Goal: Task Accomplishment & Management: Manage account settings

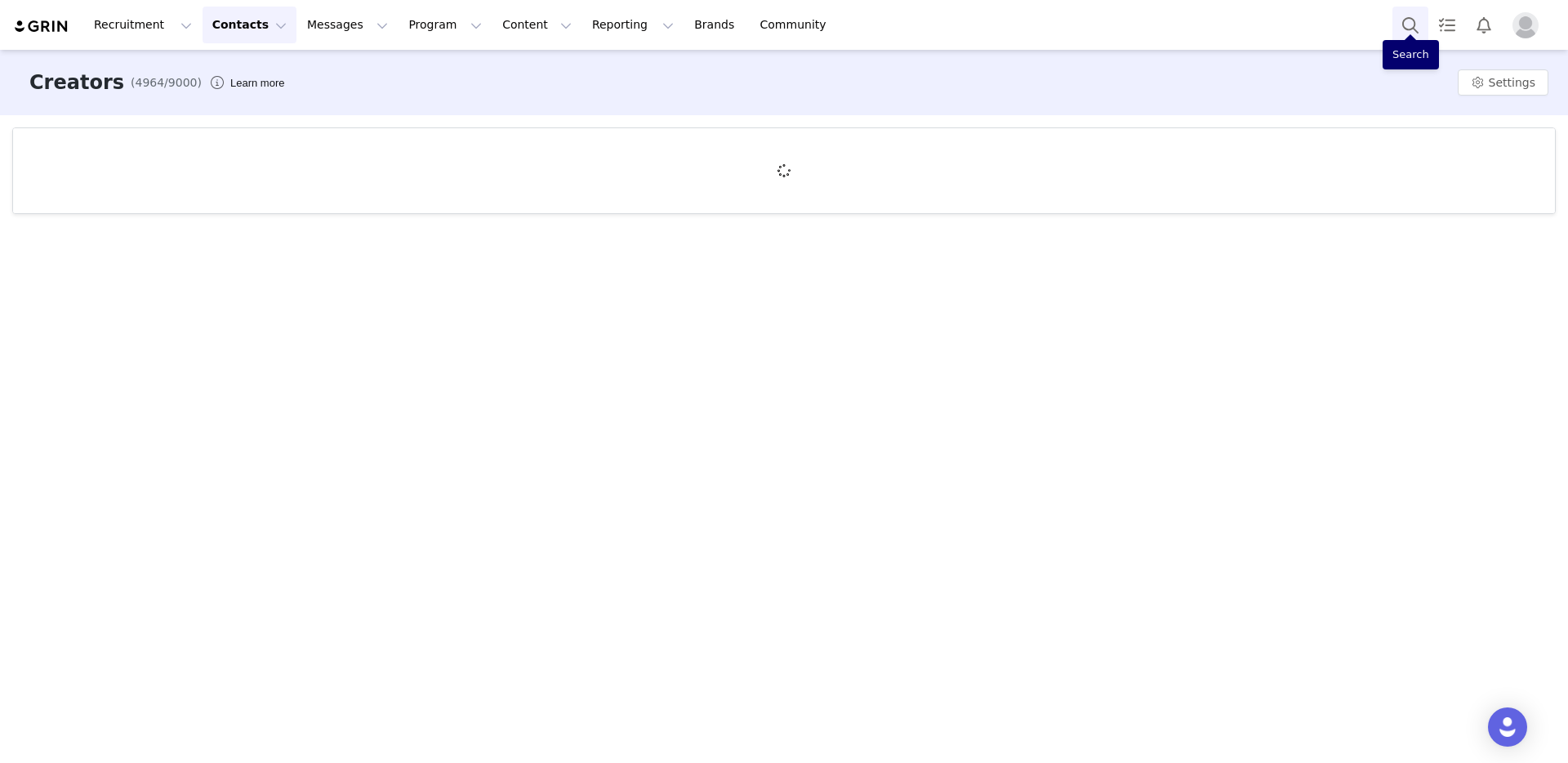
click at [1408, 28] on button "Search" at bounding box center [1410, 25] width 36 height 37
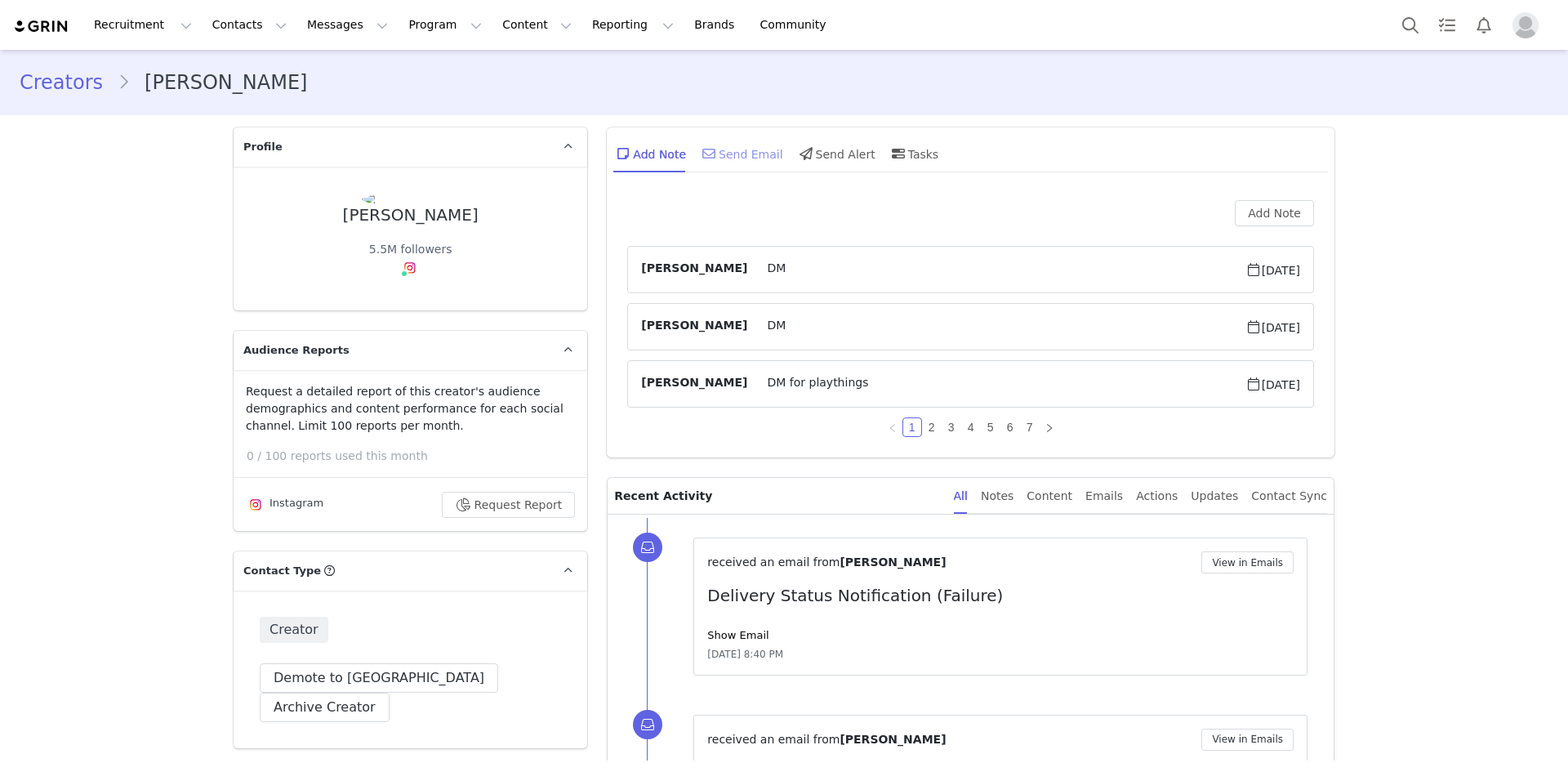
type input "+1 ([GEOGRAPHIC_DATA])"
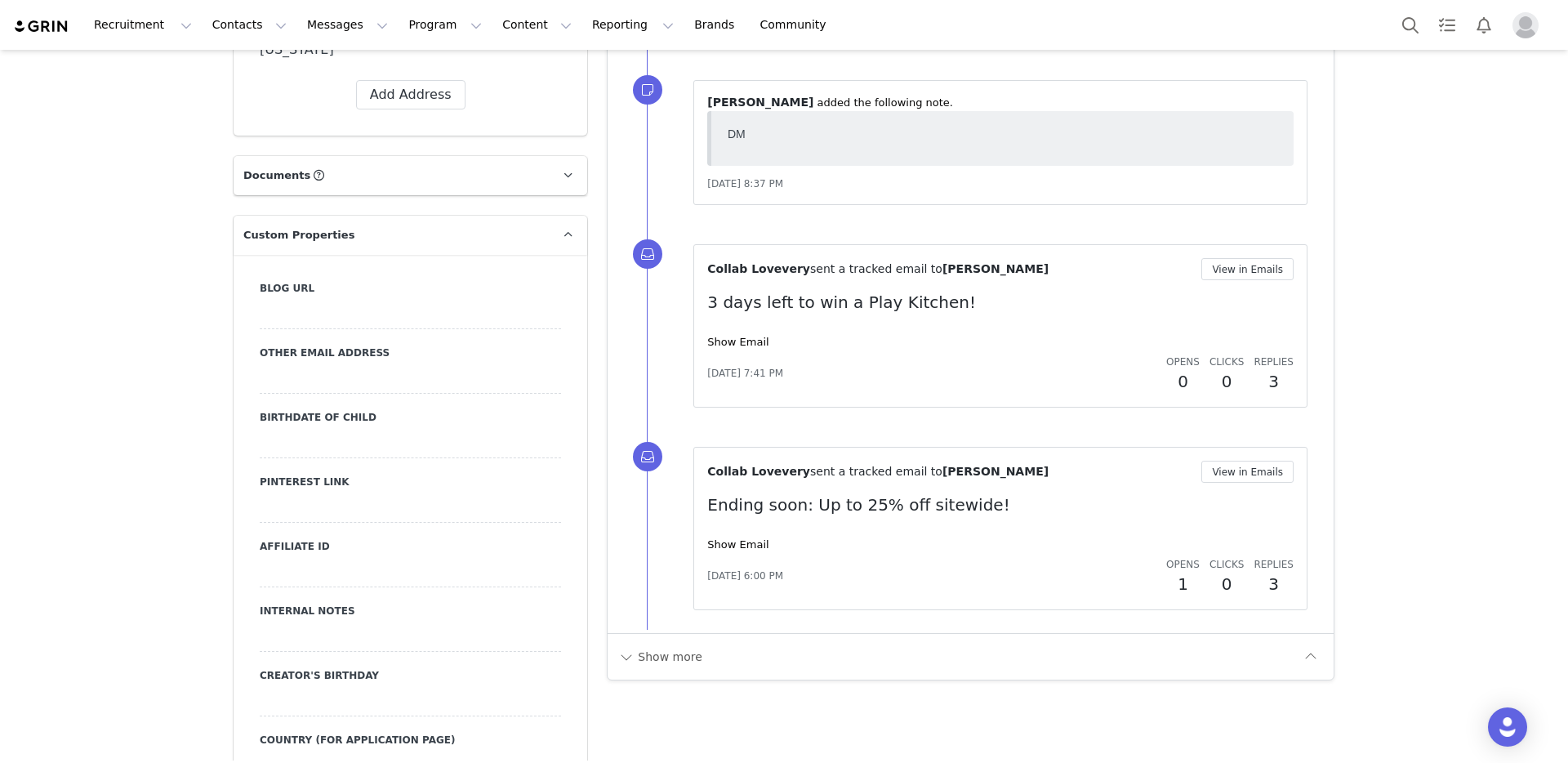
scroll to position [1742, 0]
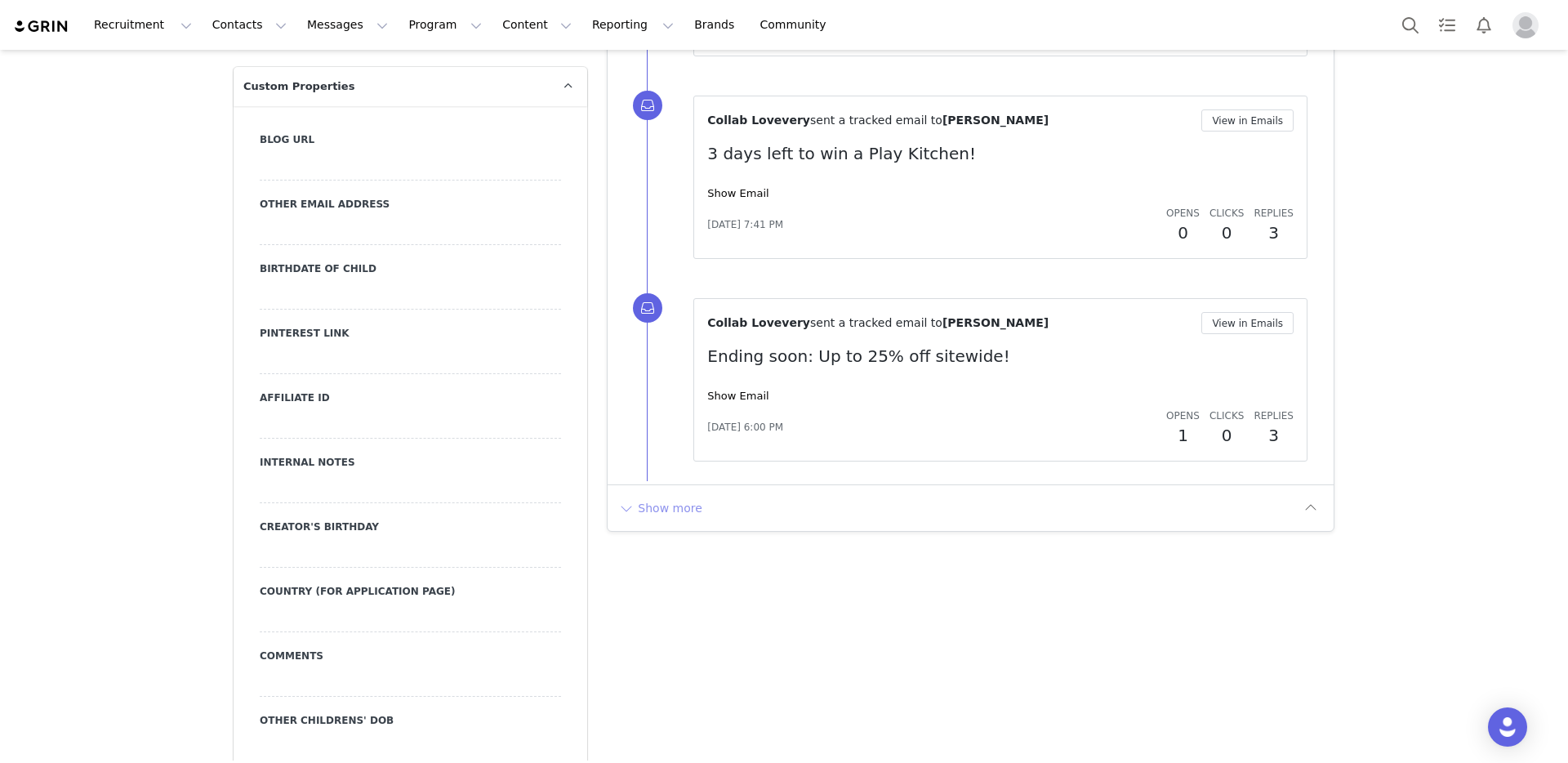
click at [648, 510] on button "Show more" at bounding box center [660, 508] width 86 height 26
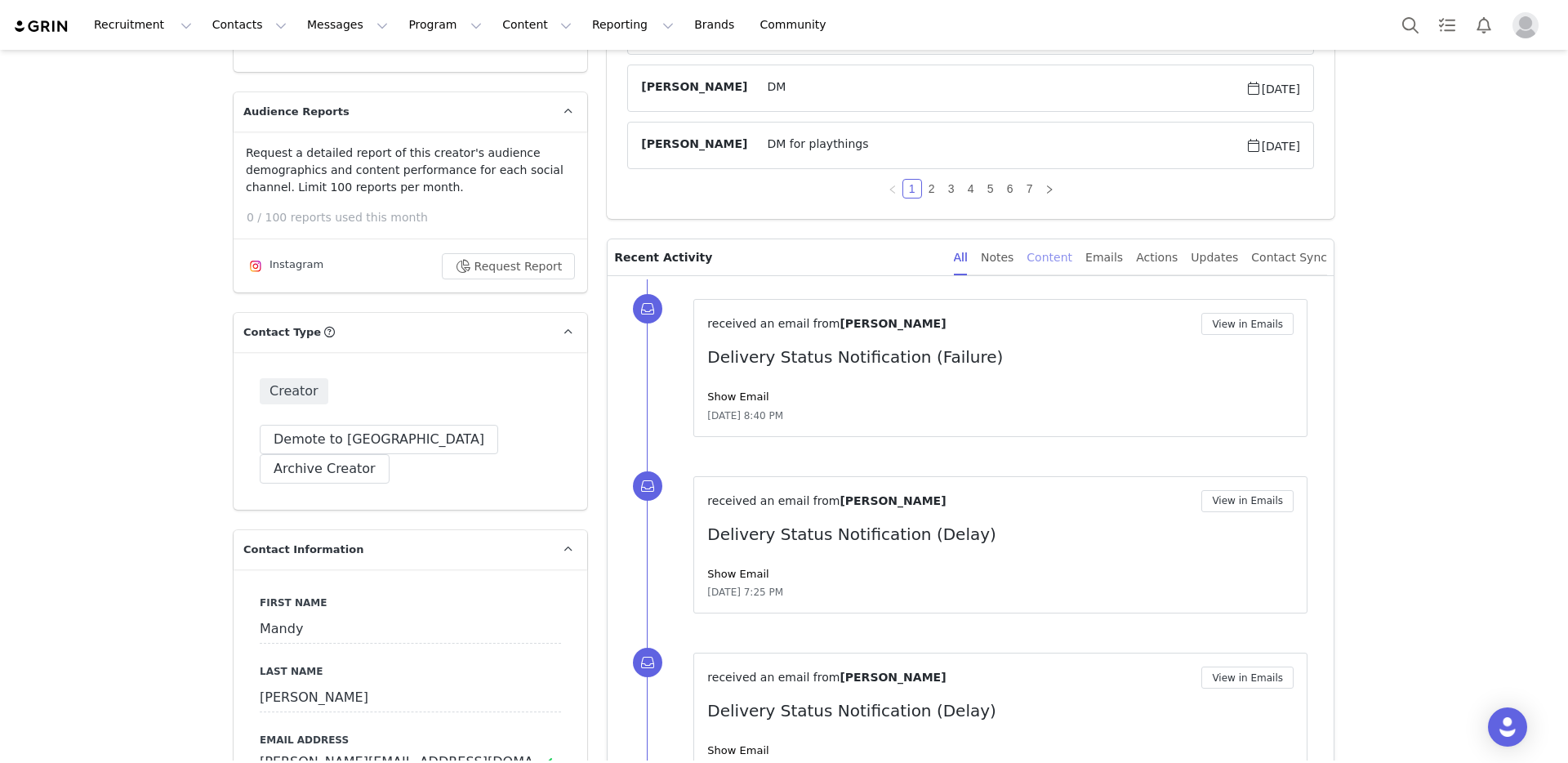
scroll to position [0, 0]
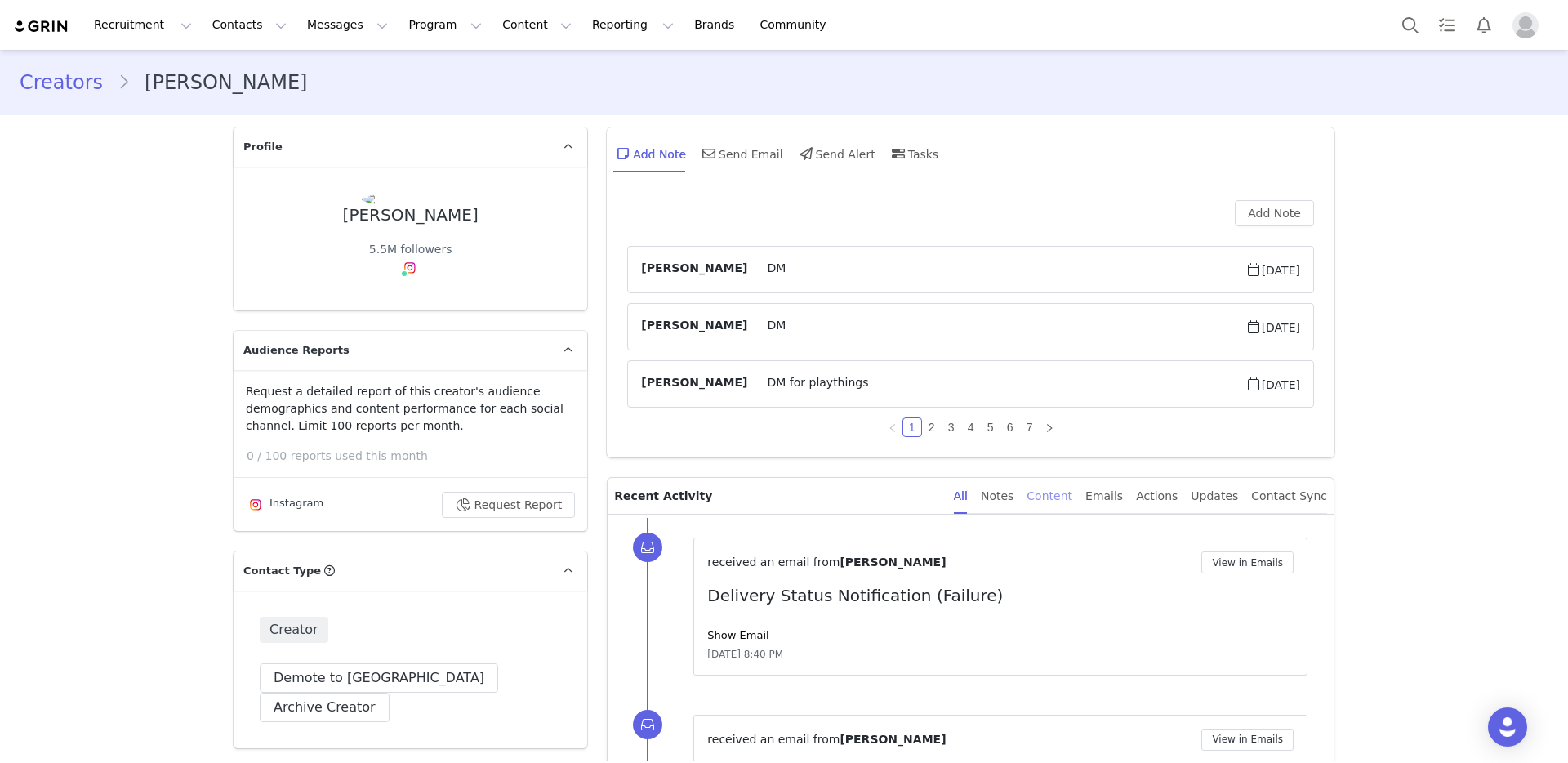
click at [1049, 500] on div "Content" at bounding box center [1049, 497] width 46 height 37
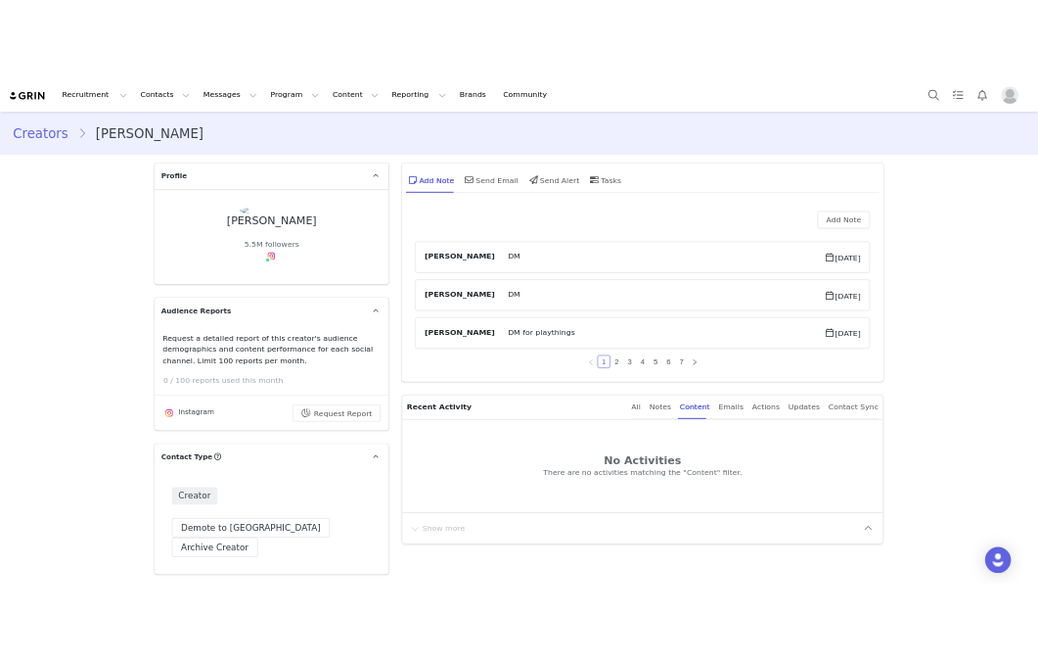
scroll to position [4, 0]
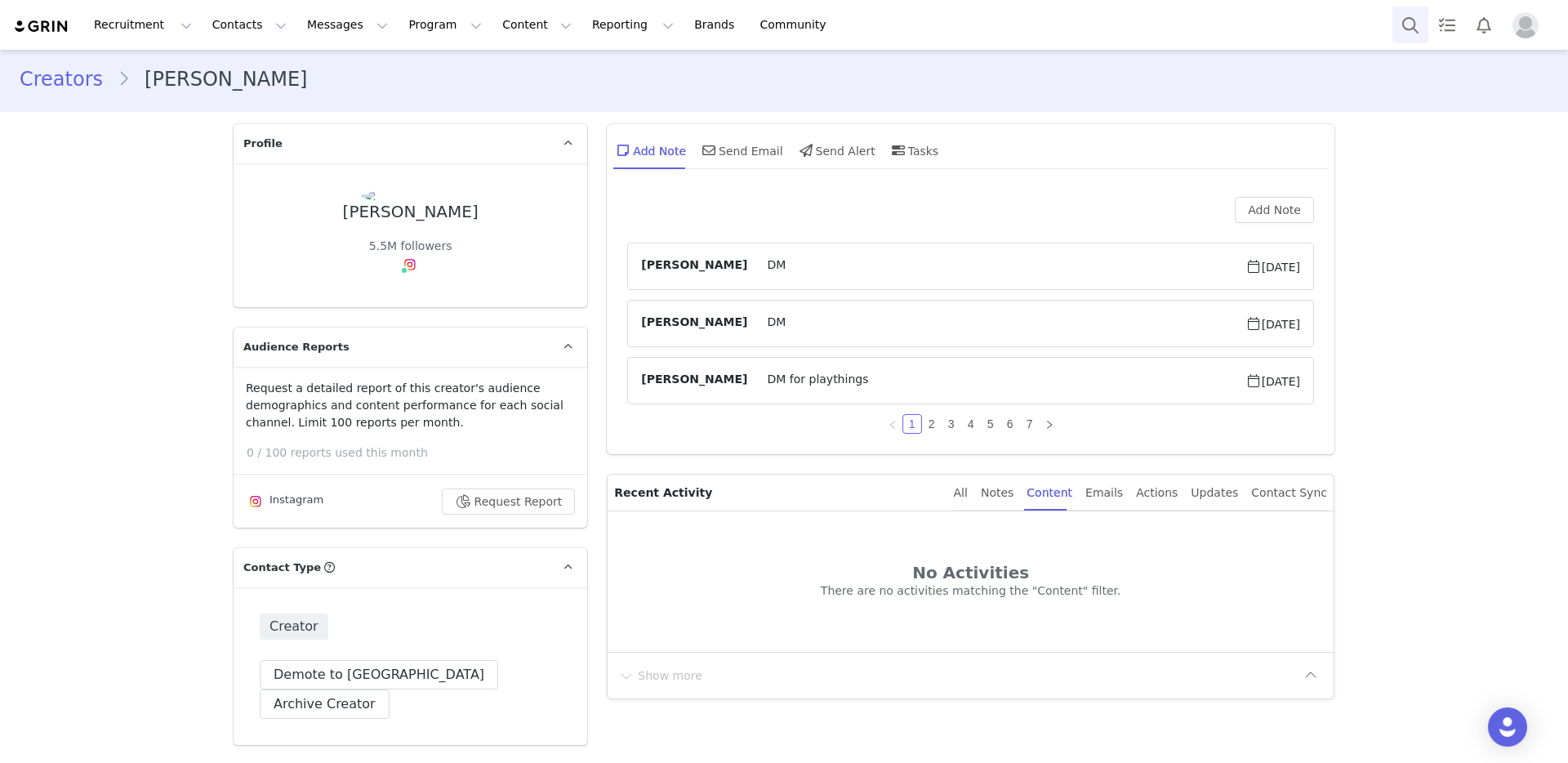
click at [1407, 24] on button "Search" at bounding box center [1410, 25] width 36 height 37
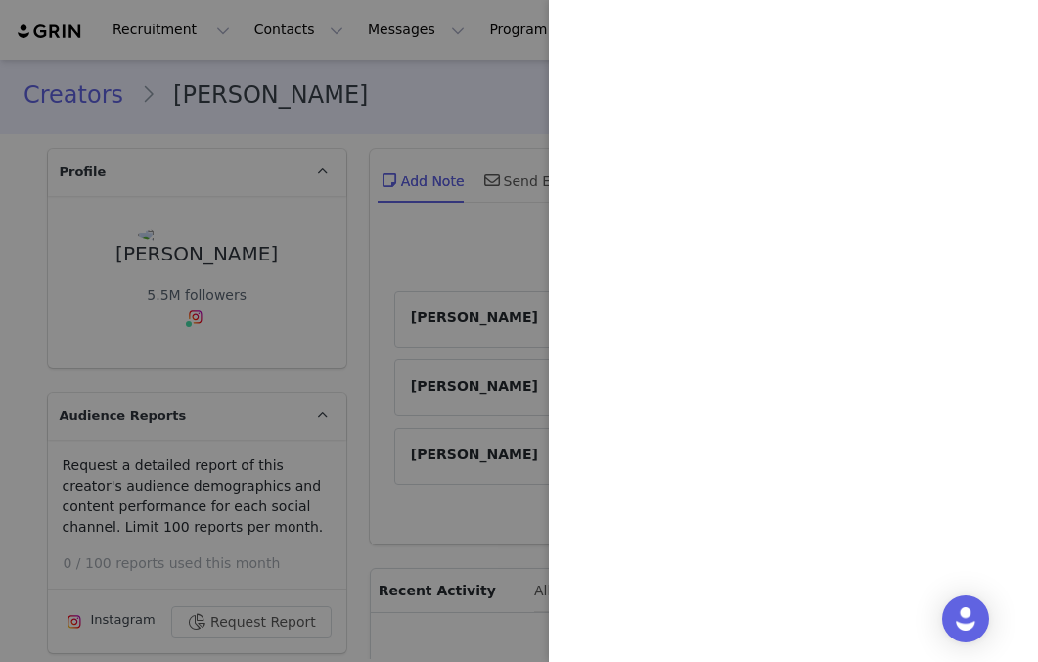
click at [252, 165] on div at bounding box center [519, 331] width 1038 height 662
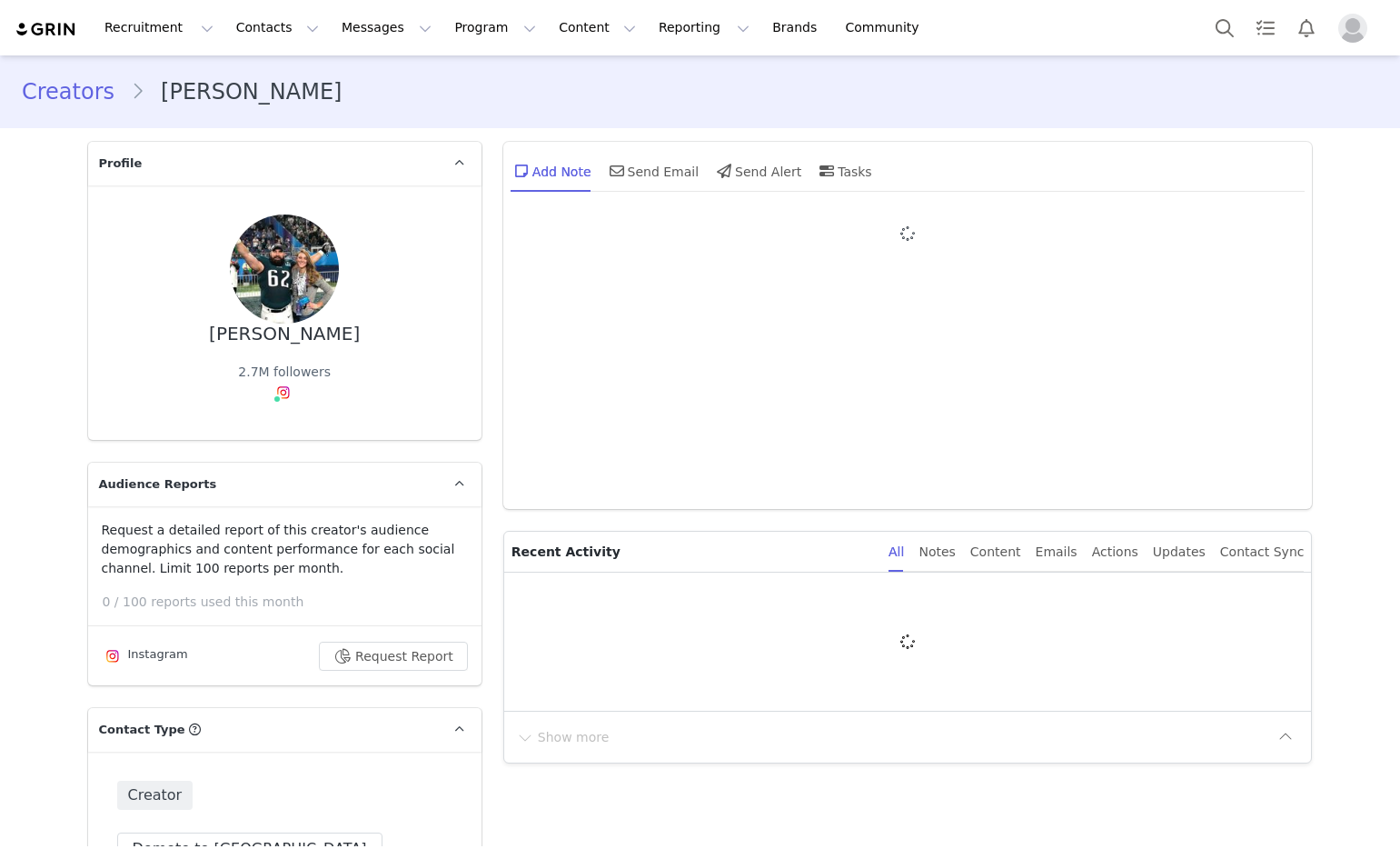
type input "+1 ([GEOGRAPHIC_DATA])"
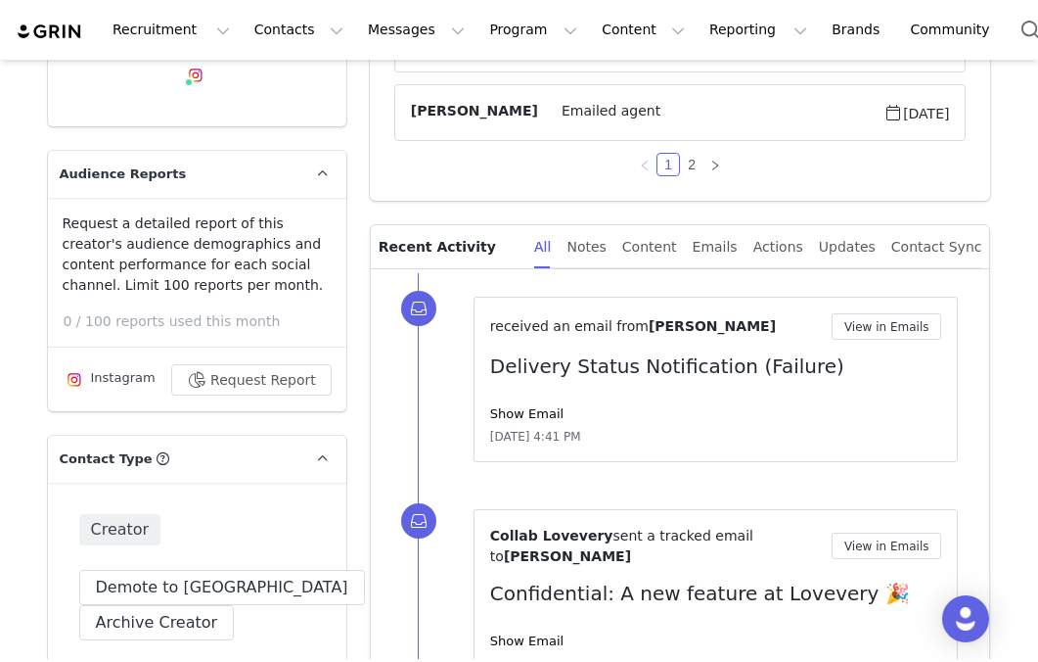
scroll to position [255, 0]
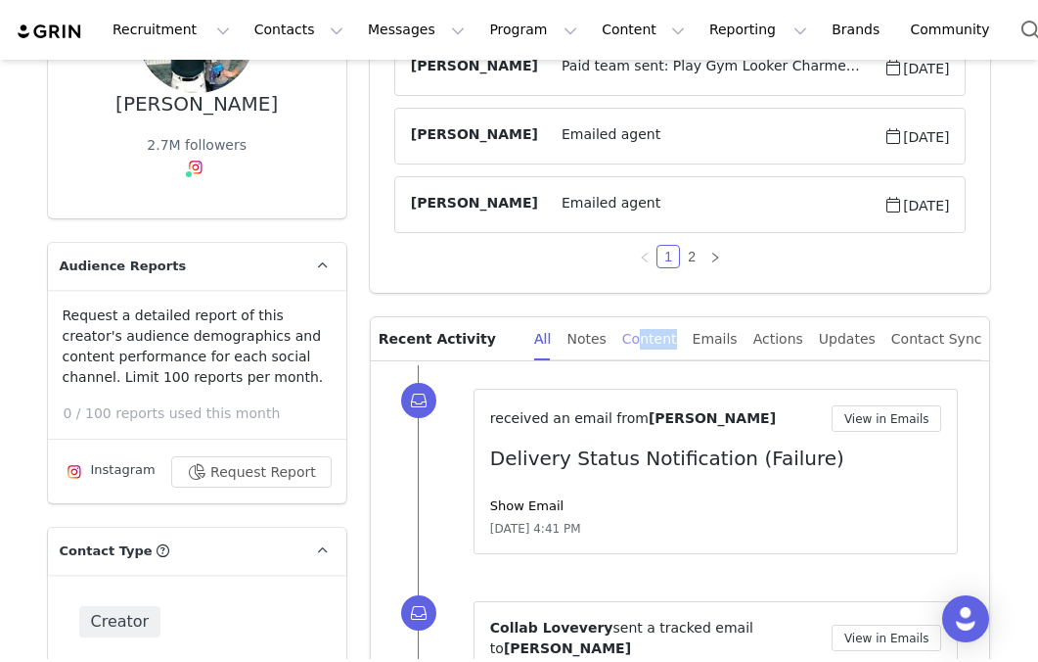
click at [662, 348] on div "Content" at bounding box center [649, 339] width 55 height 44
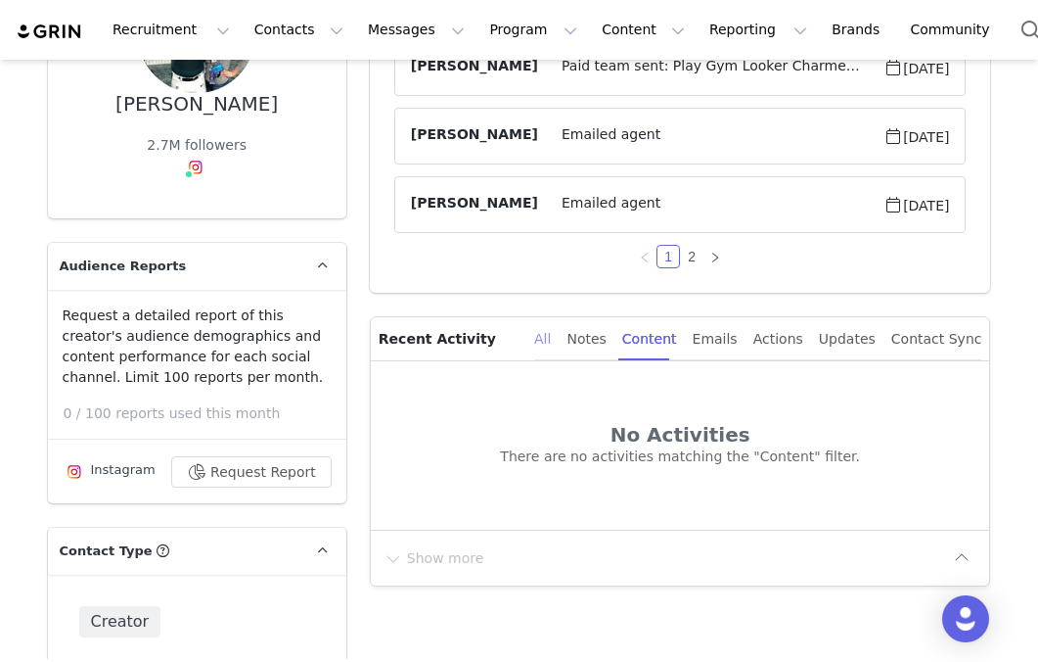
click at [551, 339] on div "All" at bounding box center [542, 339] width 17 height 44
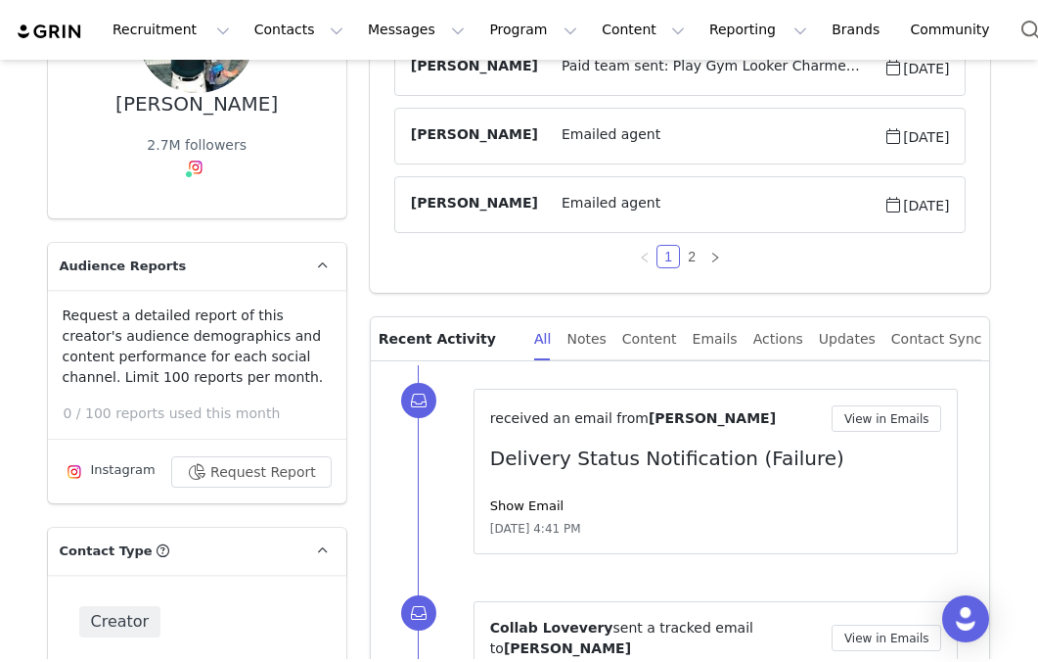
scroll to position [0, 0]
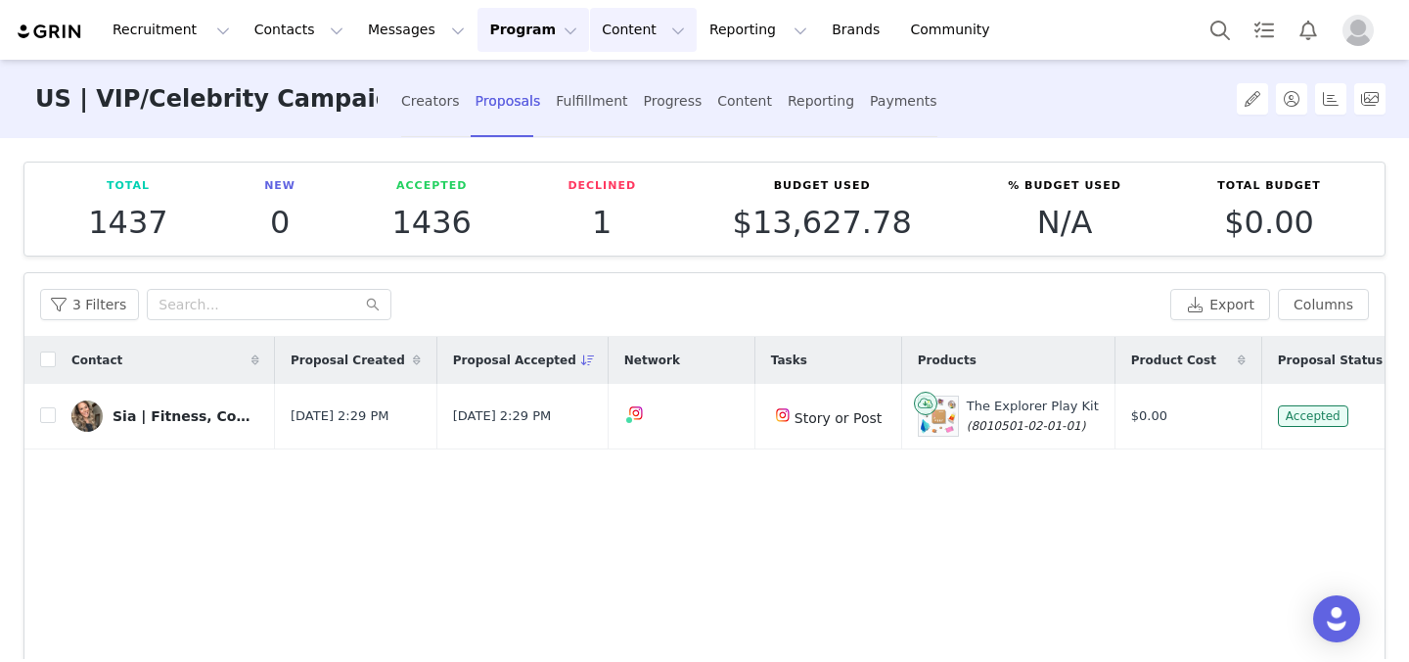
click at [590, 35] on button "Content Content" at bounding box center [643, 30] width 107 height 44
click at [590, 86] on p "Creator Content" at bounding box center [621, 86] width 110 height 21
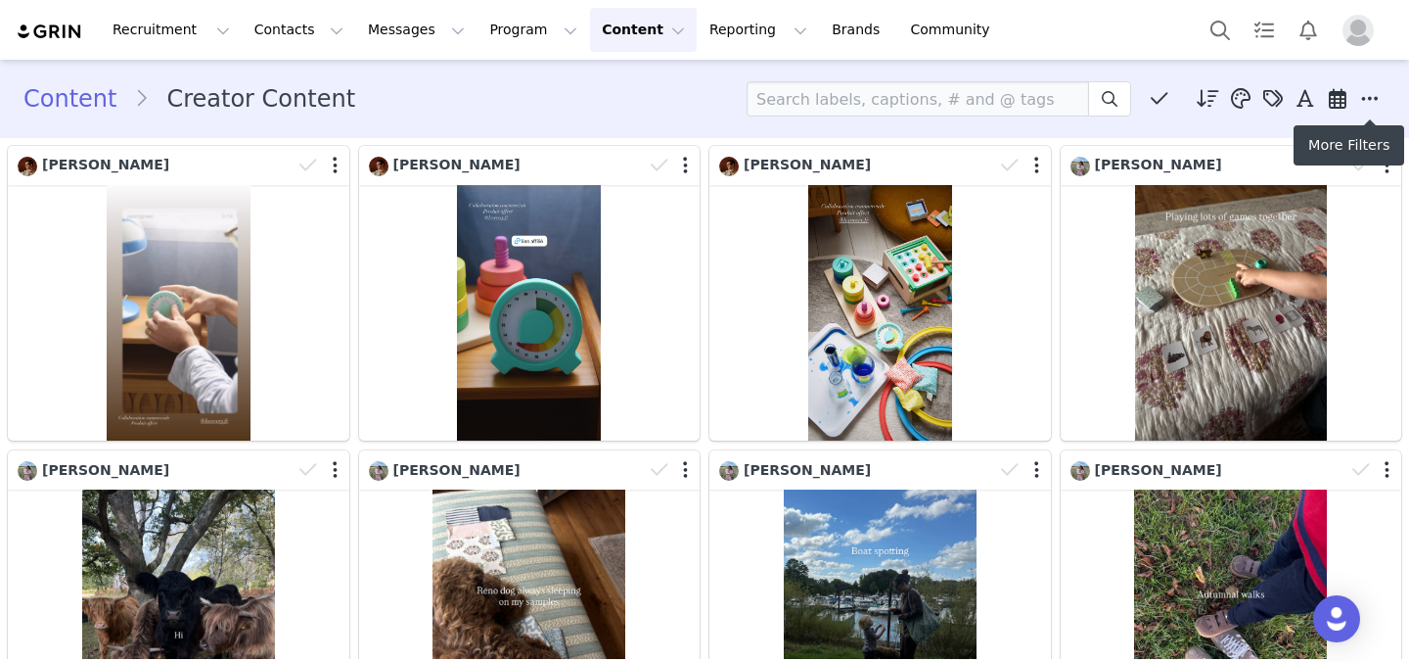
click at [1037, 104] on icon at bounding box center [1370, 99] width 18 height 20
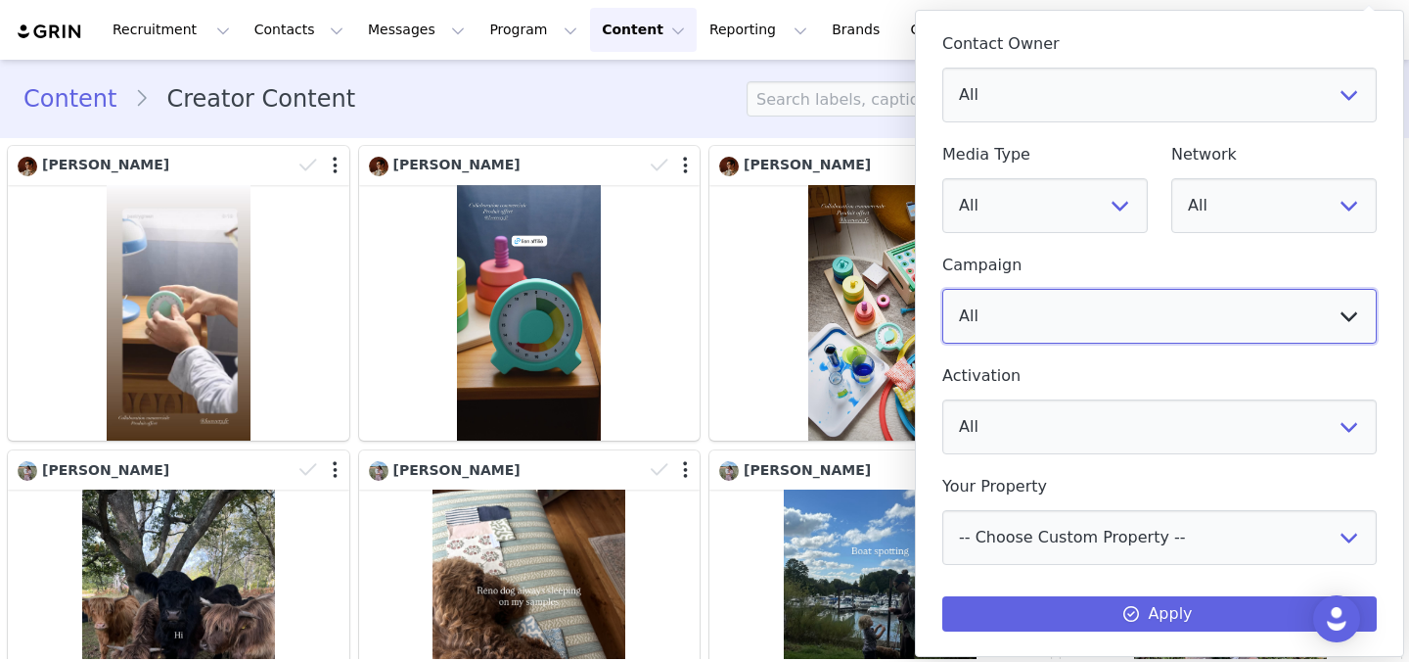
click at [1037, 309] on select "All 2 and 3YO Play Kit Launch - Instagram US | Macro/Mega Discount Code US | Re…" at bounding box center [1159, 316] width 435 height 55
select select "e842da82-817b-443d-9188-5b8ce31abacf"
click at [942, 289] on select "All 2 and 3YO Play Kit Launch - Instagram US | Macro/Mega Discount Code US | Re…" at bounding box center [1159, 316] width 435 height 55
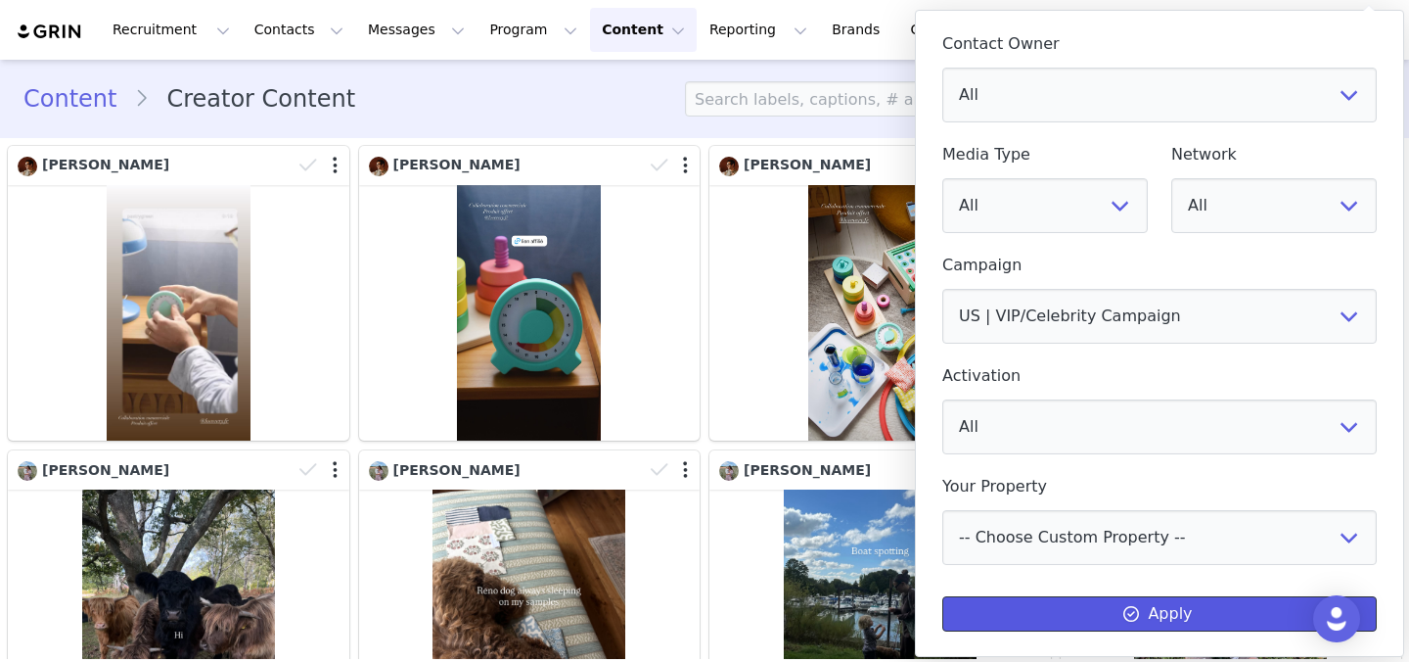
click at [1037, 603] on button "Apply" at bounding box center [1159, 613] width 435 height 35
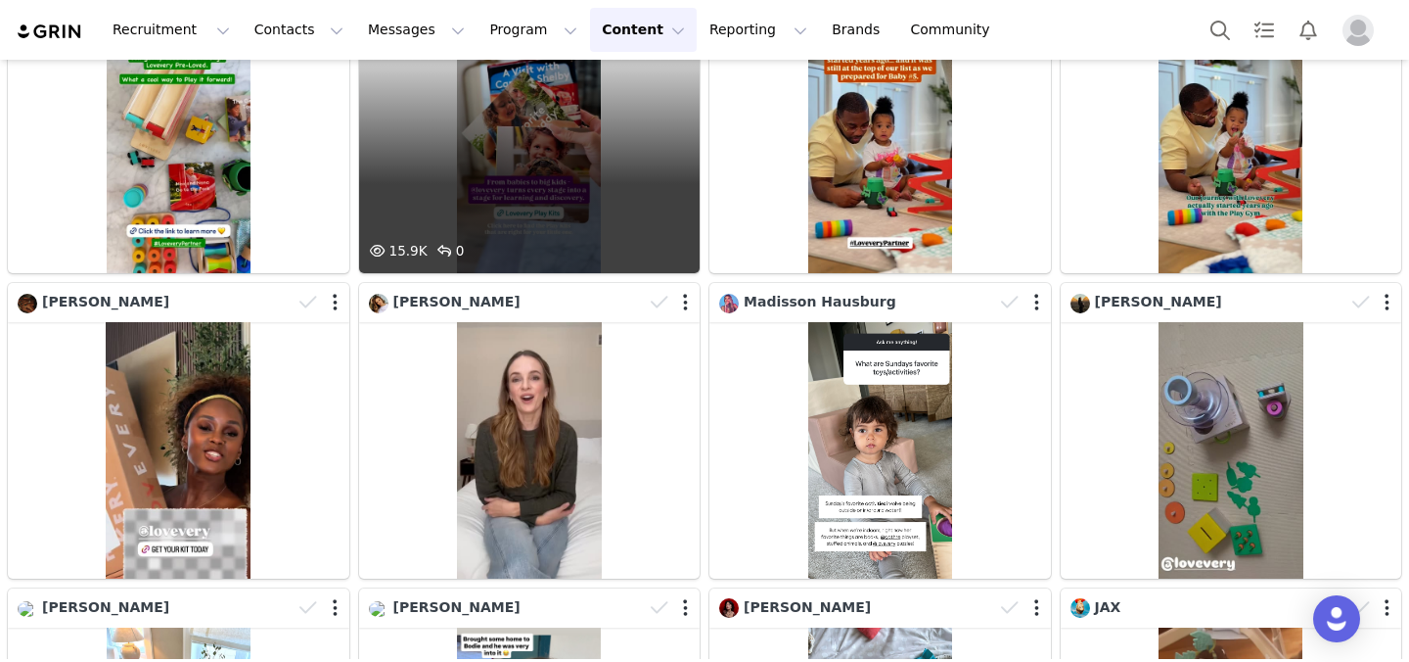
scroll to position [812, 0]
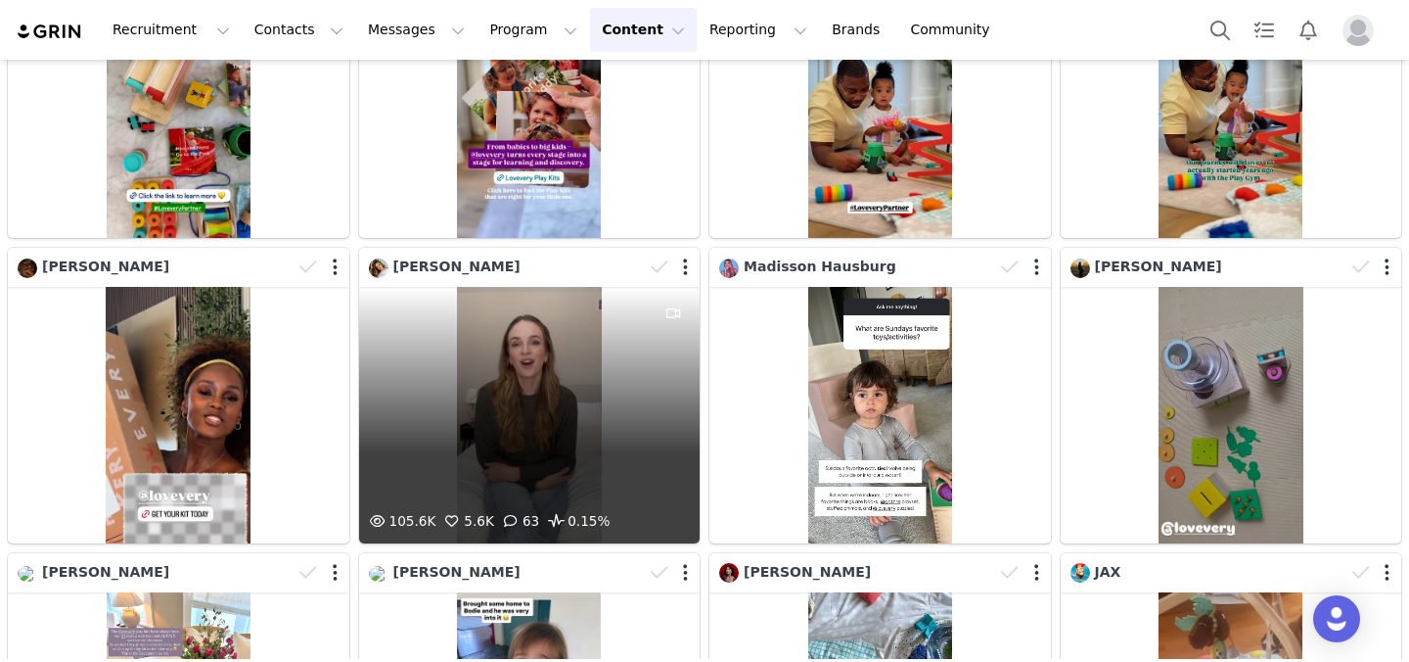
click at [533, 356] on div "105.6K 5.6K 63 0.15%" at bounding box center [530, 414] width 342 height 255
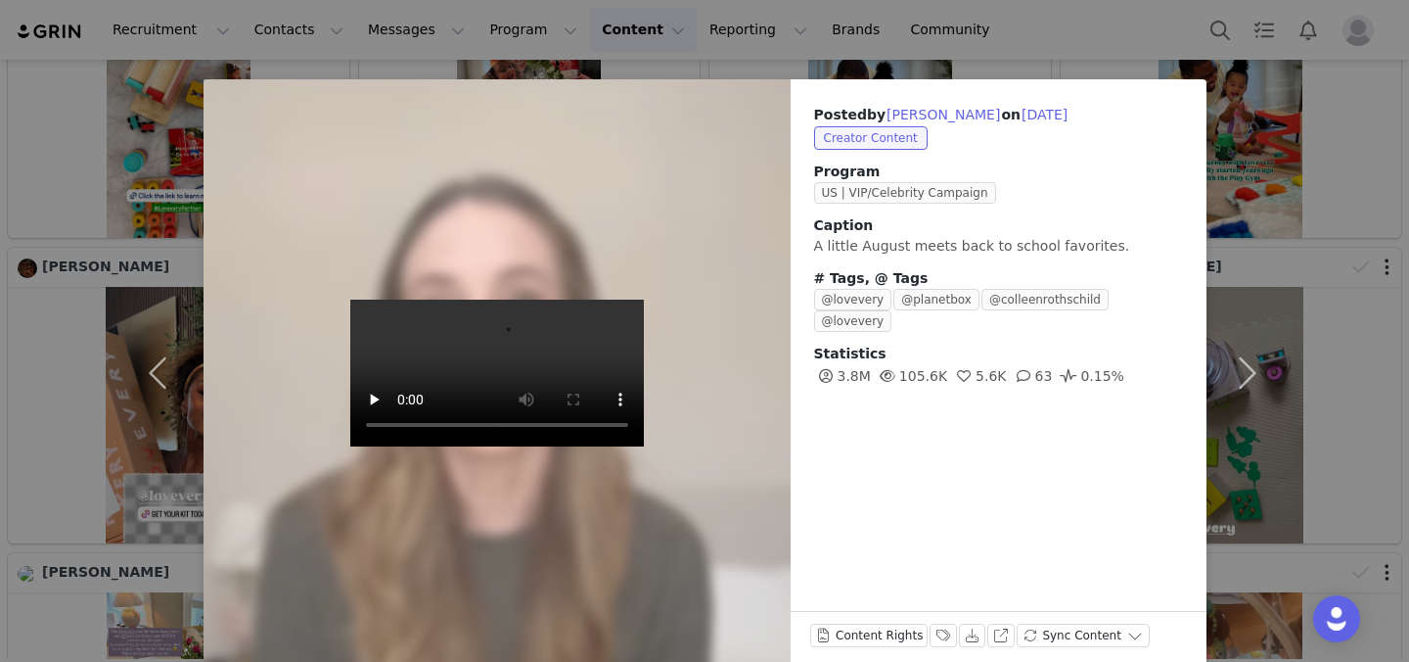
scroll to position [22, 0]
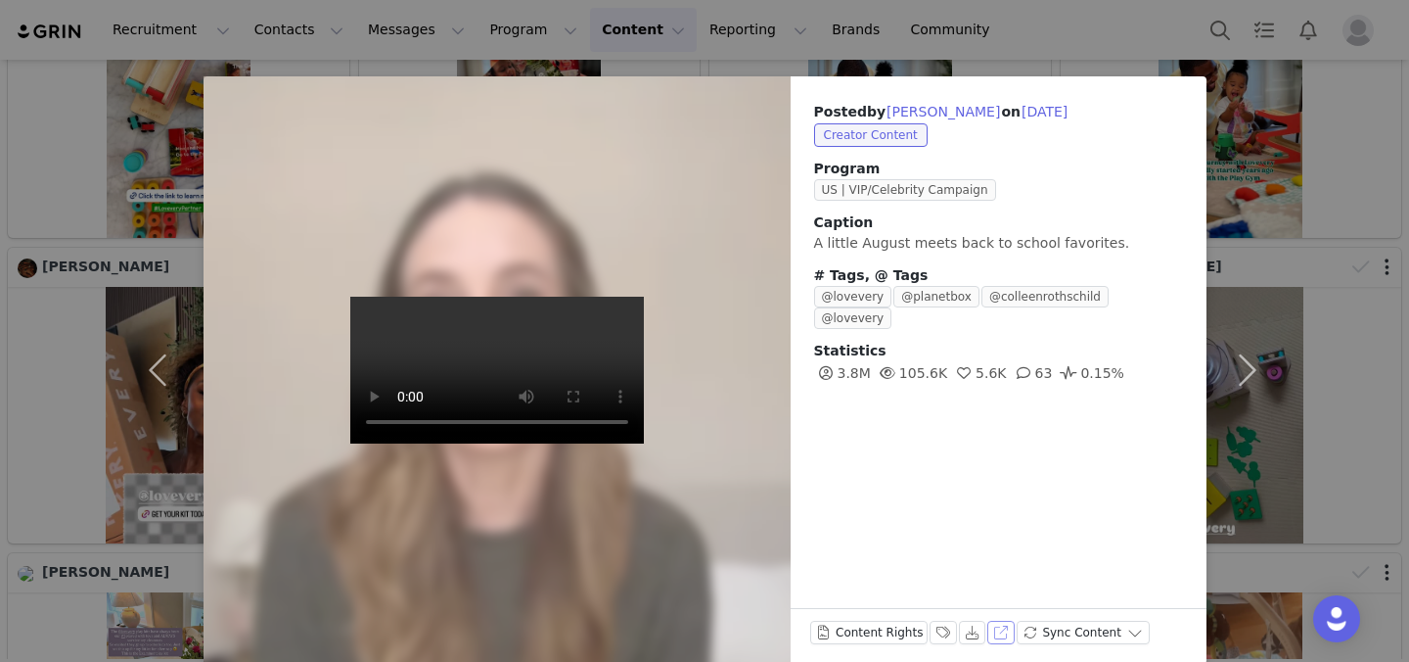
click at [1002, 630] on button "View on Instagram" at bounding box center [1000, 631] width 27 height 23
click at [488, 20] on div "Posted by Danielle Panabaker on Aug 29, 2025 Creator Content Program US | VIP/C…" at bounding box center [704, 331] width 1409 height 662
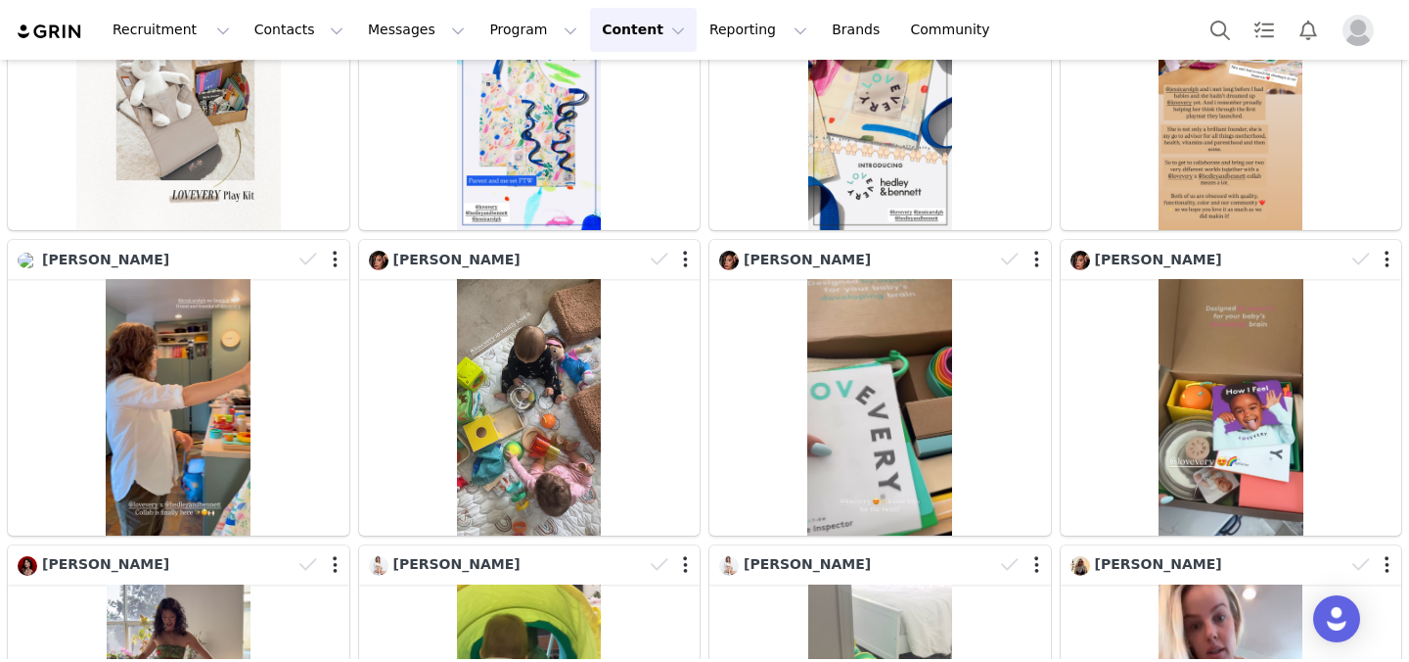
scroll to position [2649, 0]
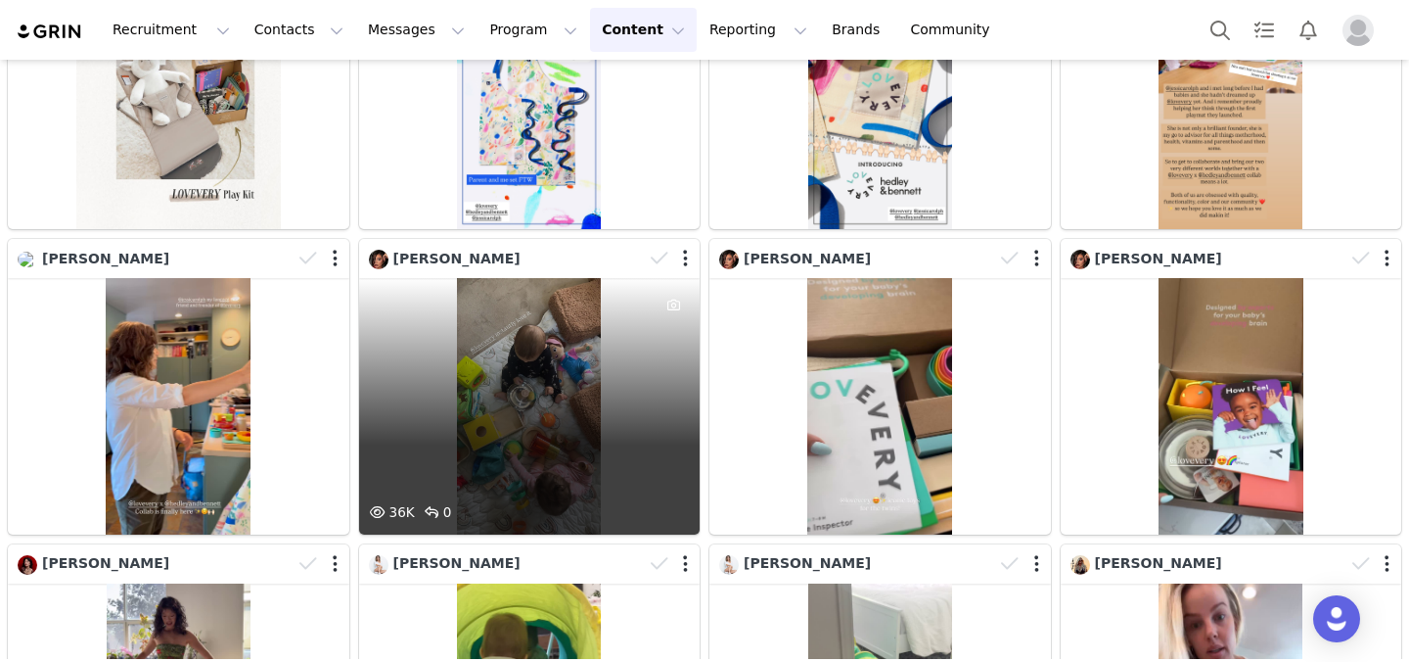
click at [593, 362] on div "36K 0" at bounding box center [530, 405] width 342 height 255
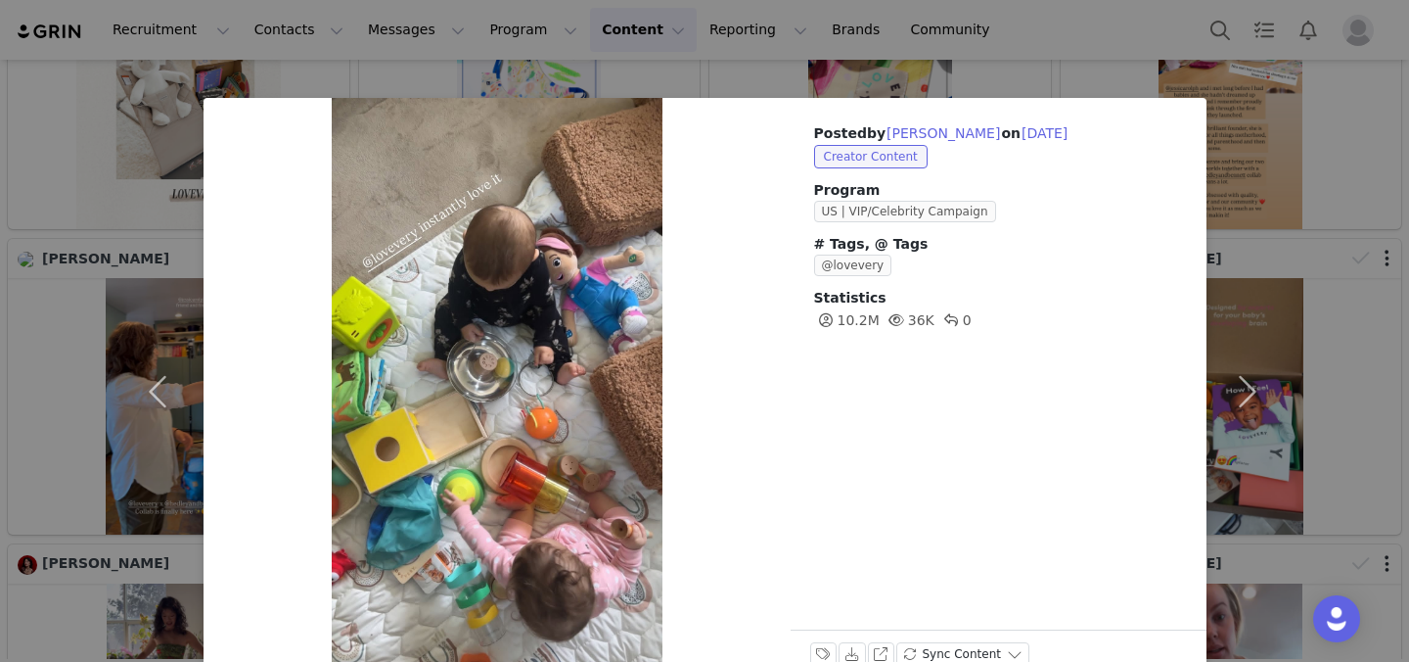
click at [1037, 182] on div "Posted by Francesca Farago on Jul 10, 2025 Creator Content Program US | VIP/Cel…" at bounding box center [704, 331] width 1409 height 662
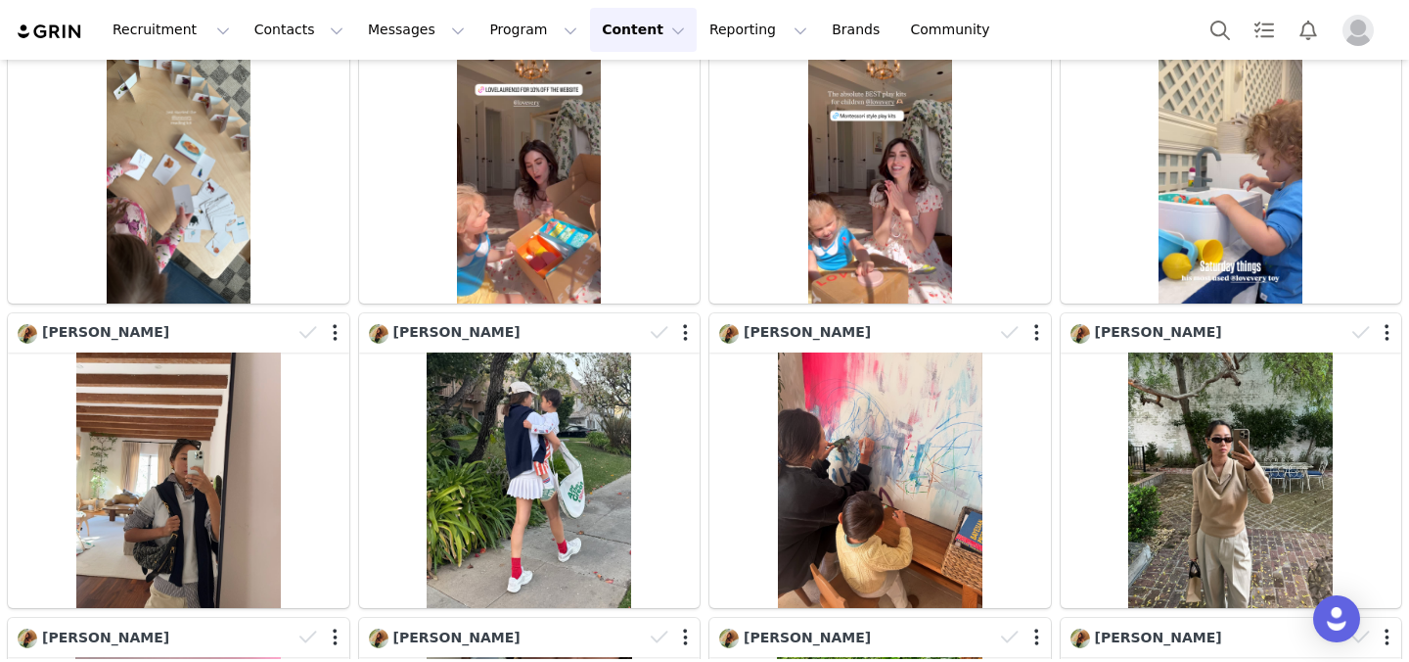
scroll to position [7167, 0]
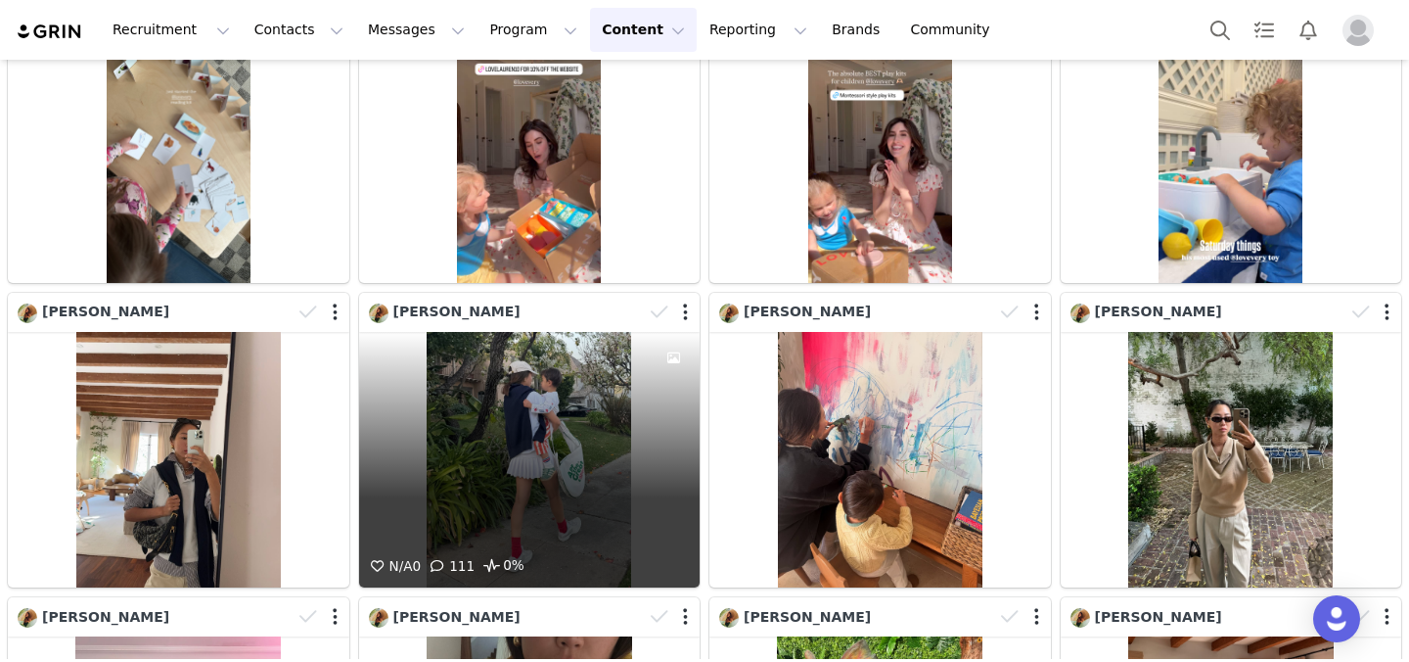
click at [482, 402] on div "N/A 0 111 0%" at bounding box center [530, 459] width 342 height 255
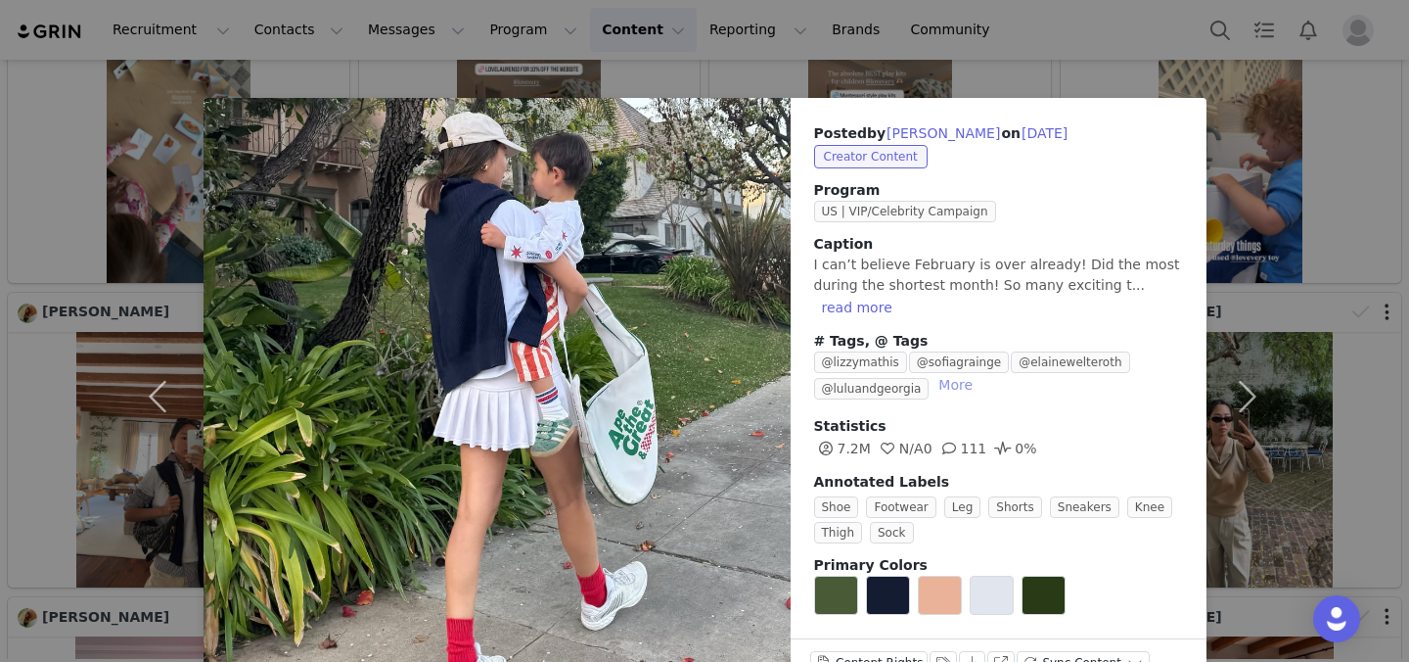
scroll to position [56, 0]
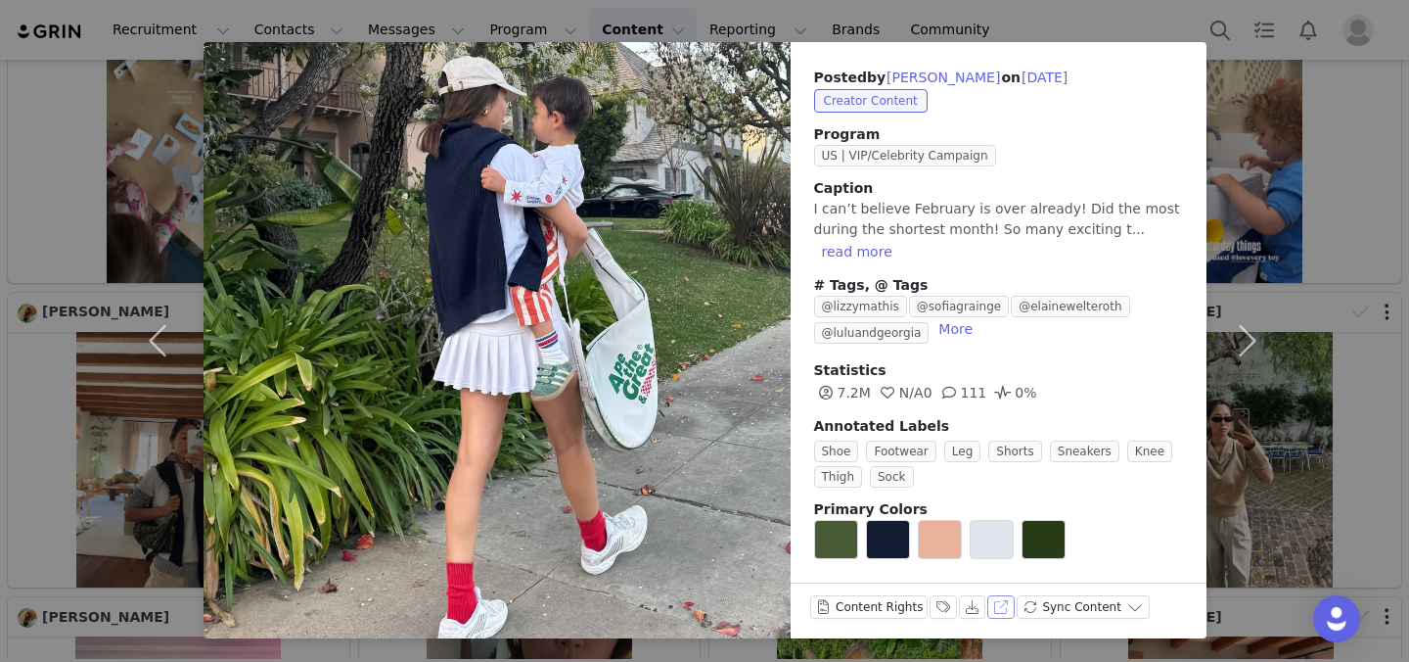
click at [994, 611] on button "View on Instagram" at bounding box center [1000, 606] width 27 height 23
click at [1037, 146] on button "button" at bounding box center [1248, 340] width 82 height 596
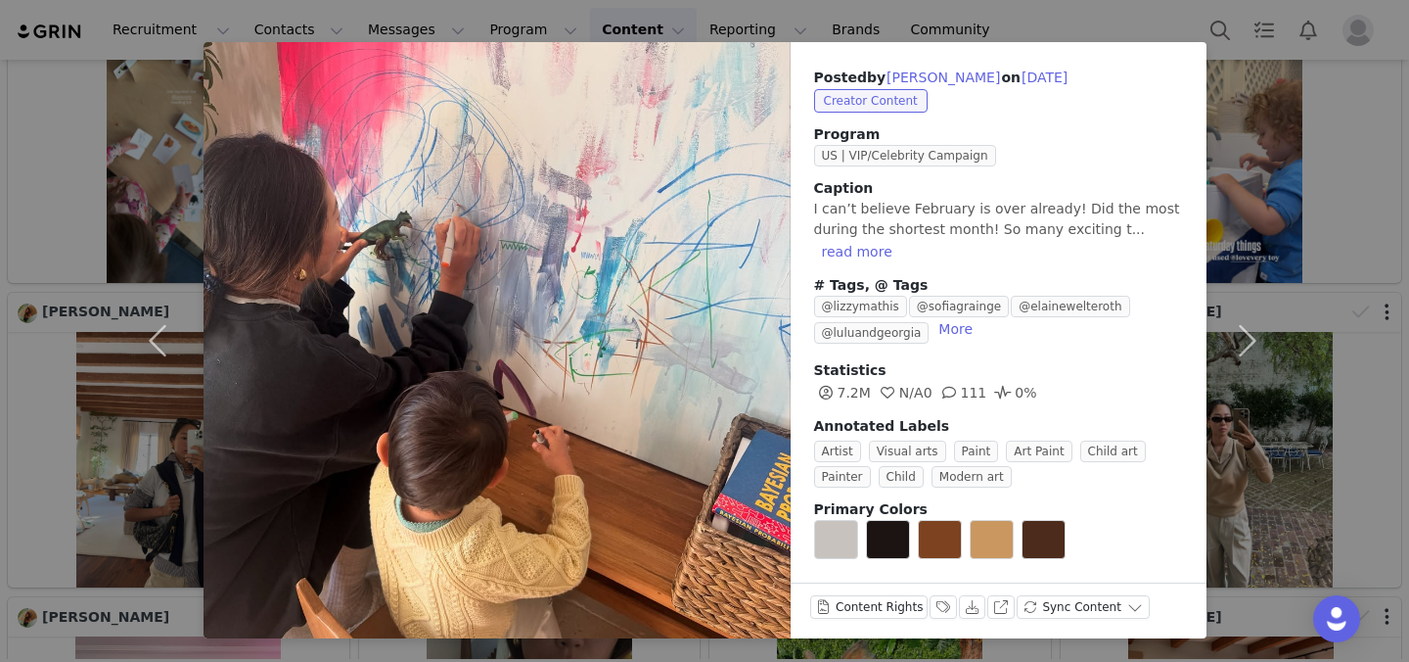
click at [1037, 23] on div "Posted by Aimee Song on Feb 28, 2025 Creator Content Program US | VIP/Celebrity…" at bounding box center [704, 331] width 1409 height 662
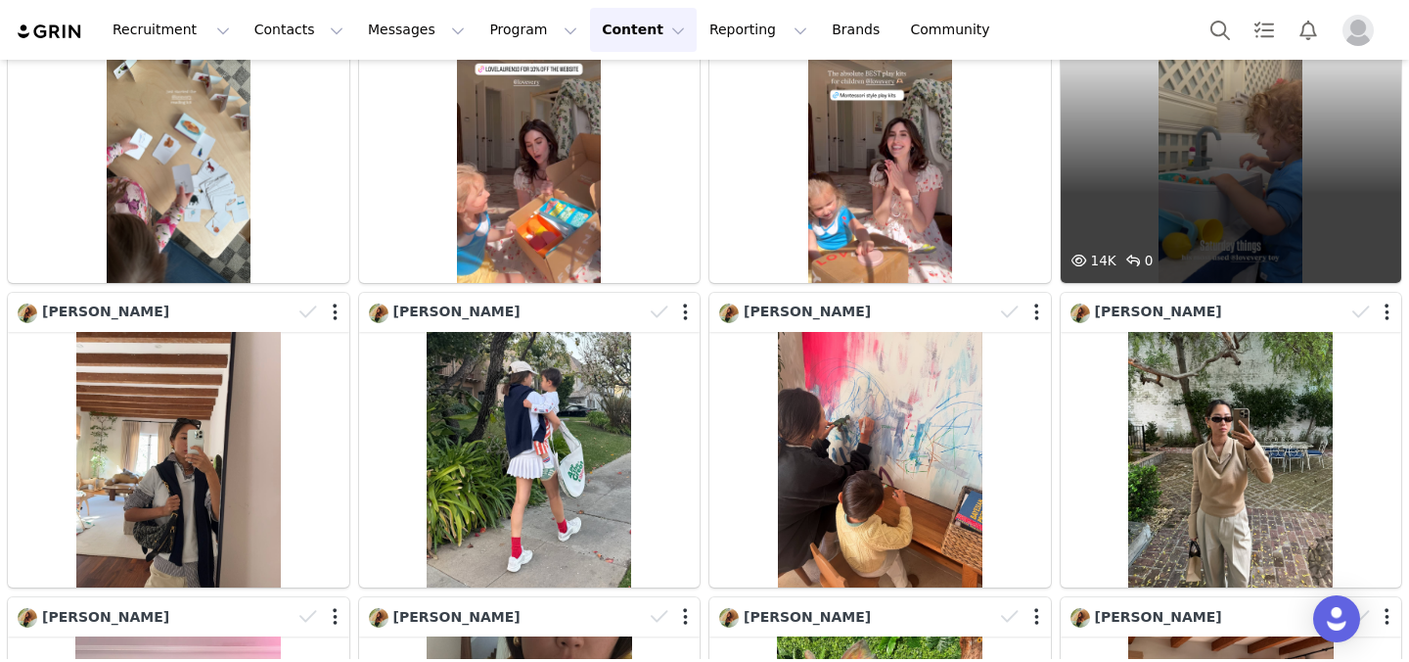
scroll to position [6918, 0]
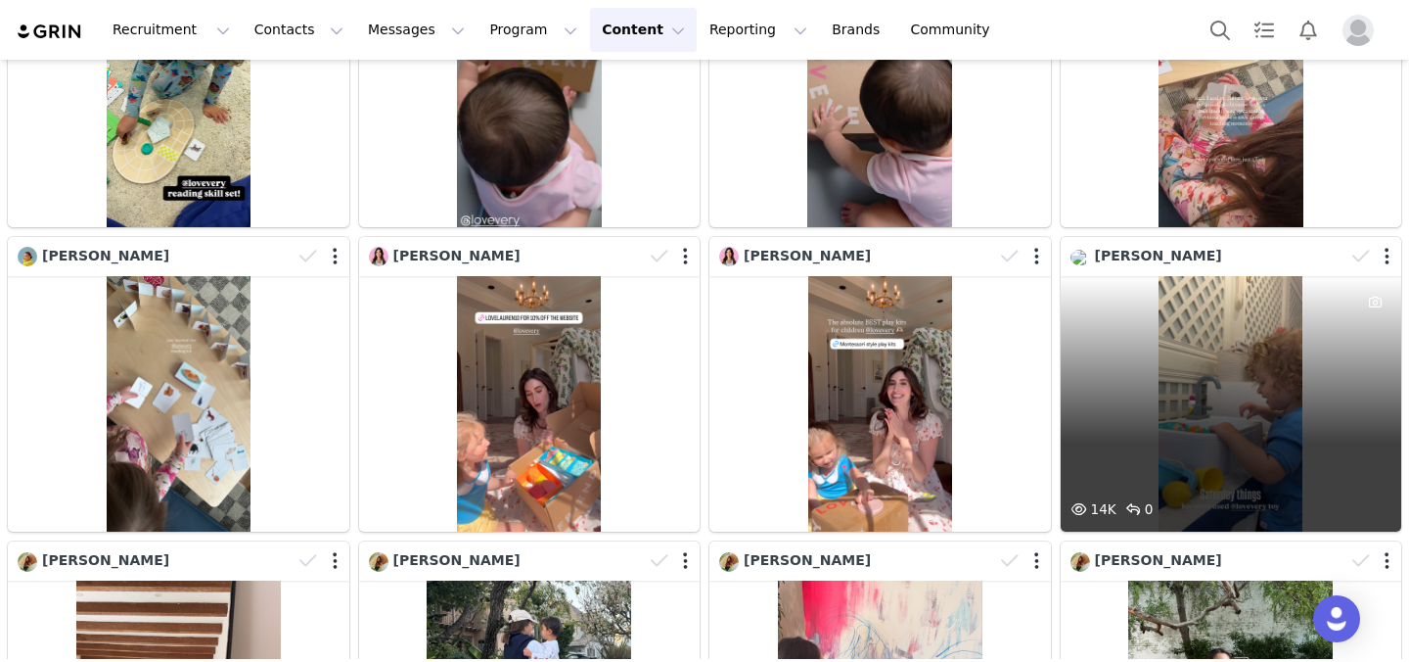
click at [1037, 246] on div "Vanessa Grimaldi" at bounding box center [1147, 256] width 152 height 21
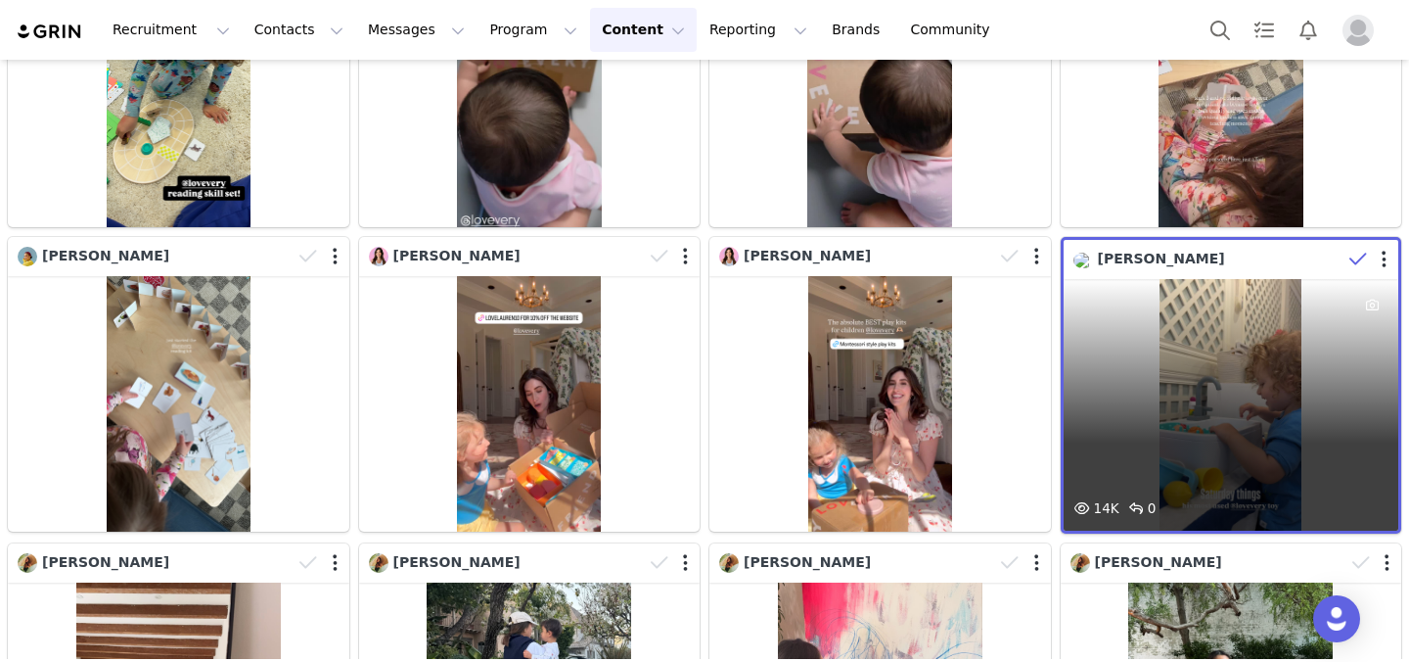
click at [1037, 274] on div "Vanessa Grimaldi" at bounding box center [1232, 259] width 336 height 39
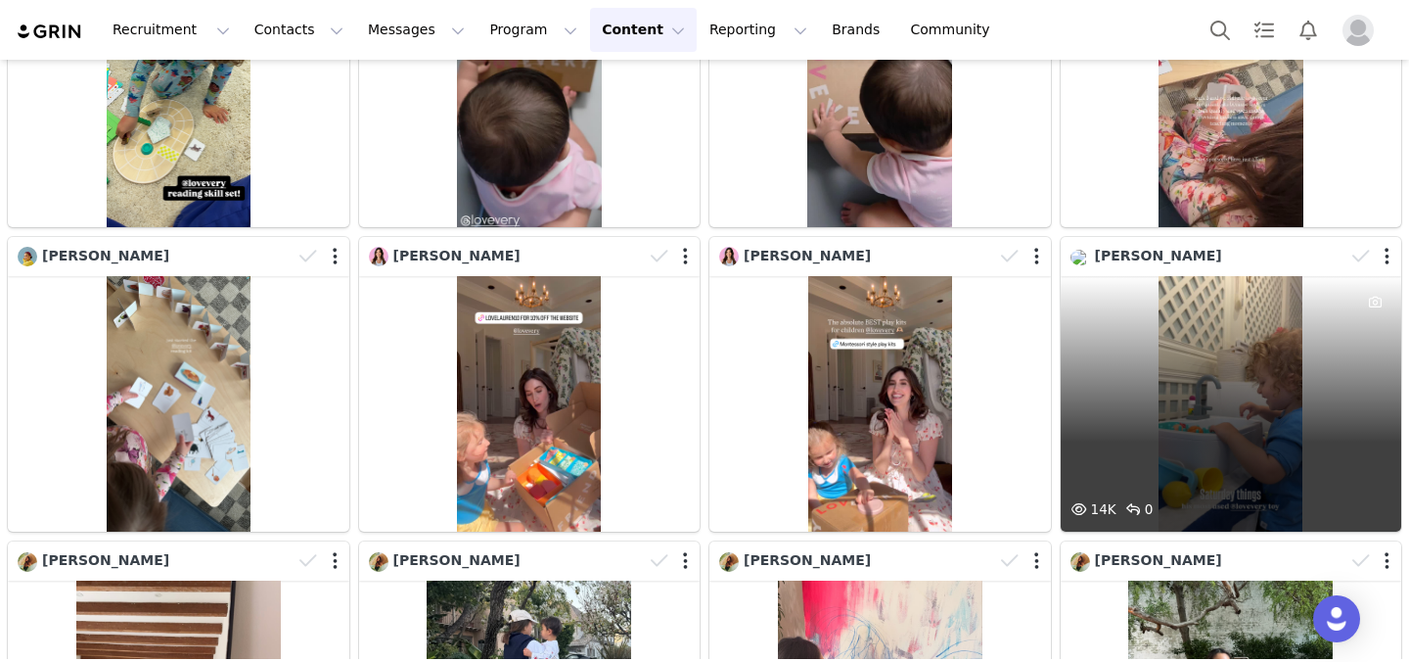
click at [1037, 368] on div "14K 0" at bounding box center [1232, 403] width 342 height 255
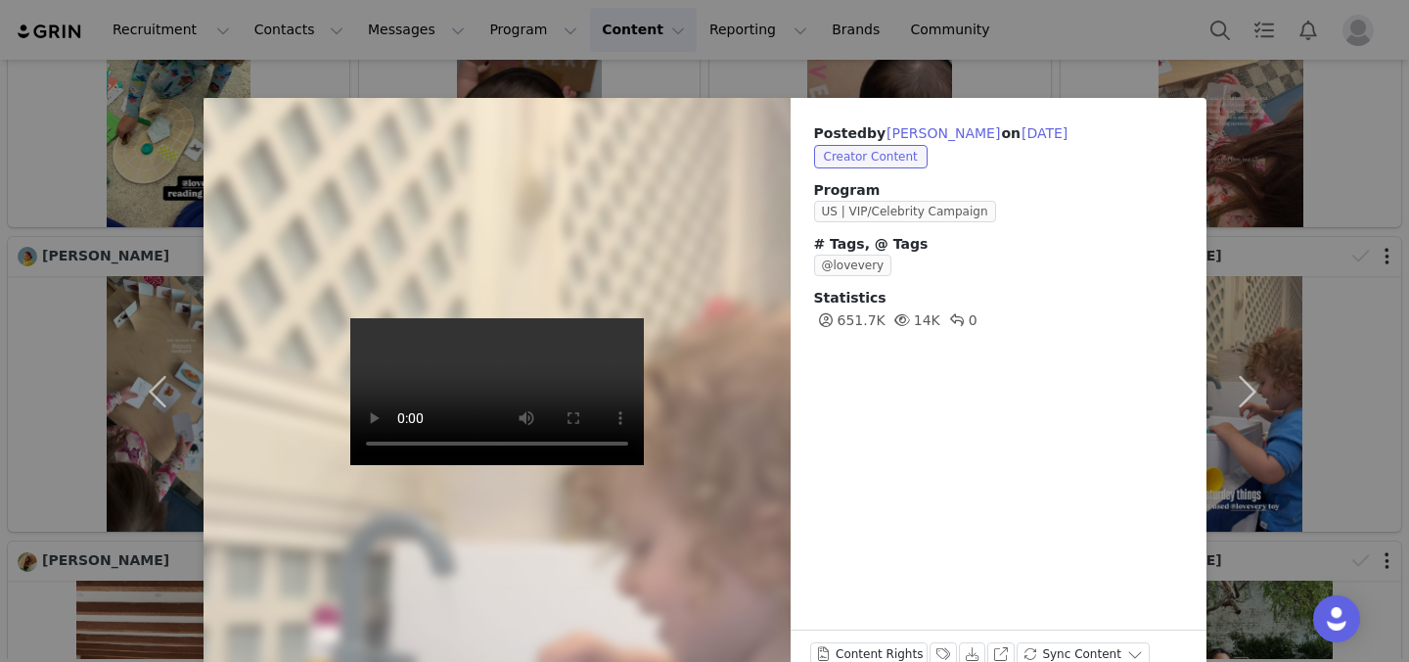
click at [1037, 339] on div "Posted by Vanessa Grimaldi on Mar 1, 2025 Creator Content Program US | VIP/Cele…" at bounding box center [704, 331] width 1409 height 662
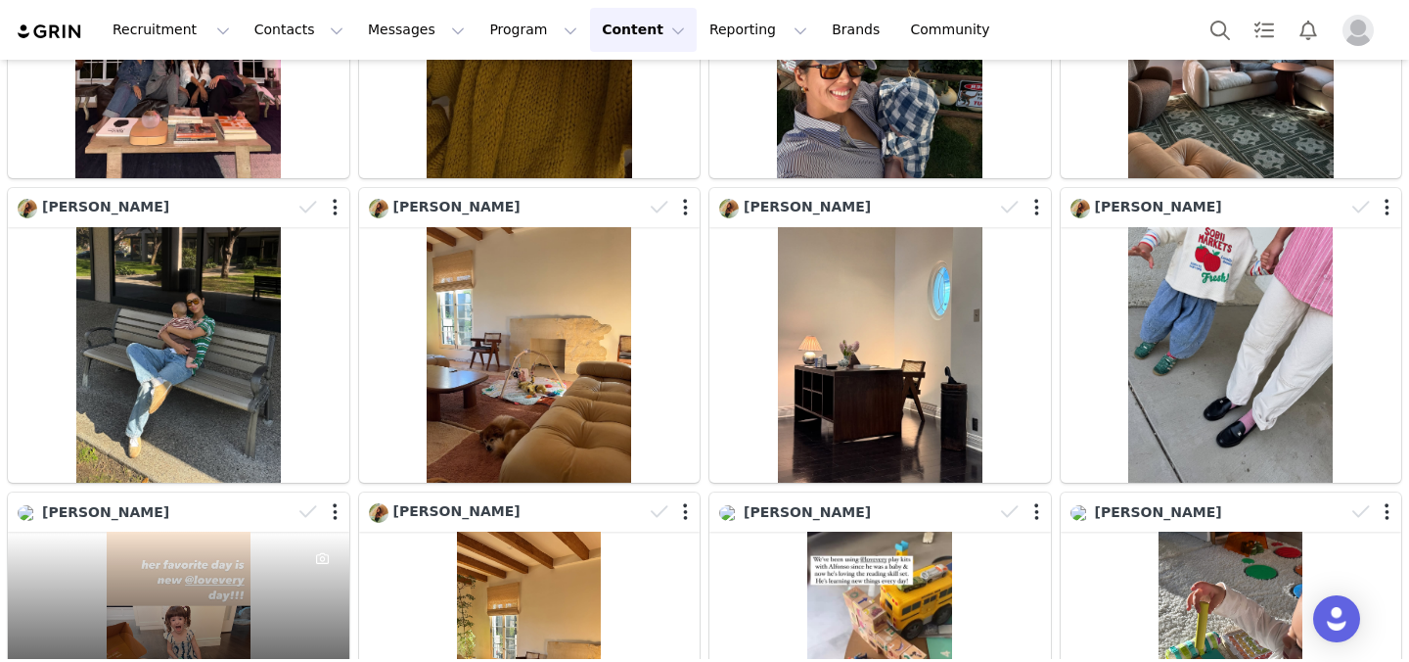
scroll to position [8028, 0]
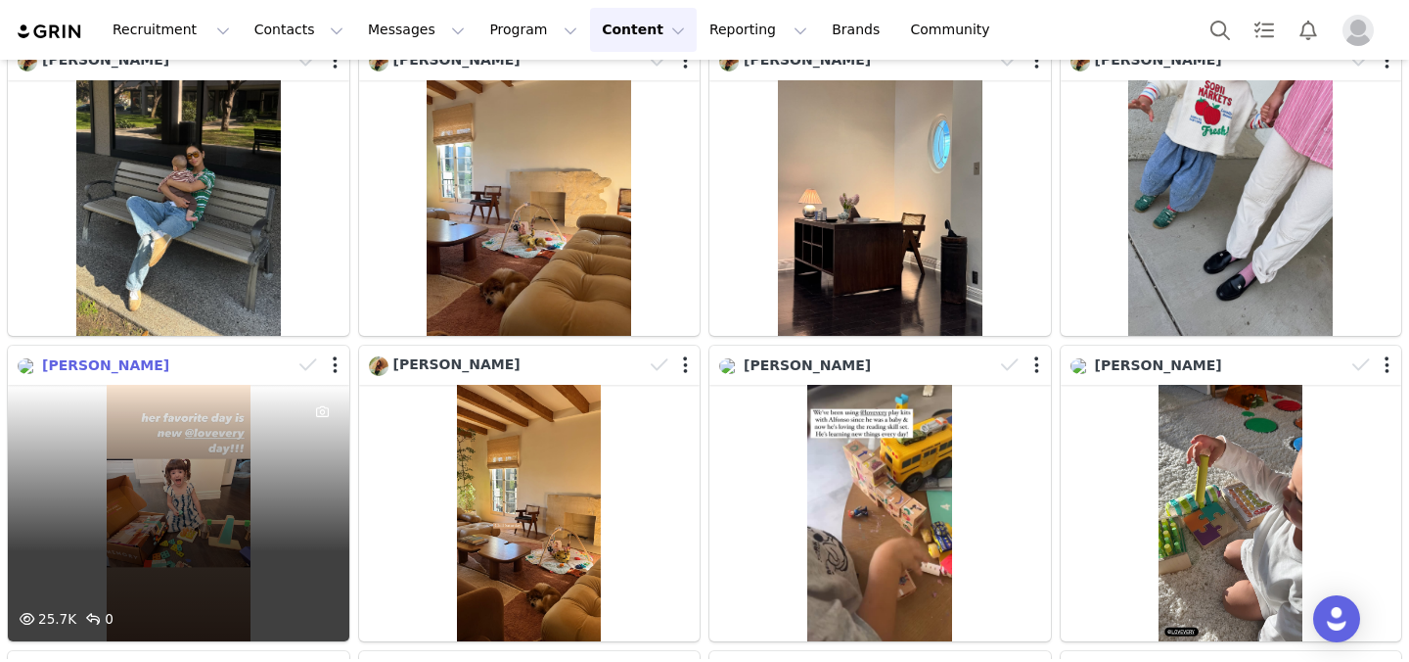
click at [124, 368] on span "[PERSON_NAME]" at bounding box center [105, 365] width 127 height 16
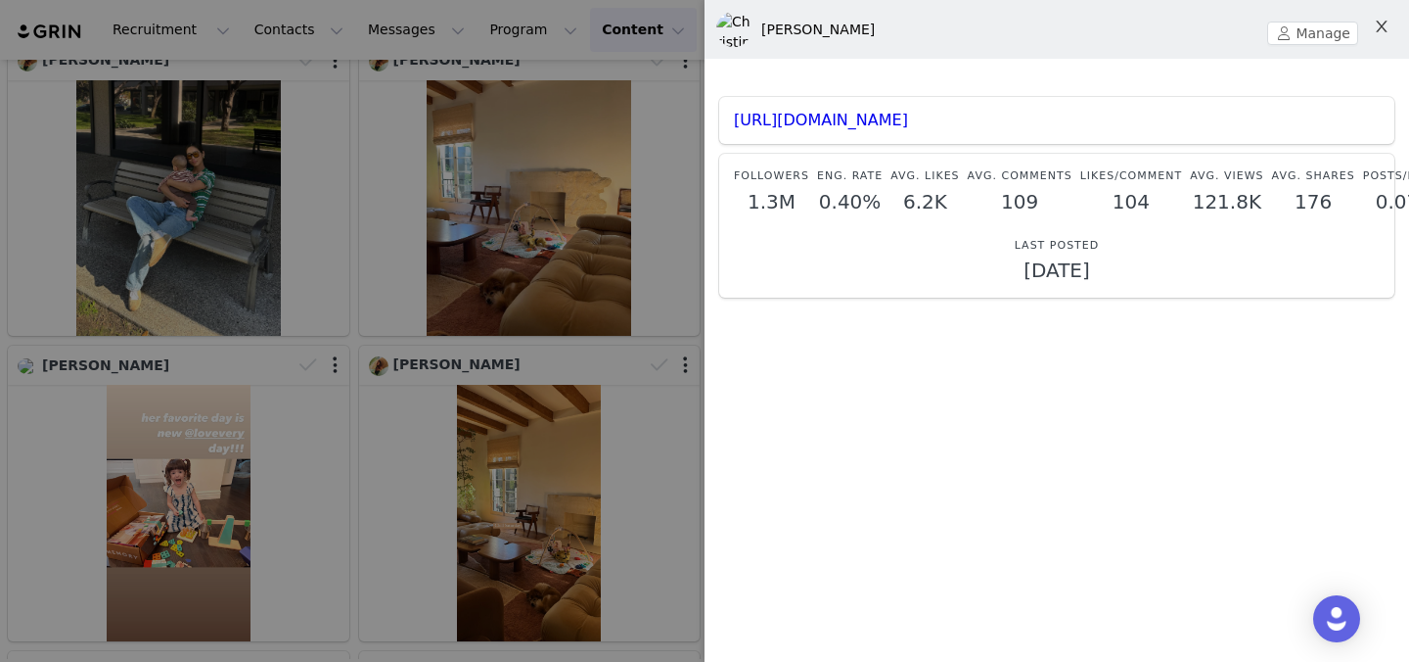
click at [1037, 20] on icon "icon: close" at bounding box center [1382, 27] width 16 height 16
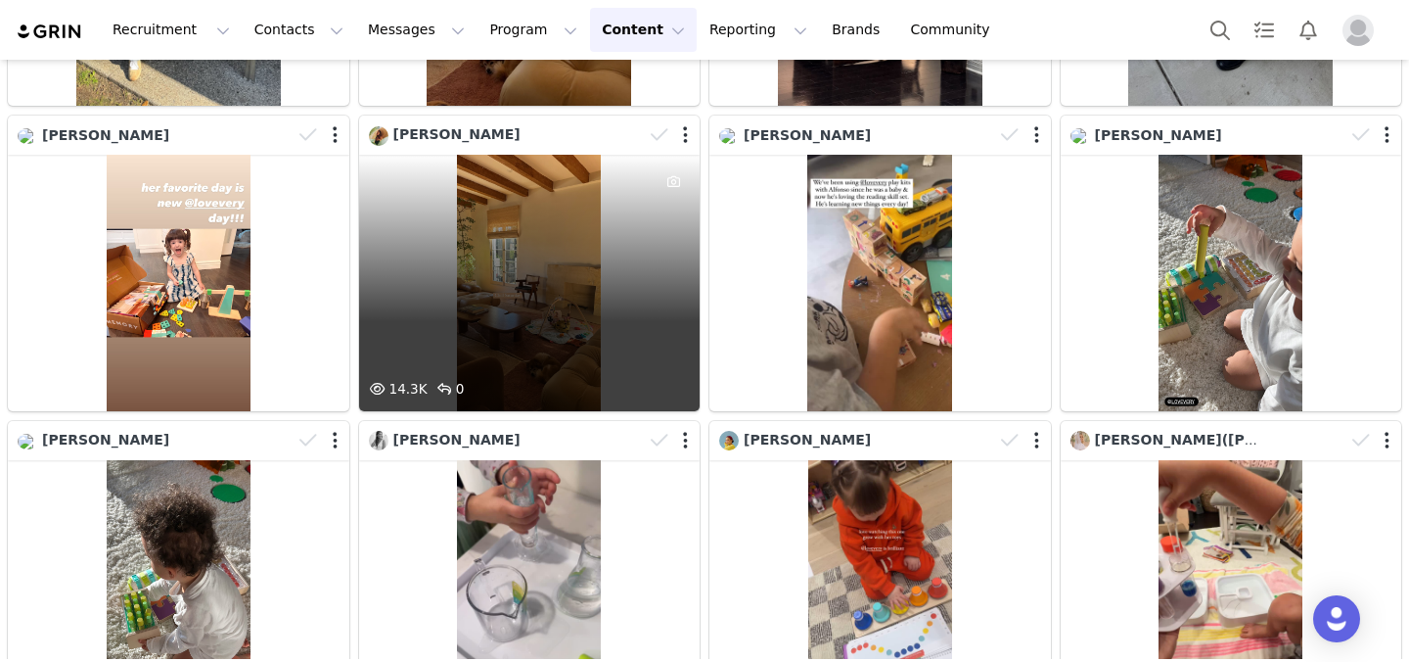
scroll to position [8206, 0]
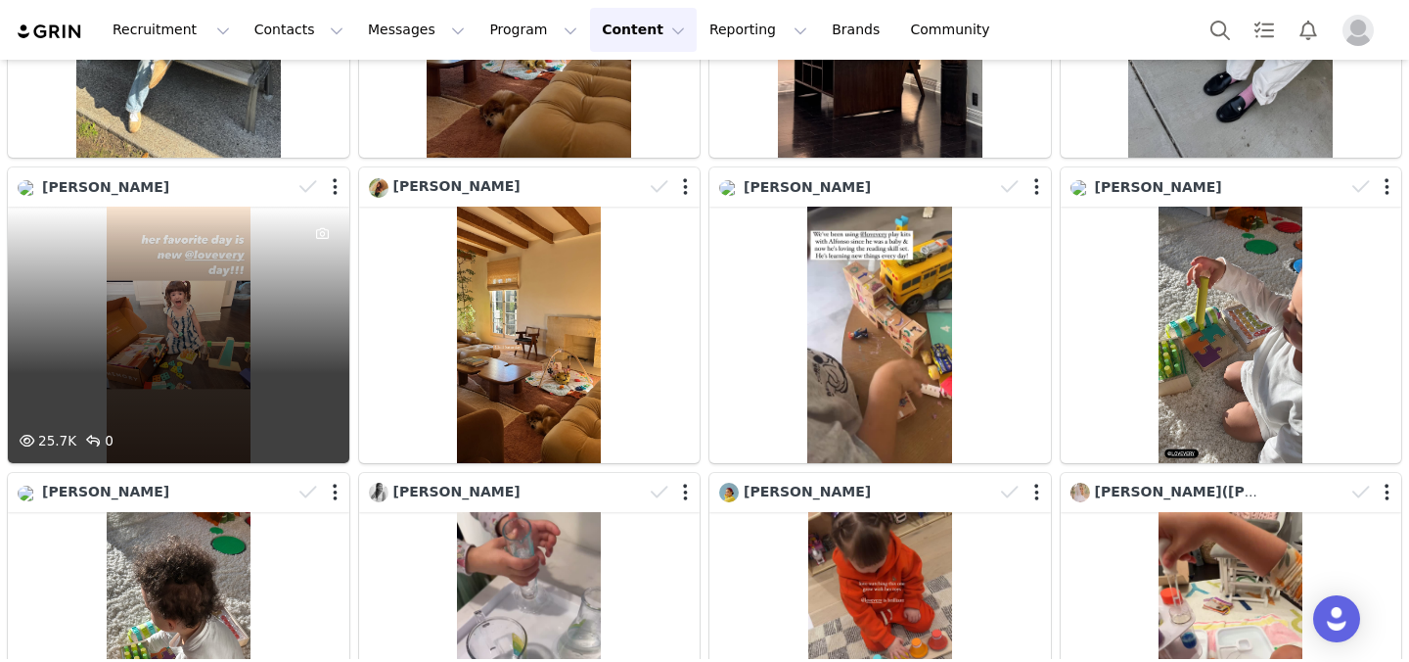
click at [271, 339] on div "25.7K 0" at bounding box center [179, 333] width 342 height 255
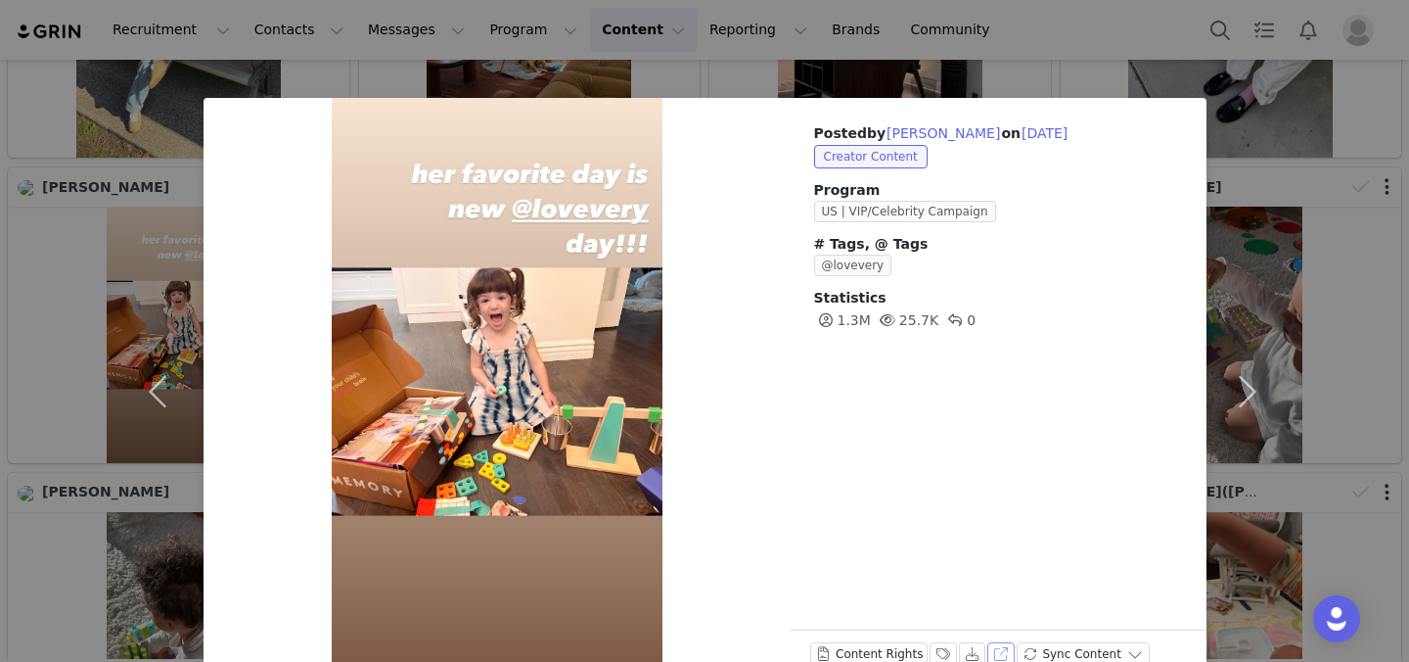
click at [1000, 646] on button "View on Instagram" at bounding box center [1000, 653] width 27 height 23
click at [733, 60] on div "Posted by Christina Perri on Feb 20, 2025 Creator Content Program US | VIP/Cele…" at bounding box center [704, 331] width 1409 height 662
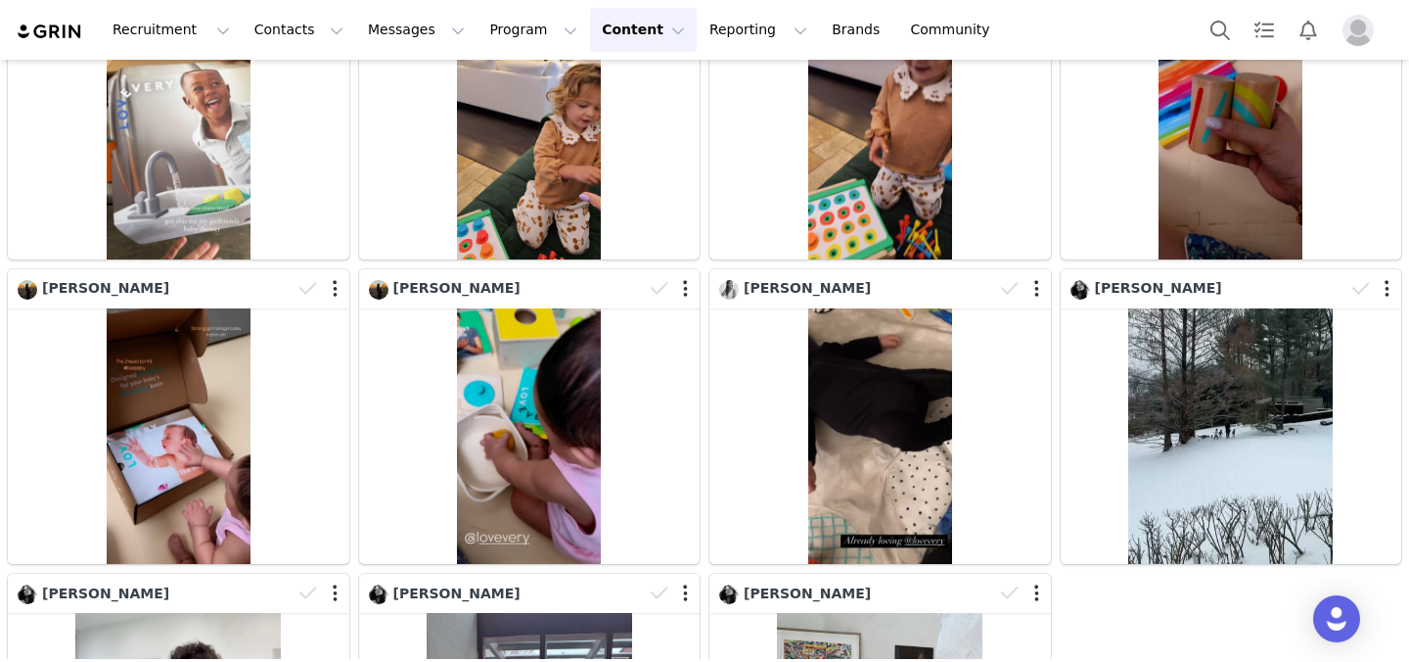
scroll to position [9631, 0]
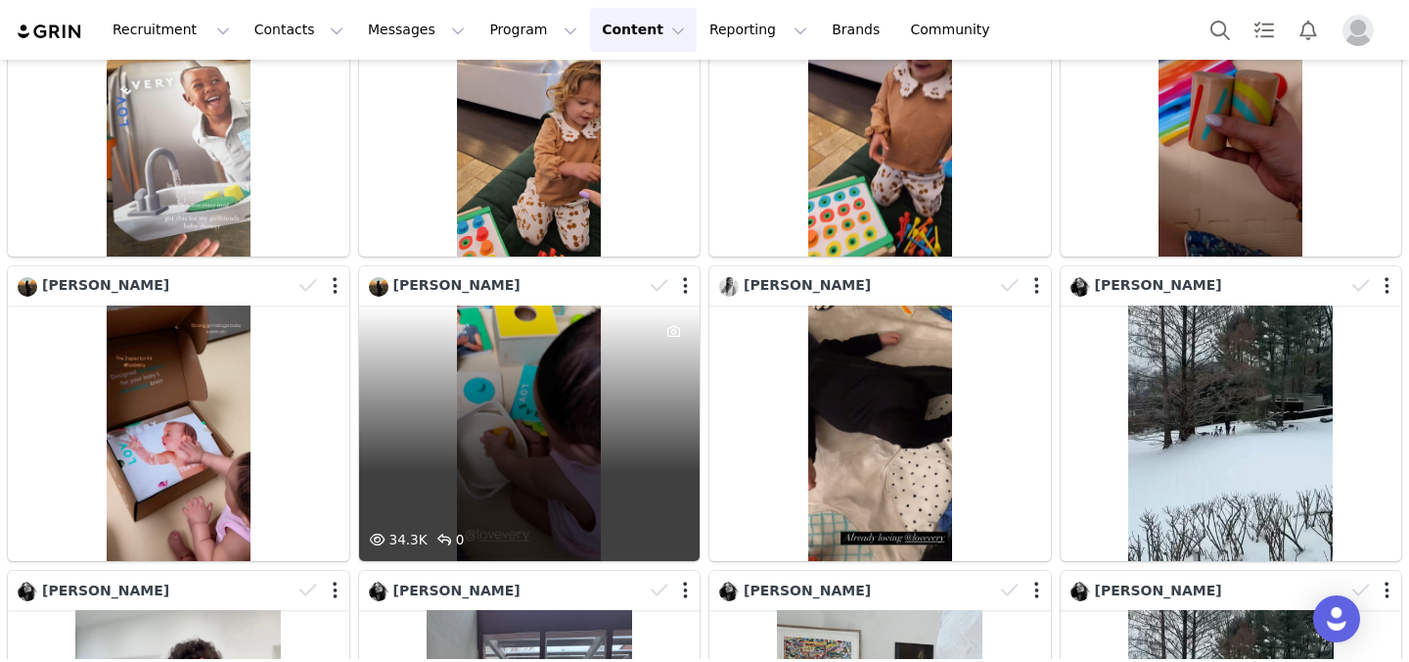
click at [552, 414] on div "34.3K 0" at bounding box center [530, 432] width 342 height 255
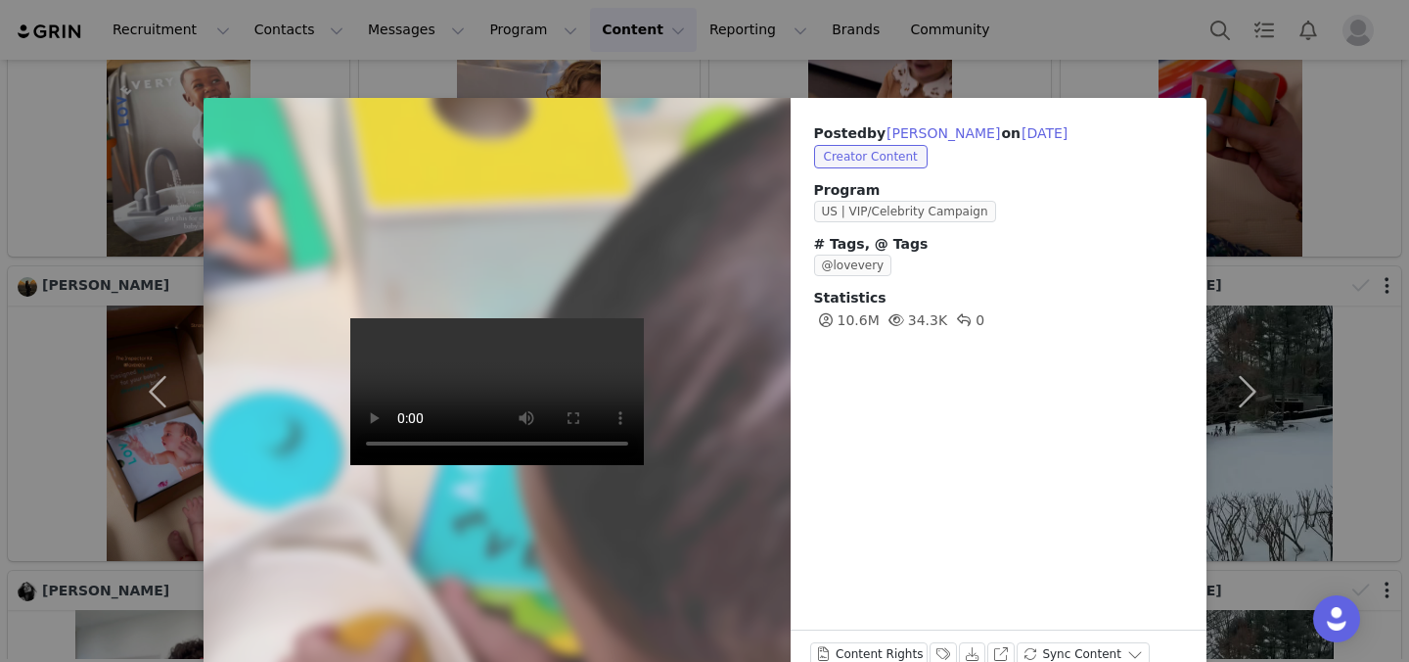
click at [1037, 4] on div "Posted by Maja Salvador on Jan 13, 2025 Creator Content Program US | VIP/Celebr…" at bounding box center [704, 331] width 1409 height 662
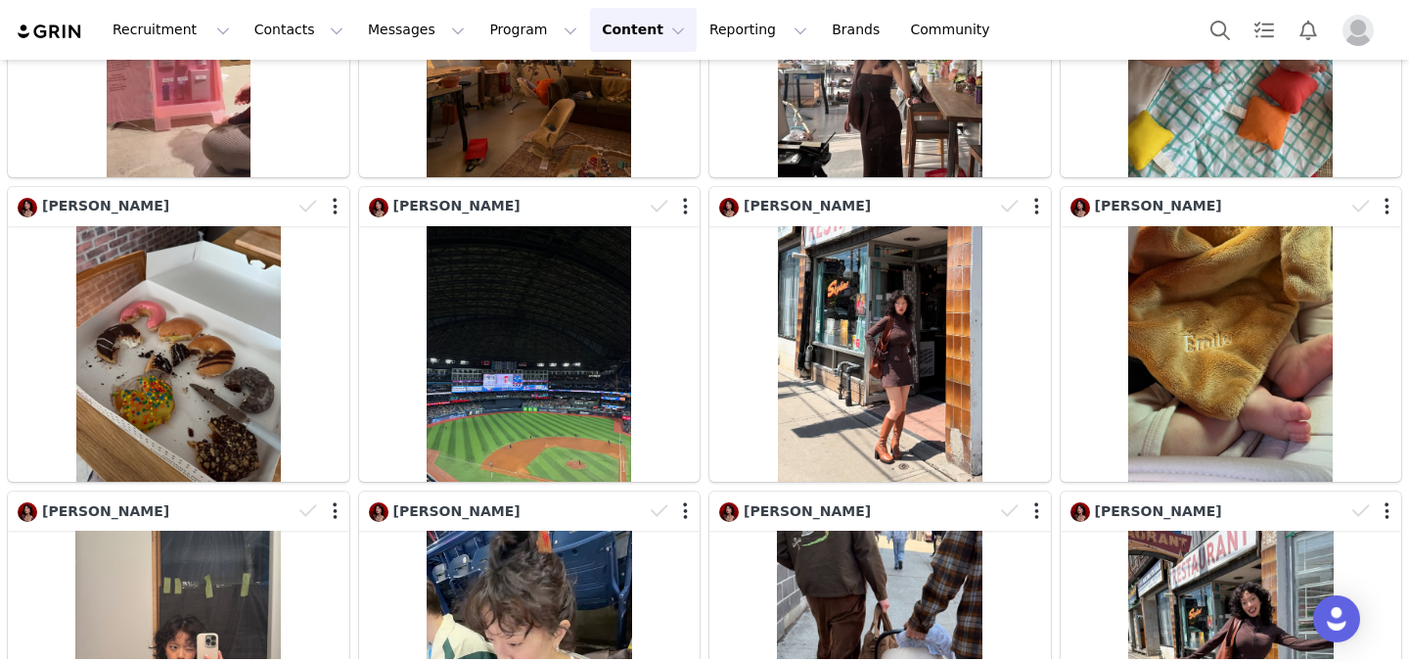
scroll to position [0, 0]
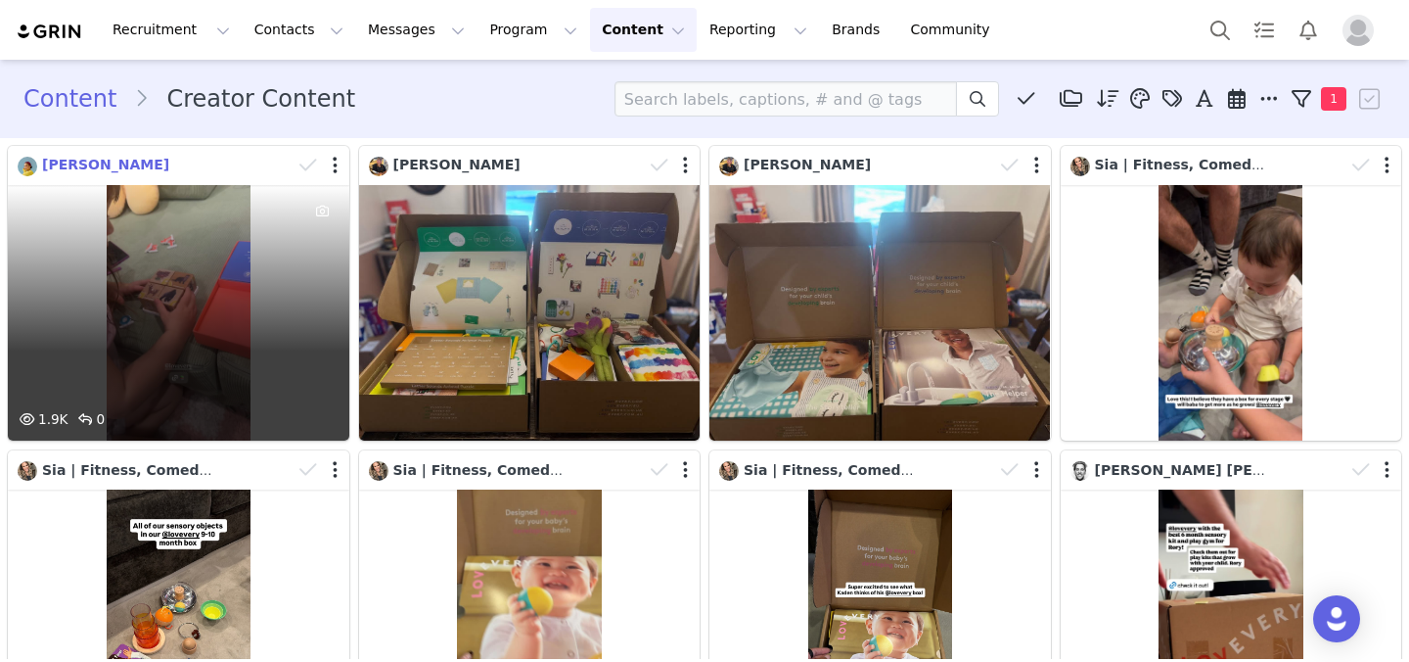
click at [136, 162] on span "Samantha Duenas" at bounding box center [105, 165] width 127 height 16
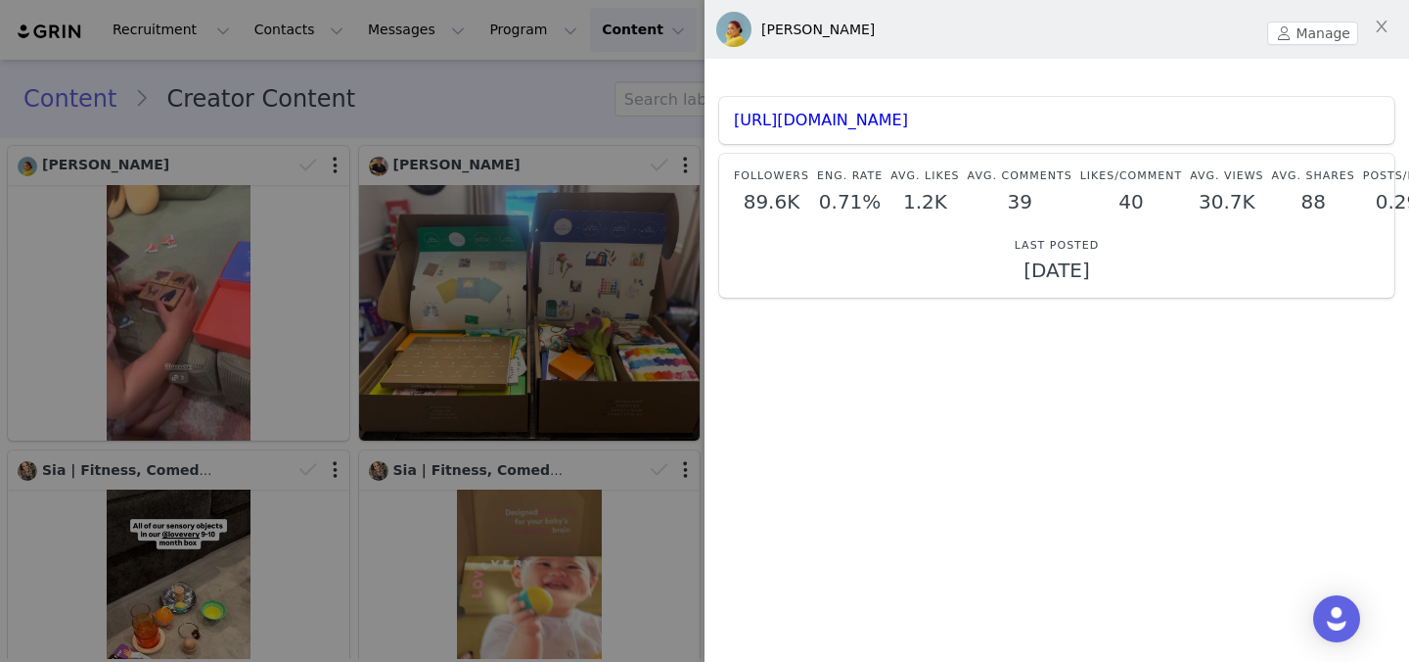
click at [418, 315] on div at bounding box center [704, 331] width 1409 height 662
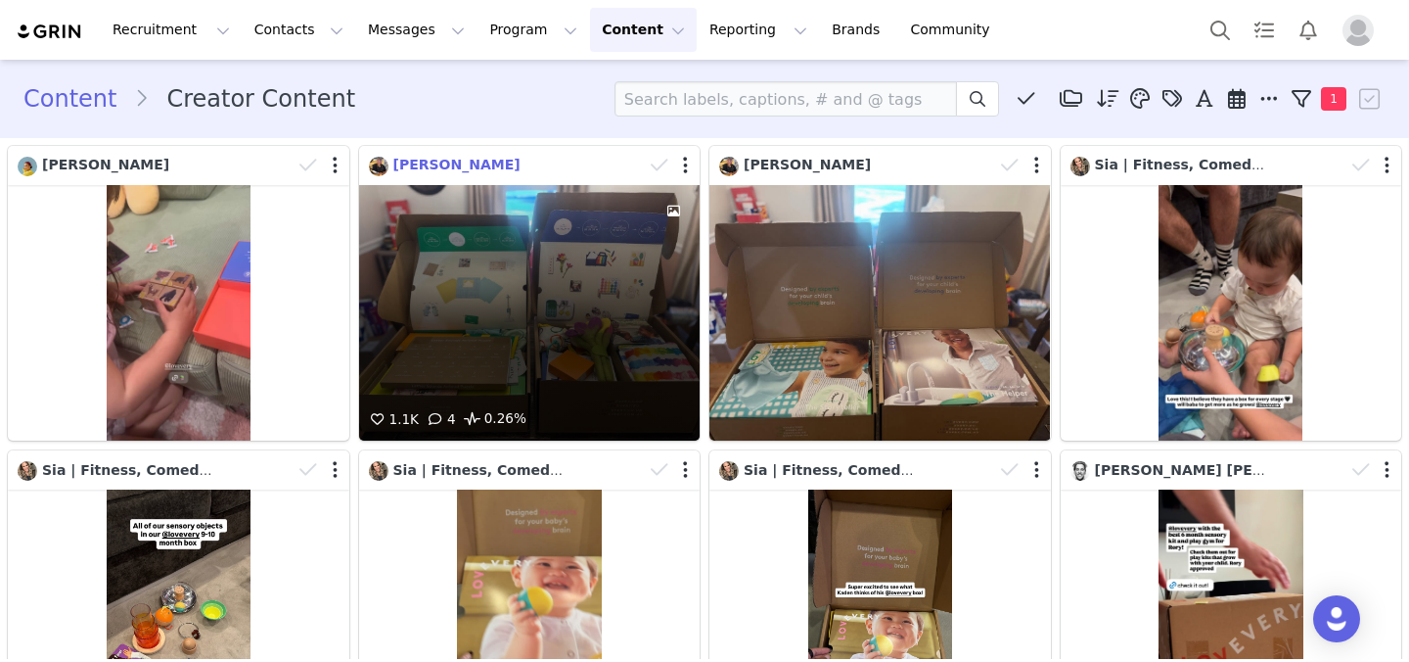
click at [466, 159] on span "Gerard Glenn" at bounding box center [456, 165] width 127 height 16
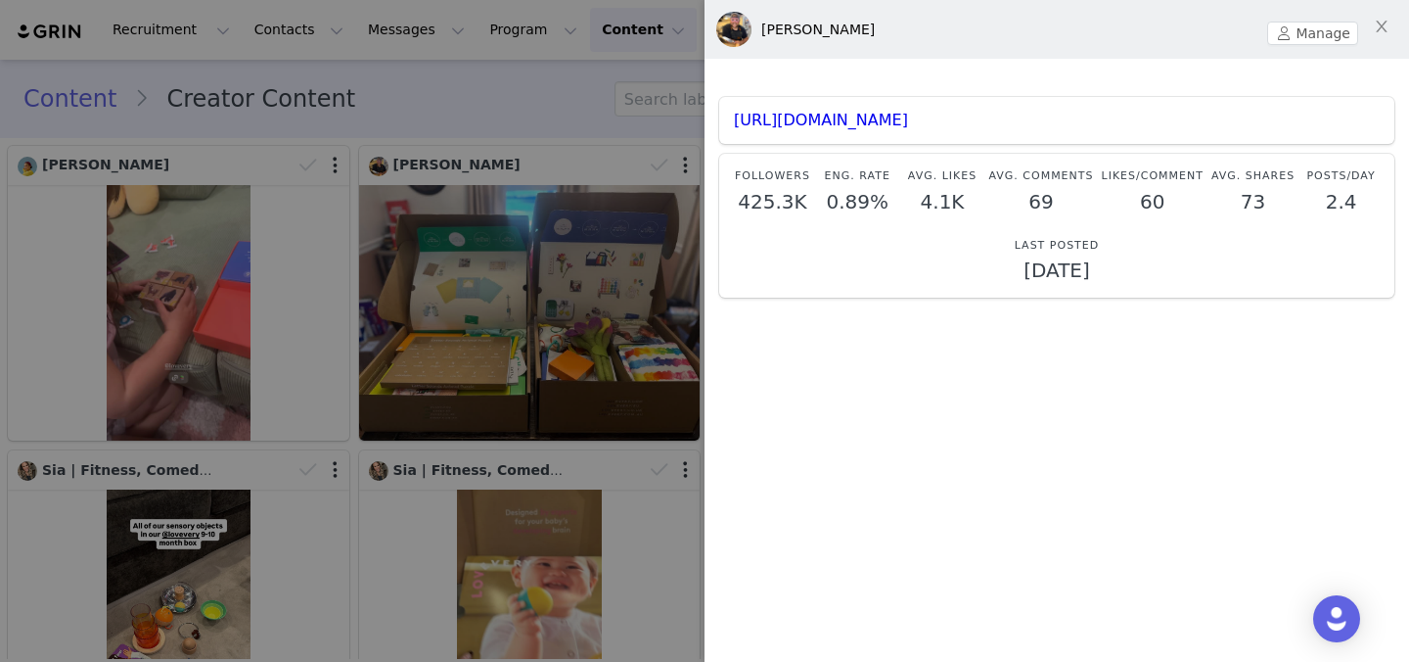
click at [568, 88] on div at bounding box center [704, 331] width 1409 height 662
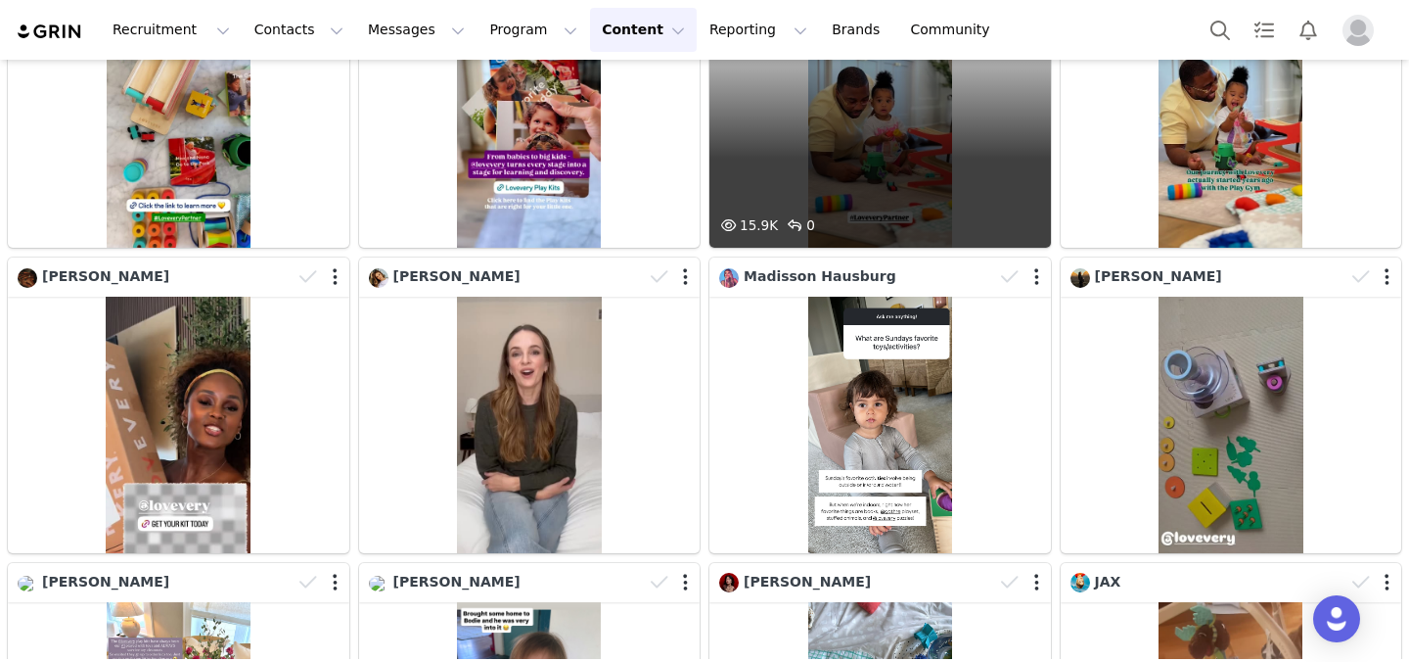
scroll to position [807, 0]
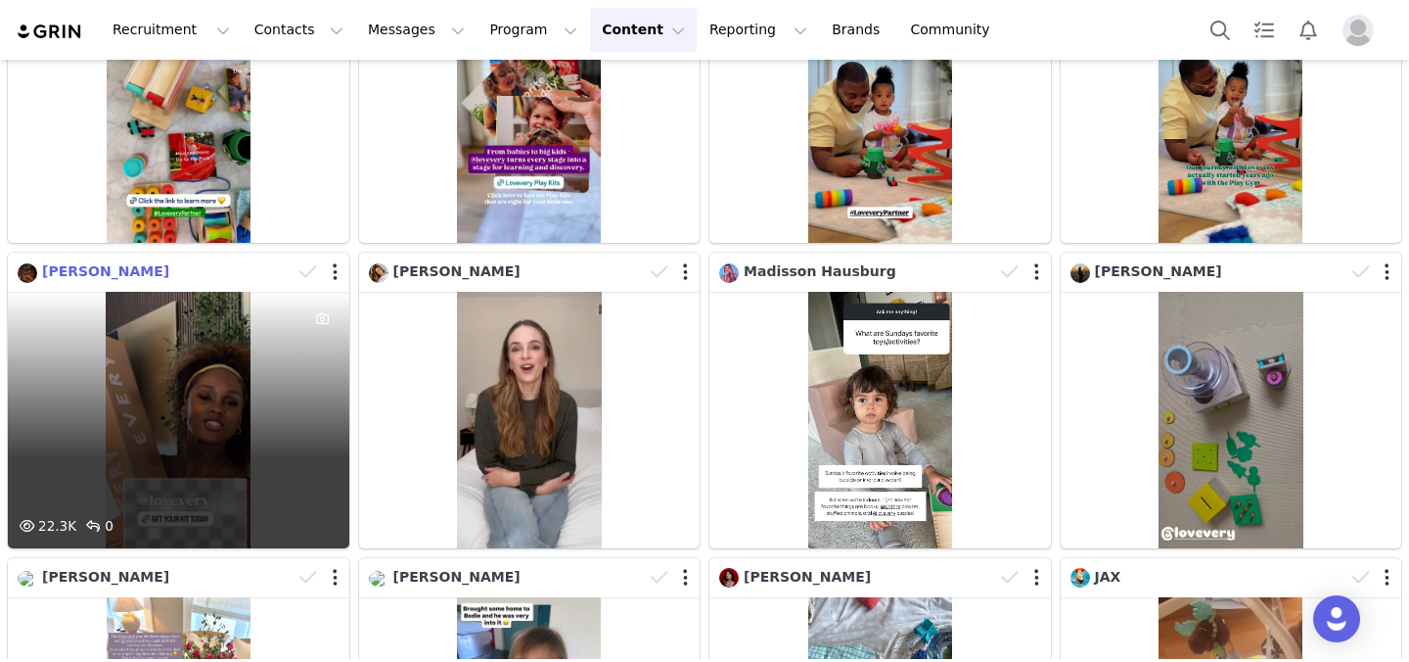
click at [130, 273] on span "Vanessa Mdee" at bounding box center [105, 271] width 127 height 16
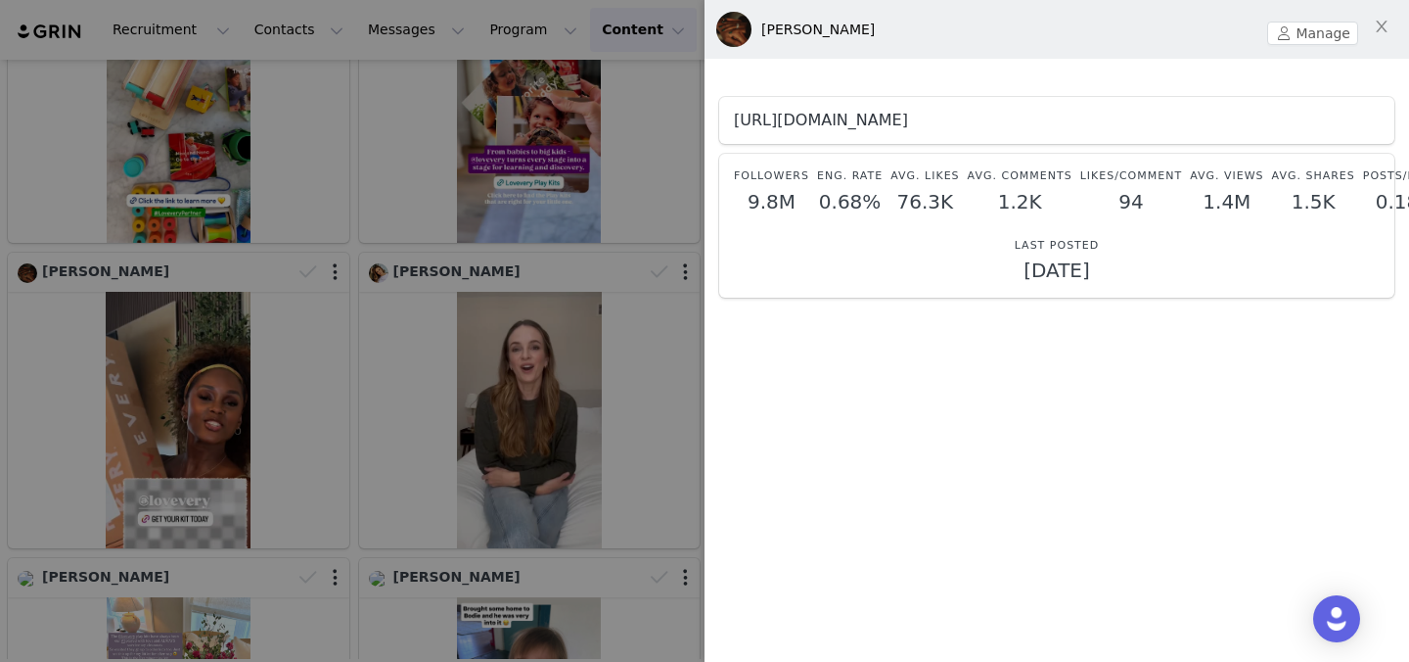
click at [908, 115] on link "https://www.instagram.com/vanessamdee/" at bounding box center [821, 120] width 174 height 19
click at [458, 290] on div at bounding box center [704, 331] width 1409 height 662
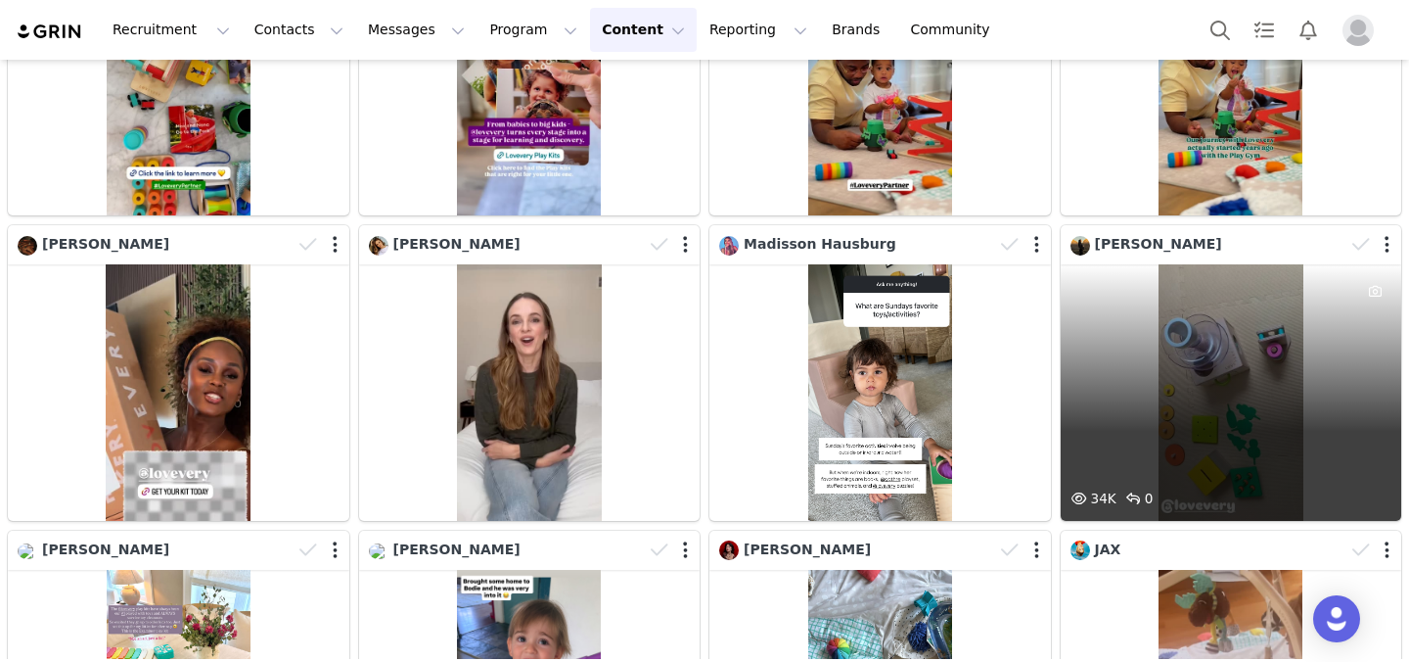
scroll to position [832, 0]
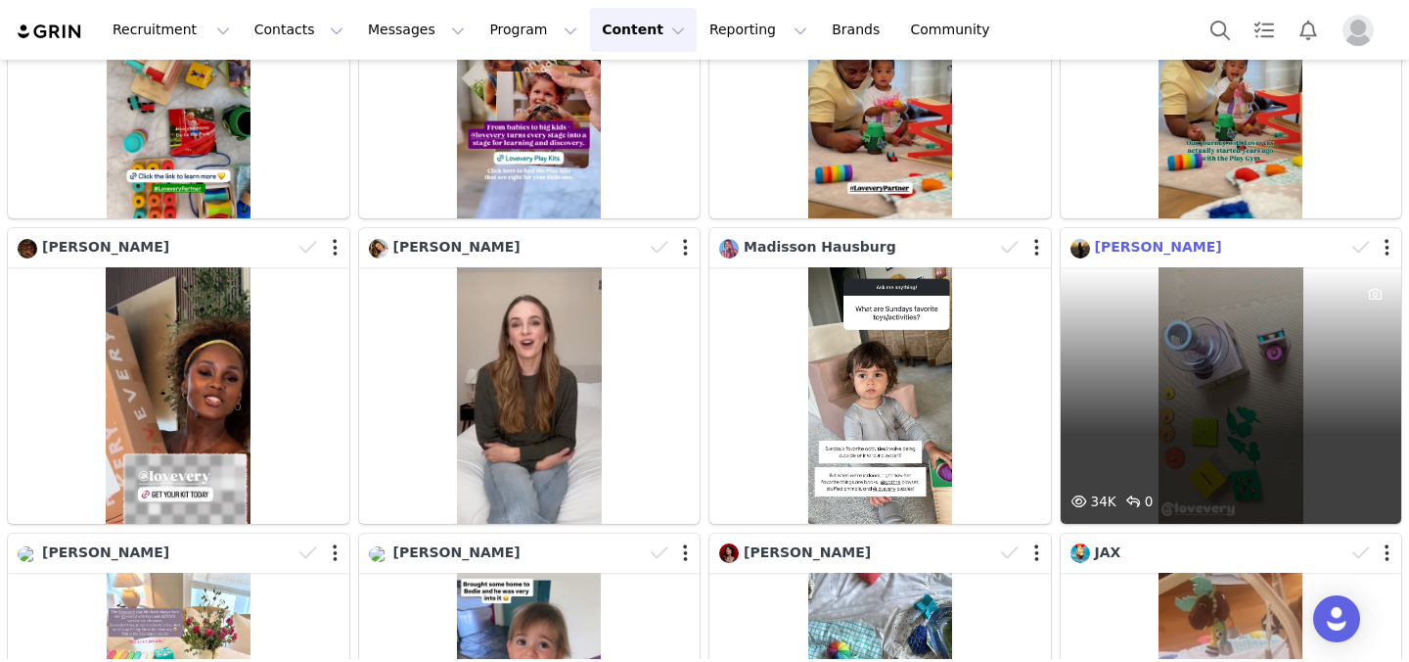
click at [1037, 245] on span "Maja Salvador" at bounding box center [1158, 247] width 127 height 16
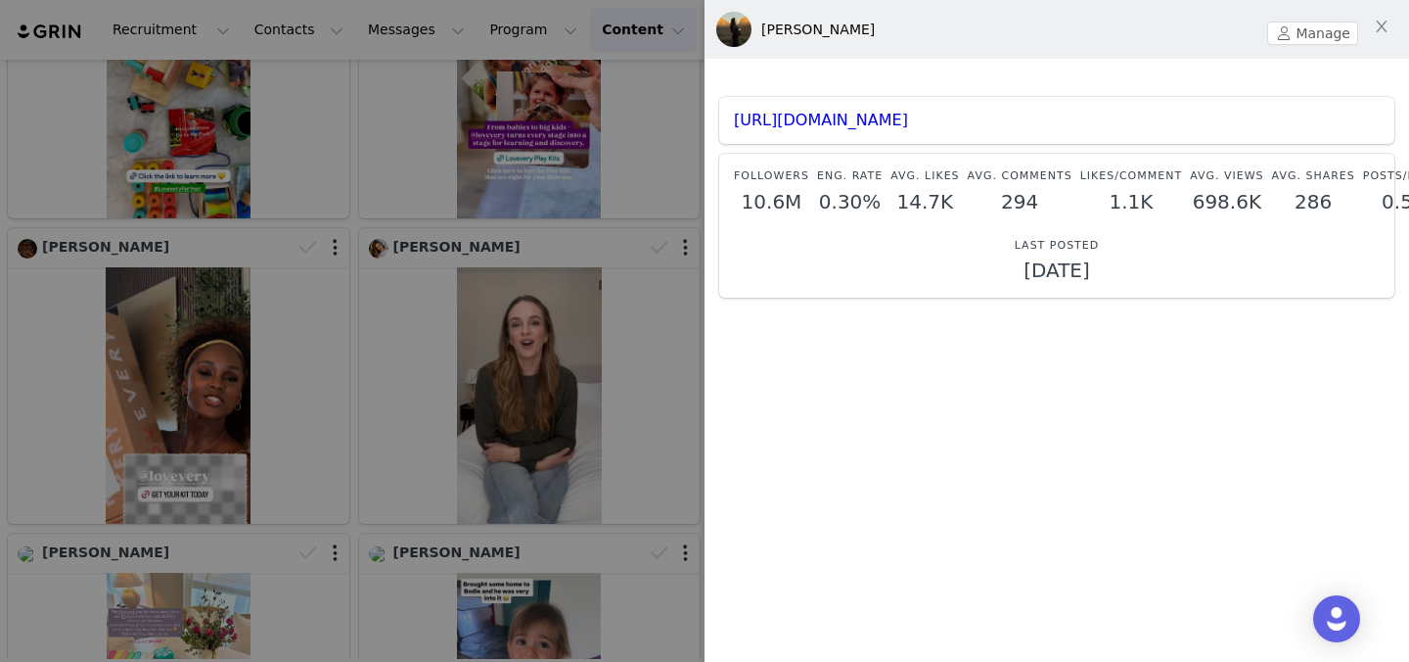
click at [478, 305] on div at bounding box center [704, 331] width 1409 height 662
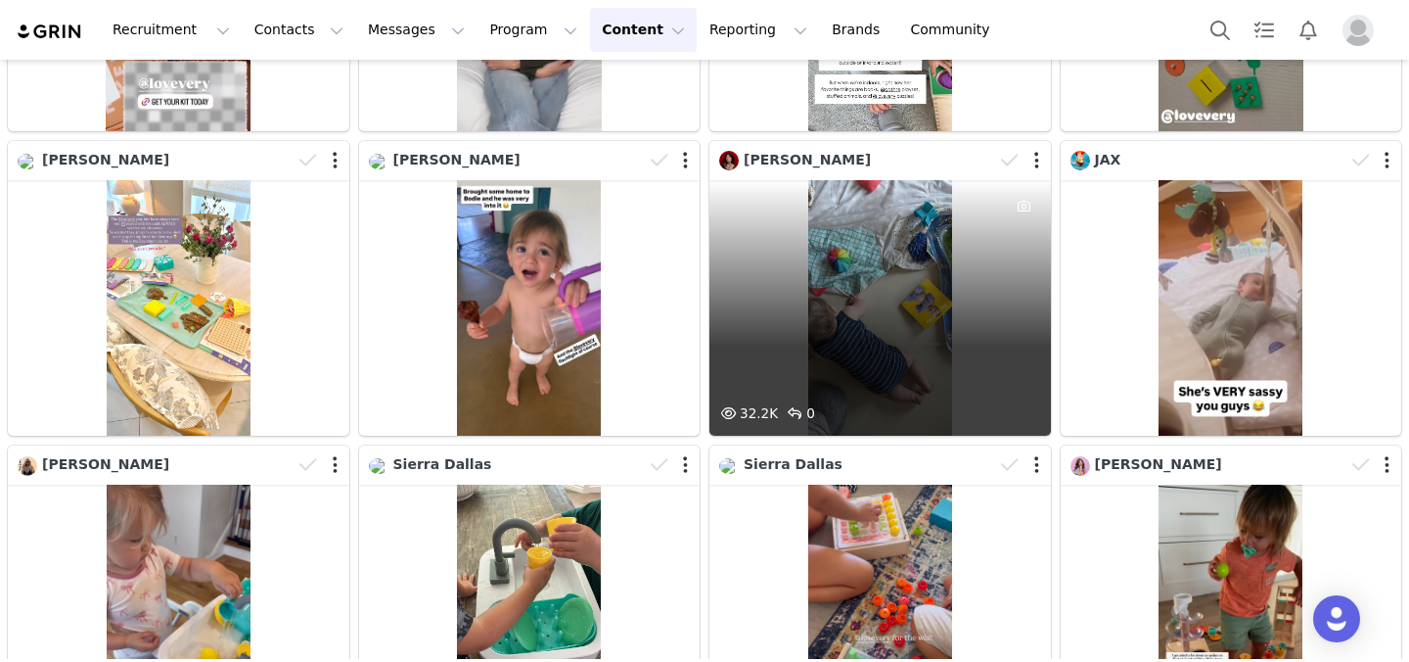
scroll to position [1222, 0]
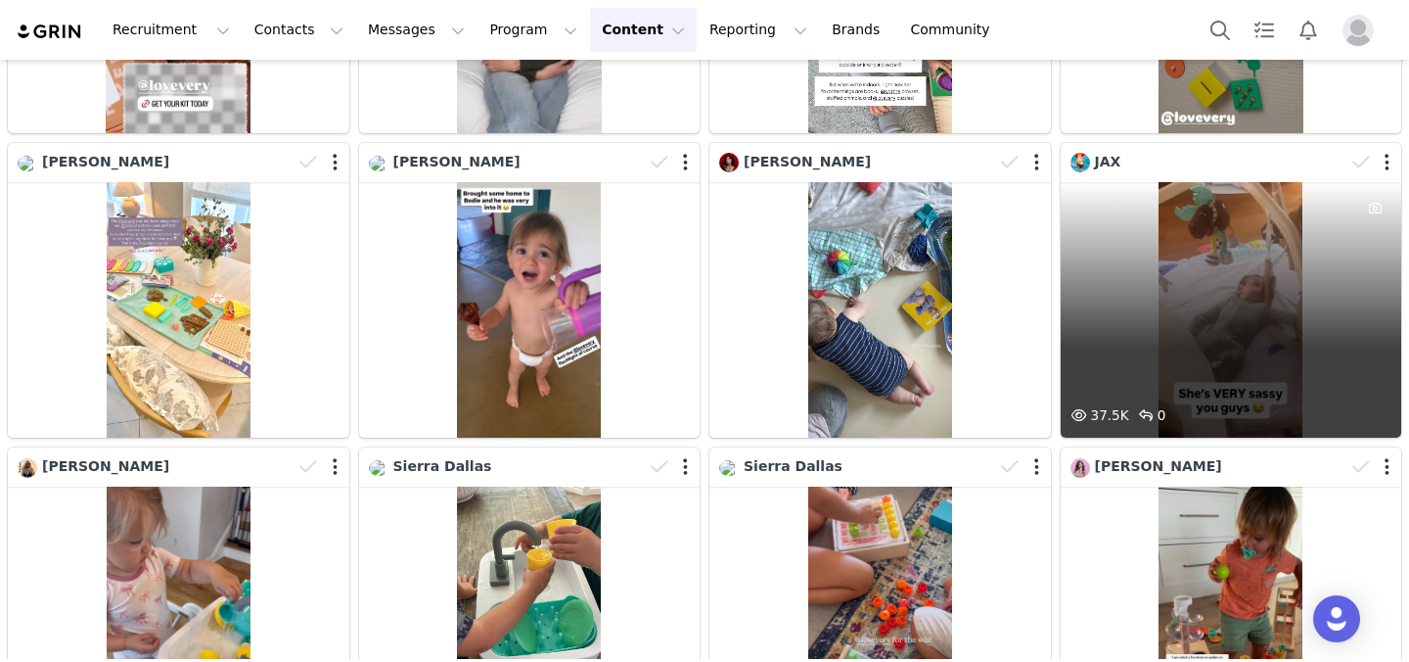
click at [1037, 270] on div "37.5K 0" at bounding box center [1232, 309] width 342 height 255
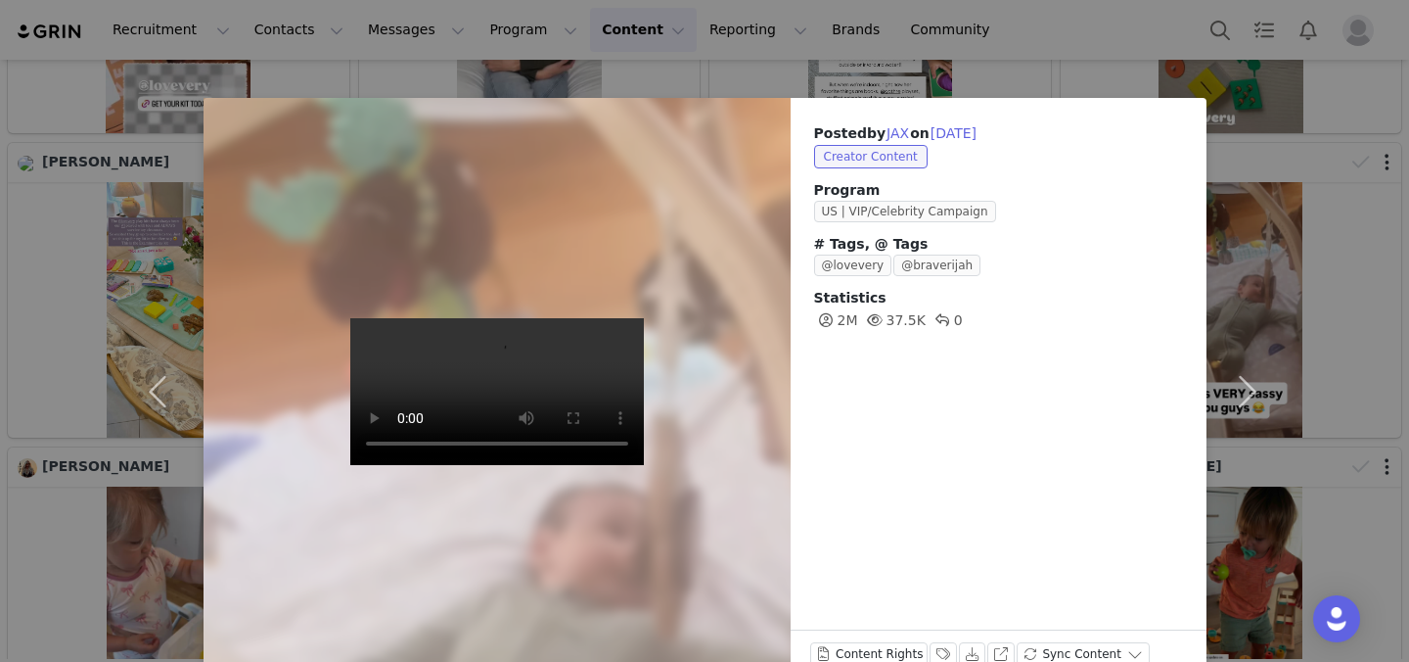
scroll to position [47, 0]
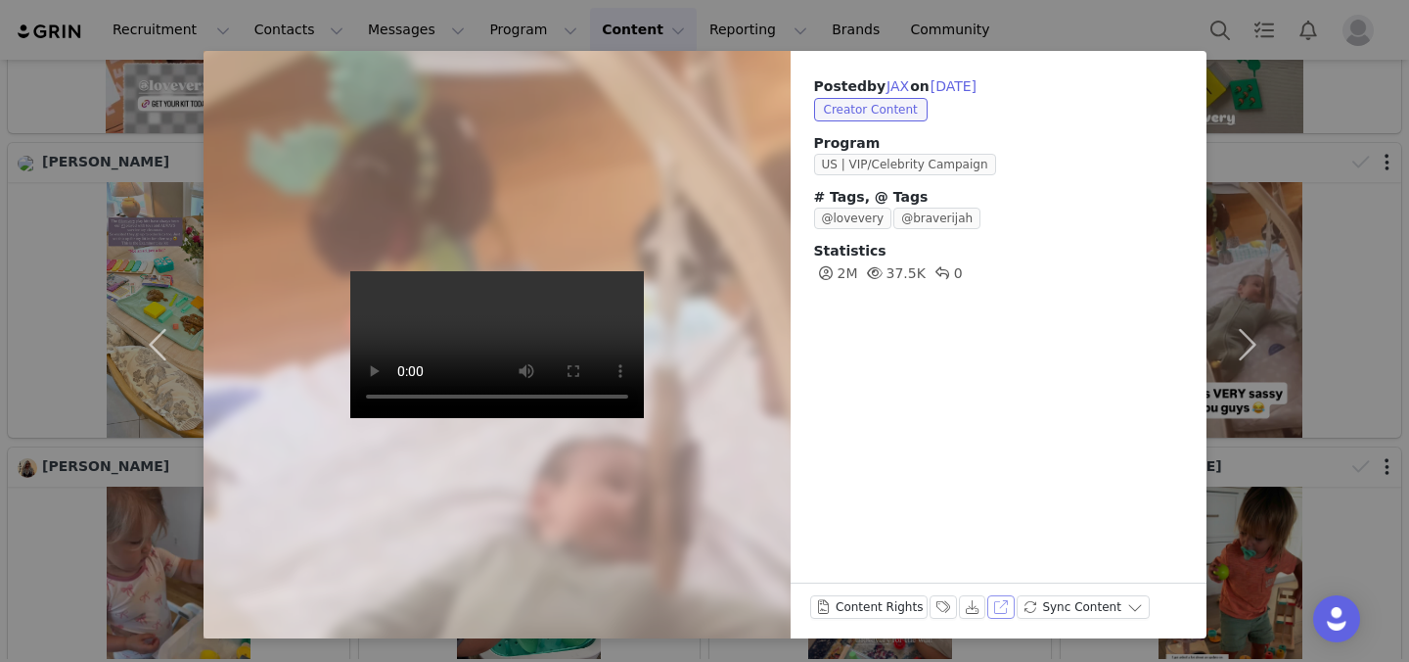
click at [993, 609] on button "View on Instagram" at bounding box center [1000, 606] width 27 height 23
click at [959, 24] on div "Posted by JAX on Aug 3, 2025 Creator Content Program US | VIP/Celebrity Campaig…" at bounding box center [704, 331] width 1409 height 662
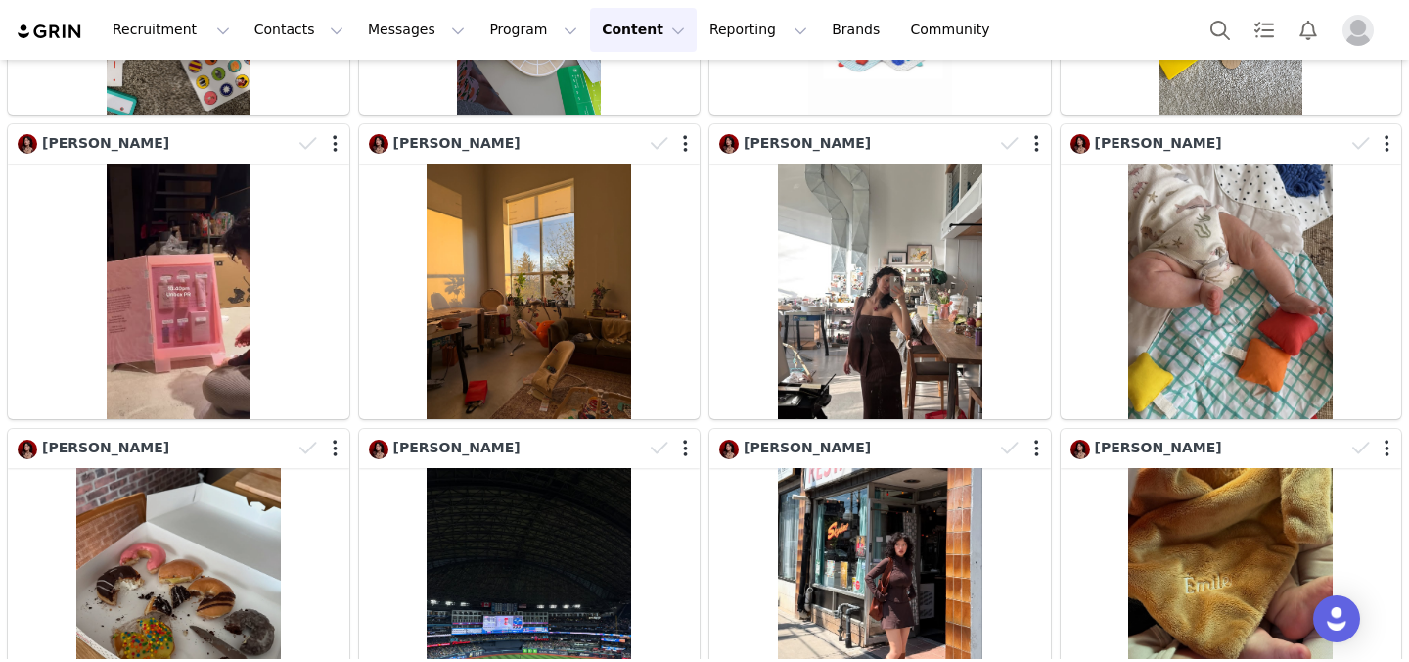
scroll to position [3547, 0]
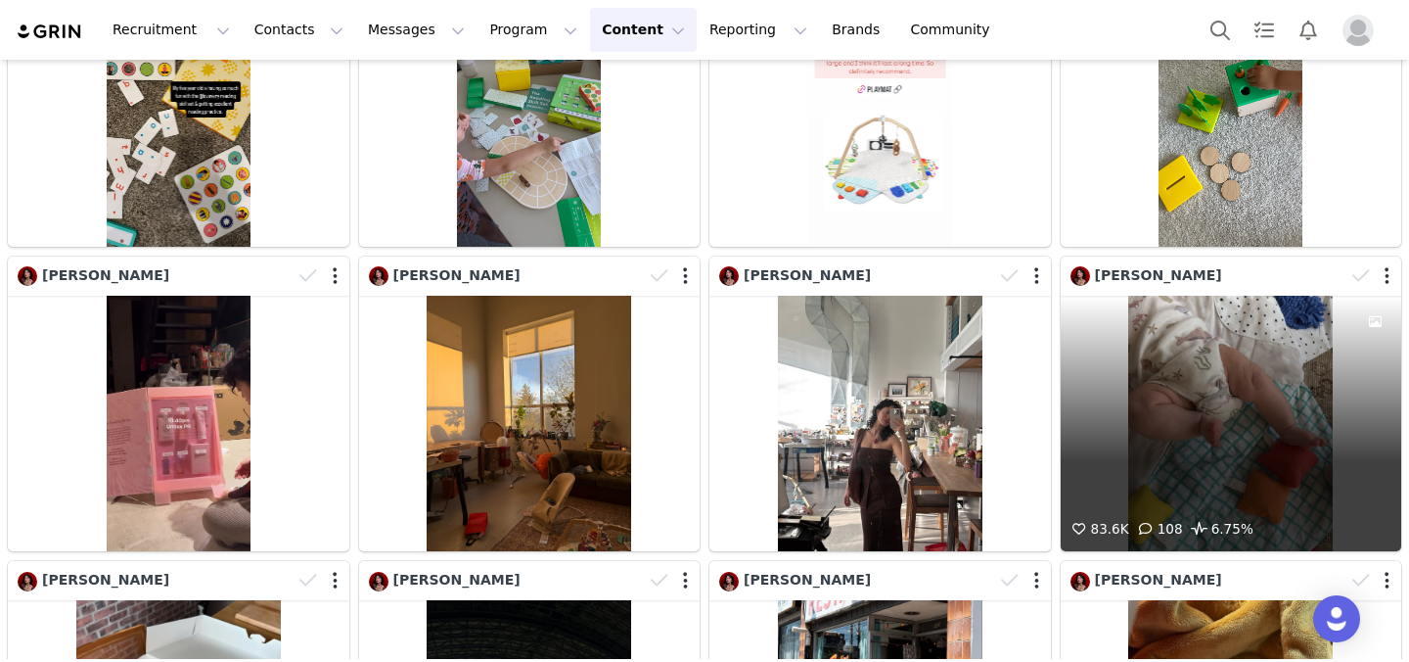
click at [1037, 396] on div "83.6K 108 6.75%" at bounding box center [1232, 423] width 342 height 255
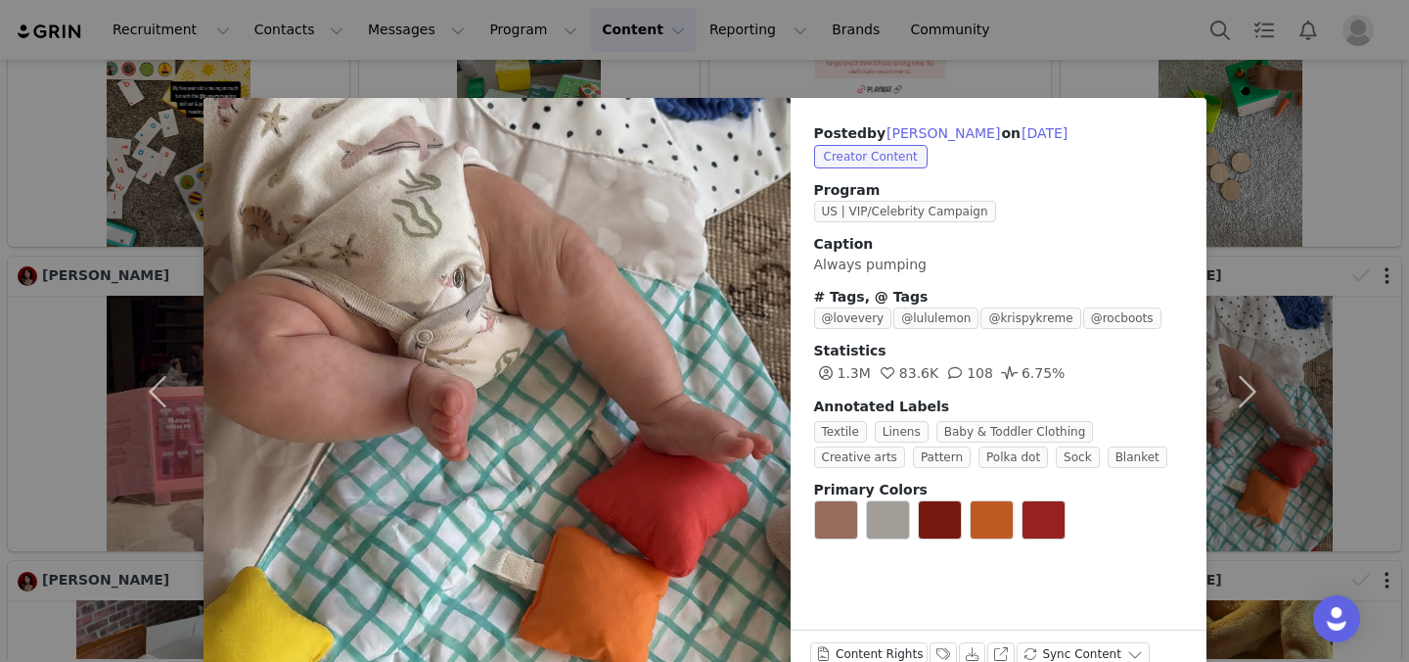
scroll to position [47, 0]
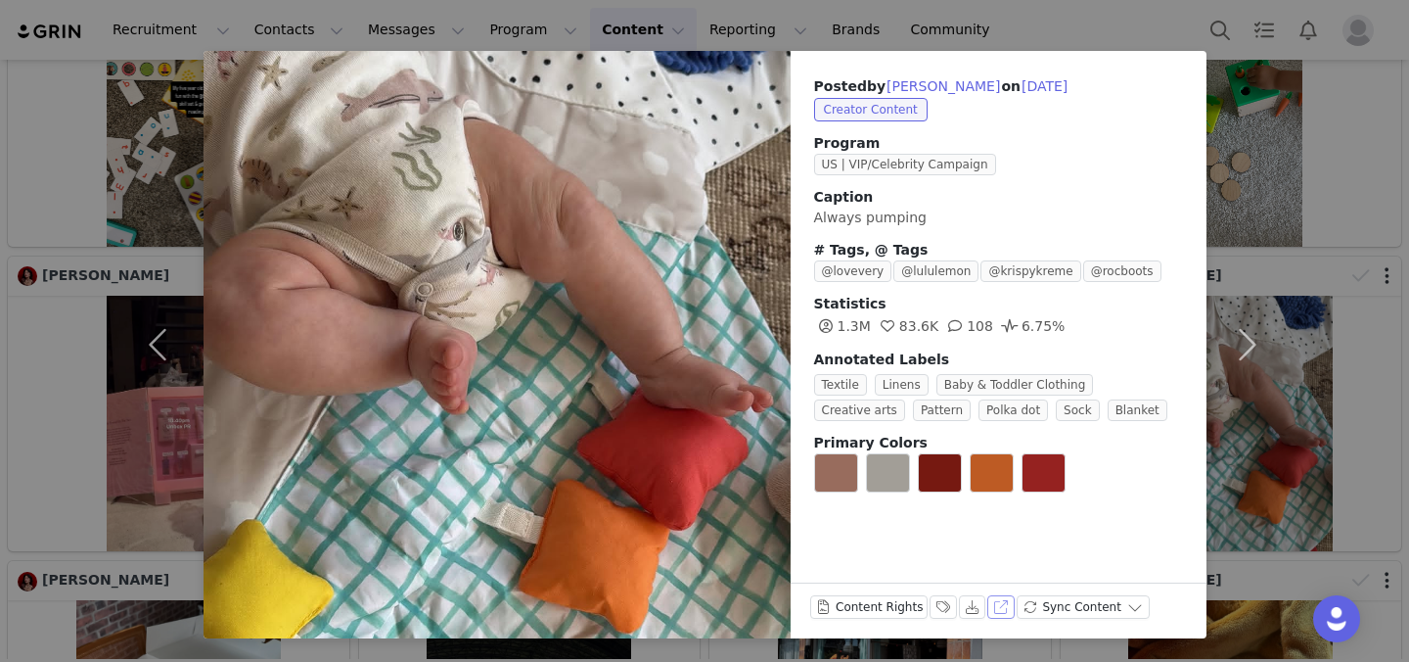
click at [1000, 604] on button "View on Instagram" at bounding box center [1000, 606] width 27 height 23
click at [1037, 114] on div "Posted by Garbo Zhu on May 6, 2025 Creator Content Program US | VIP/Celebrity C…" at bounding box center [704, 331] width 1409 height 662
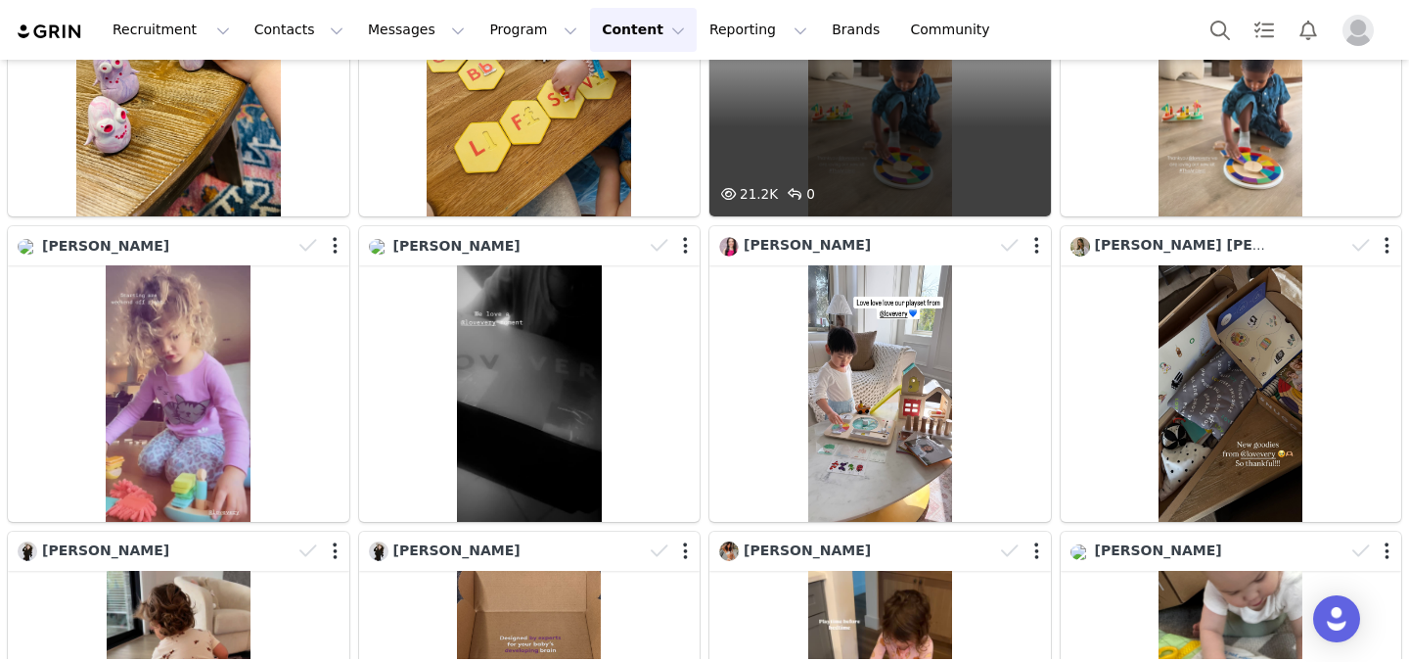
scroll to position [5429, 0]
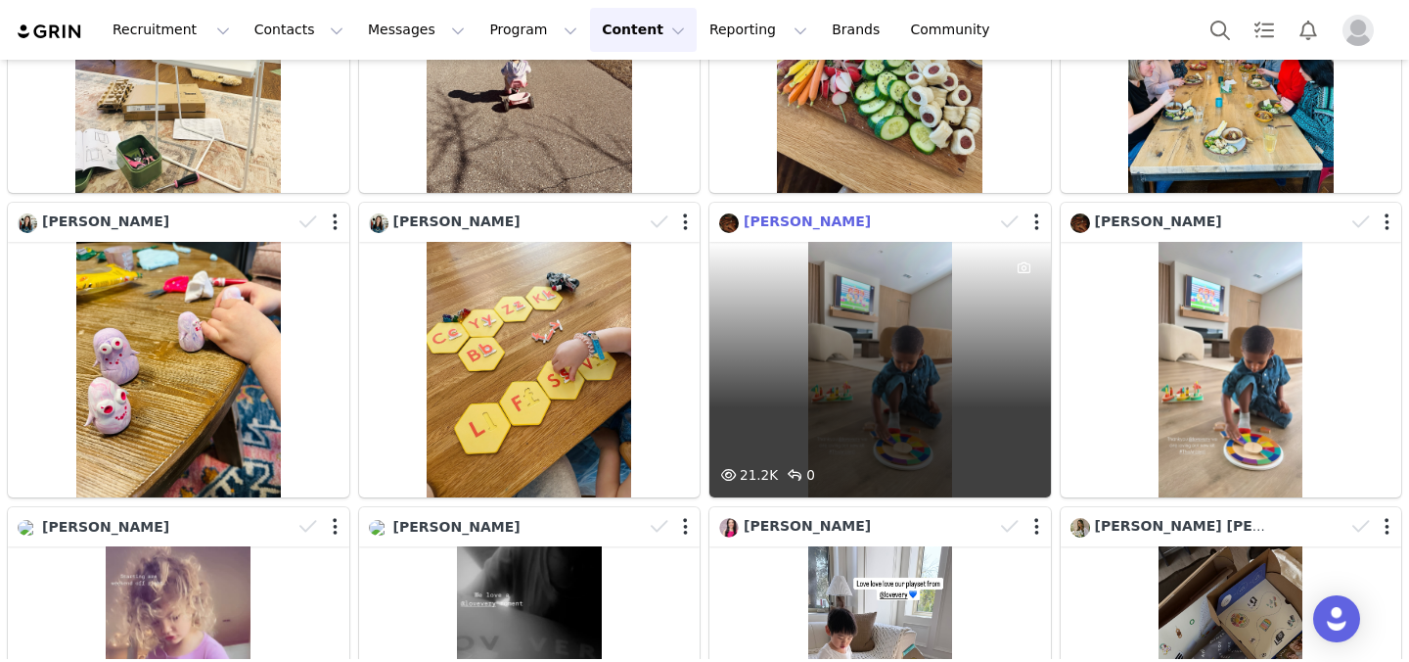
click at [841, 217] on span "Vanessa Mdee" at bounding box center [807, 221] width 127 height 16
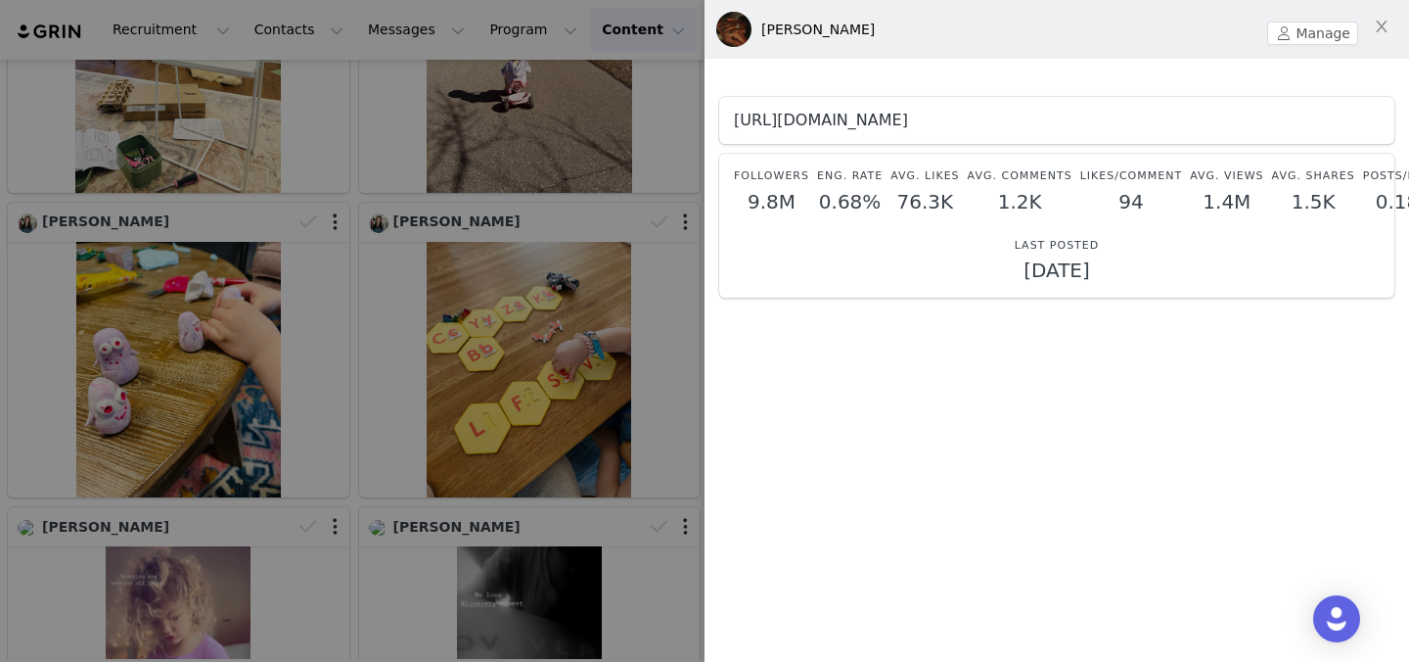
click at [908, 128] on link "https://www.instagram.com/vanessamdee/" at bounding box center [821, 120] width 174 height 19
click at [391, 211] on div at bounding box center [704, 331] width 1409 height 662
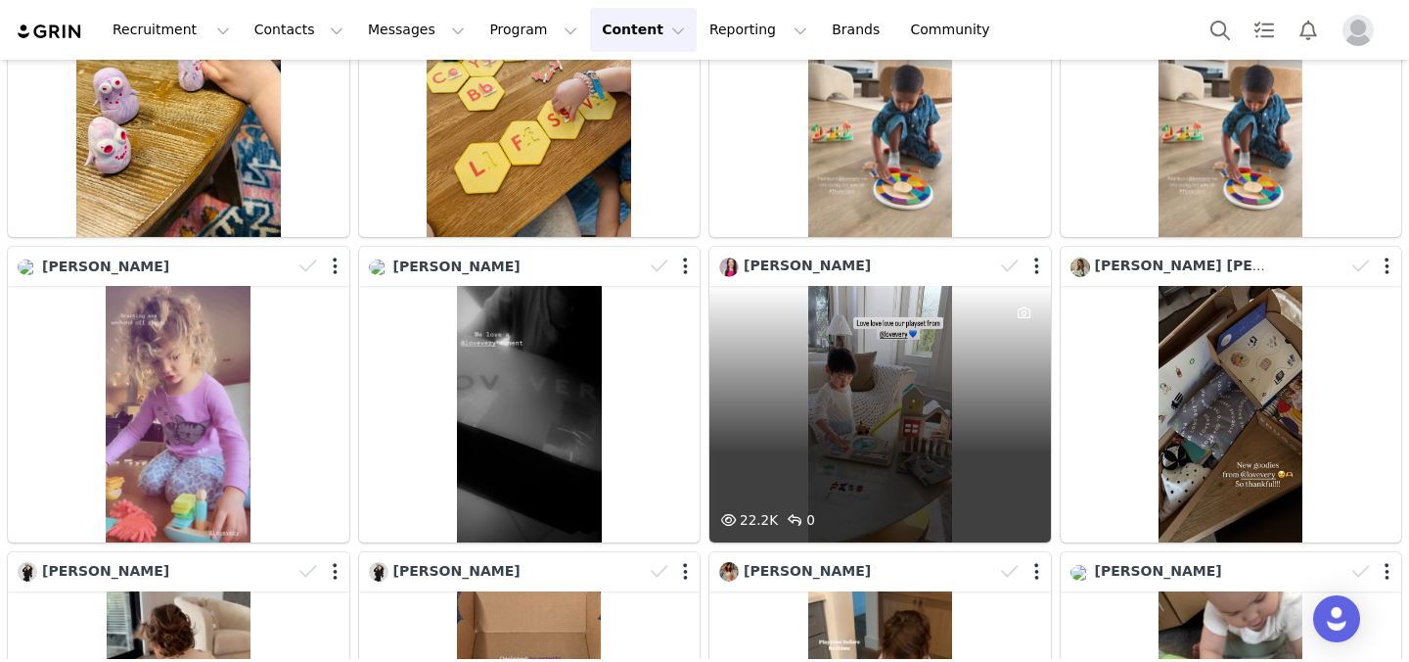
scroll to position [5707, 0]
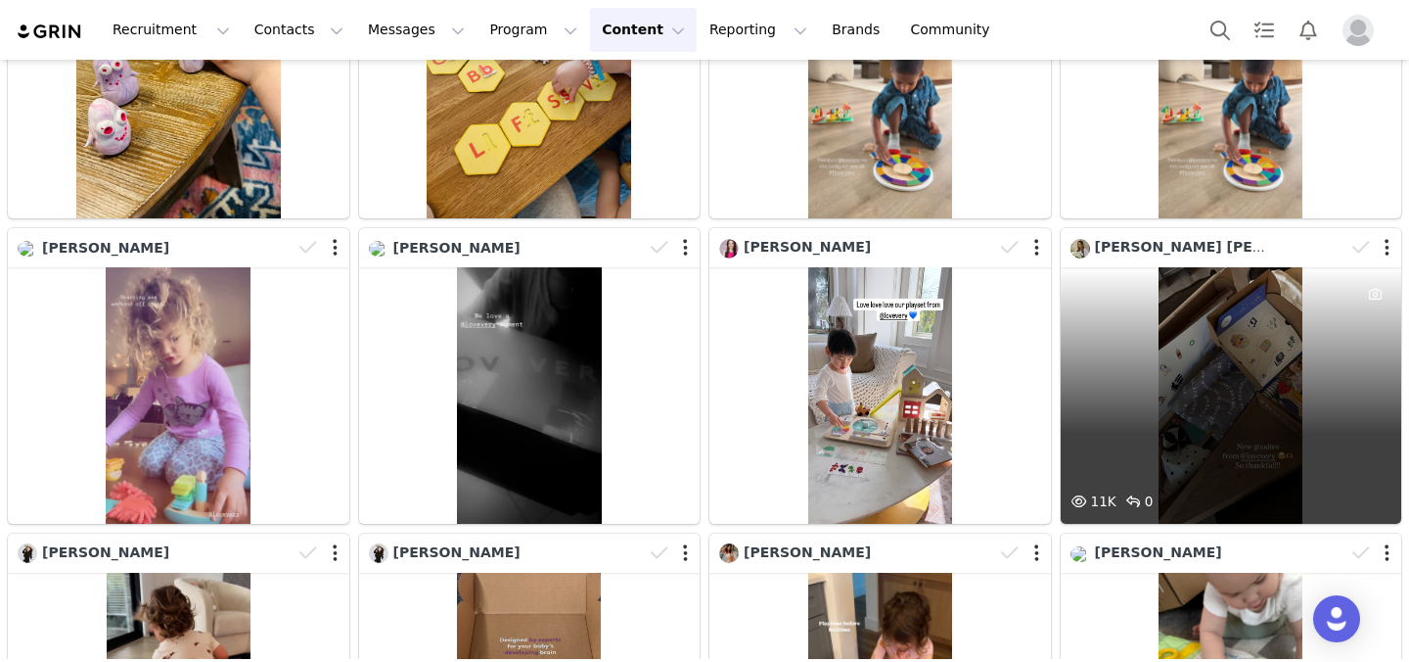
click at [1037, 357] on div "11K 0" at bounding box center [1232, 394] width 342 height 255
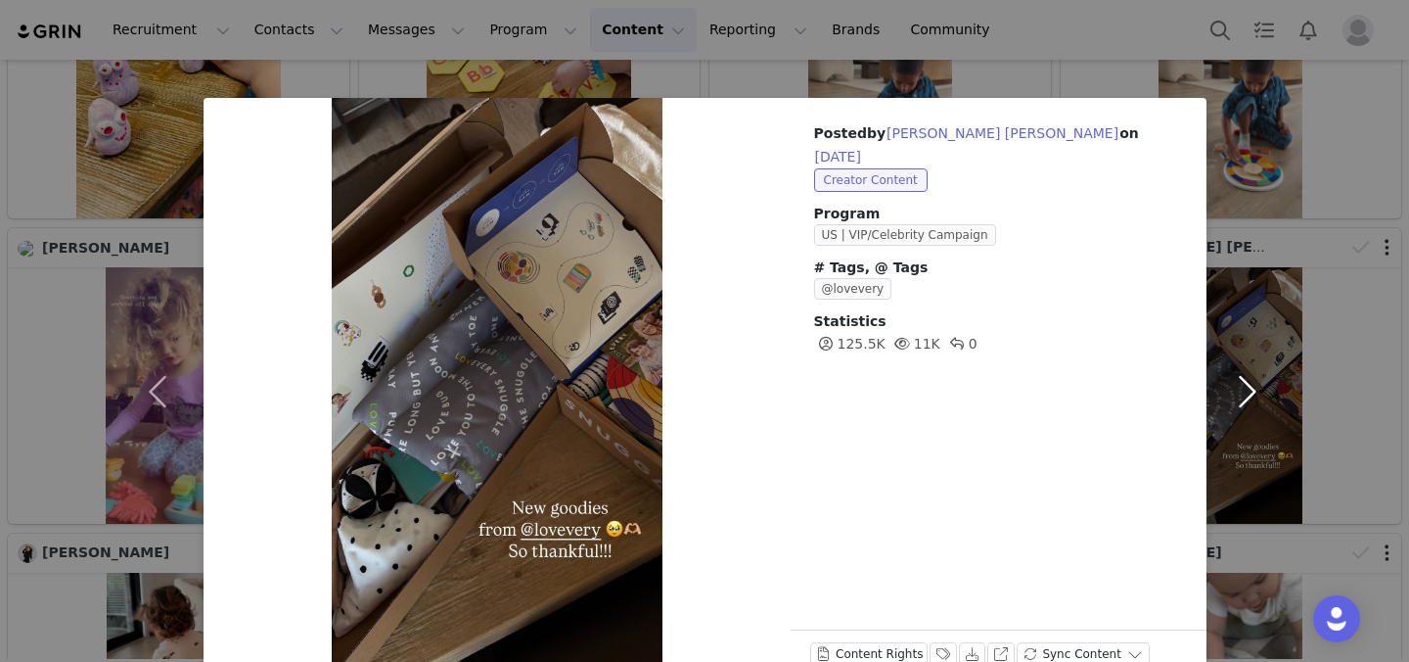
click at [1037, 257] on button "button" at bounding box center [1248, 391] width 82 height 587
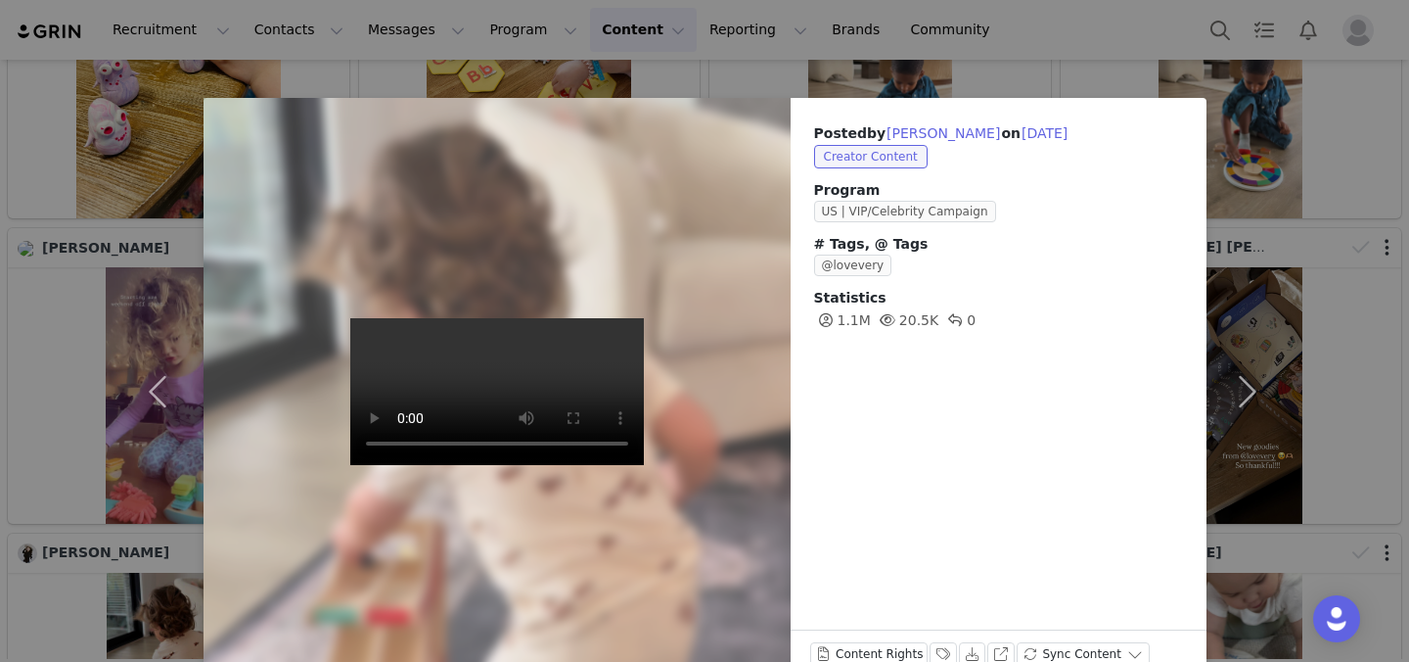
click at [868, 36] on div "Posted by Nadia White on Apr 1, 2025 Creator Content Program US | VIP/Celebrity…" at bounding box center [704, 331] width 1409 height 662
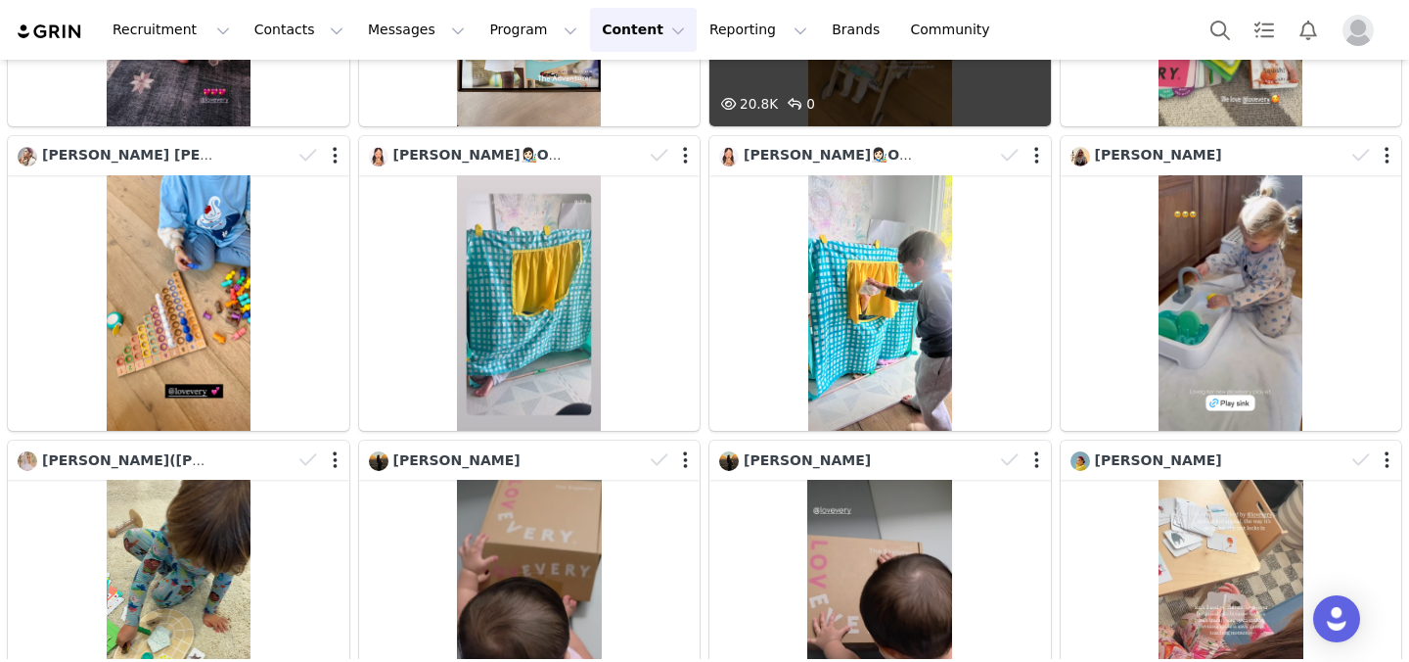
scroll to position [6410, 0]
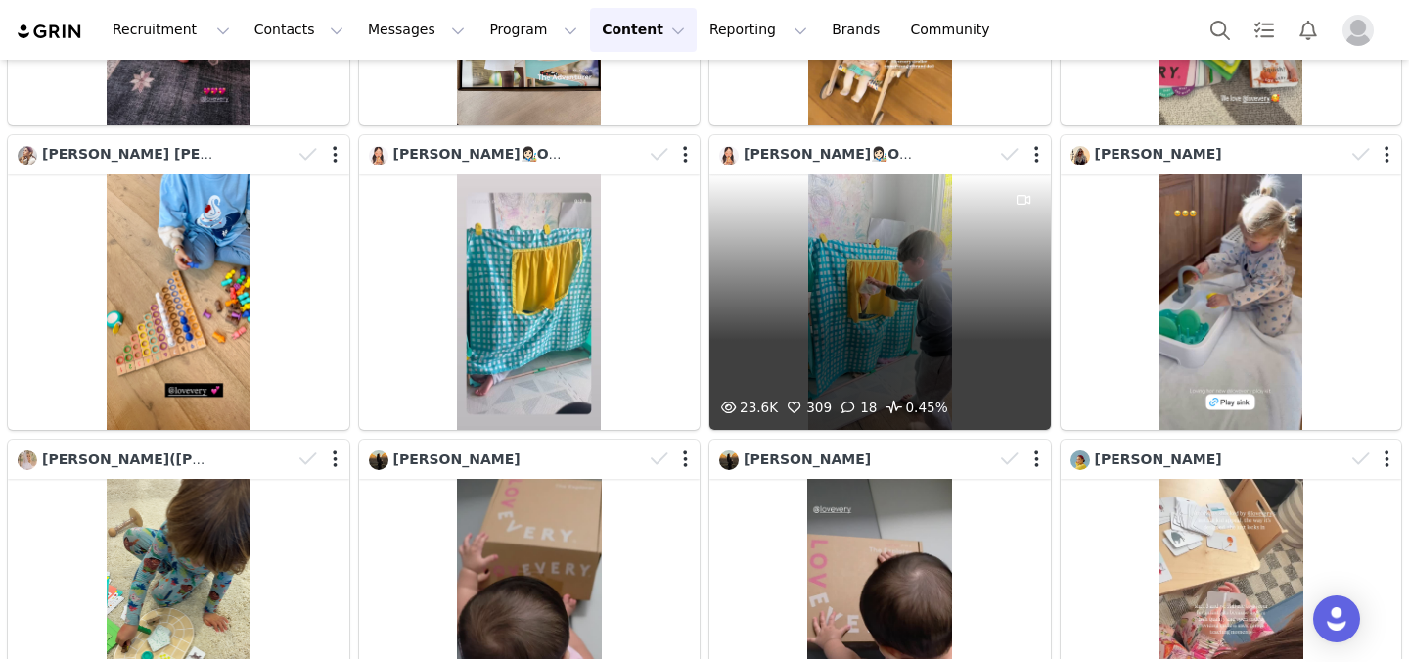
click at [832, 262] on div "23.6K 309 18 0.45%" at bounding box center [881, 301] width 342 height 255
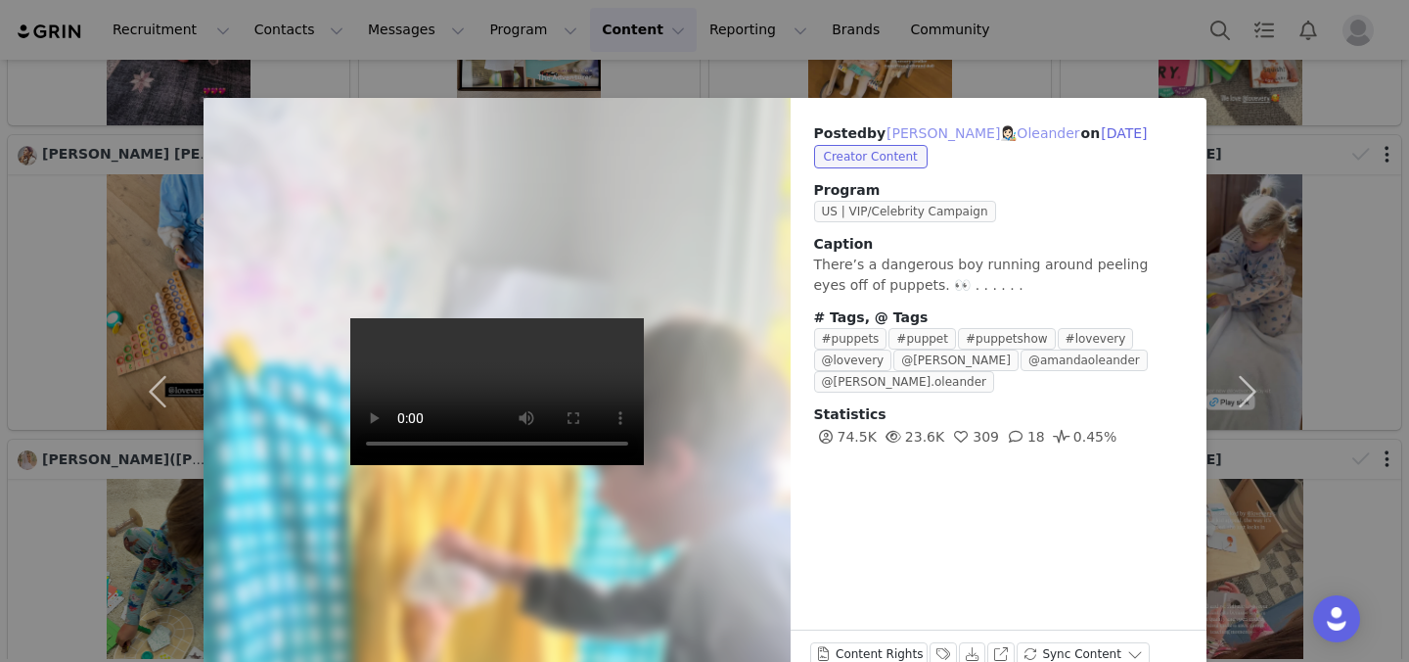
click at [923, 133] on button "Amanda manda👩🏻‍🎨Oleander" at bounding box center [984, 132] width 196 height 23
type input "Amanda manda👩🏻‍🎨Oleander"
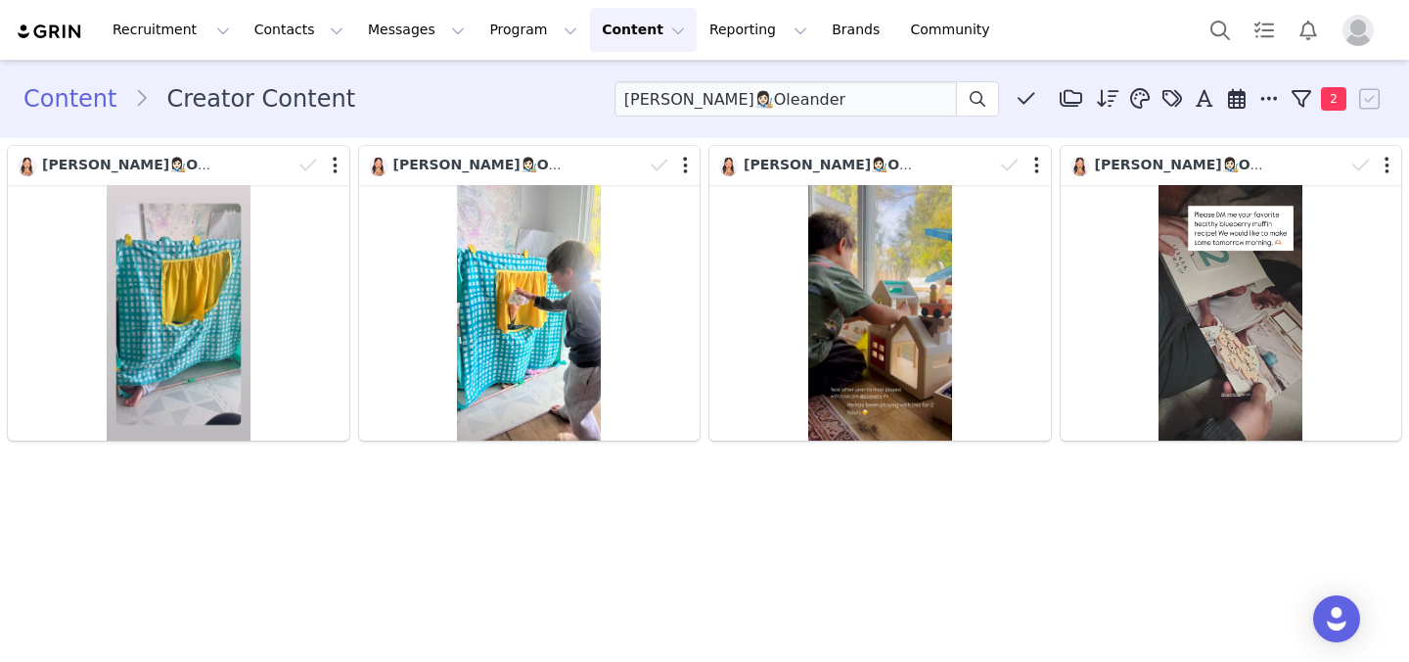
scroll to position [0, 0]
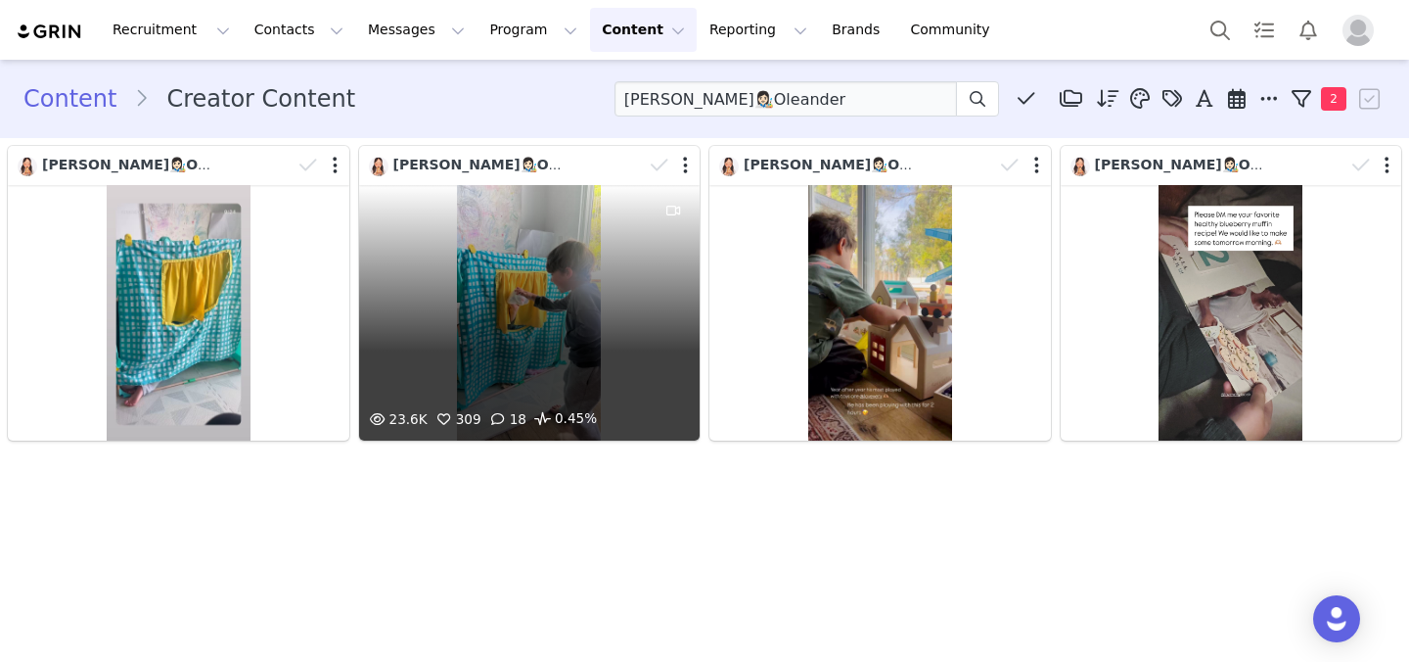
click at [399, 364] on div "23.6K 309 18 0.45%" at bounding box center [530, 312] width 342 height 255
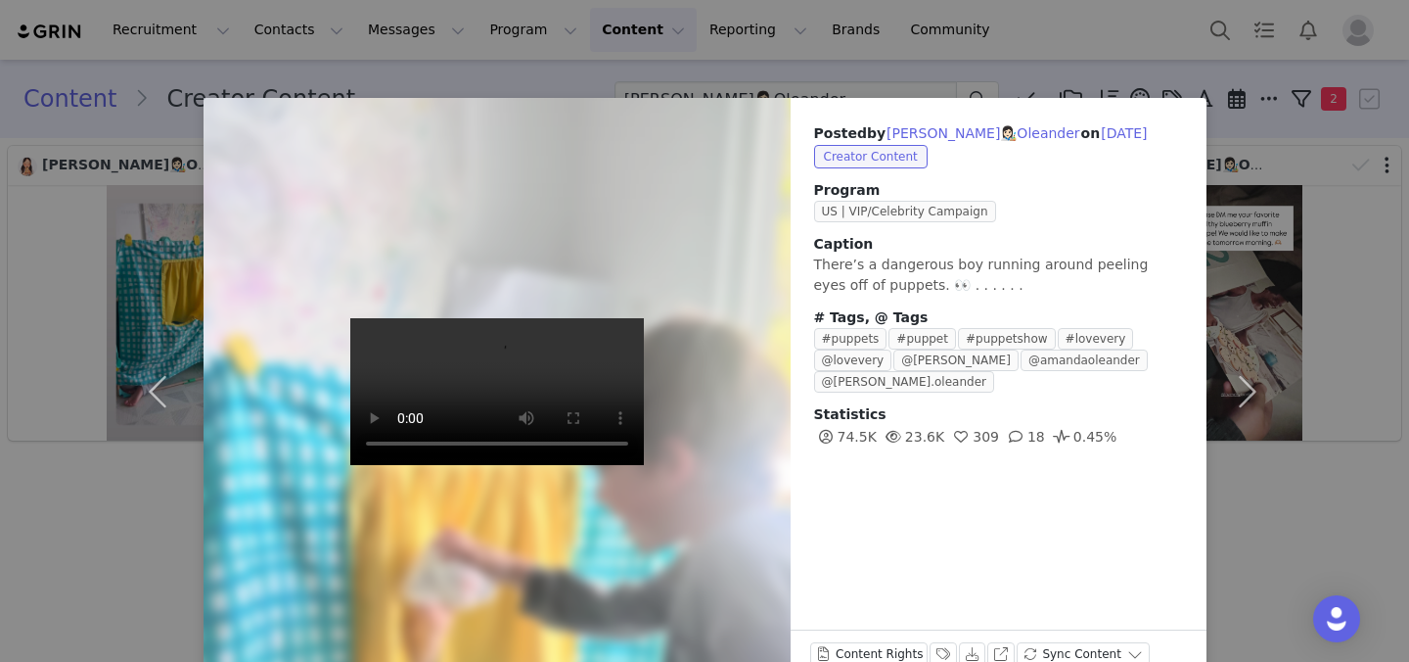
scroll to position [47, 0]
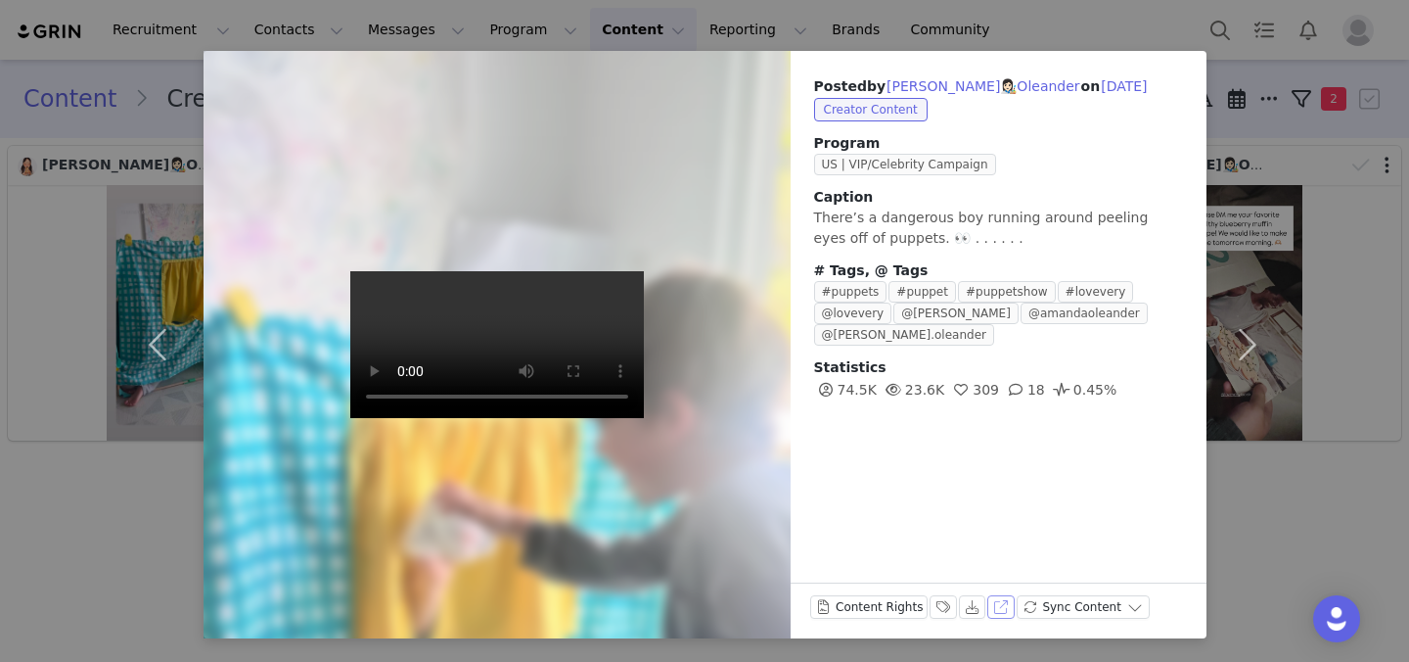
click at [1003, 605] on button "View on Instagram" at bounding box center [1000, 606] width 27 height 23
click at [982, 15] on div "Posted by Amanda manda👩🏻‍🎨Oleander on Mar 17, 2025 Creator Content Program US |…" at bounding box center [704, 331] width 1409 height 662
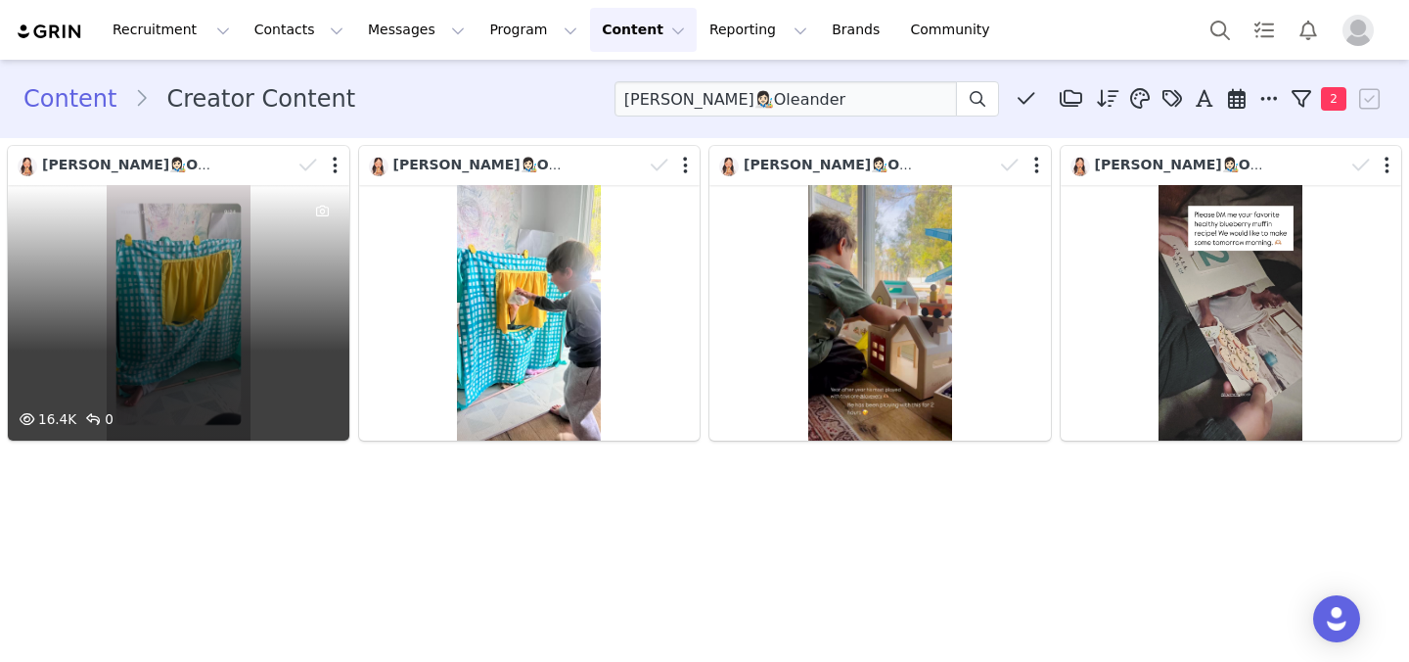
click at [125, 313] on div "16.4K 0" at bounding box center [179, 312] width 342 height 255
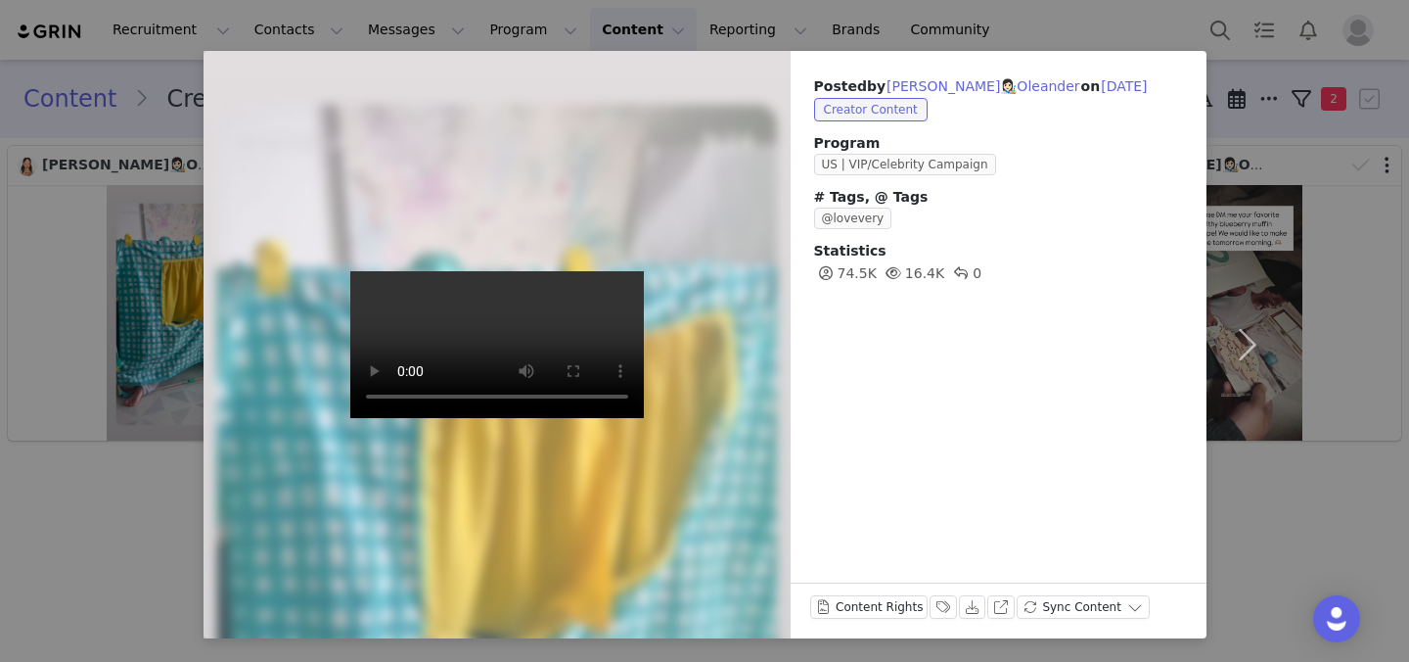
click at [1037, 286] on div "Posted by Amanda manda👩🏻‍🎨Oleander on Mar 17, 2025 Creator Content Program US |…" at bounding box center [704, 331] width 1409 height 662
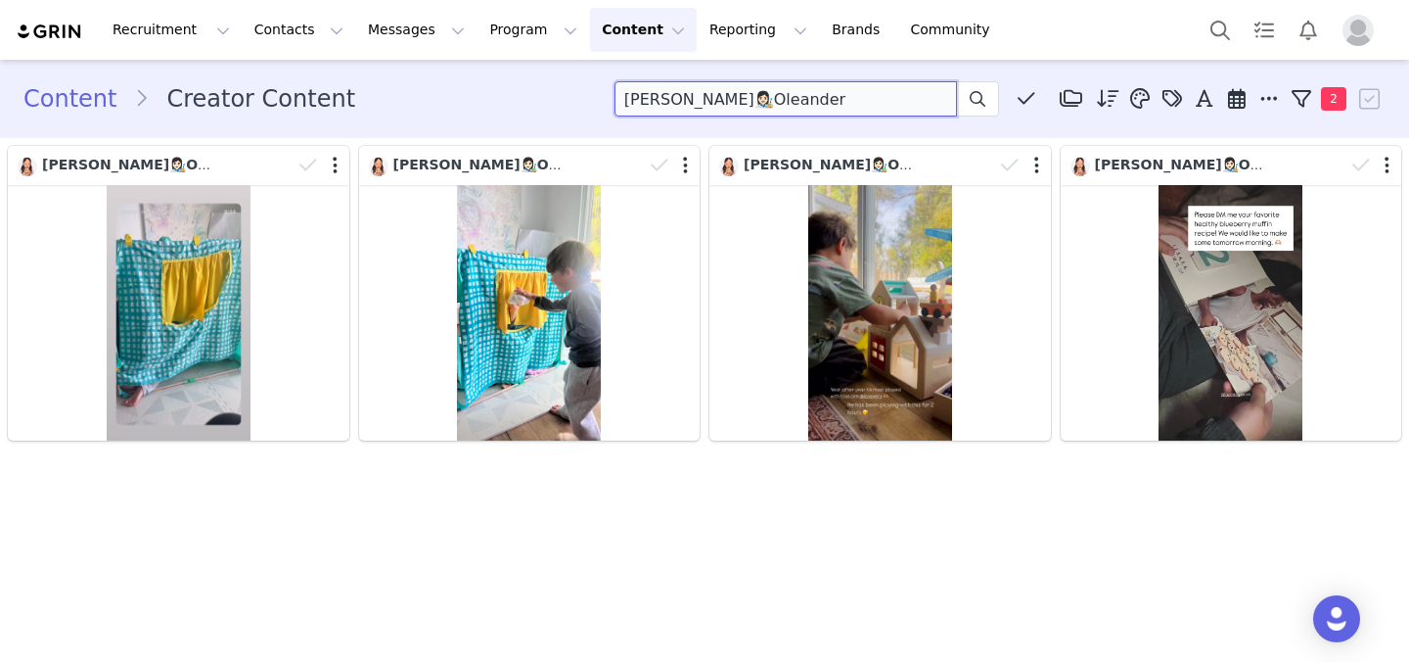
click at [914, 111] on input "Amanda manda👩🏻‍🎨Oleander" at bounding box center [786, 98] width 343 height 35
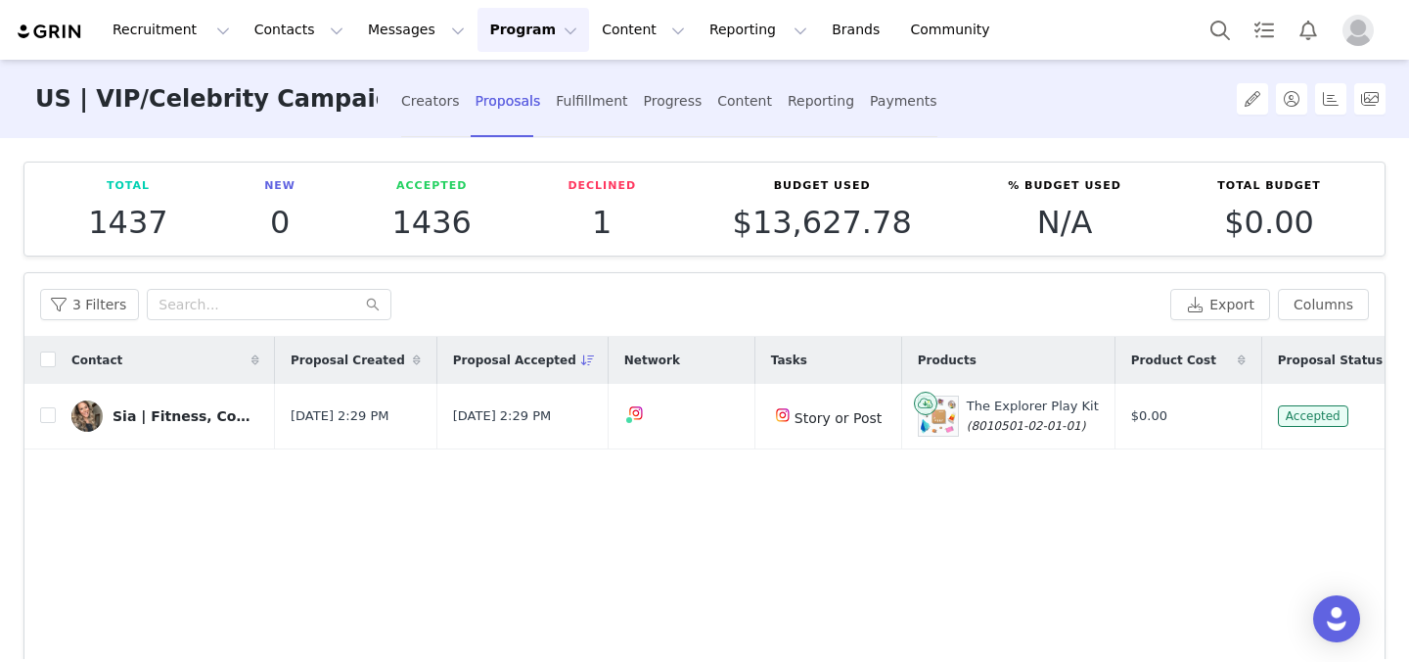
click at [489, 32] on button "Program Program" at bounding box center [534, 30] width 112 height 44
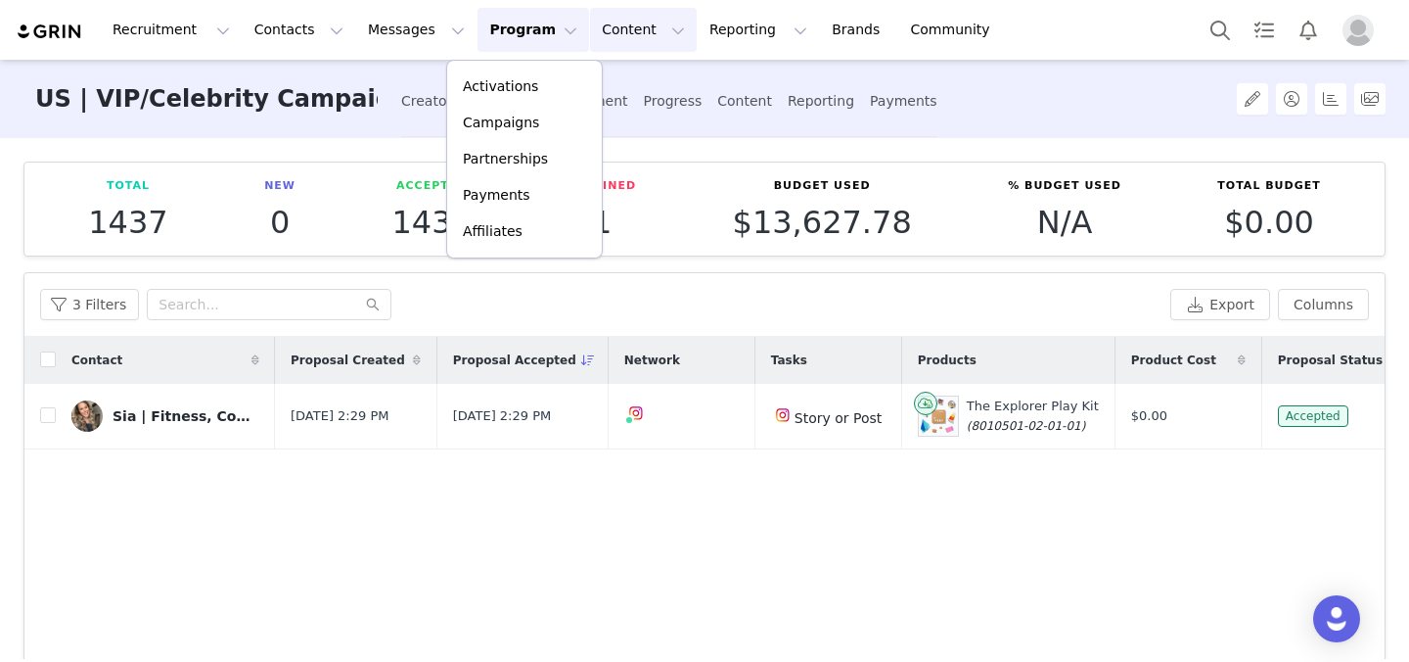
click at [590, 35] on button "Content Content" at bounding box center [643, 30] width 107 height 44
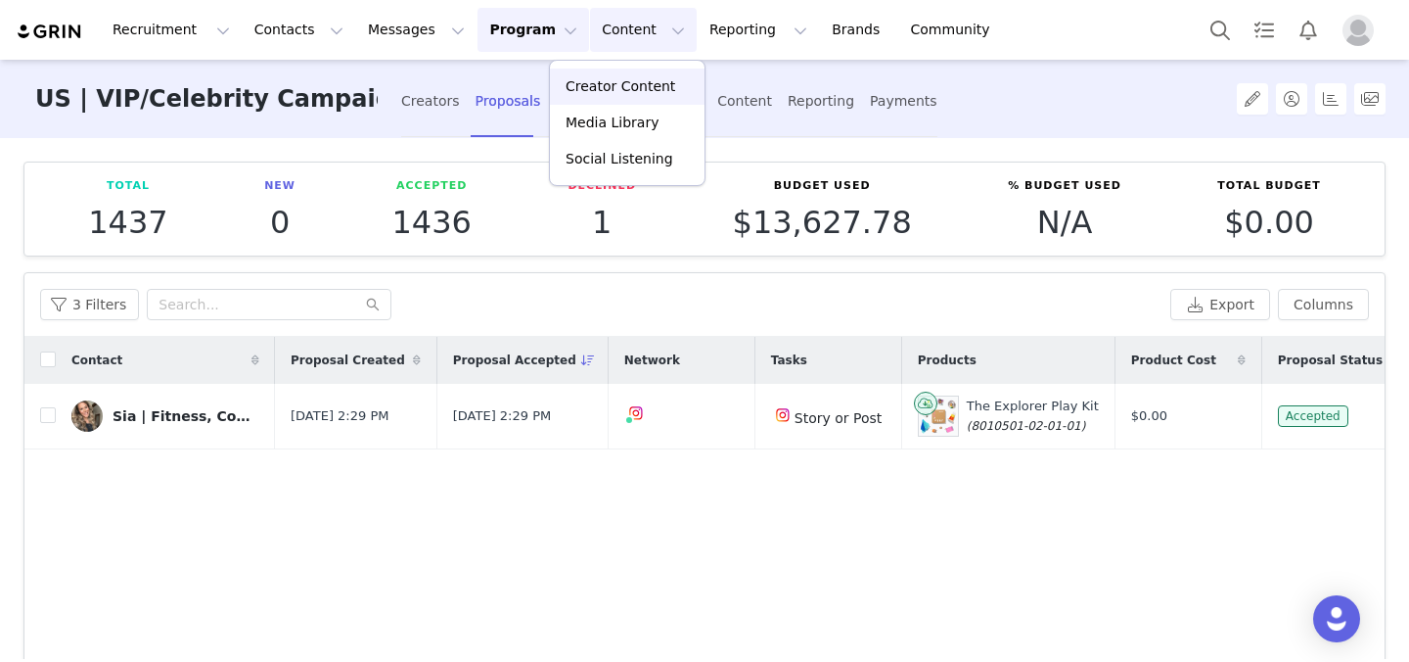
click at [602, 86] on p "Creator Content" at bounding box center [621, 86] width 110 height 21
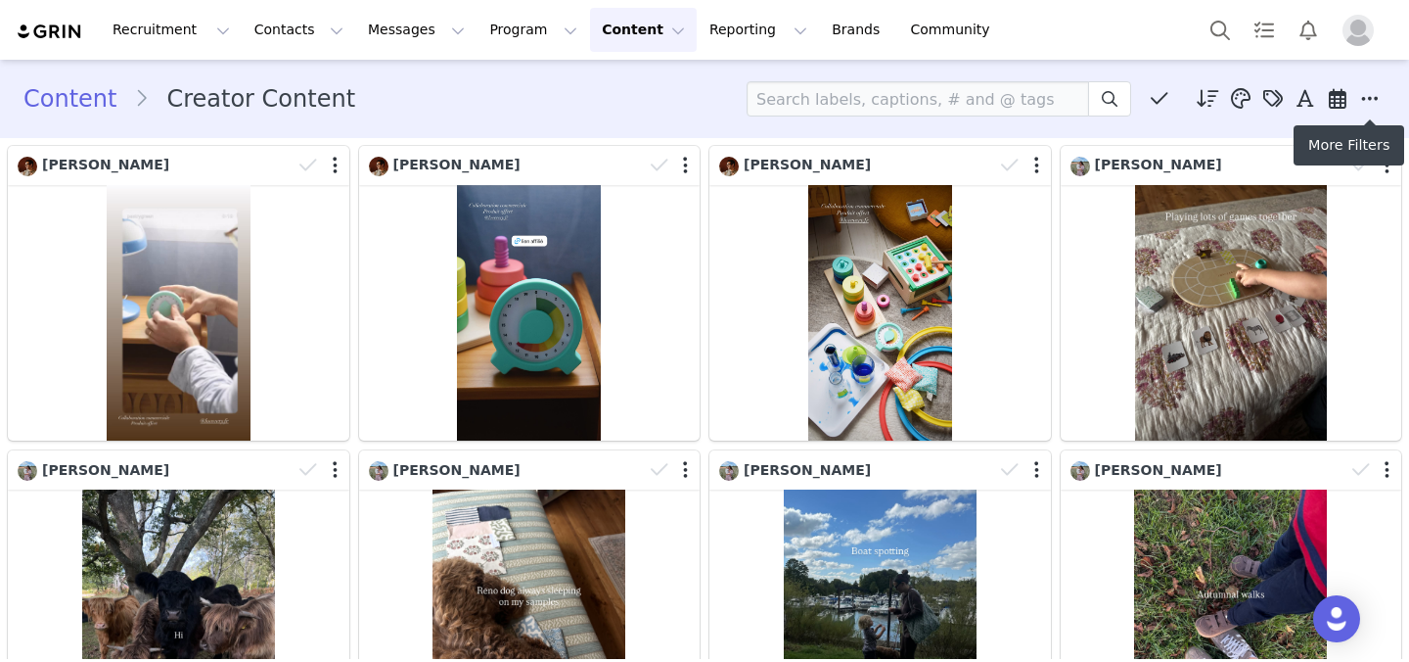
click at [1377, 97] on icon at bounding box center [1370, 99] width 18 height 20
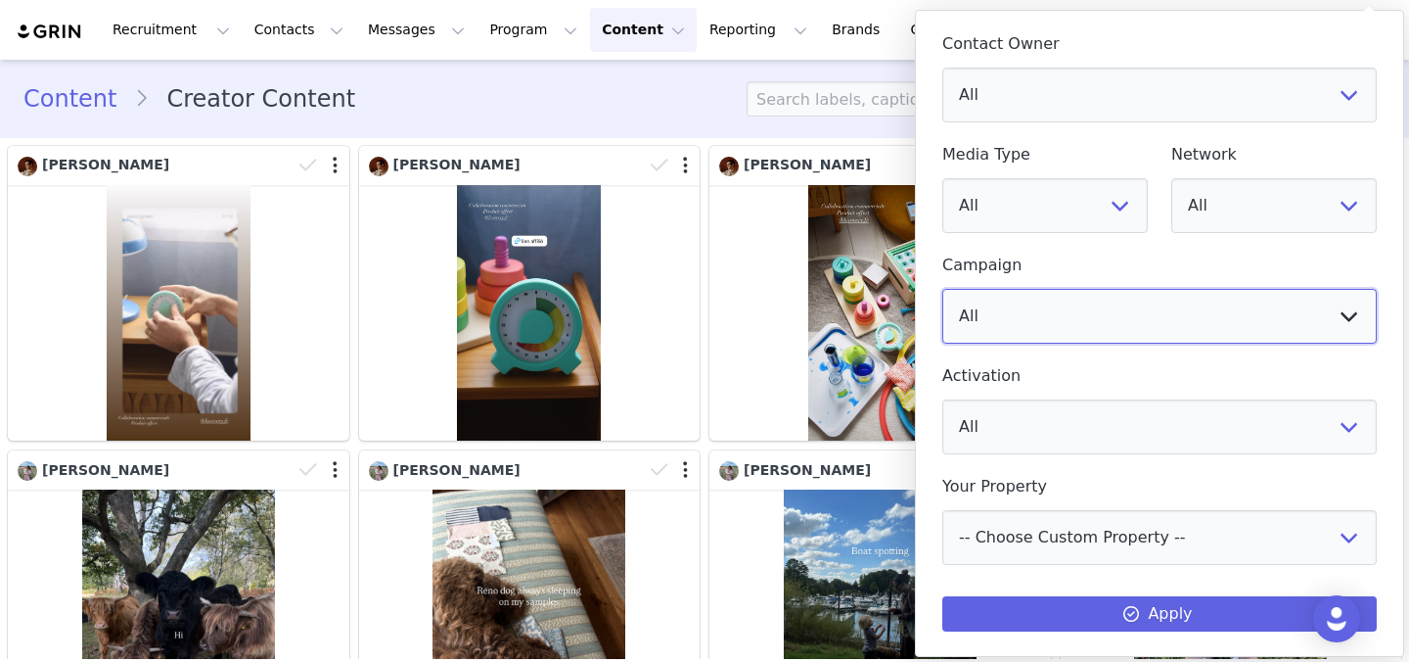
click at [1133, 327] on select "All [DEMOGRAPHIC_DATA] Play Kit Launch - Instagram US | Macro/Mega Discount Cod…" at bounding box center [1159, 316] width 435 height 55
select select "e842da82-817b-443d-9188-5b8ce31abacf"
click at [942, 289] on select "All [DEMOGRAPHIC_DATA] Play Kit Launch - Instagram US | Macro/Mega Discount Cod…" at bounding box center [1159, 316] width 435 height 55
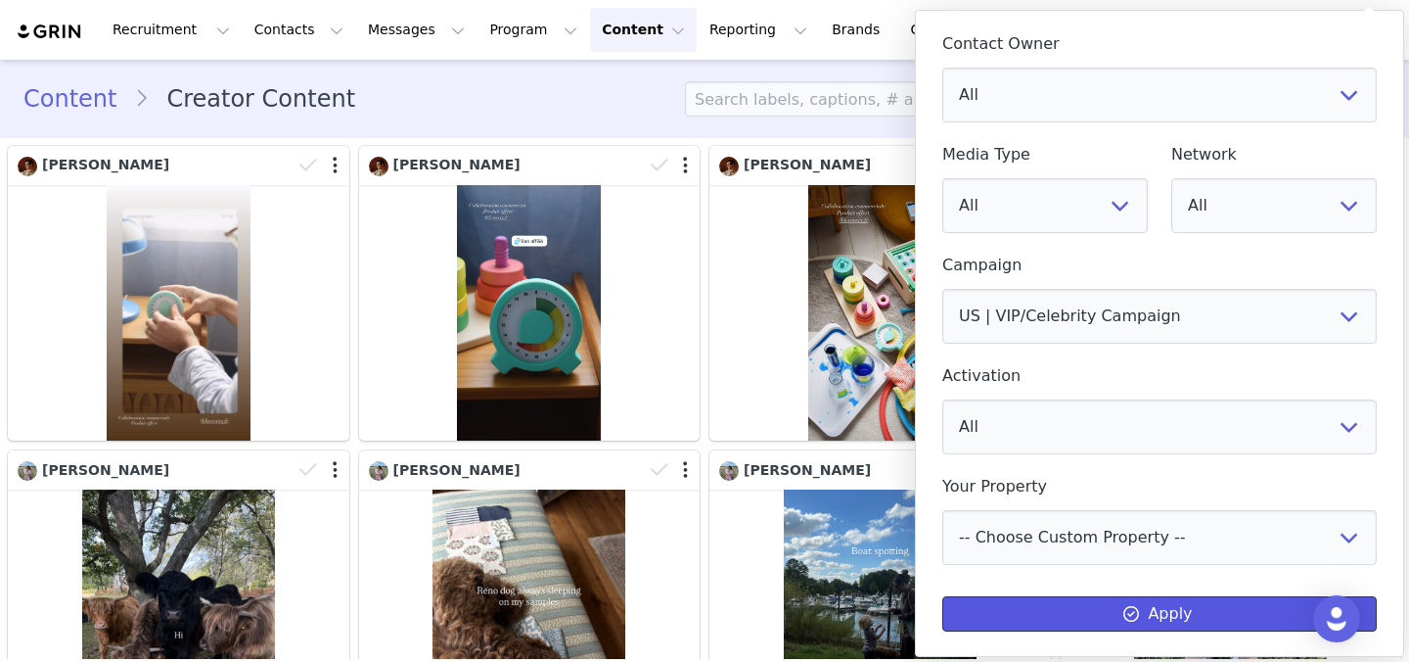
click at [1135, 599] on button "Apply" at bounding box center [1159, 613] width 435 height 35
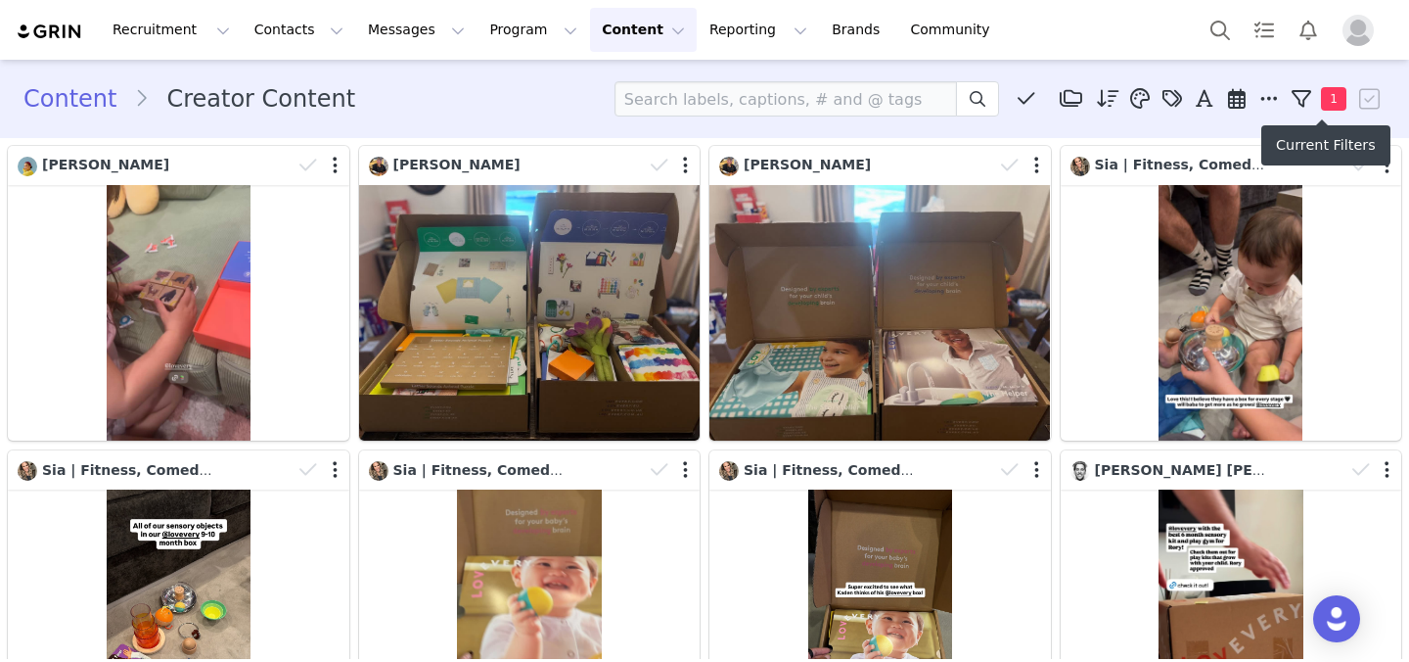
click at [1332, 102] on span "1" at bounding box center [1333, 98] width 25 height 23
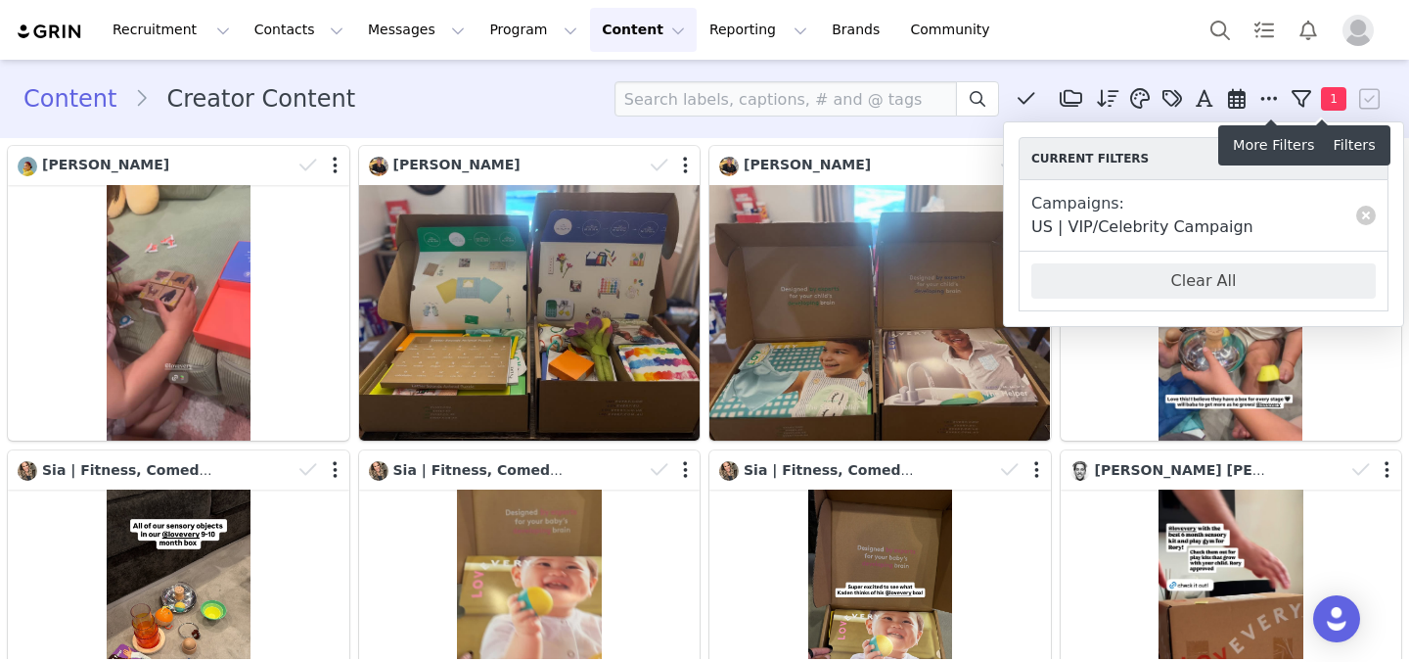
click at [1260, 98] on span at bounding box center [1269, 98] width 29 height 29
select select "e842da82-817b-443d-9188-5b8ce31abacf"
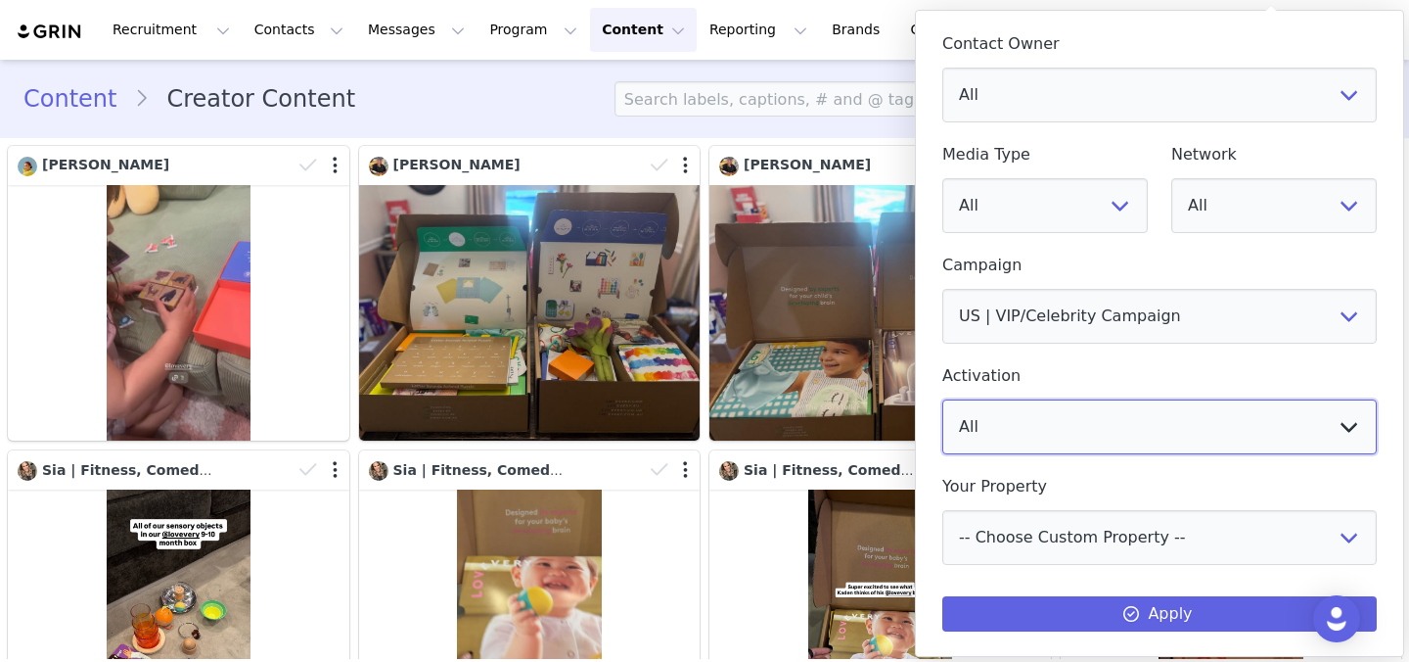
click at [1129, 438] on select "All The Organic Nap Mat on TikTok Shop Music Set | UK Sensory Strands on TikTok…" at bounding box center [1159, 426] width 435 height 55
click at [1062, 206] on select "All Image Video" at bounding box center [1045, 205] width 206 height 55
select select "image"
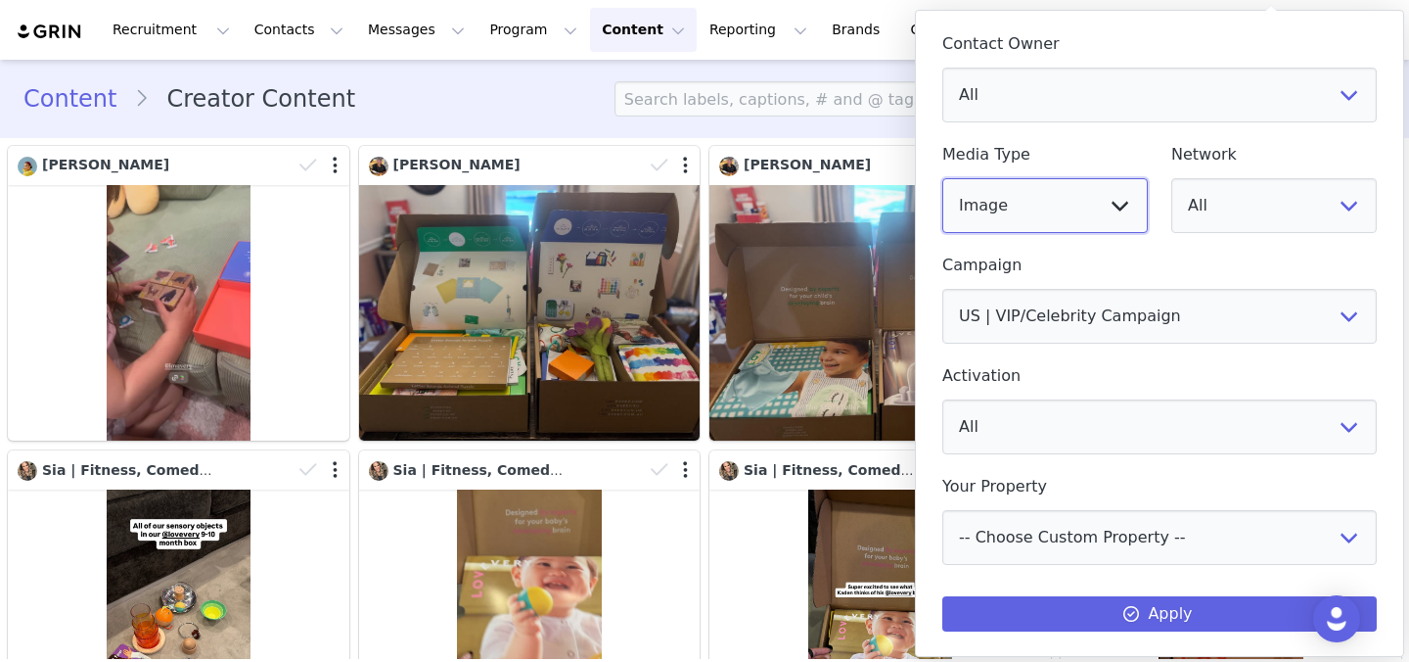
click at [942, 178] on select "All Image Video" at bounding box center [1045, 205] width 206 height 55
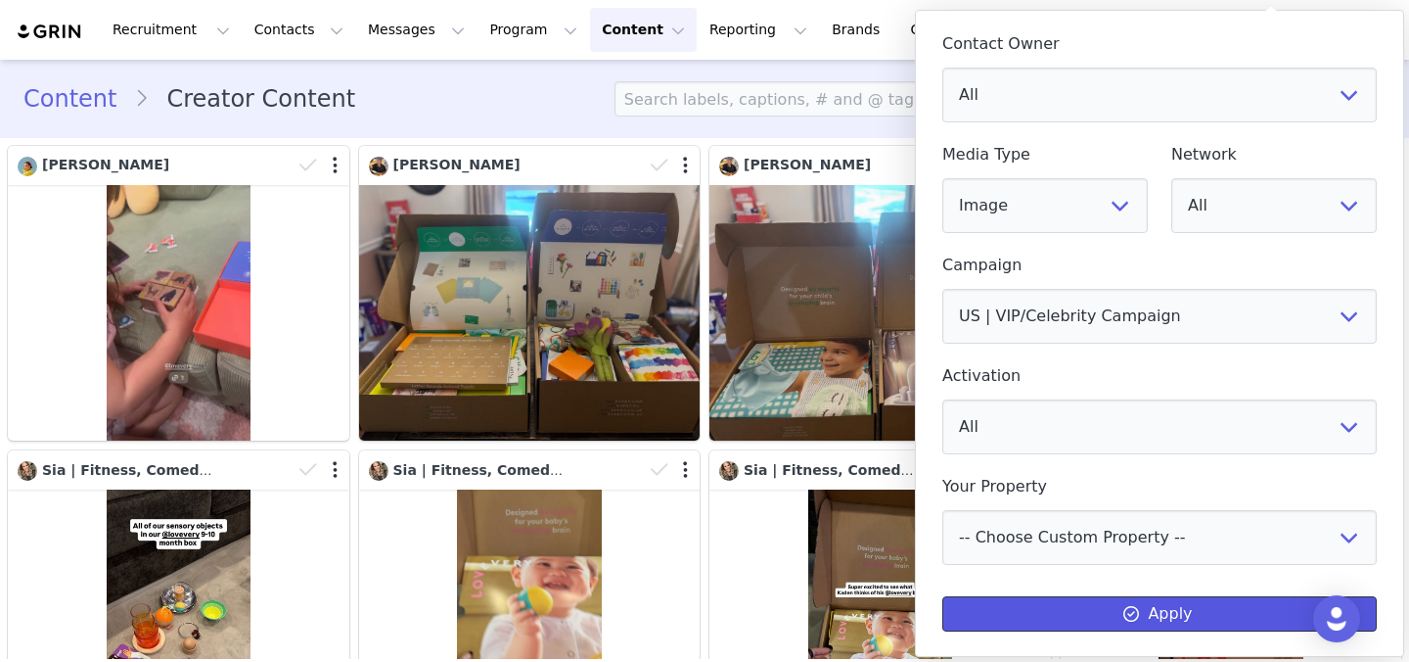
click at [1096, 602] on button "Apply" at bounding box center [1159, 613] width 435 height 35
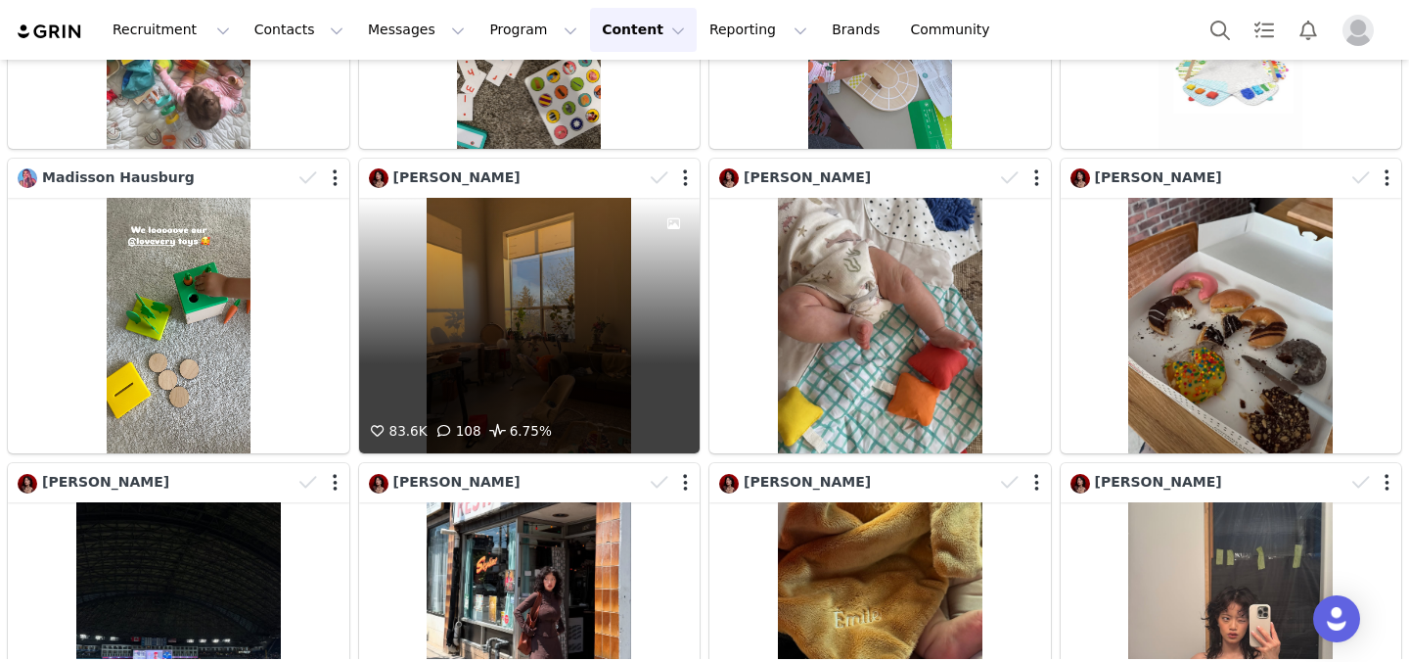
scroll to position [2122, 0]
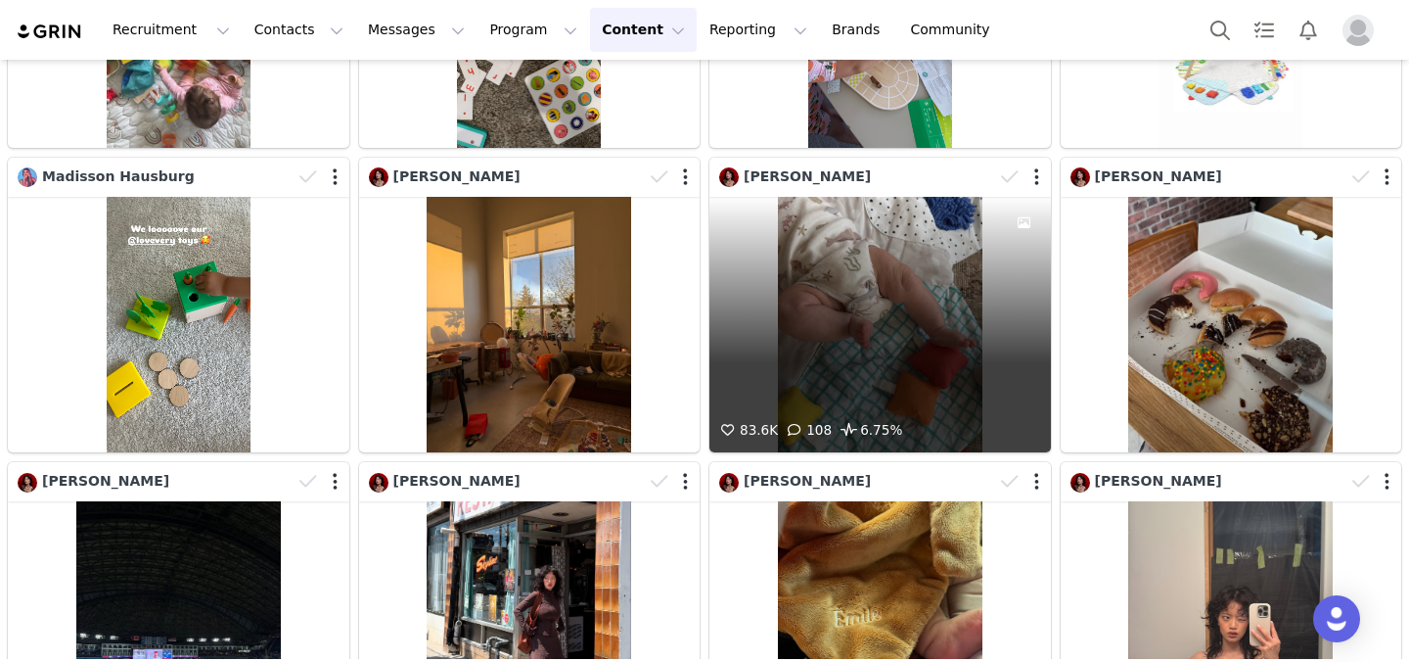
click at [879, 308] on div "83.6K 108 6.75%" at bounding box center [881, 324] width 342 height 255
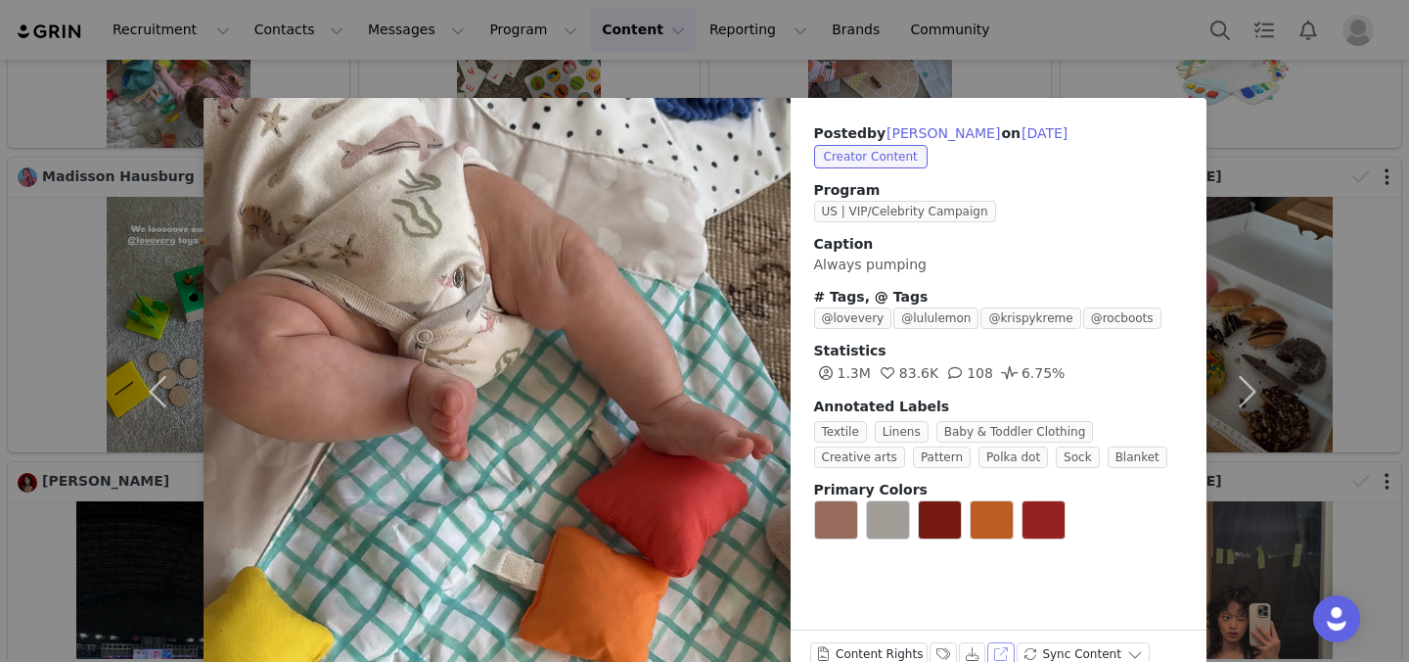
click at [991, 644] on button "View on Instagram" at bounding box center [1000, 653] width 27 height 23
click at [812, 45] on div "Posted by Garbo Zhu on May 6, 2025 Creator Content Program US | VIP/Celebrity C…" at bounding box center [704, 331] width 1409 height 662
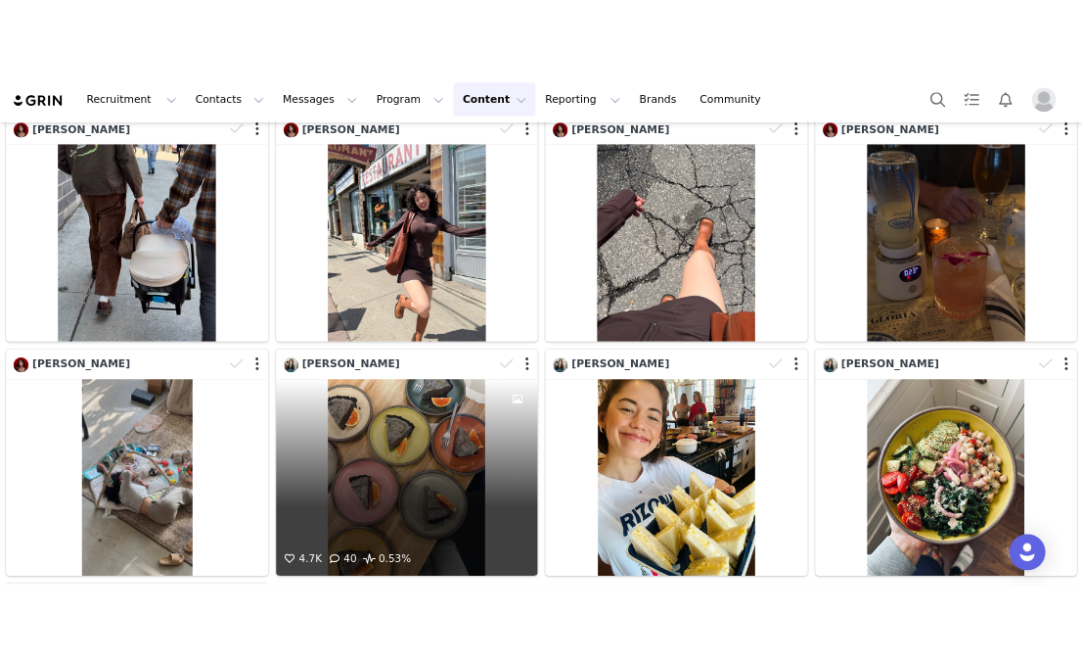
scroll to position [2850, 0]
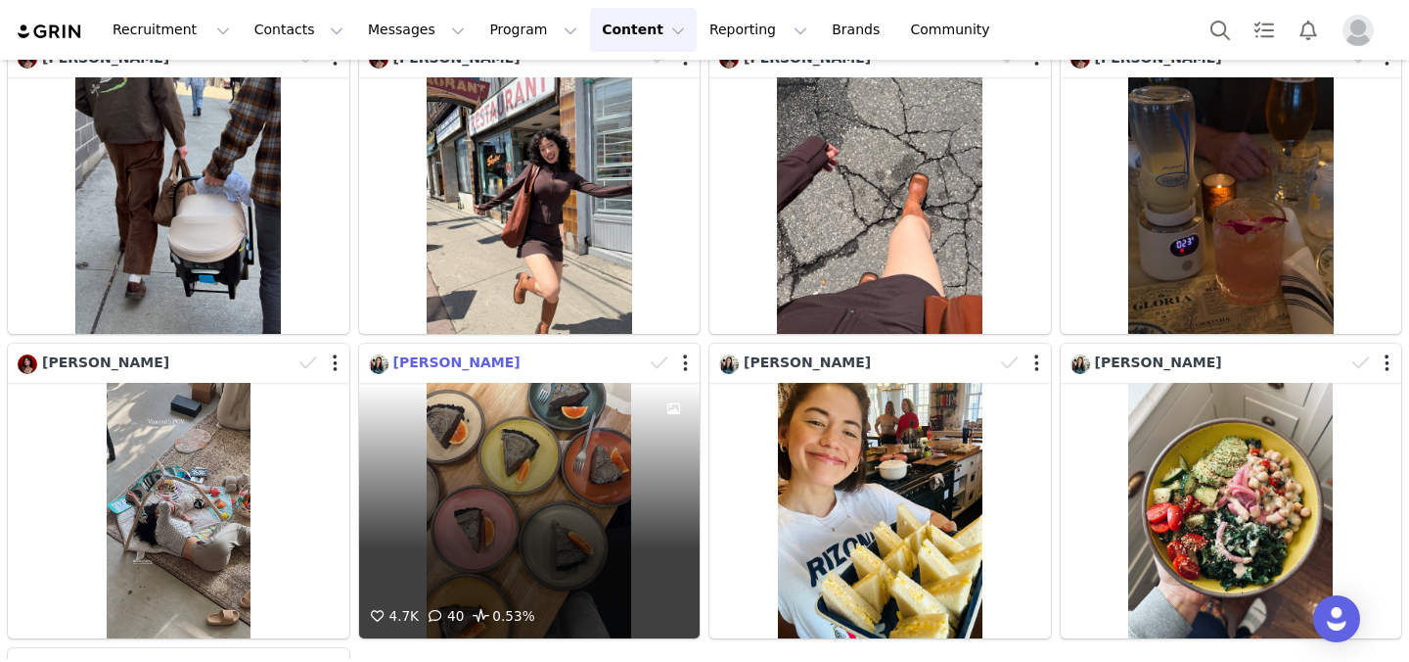
click at [426, 361] on span "Molly yeh" at bounding box center [456, 362] width 127 height 16
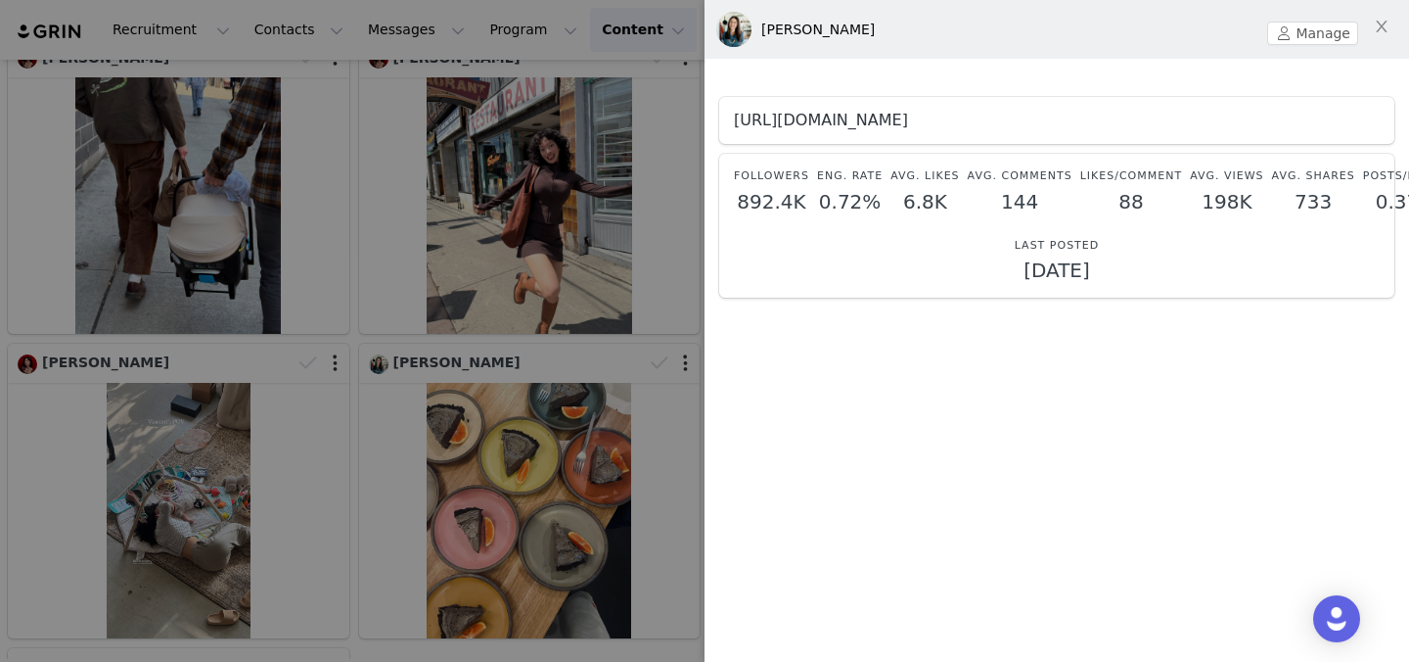
click at [815, 120] on link "https://www.instagram.com/mollyyeh/" at bounding box center [821, 120] width 174 height 19
click at [1384, 26] on icon "icon: close" at bounding box center [1382, 27] width 16 height 16
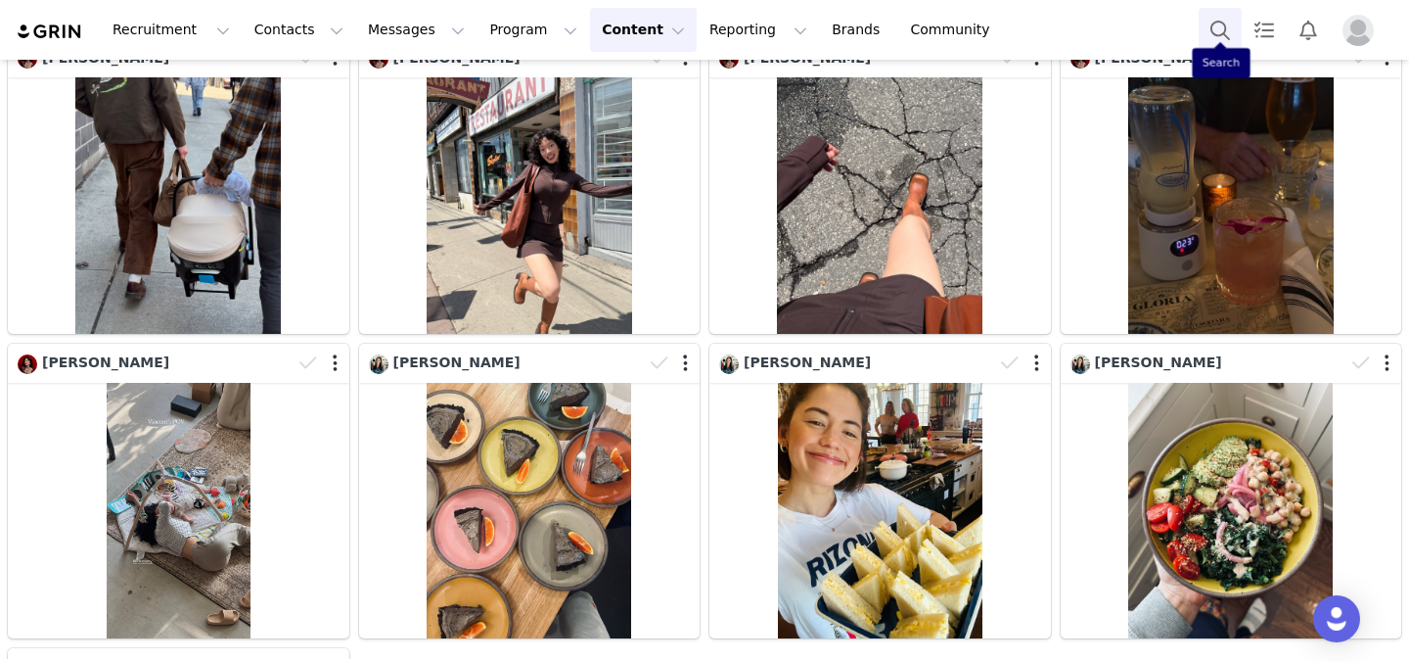
click at [1210, 36] on button "Search" at bounding box center [1220, 30] width 43 height 44
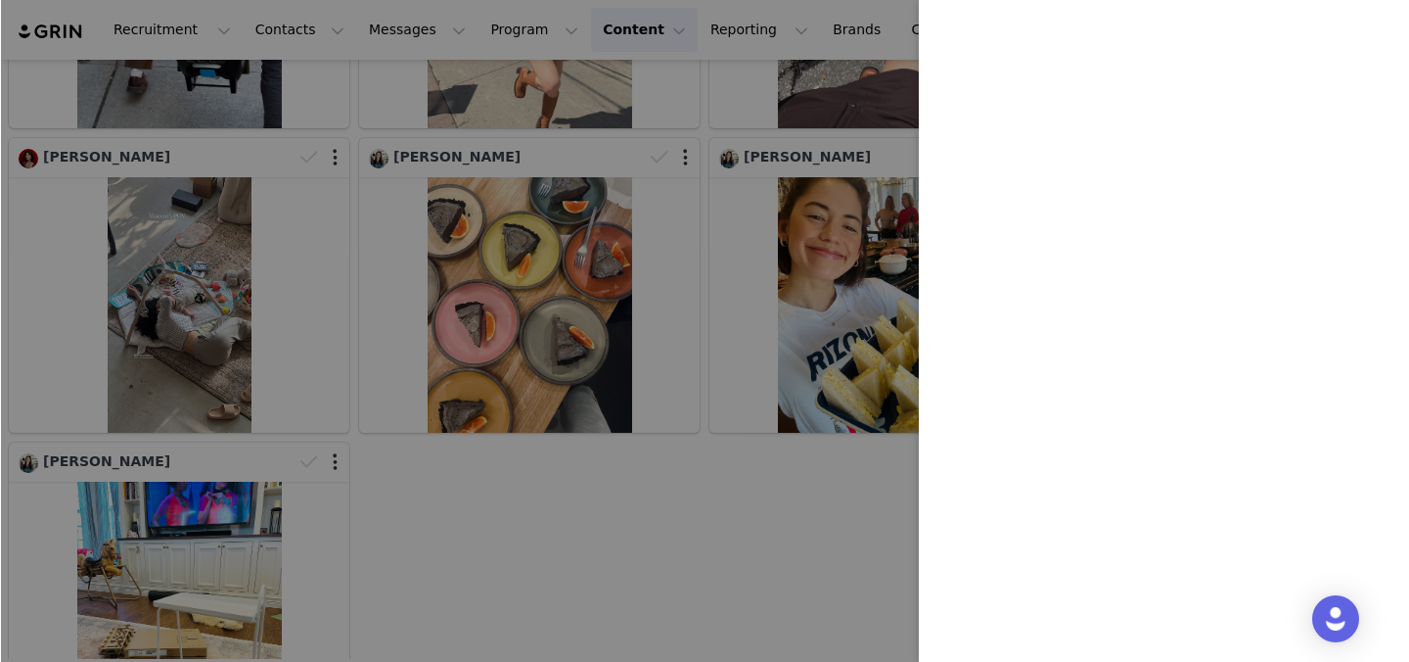
scroll to position [3055, 0]
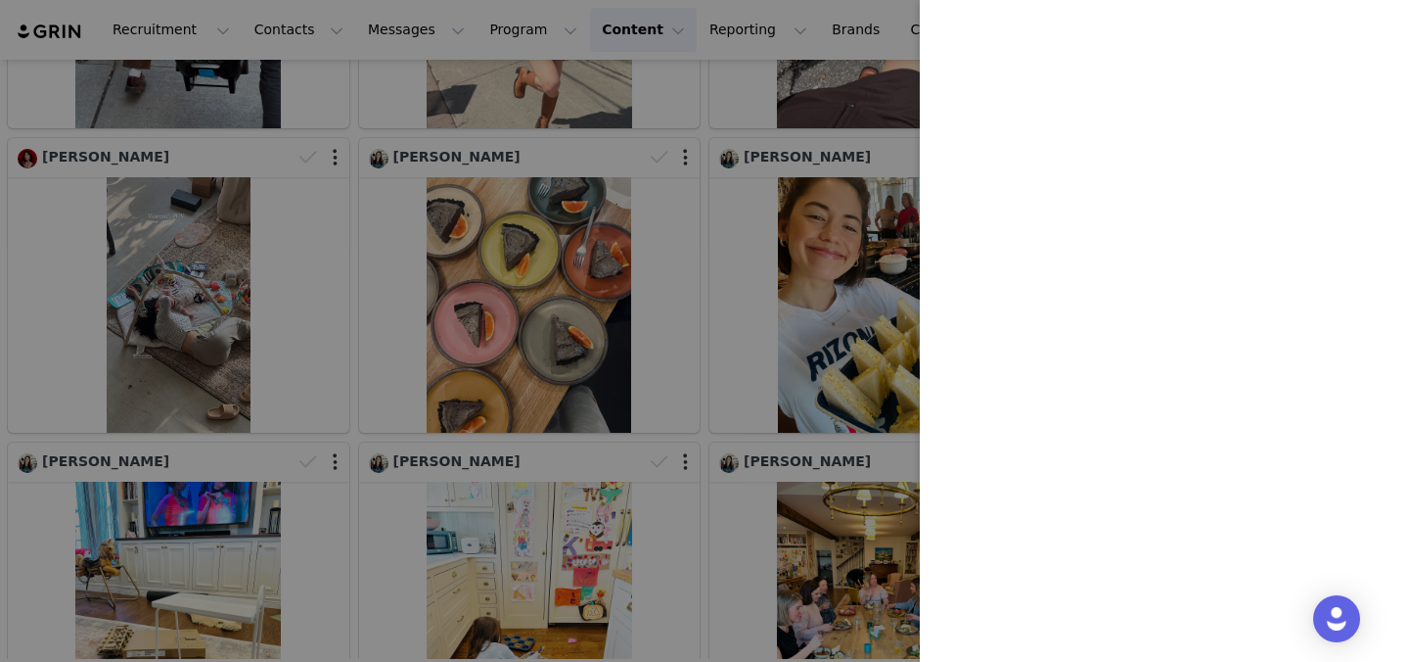
click at [646, 175] on div at bounding box center [704, 331] width 1409 height 662
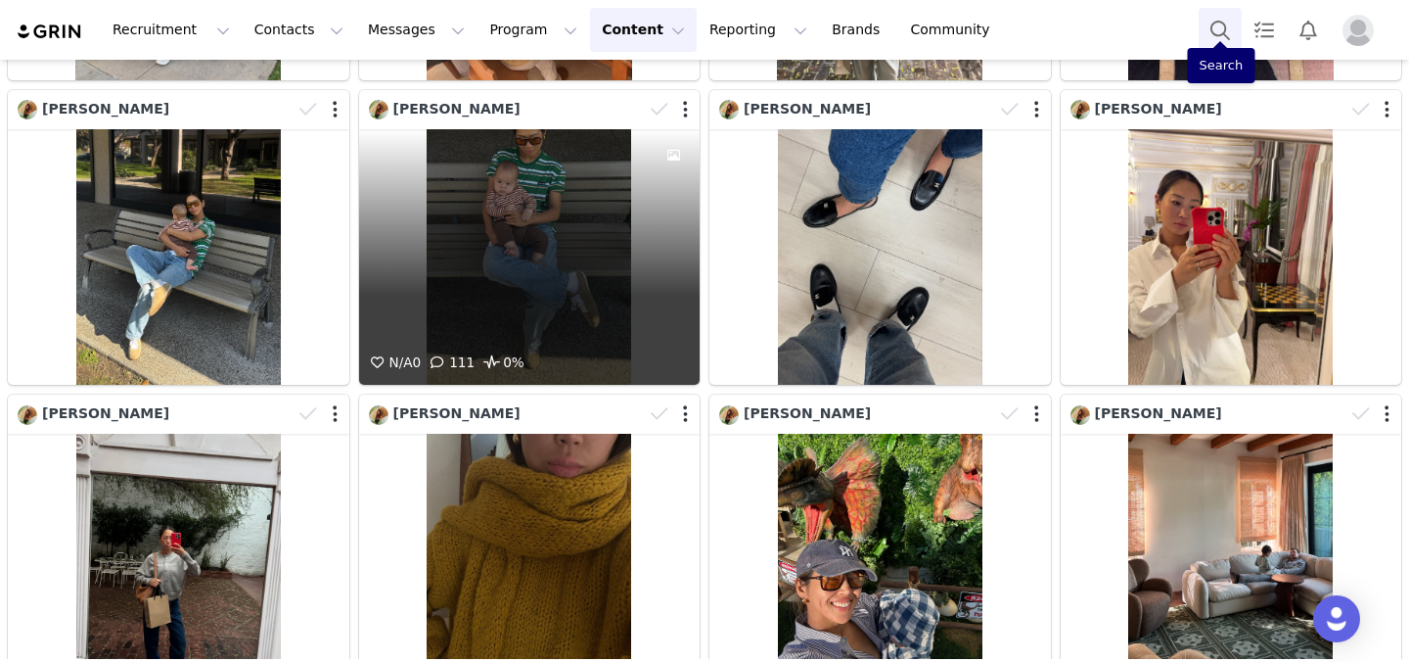
scroll to position [4695, 0]
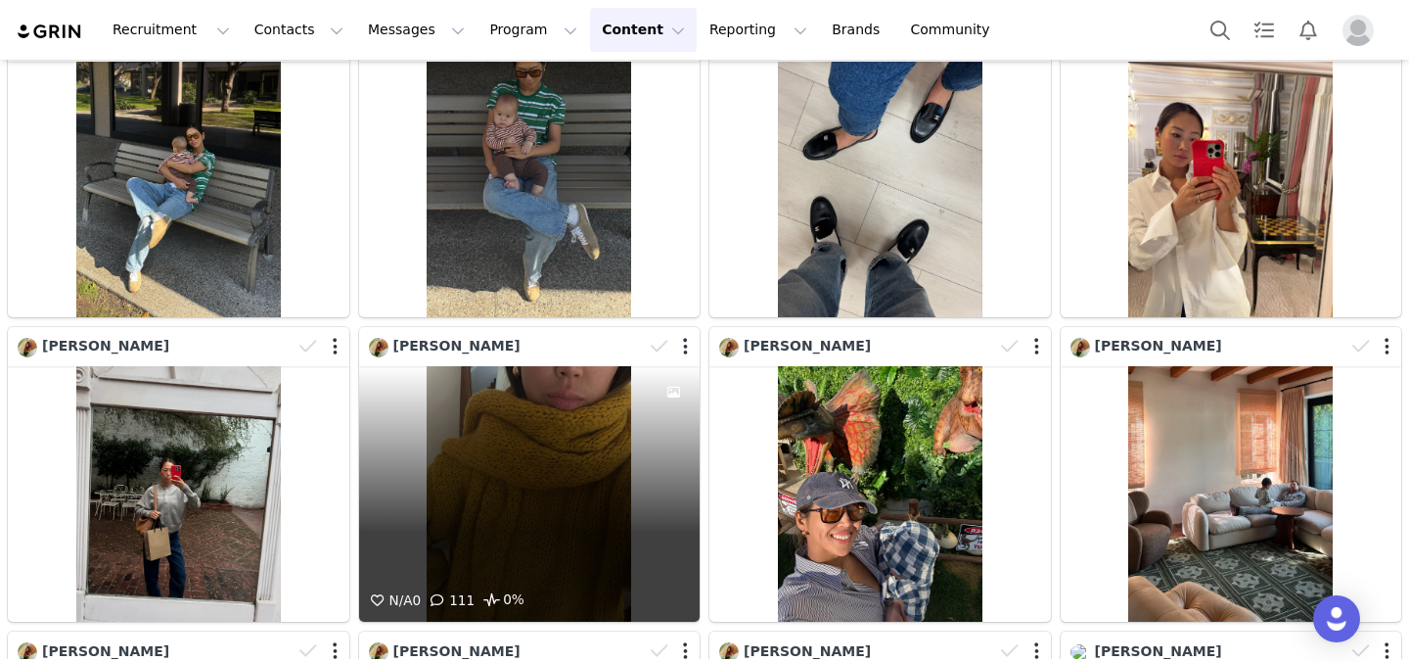
click at [478, 441] on div "N/A 0 111 0%" at bounding box center [530, 493] width 342 height 255
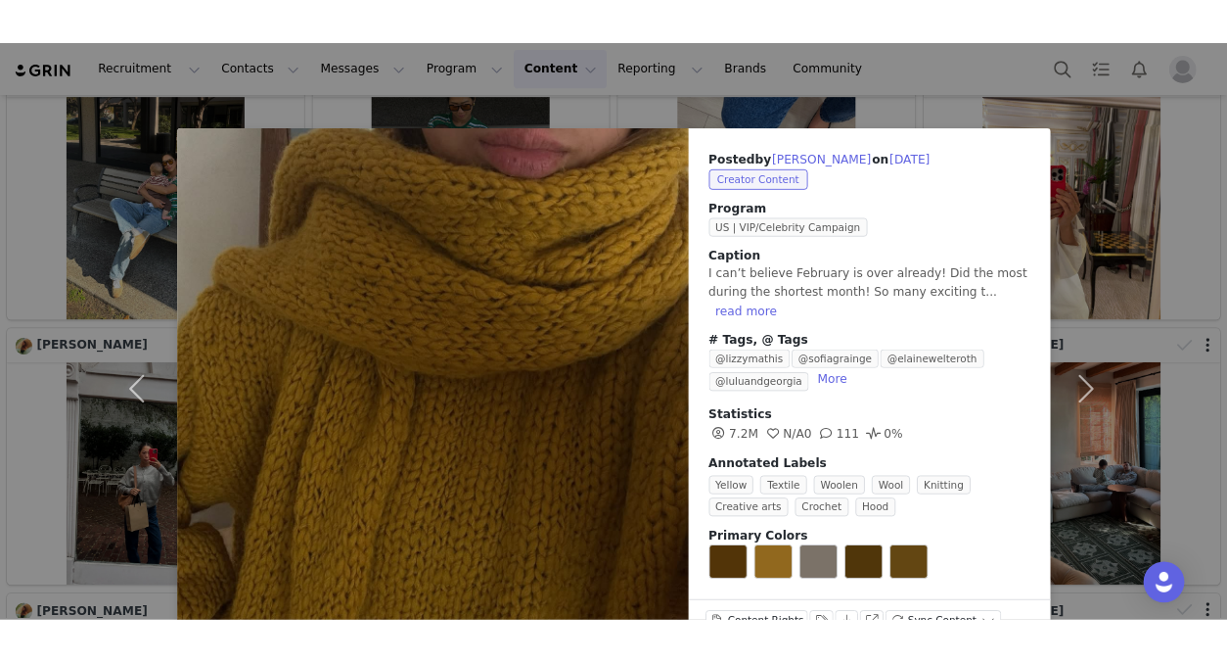
scroll to position [56, 0]
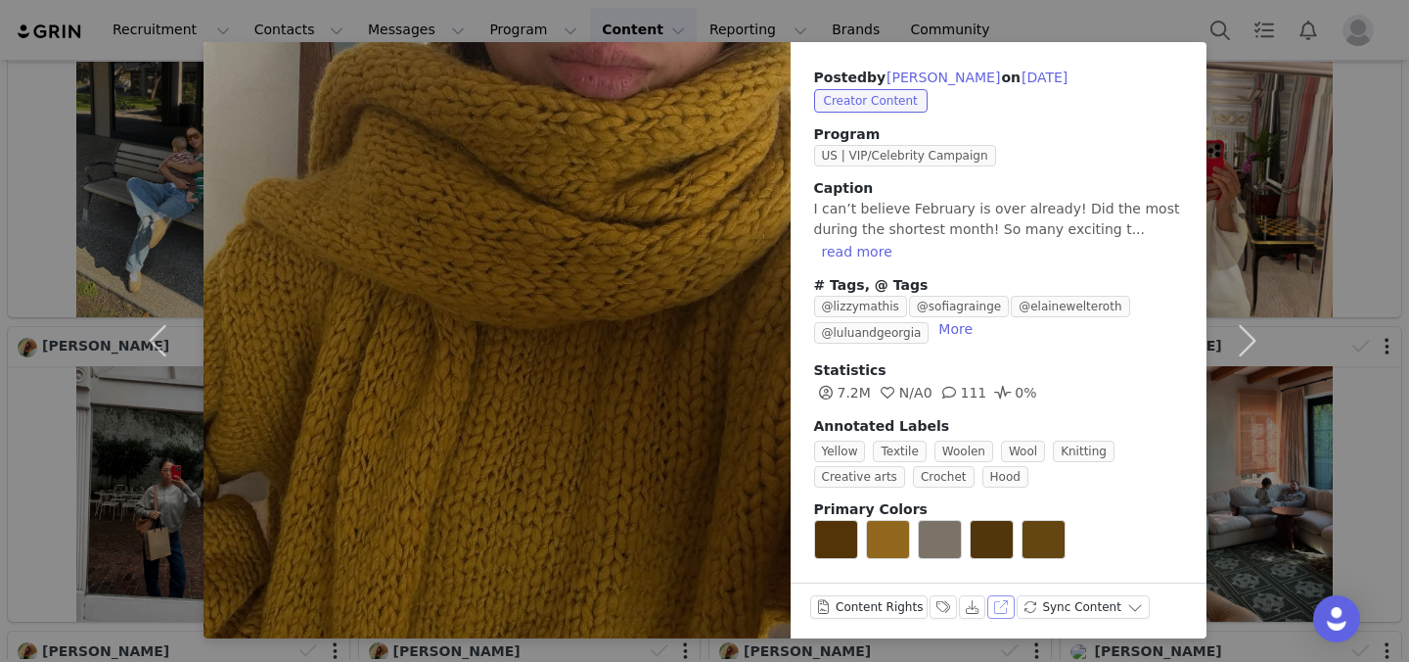
click at [991, 595] on button "View on Instagram" at bounding box center [1000, 606] width 27 height 23
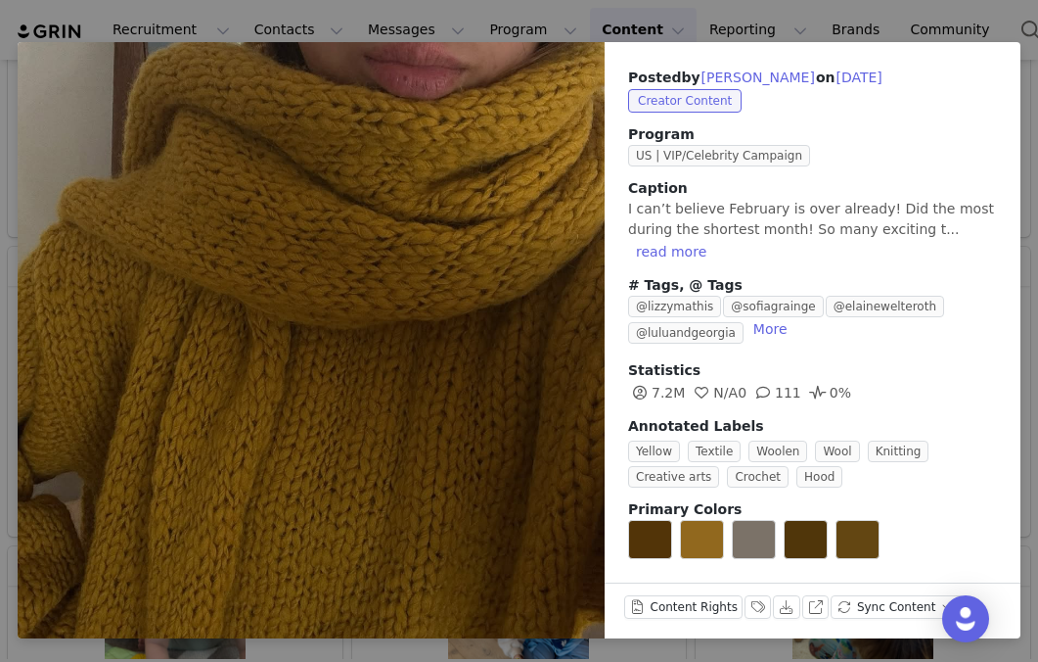
click at [1018, 22] on div "Posted by Aimee Song on Feb 28, 2025 Creator Content Program US | VIP/Celebrity…" at bounding box center [519, 331] width 1038 height 662
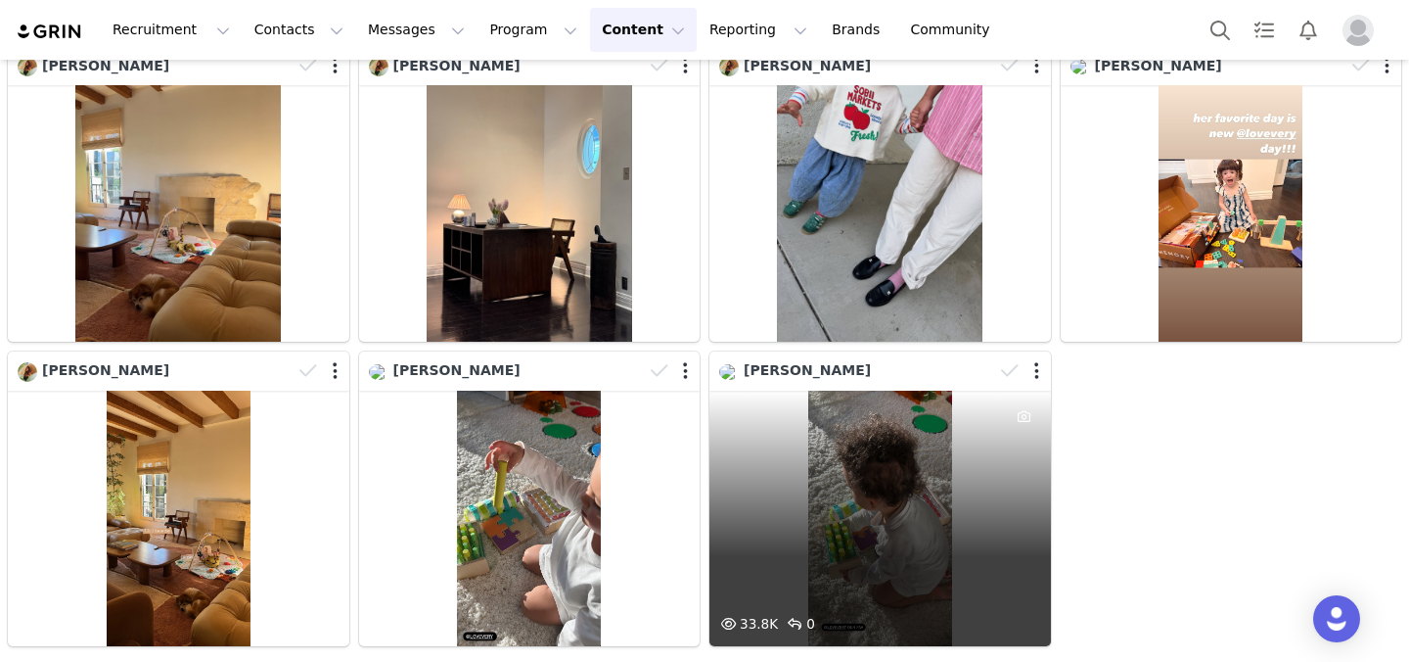
scroll to position [5317, 0]
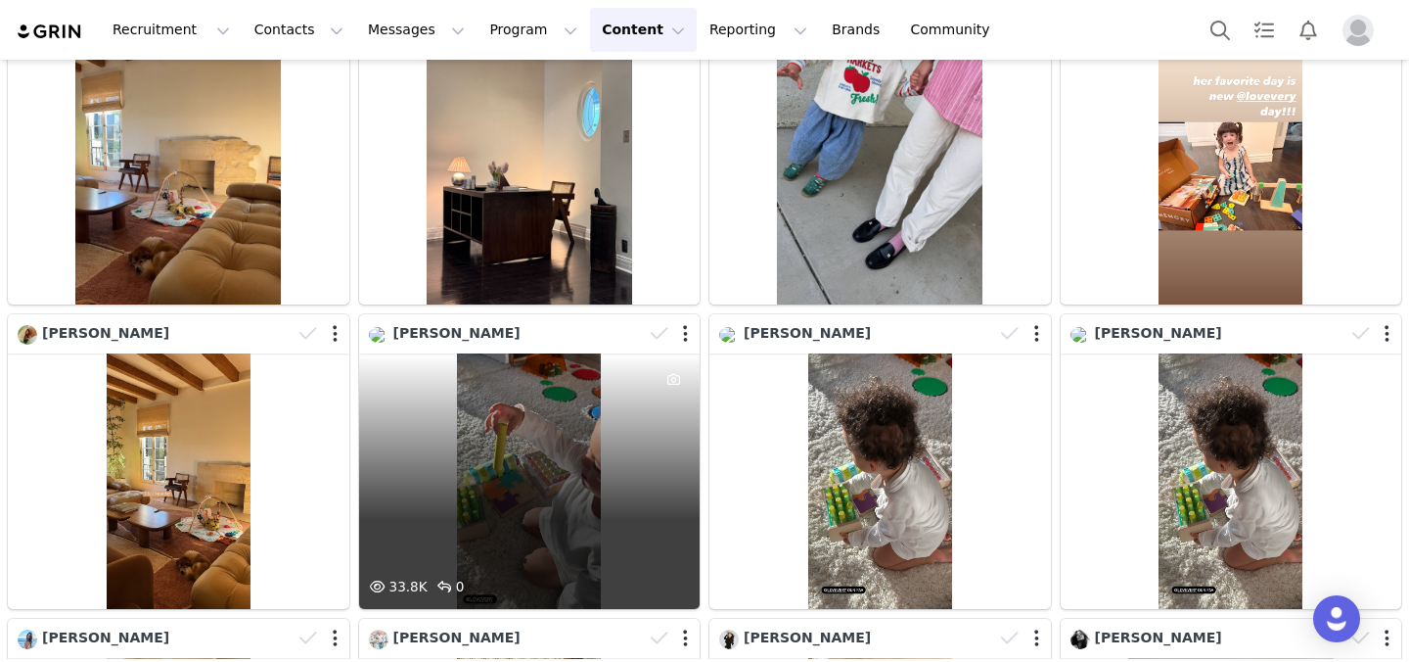
click at [570, 447] on div "33.8K 0" at bounding box center [530, 480] width 342 height 255
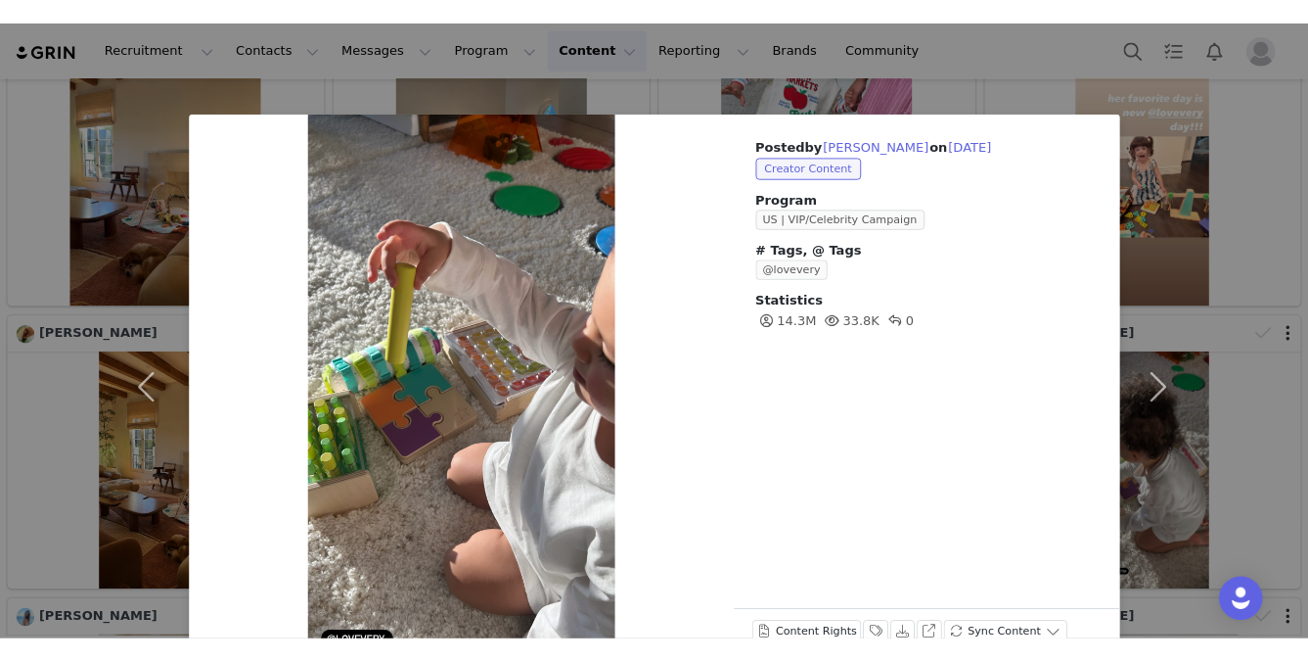
scroll to position [36, 0]
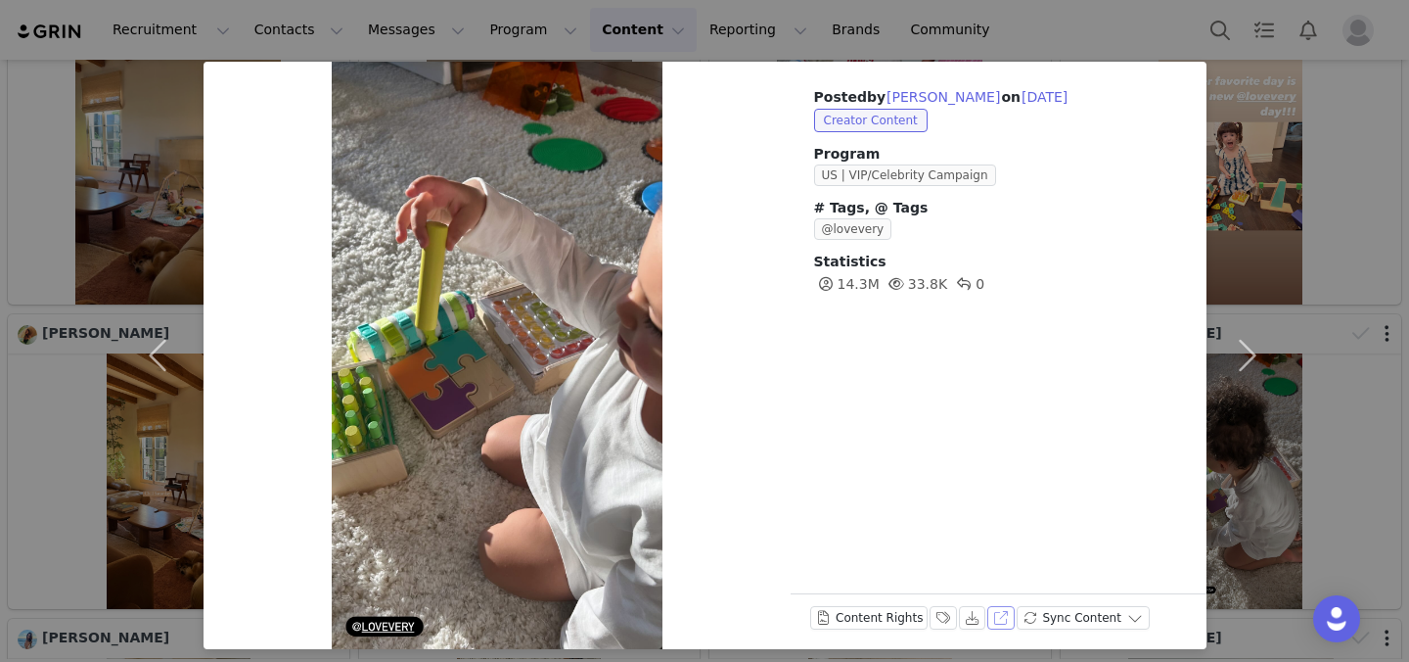
click at [1005, 615] on button "View on Instagram" at bounding box center [1000, 617] width 27 height 23
click at [1177, 222] on div "@lovevery" at bounding box center [998, 229] width 369 height 22
click at [1282, 110] on button "button" at bounding box center [1248, 355] width 82 height 587
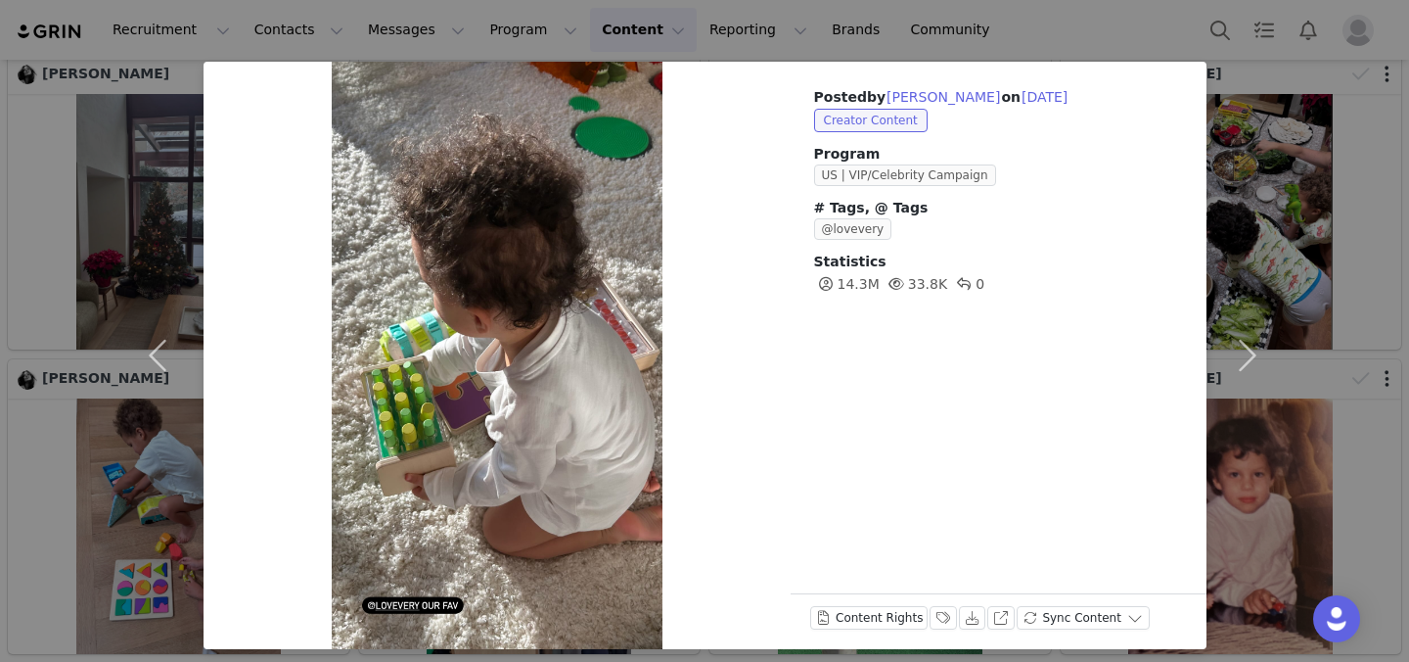
scroll to position [6186, 0]
click at [941, 12] on div "Posted by Jessie J on Feb 6, 2025 Creator Content Program US | VIP/Celebrity Ca…" at bounding box center [704, 331] width 1409 height 662
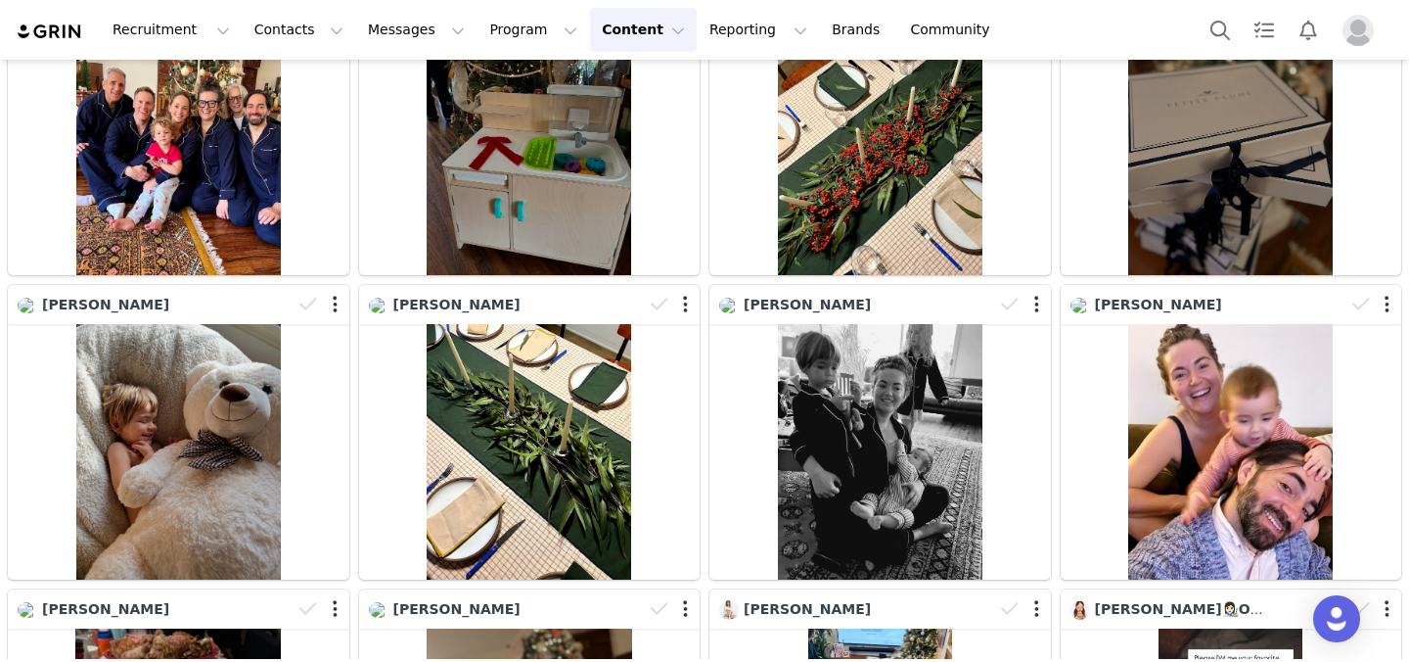
scroll to position [7180, 0]
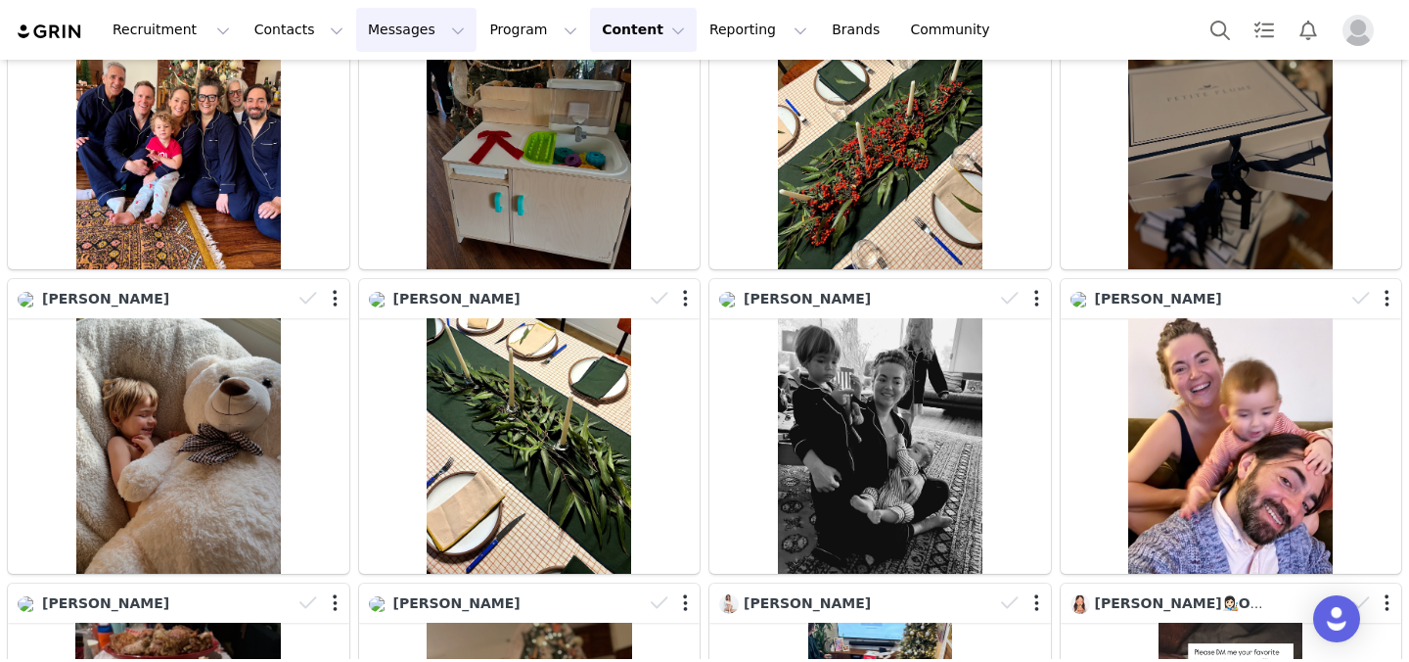
click at [440, 36] on button "Messages Messages" at bounding box center [416, 30] width 120 height 44
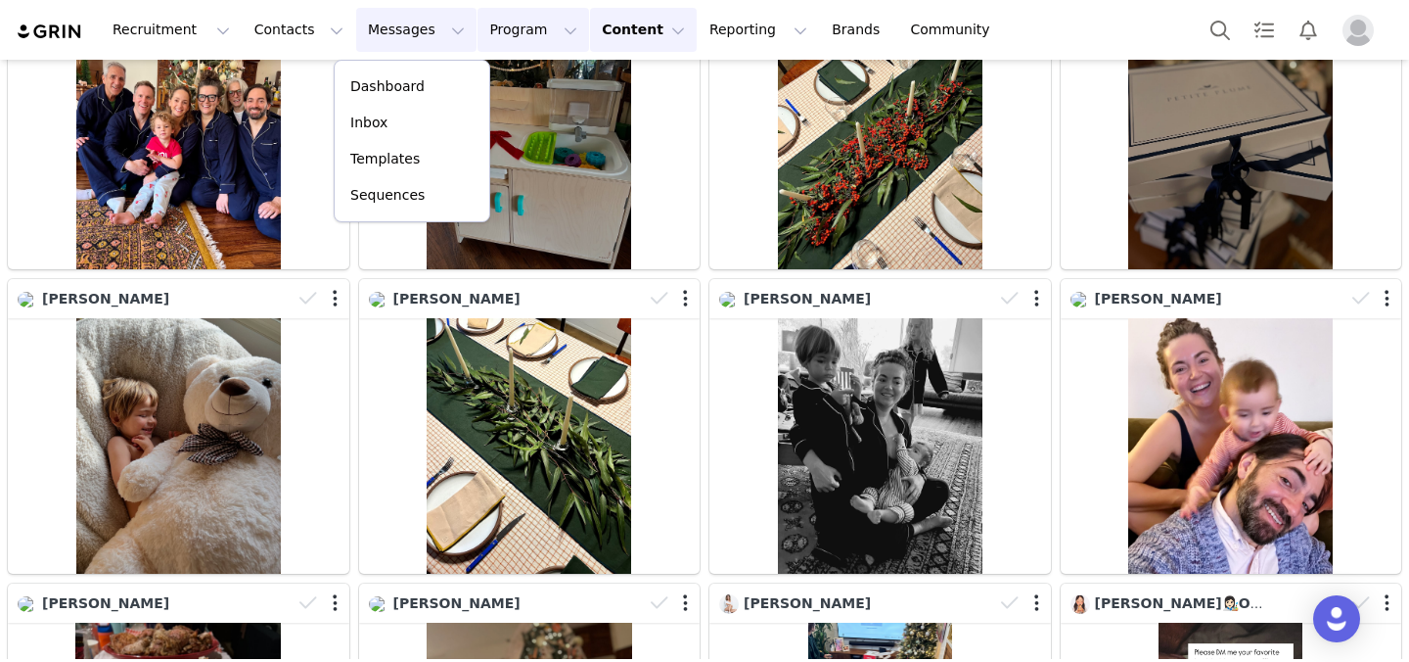
click at [494, 37] on button "Program Program" at bounding box center [534, 30] width 112 height 44
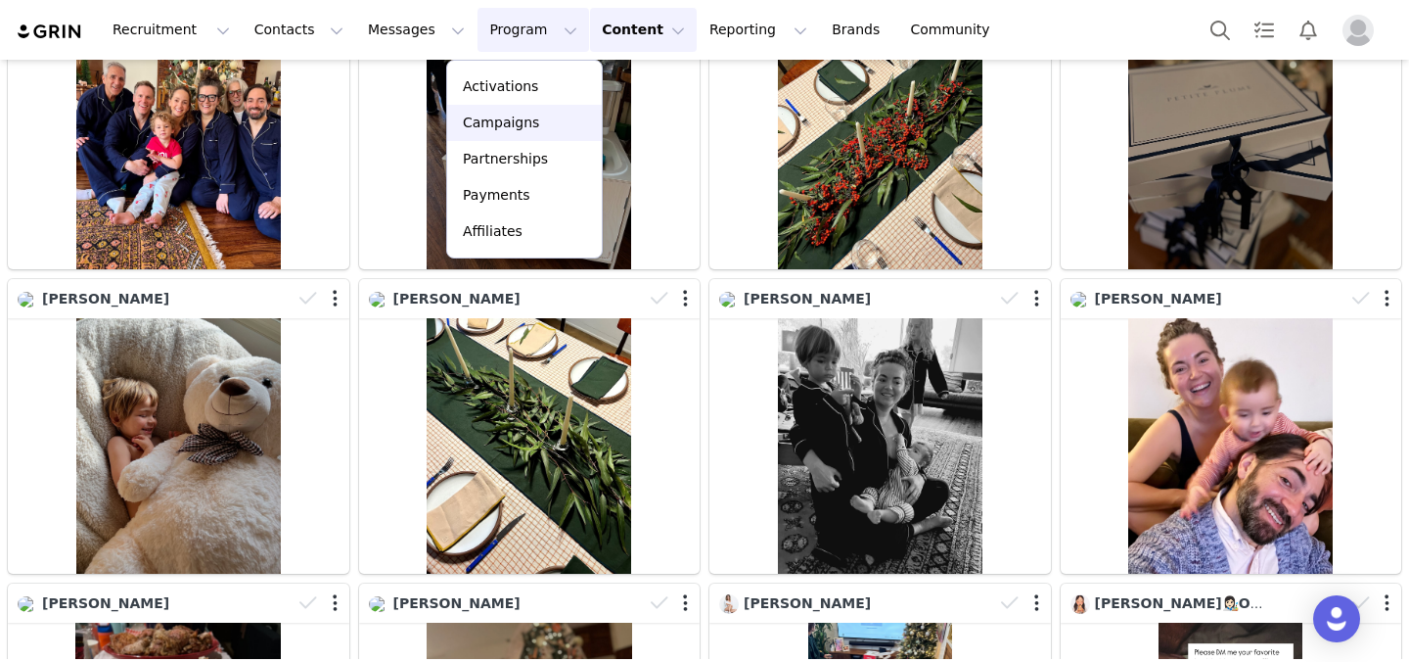
click at [516, 115] on p "Campaigns" at bounding box center [501, 123] width 76 height 21
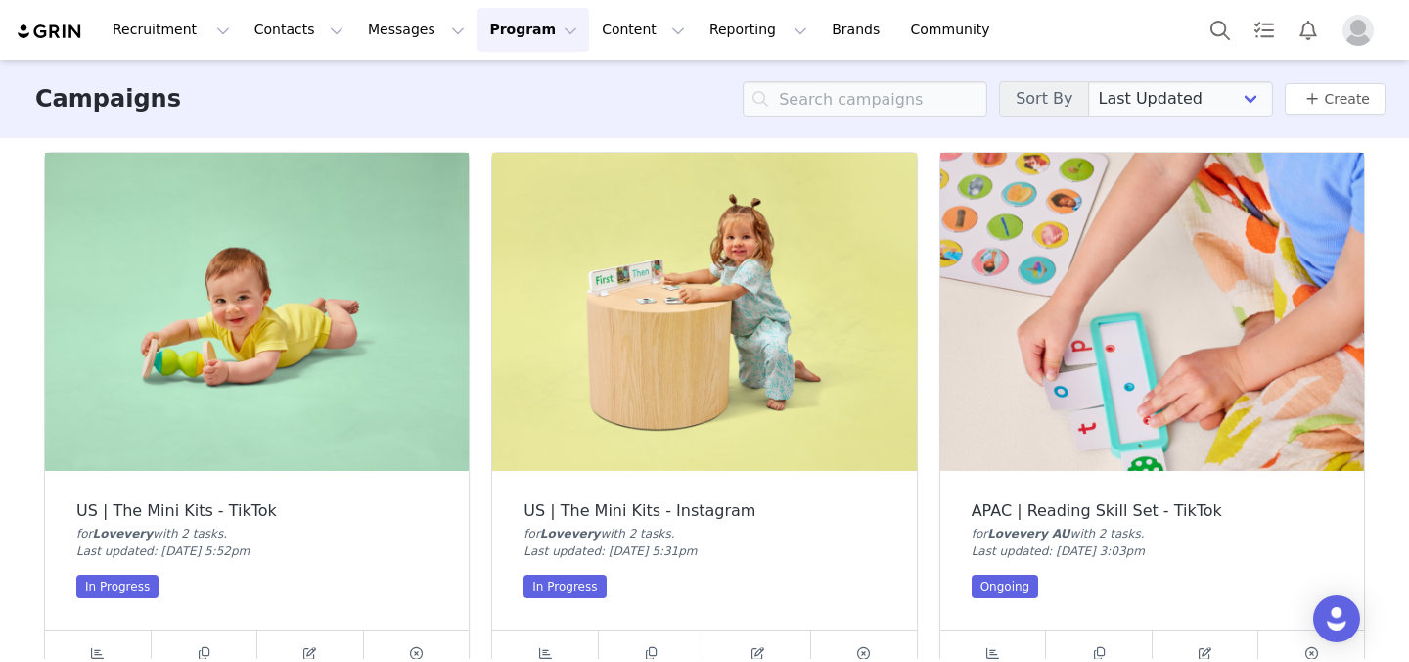
click at [285, 344] on img at bounding box center [257, 312] width 424 height 318
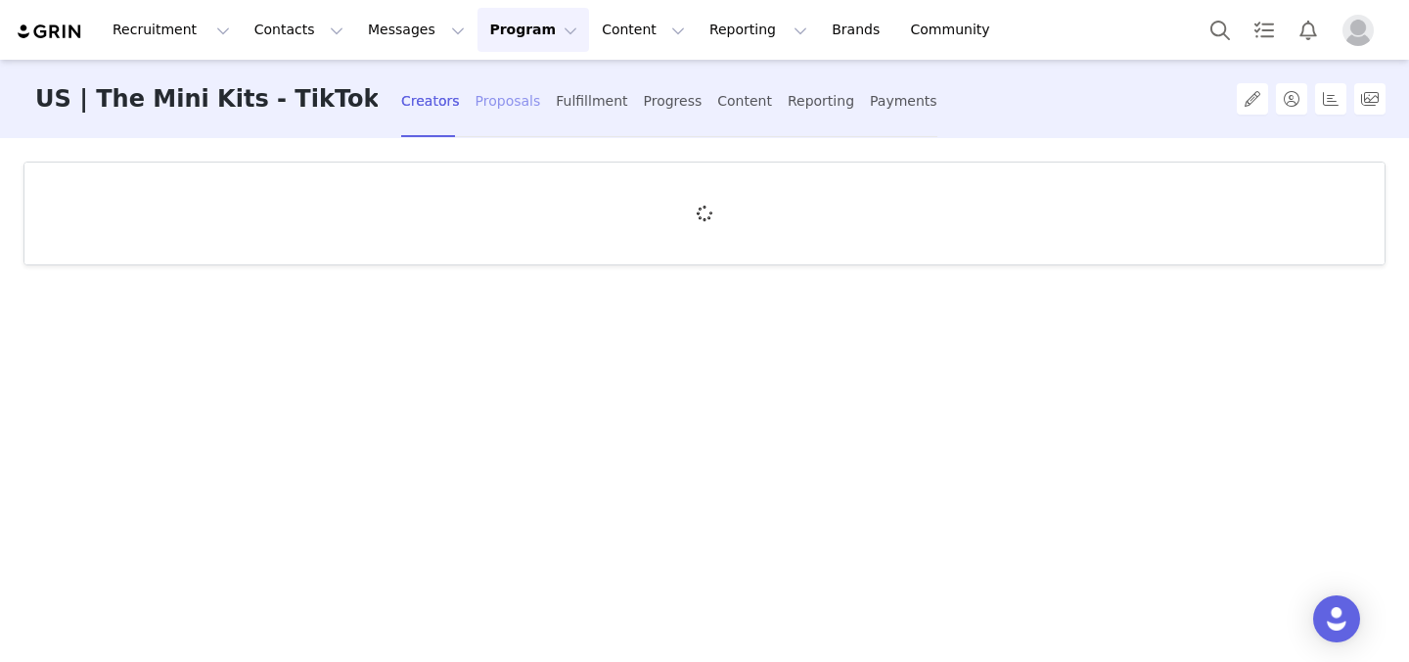
click at [476, 100] on div "Proposals" at bounding box center [509, 101] width 66 height 52
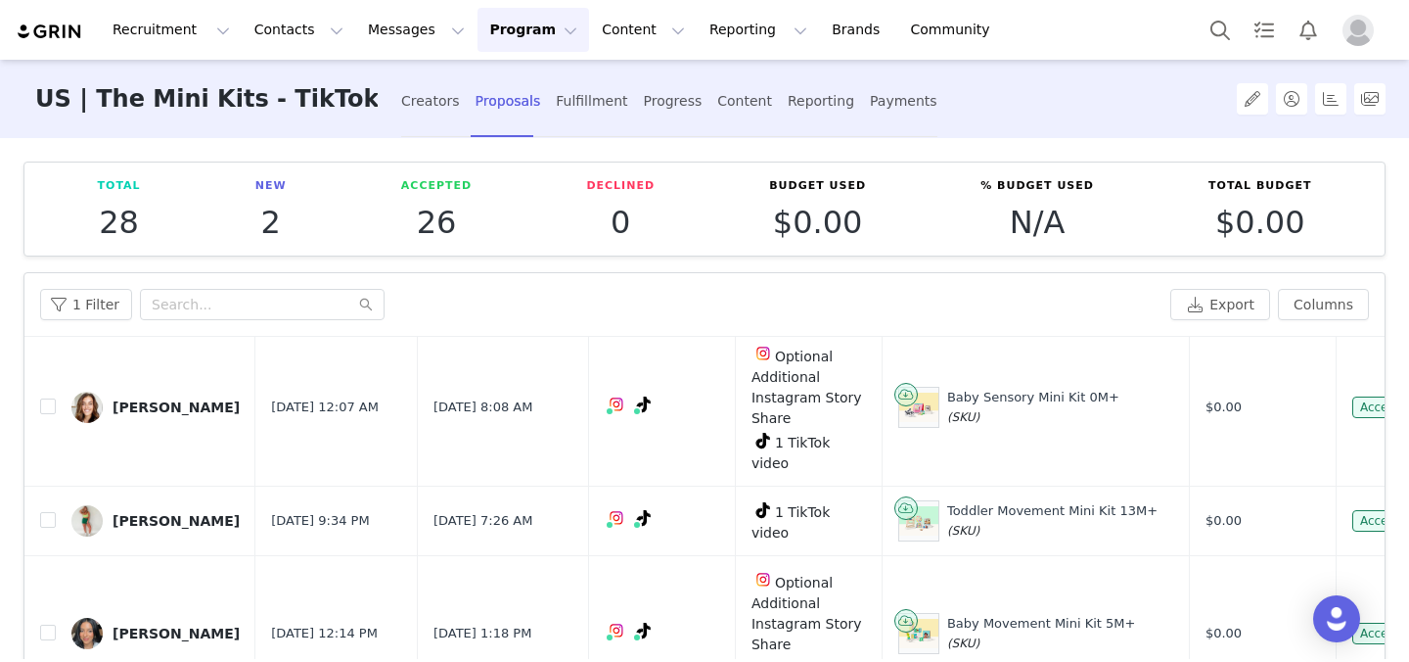
scroll to position [866, 0]
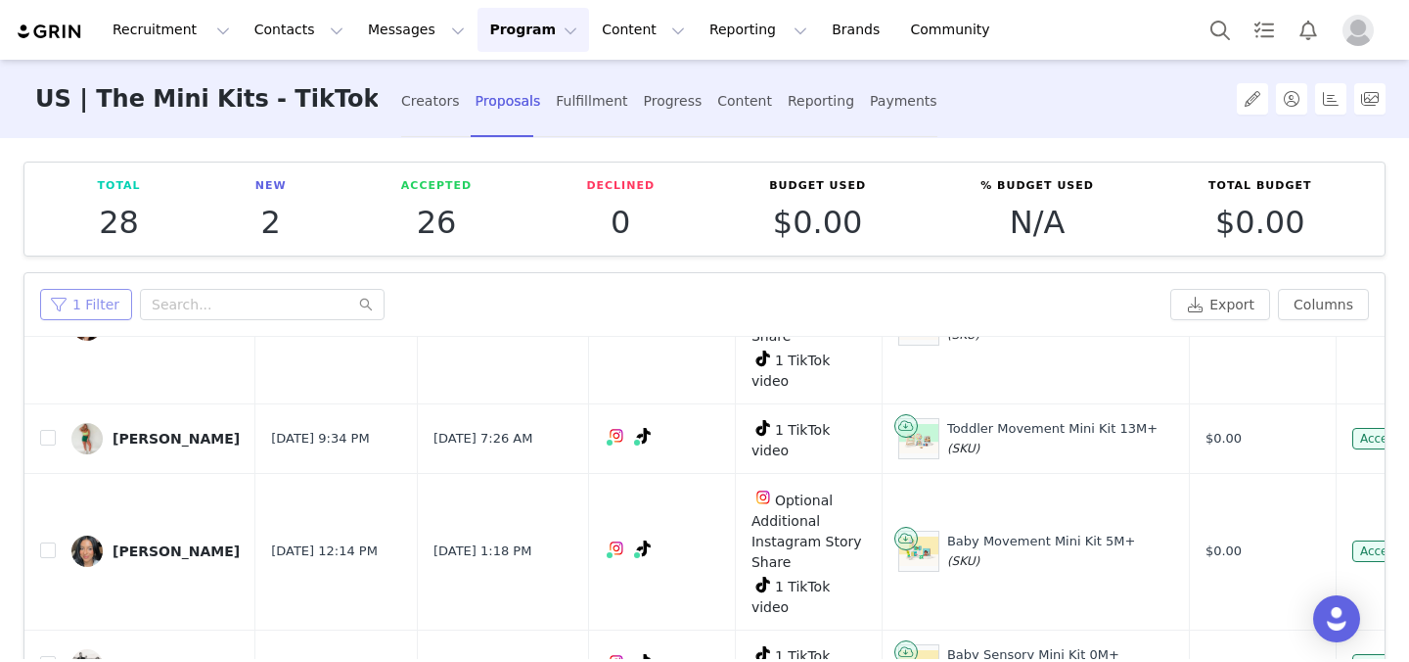
click at [82, 293] on button "1 Filter" at bounding box center [86, 304] width 92 height 31
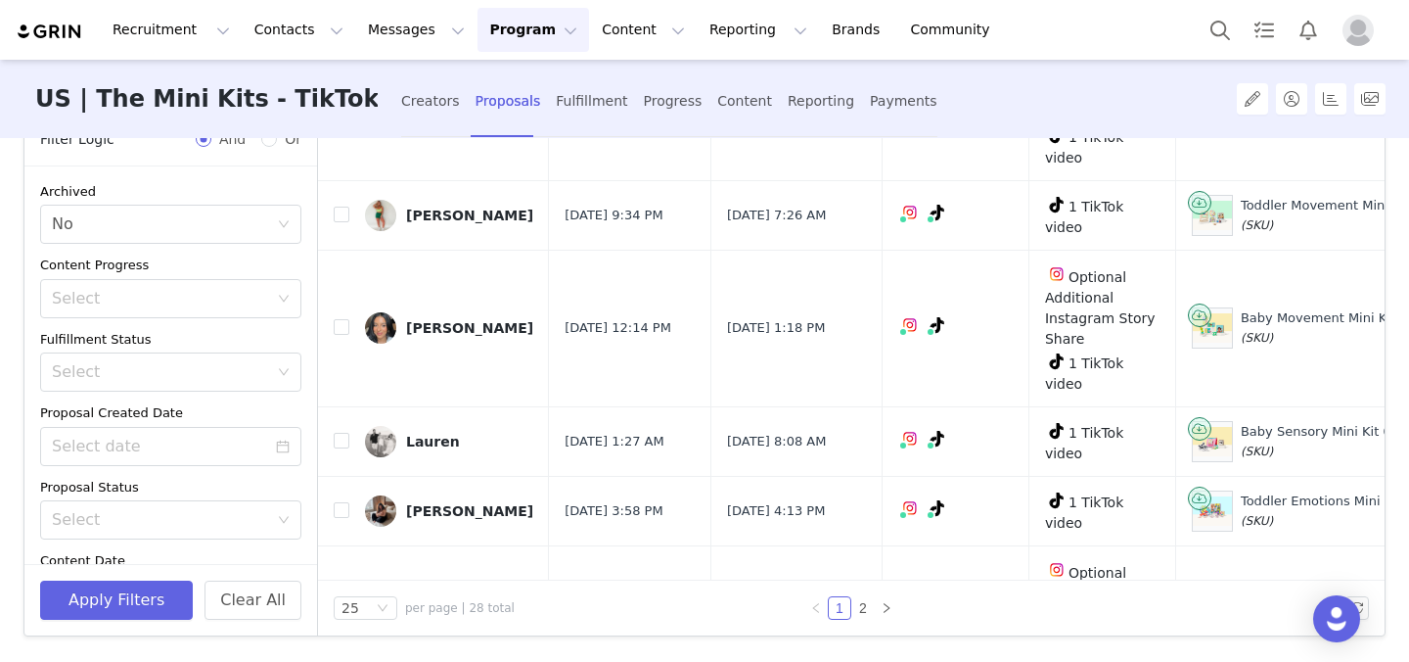
scroll to position [129, 0]
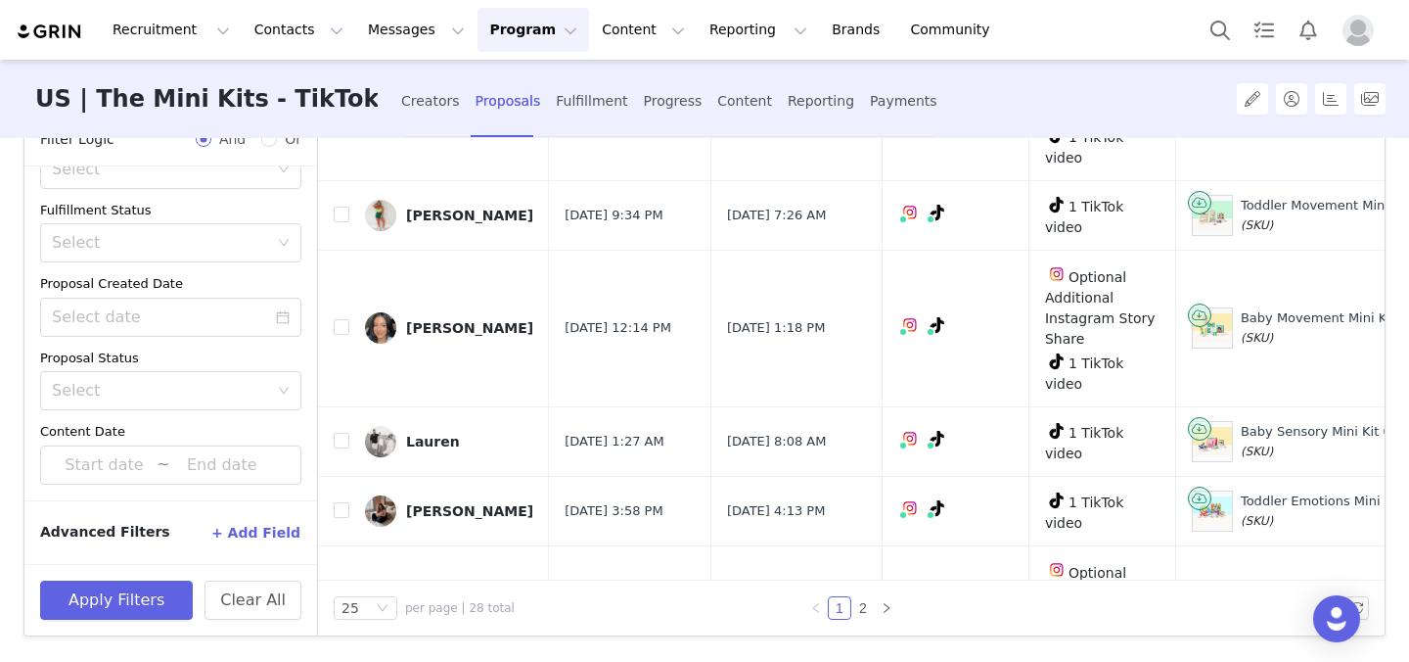
click at [261, 530] on button "+ Add Field" at bounding box center [255, 532] width 91 height 31
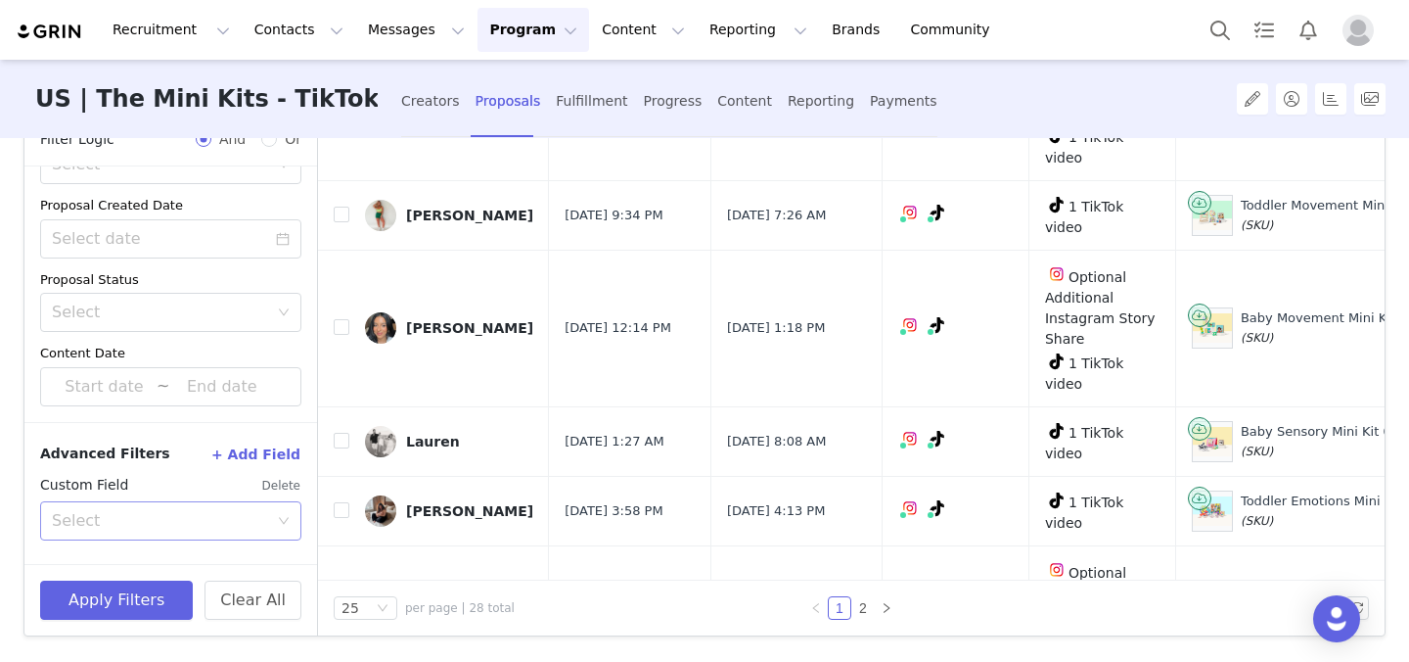
click at [173, 507] on div "Select" at bounding box center [164, 520] width 225 height 37
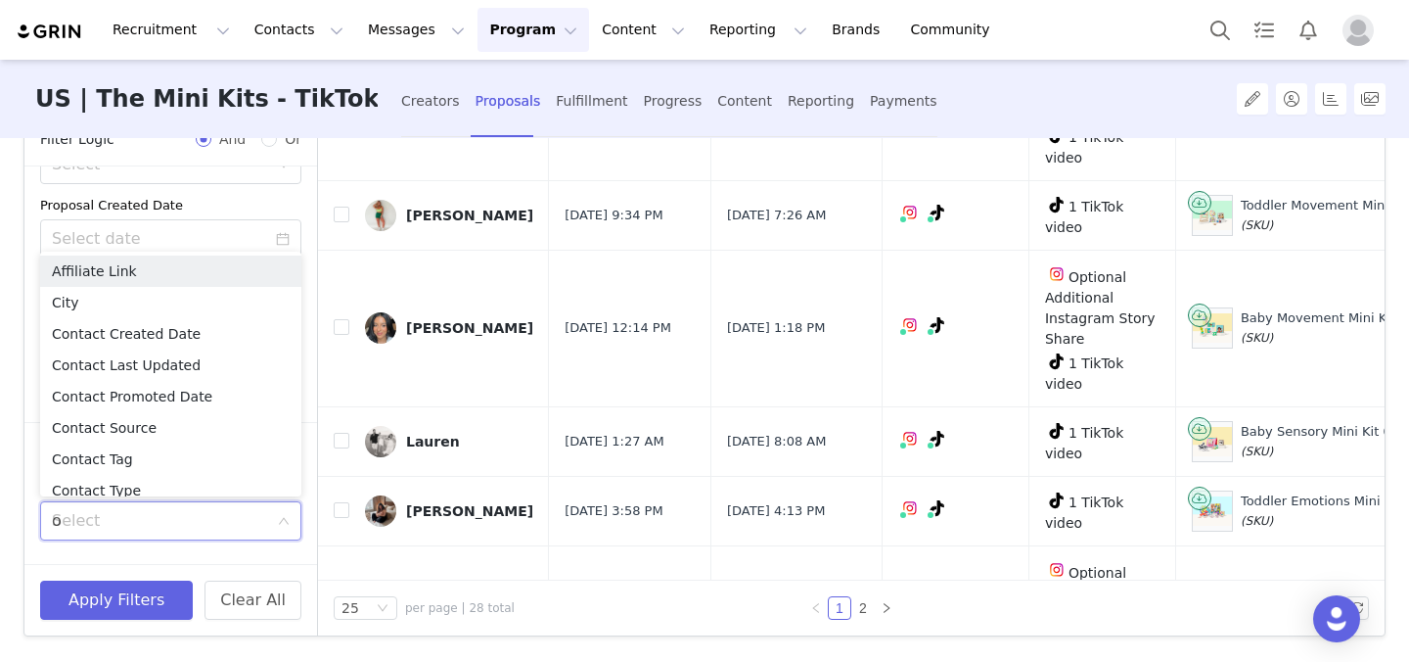
type input "ow"
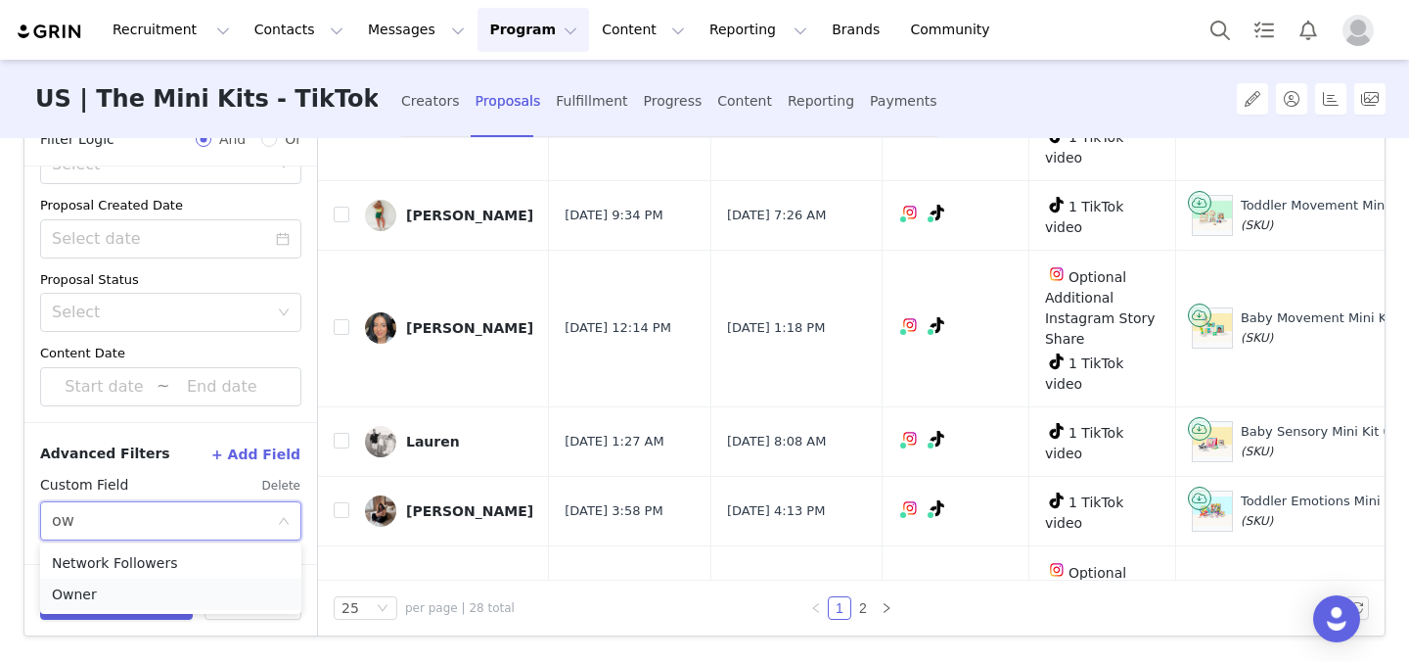
click at [161, 603] on li "Owner" at bounding box center [170, 593] width 261 height 31
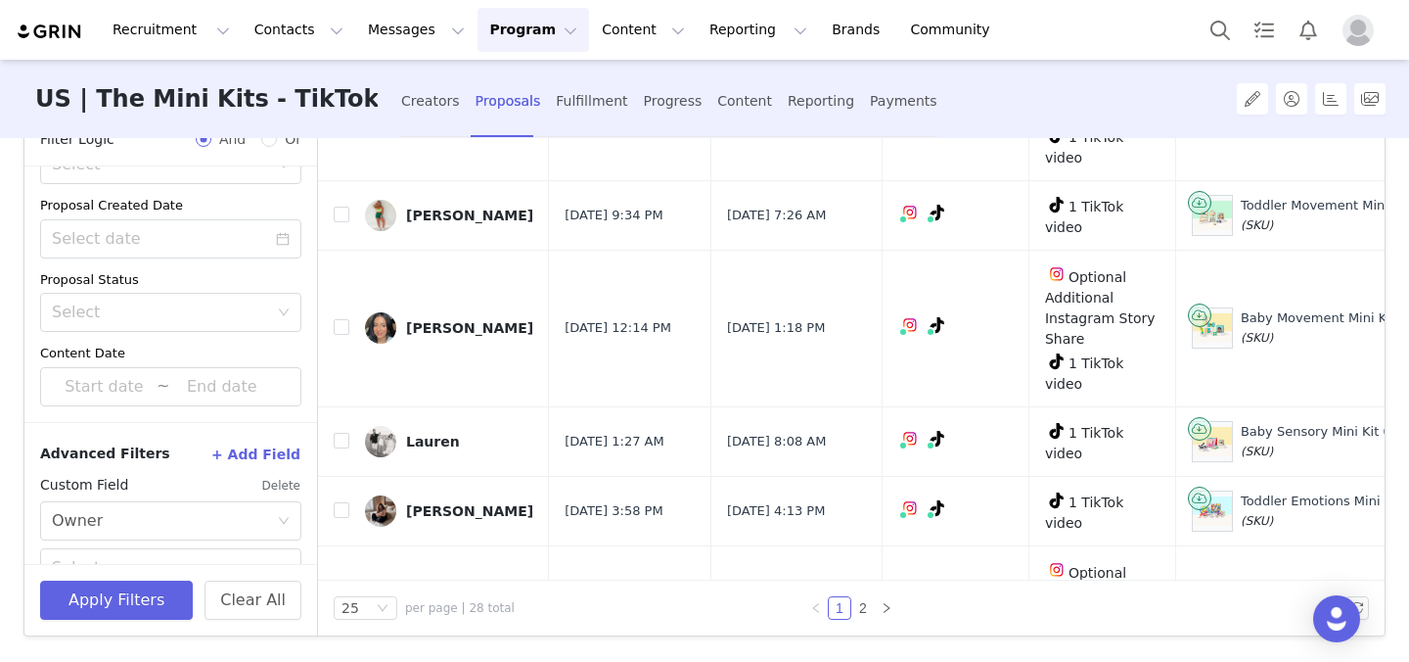
scroll to position [294, 0]
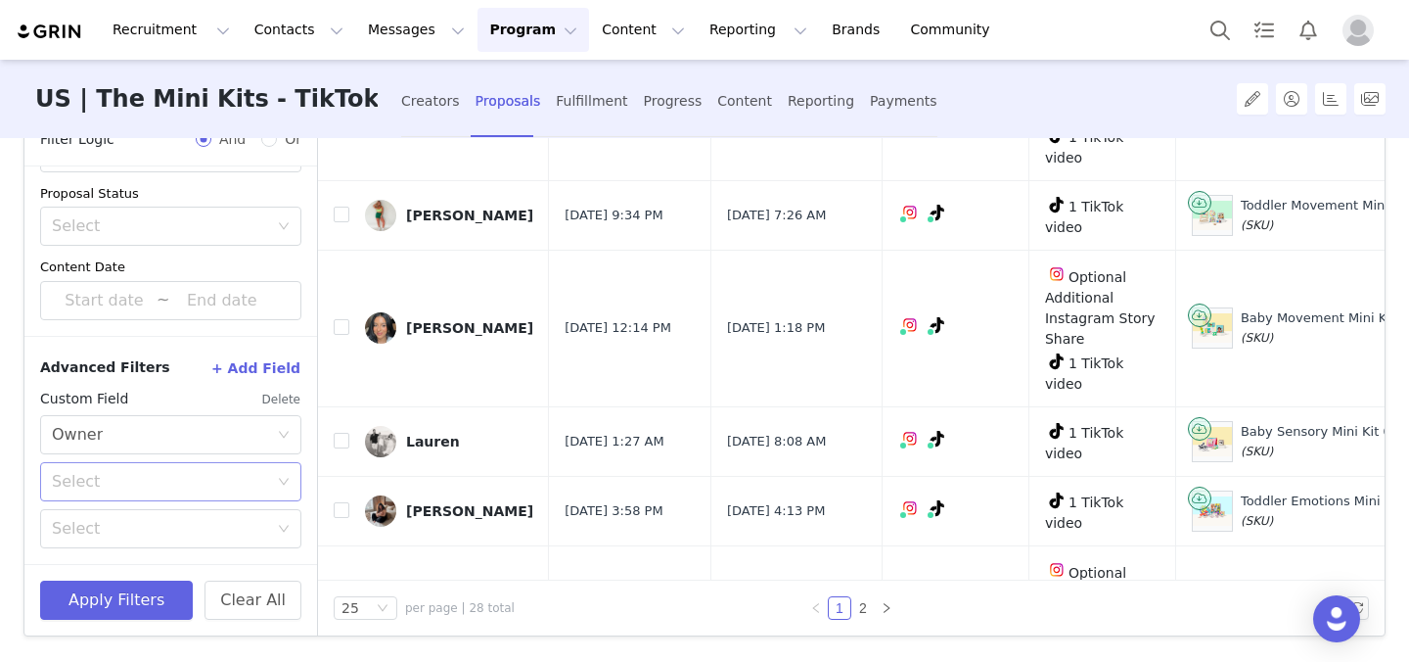
click at [154, 479] on div "Select" at bounding box center [160, 482] width 216 height 20
click at [124, 517] on li "Equal" at bounding box center [170, 523] width 261 height 31
click at [132, 535] on div "Select" at bounding box center [160, 529] width 216 height 20
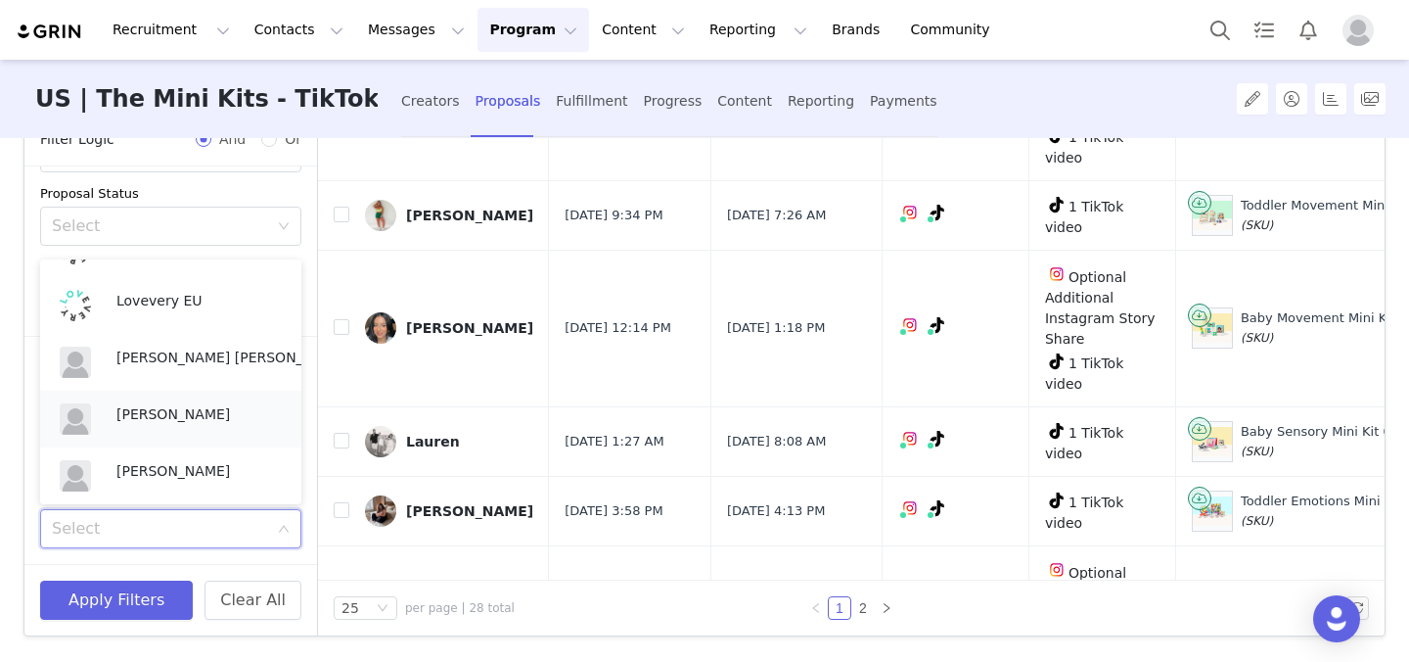
scroll to position [87, 0]
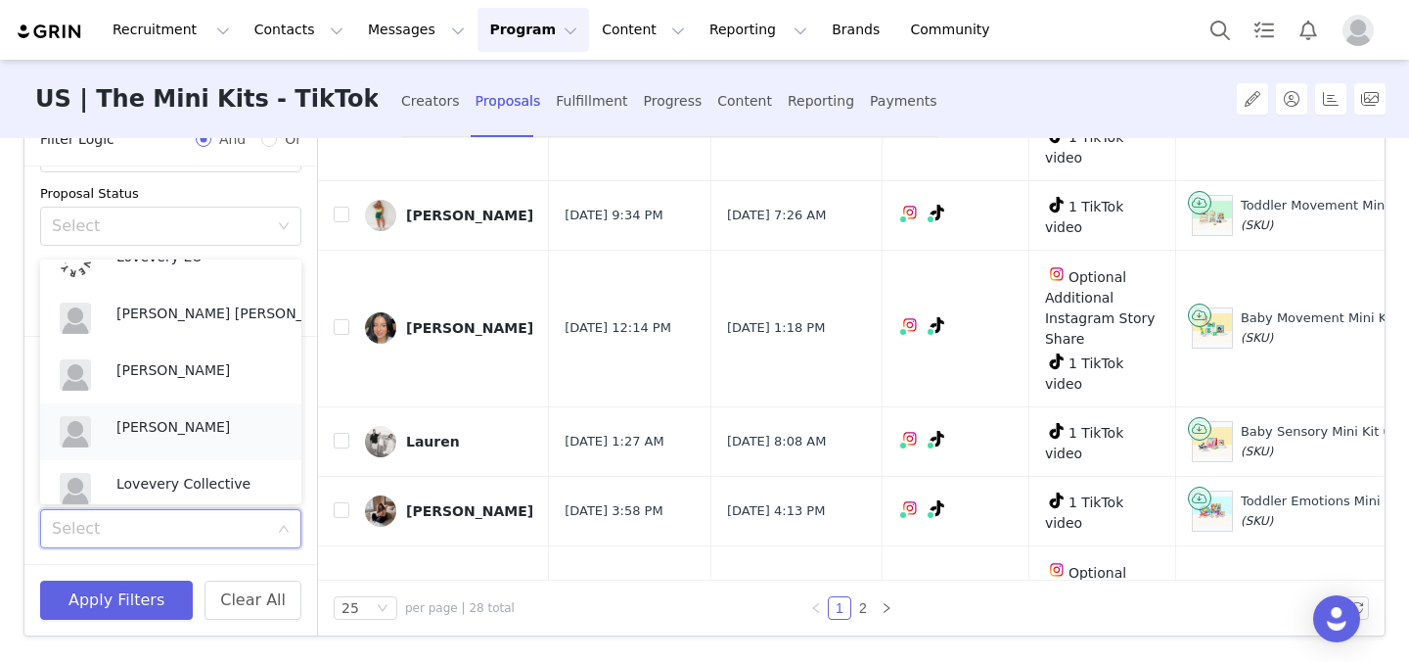
click at [160, 424] on p "[PERSON_NAME]" at bounding box center [198, 427] width 165 height 22
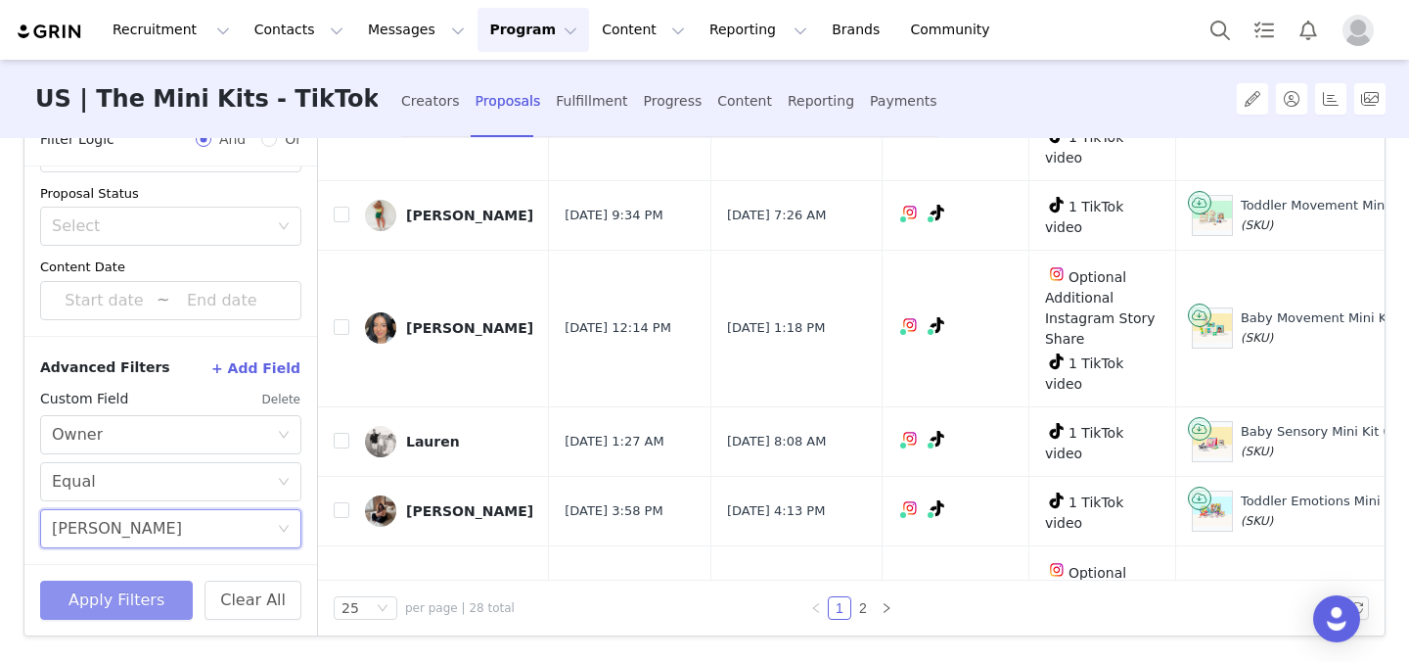
click at [126, 593] on button "Apply Filters" at bounding box center [116, 599] width 153 height 39
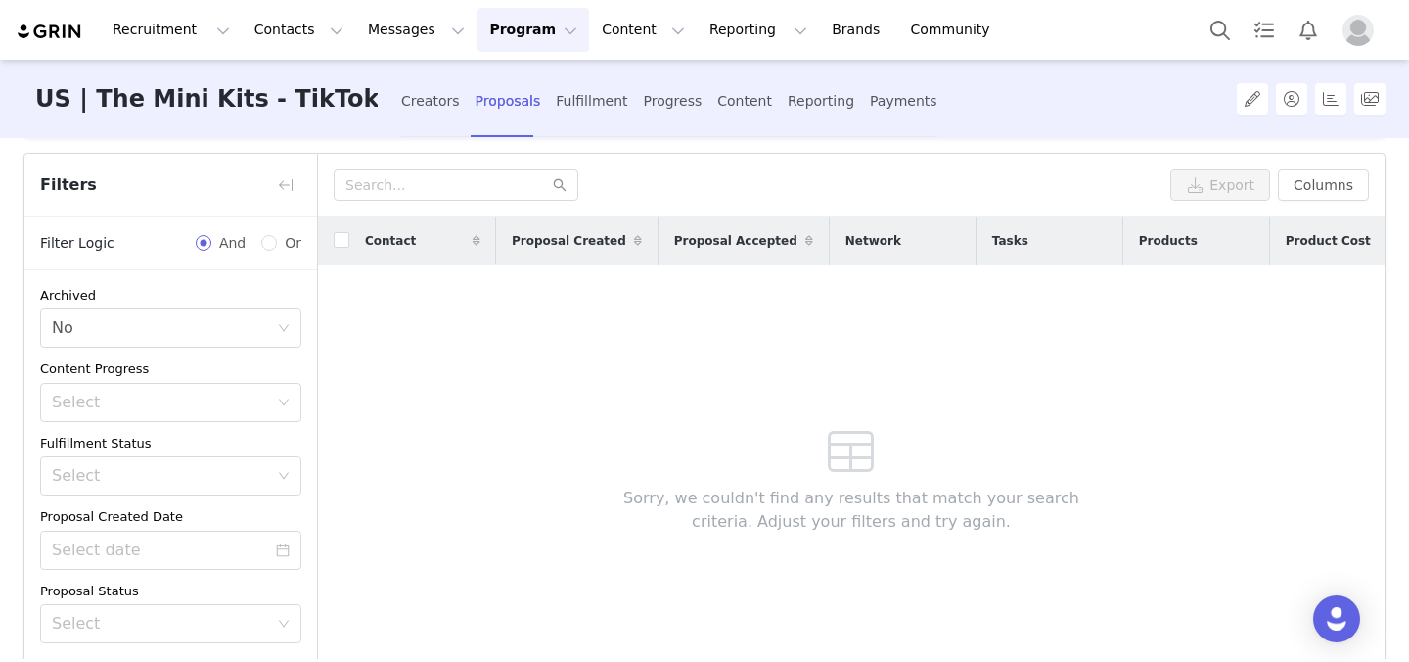
scroll to position [0, 0]
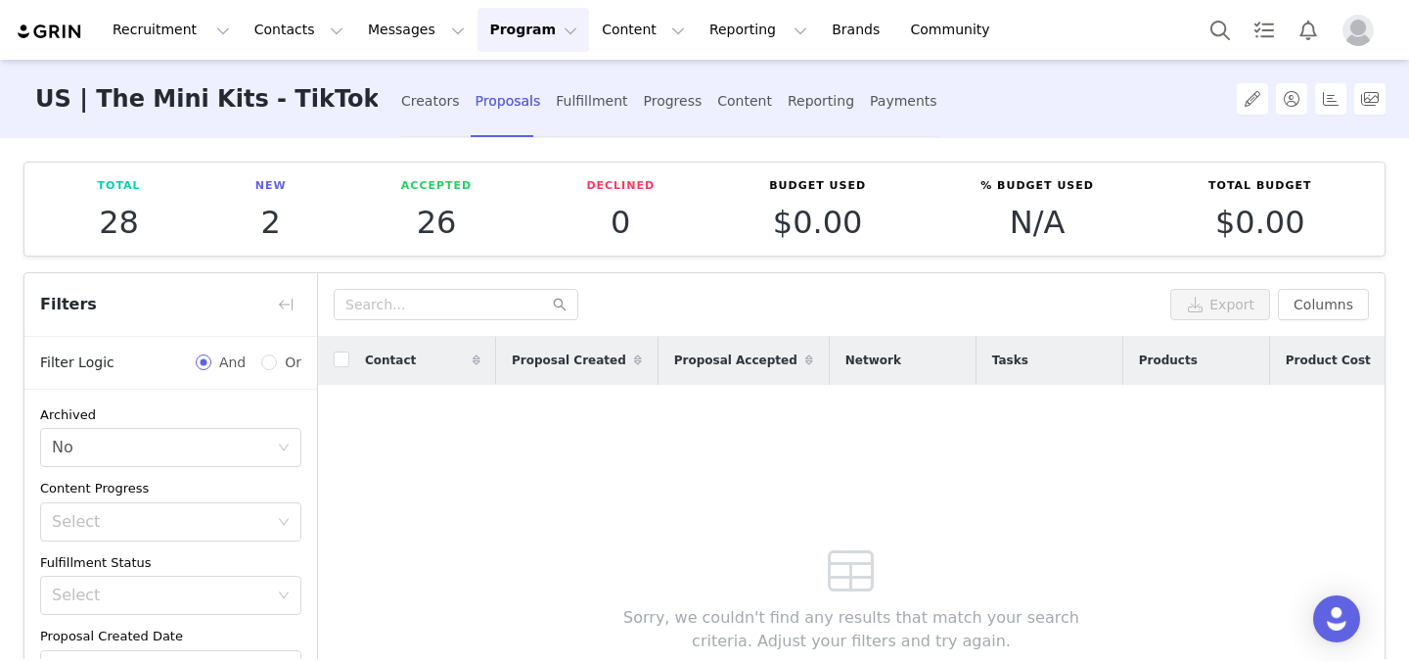
click at [492, 35] on button "Program Program" at bounding box center [534, 30] width 112 height 44
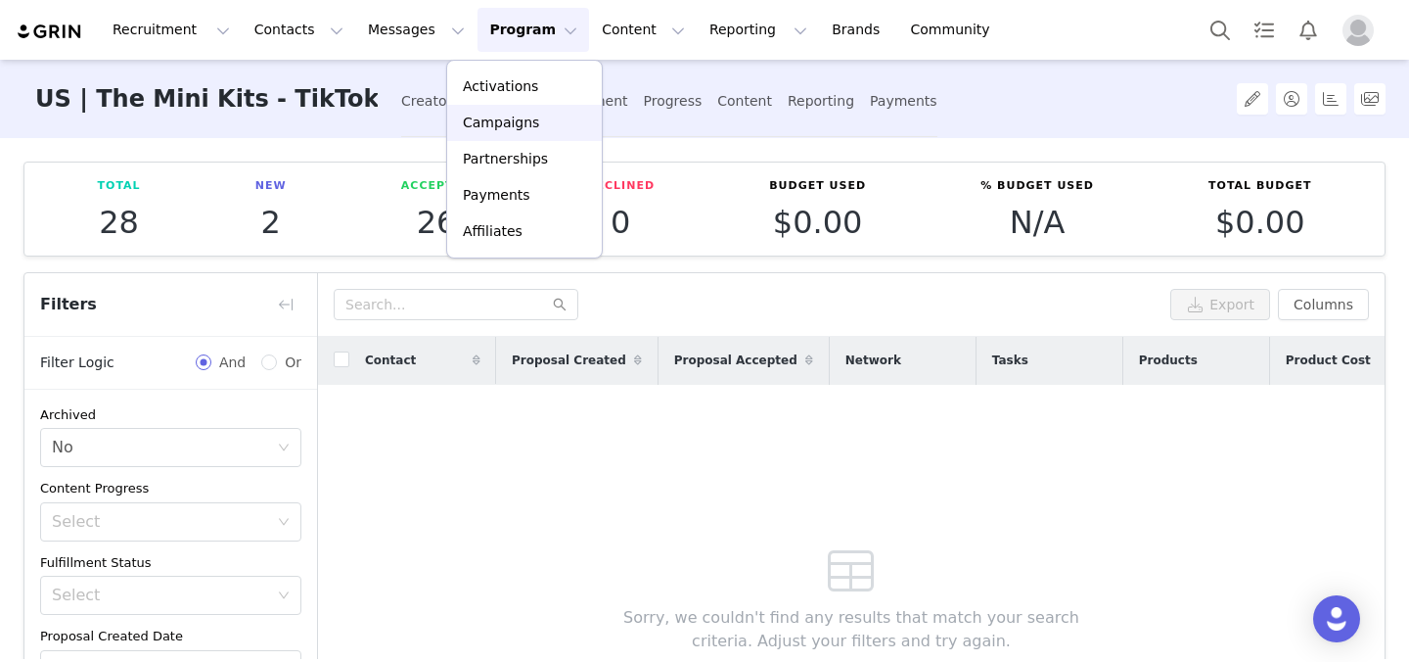
click at [514, 134] on link "Campaigns" at bounding box center [524, 123] width 155 height 36
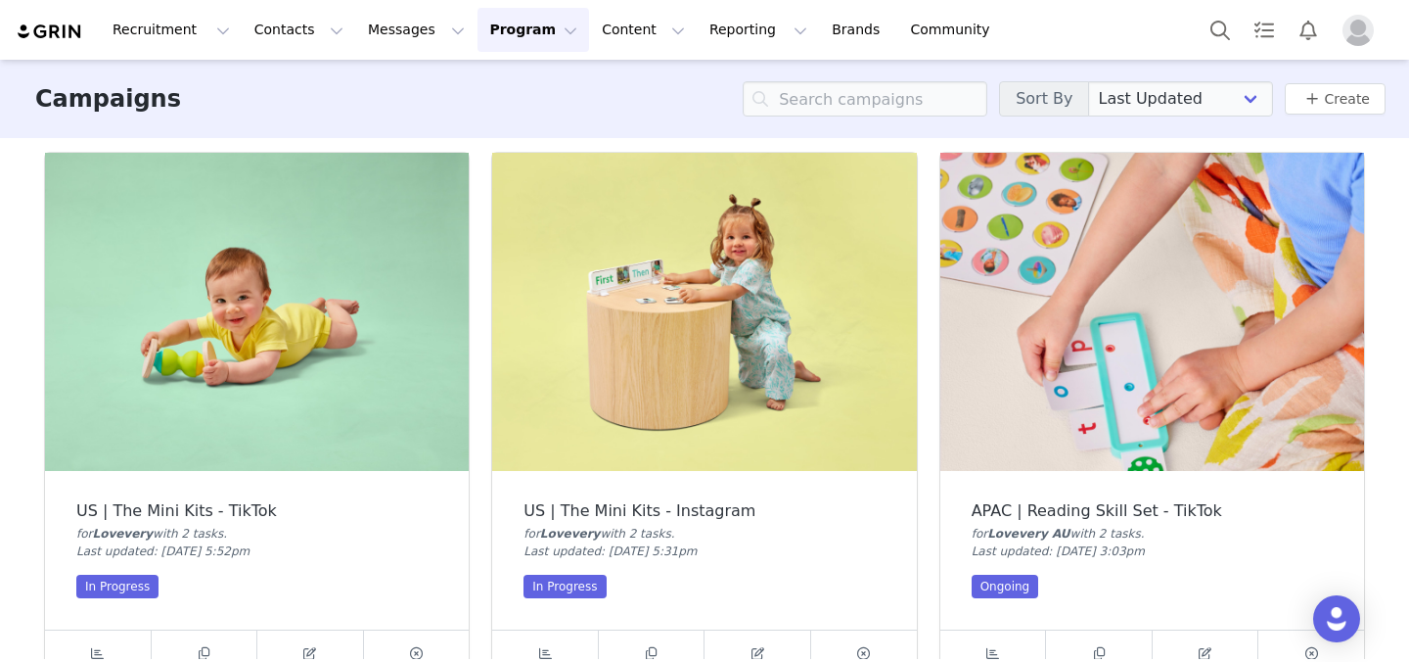
click at [581, 393] on img at bounding box center [704, 312] width 424 height 318
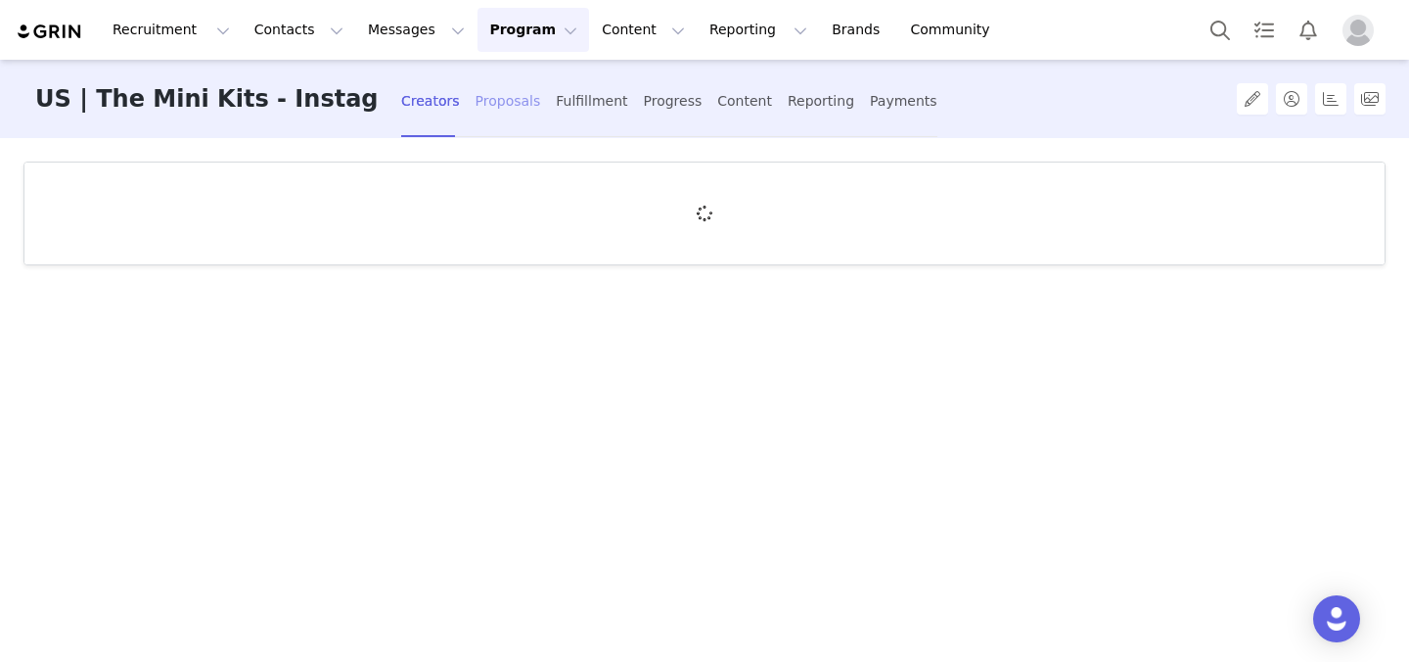
click at [485, 86] on div "Proposals" at bounding box center [509, 101] width 66 height 52
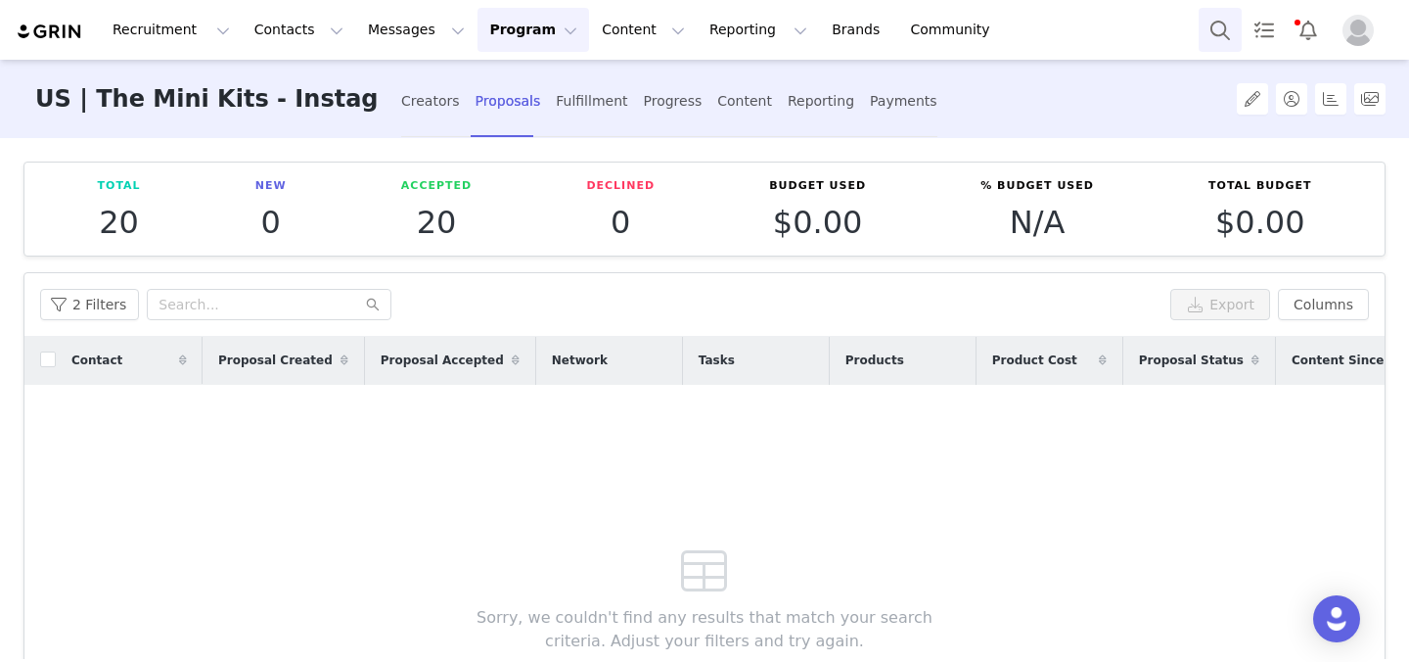
click at [1217, 13] on button "Search" at bounding box center [1220, 30] width 43 height 44
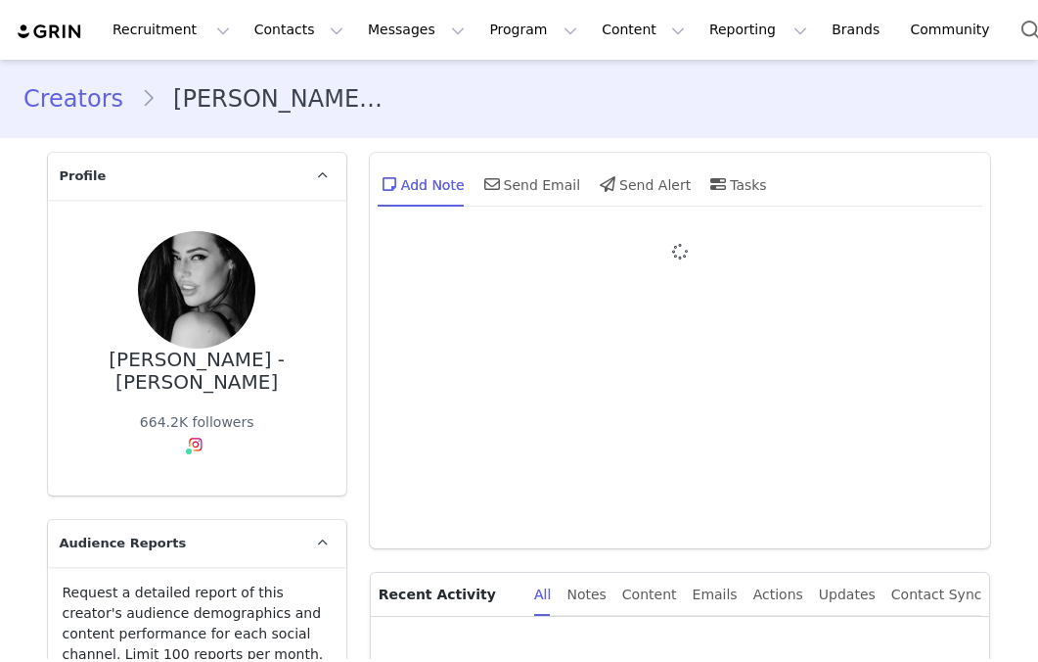
type input "+1 ([GEOGRAPHIC_DATA])"
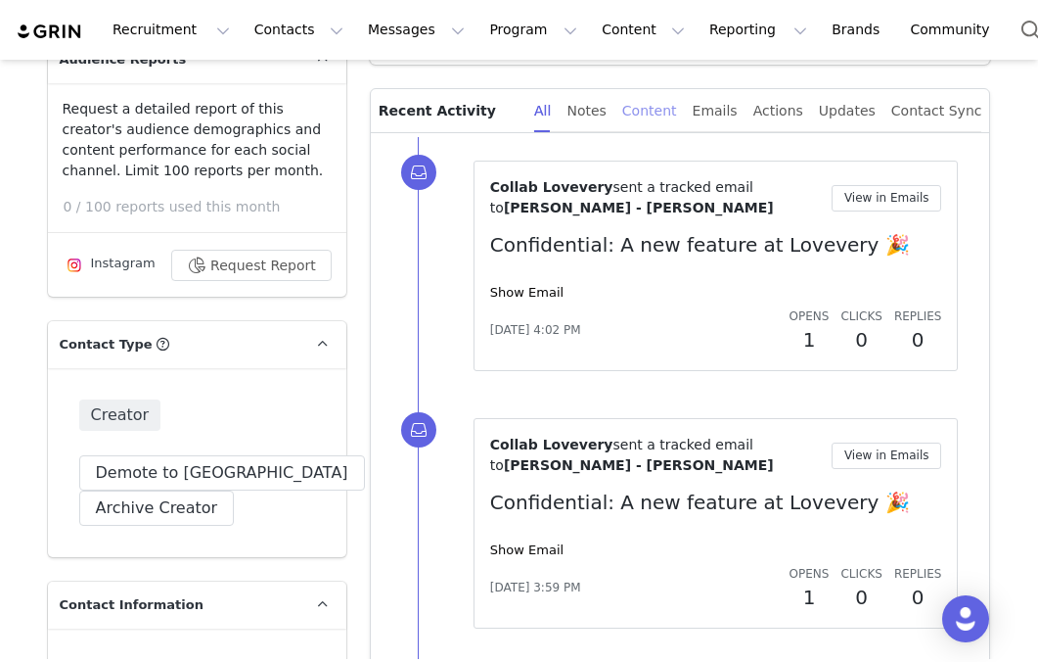
click at [658, 111] on div "Content" at bounding box center [649, 111] width 55 height 44
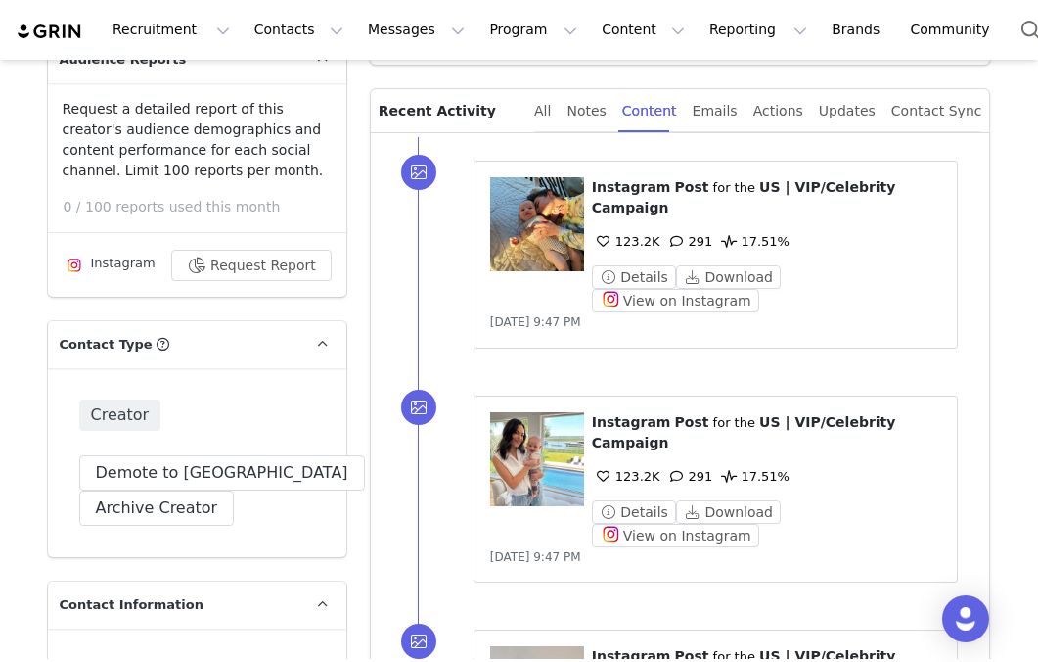
click at [552, 224] on figure at bounding box center [537, 224] width 94 height 94
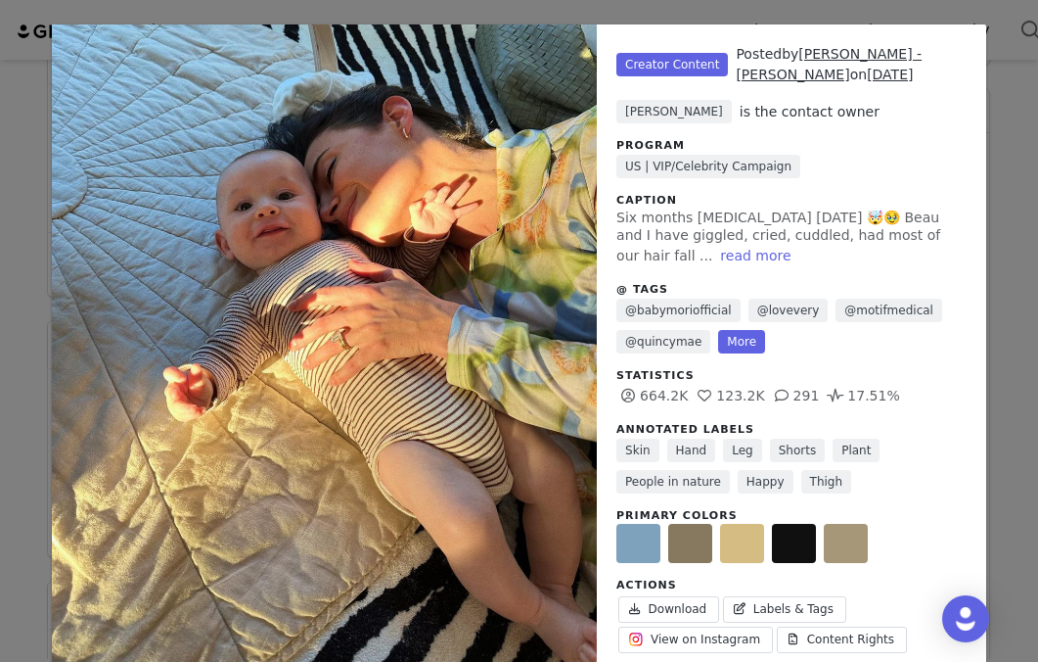
scroll to position [72, 0]
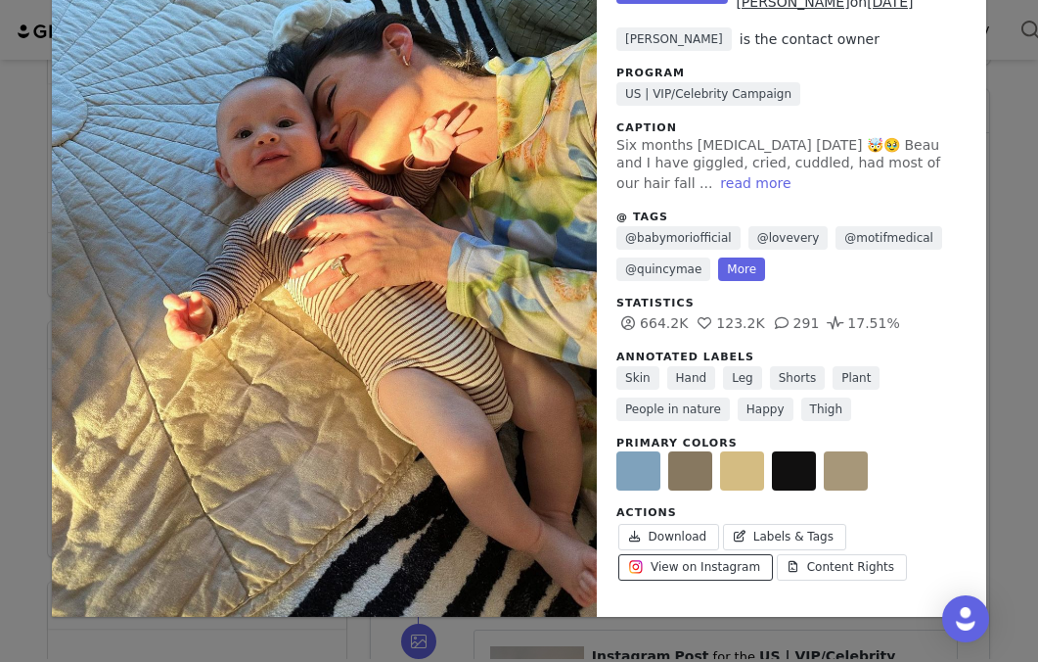
click at [724, 564] on span "View on Instagram" at bounding box center [706, 567] width 110 height 18
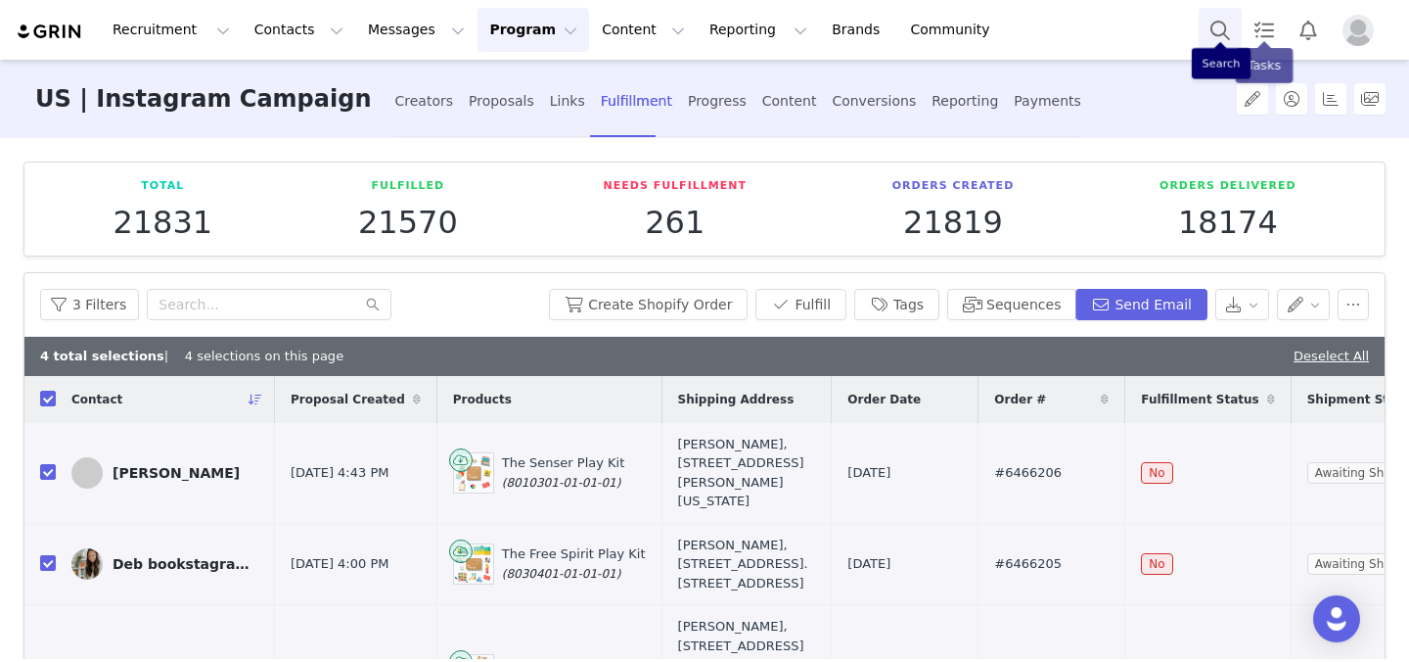
click at [1212, 24] on button "Search" at bounding box center [1220, 30] width 43 height 44
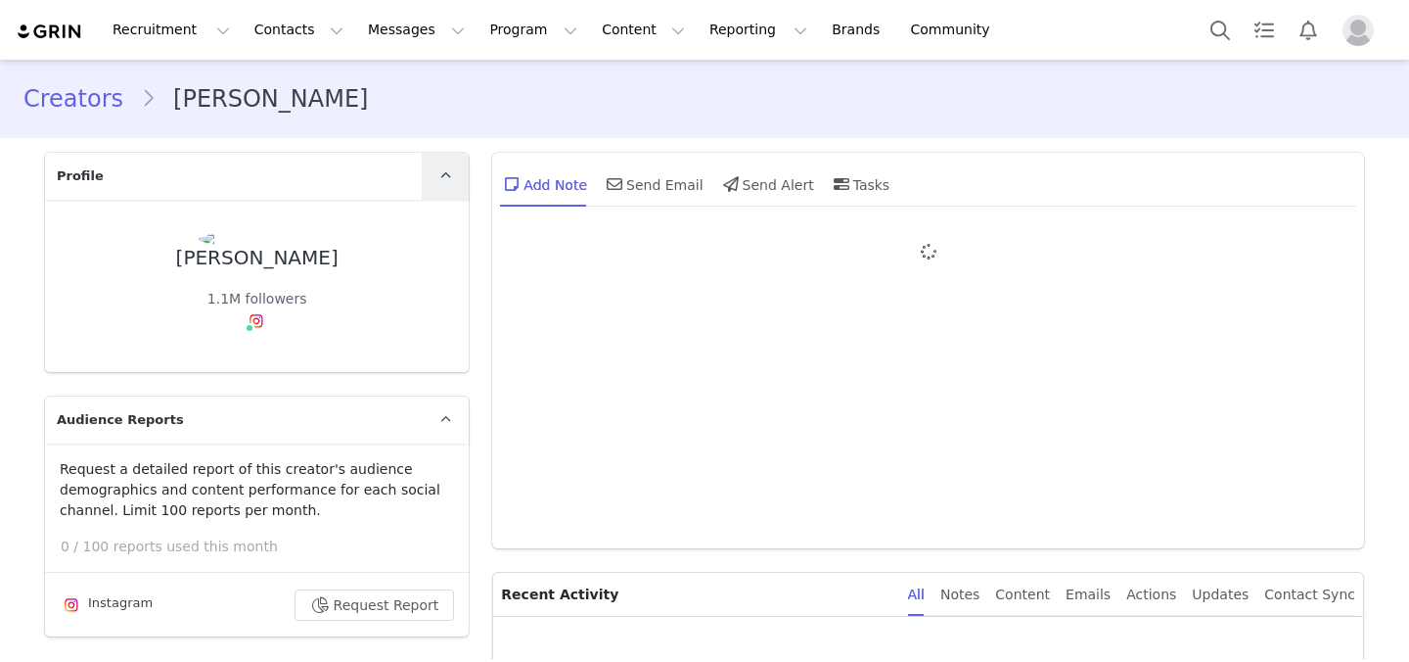
type input "+1 ([GEOGRAPHIC_DATA])"
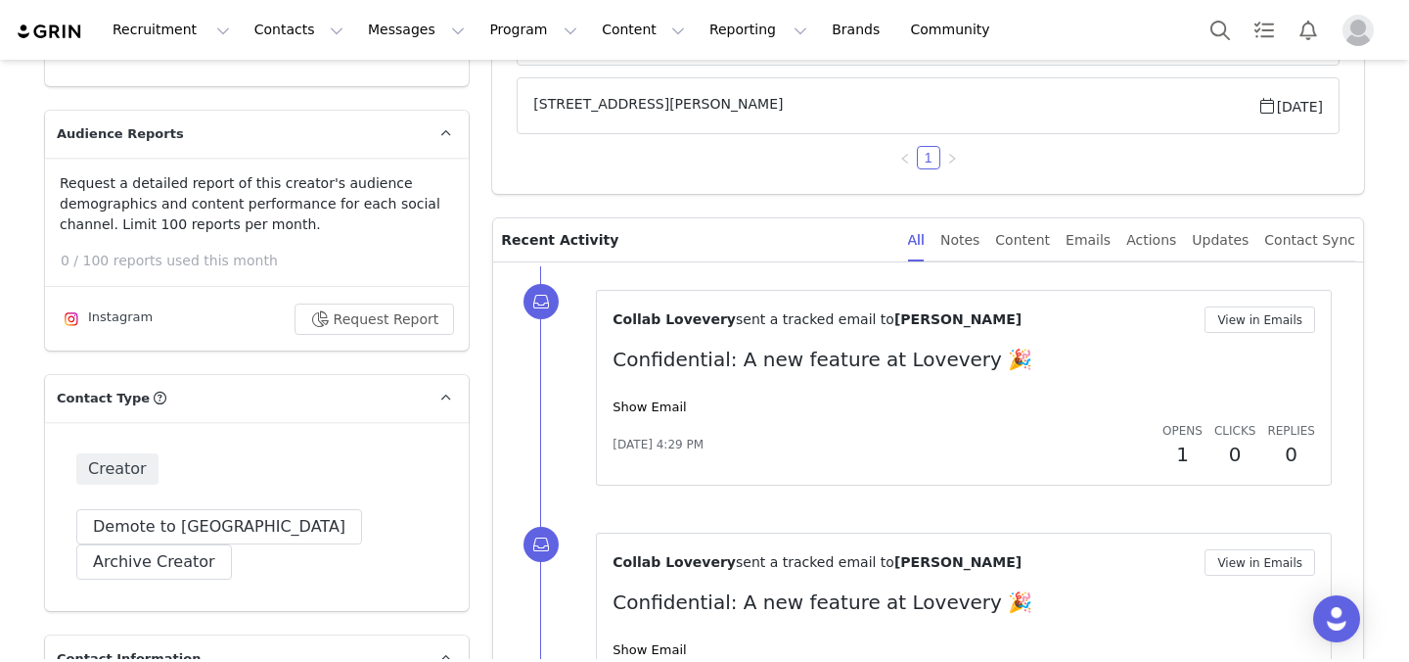
scroll to position [293, 0]
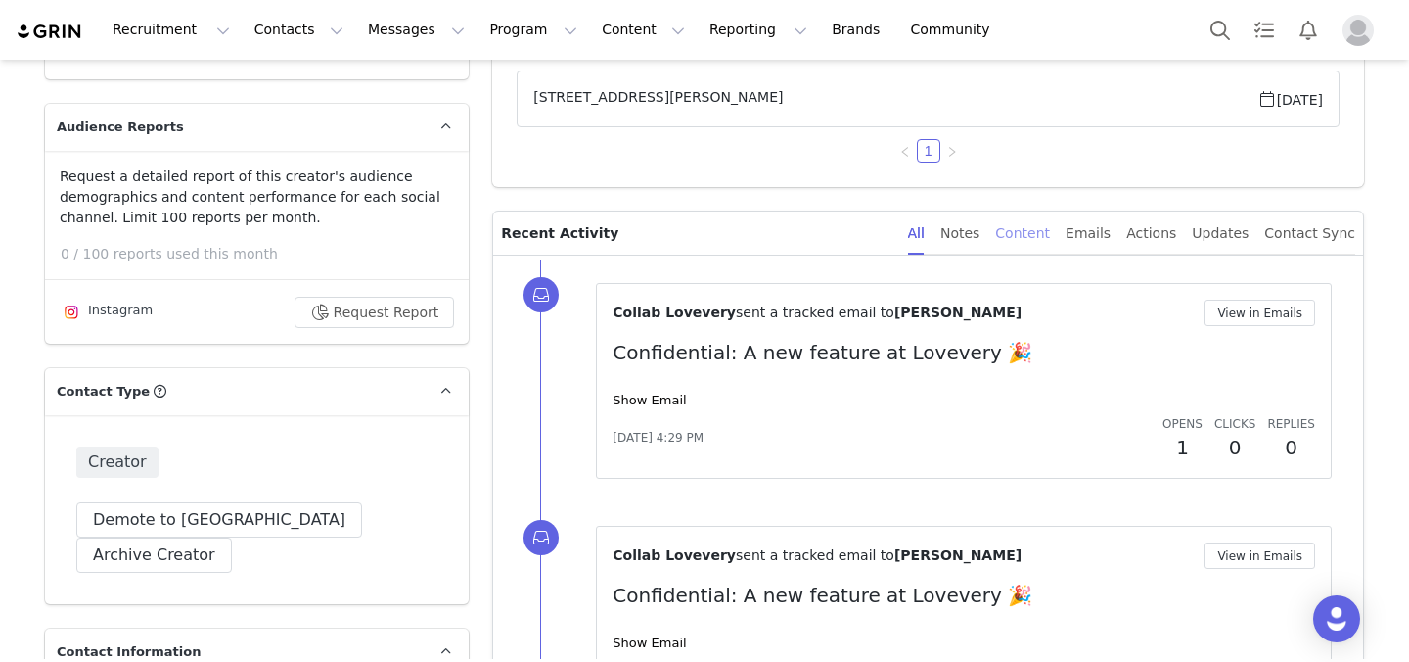
click at [1050, 231] on div "Content" at bounding box center [1022, 233] width 55 height 44
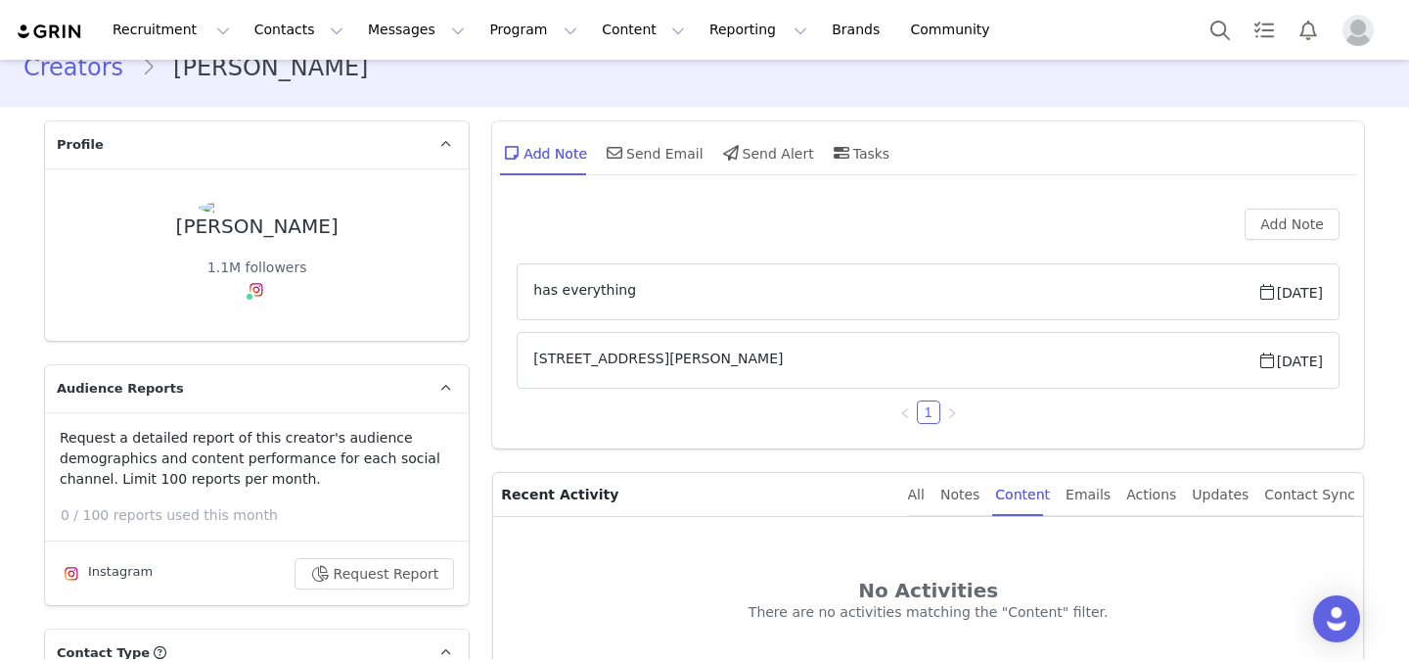
scroll to position [0, 0]
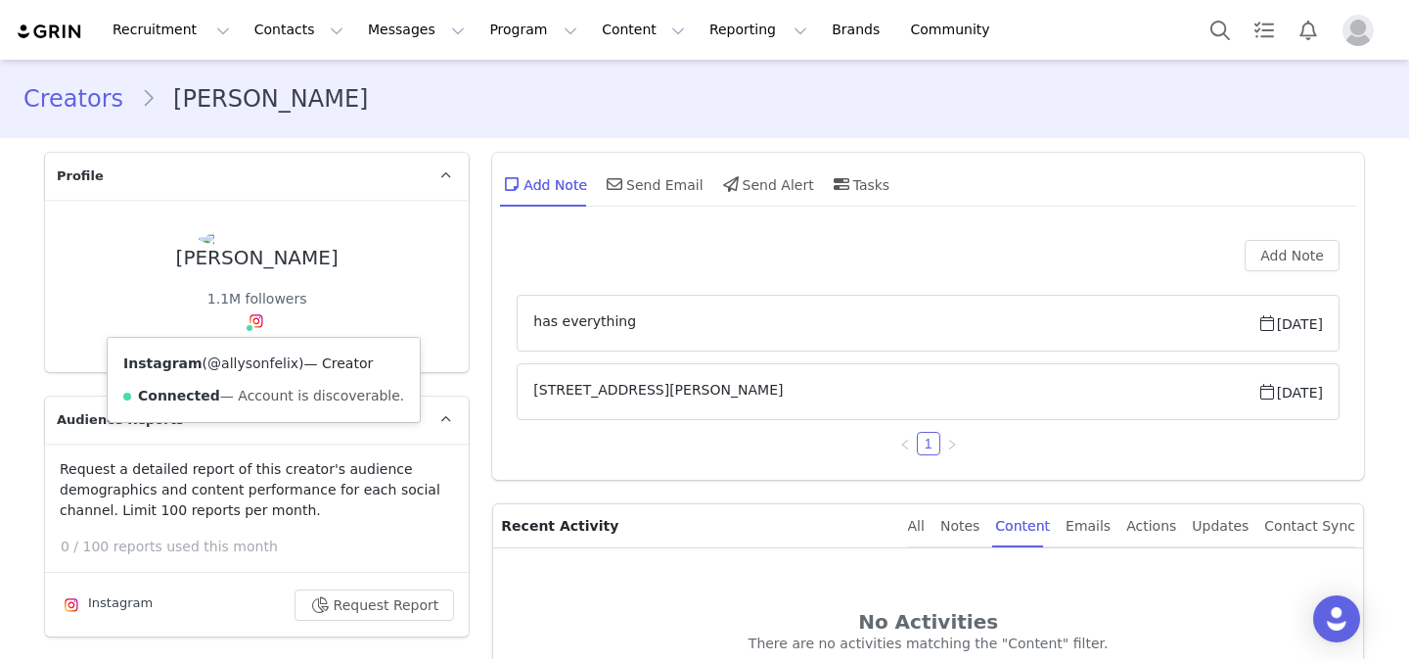
click at [250, 357] on link "@allysonfelix" at bounding box center [252, 363] width 91 height 16
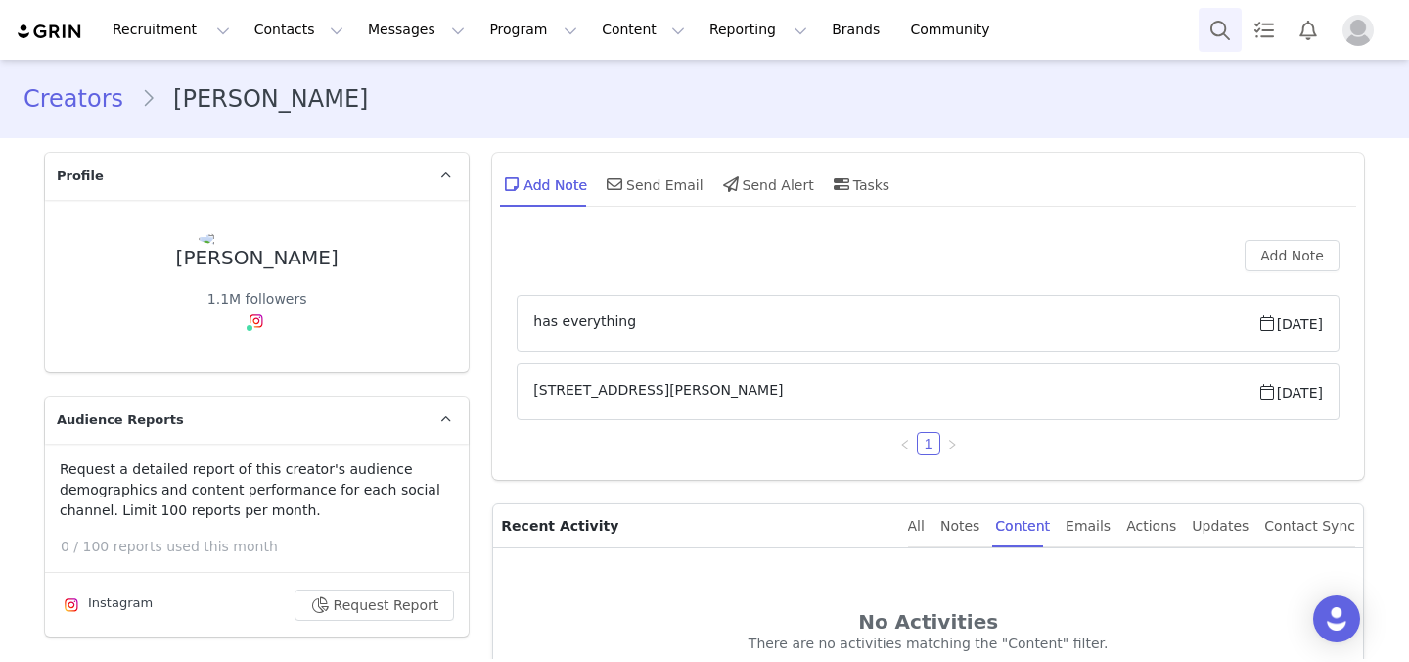
click at [1228, 31] on button "Search" at bounding box center [1220, 30] width 43 height 44
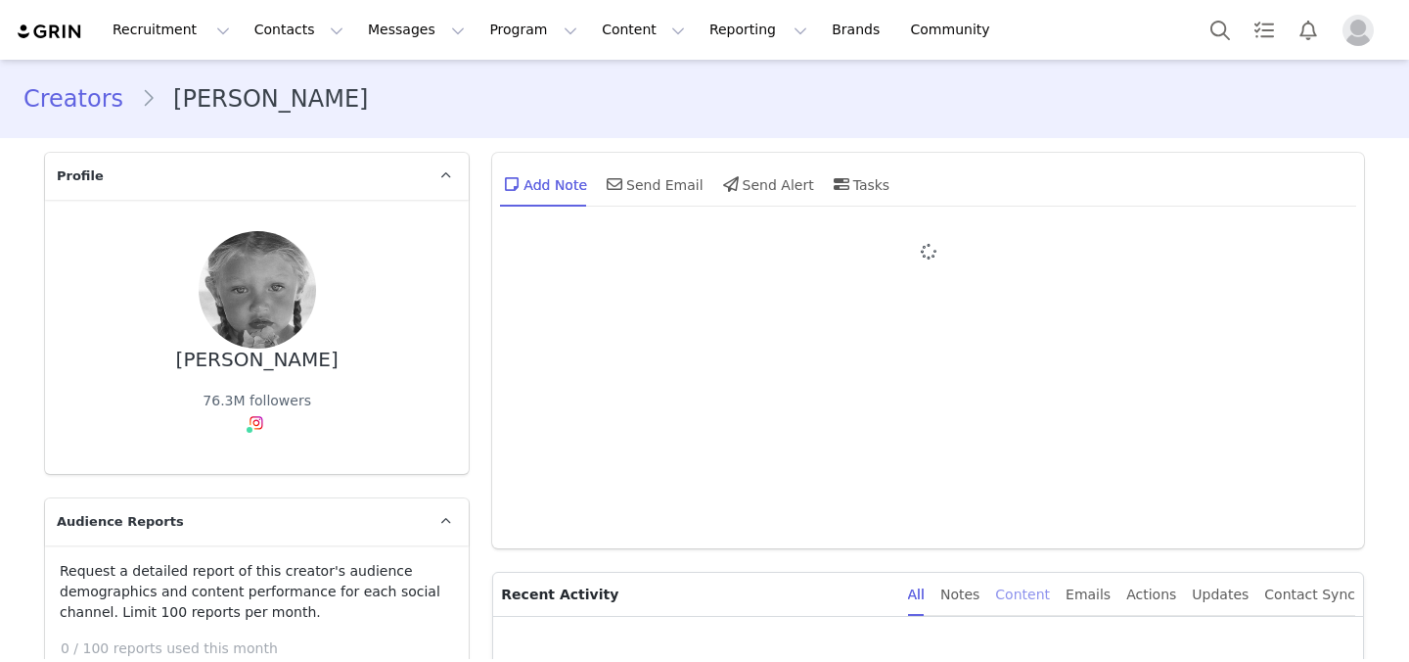
type input "+1 ([GEOGRAPHIC_DATA])"
click at [1023, 601] on div "Content" at bounding box center [1022, 595] width 55 height 44
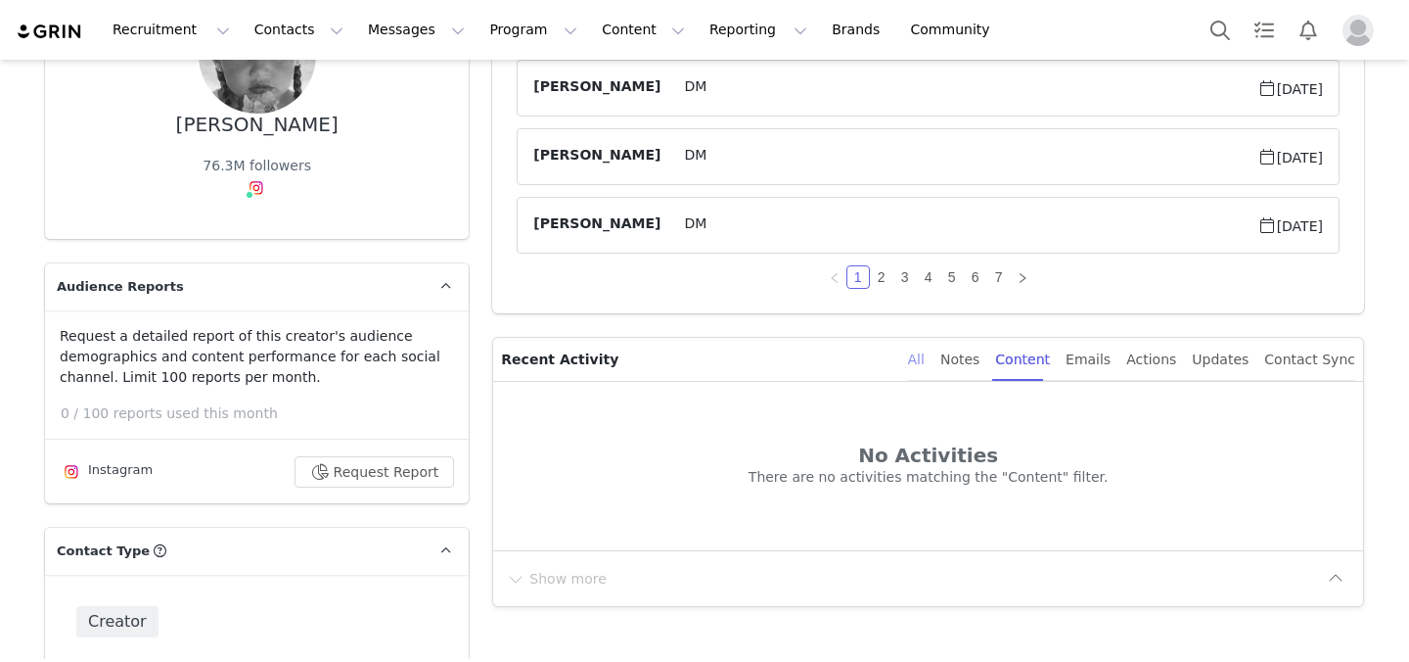
click at [925, 368] on div "All" at bounding box center [916, 360] width 17 height 44
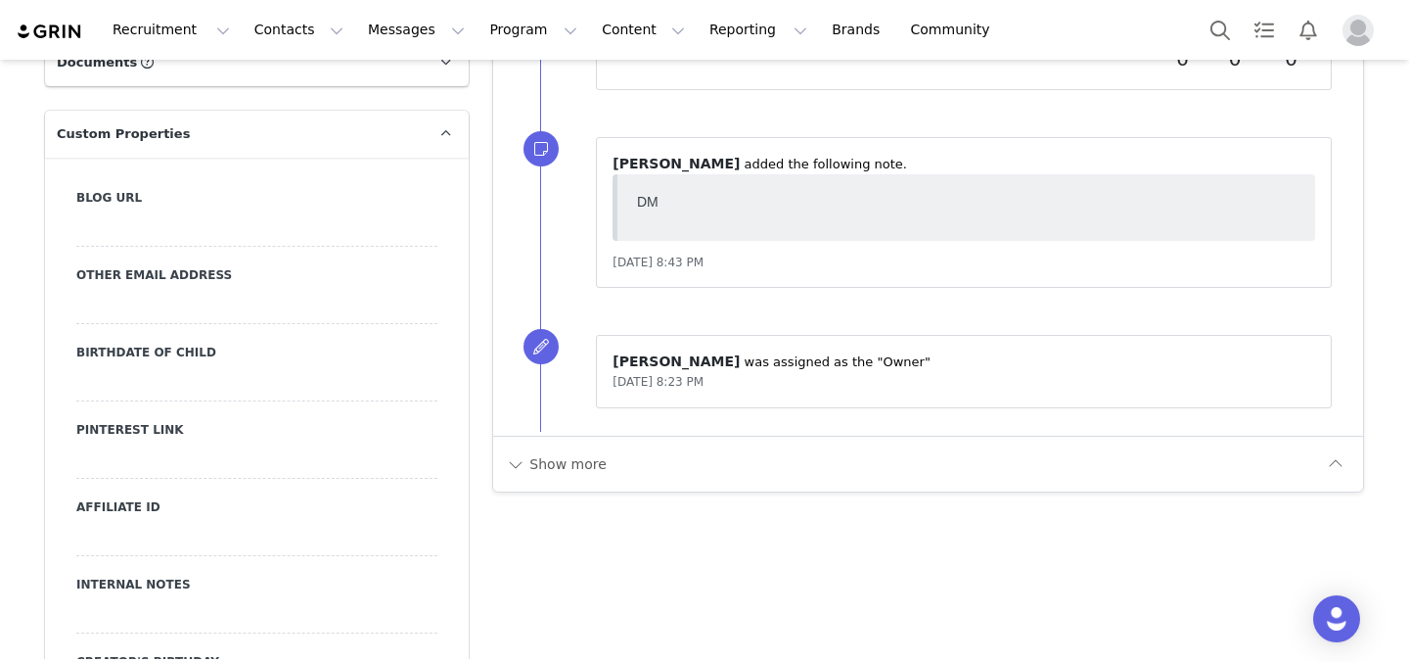
scroll to position [0, 0]
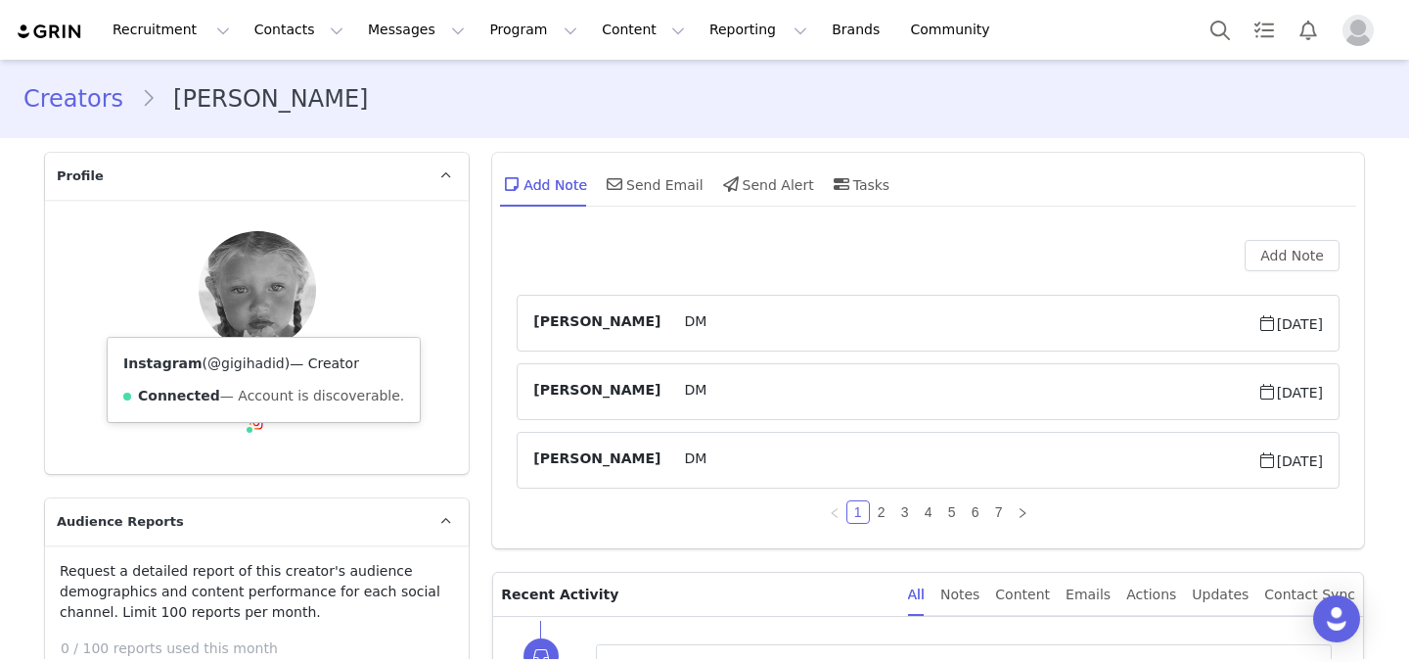
click at [261, 365] on link "@gigihadid" at bounding box center [245, 363] width 77 height 16
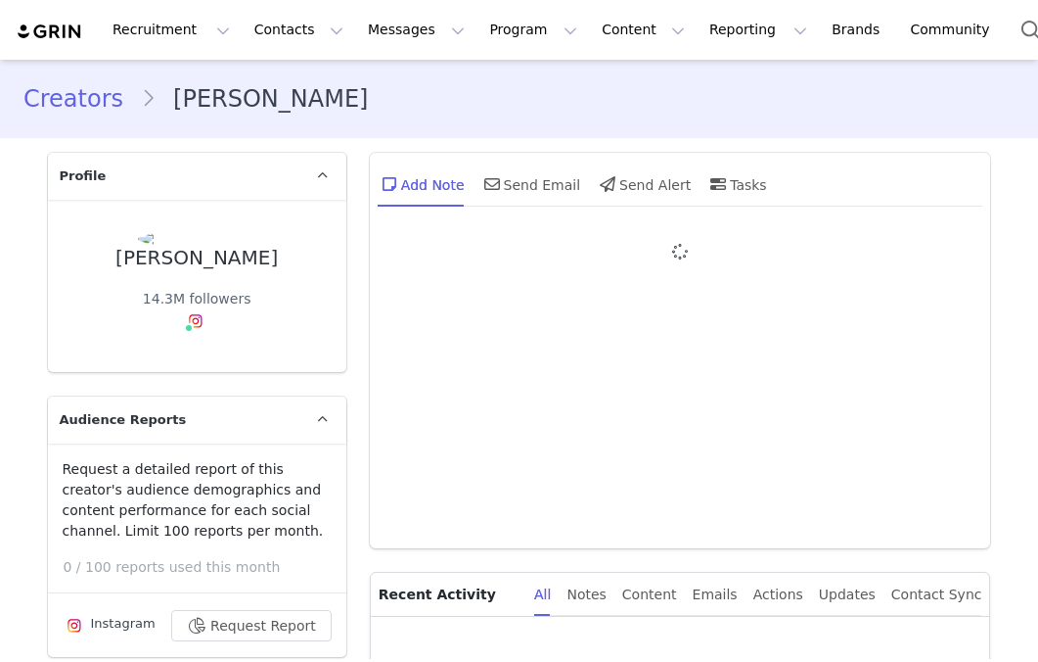
type input "+1 ([GEOGRAPHIC_DATA])"
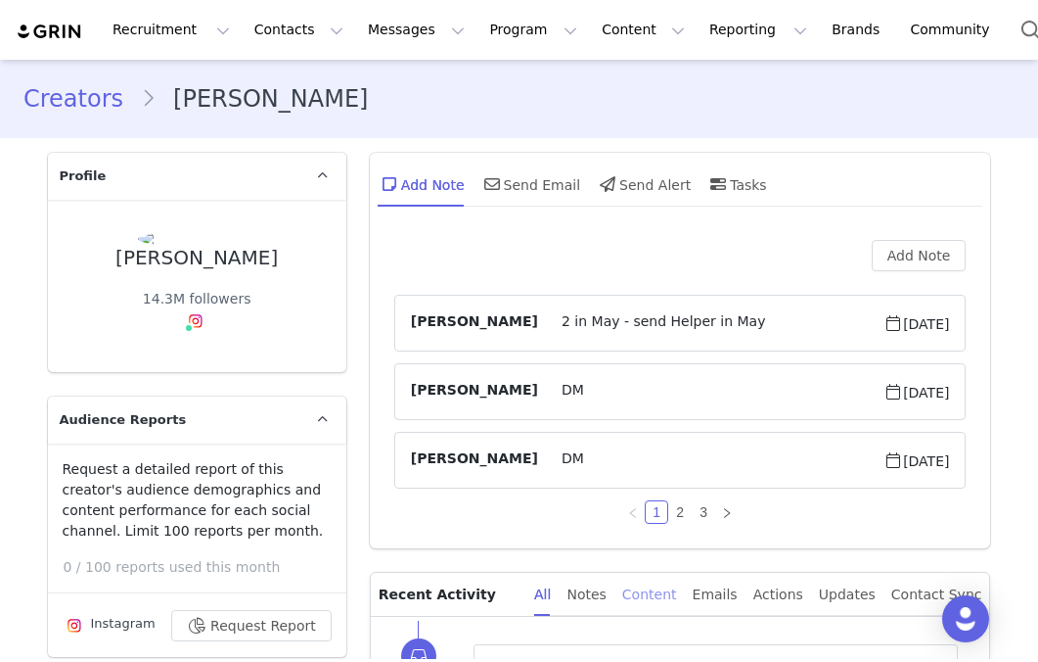
scroll to position [227, 0]
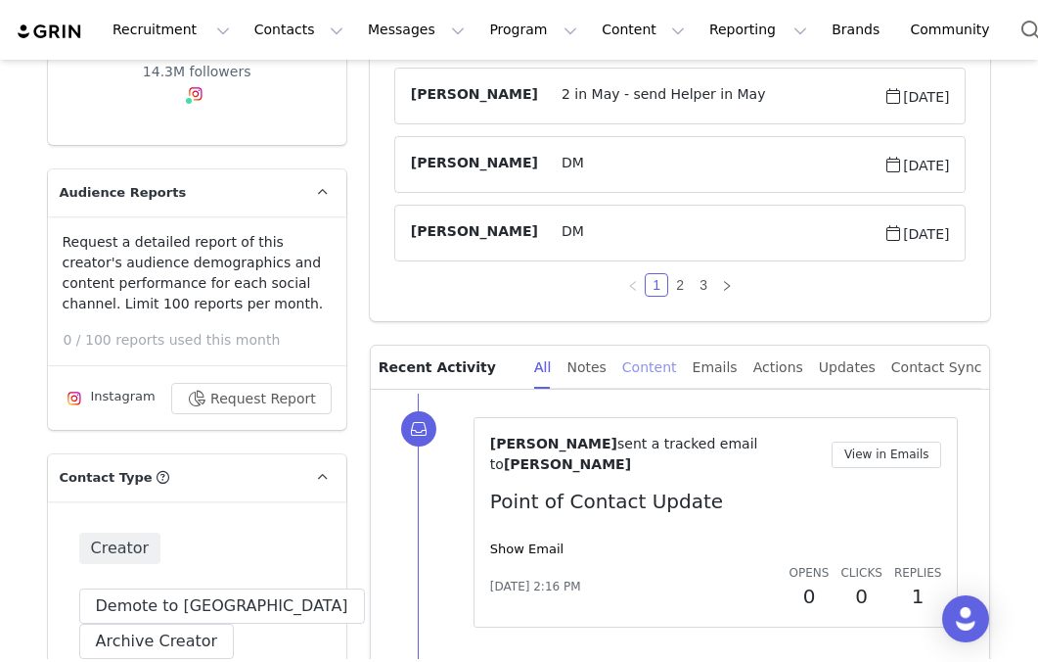
click at [671, 365] on div "Content" at bounding box center [649, 367] width 55 height 44
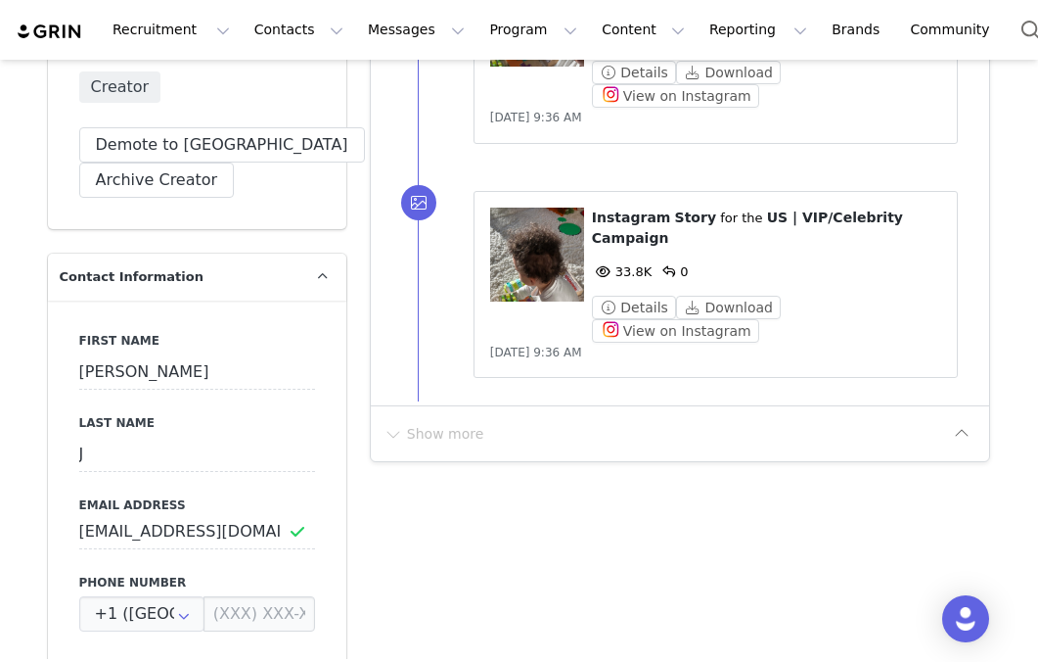
scroll to position [687, 0]
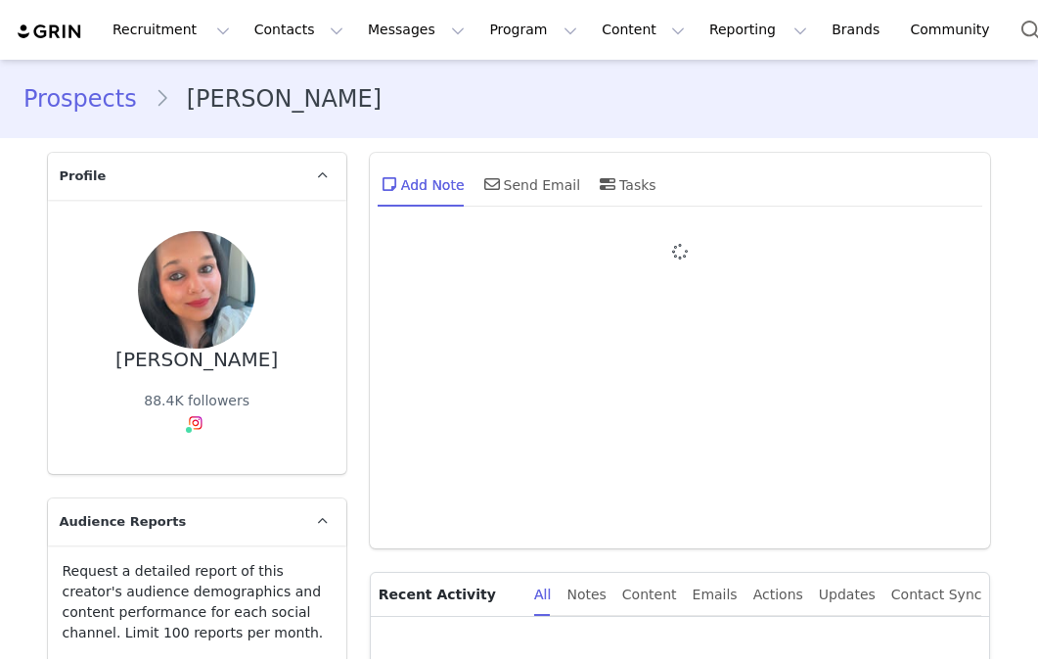
type input "+1 ([GEOGRAPHIC_DATA])"
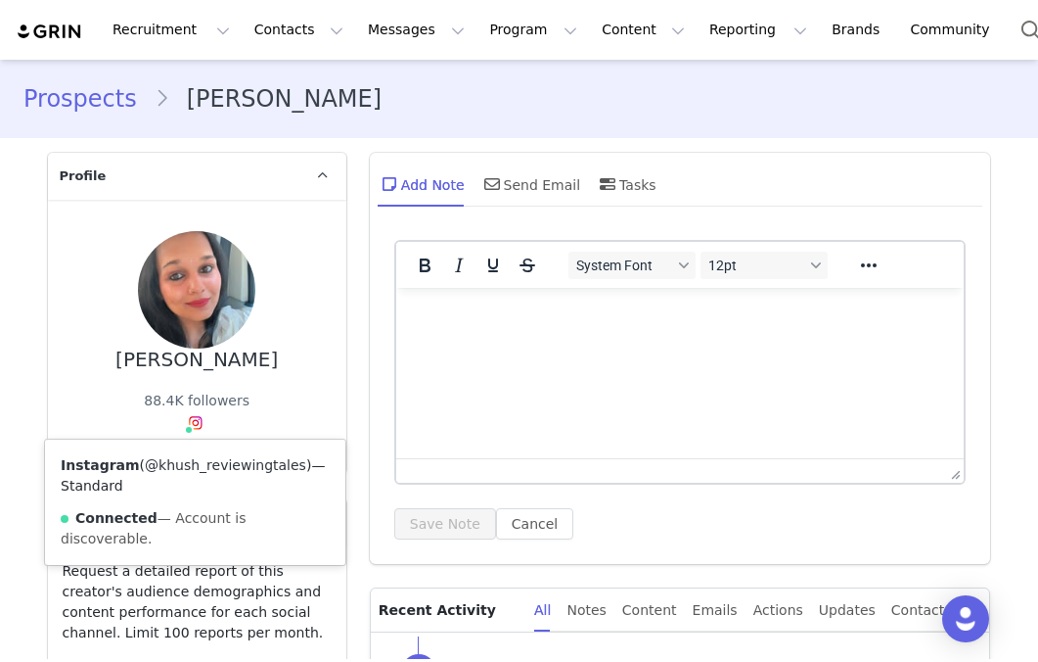
copy link "@khush_reviewingtales"
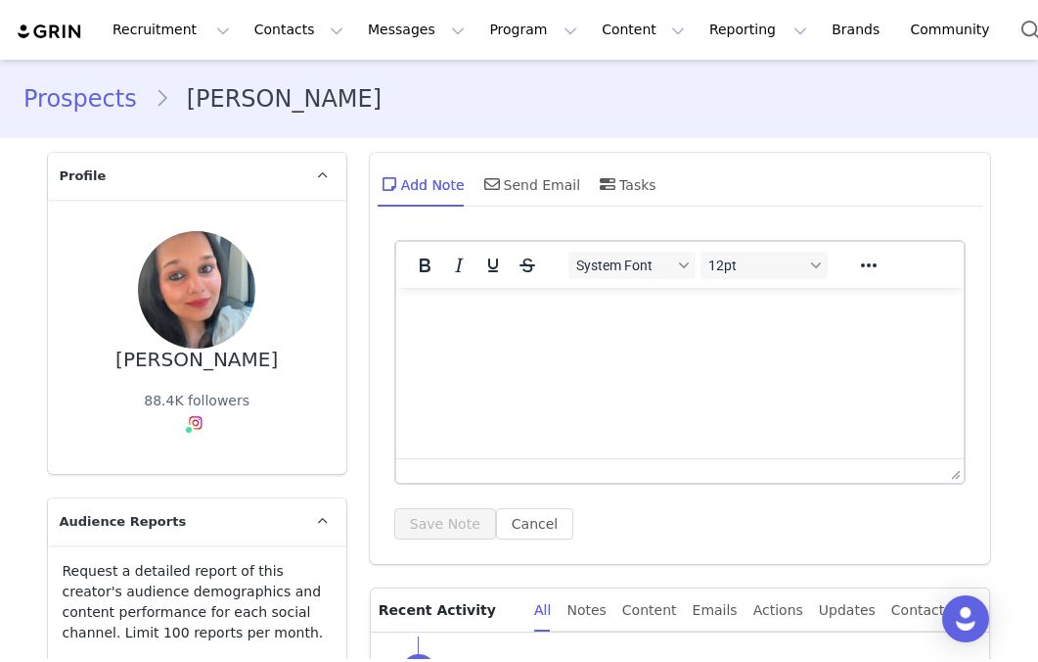
click at [488, 303] on p "Rich Text Area. Press ALT-0 for help." at bounding box center [679, 314] width 537 height 22
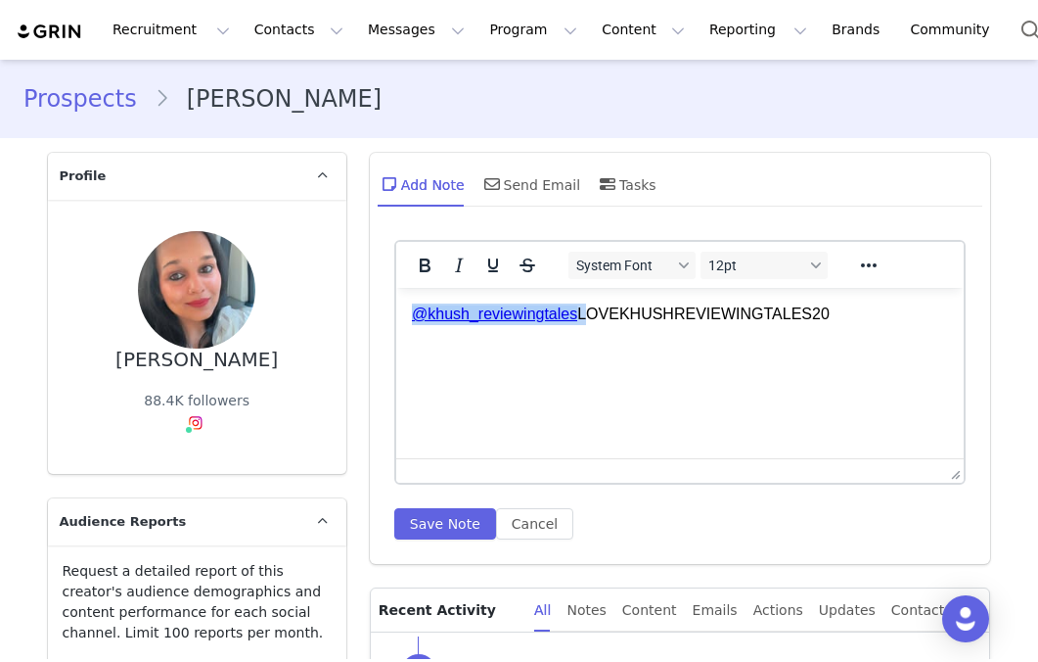
drag, startPoint x: 588, startPoint y: 313, endPoint x: 344, endPoint y: 324, distance: 243.9
click at [395, 324] on html "@khush_reviewingtales LOVEKHUSHREVIEWINGTALES20" at bounding box center [679, 314] width 569 height 53
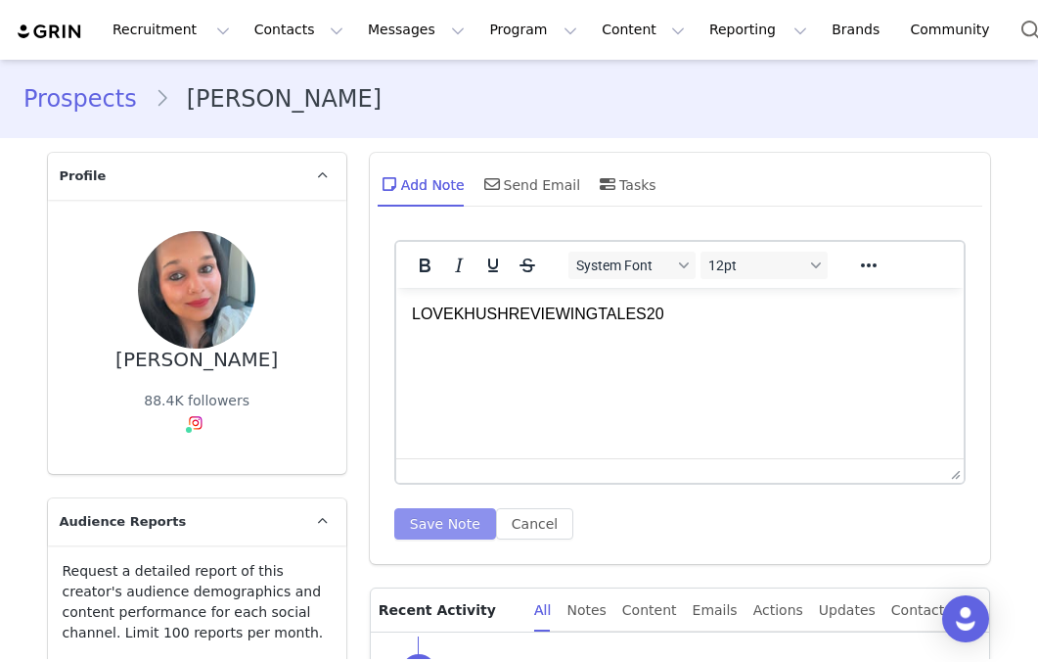
click at [433, 527] on button "Save Note" at bounding box center [445, 523] width 102 height 31
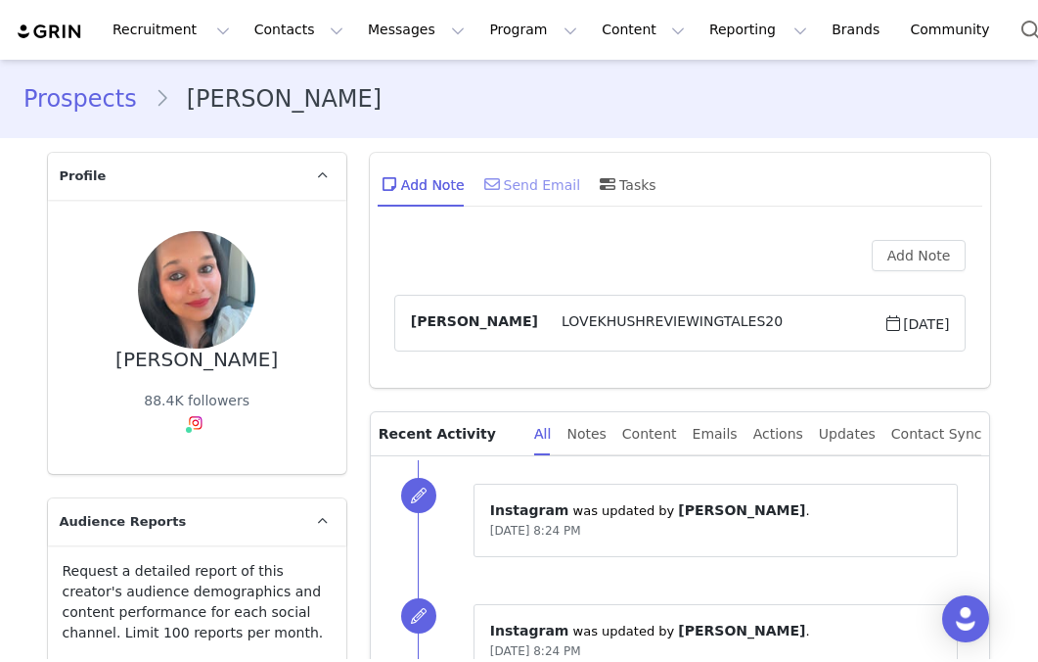
click at [516, 185] on div "Send Email" at bounding box center [531, 183] width 101 height 47
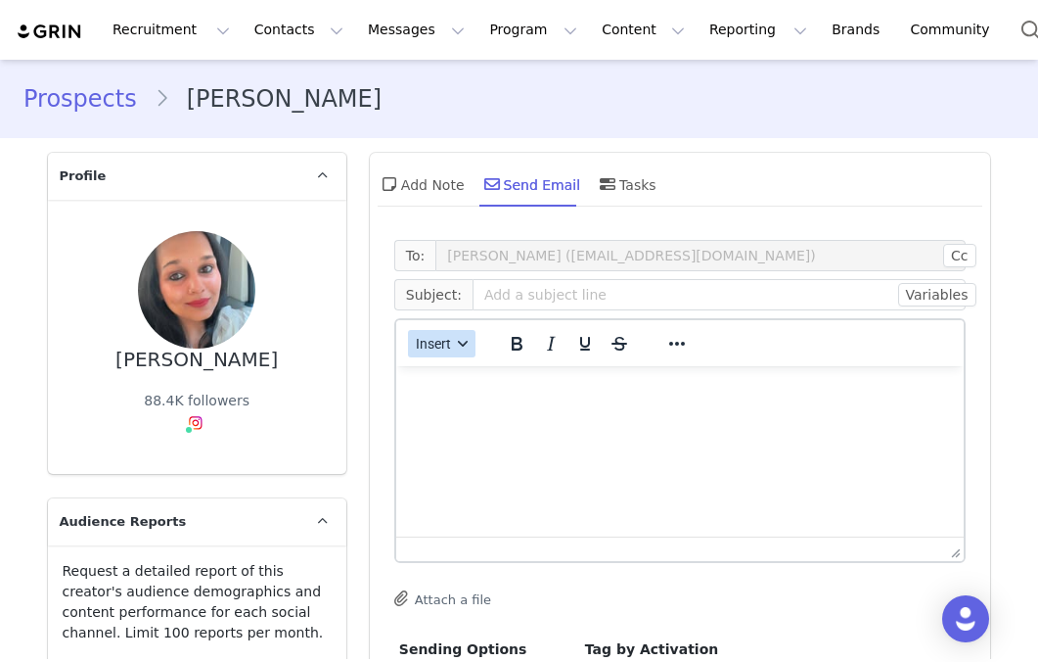
click at [438, 352] on button "Insert" at bounding box center [442, 343] width 68 height 27
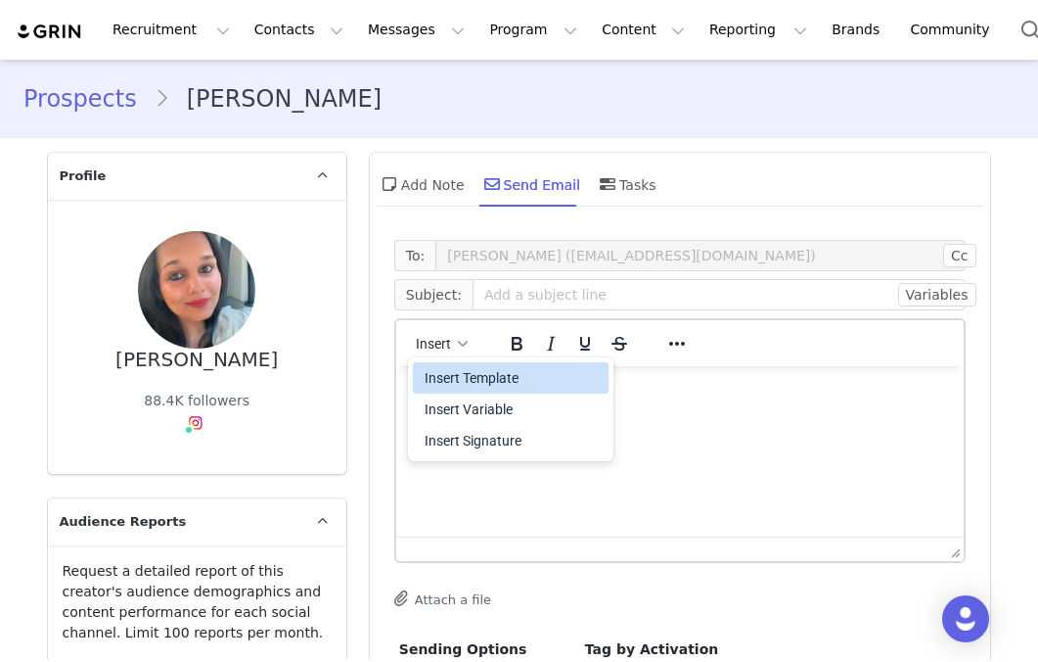
click at [489, 369] on div "Insert Template" at bounding box center [513, 377] width 176 height 23
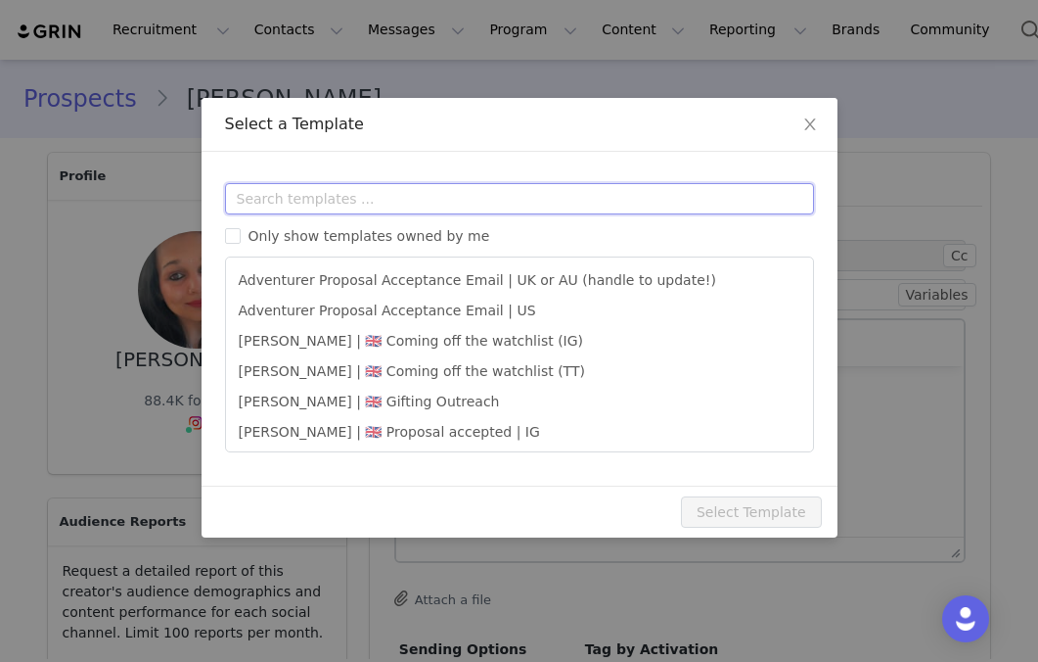
click at [469, 196] on input "text" at bounding box center [519, 198] width 589 height 31
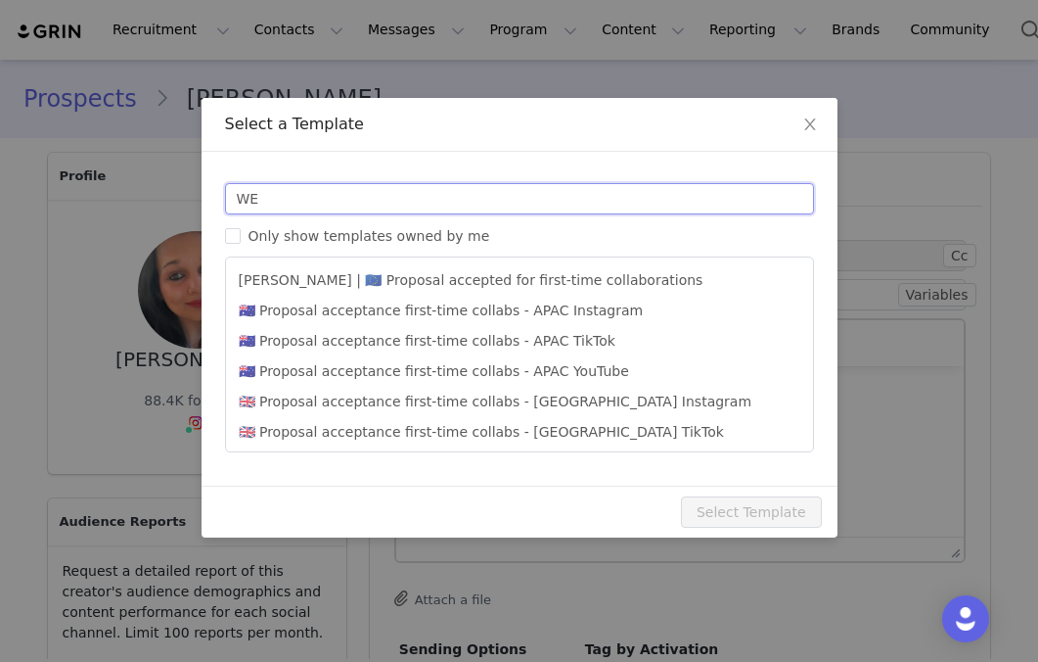
type input "W"
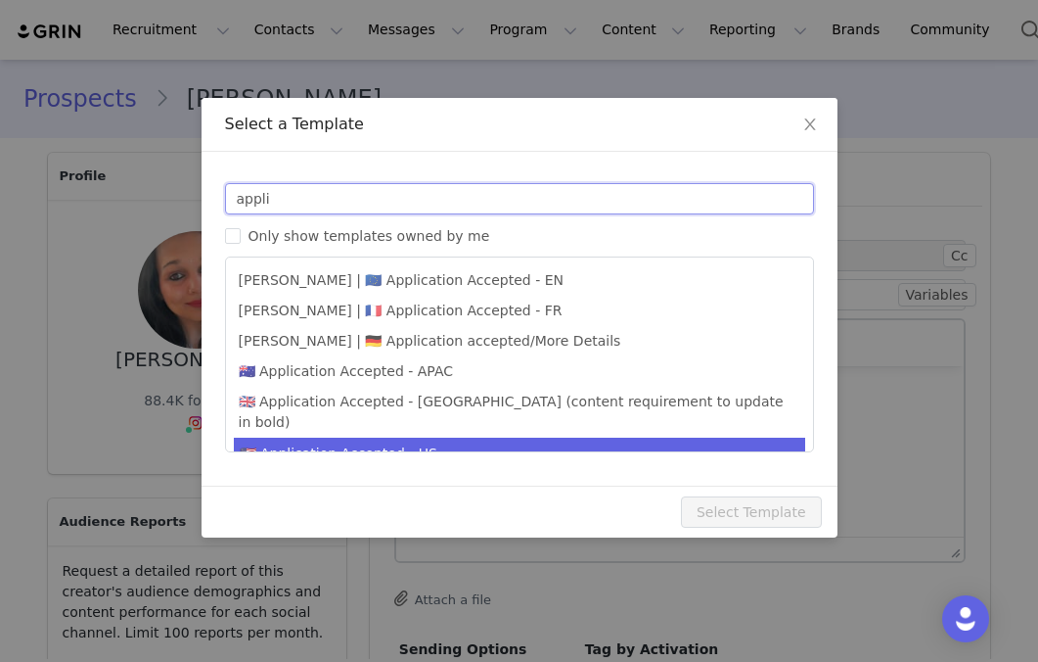
type input "appli"
type input "It’s time to select your Play Kit ✨"
click at [413, 437] on li "🇺🇸 Application Accepted - US" at bounding box center [520, 453] width 572 height 32
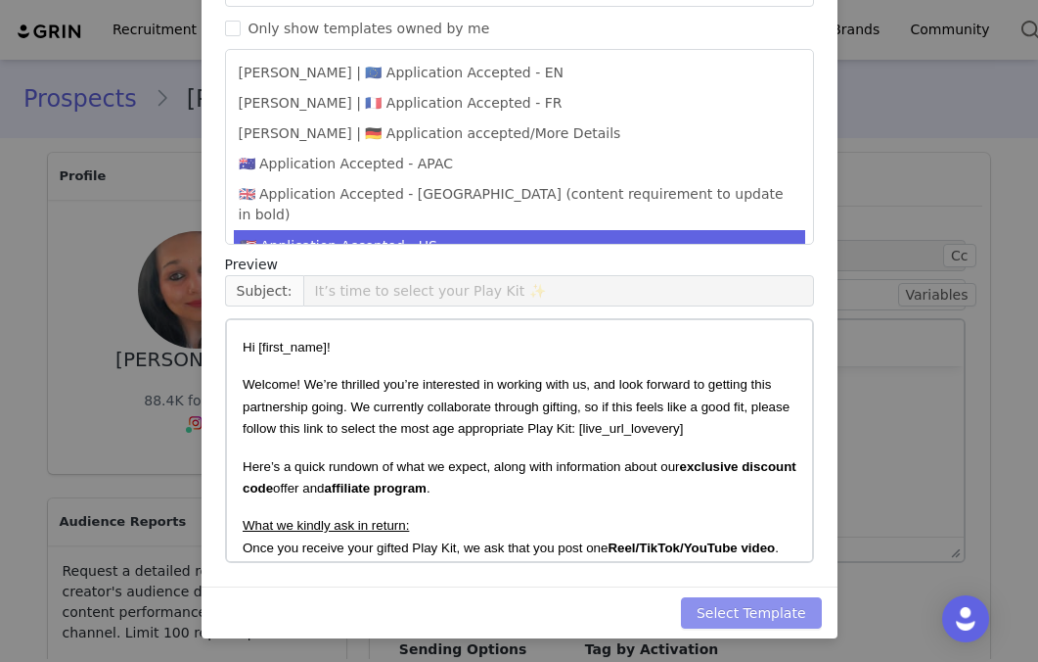
click at [776, 603] on button "Select Template" at bounding box center [751, 612] width 141 height 31
type input "It’s time to select your Play Kit ✨"
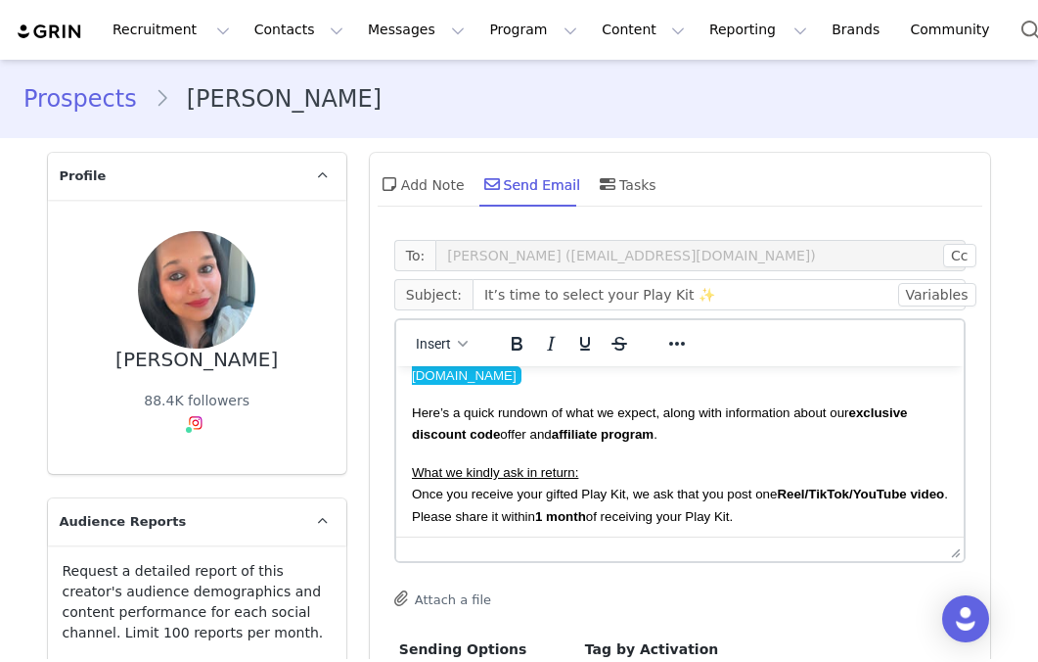
scroll to position [143, 0]
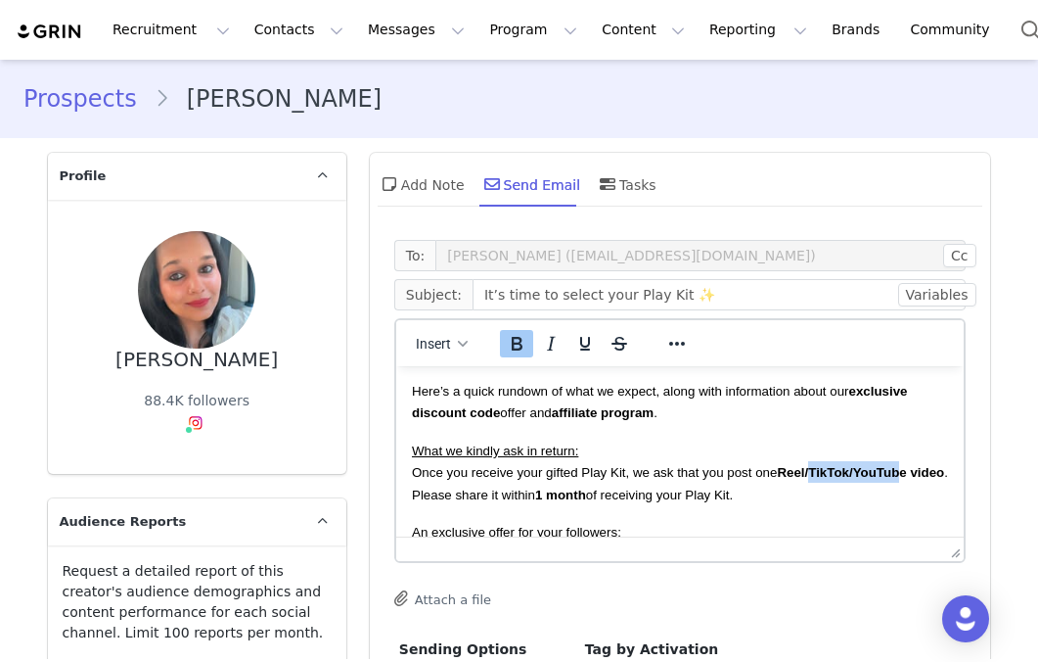
drag, startPoint x: 811, startPoint y: 475, endPoint x: 905, endPoint y: 478, distance: 94.0
click at [905, 478] on strong "Reel/TikTok/YouTube video" at bounding box center [859, 472] width 167 height 15
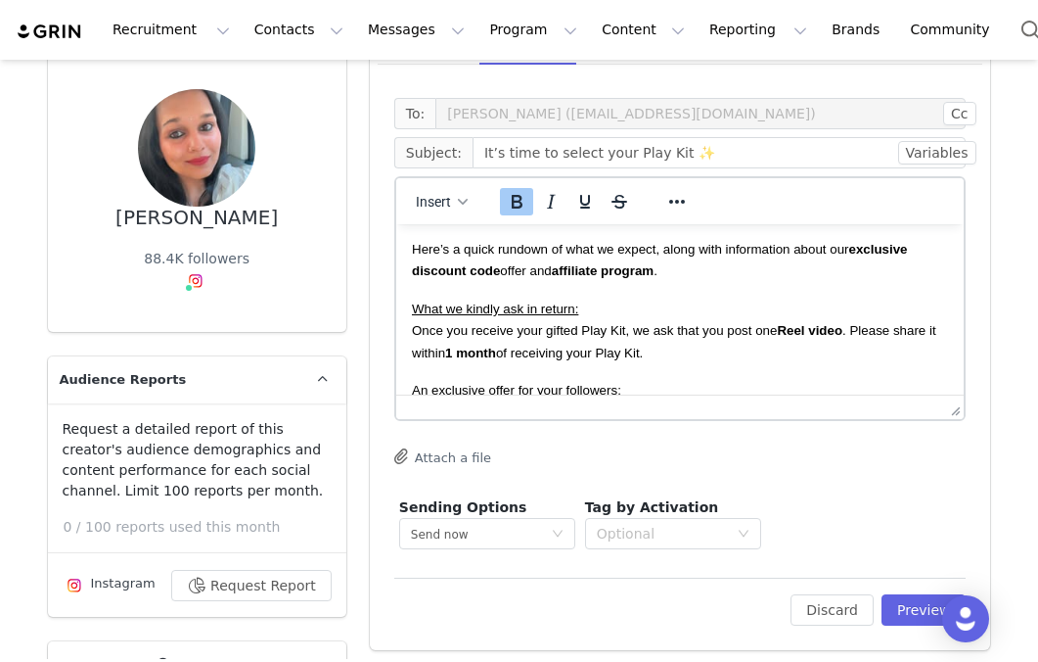
scroll to position [149, 0]
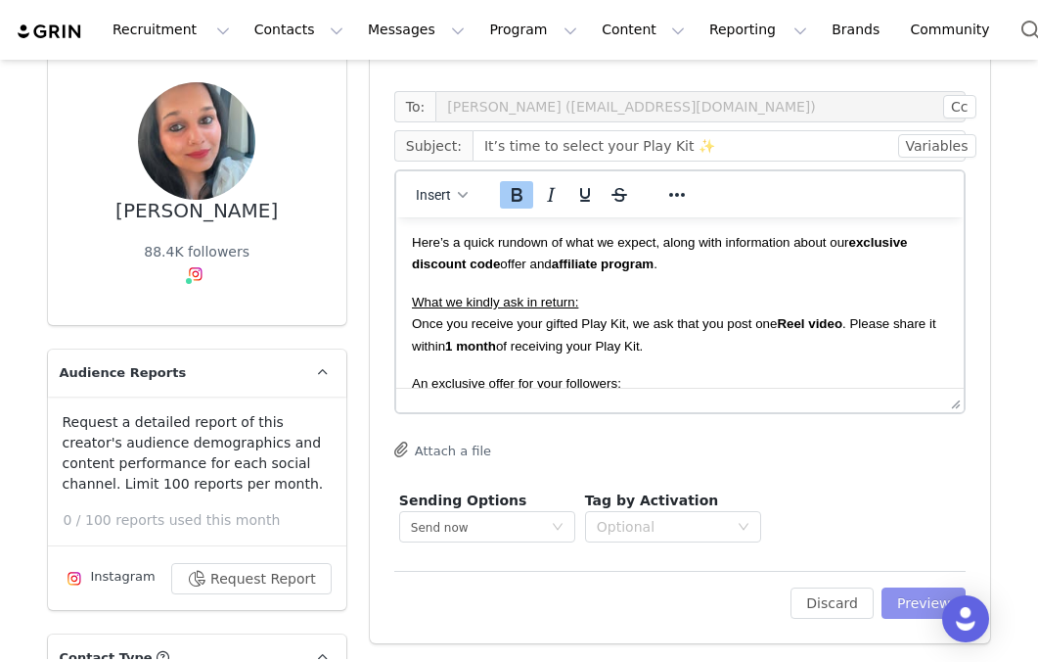
click at [903, 609] on button "Preview" at bounding box center [924, 602] width 85 height 31
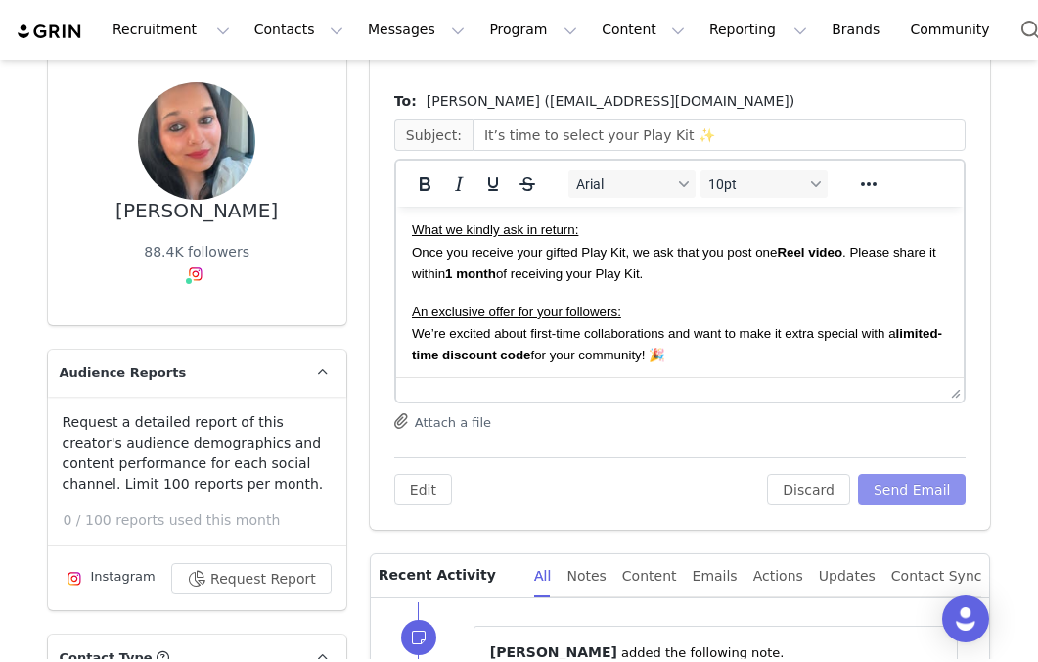
scroll to position [214, 0]
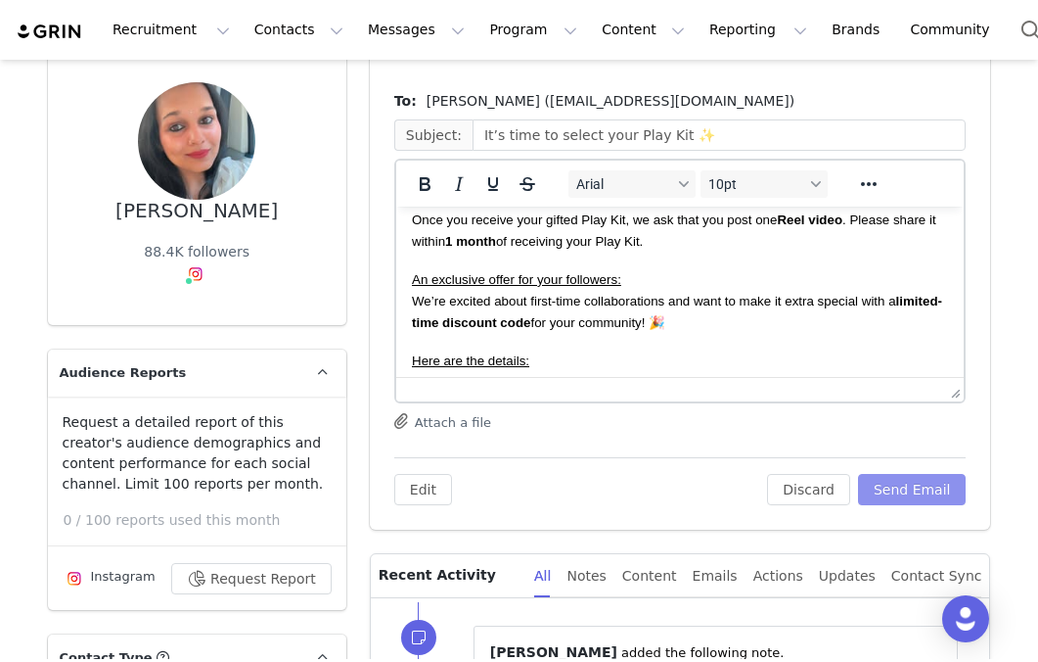
click at [904, 488] on button "Send Email" at bounding box center [912, 489] width 109 height 31
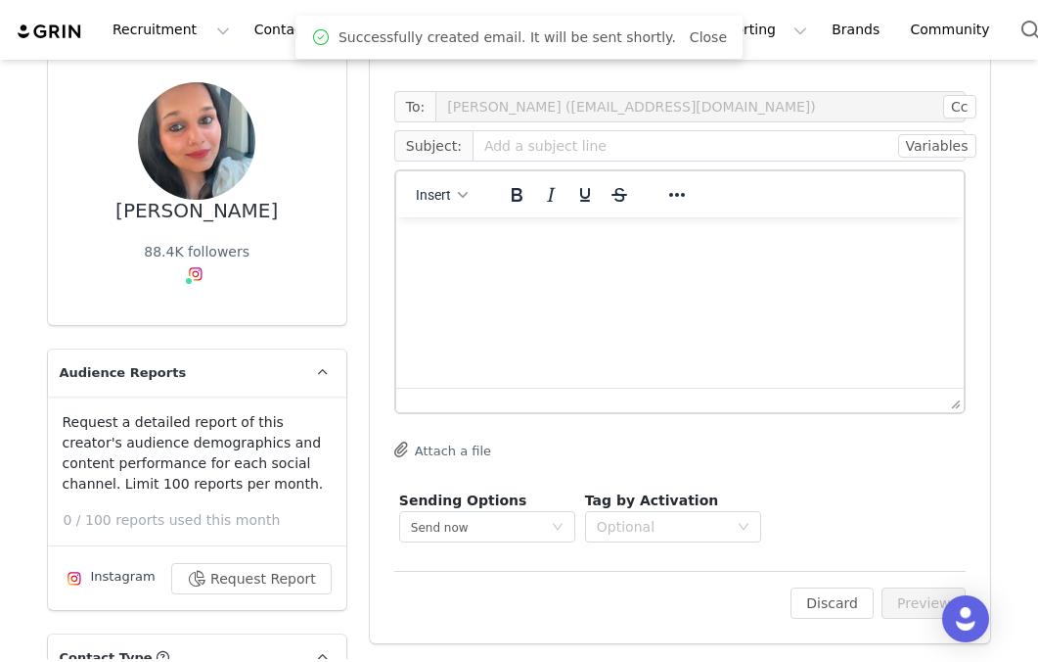
scroll to position [0, 0]
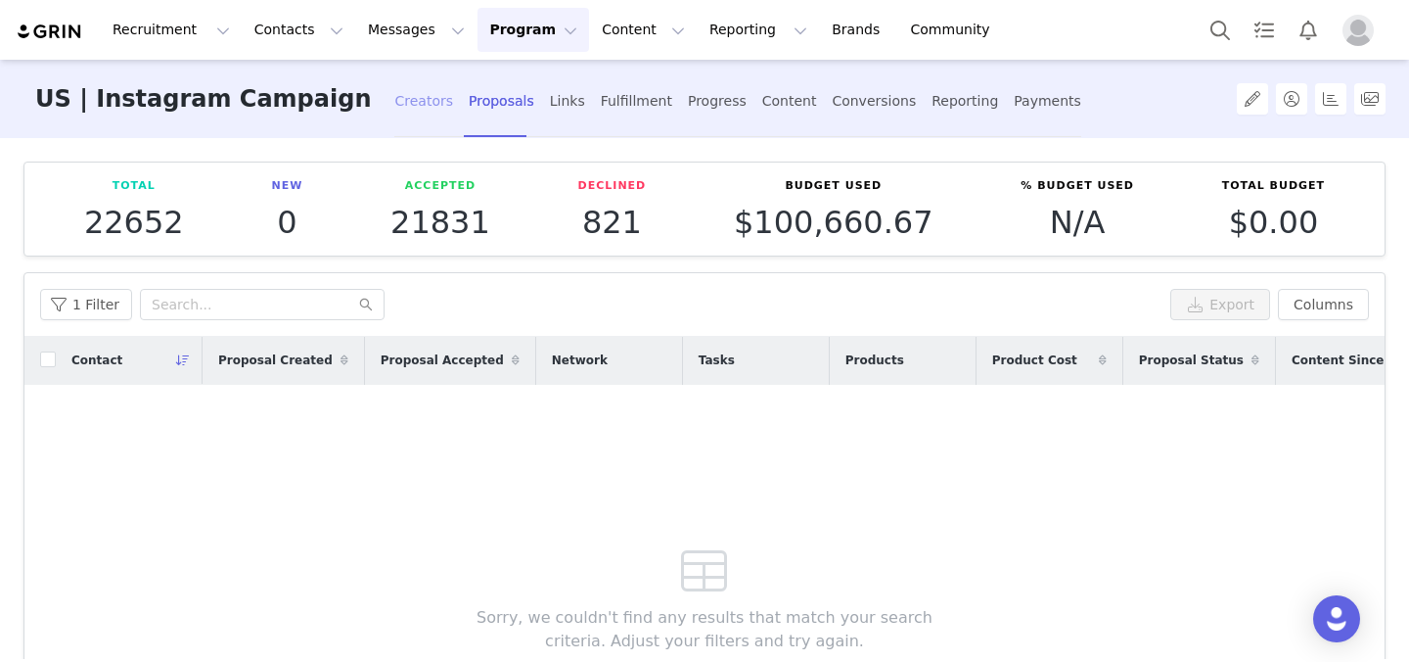
click at [394, 103] on div "Creators" at bounding box center [423, 101] width 59 height 52
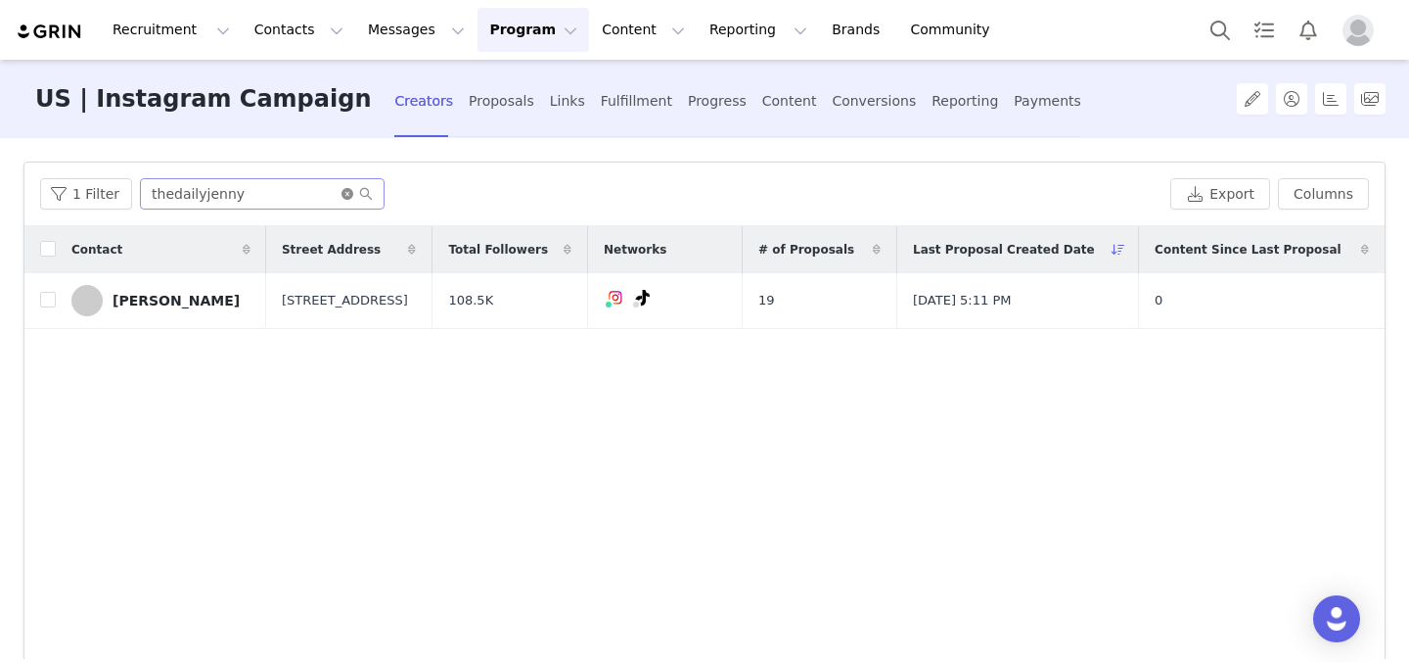
click at [346, 196] on icon "icon: close-circle" at bounding box center [348, 194] width 12 height 12
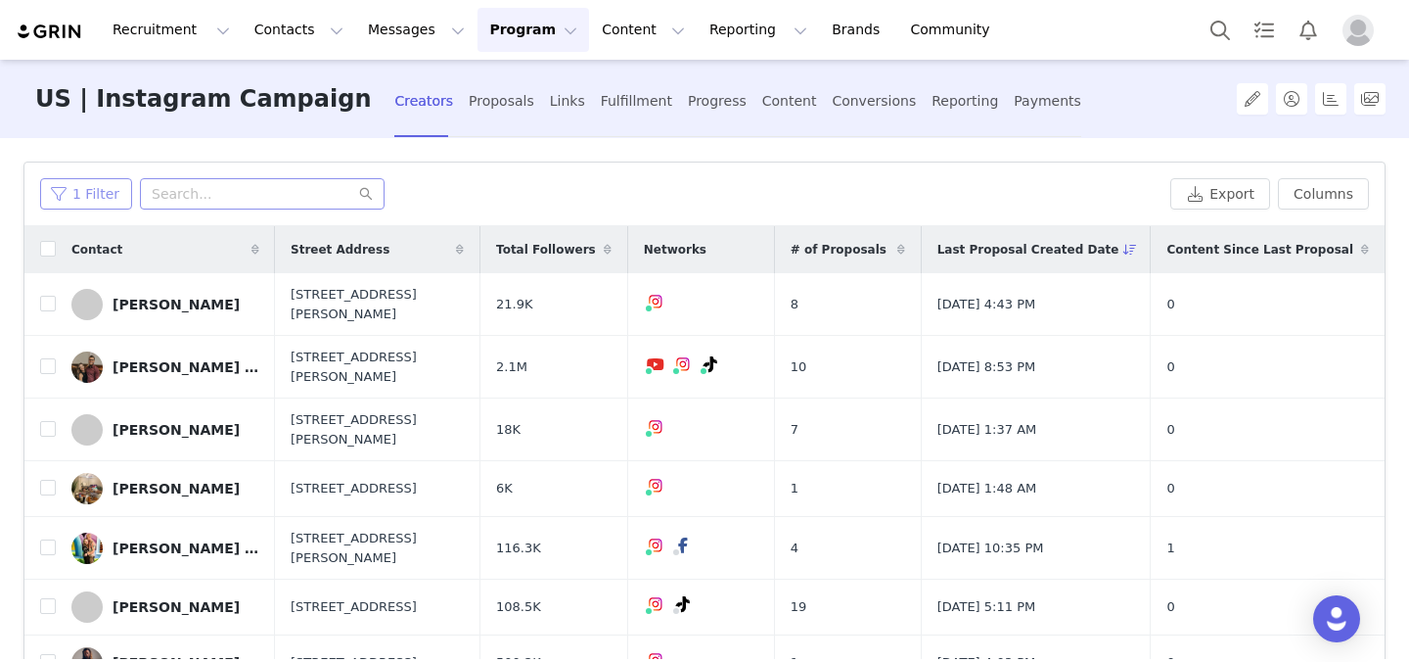
click at [97, 187] on button "1 Filter" at bounding box center [86, 193] width 92 height 31
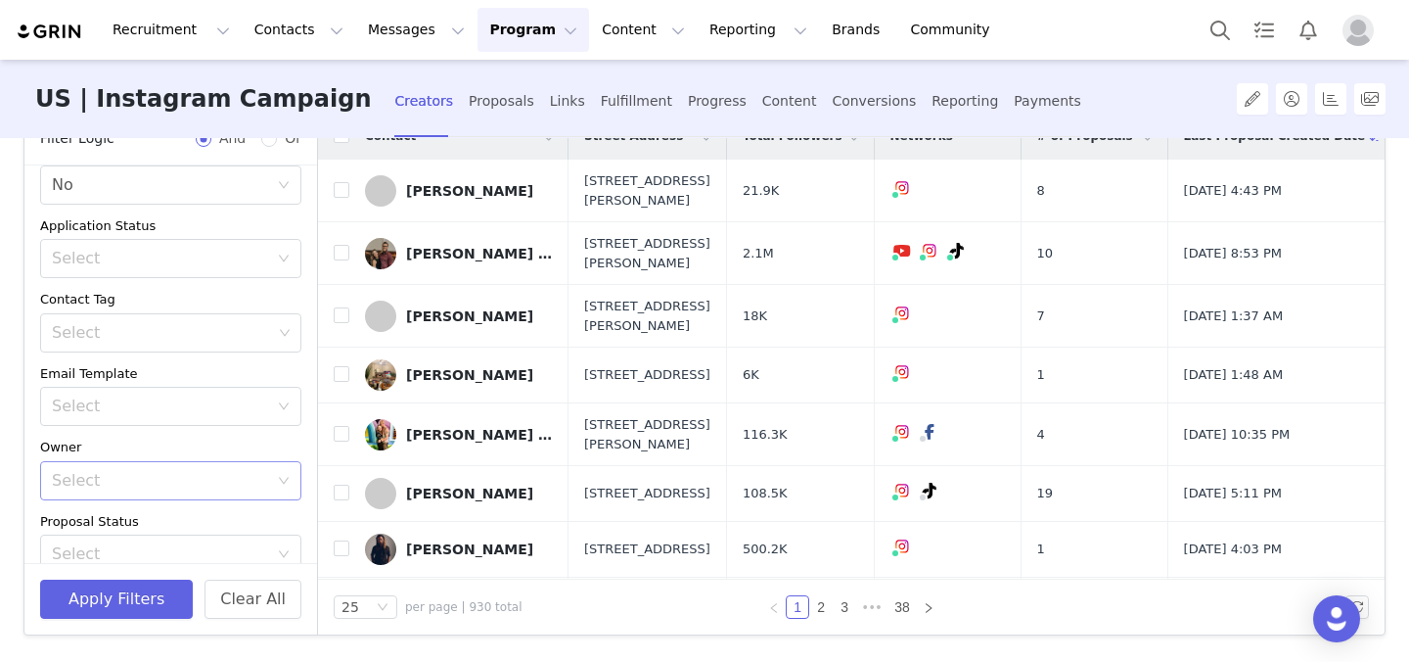
scroll to position [28, 0]
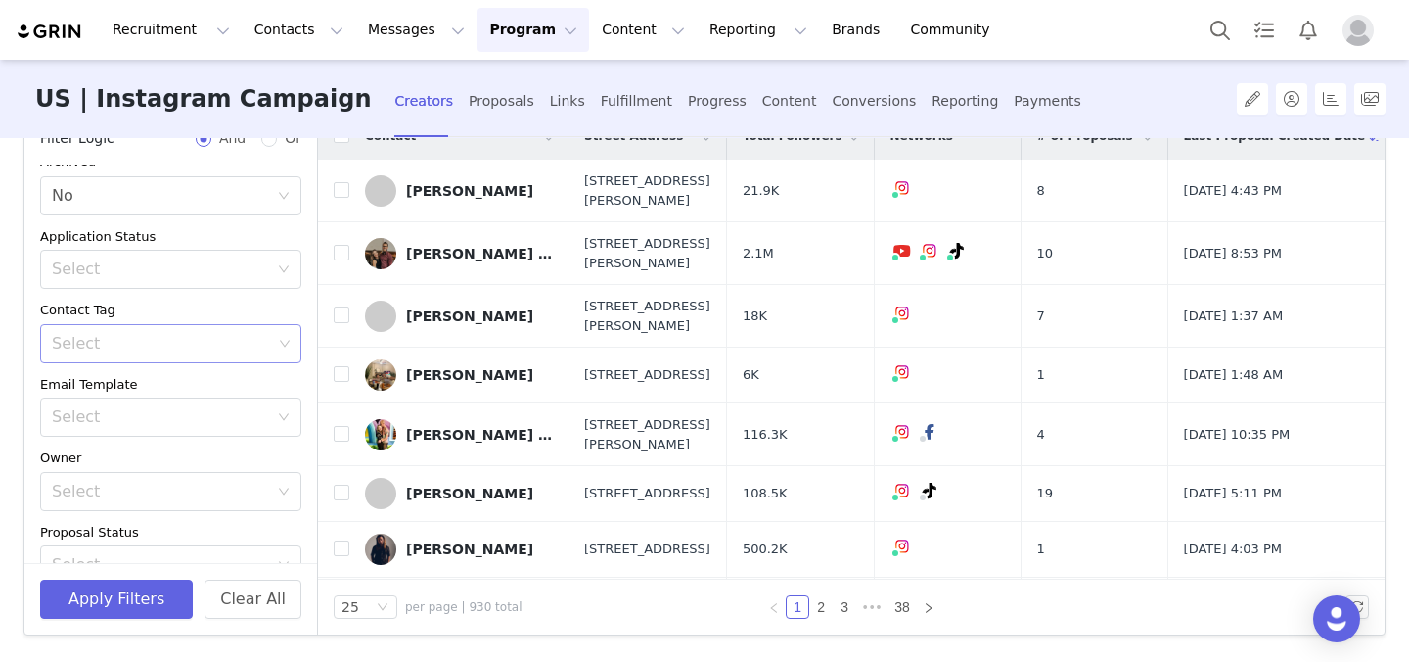
click at [169, 343] on div "Select" at bounding box center [162, 344] width 220 height 20
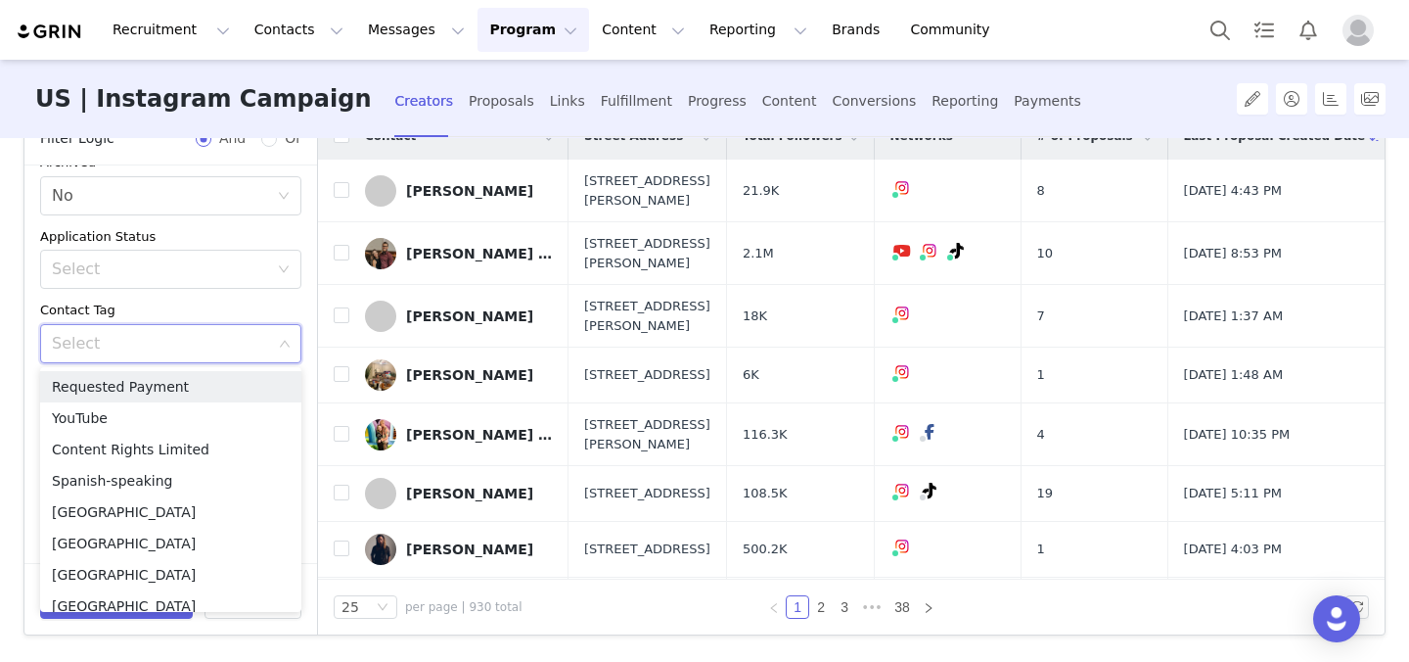
click at [171, 304] on div "Contact Tag" at bounding box center [170, 310] width 261 height 20
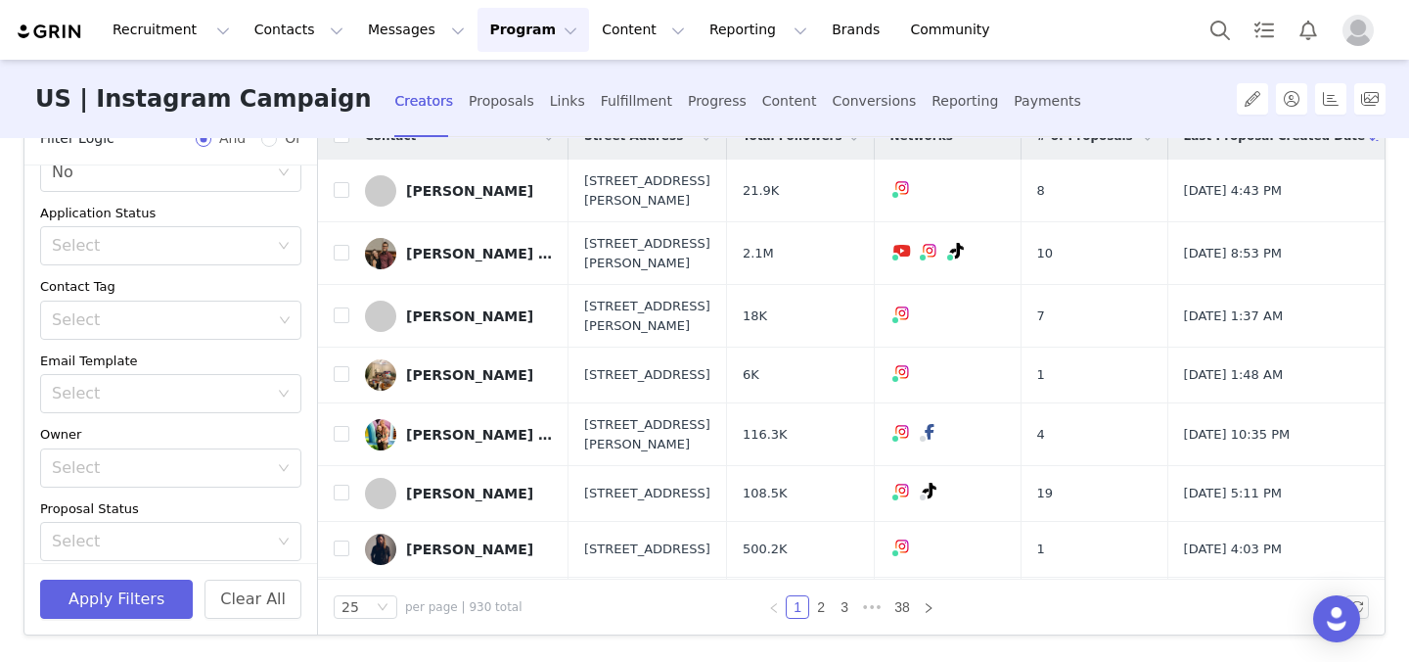
scroll to position [277, 0]
click at [259, 537] on button "+ Add Field" at bounding box center [255, 531] width 91 height 31
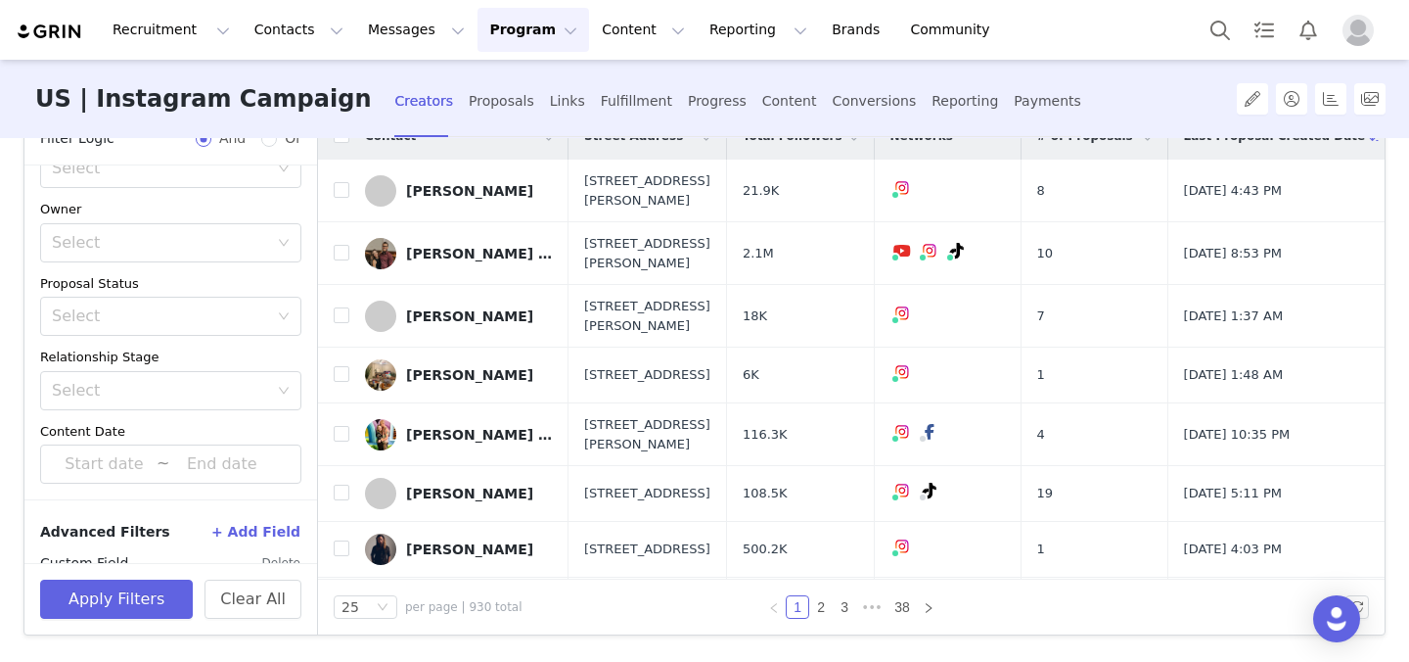
scroll to position [355, 0]
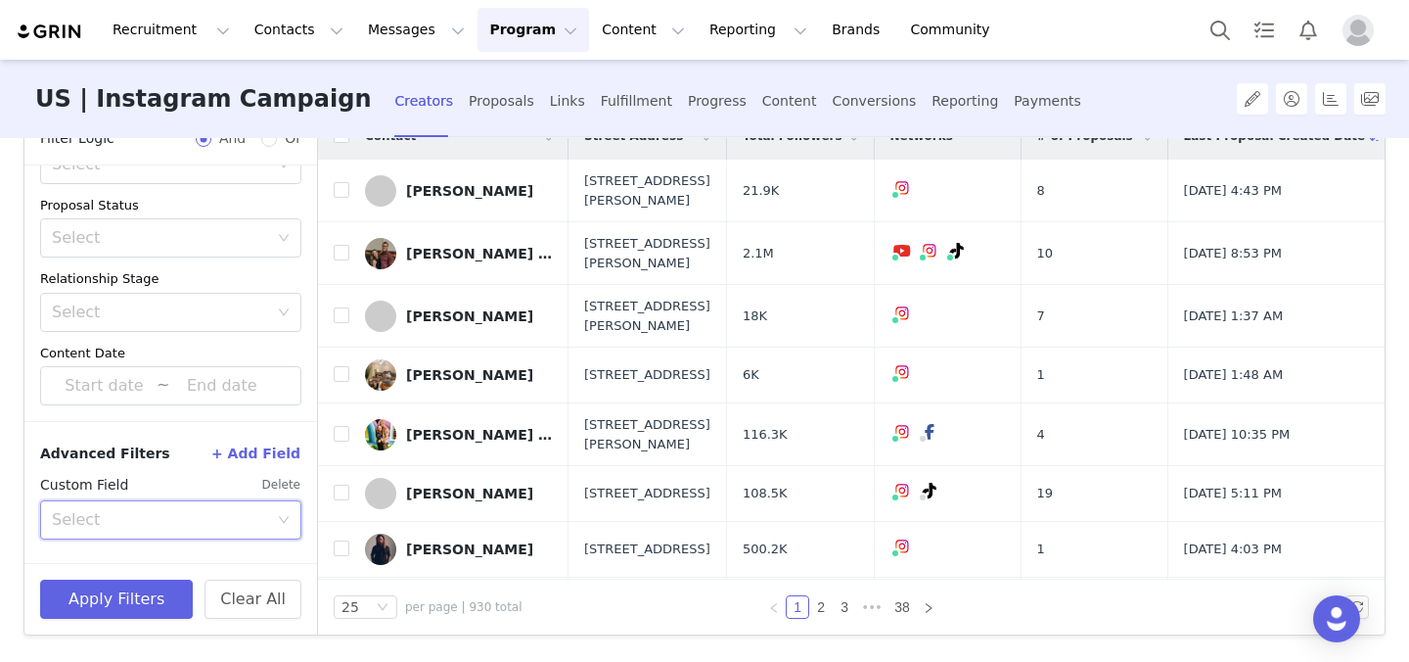
click at [191, 508] on div "Select" at bounding box center [164, 519] width 225 height 37
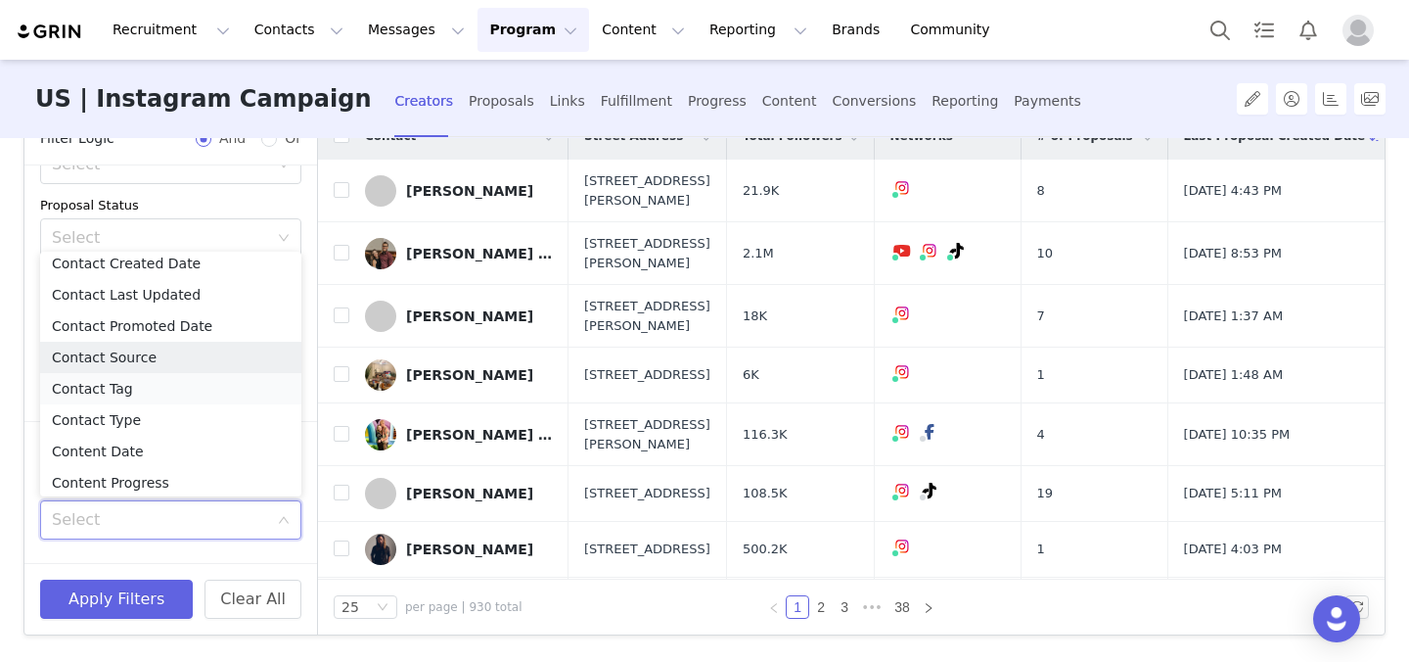
scroll to position [169, 0]
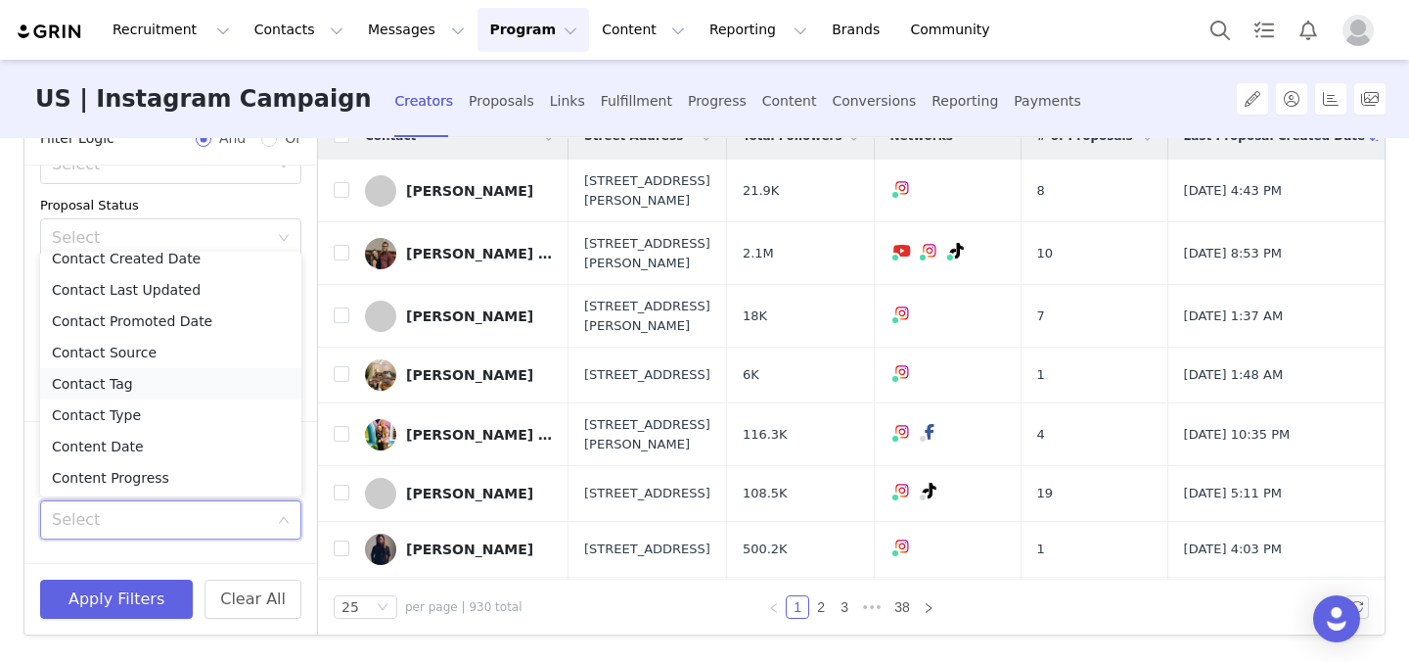
click at [145, 385] on li "Contact Tag" at bounding box center [170, 383] width 261 height 31
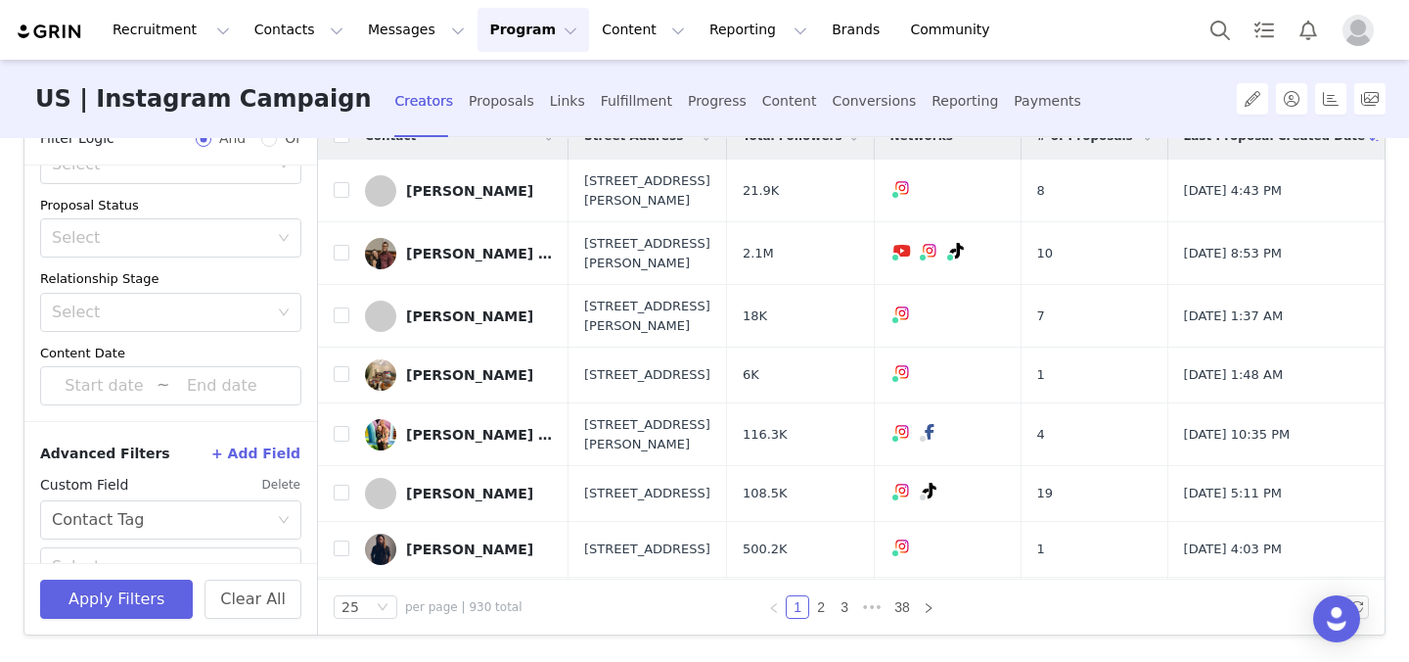
scroll to position [441, 0]
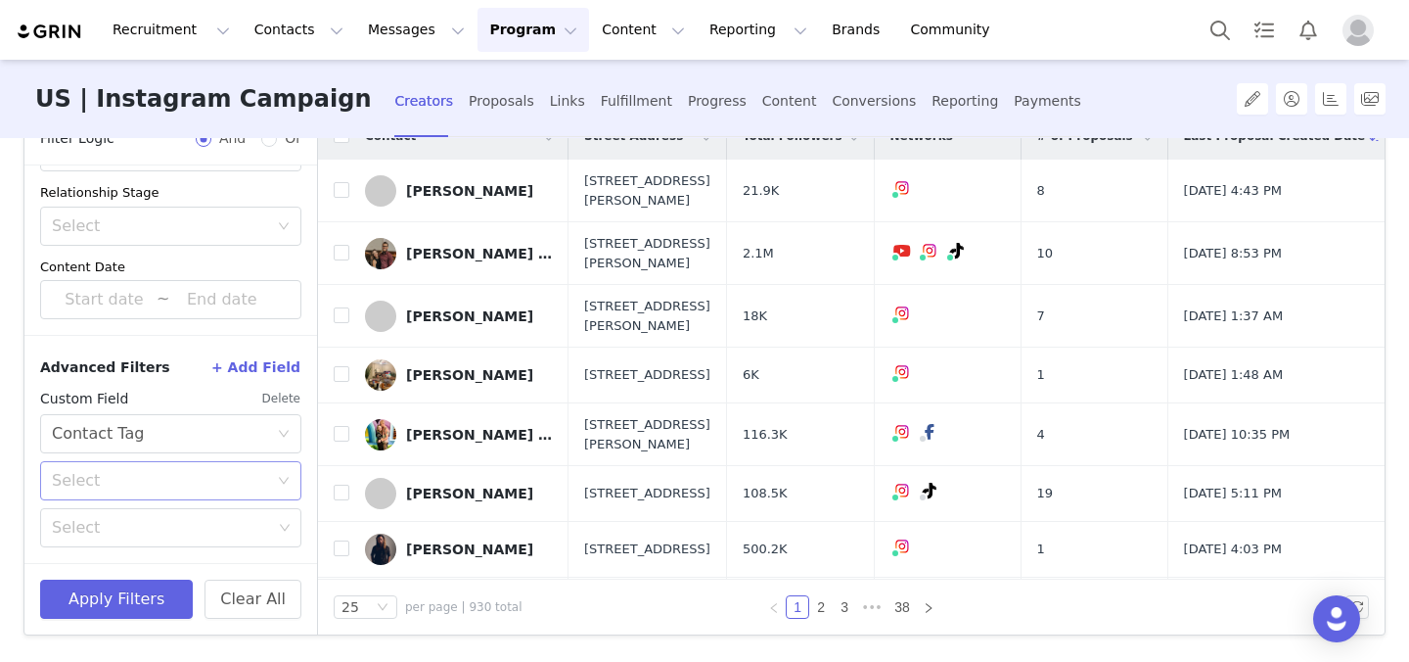
click at [133, 483] on div "Select" at bounding box center [160, 481] width 216 height 20
click at [92, 552] on li "Is not" at bounding box center [170, 554] width 261 height 31
click at [107, 528] on div "Select" at bounding box center [162, 528] width 220 height 20
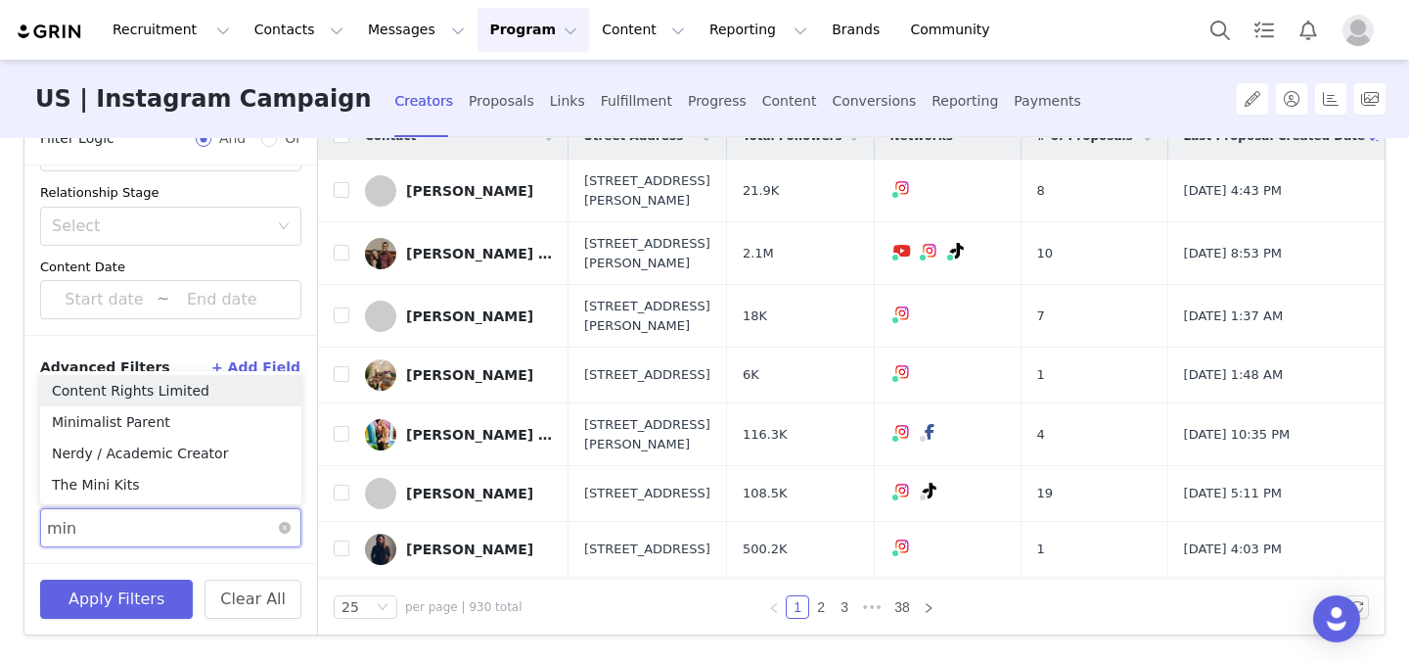
type input "mini"
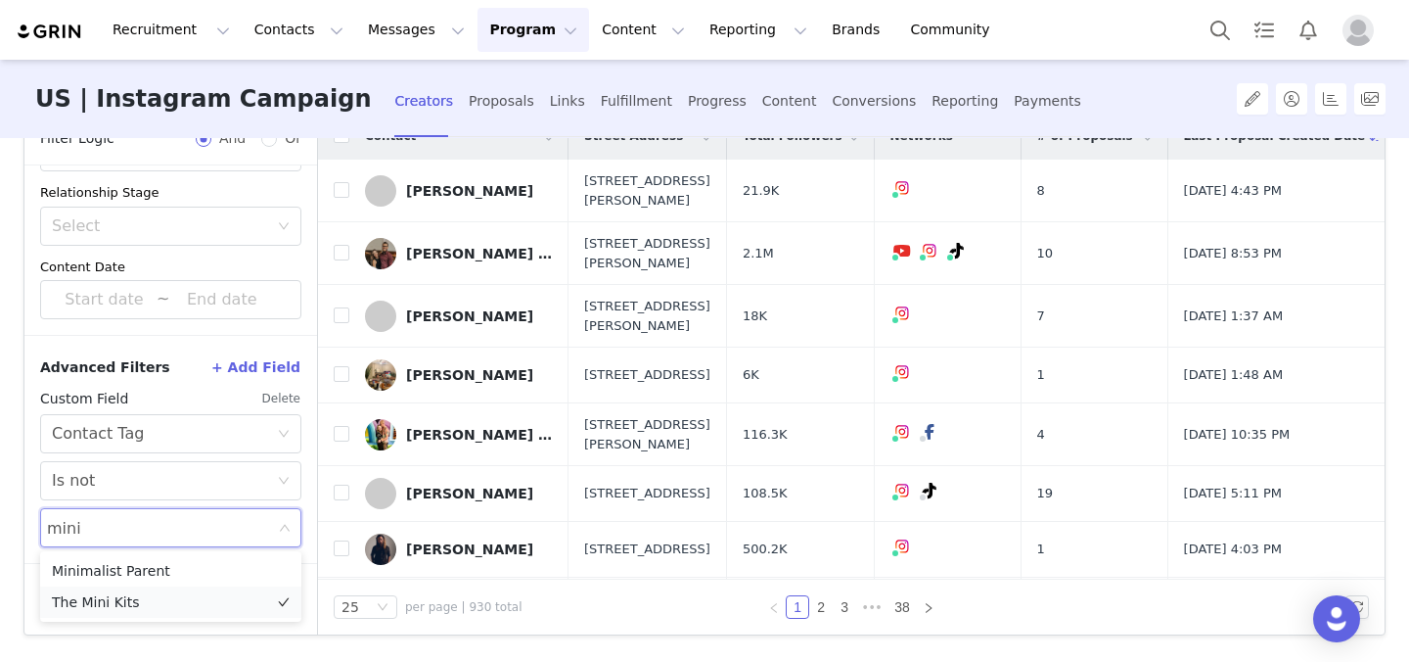
click at [123, 601] on li "The Mini Kits" at bounding box center [170, 601] width 261 height 31
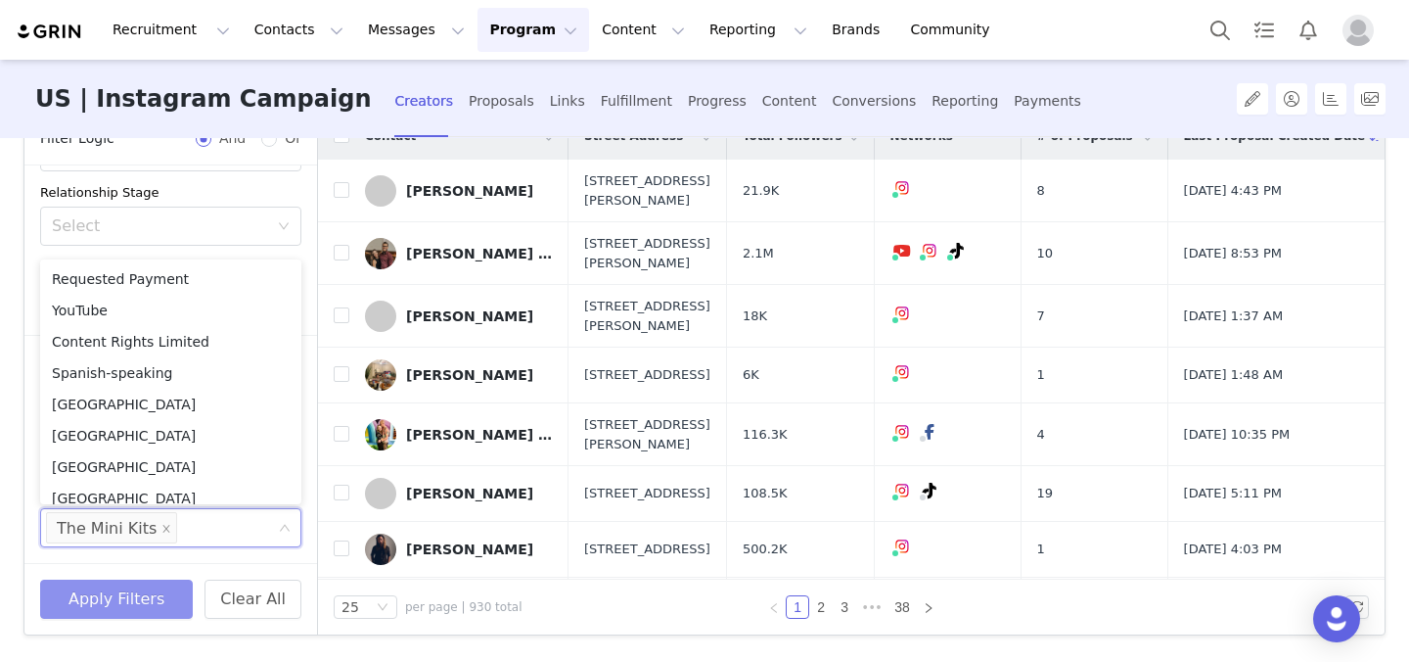
click at [136, 587] on button "Apply Filters" at bounding box center [116, 598] width 153 height 39
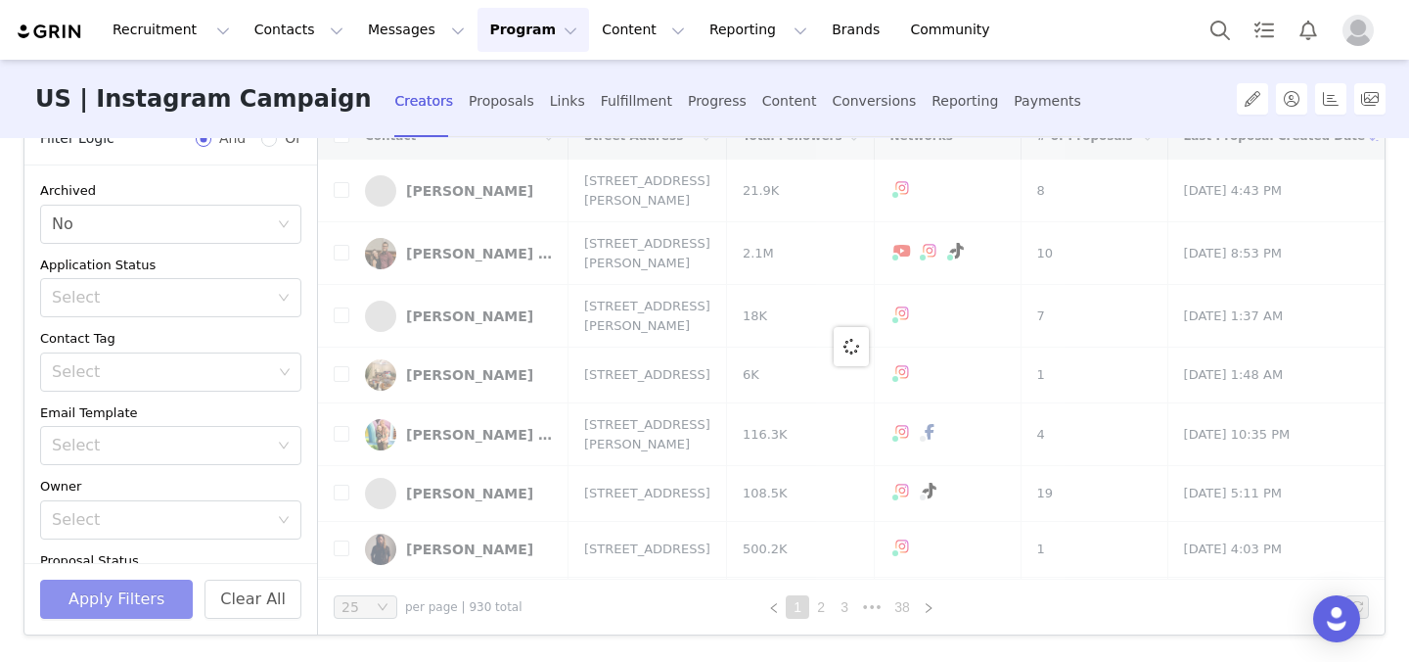
scroll to position [0, 0]
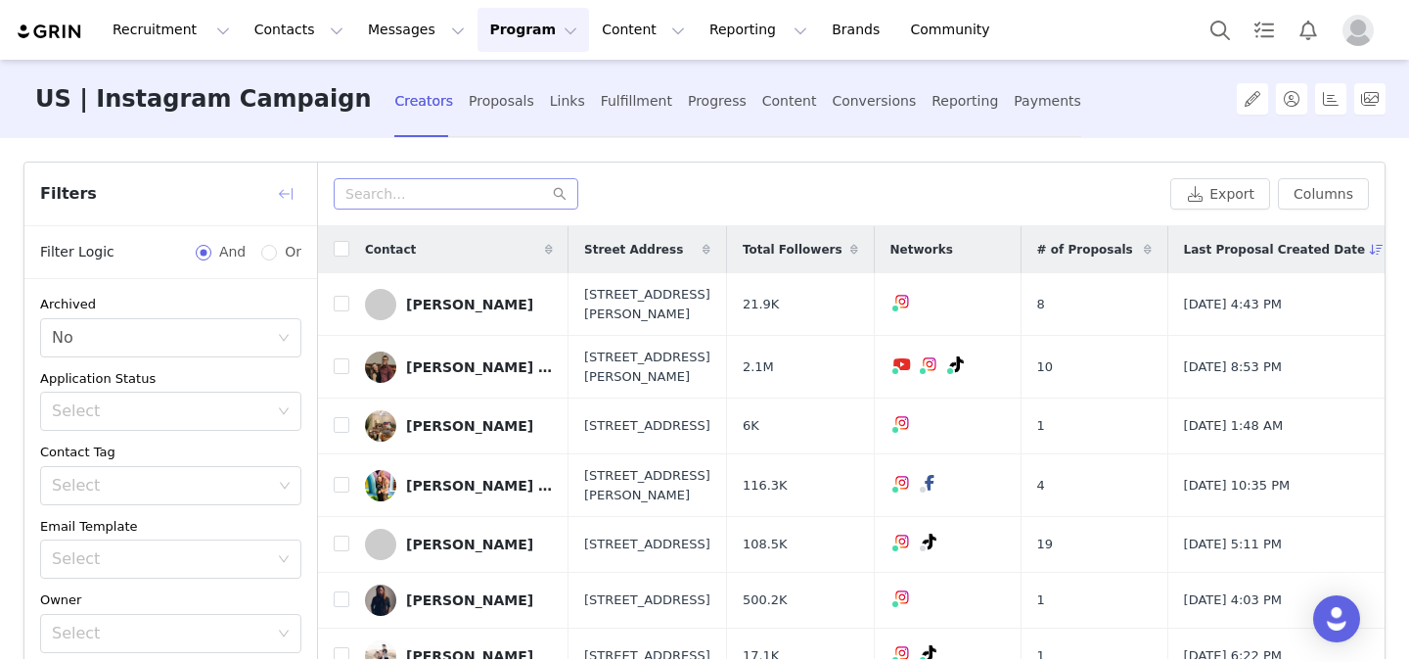
click at [287, 200] on button "button" at bounding box center [285, 193] width 31 height 31
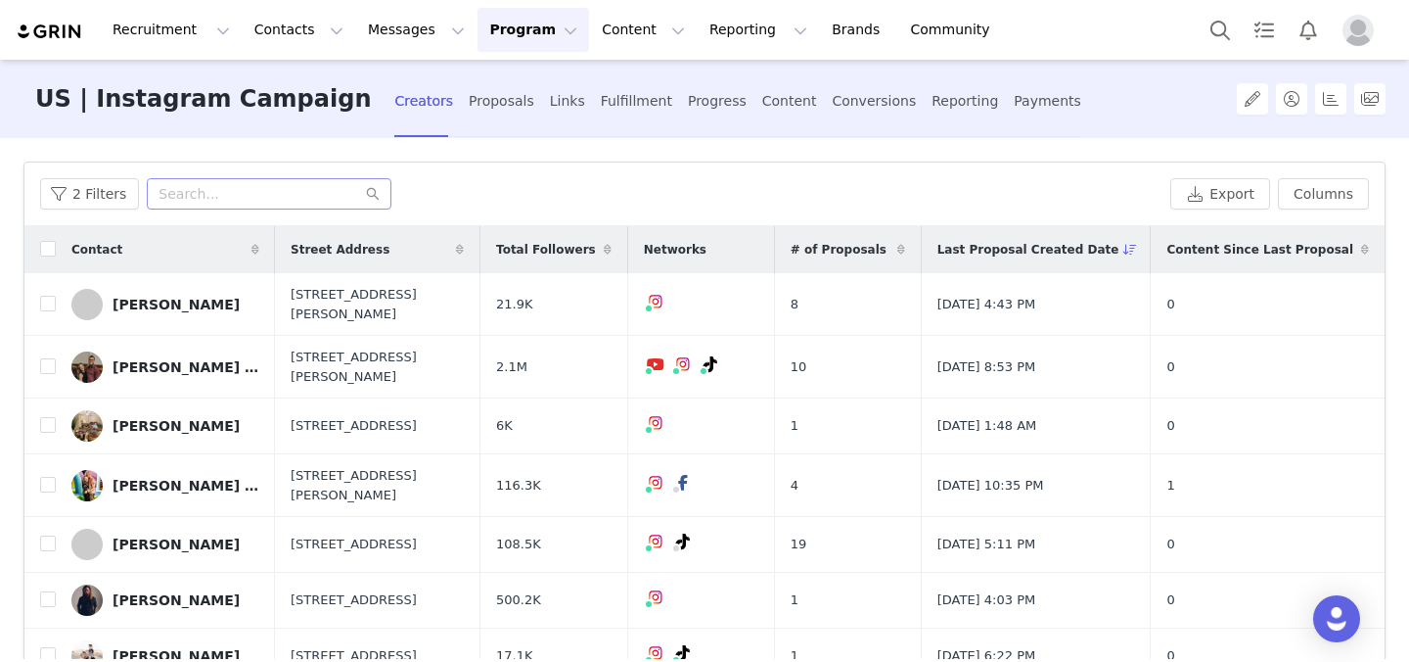
drag, startPoint x: 190, startPoint y: 295, endPoint x: 657, endPoint y: 0, distance: 552.0
click at [0, 0] on div "Recruitment Recruitment Creator Search Curated Lists Landing Pages Web Extensio…" at bounding box center [704, 331] width 1409 height 662
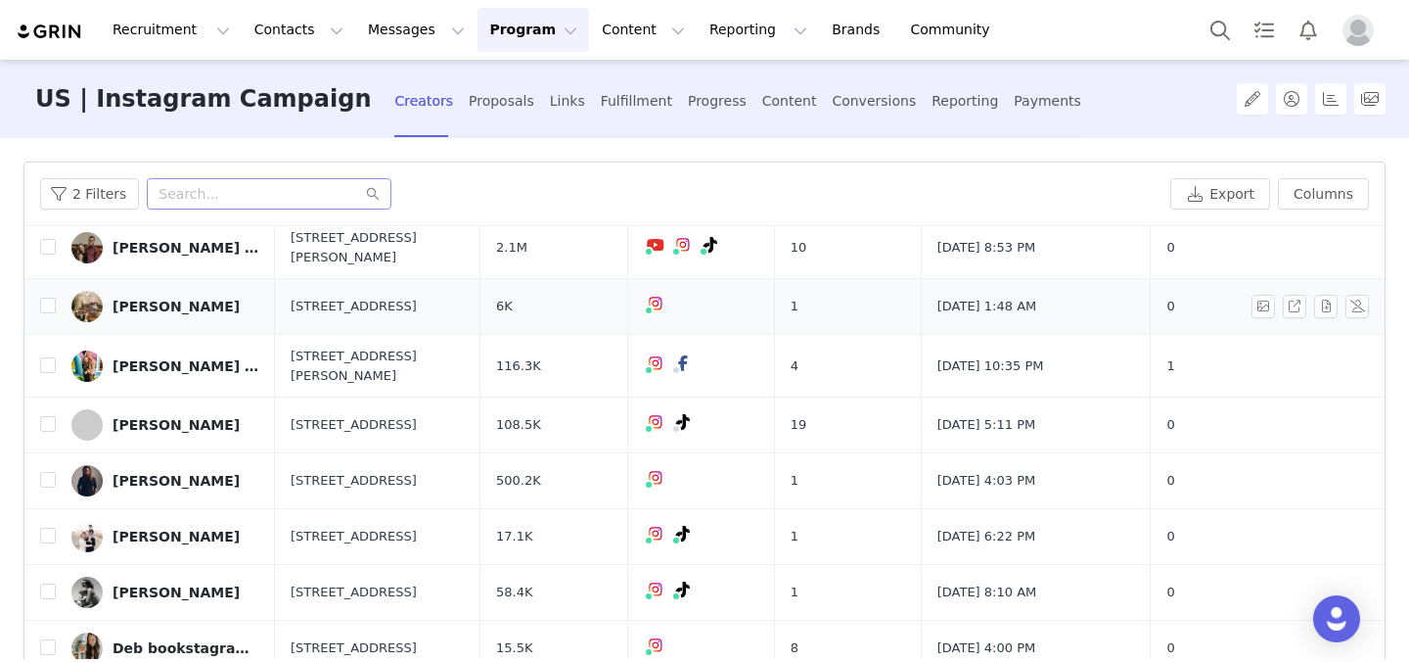
scroll to position [124, 0]
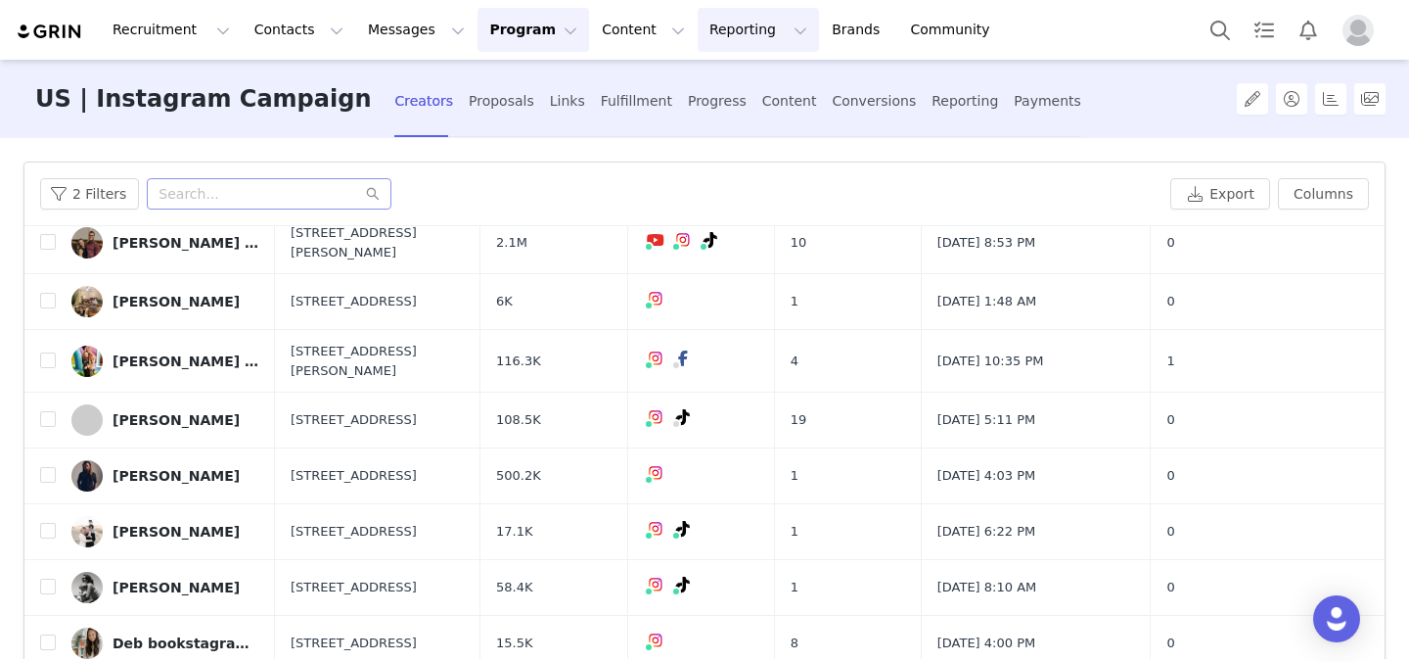
drag, startPoint x: 144, startPoint y: 410, endPoint x: 690, endPoint y: 30, distance: 665.1
click at [0, 0] on div "Recruitment Recruitment Creator Search Curated Lists Landing Pages Web Extensio…" at bounding box center [704, 331] width 1409 height 662
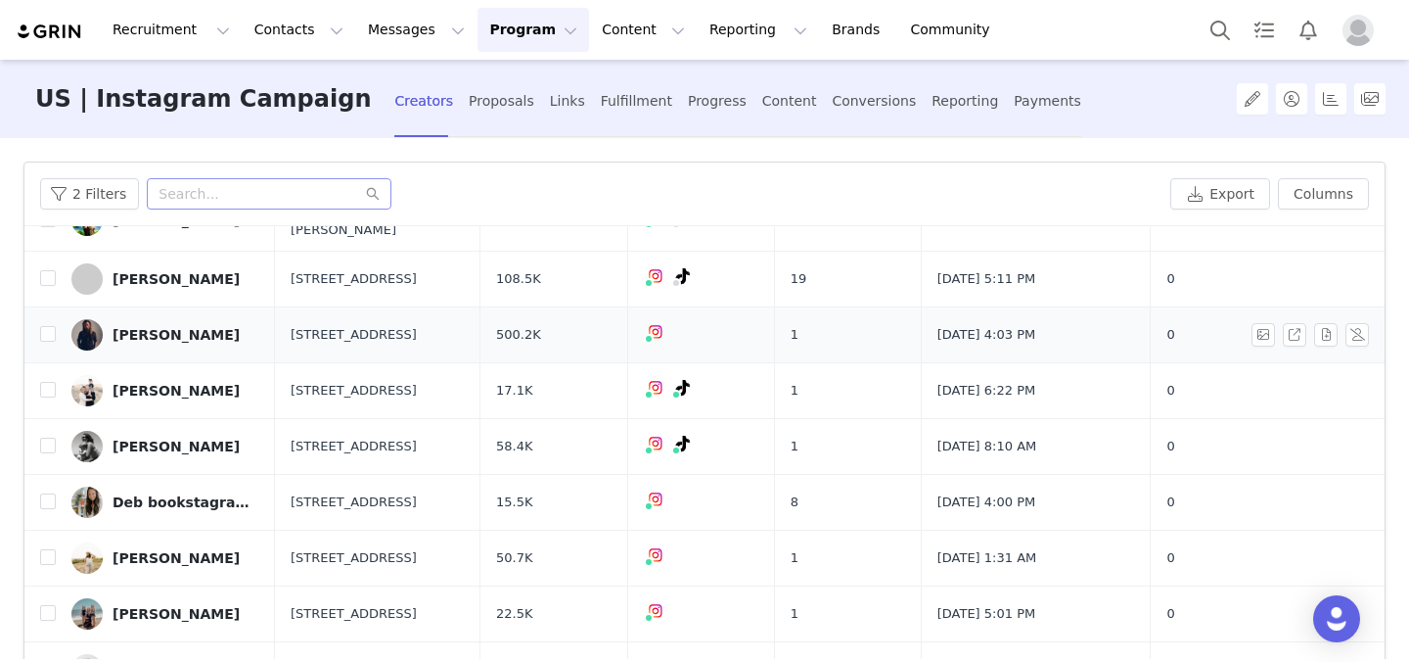
scroll to position [284, 0]
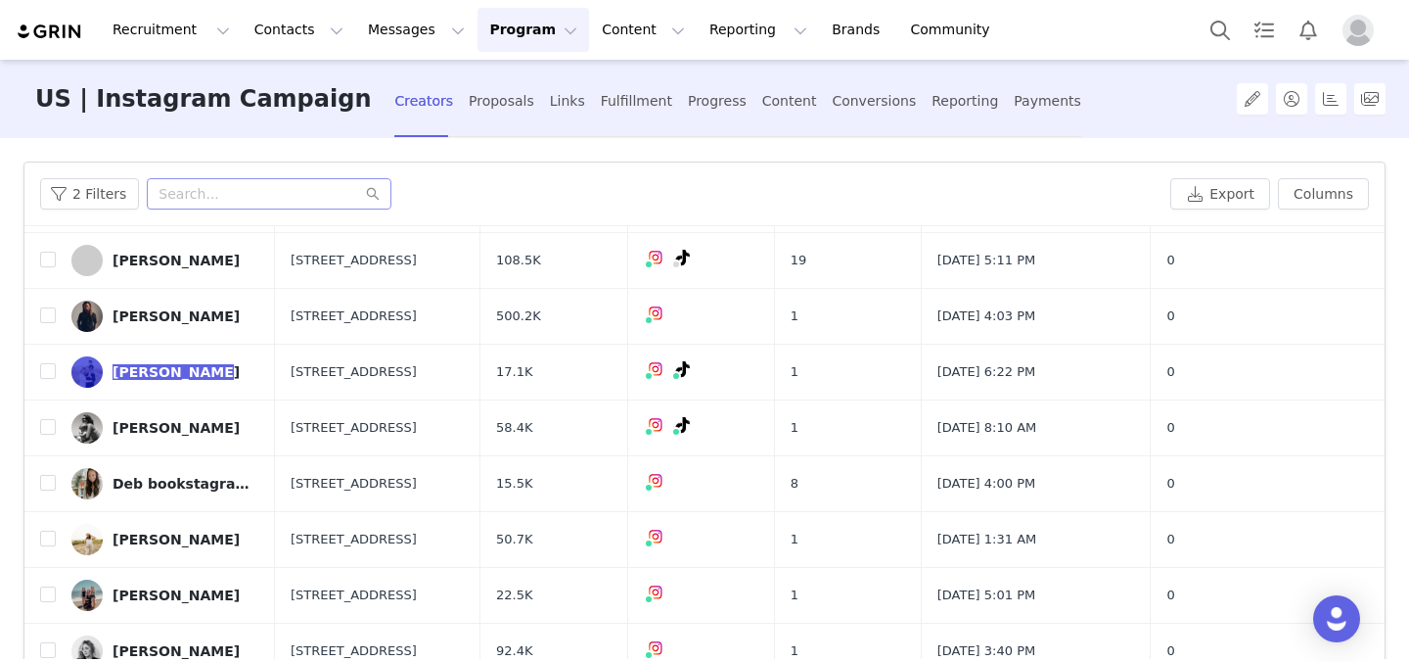
drag, startPoint x: 170, startPoint y: 356, endPoint x: 796, endPoint y: 7, distance: 716.3
click at [0, 0] on div "Recruitment Recruitment Creator Search Curated Lists Landing Pages Web Extensio…" at bounding box center [704, 331] width 1409 height 662
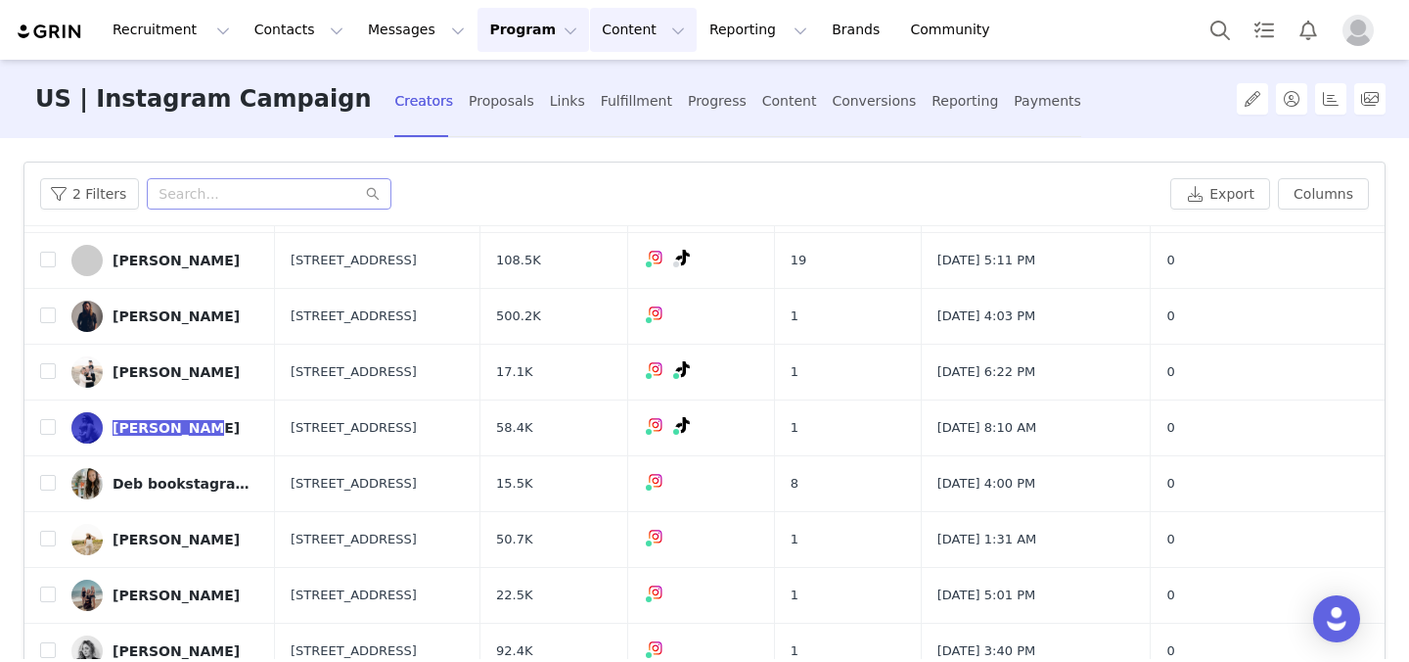
drag, startPoint x: 172, startPoint y: 401, endPoint x: 609, endPoint y: 21, distance: 579.2
click at [0, 0] on div "Recruitment Recruitment Creator Search Curated Lists Landing Pages Web Extensio…" at bounding box center [704, 331] width 1409 height 662
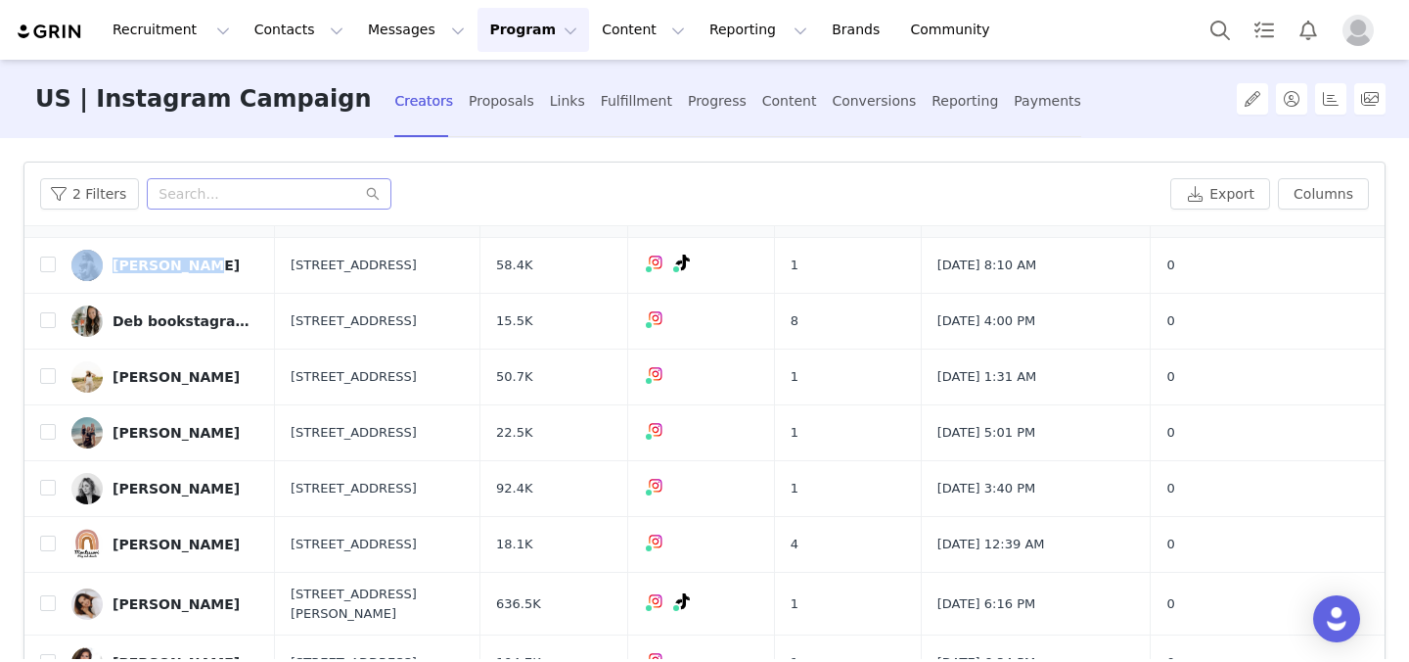
scroll to position [453, 0]
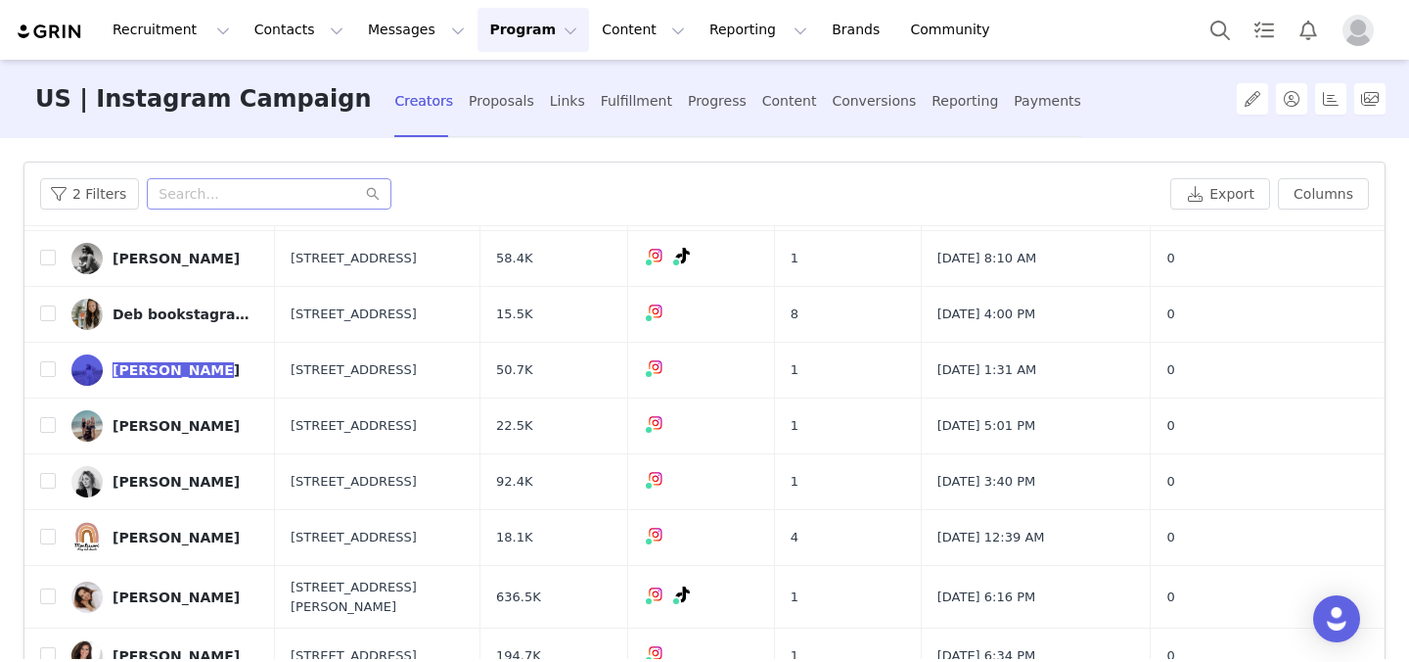
drag, startPoint x: 194, startPoint y: 296, endPoint x: 619, endPoint y: 0, distance: 518.2
click at [0, 0] on div "Recruitment Recruitment Creator Search Curated Lists Landing Pages Web Extensio…" at bounding box center [704, 331] width 1409 height 662
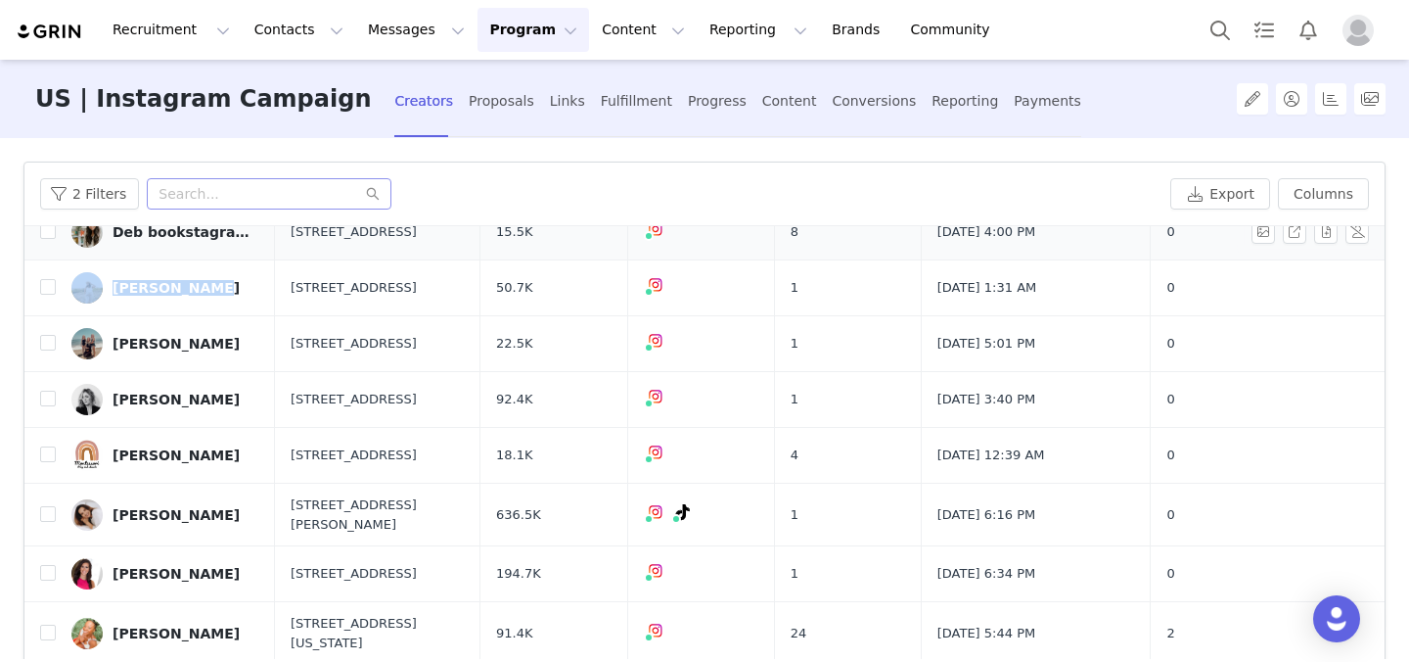
scroll to position [541, 0]
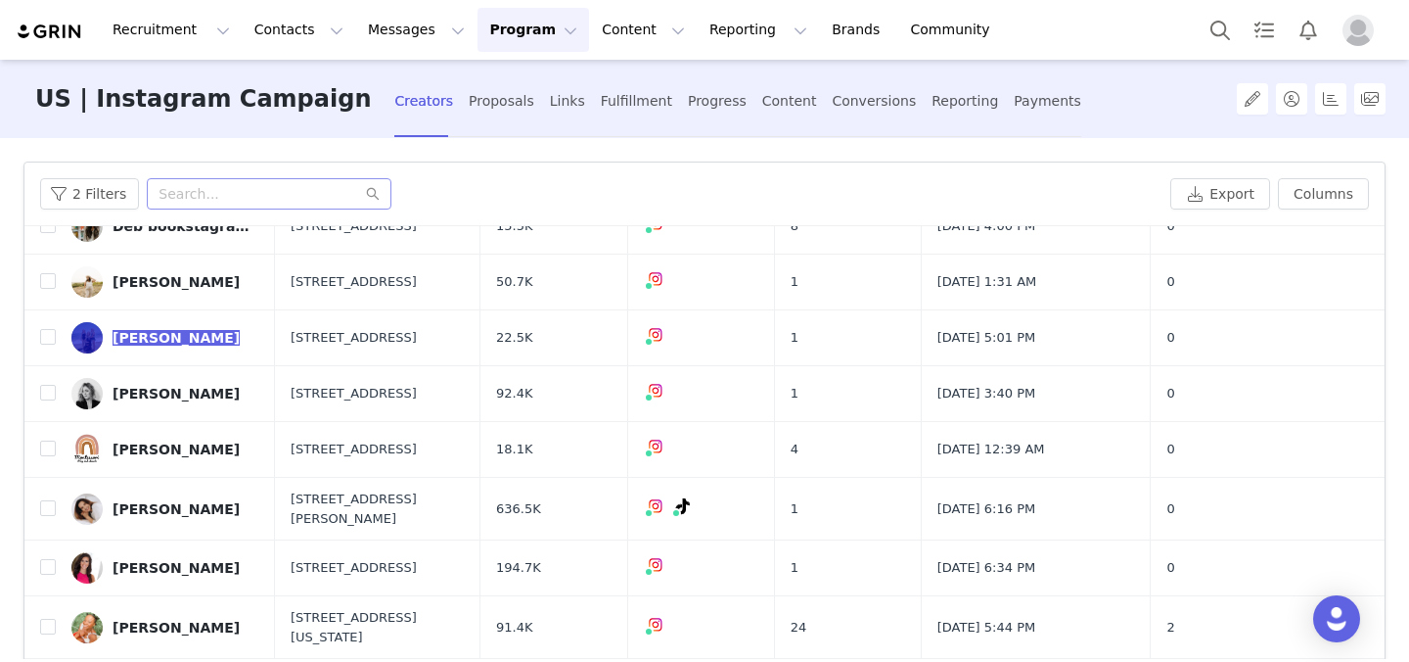
drag, startPoint x: 177, startPoint y: 314, endPoint x: 657, endPoint y: 7, distance: 569.5
click at [0, 0] on div "Recruitment Recruitment Creator Search Curated Lists Landing Pages Web Extensio…" at bounding box center [704, 331] width 1409 height 662
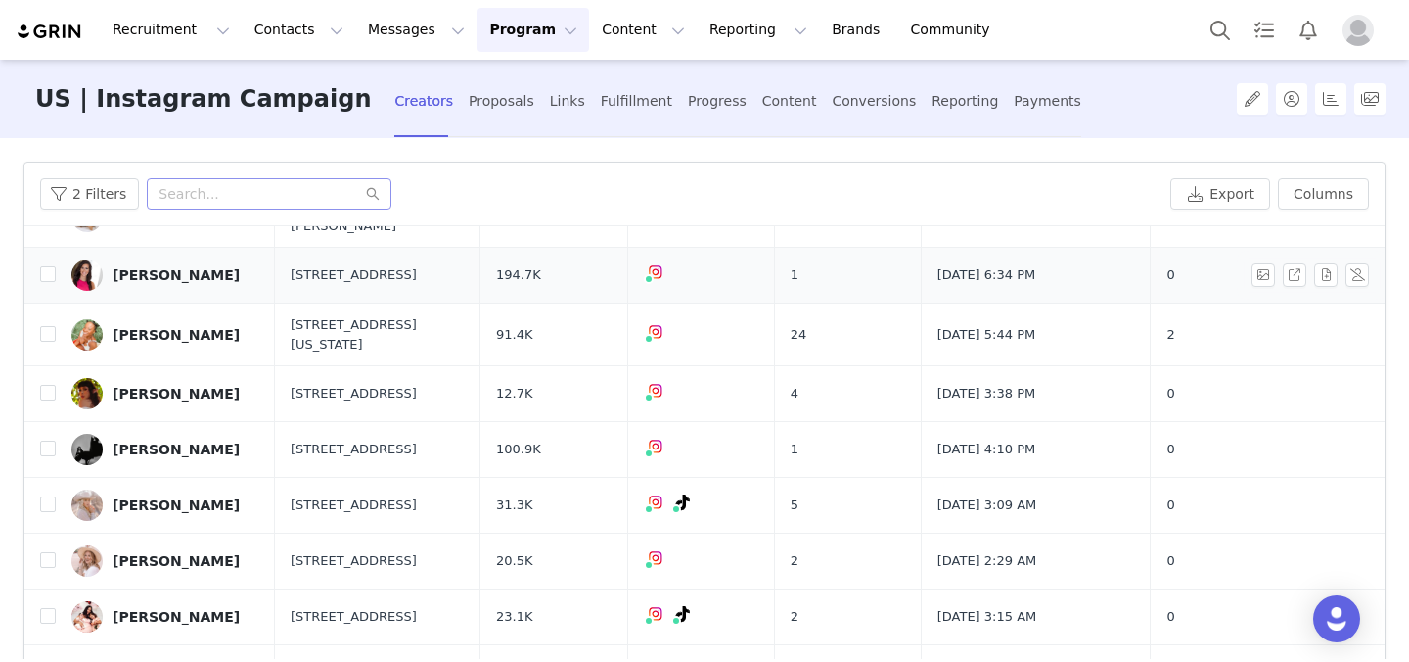
scroll to position [853, 0]
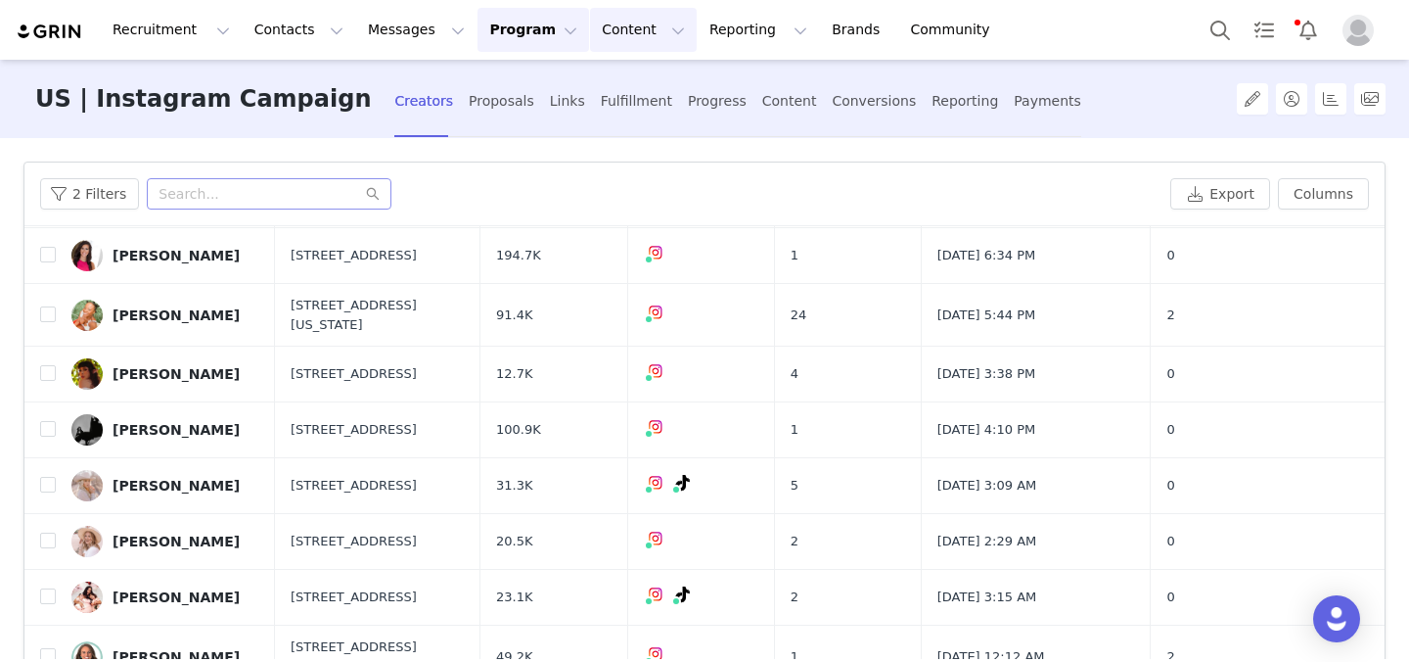
drag, startPoint x: 204, startPoint y: 290, endPoint x: 571, endPoint y: 23, distance: 453.4
click at [0, 0] on div "Recruitment Recruitment Creator Search Curated Lists Landing Pages Web Extensio…" at bounding box center [704, 331] width 1409 height 662
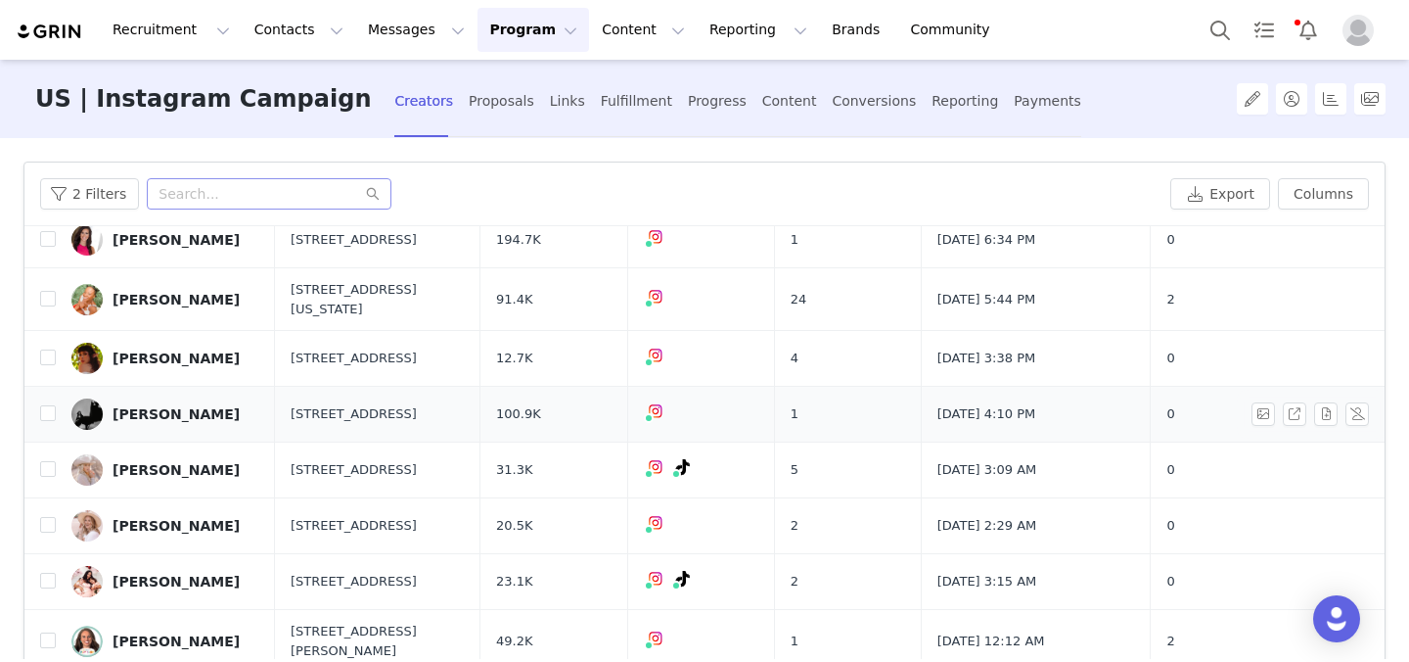
scroll to position [871, 0]
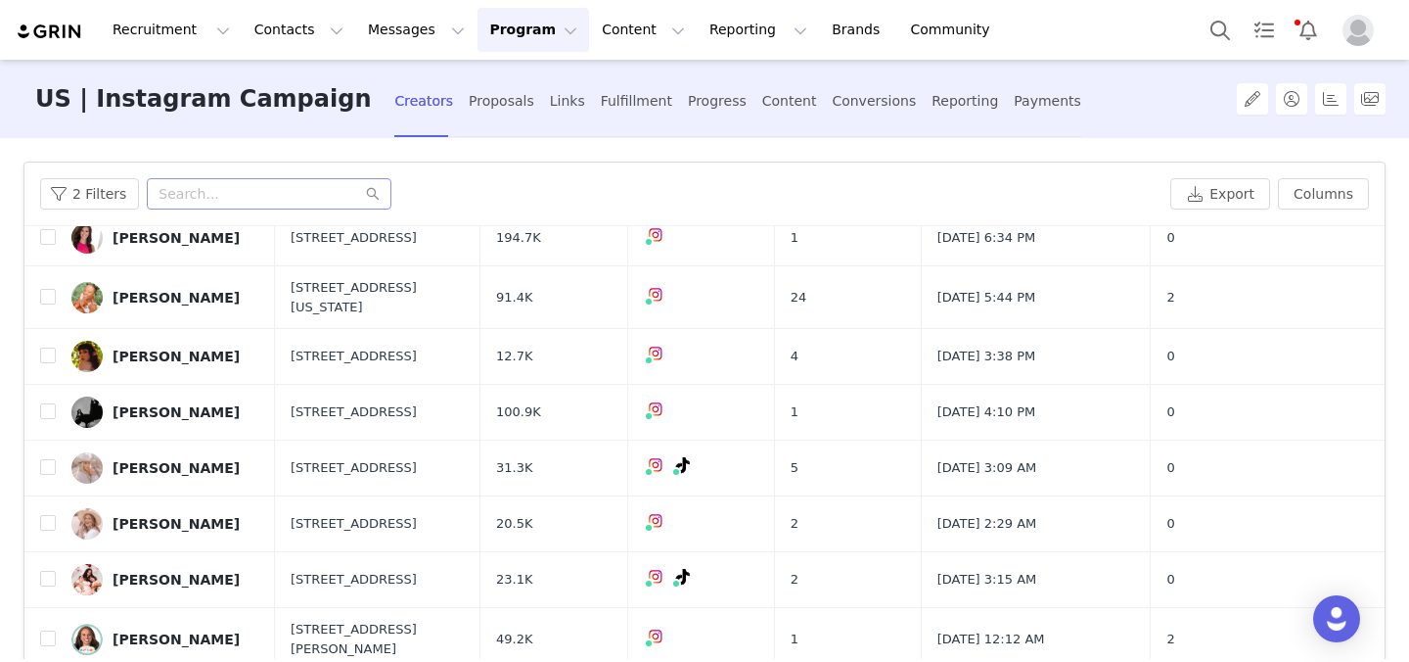
drag, startPoint x: 182, startPoint y: 320, endPoint x: 664, endPoint y: 1, distance: 577.6
click at [0, 0] on div "Recruitment Recruitment Creator Search Curated Lists Landing Pages Web Extensio…" at bounding box center [704, 331] width 1409 height 662
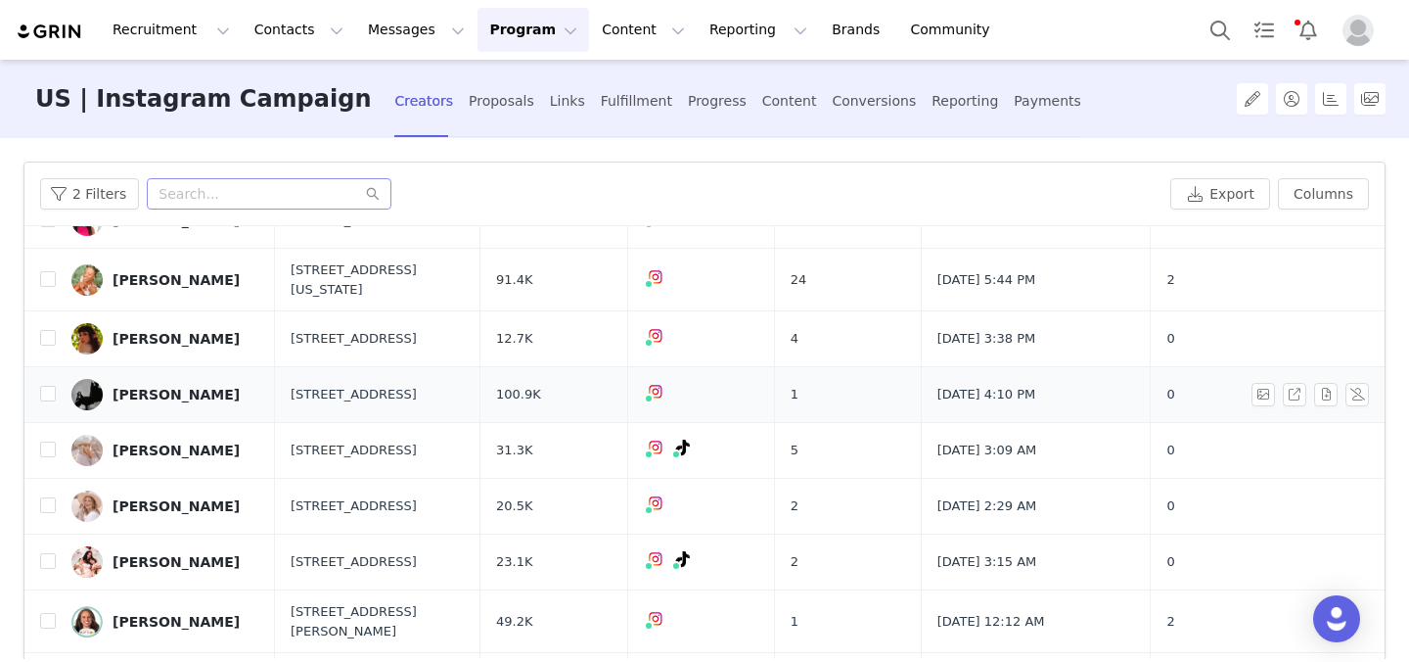
scroll to position [896, 0]
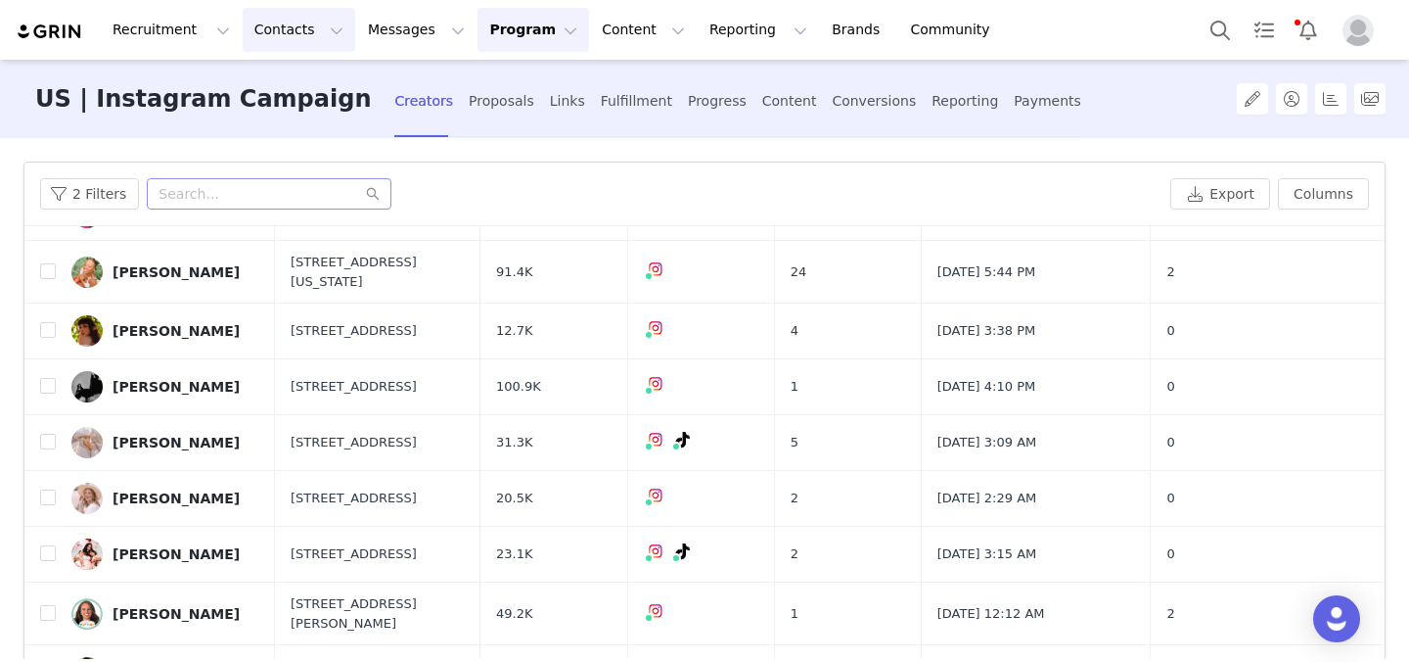
drag, startPoint x: 186, startPoint y: 350, endPoint x: 328, endPoint y: 9, distance: 369.9
click at [0, 0] on div "Recruitment Recruitment Creator Search Curated Lists Landing Pages Web Extensio…" at bounding box center [704, 331] width 1409 height 662
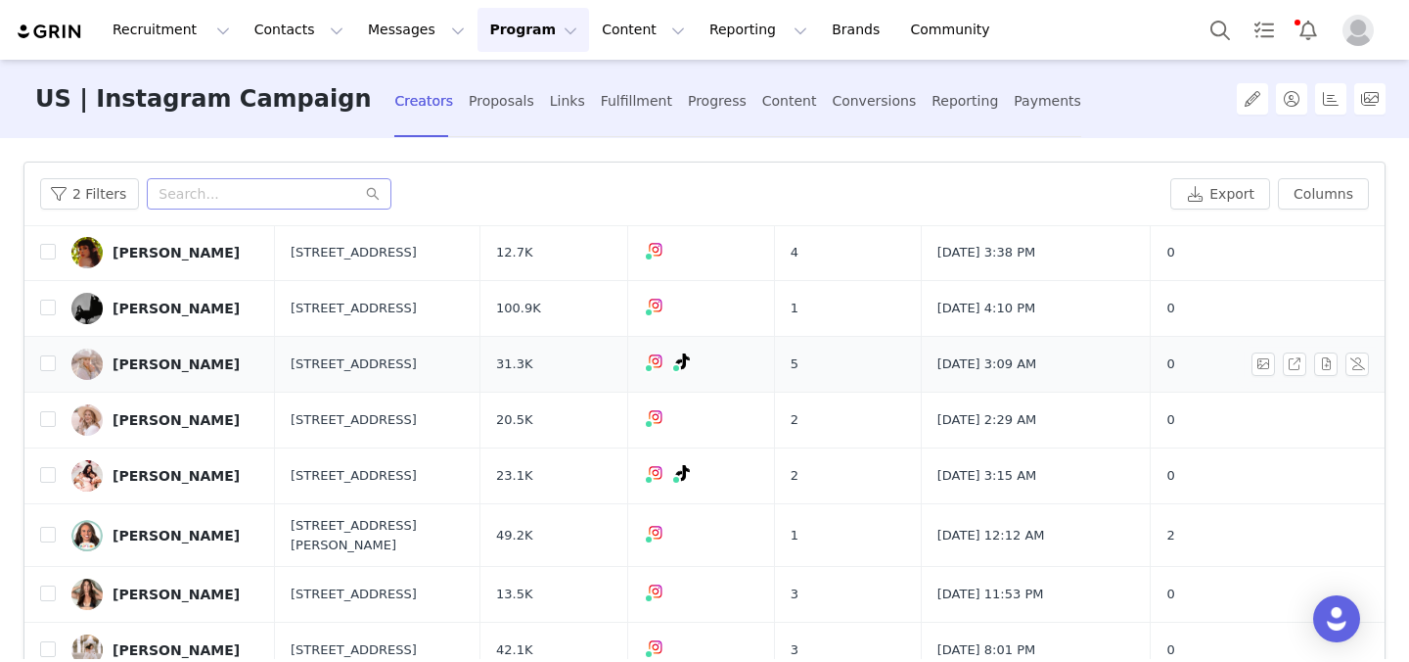
scroll to position [19, 0]
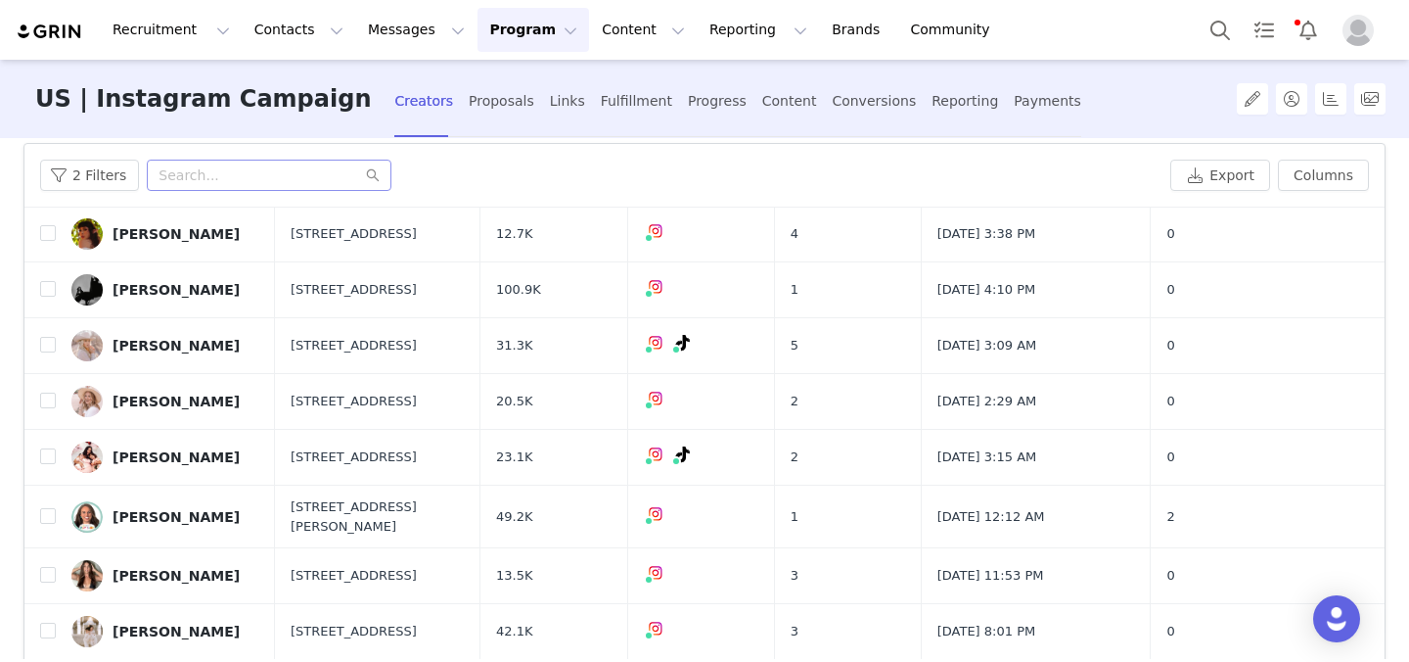
drag, startPoint x: 193, startPoint y: 311, endPoint x: 519, endPoint y: 0, distance: 450.6
click at [0, 0] on div "Recruitment Recruitment Creator Search Curated Lists Landing Pages Web Extensio…" at bounding box center [704, 331] width 1409 height 662
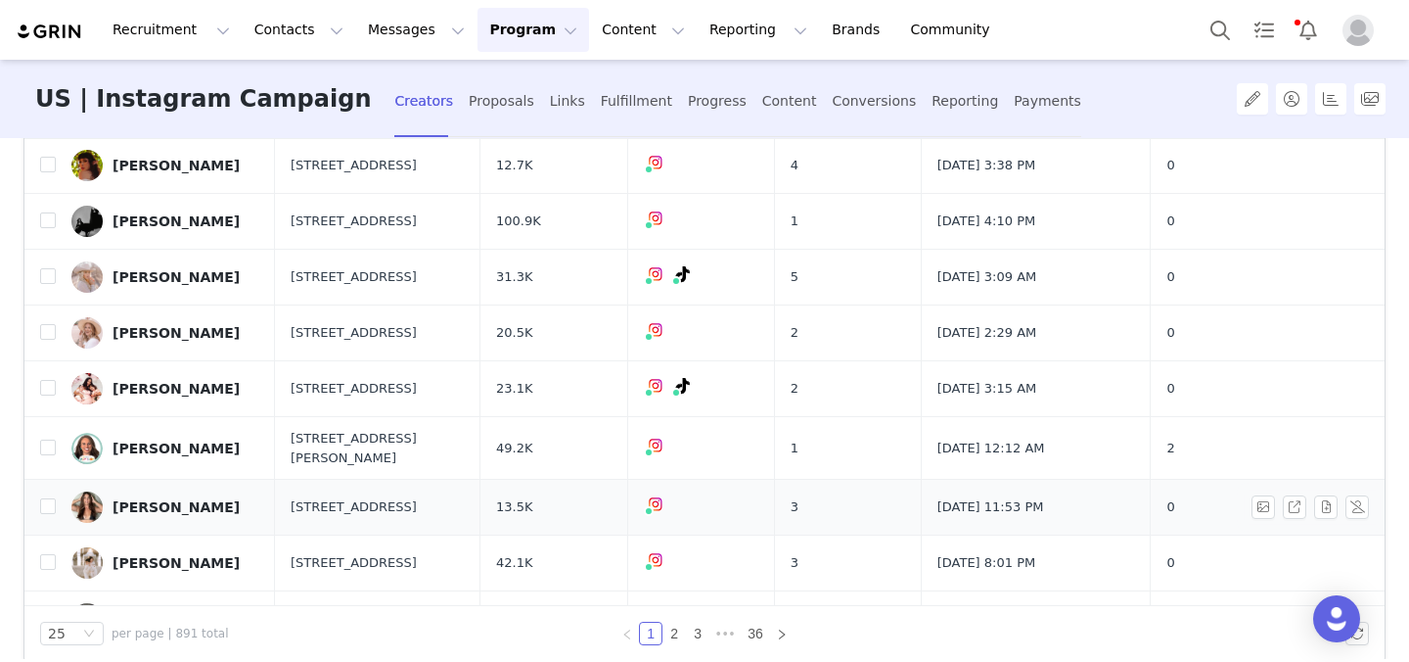
scroll to position [88, 0]
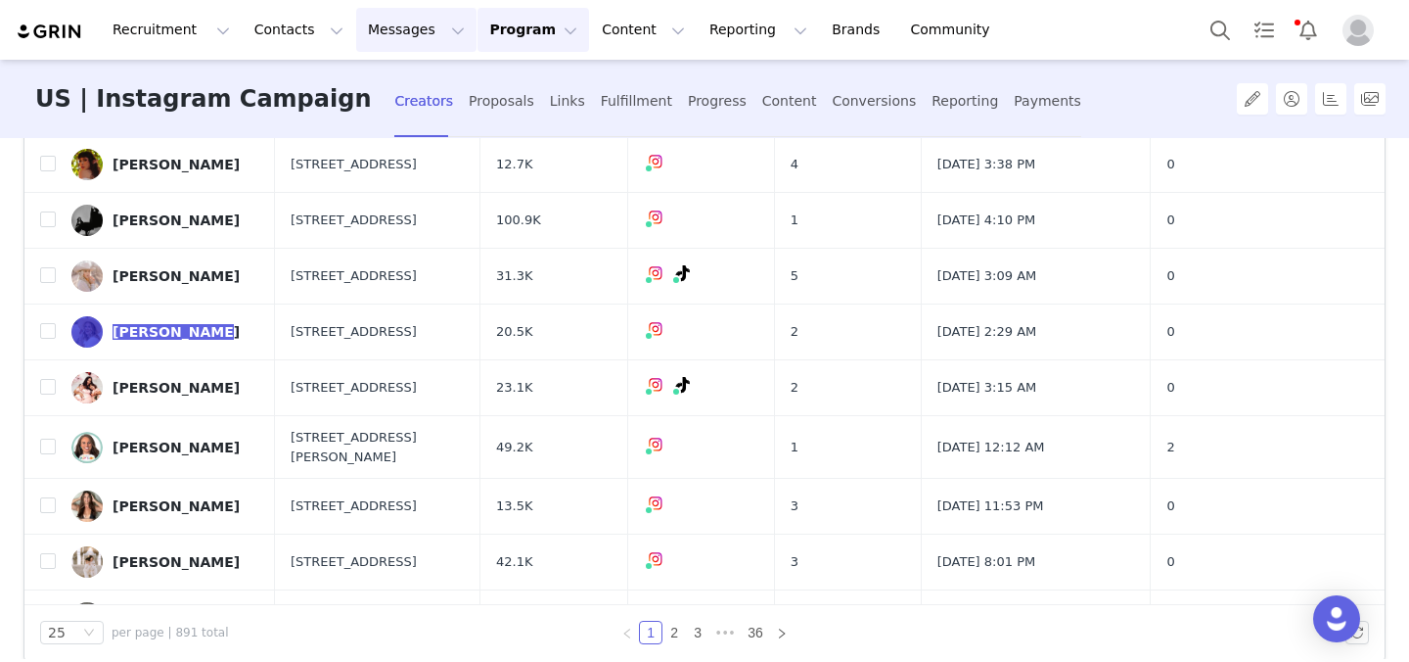
drag, startPoint x: 170, startPoint y: 294, endPoint x: 392, endPoint y: 8, distance: 362.0
click at [0, 0] on div "Recruitment Recruitment Creator Search Curated Lists Landing Pages Web Extensio…" at bounding box center [704, 331] width 1409 height 662
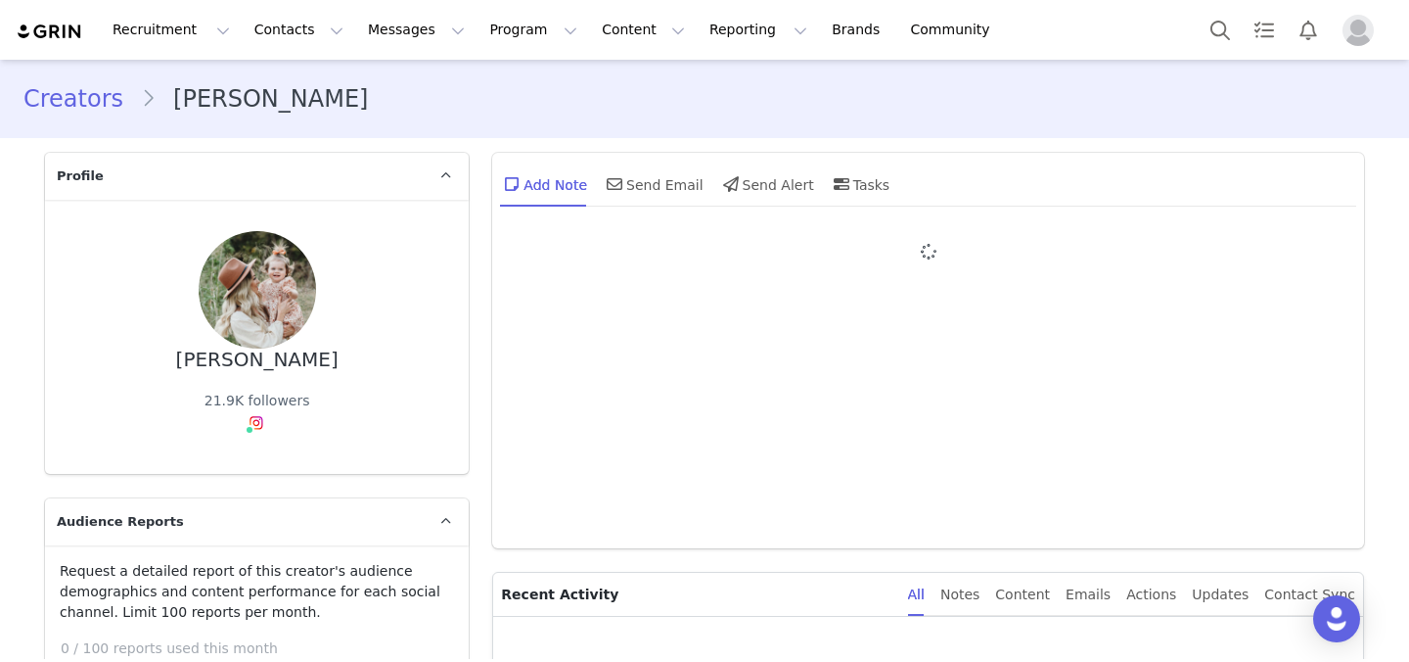
type input "+1 ([GEOGRAPHIC_DATA])"
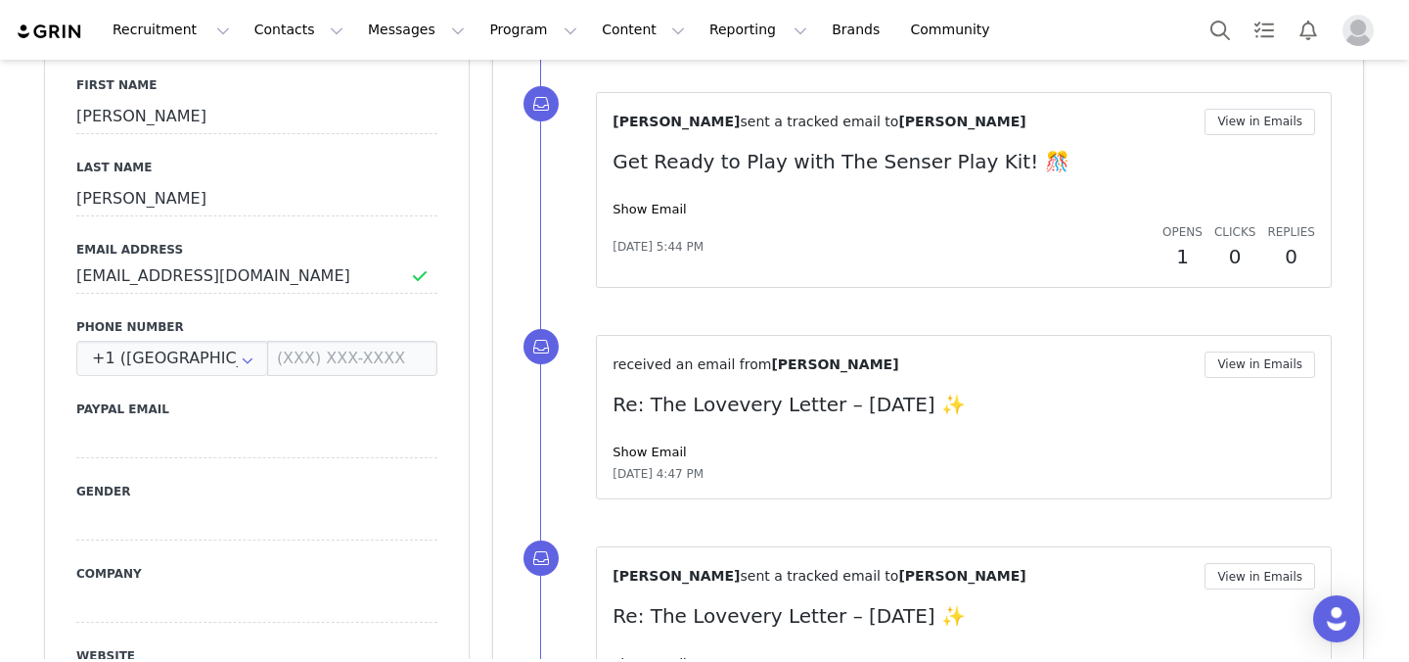
scroll to position [1023, 0]
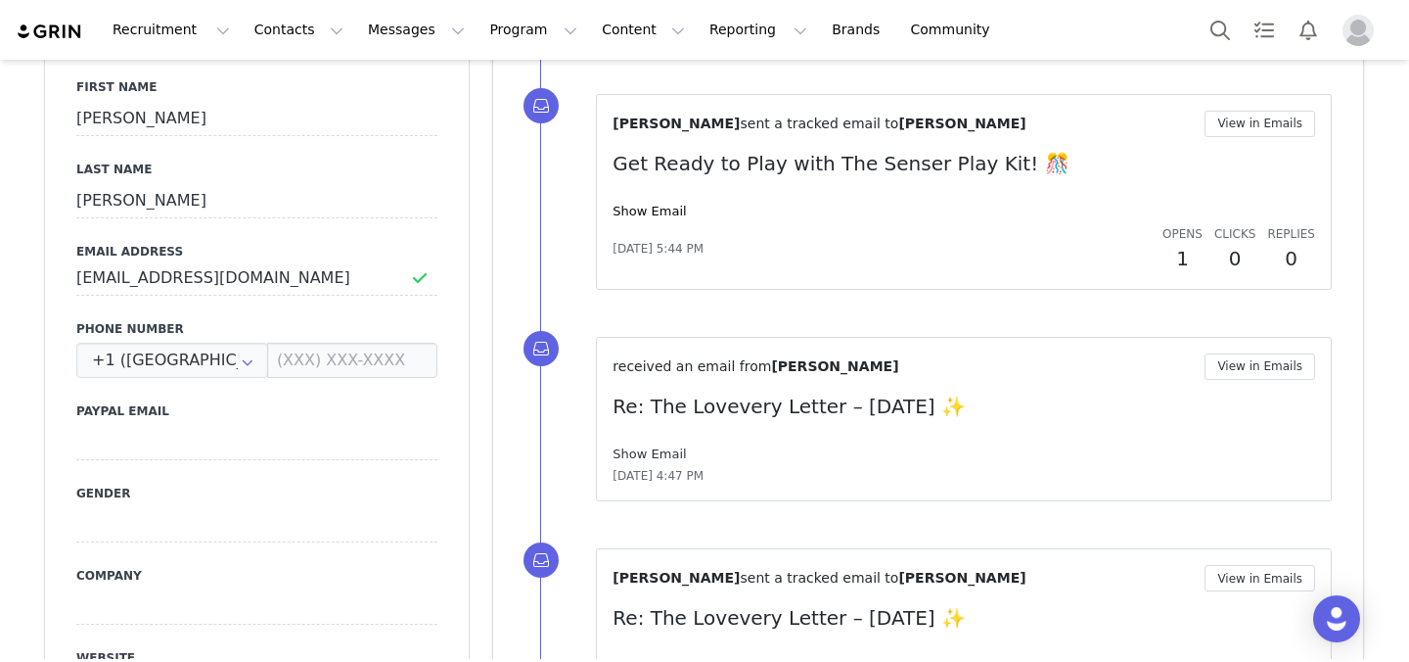
click at [644, 448] on link "Show Email" at bounding box center [649, 453] width 73 height 15
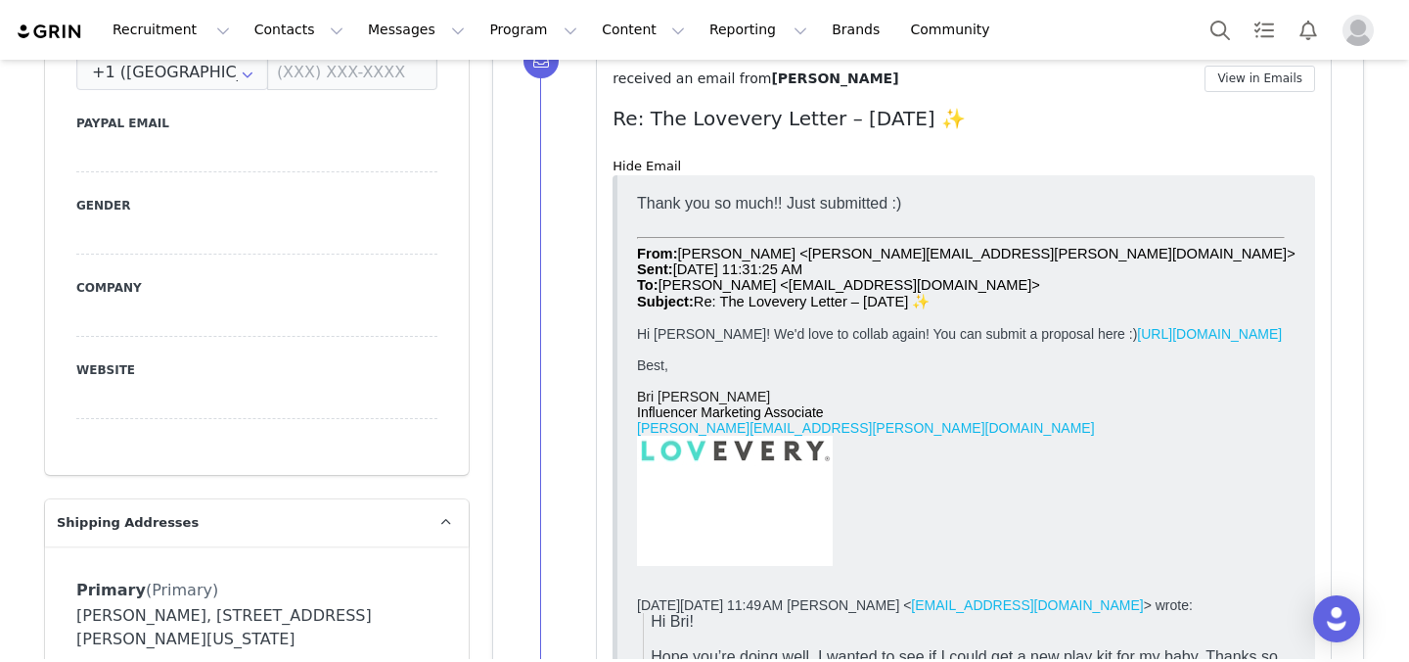
scroll to position [0, 0]
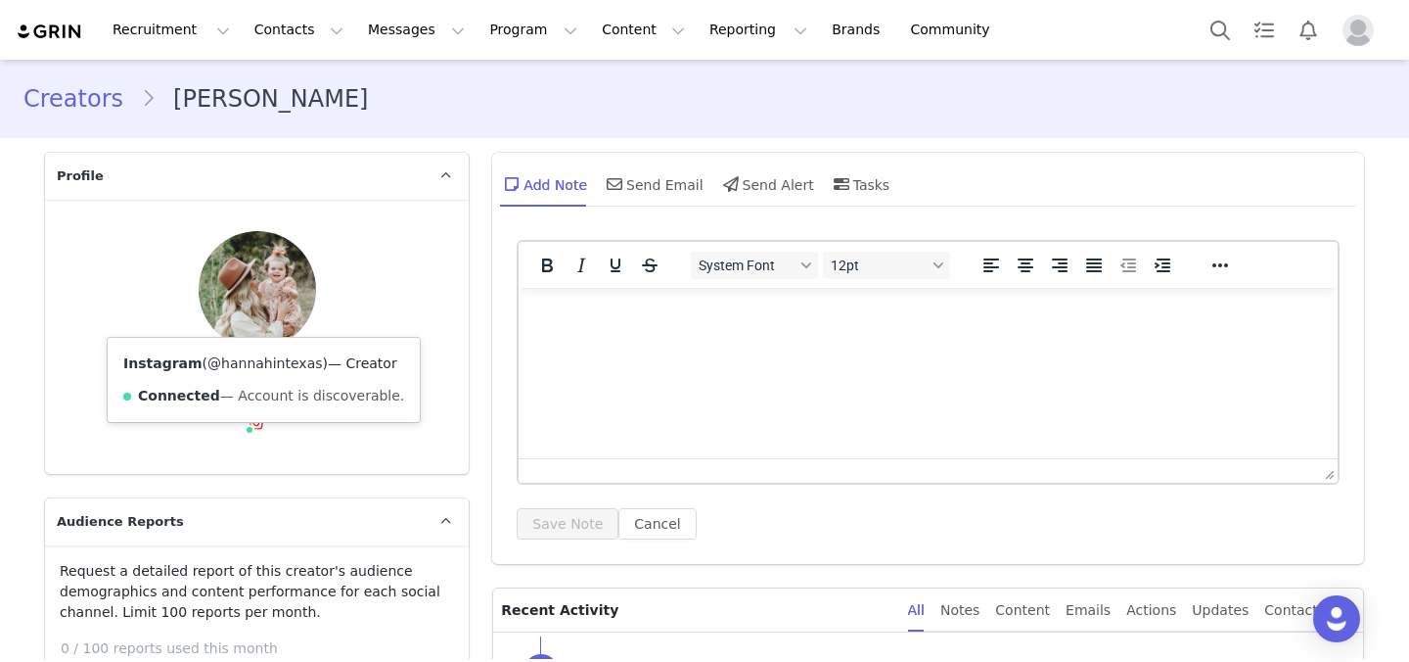
click at [261, 363] on link "@hannahintexas" at bounding box center [264, 363] width 115 height 16
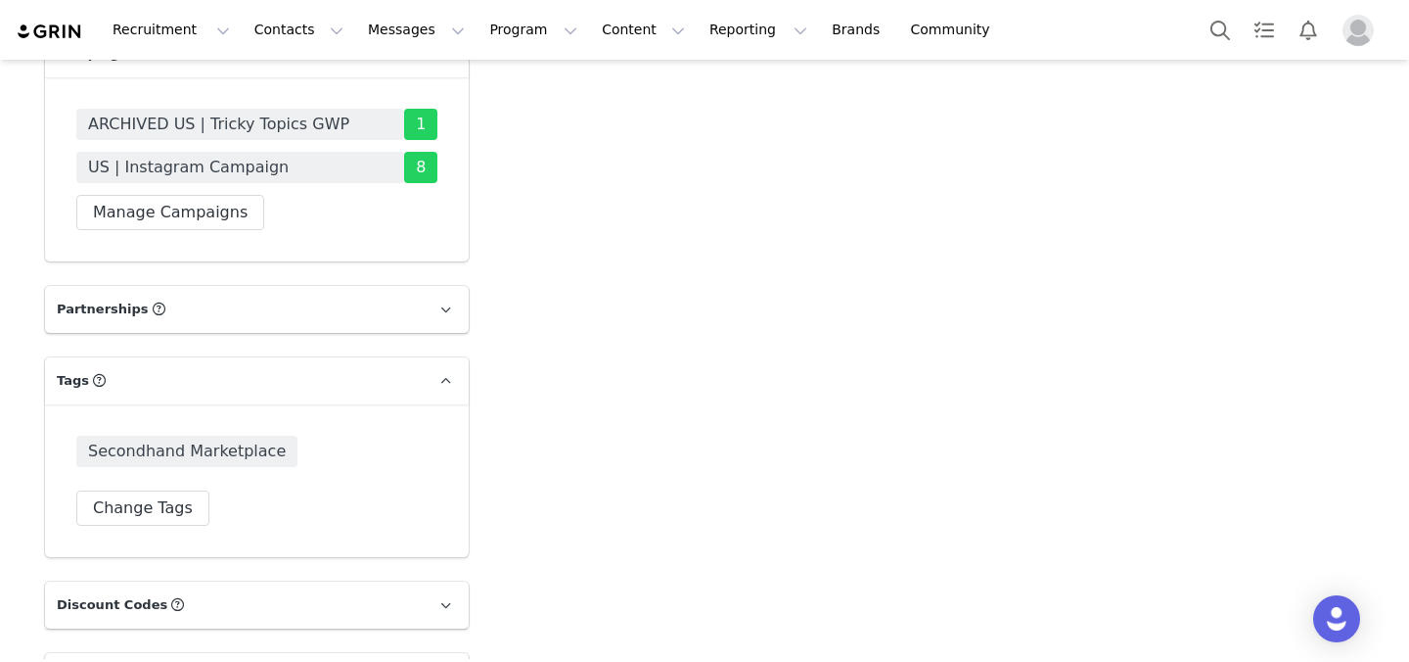
scroll to position [4141, 0]
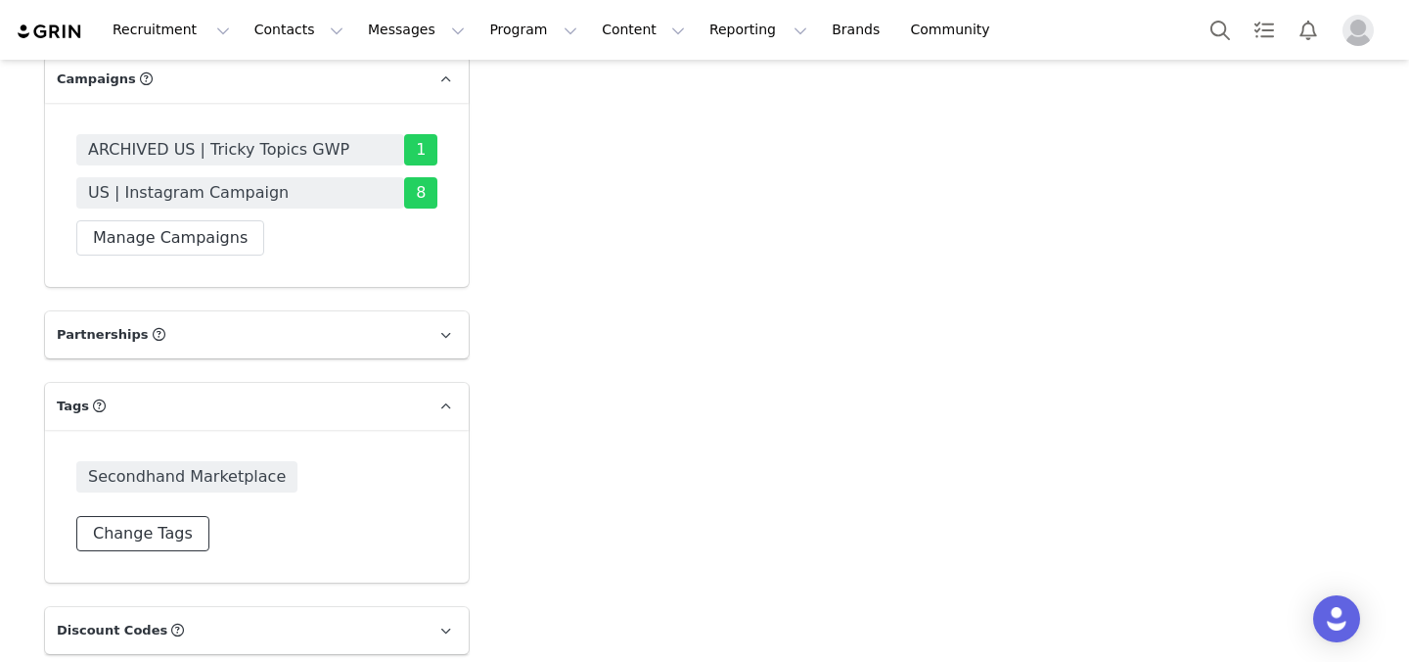
click at [174, 516] on button "Change Tags" at bounding box center [142, 533] width 133 height 35
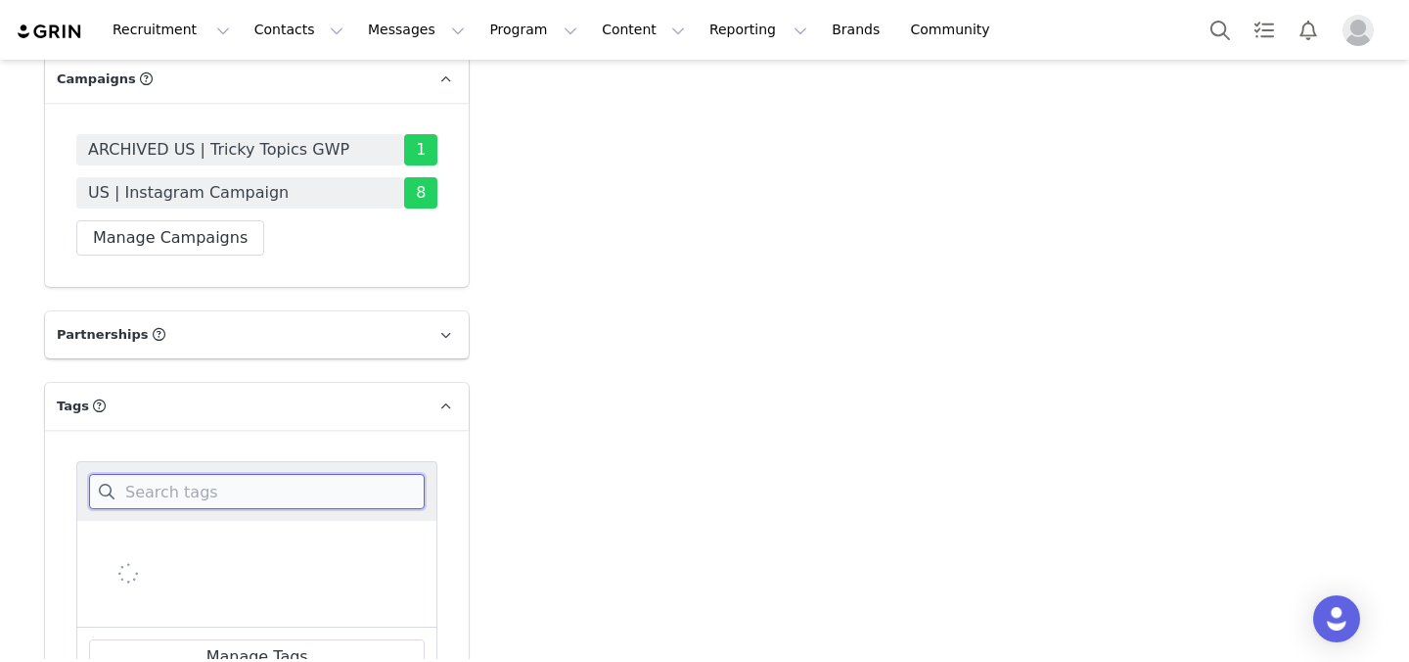
click at [212, 474] on input at bounding box center [257, 491] width 336 height 35
type input "mini"
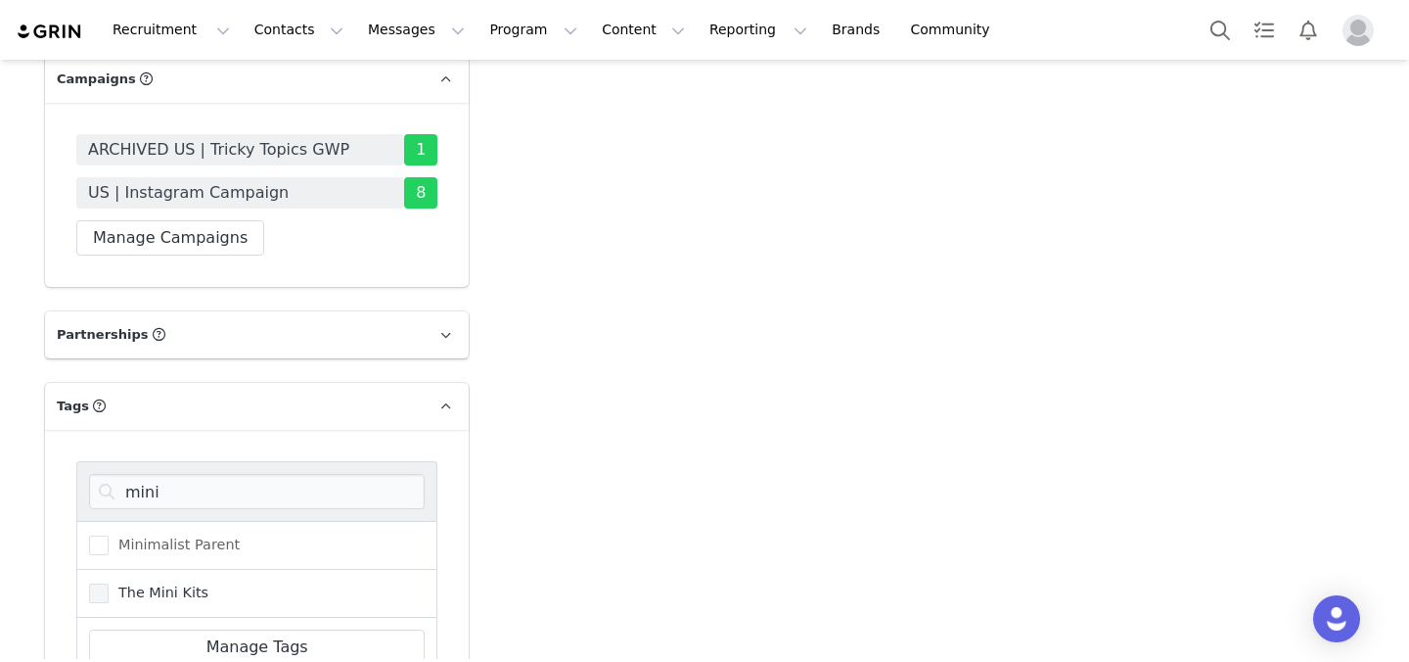
click at [160, 583] on span "The Mini Kits" at bounding box center [159, 592] width 100 height 19
click at [109, 583] on input "The Mini Kits" at bounding box center [109, 583] width 0 height 0
click at [158, 617] on div "mini Minimalist Parent The Mini Kits Manage Tags Save Tags Cancel" at bounding box center [257, 599] width 424 height 338
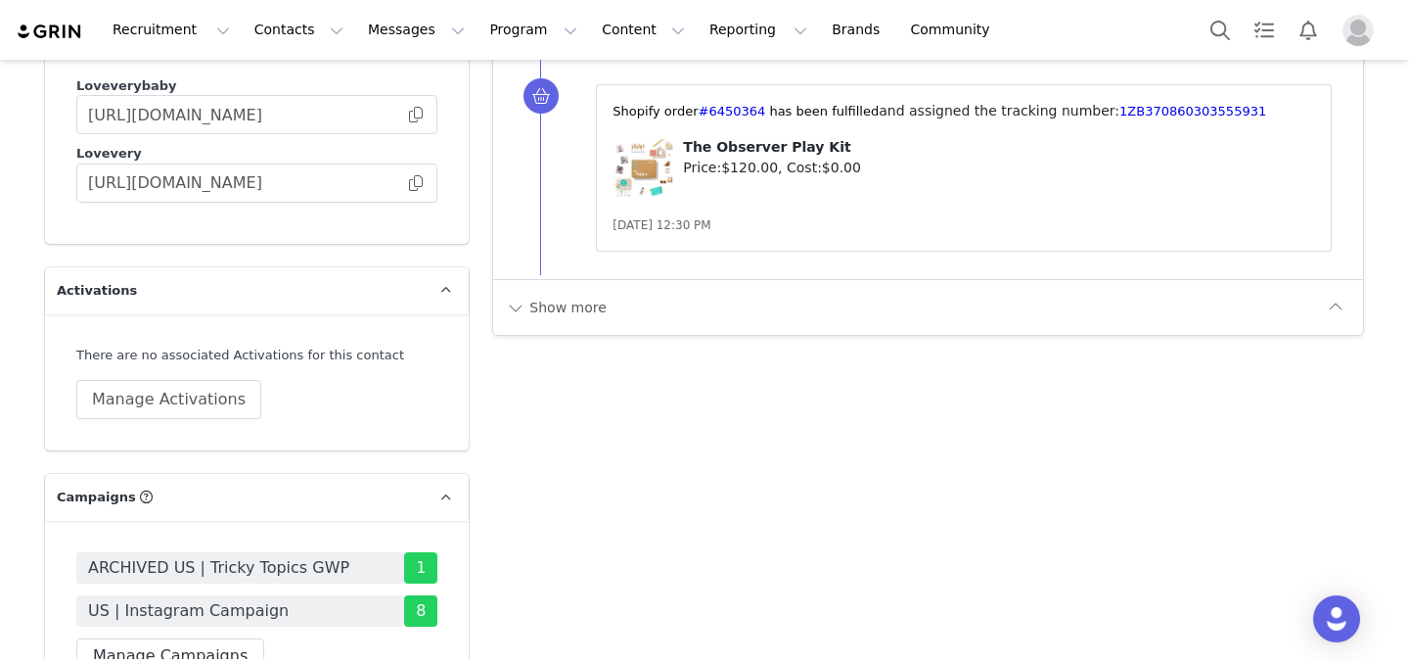
scroll to position [3718, 0]
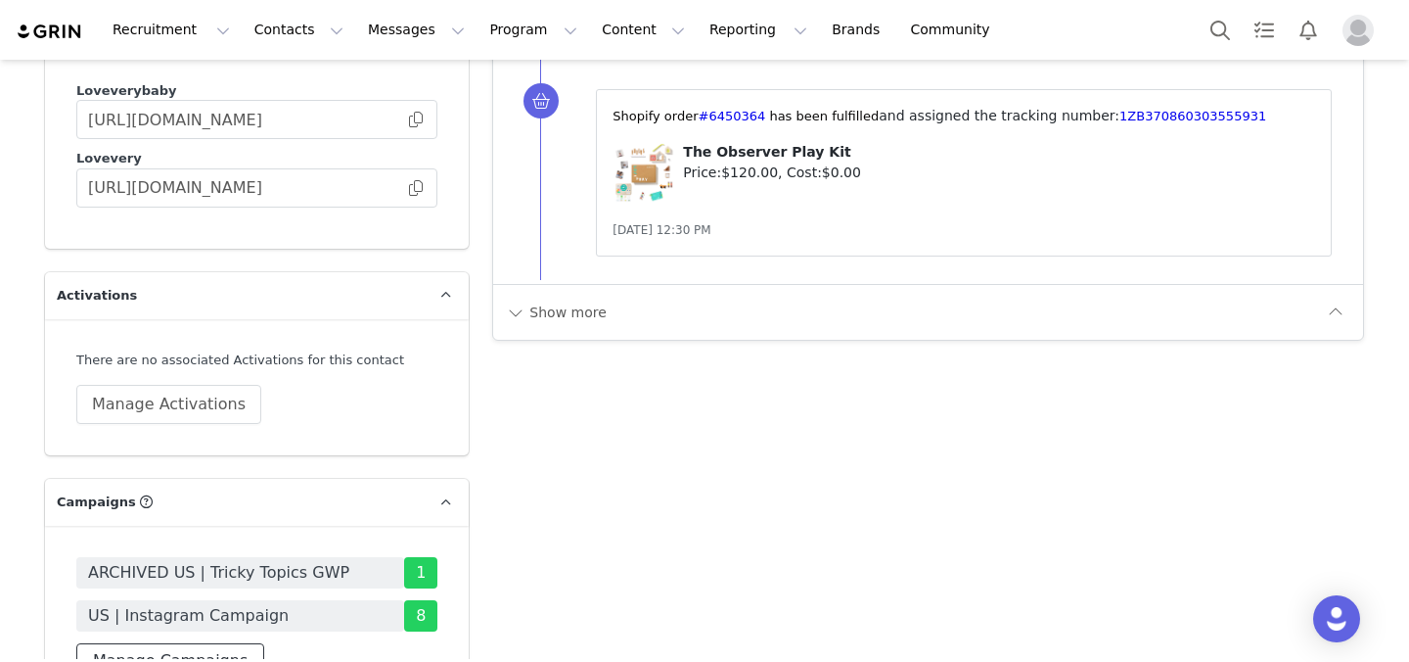
click at [135, 643] on button "Manage Campaigns" at bounding box center [170, 660] width 188 height 35
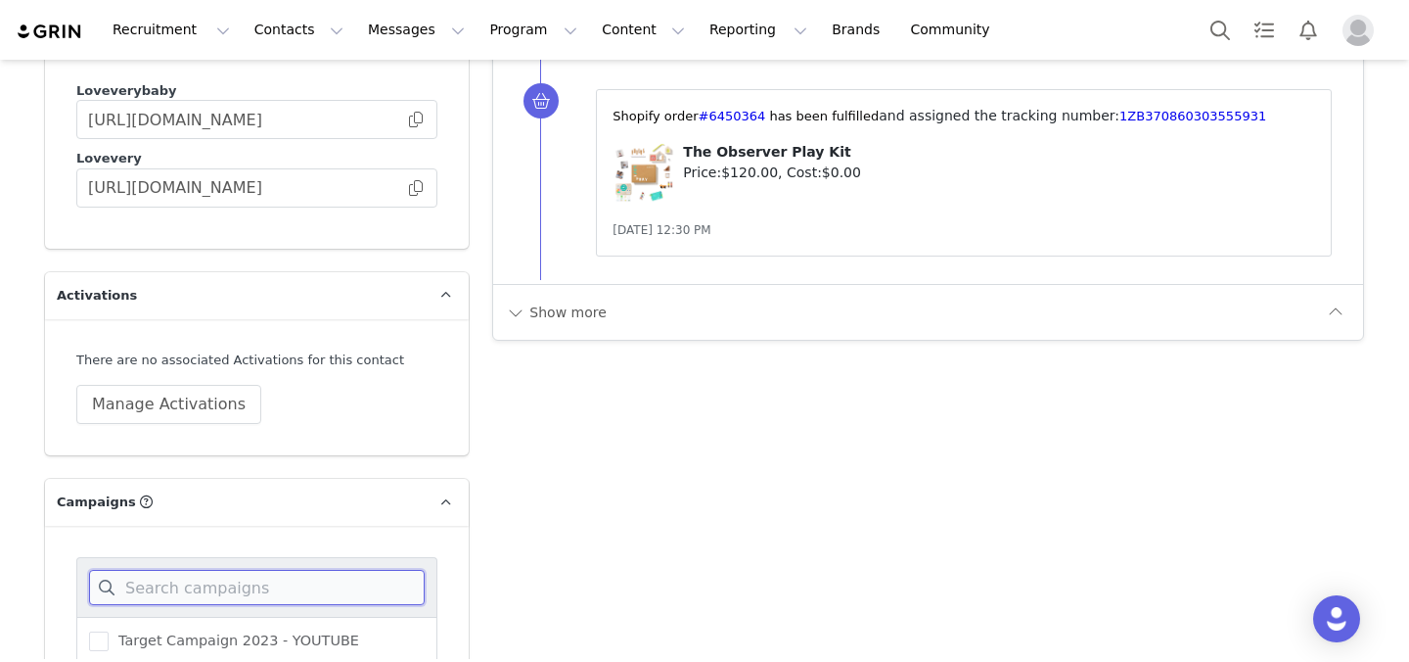
click at [233, 570] on input at bounding box center [257, 587] width 336 height 35
type input "mini"
click at [233, 631] on span "US | The Mini Kits - Instagram" at bounding box center [218, 640] width 218 height 19
click at [109, 631] on input "US | The Mini Kits - Instagram" at bounding box center [109, 631] width 0 height 0
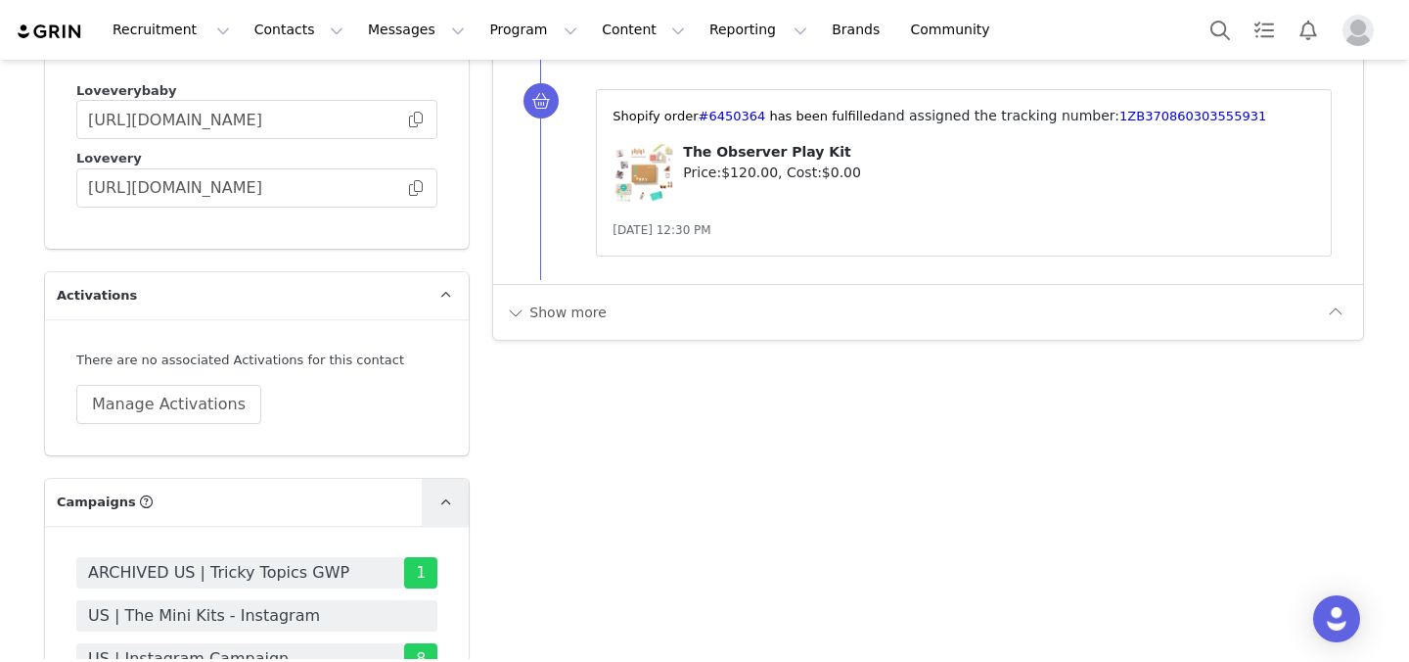
click at [423, 479] on link at bounding box center [445, 502] width 47 height 47
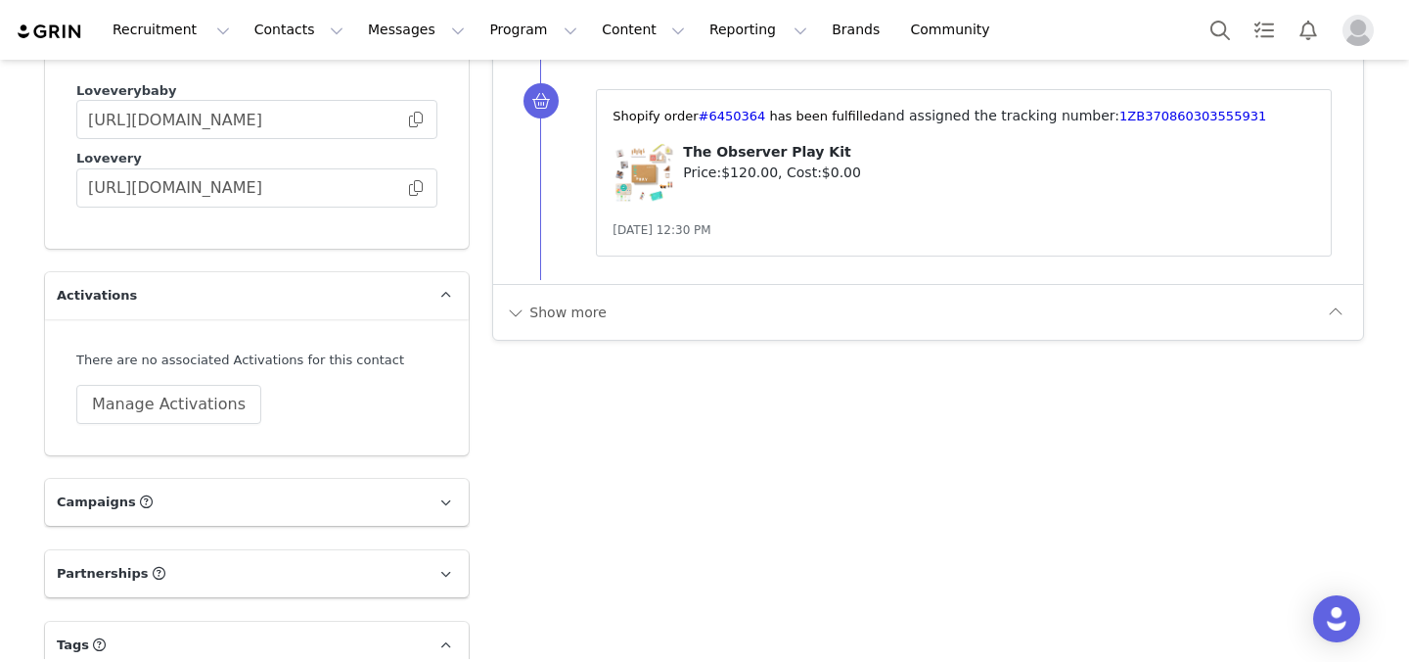
click at [419, 479] on p "Campaigns Any campaigns associated with a contact will be available to them via…" at bounding box center [233, 502] width 377 height 47
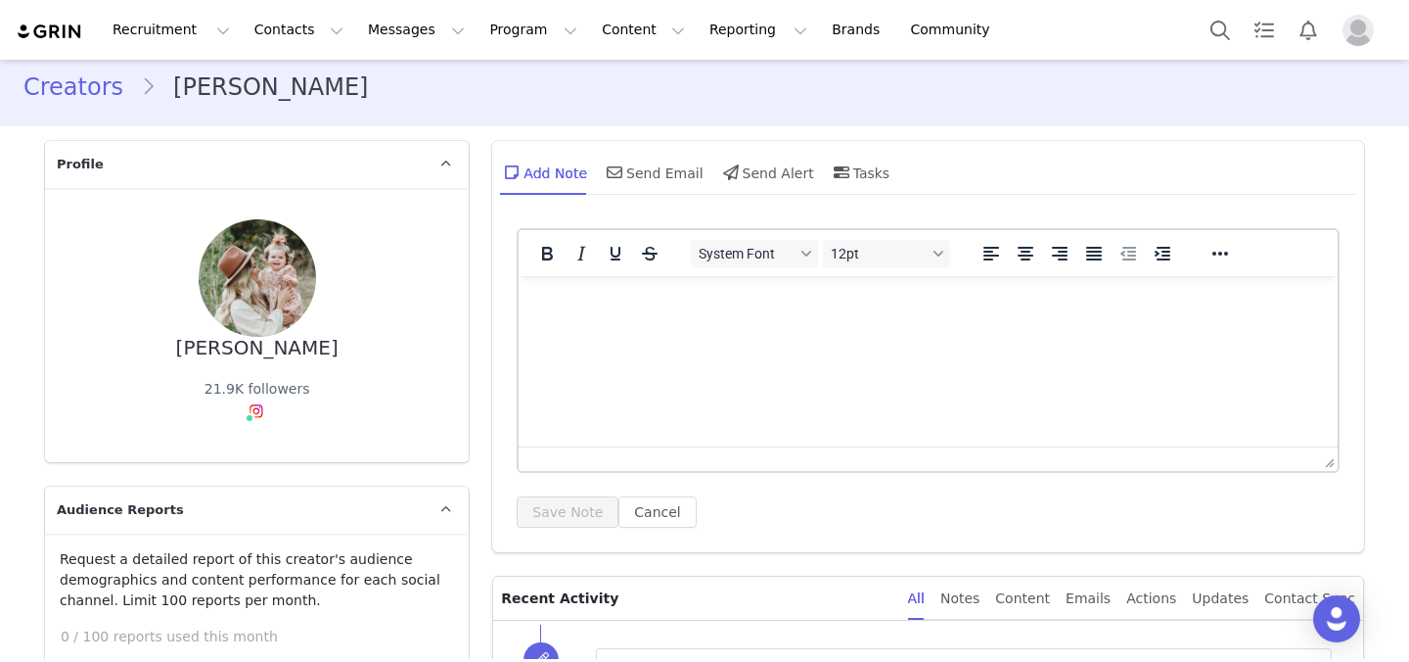
scroll to position [0, 0]
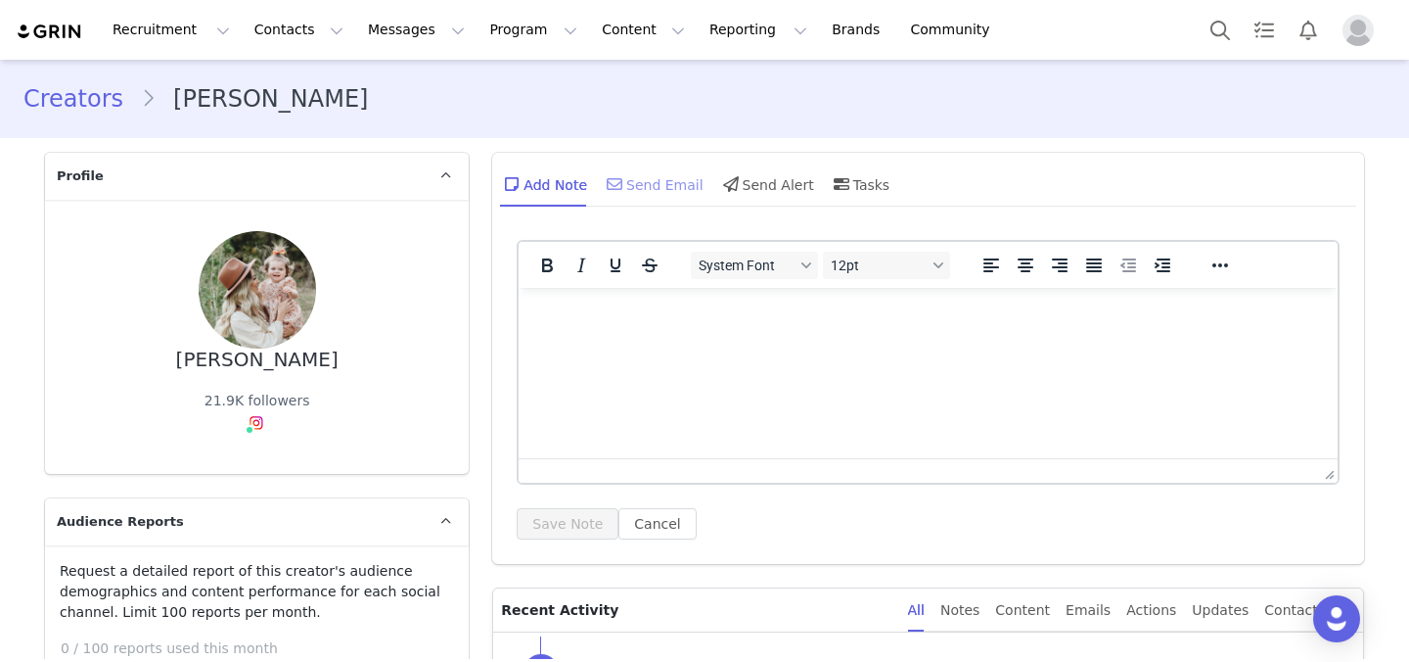
click at [671, 191] on div "Send Email" at bounding box center [653, 183] width 101 height 47
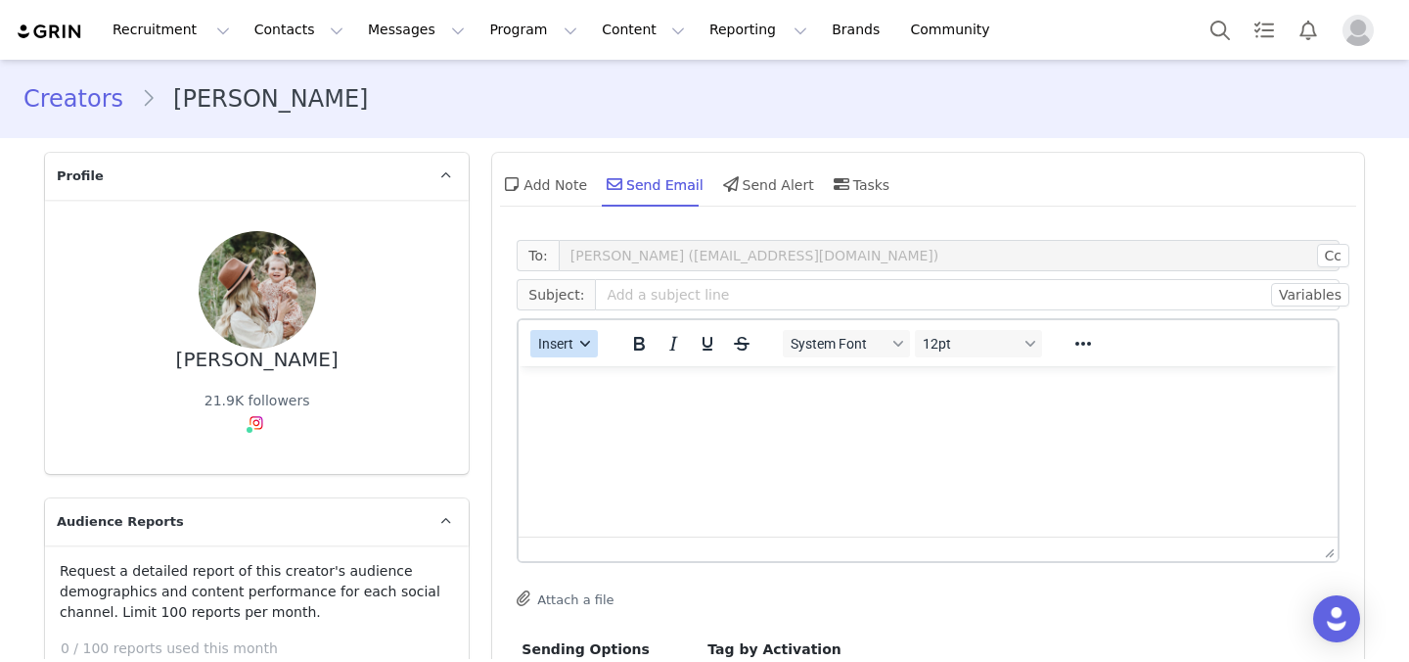
click at [548, 341] on span "Insert" at bounding box center [556, 344] width 35 height 16
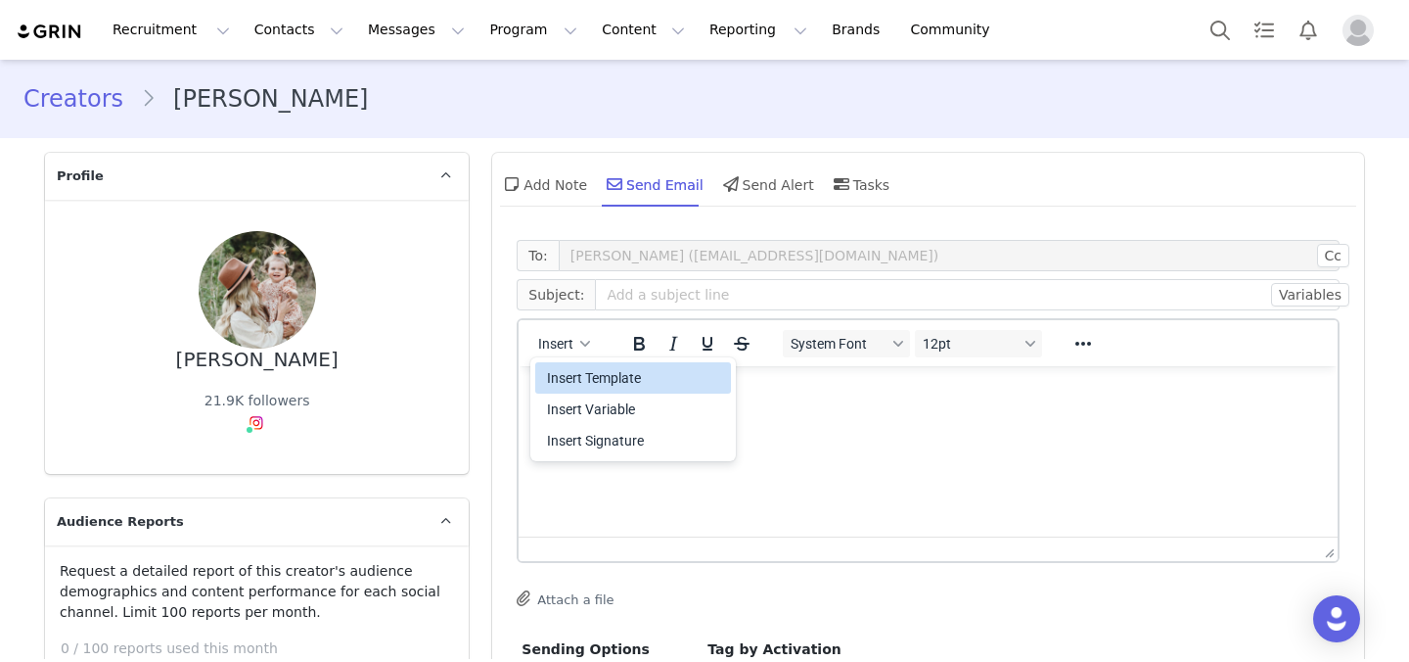
click at [595, 360] on div "Insert Template Insert Variable Insert Signature" at bounding box center [633, 409] width 196 height 102
click at [600, 378] on div "Insert Template" at bounding box center [635, 377] width 176 height 23
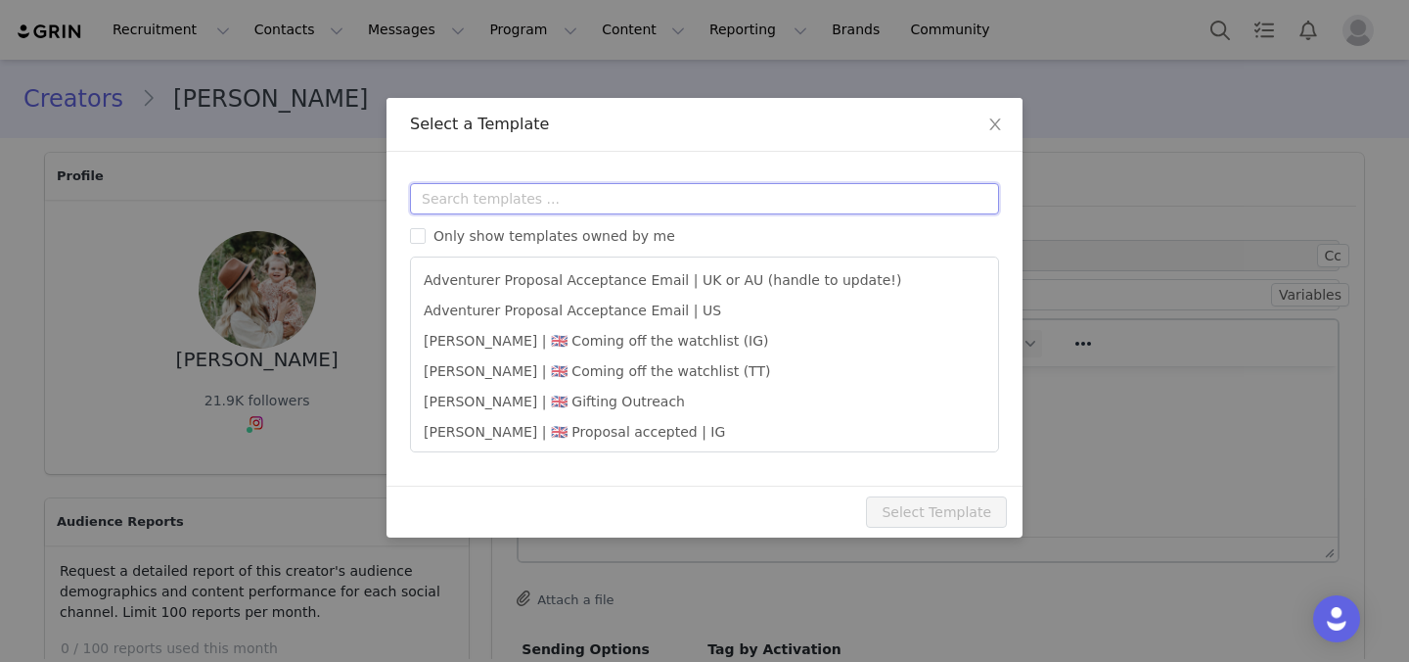
click at [577, 202] on input "text" at bounding box center [704, 198] width 589 height 31
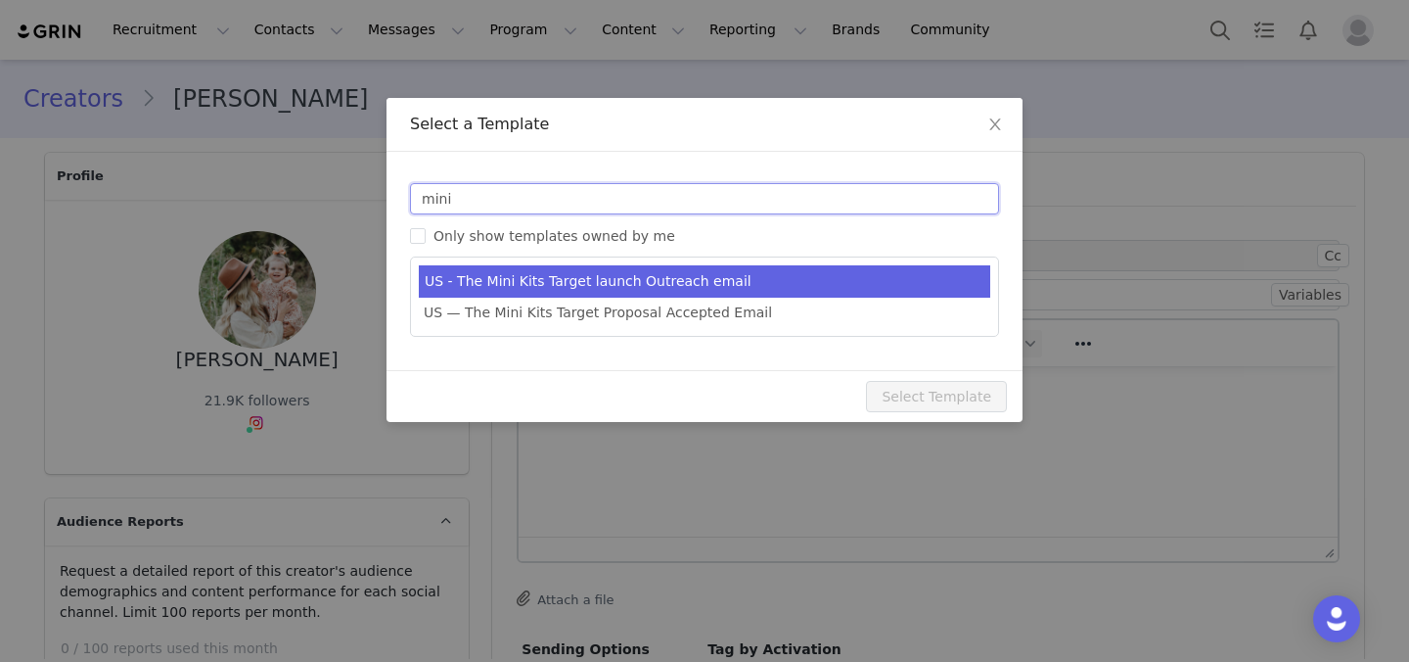
type input "mini"
type input "New! 9 new Mini Kits by Lovevery 🎉"
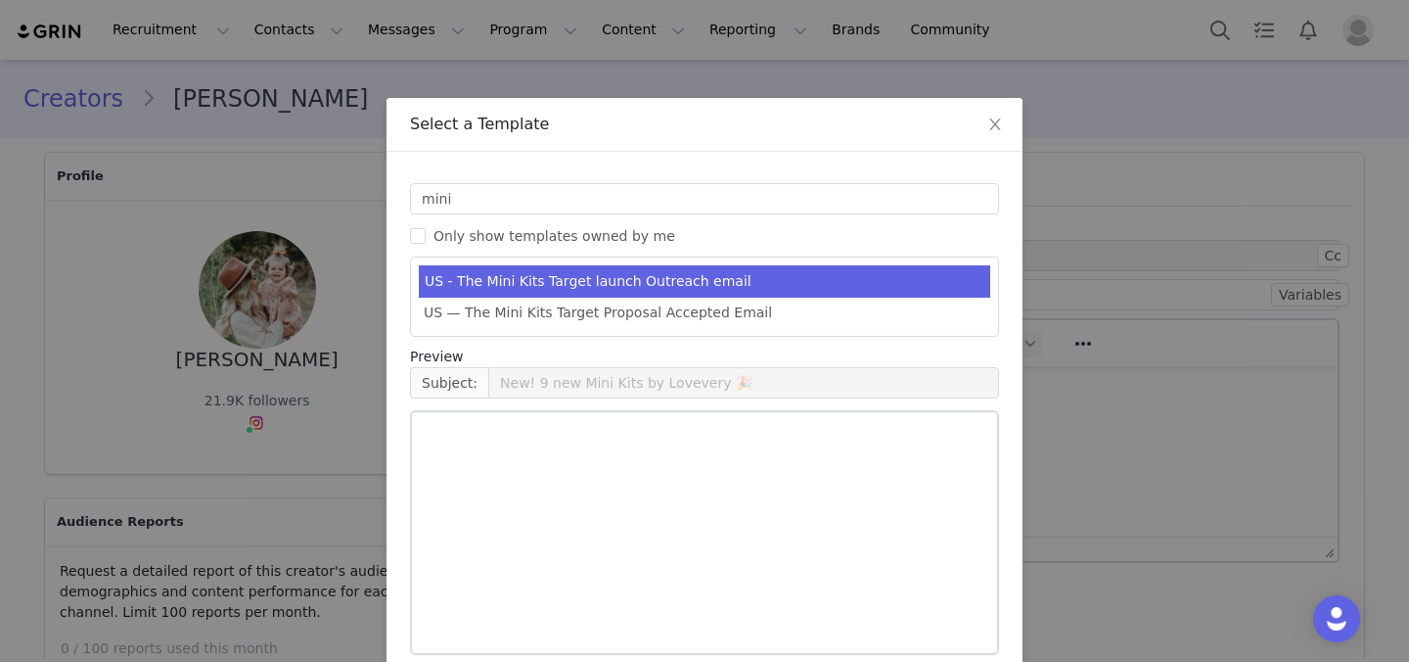
click at [576, 266] on li "US - The Mini Kits Target launch Outreach email" at bounding box center [705, 281] width 572 height 32
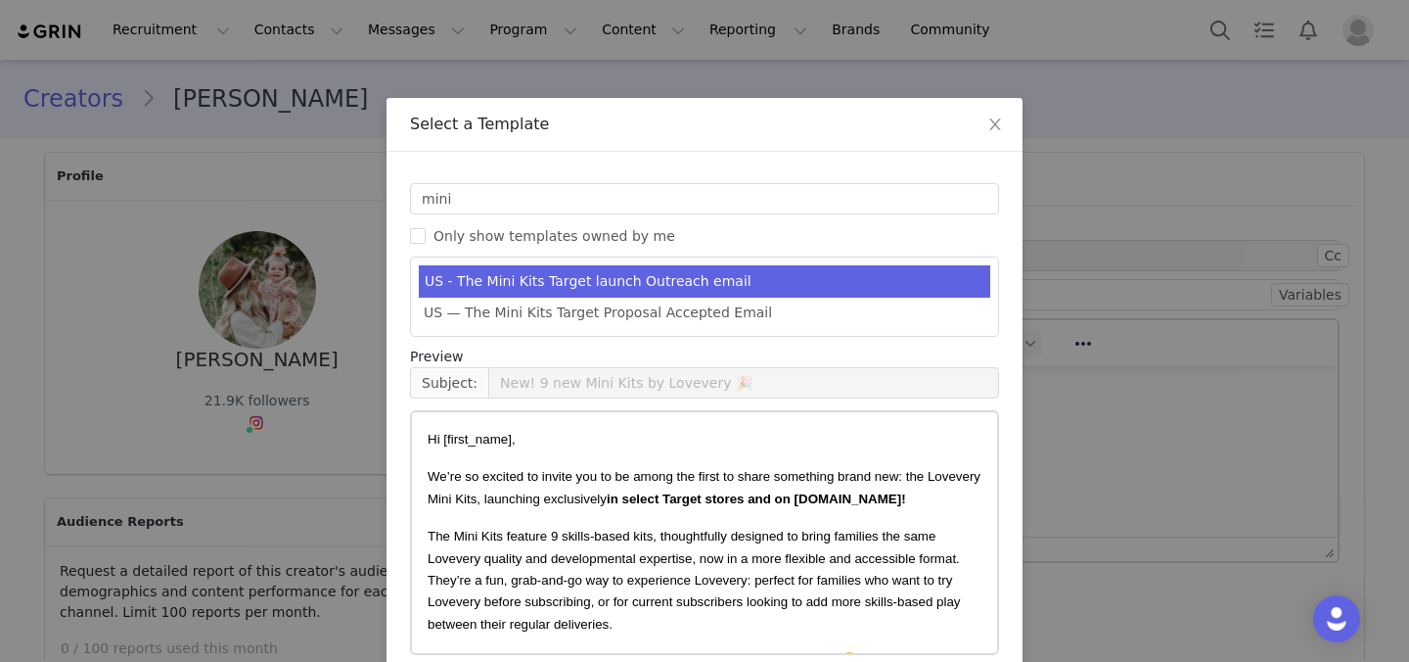
scroll to position [92, 0]
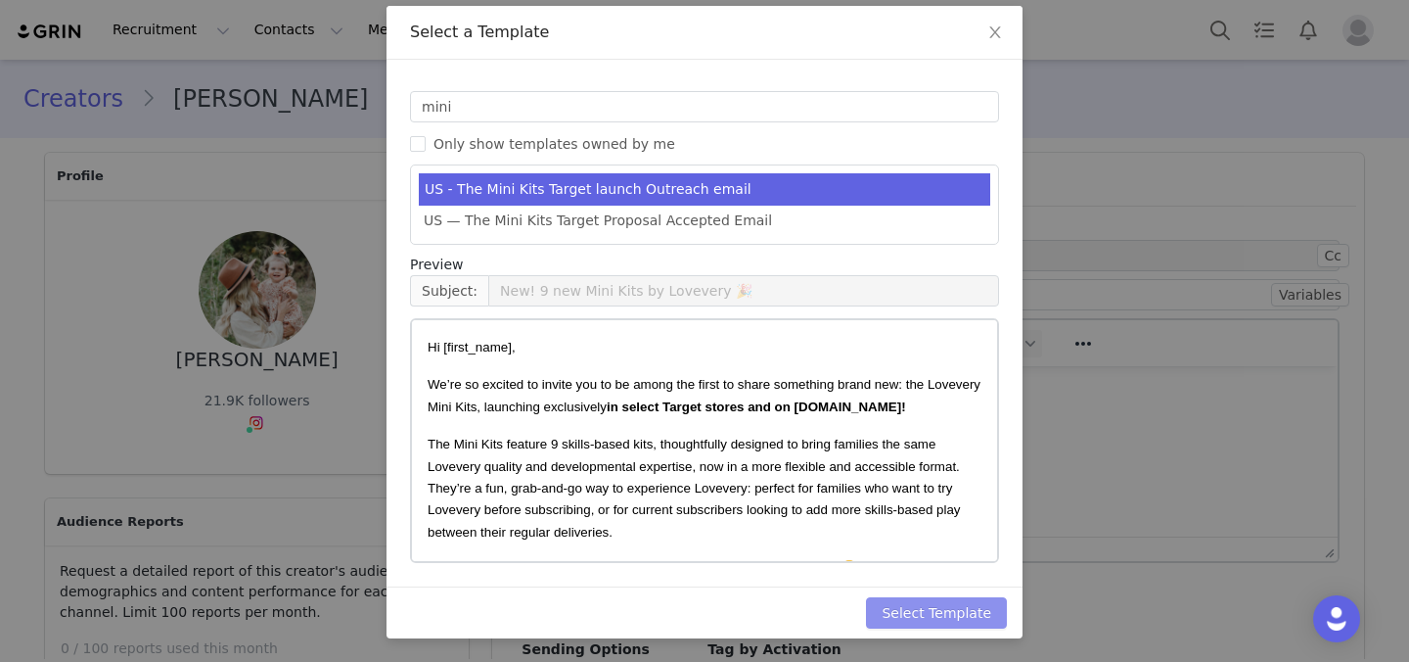
click at [961, 621] on button "Select Template" at bounding box center [936, 612] width 141 height 31
type input "New! 9 new Mini Kits by Lovevery 🎉"
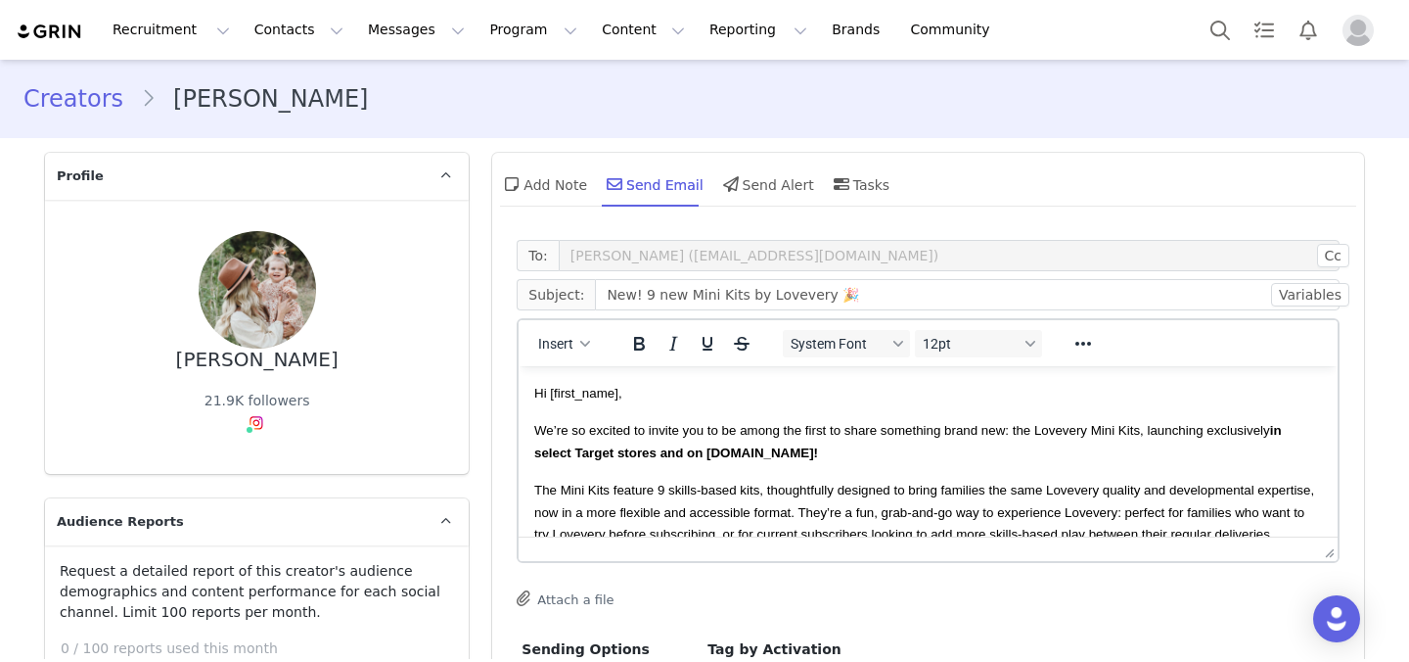
scroll to position [87, 0]
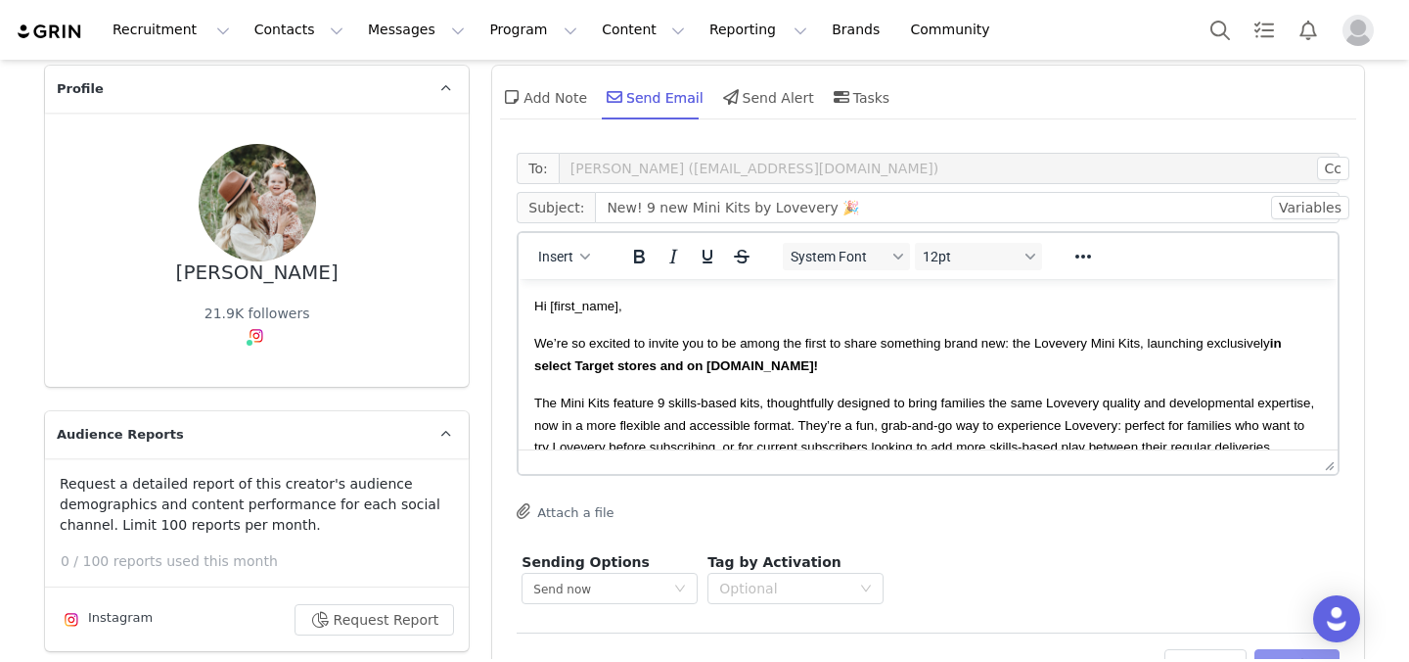
click at [1292, 655] on button "Preview" at bounding box center [1297, 664] width 85 height 31
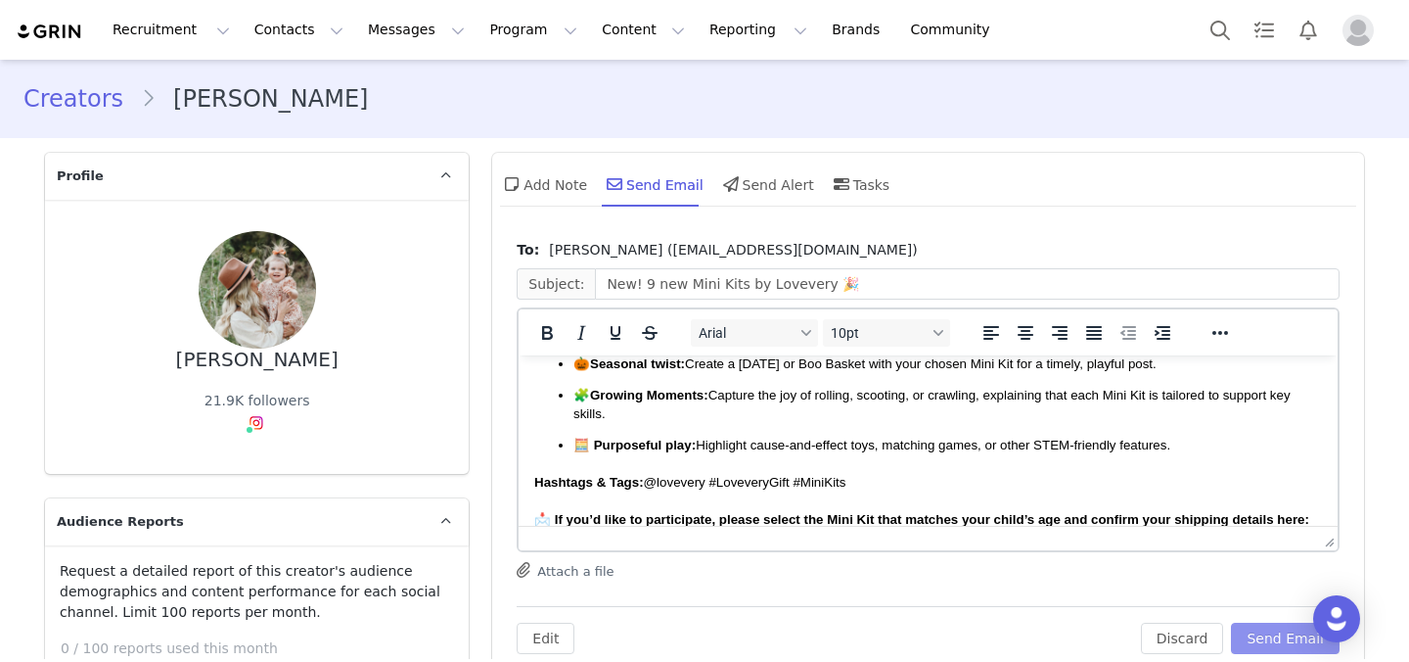
scroll to position [0, 0]
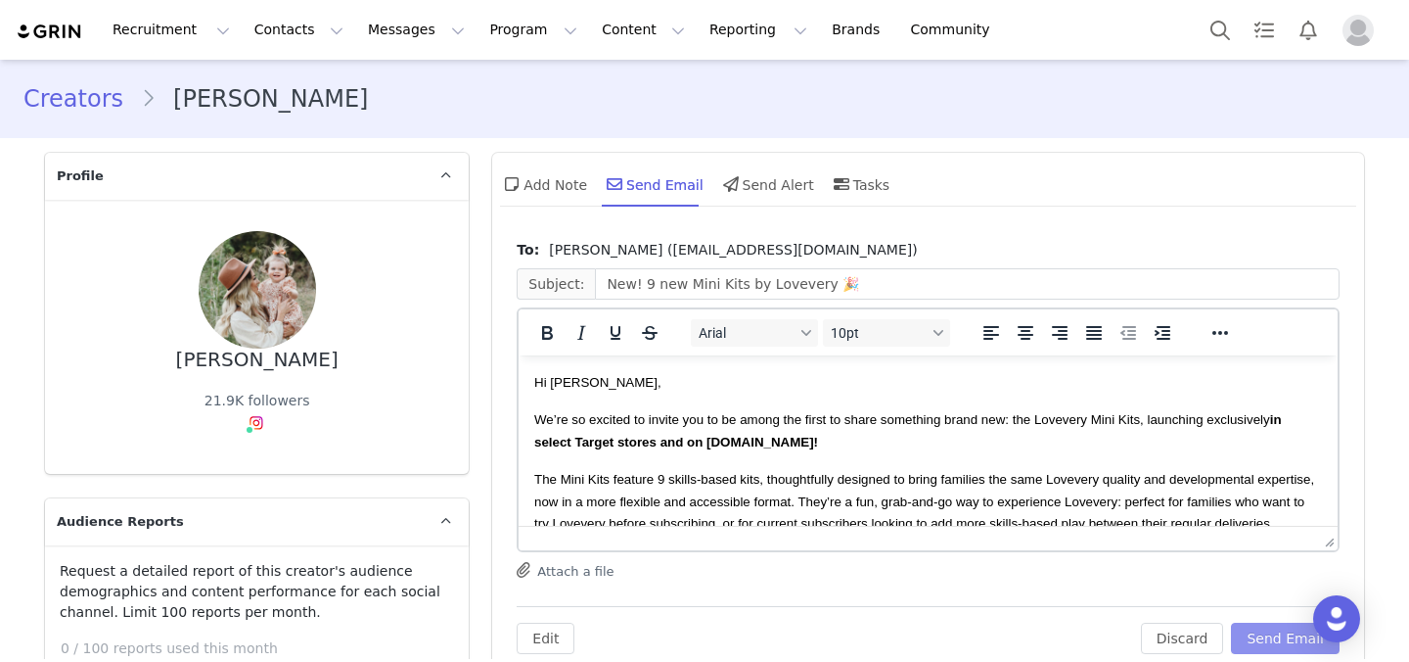
click at [1265, 625] on button "Send Email" at bounding box center [1285, 637] width 109 height 31
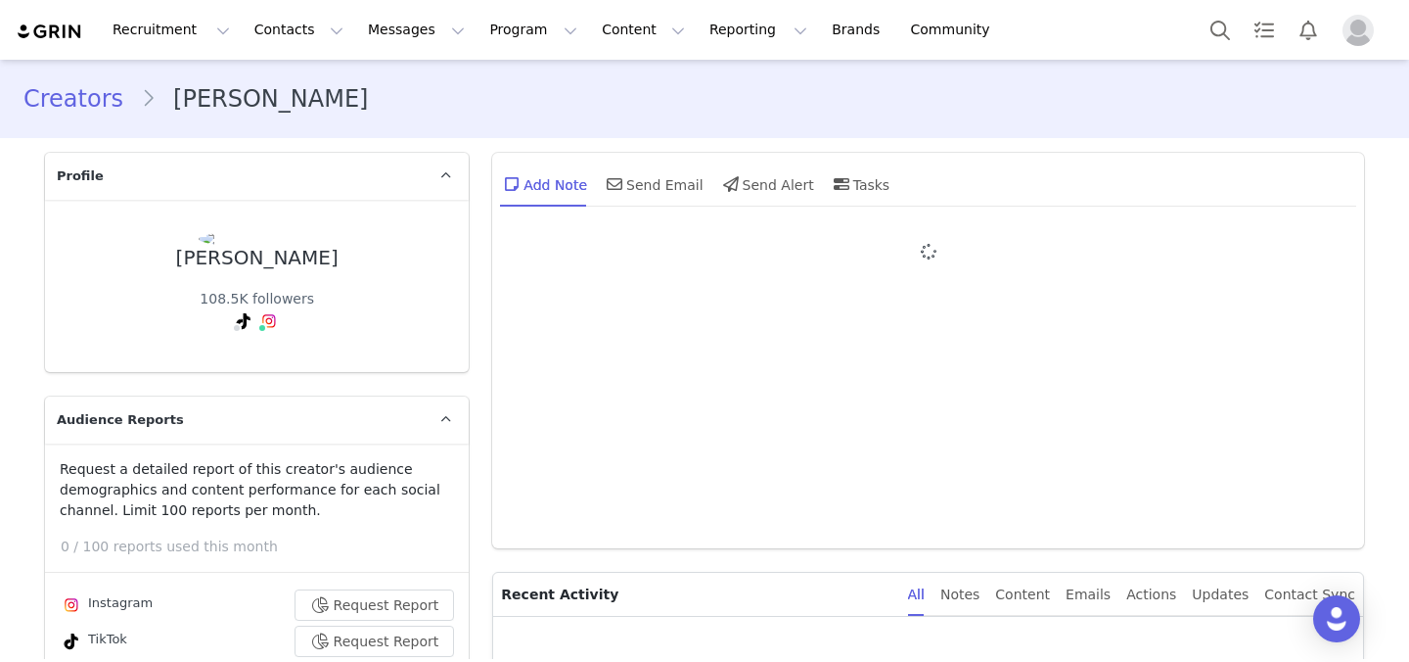
type input "+1 ([GEOGRAPHIC_DATA])"
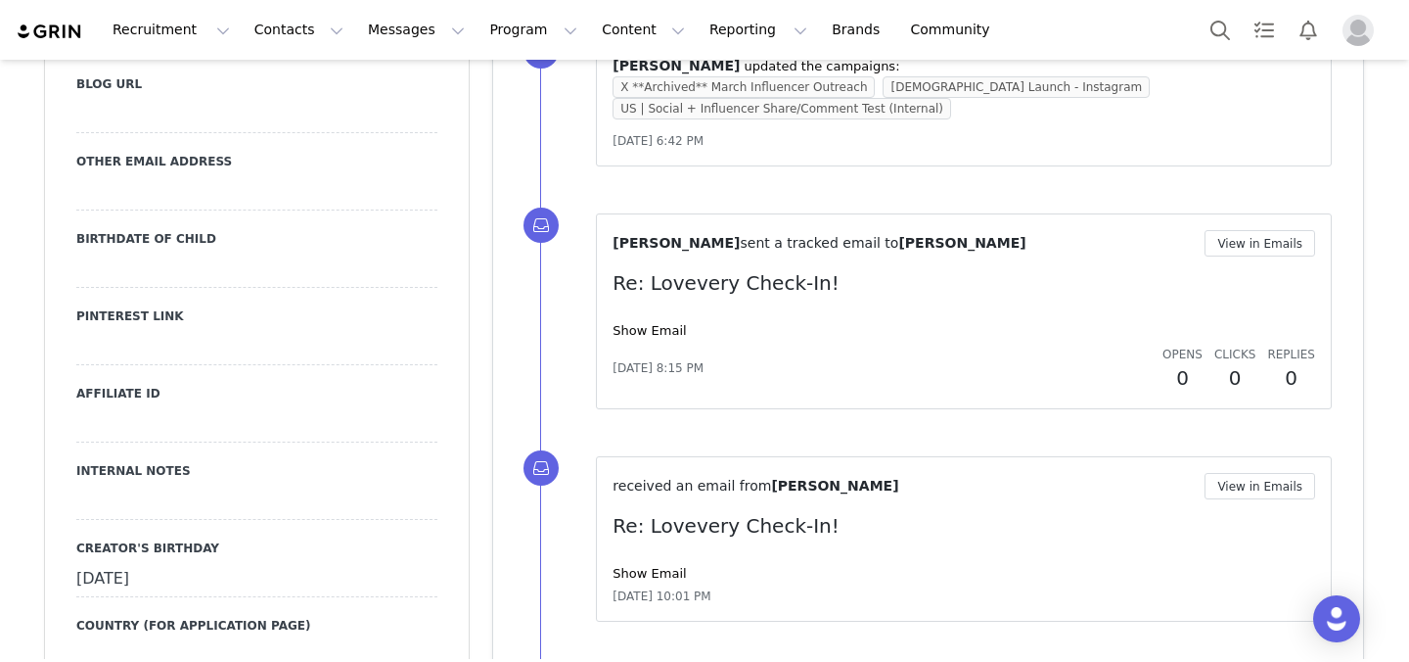
scroll to position [2208, 0]
click at [640, 329] on link "Show Email" at bounding box center [649, 329] width 73 height 15
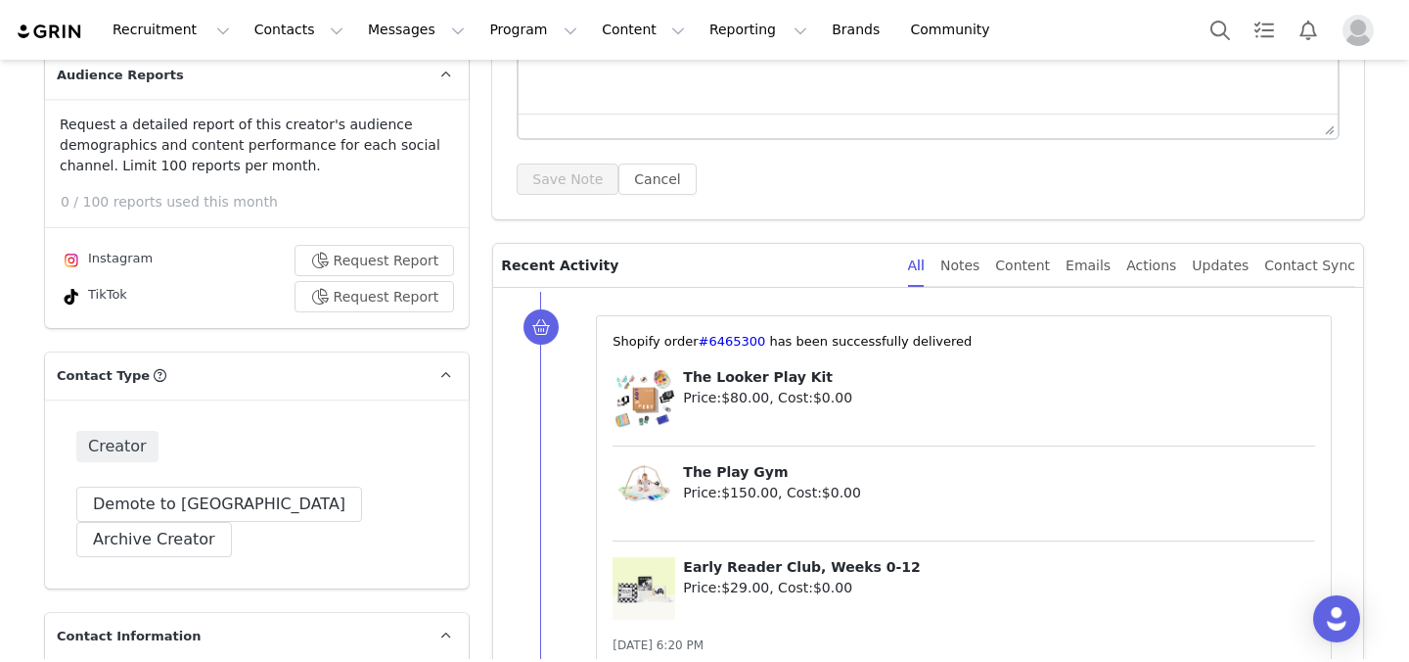
scroll to position [0, 0]
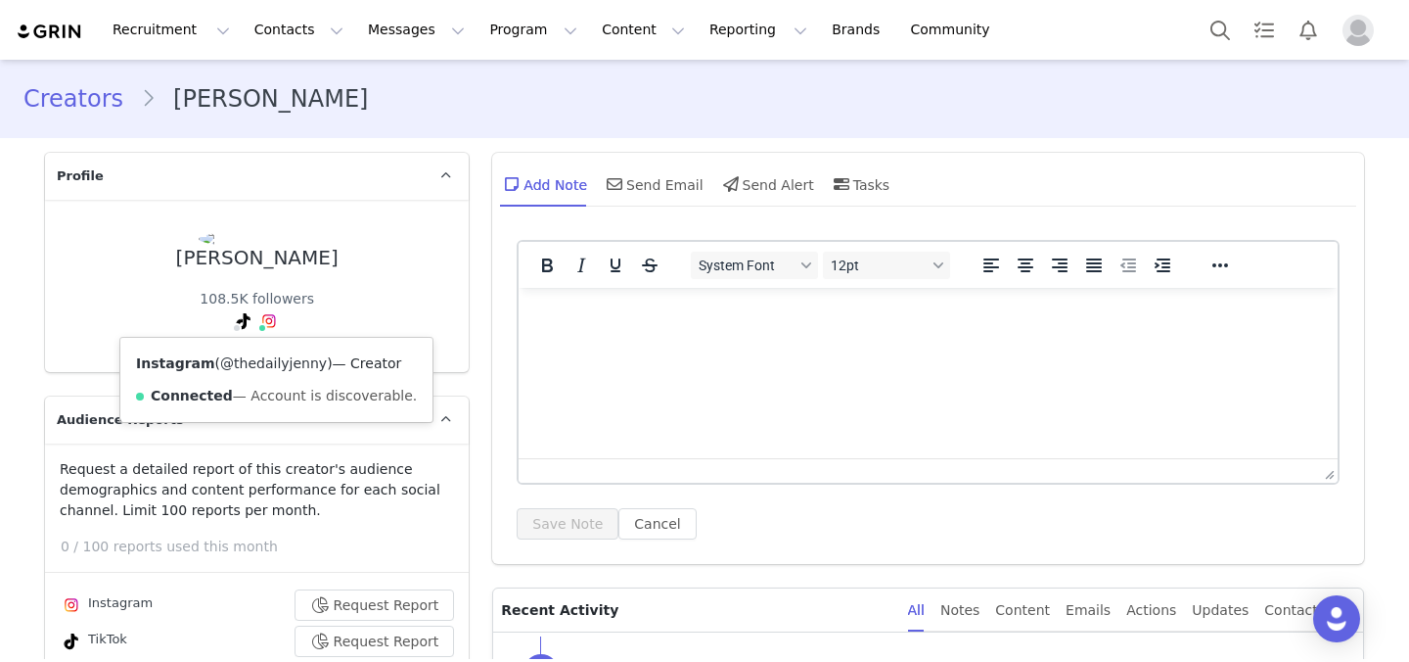
click at [271, 363] on link "@thedailyjenny" at bounding box center [273, 363] width 107 height 16
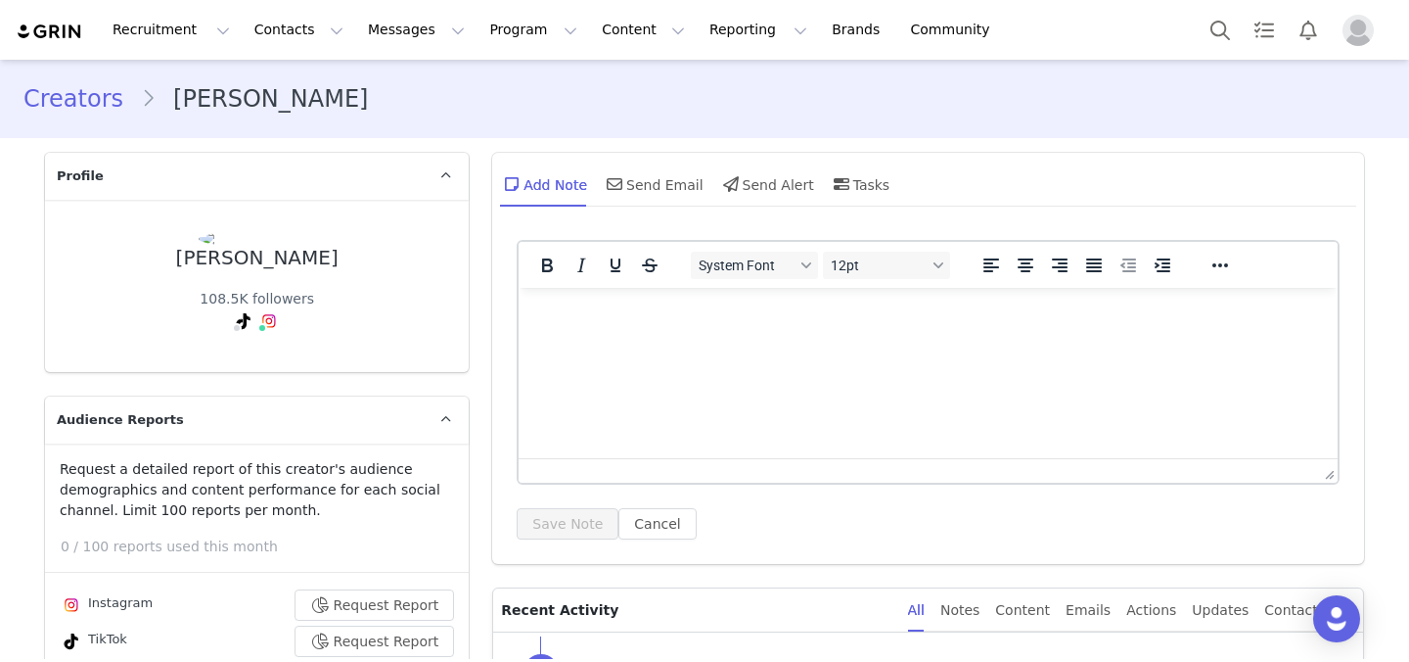
click at [643, 327] on html at bounding box center [928, 314] width 819 height 53
click at [550, 533] on button "Save Note" at bounding box center [568, 523] width 102 height 31
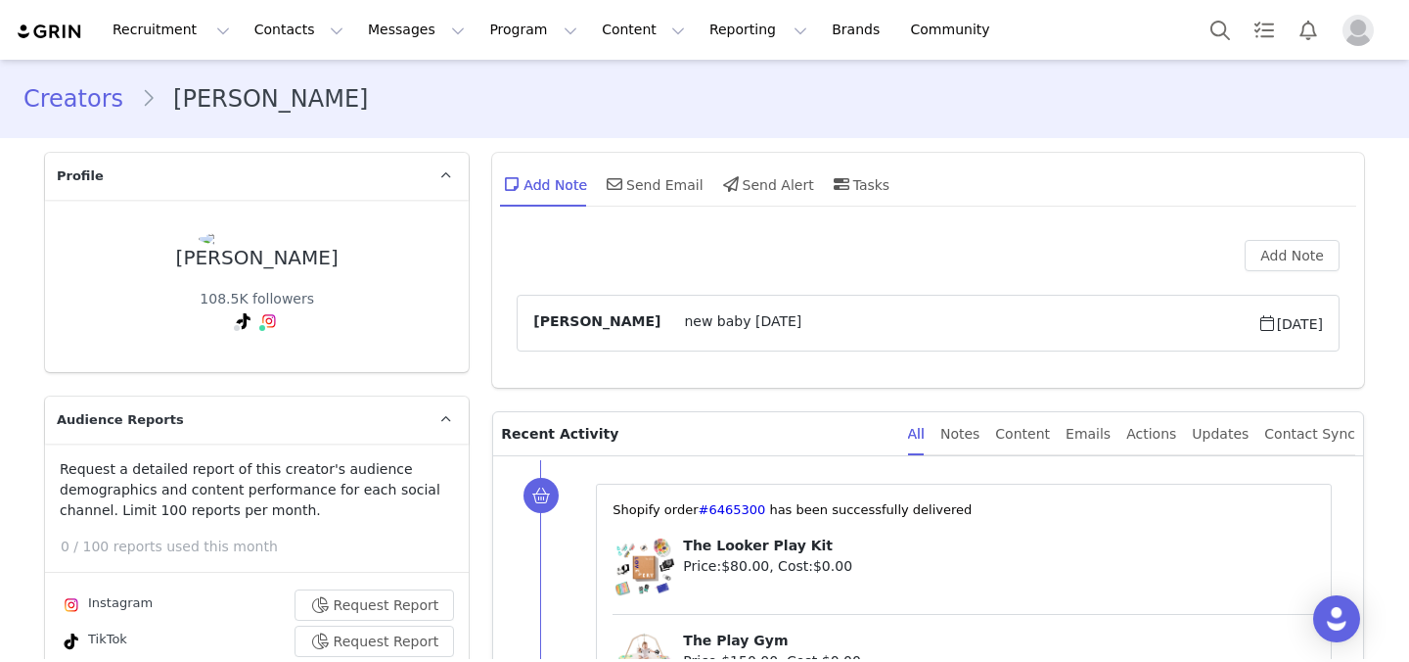
scroll to position [180, 0]
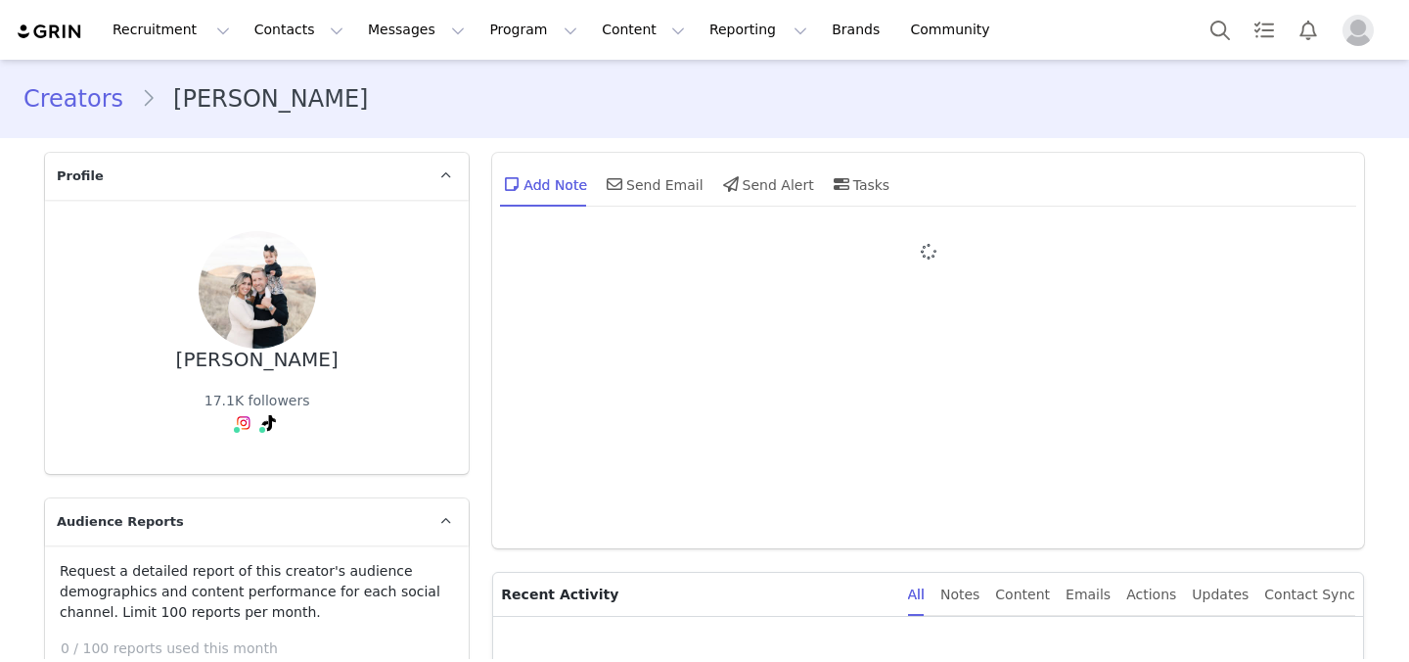
type input "+1 ([GEOGRAPHIC_DATA])"
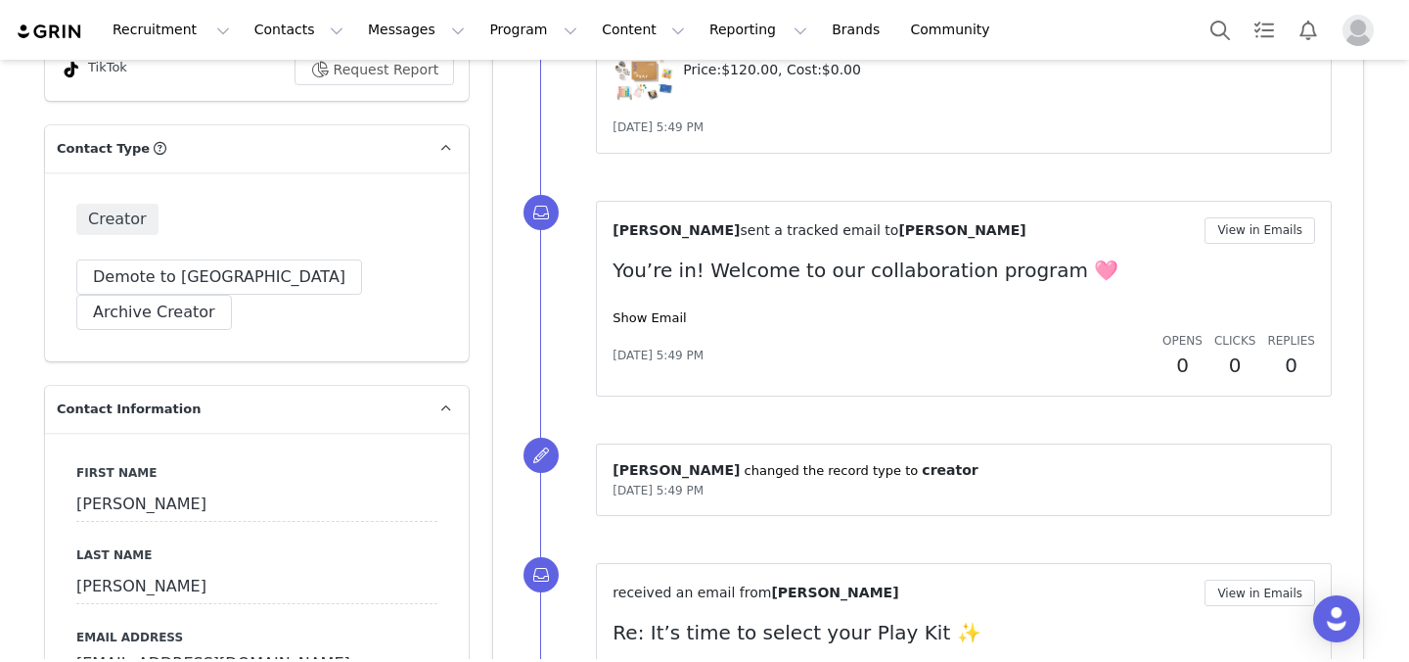
scroll to position [674, 0]
click at [643, 311] on link "Show Email" at bounding box center [649, 316] width 73 height 15
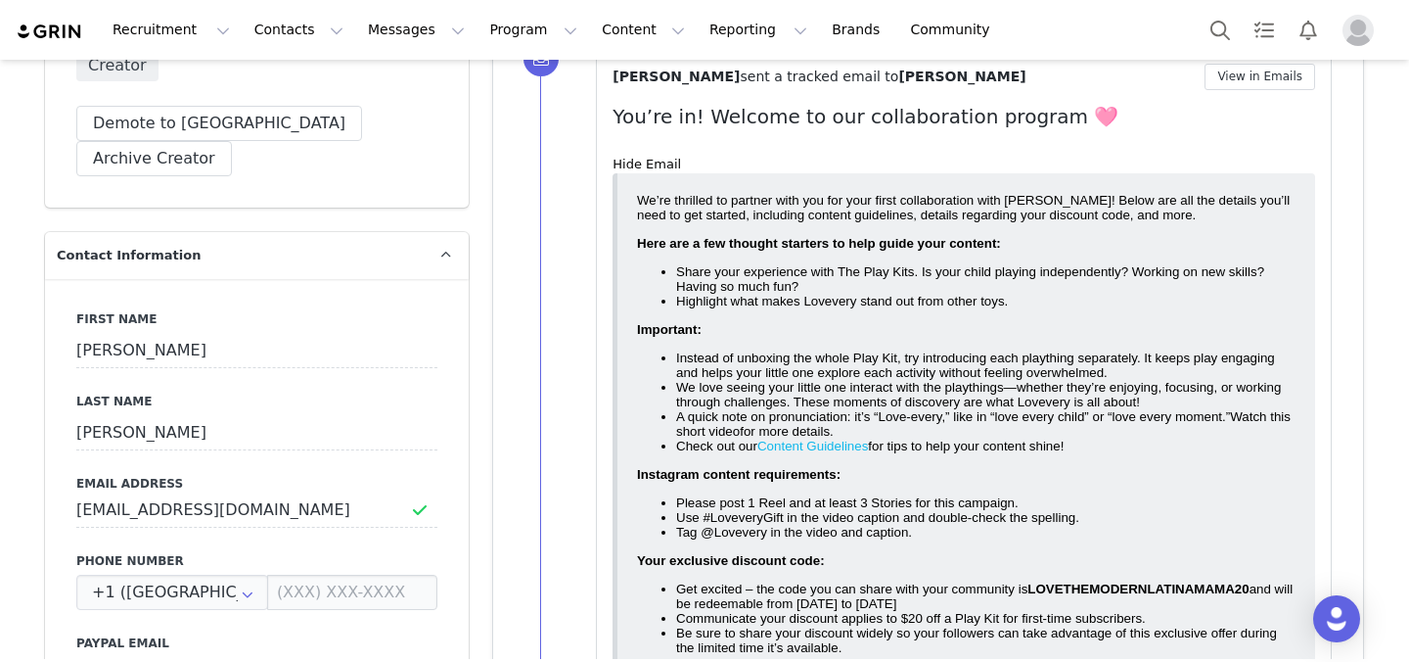
scroll to position [0, 0]
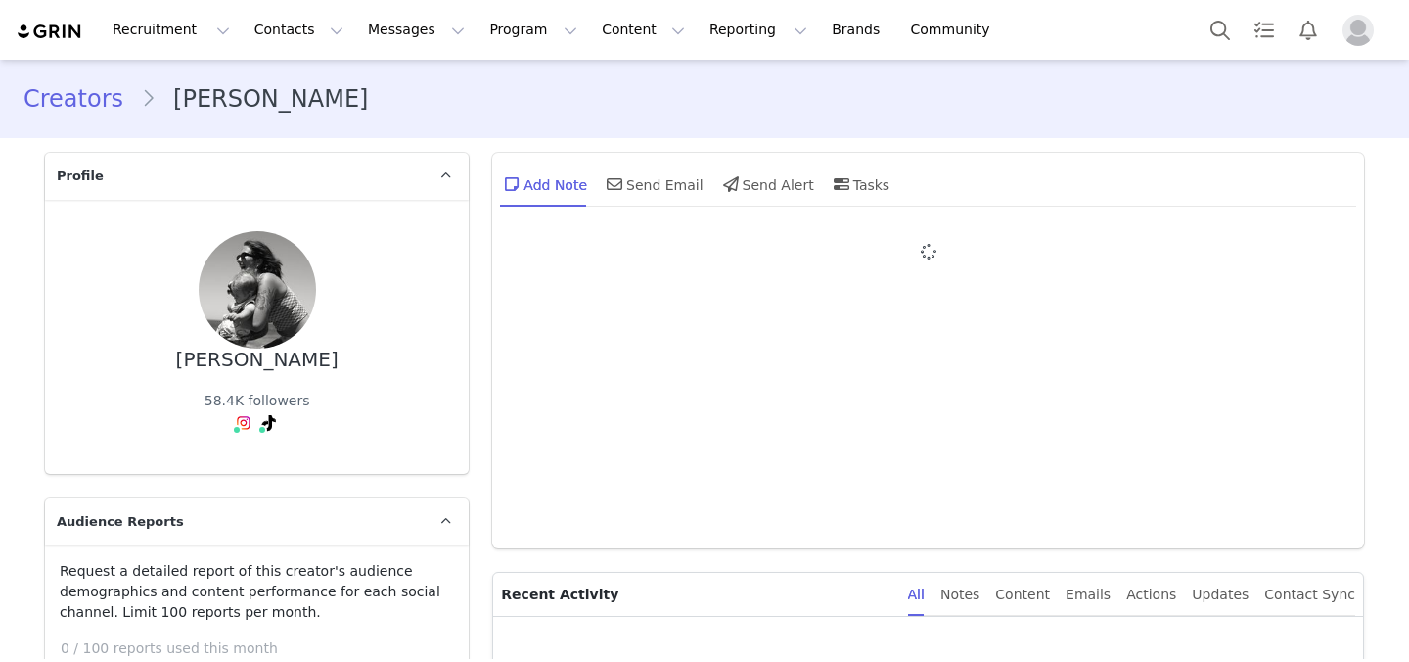
type input "+1 ([GEOGRAPHIC_DATA])"
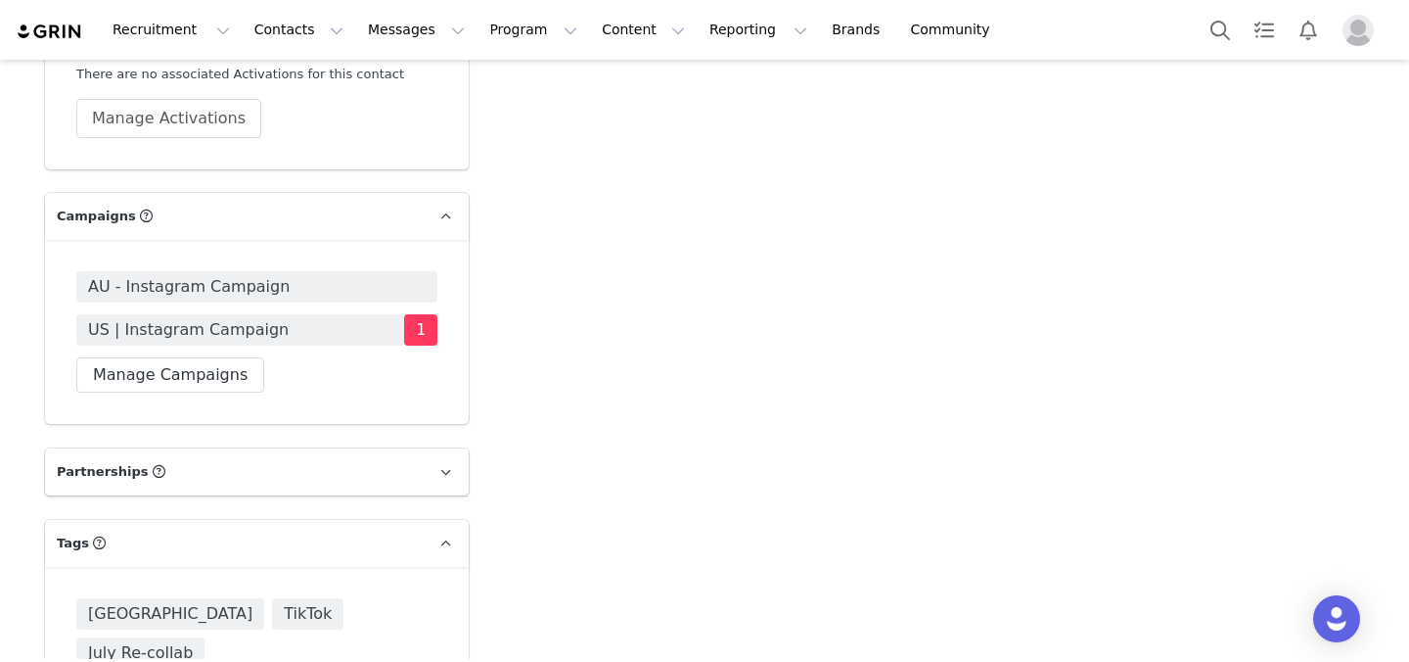
scroll to position [4123, 0]
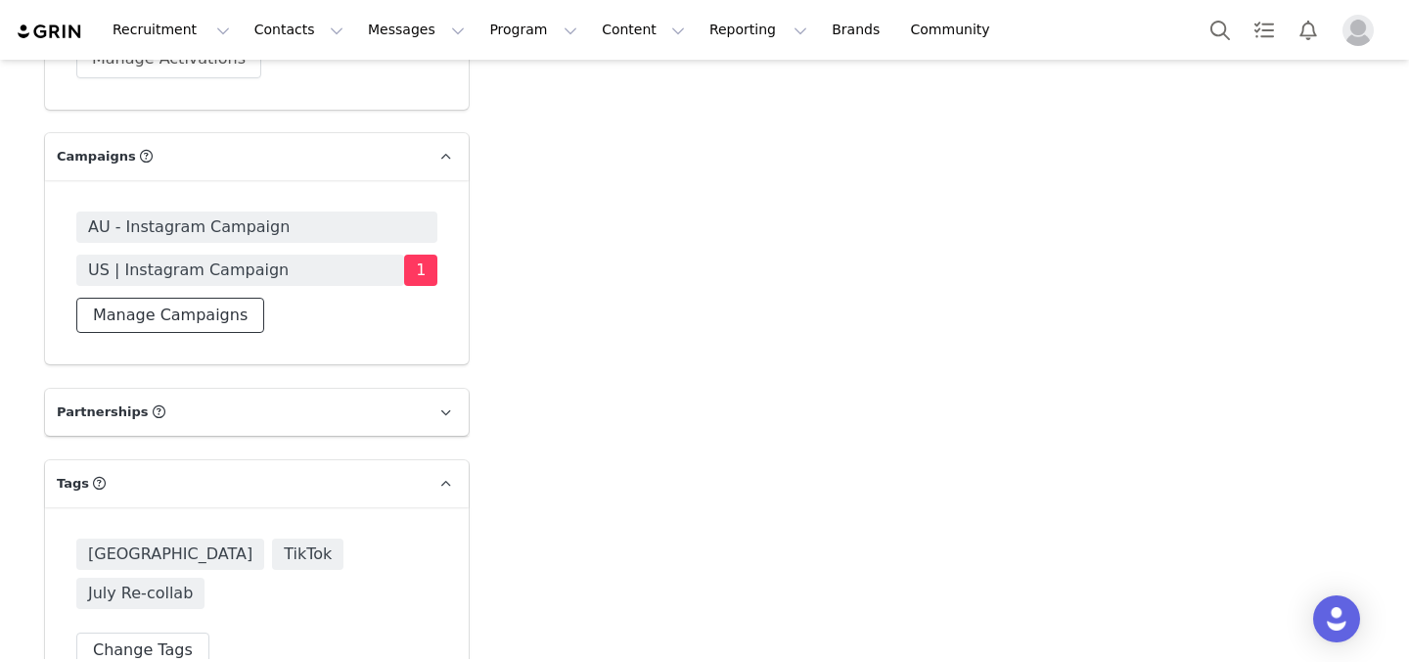
click at [212, 298] on button "Manage Campaigns" at bounding box center [170, 315] width 188 height 35
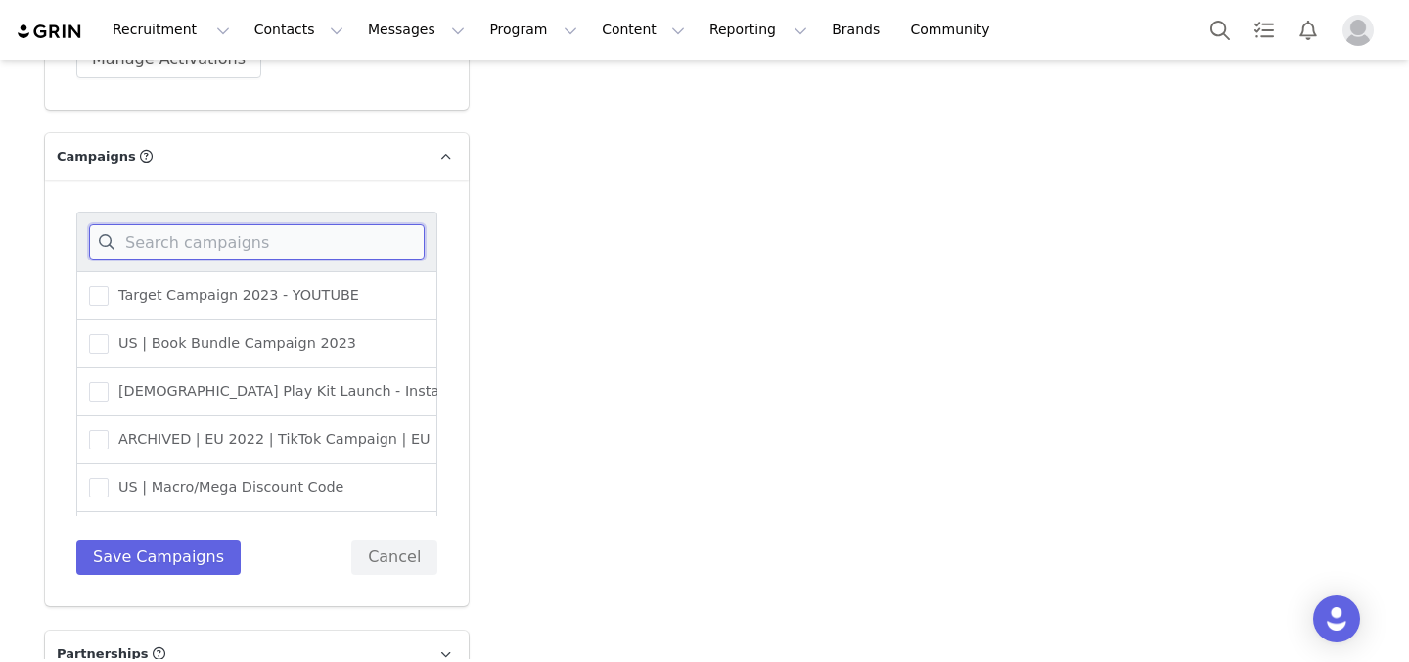
click at [231, 224] on input at bounding box center [257, 241] width 336 height 35
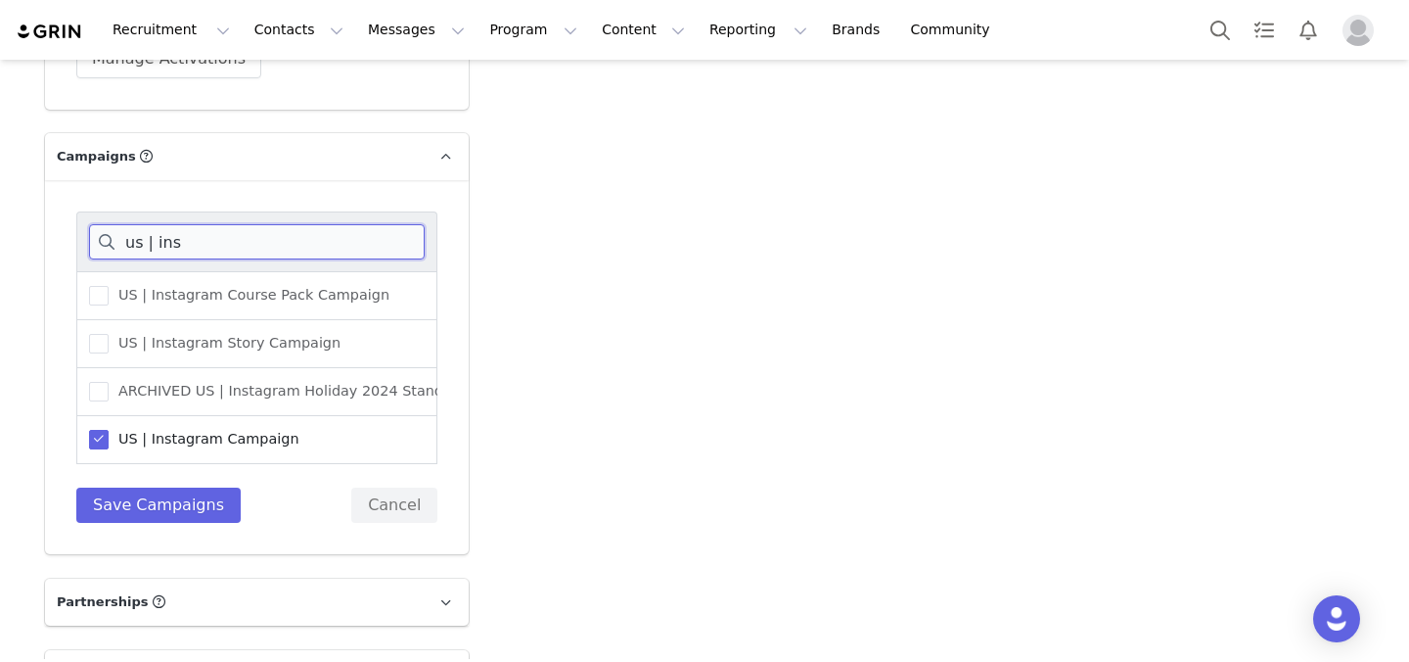
type input "us | ins"
click at [193, 430] on span "US | Instagram Campaign" at bounding box center [204, 439] width 191 height 19
click at [109, 430] on input "US | Instagram Campaign" at bounding box center [109, 430] width 0 height 0
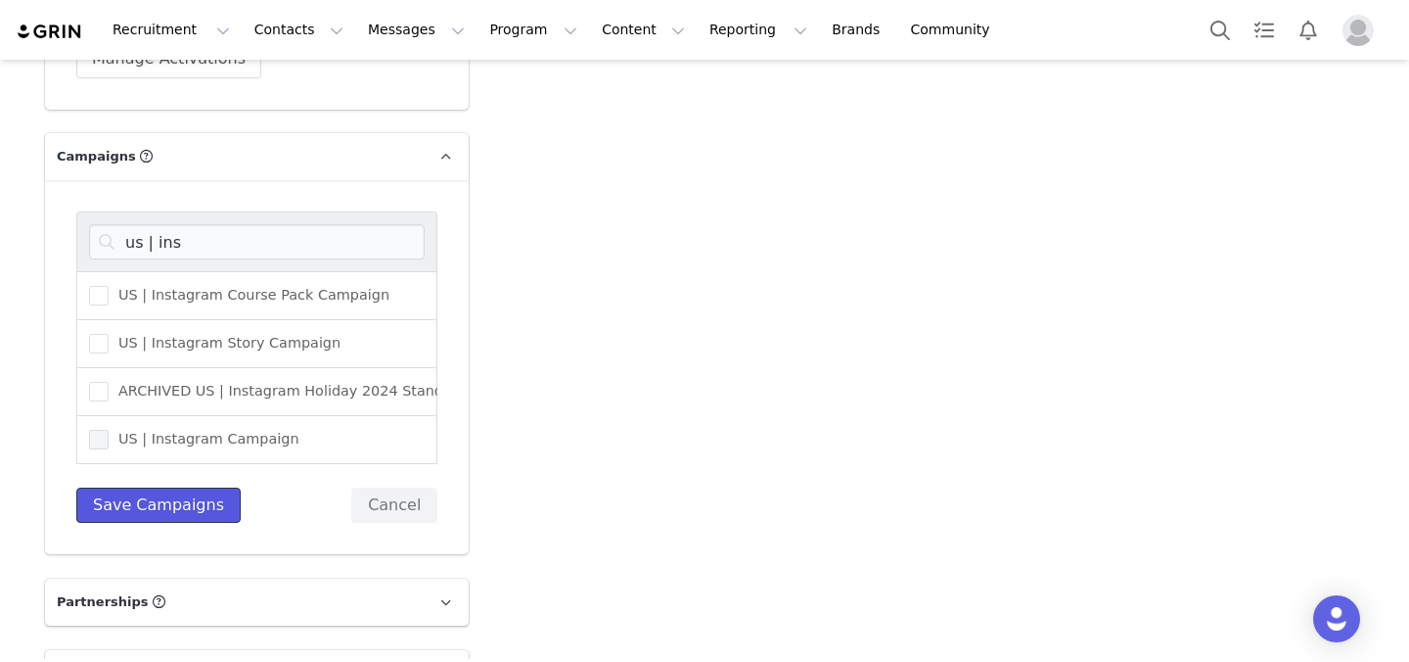
click at [182, 487] on button "Save Campaigns" at bounding box center [158, 504] width 164 height 35
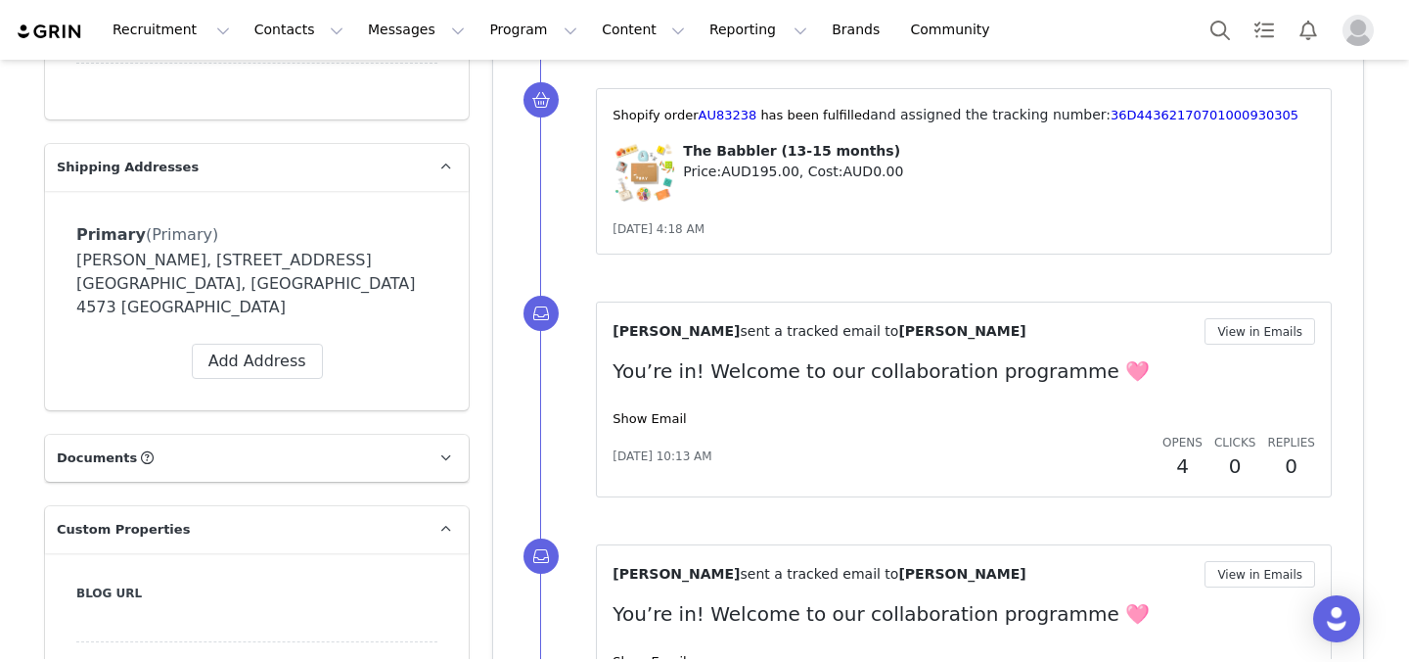
scroll to position [1710, 0]
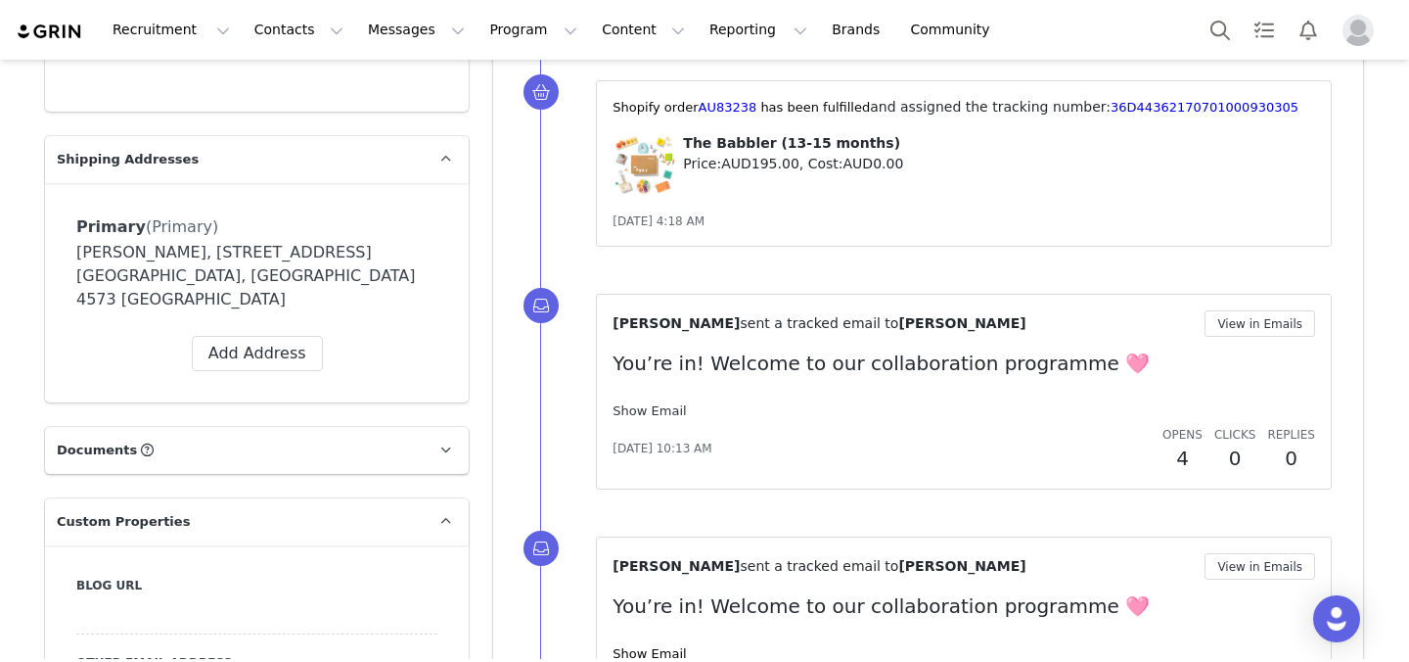
click at [630, 410] on link "Show Email" at bounding box center [649, 410] width 73 height 15
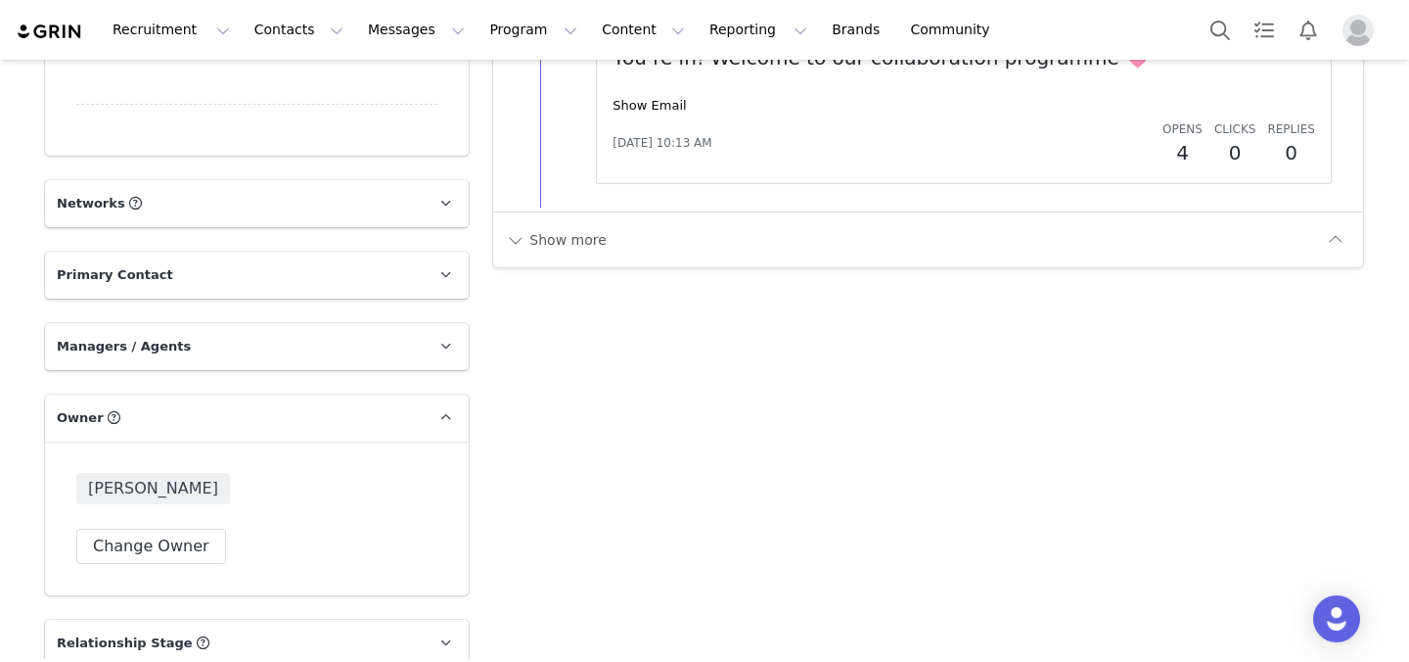
scroll to position [3091, 0]
click at [535, 243] on button "Show more" at bounding box center [556, 238] width 103 height 31
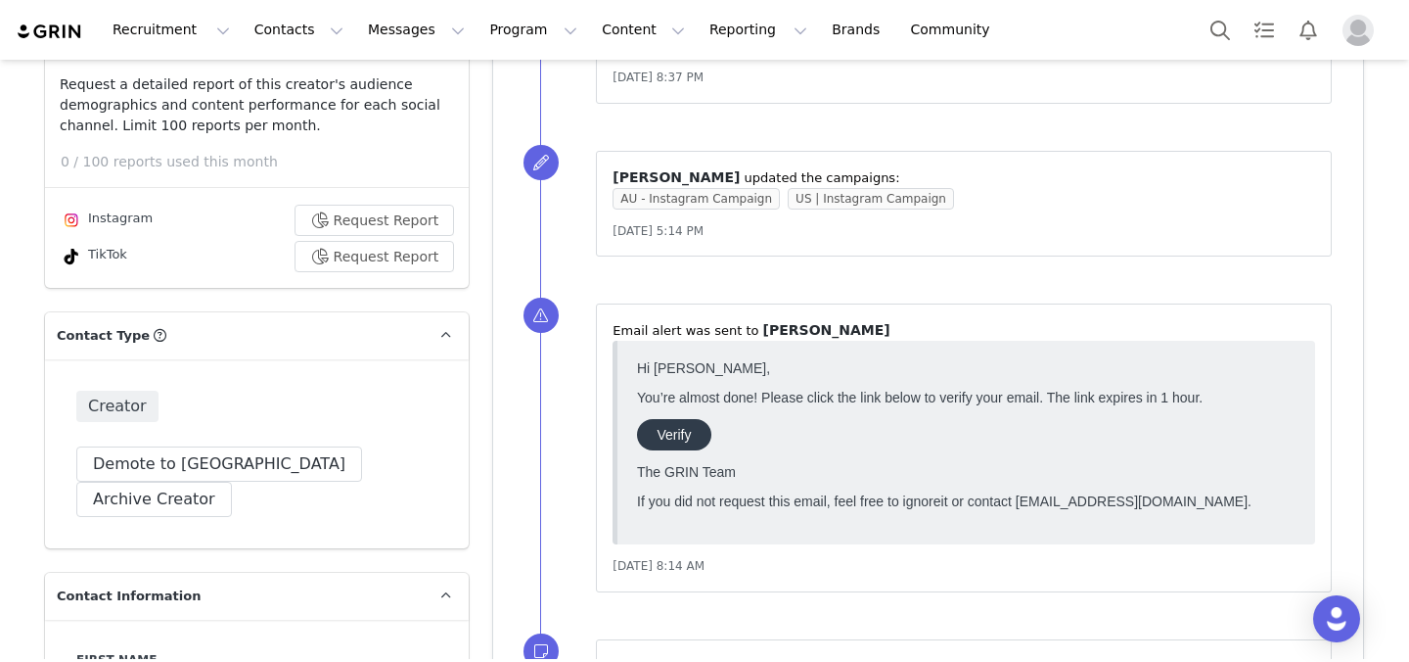
scroll to position [0, 0]
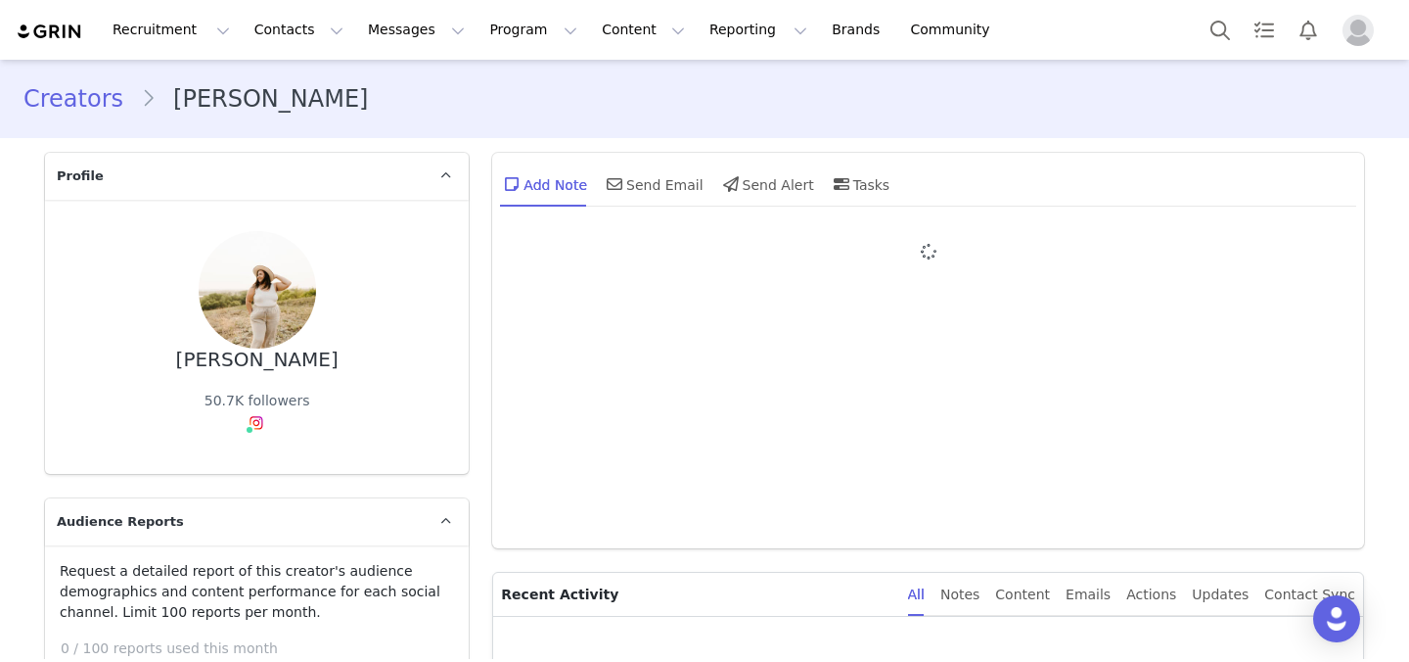
type input "+1 ([GEOGRAPHIC_DATA])"
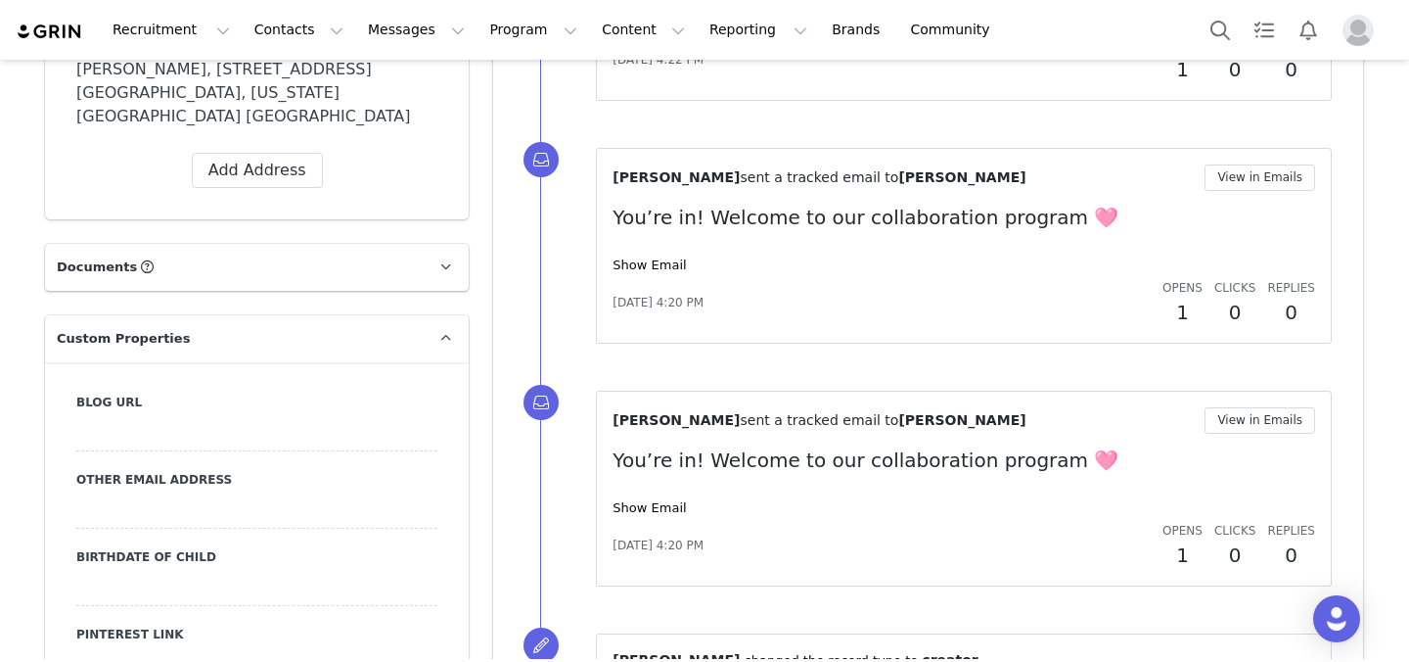
scroll to position [1888, 0]
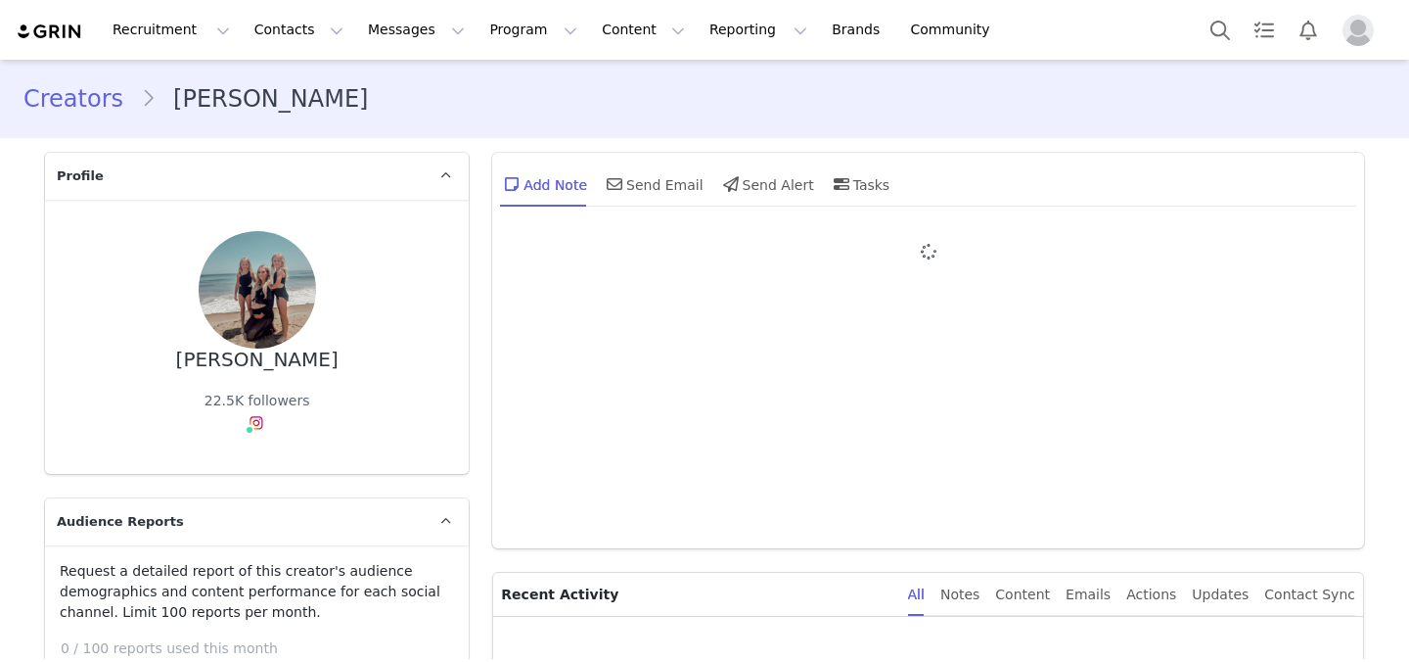
type input "+1 ([GEOGRAPHIC_DATA])"
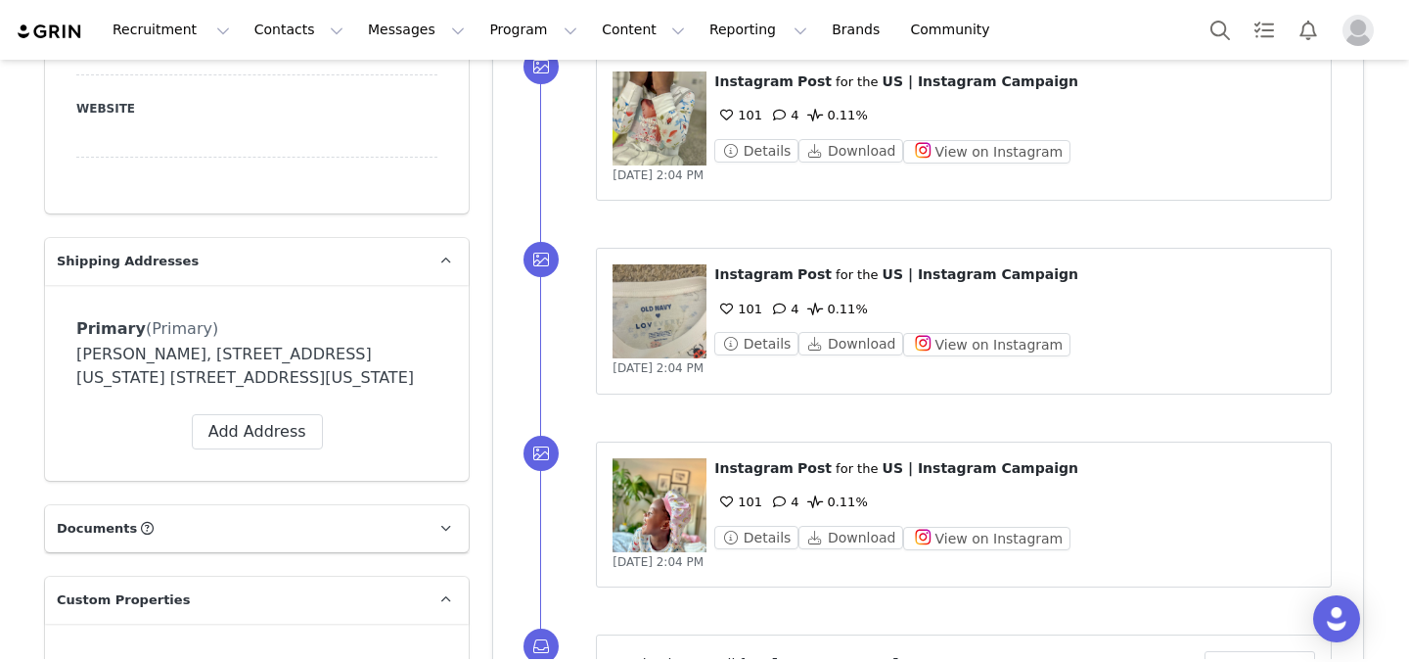
scroll to position [1570, 0]
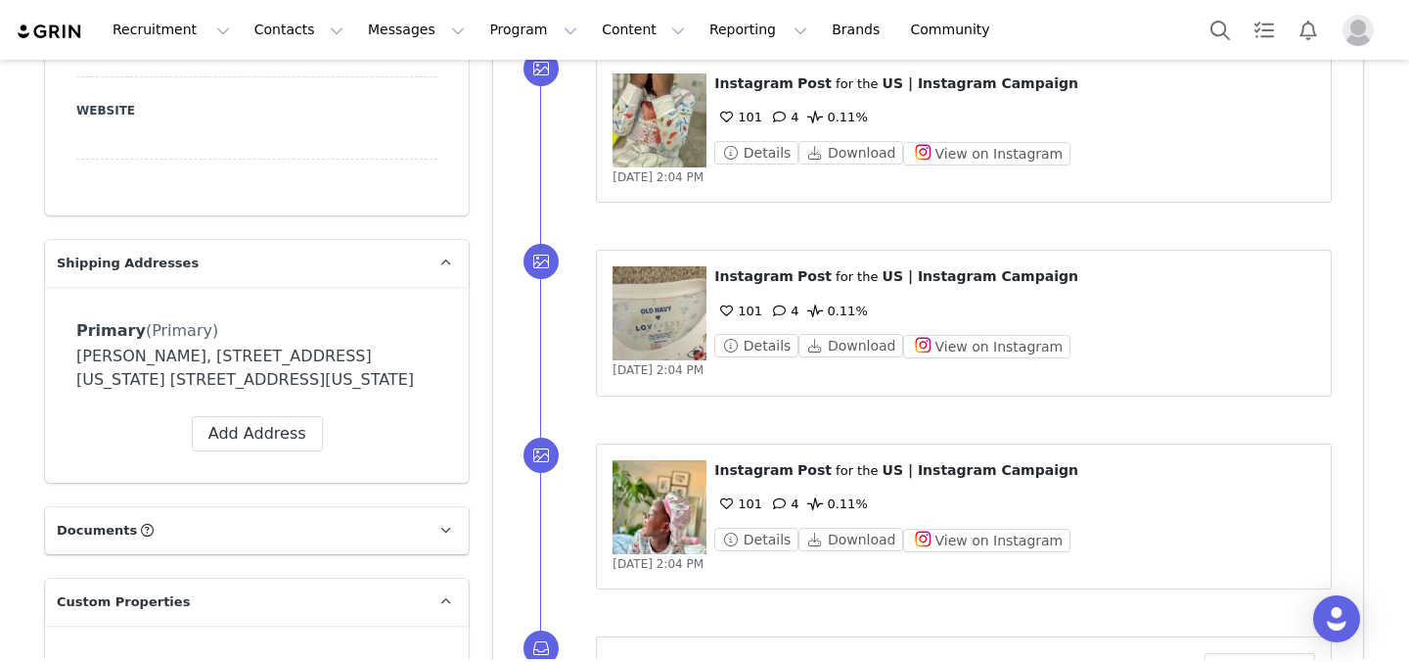
click at [656, 337] on figure at bounding box center [660, 313] width 94 height 94
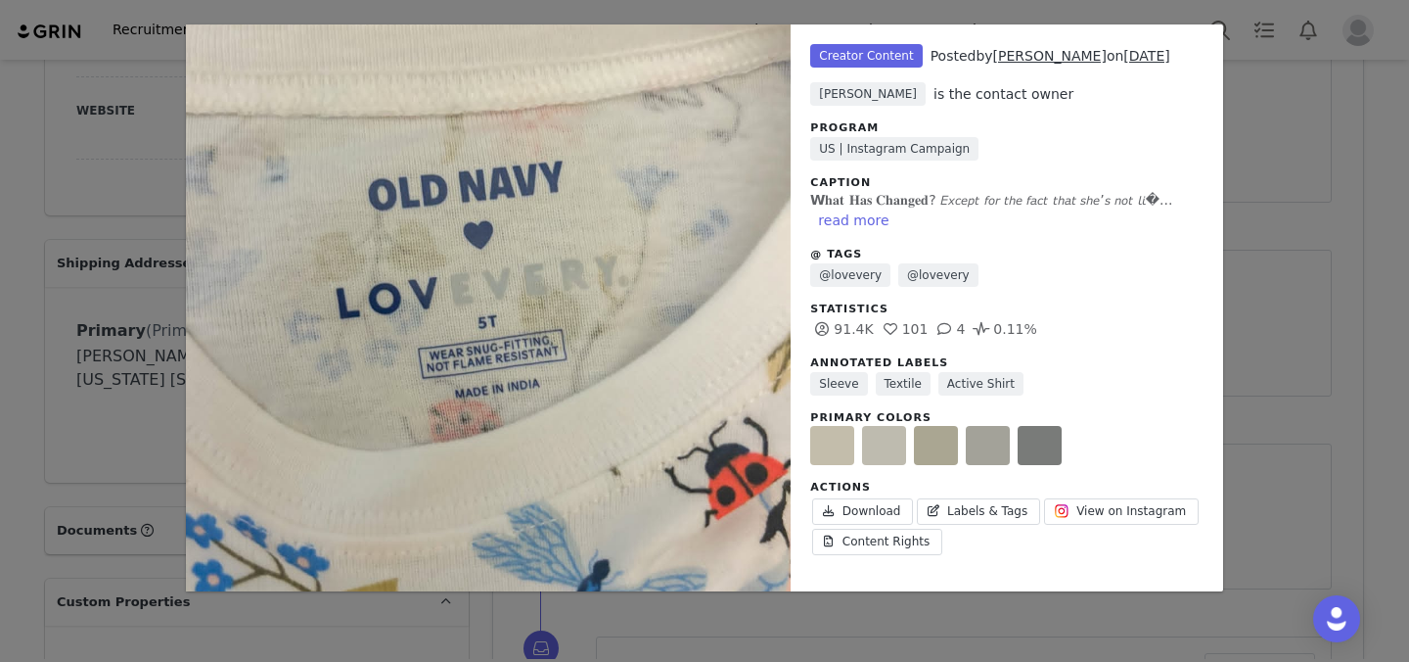
click at [1297, 300] on div "Unlabeled Creator Content Posted by Davinia James-Stewart on Sep 21, 2025 Brian…" at bounding box center [704, 331] width 1409 height 662
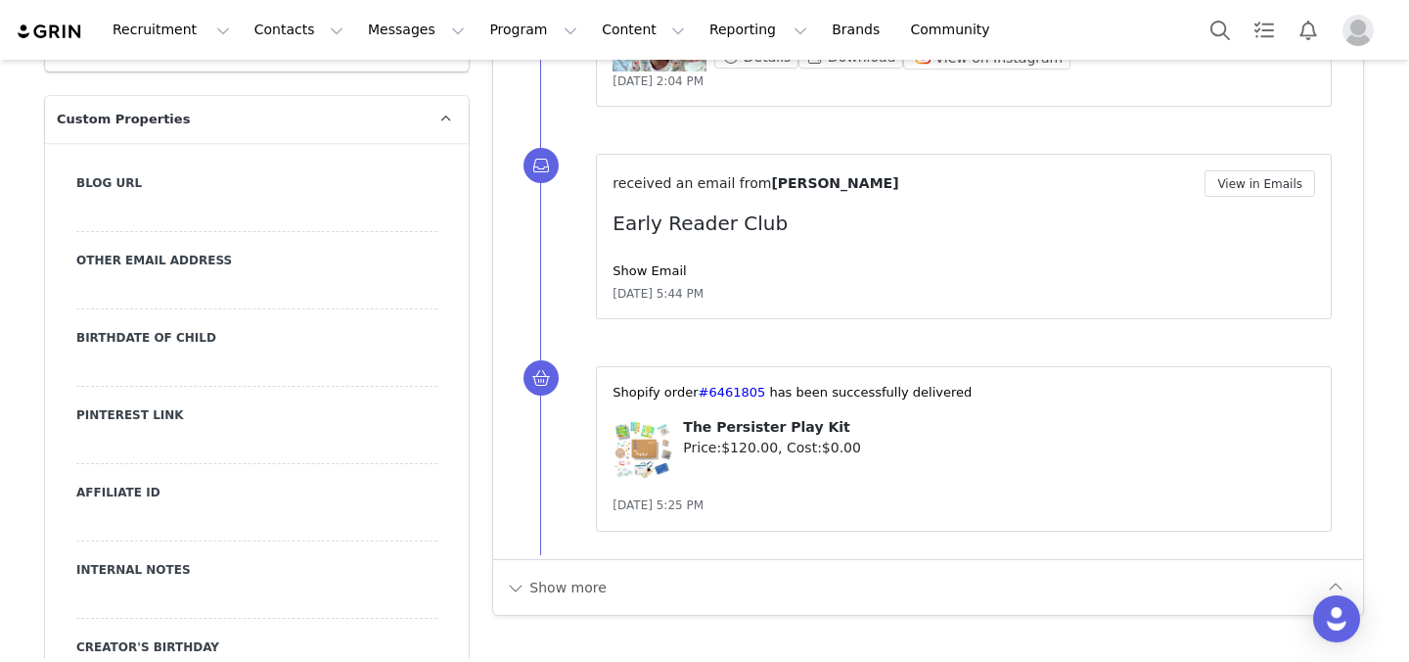
scroll to position [2113, 0]
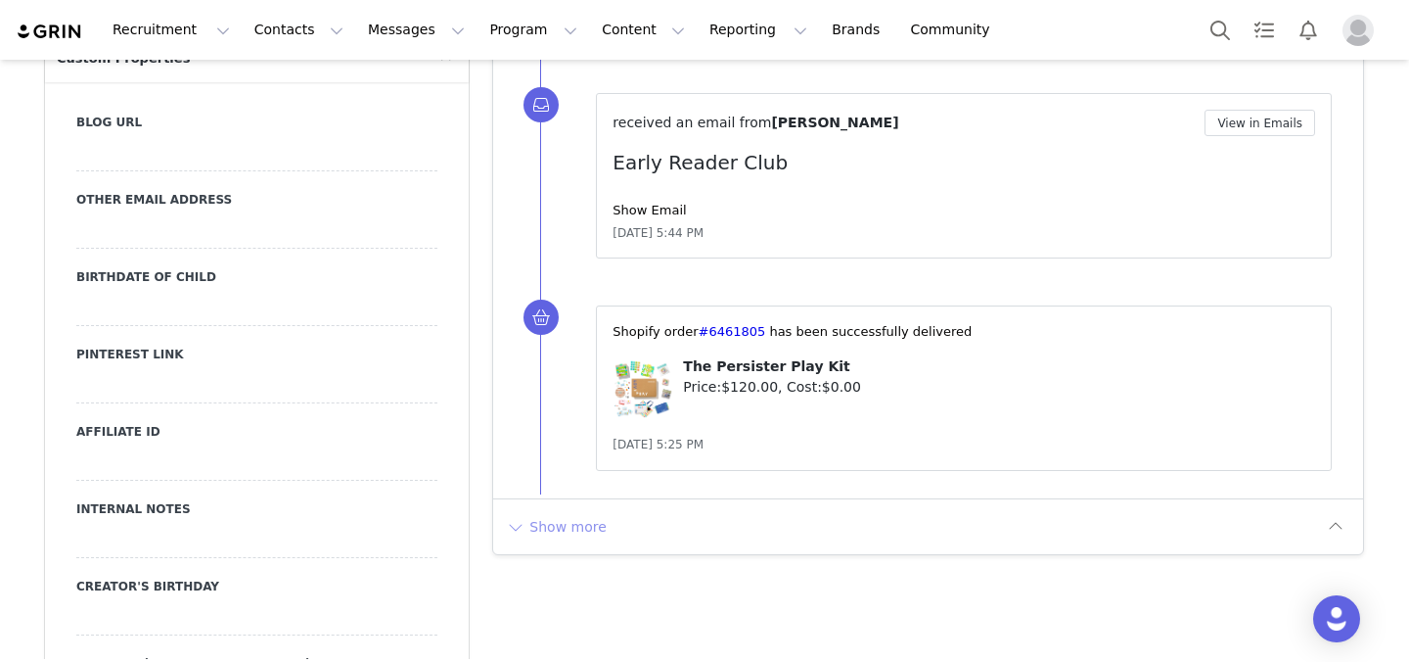
click at [578, 522] on button "Show more" at bounding box center [556, 526] width 103 height 31
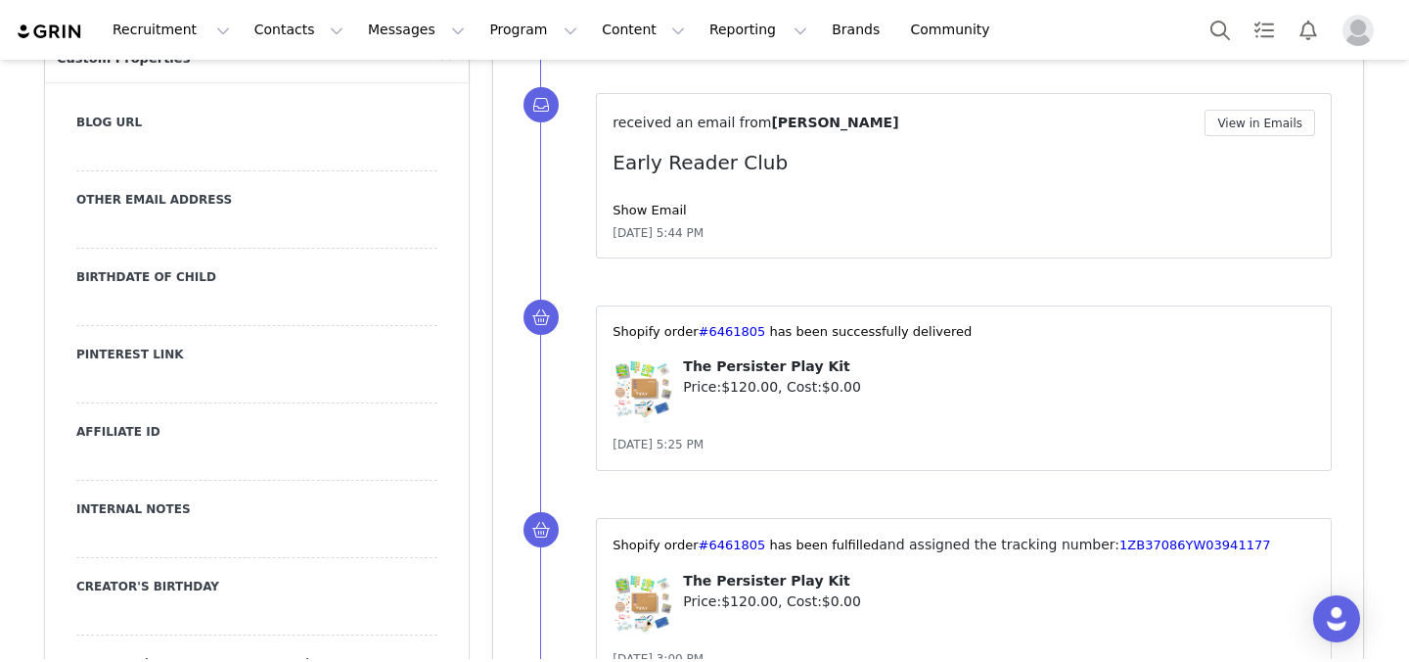
click at [666, 201] on div "Show Email" at bounding box center [964, 211] width 703 height 20
click at [666, 209] on link "Show Email" at bounding box center [649, 210] width 73 height 15
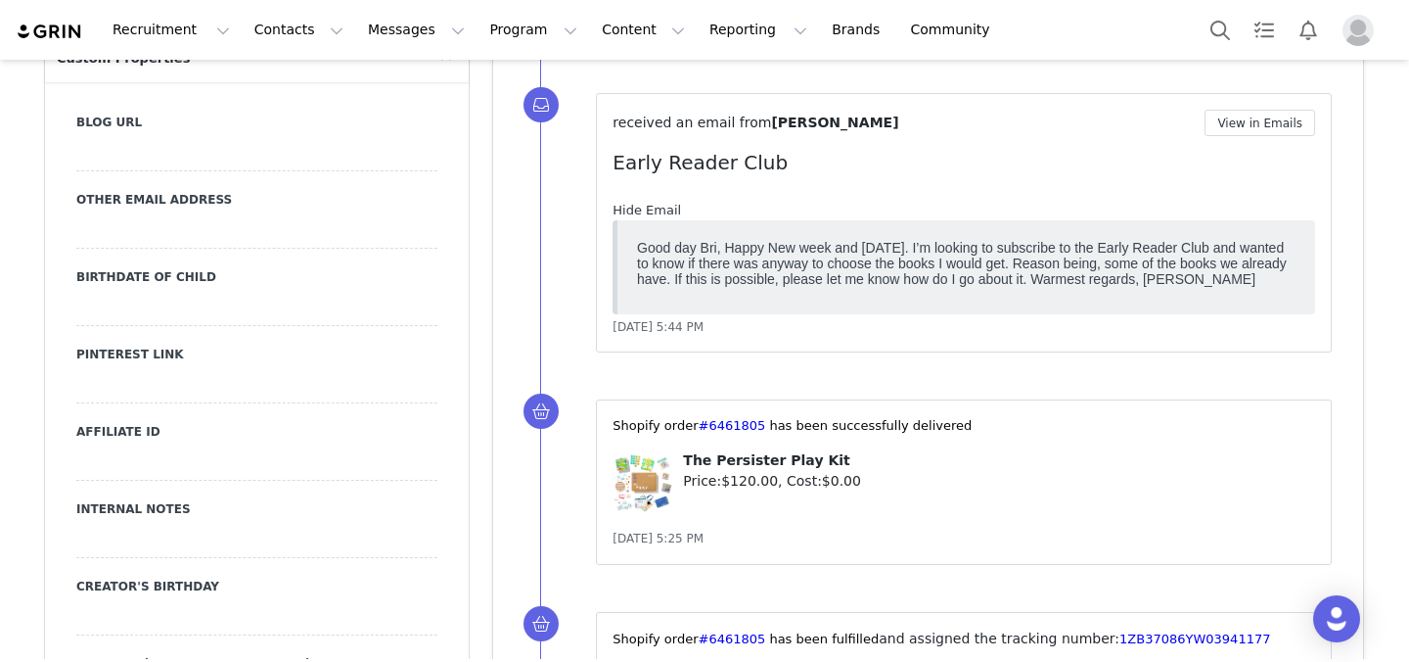
scroll to position [0, 0]
click at [654, 210] on link "Hide Email" at bounding box center [647, 210] width 69 height 15
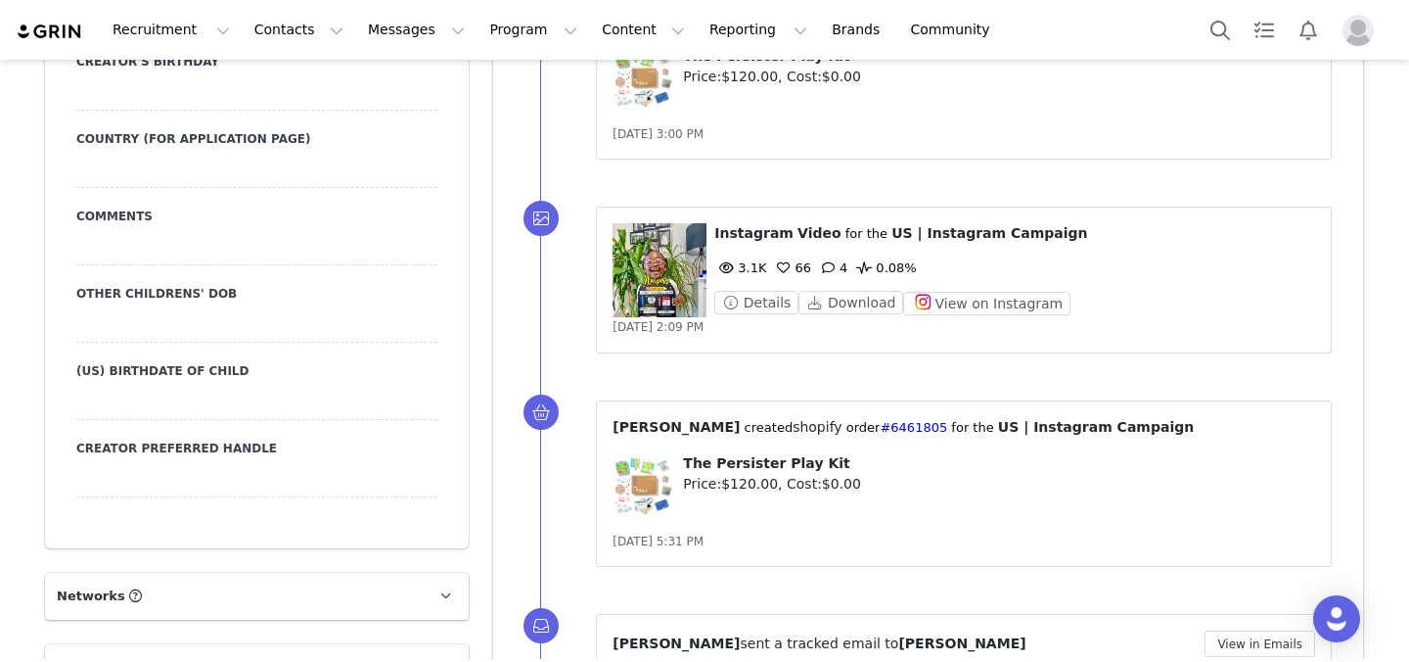
scroll to position [2643, 0]
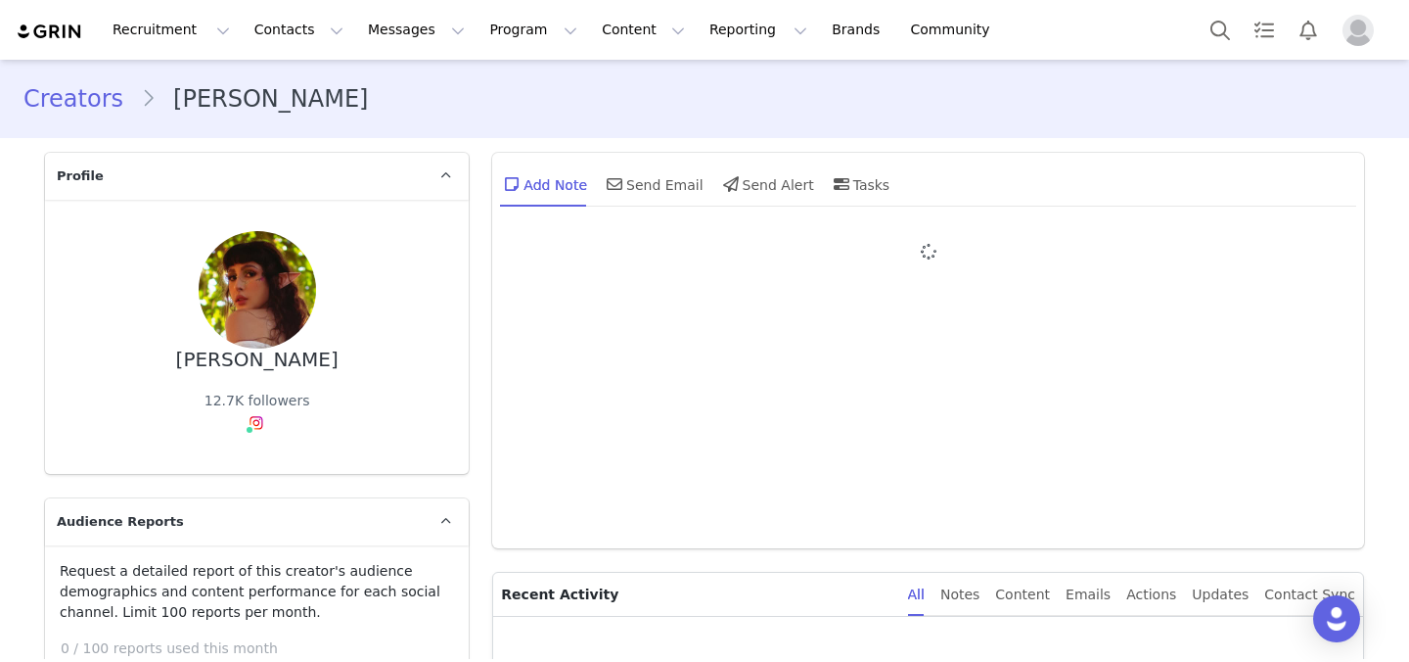
type input "+1 ([GEOGRAPHIC_DATA])"
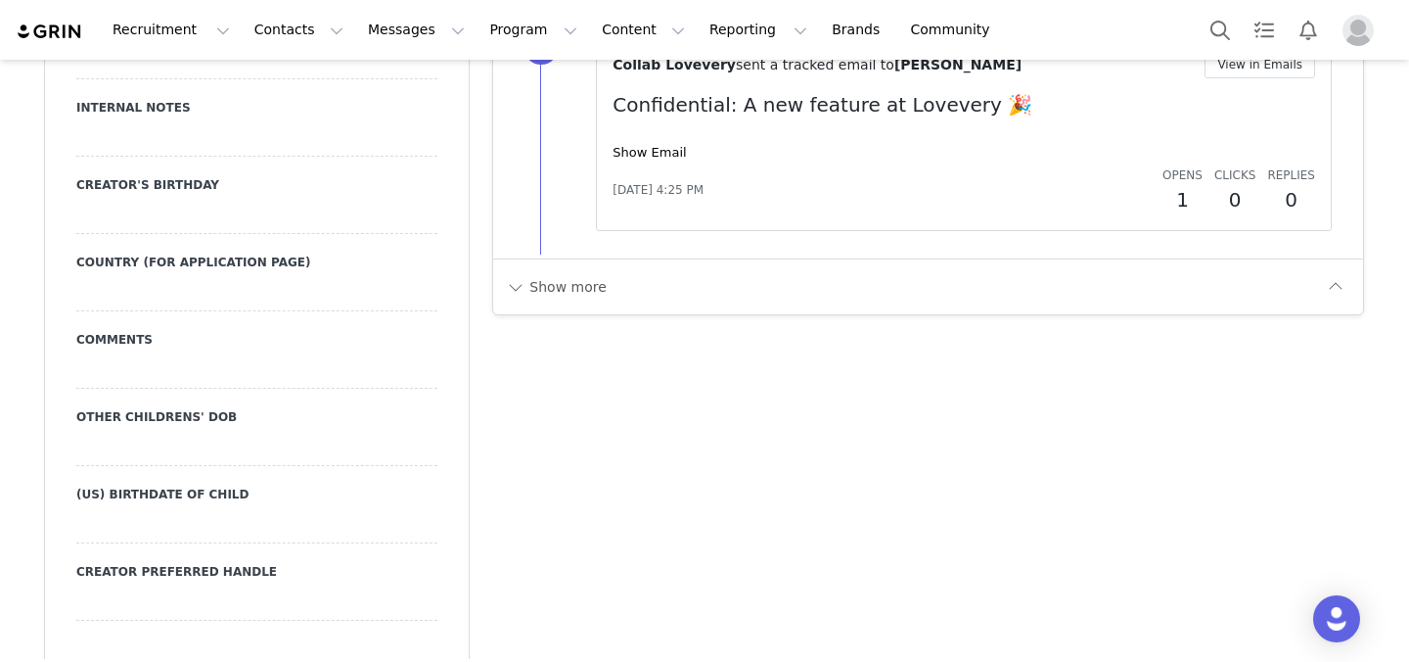
scroll to position [2512, 0]
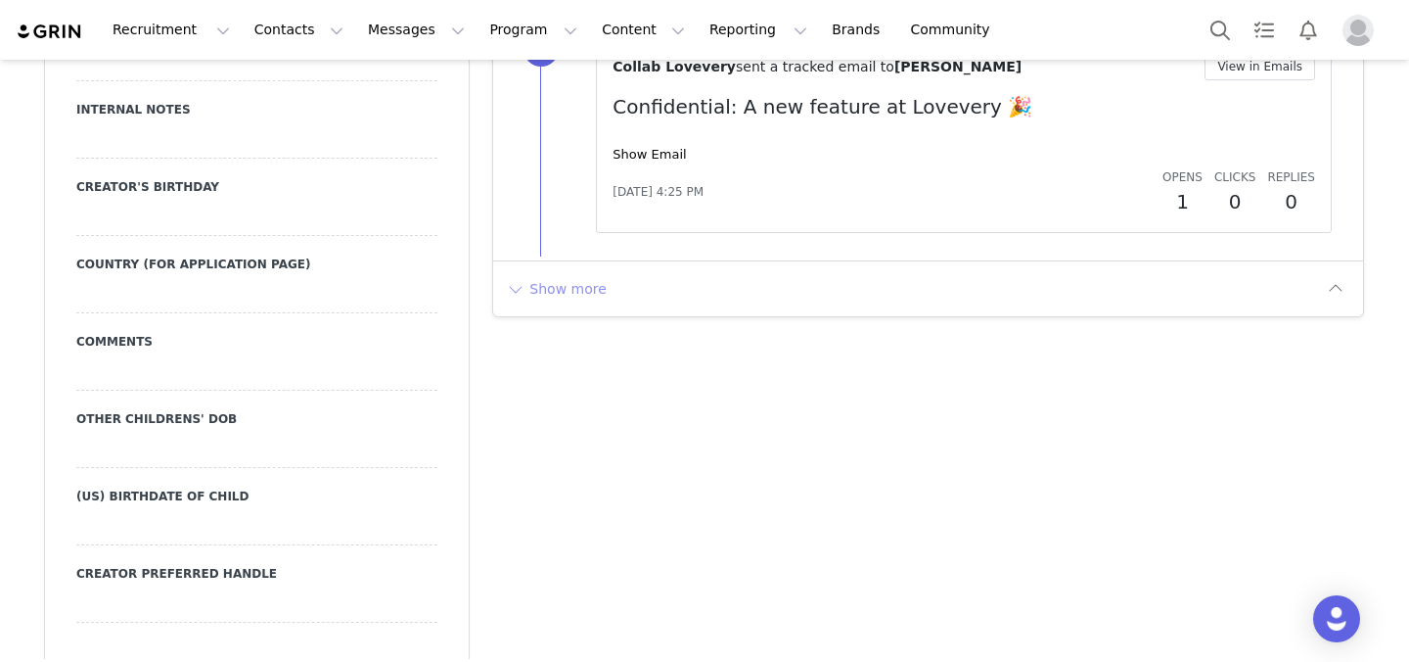
click at [568, 293] on button "Show more" at bounding box center [556, 288] width 103 height 31
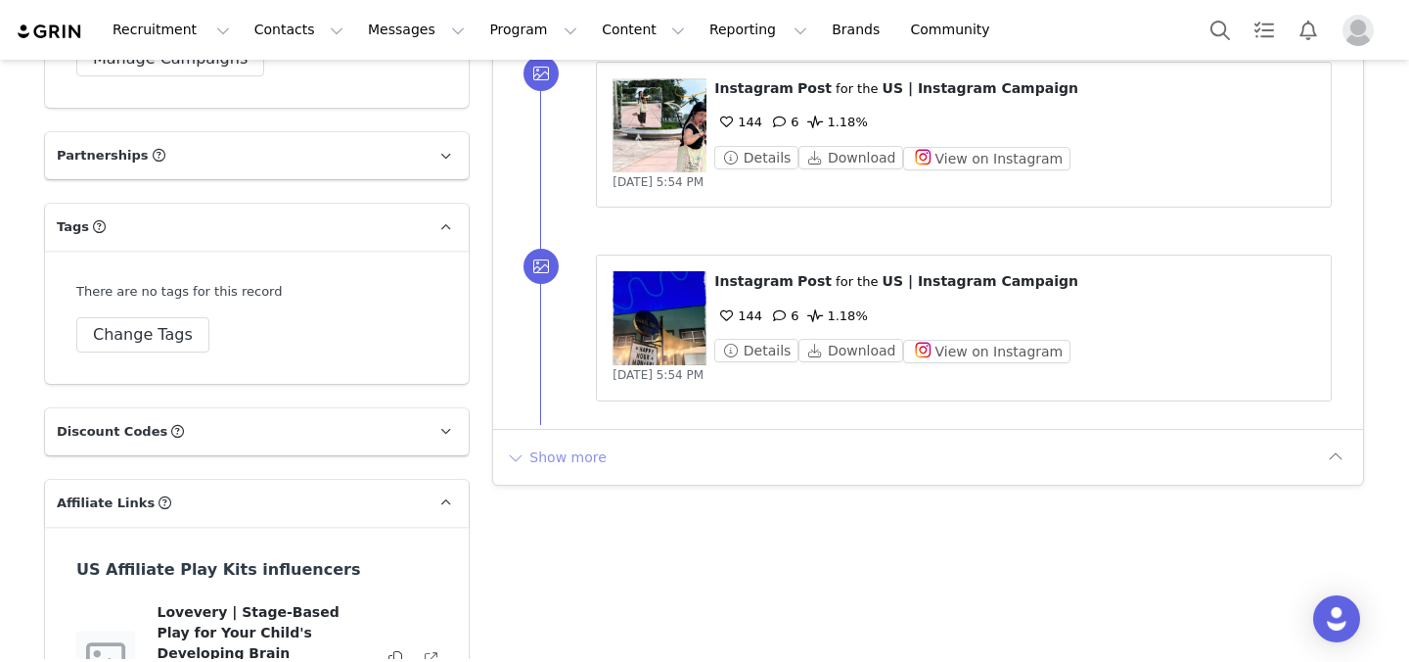
scroll to position [4278, 0]
click at [569, 468] on button "Show more" at bounding box center [556, 455] width 103 height 31
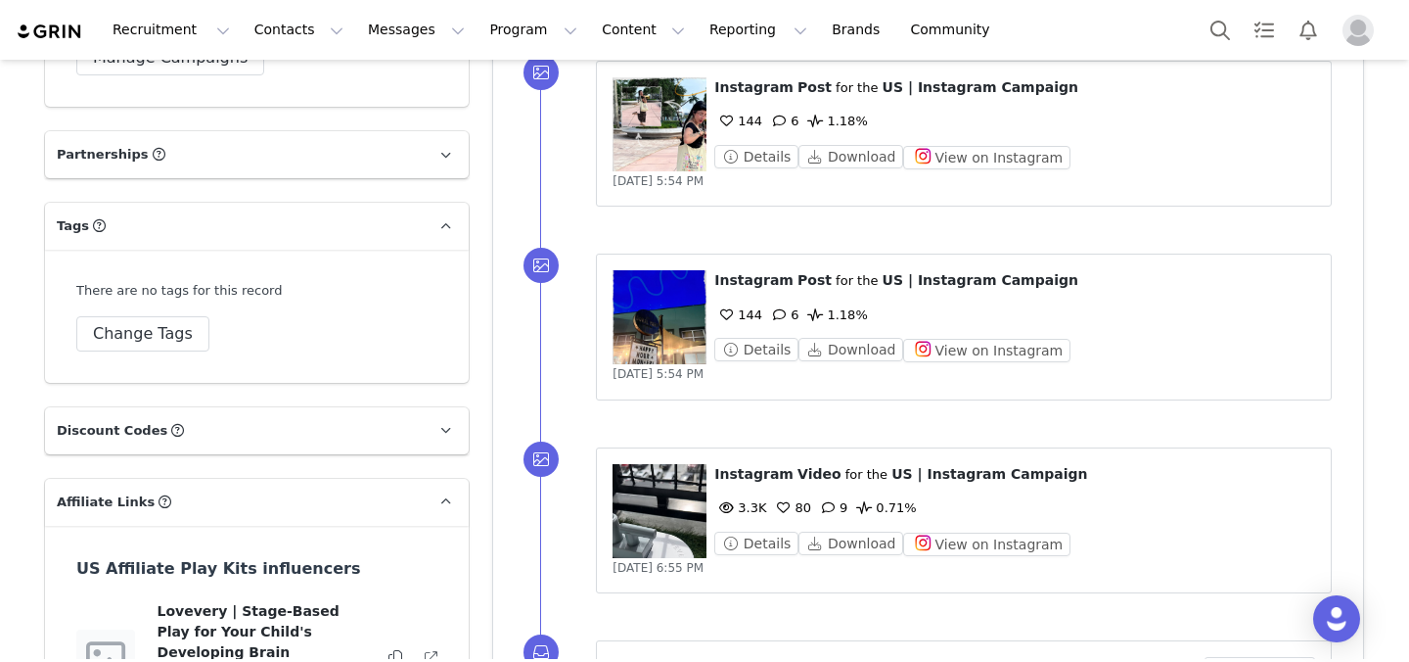
scroll to position [4734, 0]
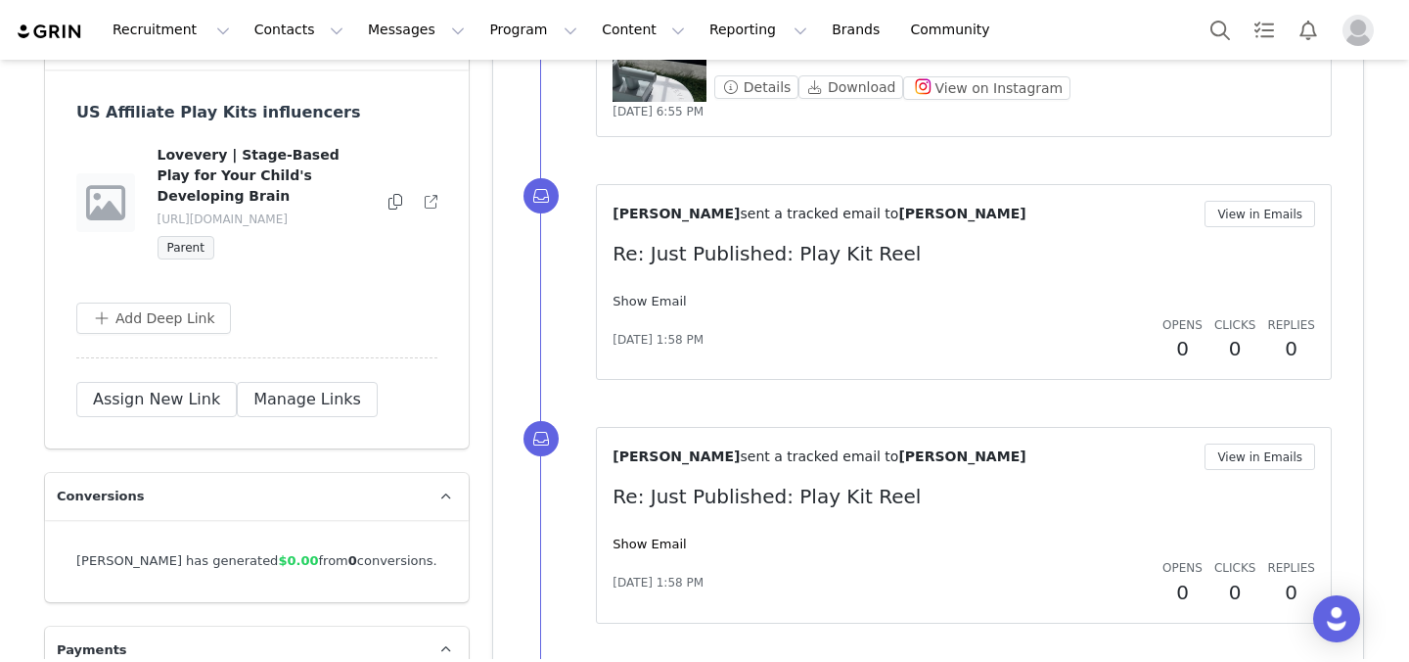
click at [644, 298] on link "Show Email" at bounding box center [649, 301] width 73 height 15
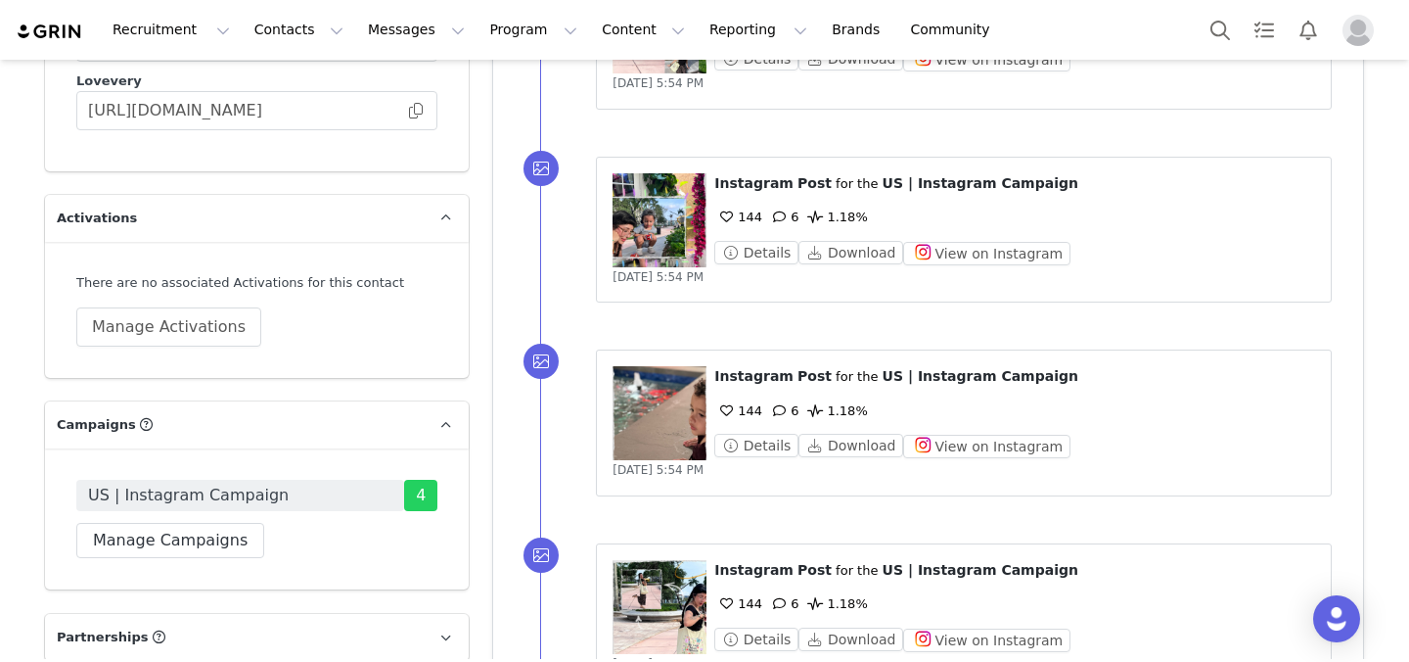
scroll to position [4100, 0]
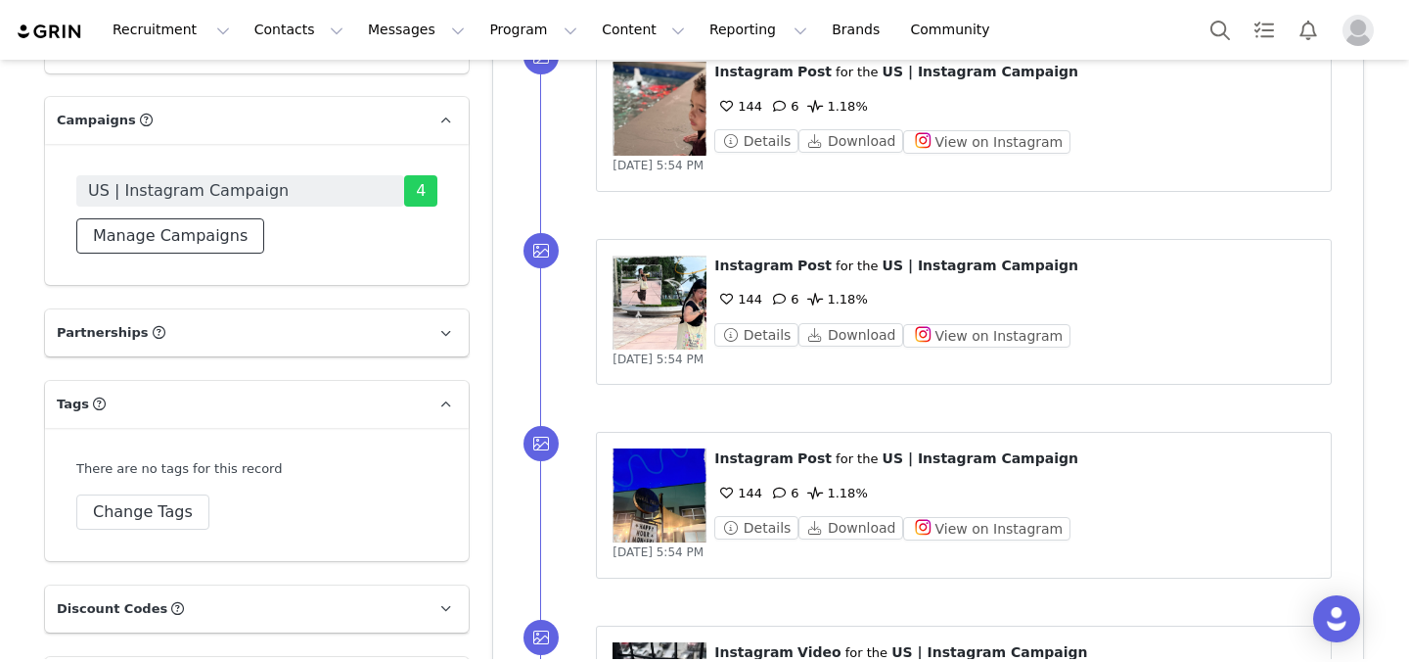
click at [206, 218] on button "Manage Campaigns" at bounding box center [170, 235] width 188 height 35
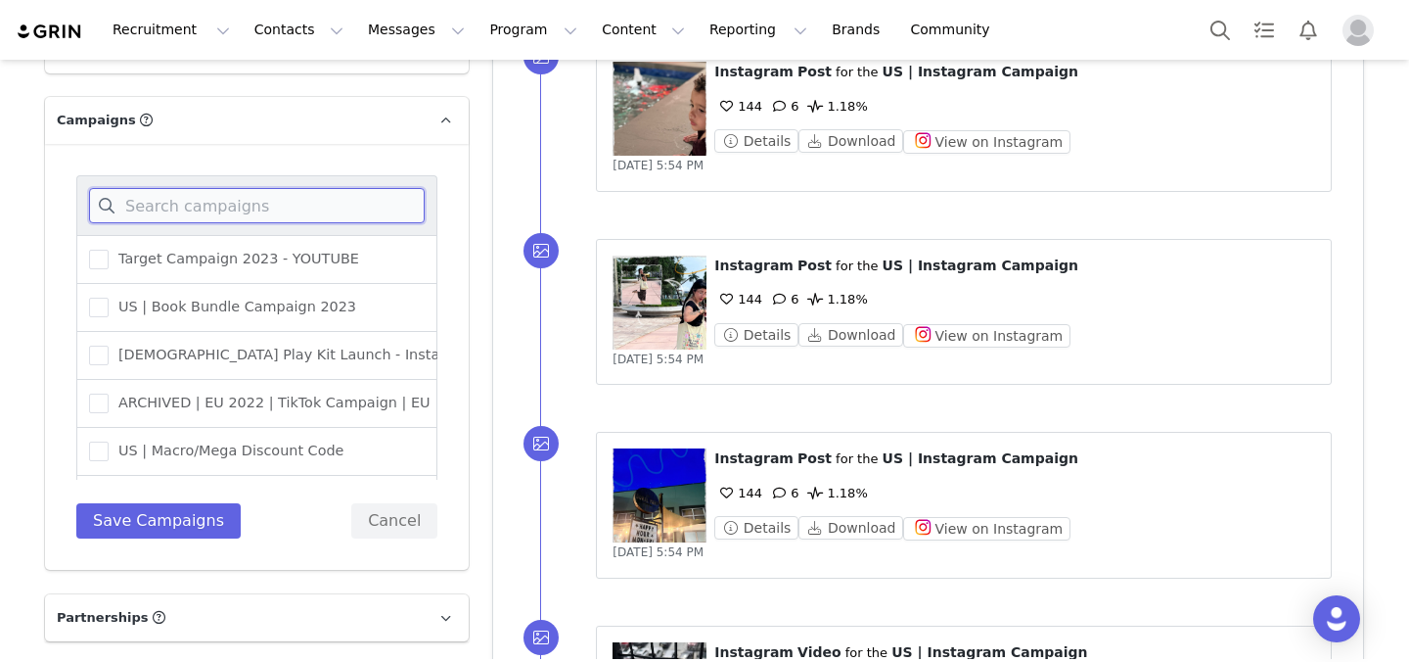
click at [255, 188] on input at bounding box center [257, 205] width 336 height 35
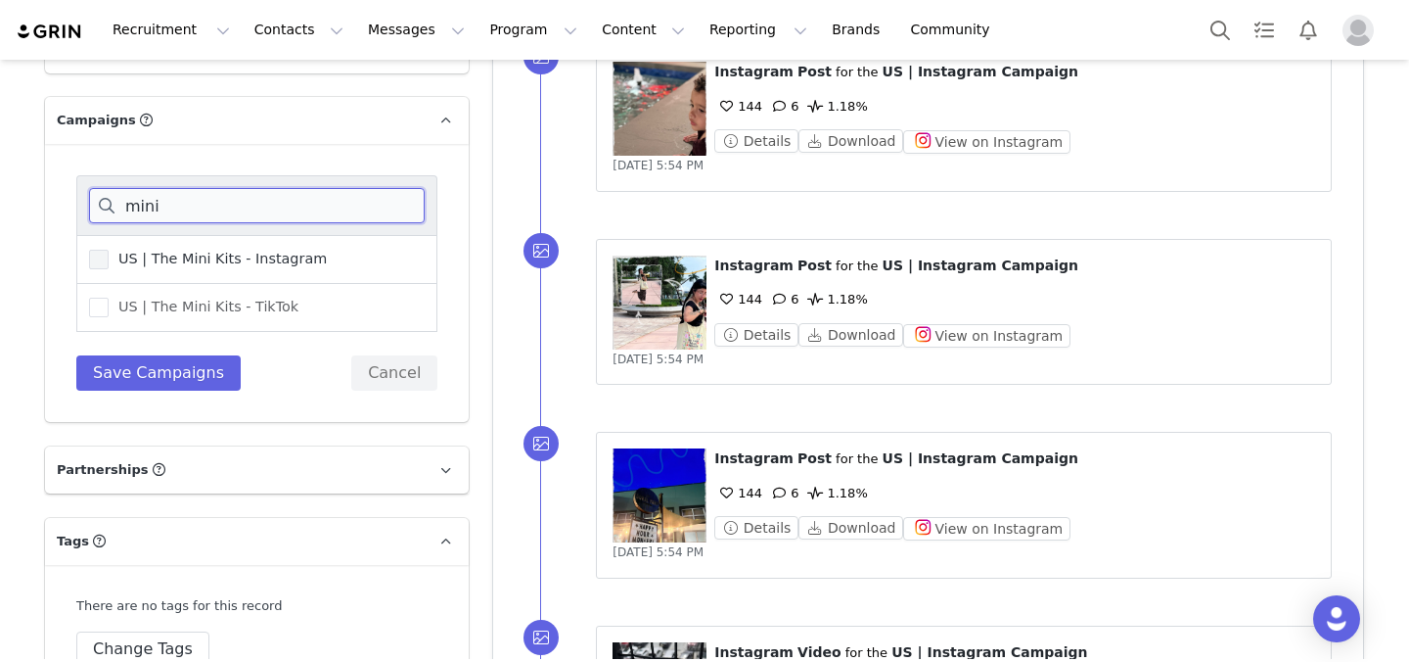
type input "mini"
click at [269, 250] on span "US | The Mini Kits - Instagram" at bounding box center [218, 259] width 218 height 19
click at [109, 250] on input "US | The Mini Kits - Instagram" at bounding box center [109, 250] width 0 height 0
click at [204, 355] on button "Save Campaigns" at bounding box center [158, 372] width 164 height 35
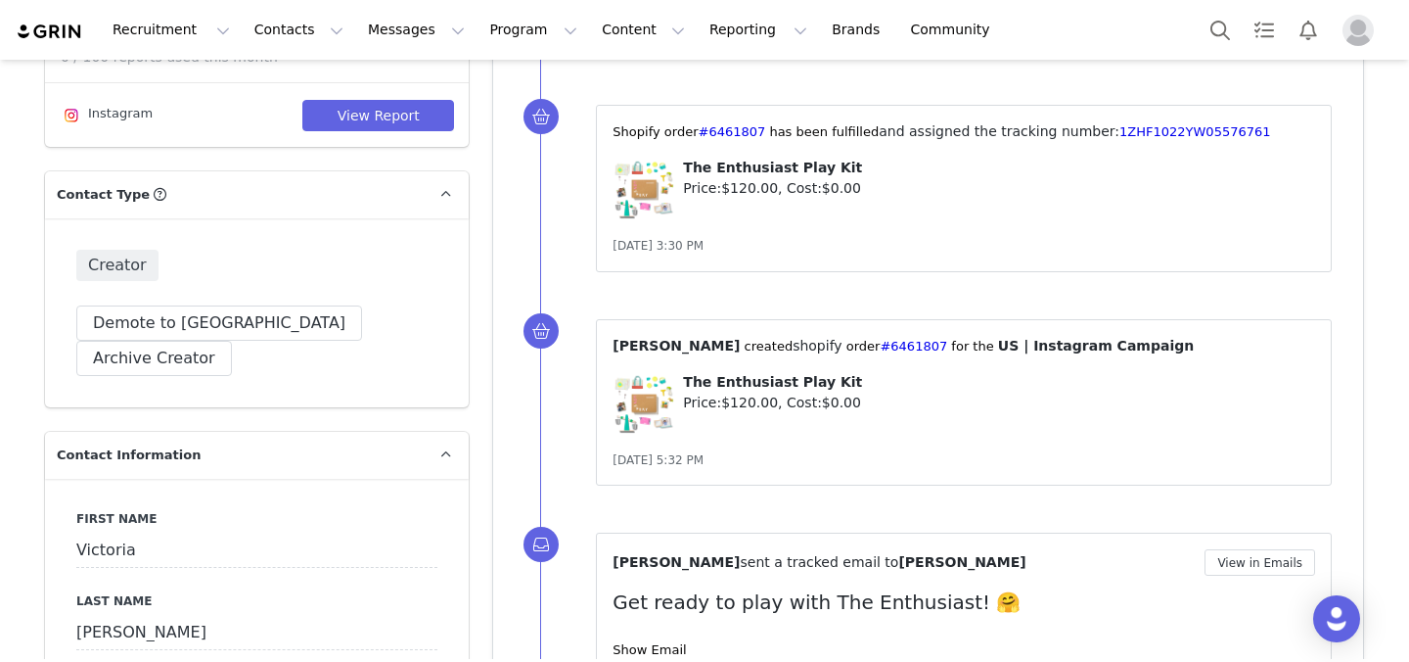
scroll to position [0, 0]
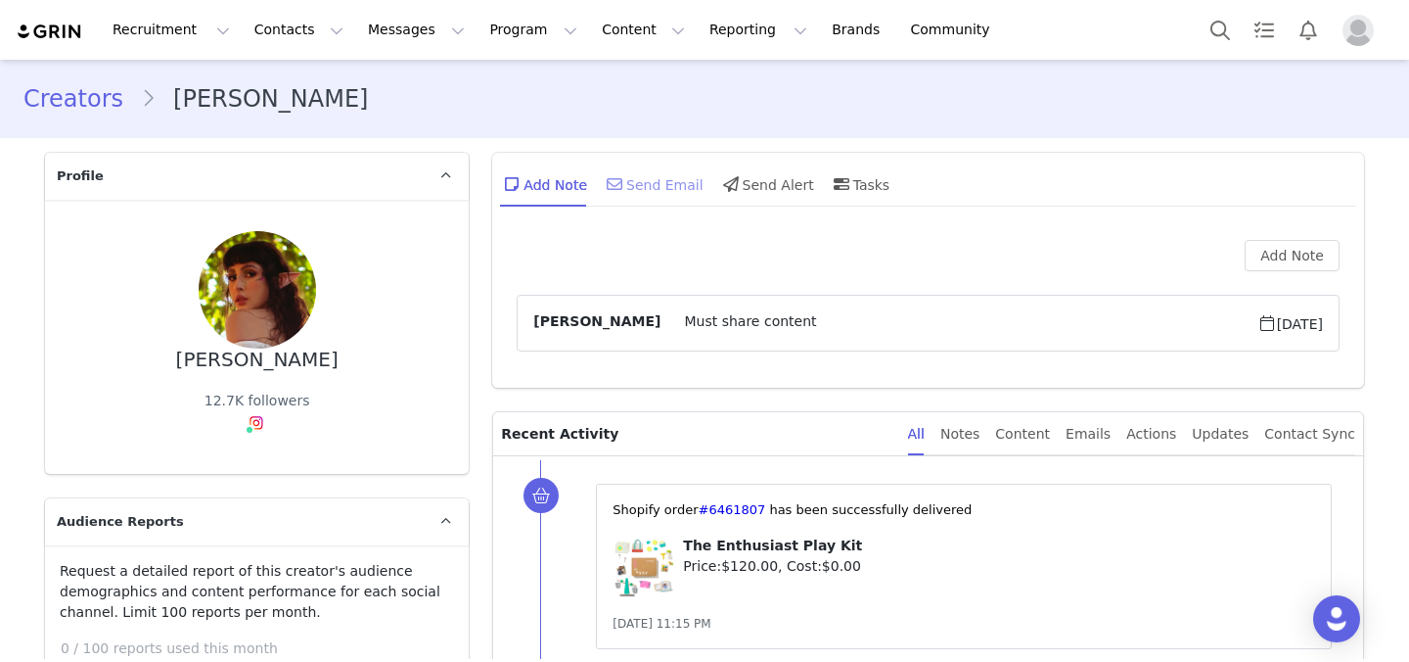
click at [660, 191] on div "Send Email" at bounding box center [653, 183] width 101 height 47
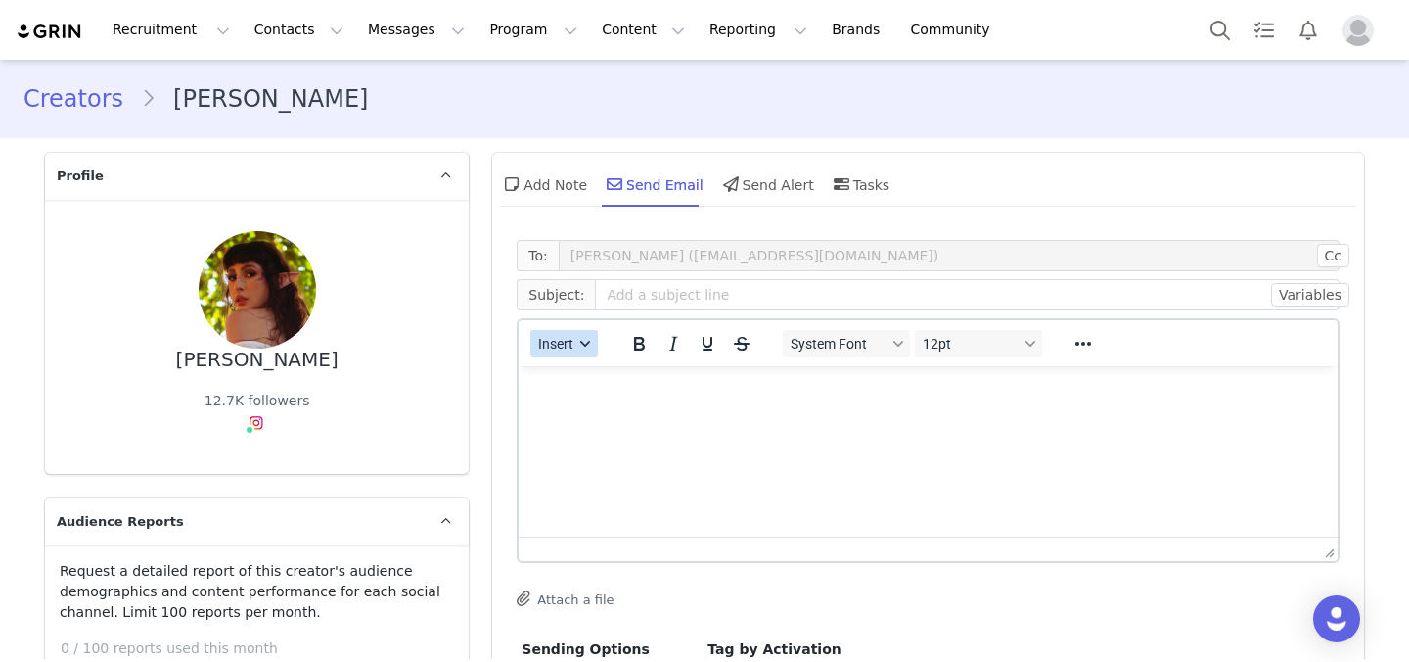
click at [544, 339] on span "Insert" at bounding box center [556, 344] width 35 height 16
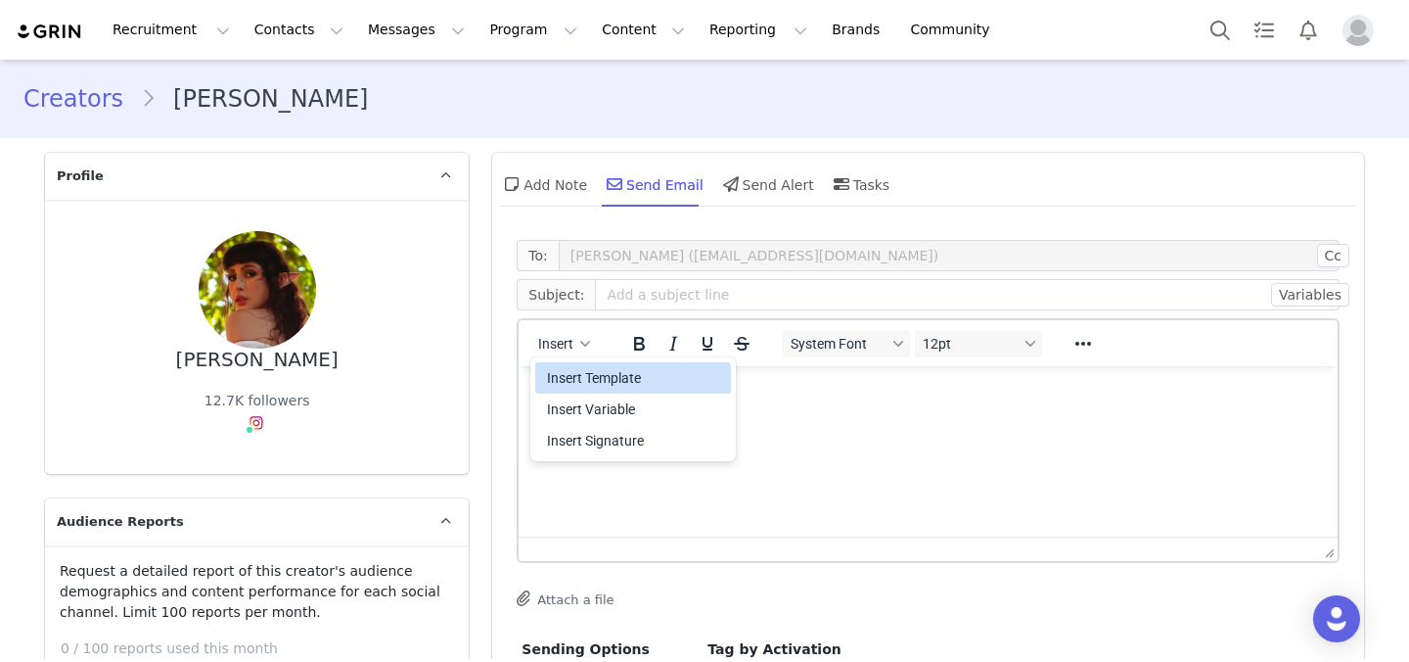
click at [590, 371] on div "Insert Template" at bounding box center [635, 377] width 176 height 23
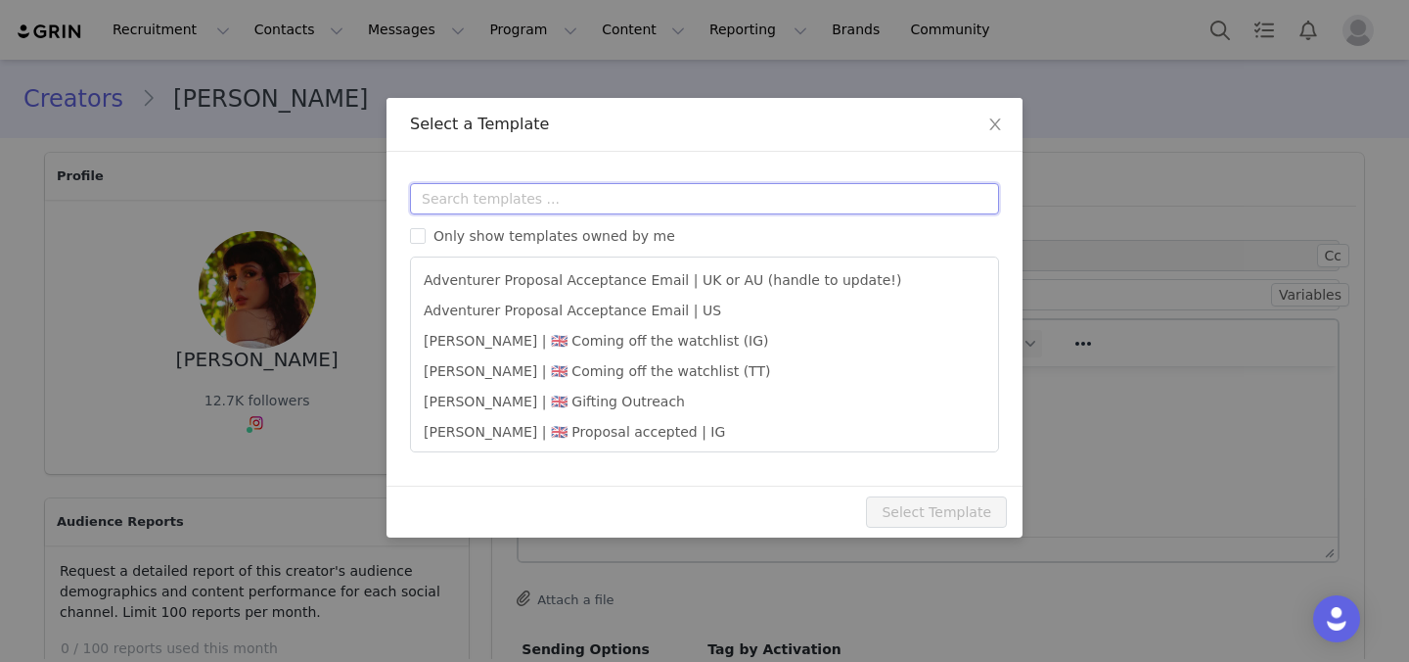
click at [611, 184] on input "text" at bounding box center [704, 198] width 589 height 31
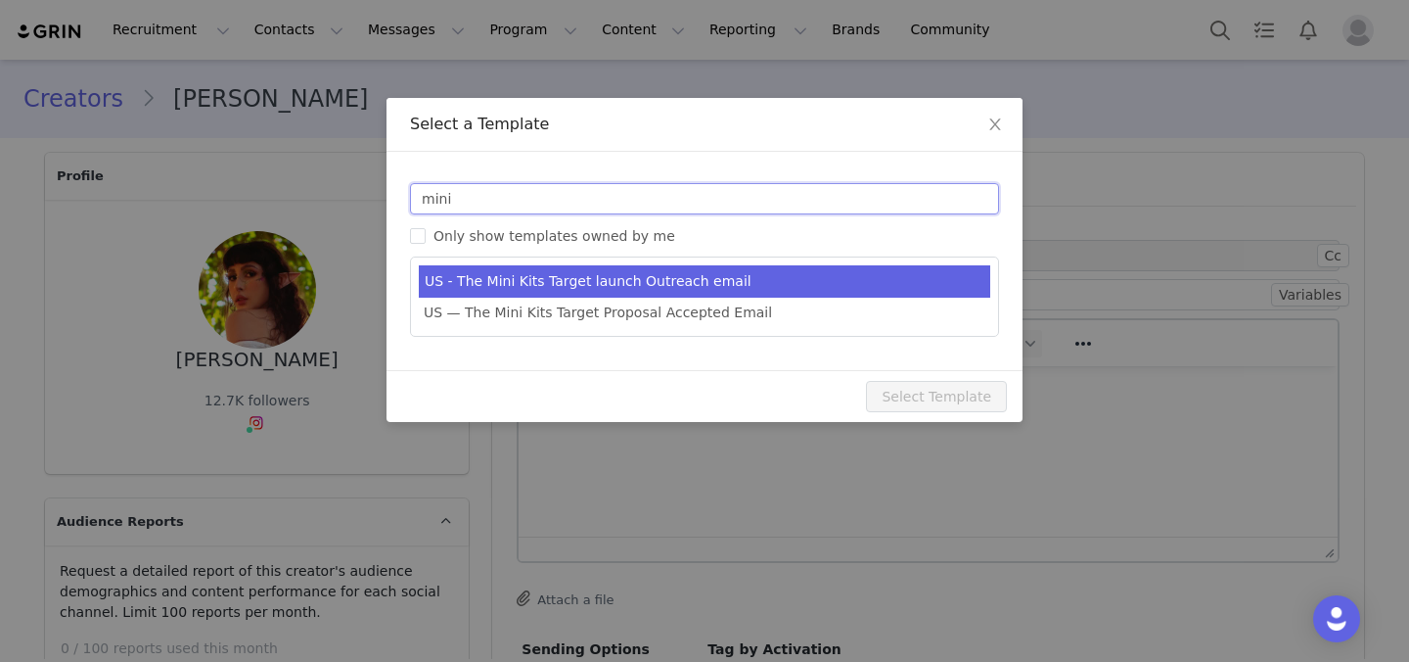
type input "mini"
type input "New! 9 new Mini Kits by Lovevery 🎉"
click at [655, 267] on li "US - The Mini Kits Target launch Outreach email" at bounding box center [705, 281] width 572 height 32
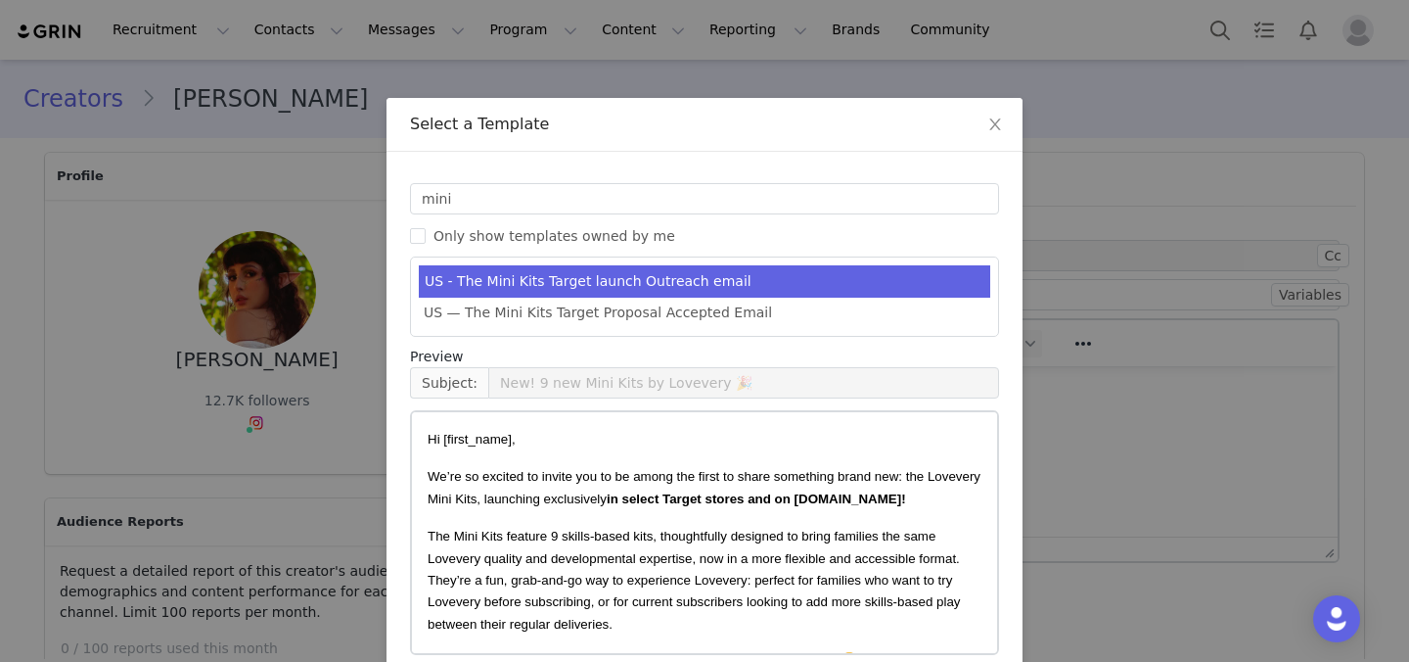
scroll to position [92, 0]
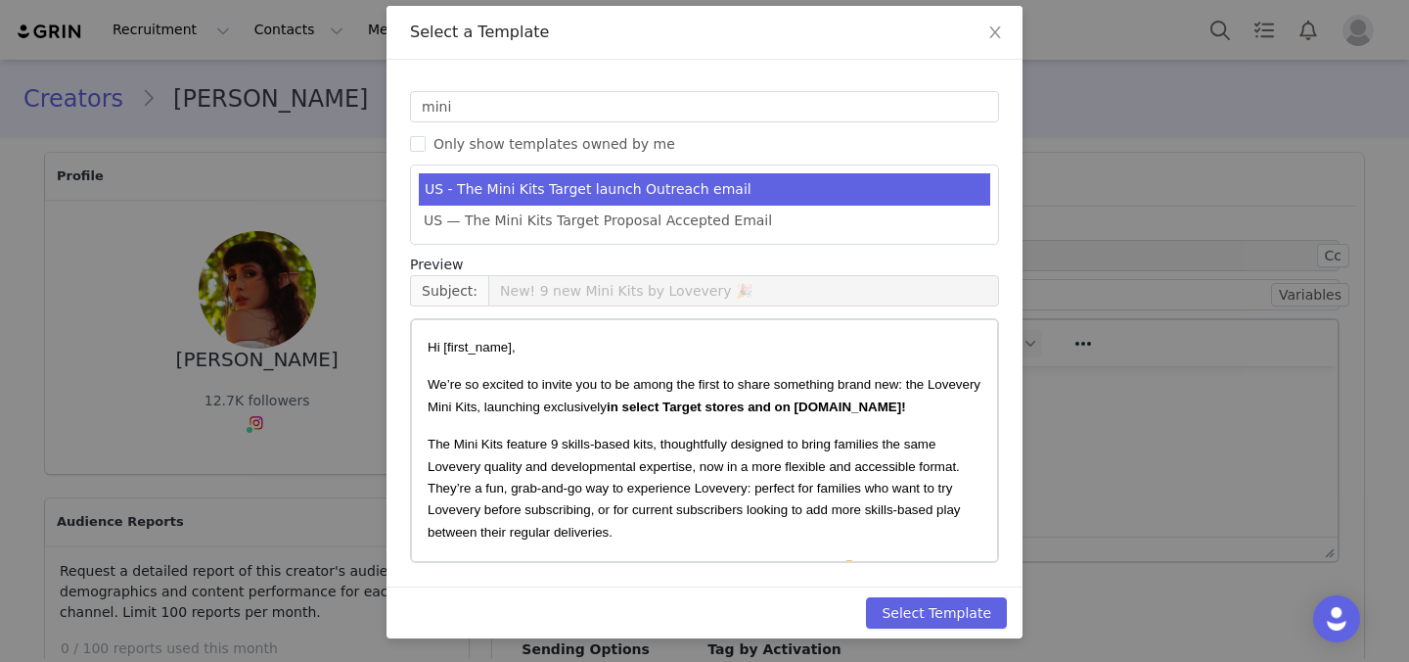
click at [933, 593] on div "Select Template" at bounding box center [705, 612] width 636 height 52
click at [934, 608] on button "Select Template" at bounding box center [936, 612] width 141 height 31
type input "New! 9 new Mini Kits by Lovevery 🎉"
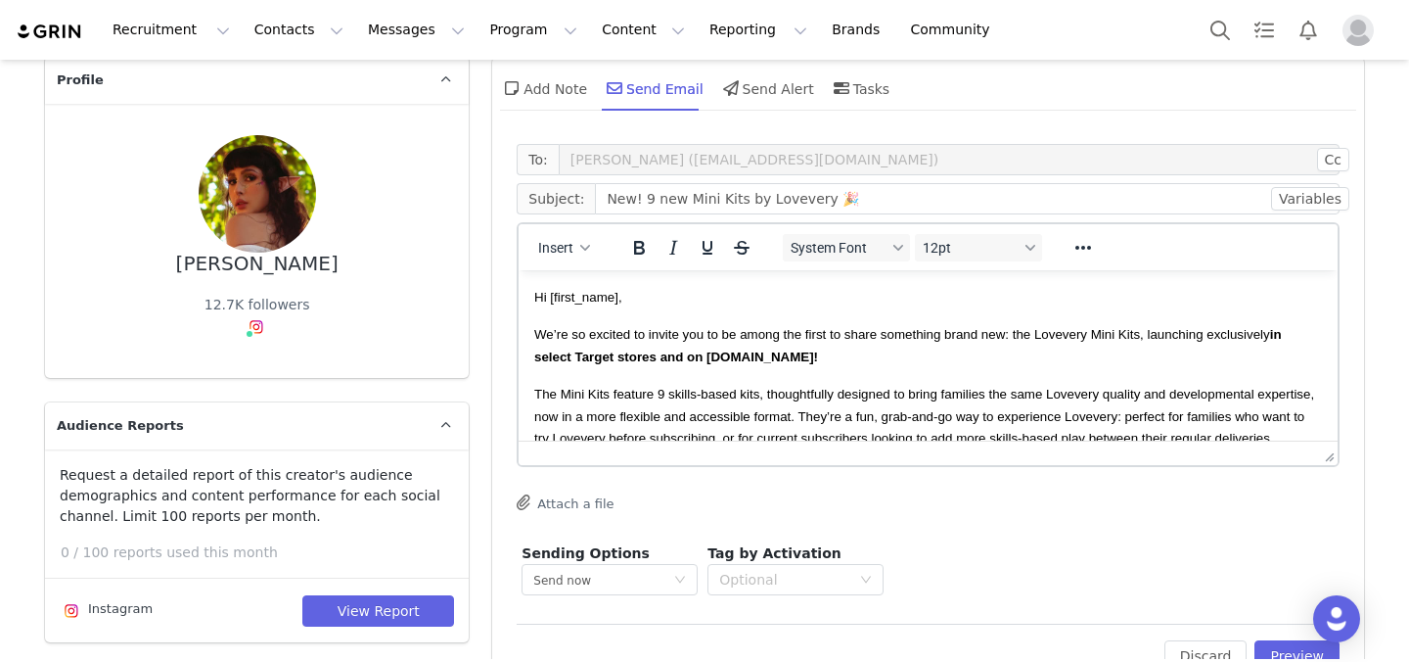
scroll to position [116, 0]
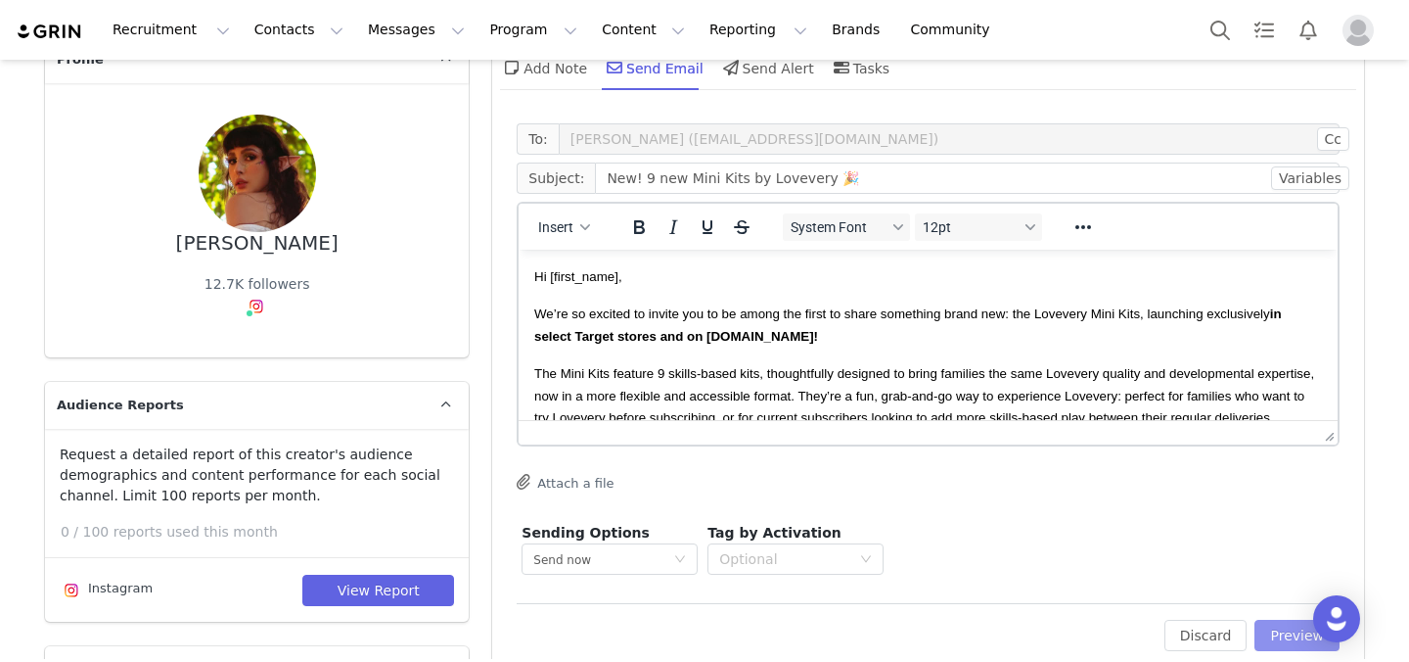
click at [1290, 636] on button "Preview" at bounding box center [1297, 634] width 85 height 31
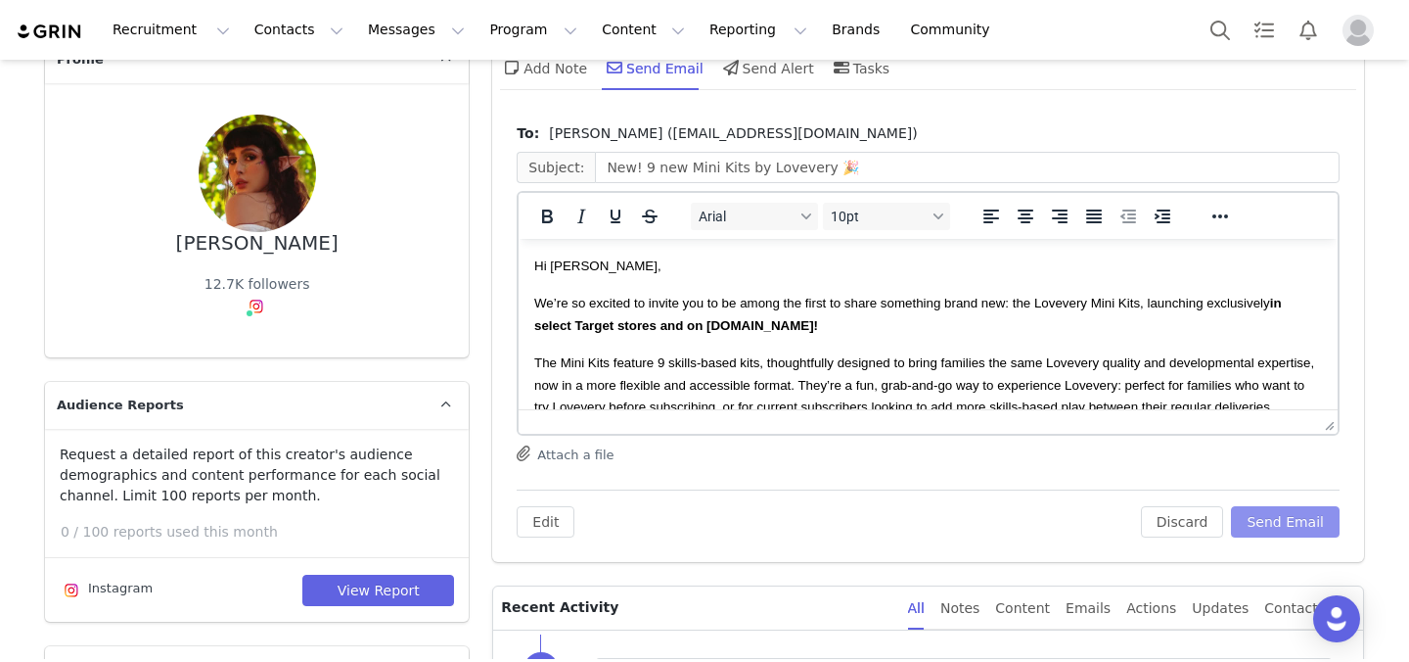
scroll to position [0, 0]
click at [1335, 534] on button "Send Email" at bounding box center [1285, 521] width 109 height 31
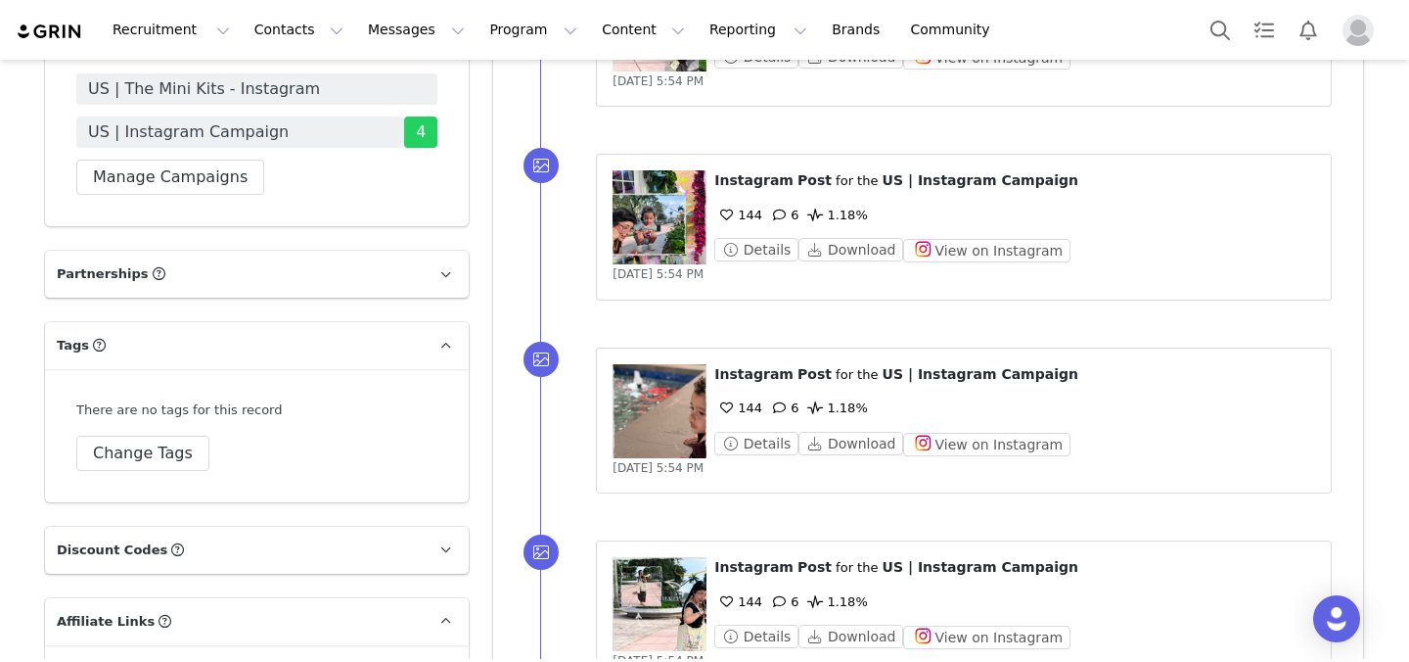
scroll to position [4205, 0]
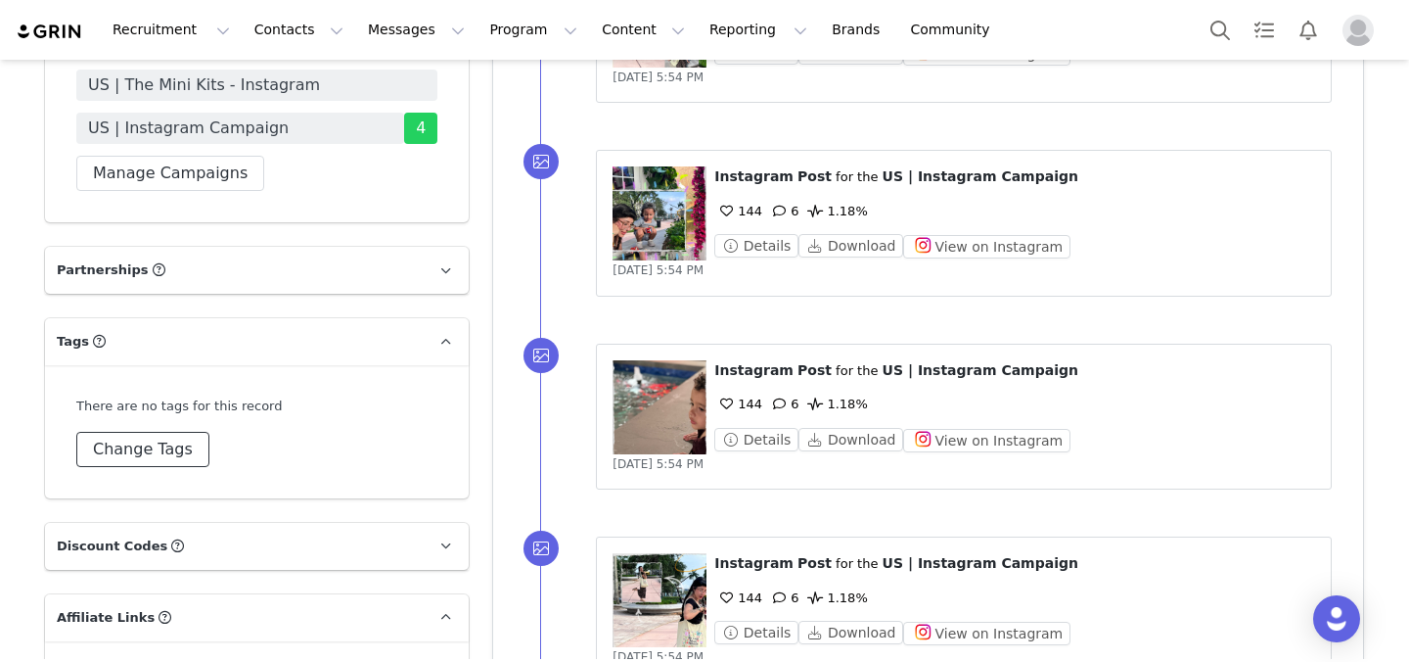
click at [157, 432] on button "Change Tags" at bounding box center [142, 449] width 133 height 35
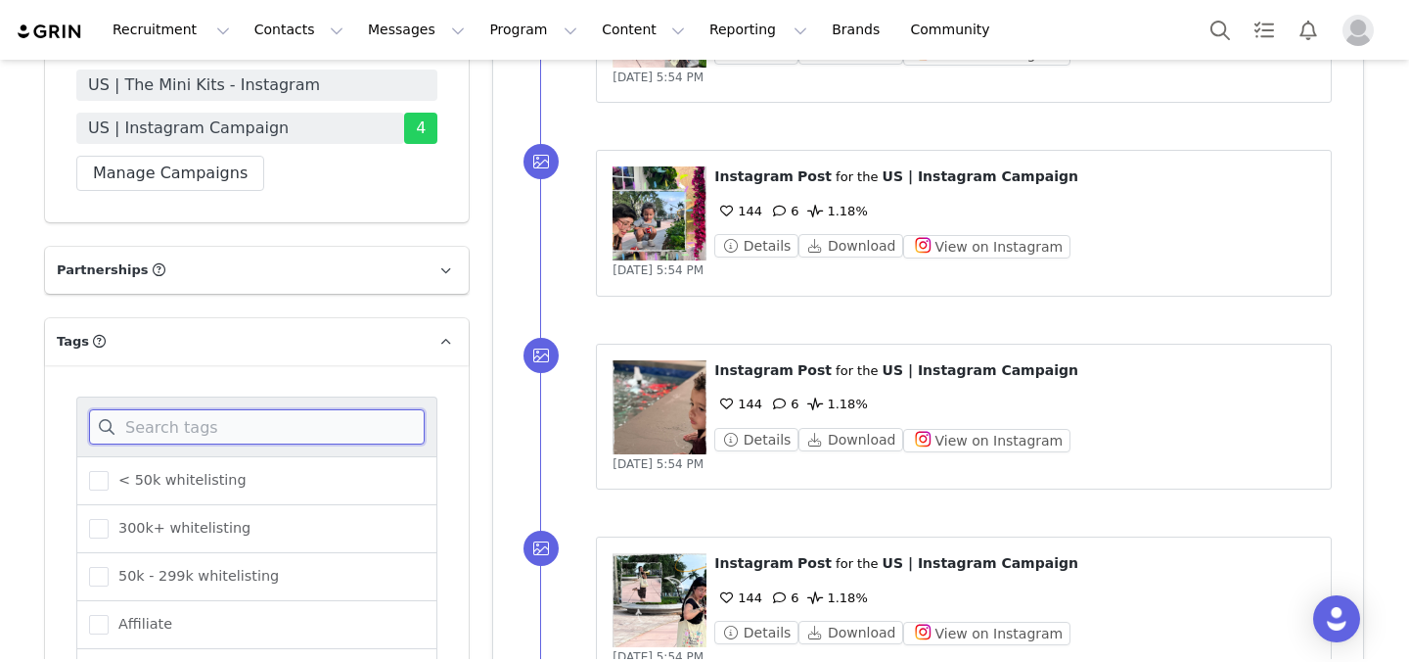
click at [222, 409] on input at bounding box center [257, 426] width 336 height 35
type input "mini"
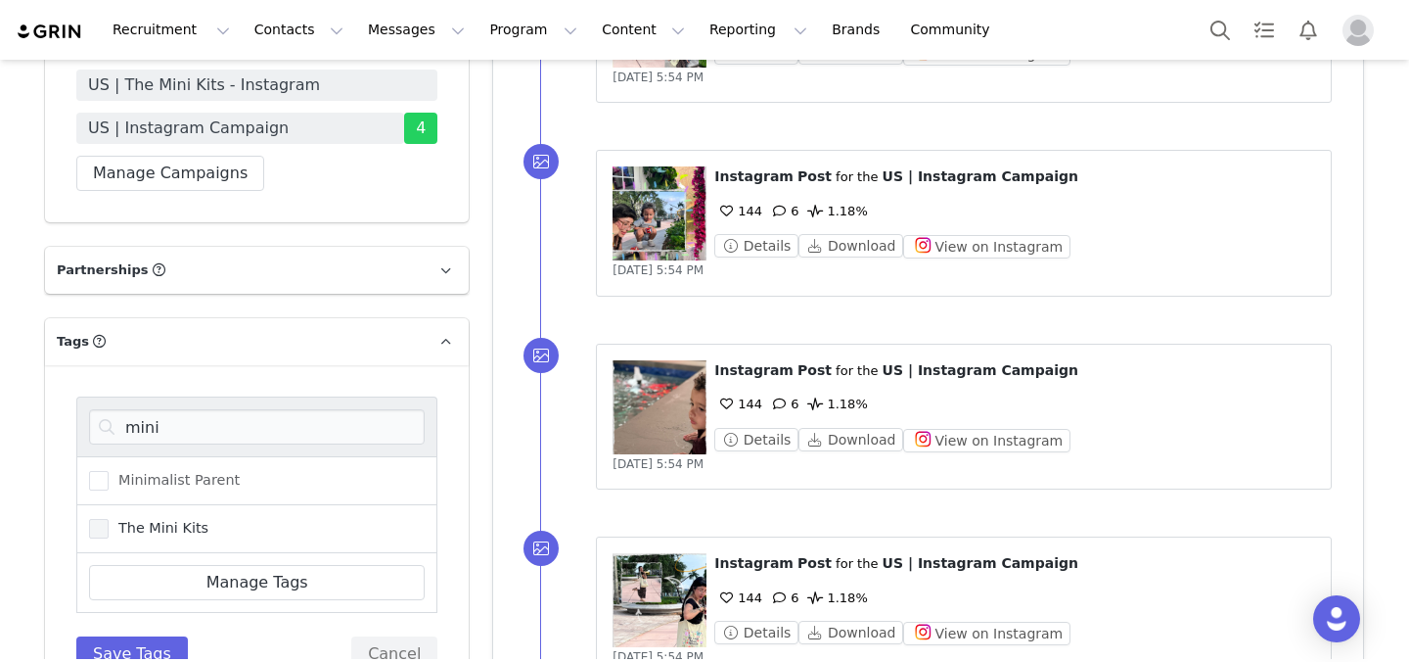
click at [189, 519] on span "The Mini Kits" at bounding box center [159, 528] width 100 height 19
click at [109, 519] on input "The Mini Kits" at bounding box center [109, 519] width 0 height 0
click at [165, 636] on button "Save Tags" at bounding box center [132, 653] width 112 height 35
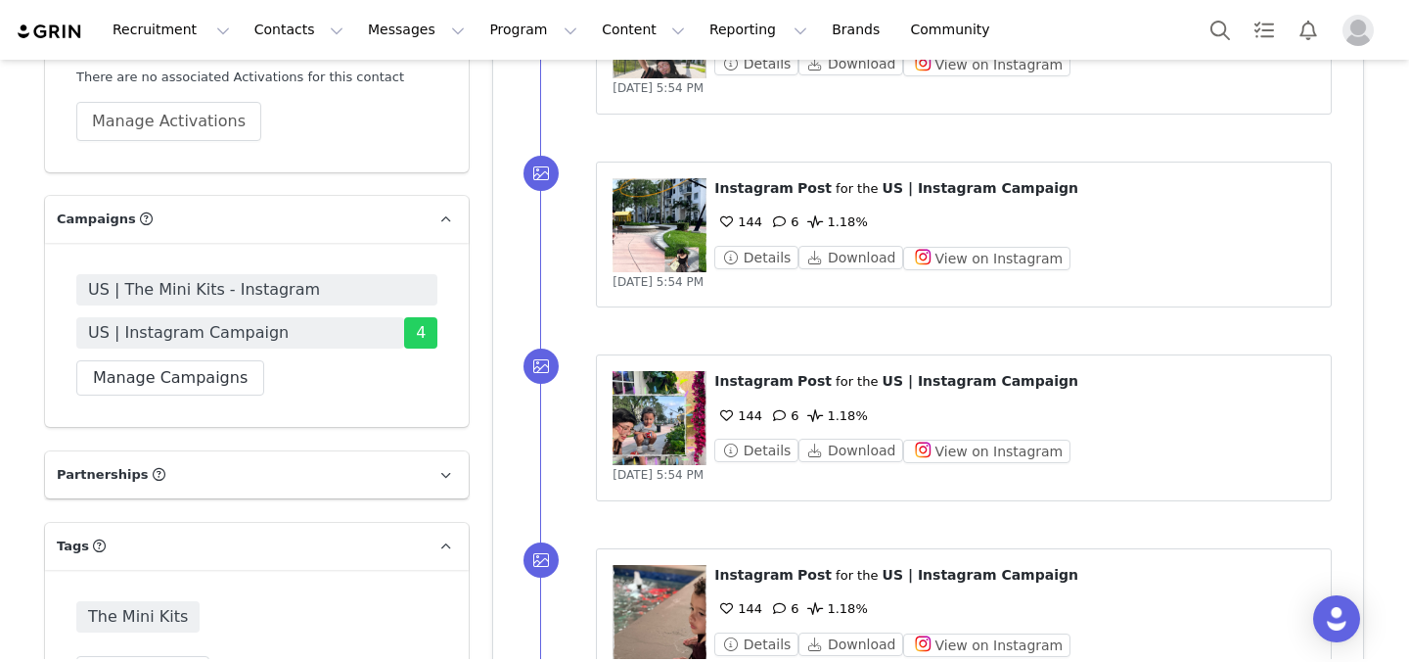
scroll to position [3999, 0]
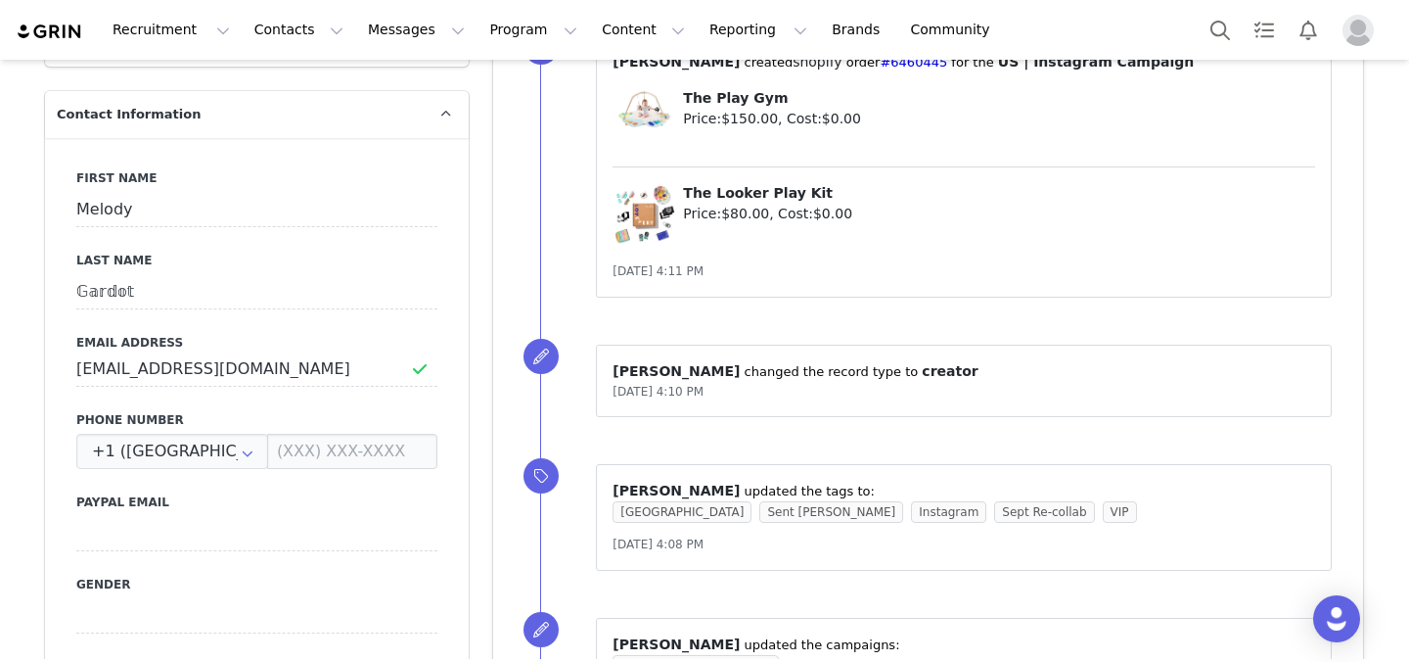
scroll to position [1639, 0]
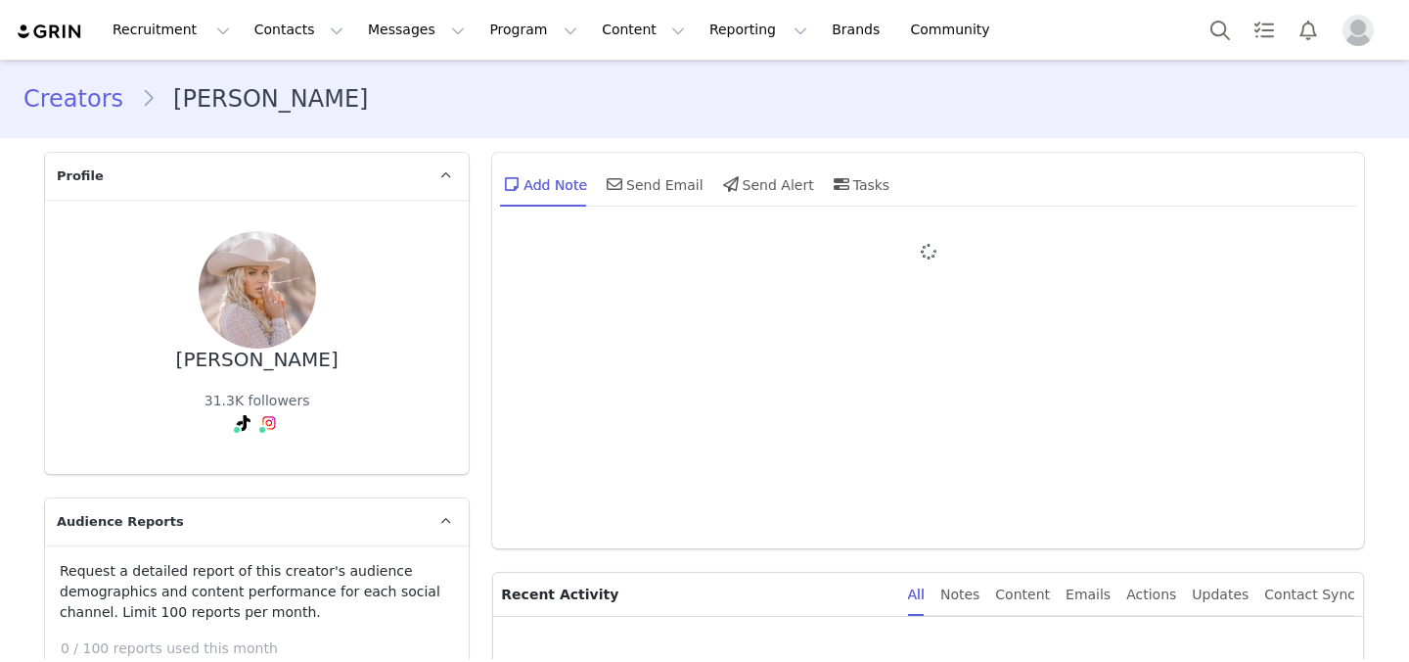
type input "+1 ([GEOGRAPHIC_DATA])"
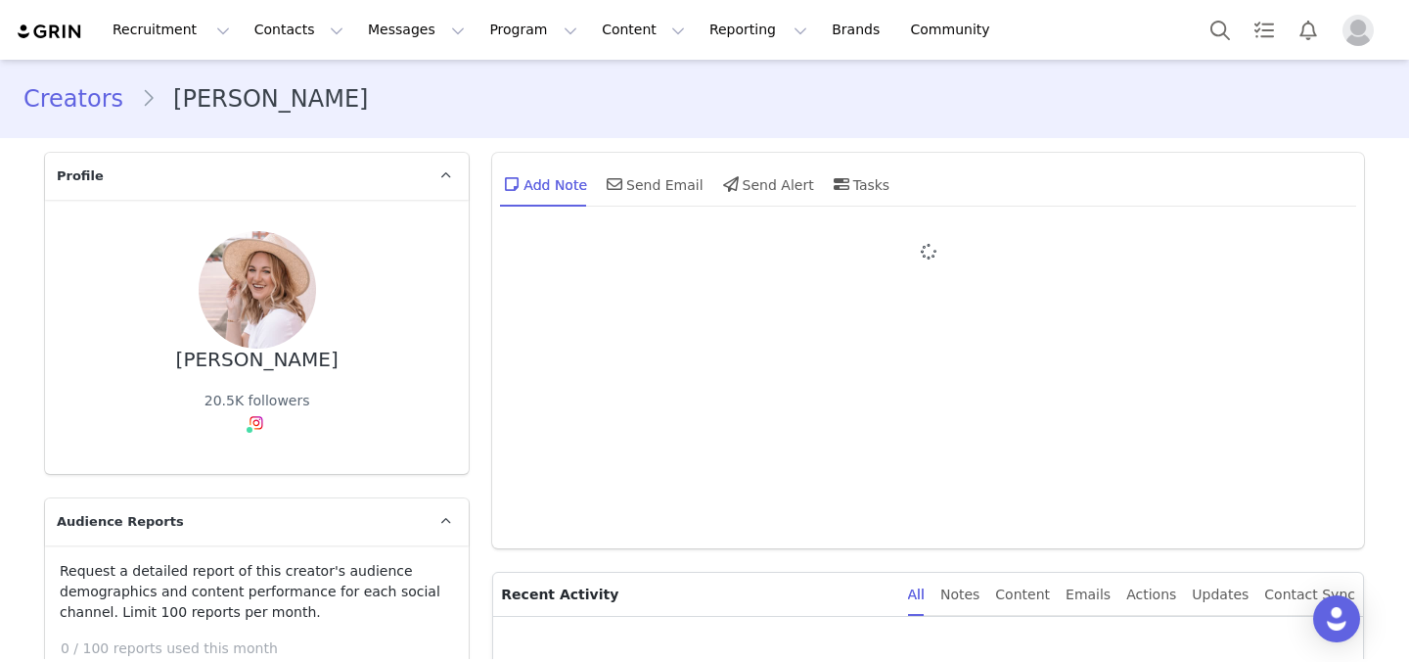
type input "+1 ([GEOGRAPHIC_DATA])"
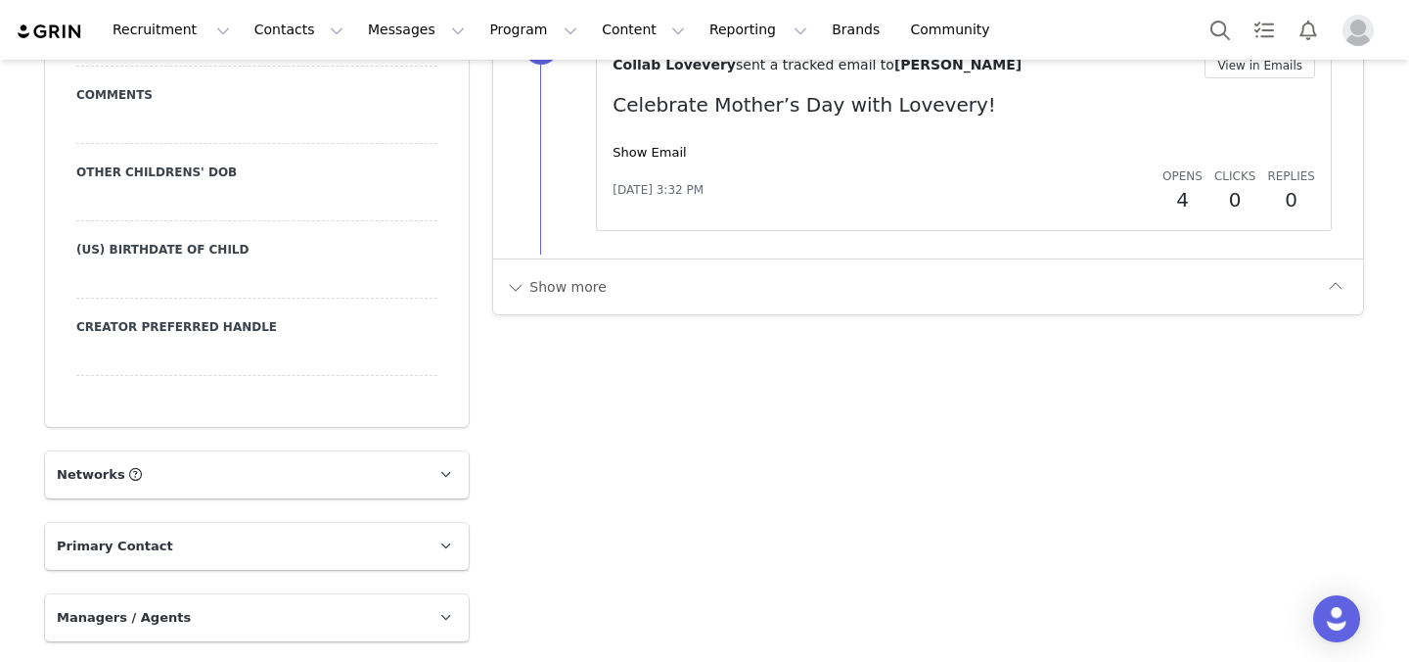
scroll to position [2943, 0]
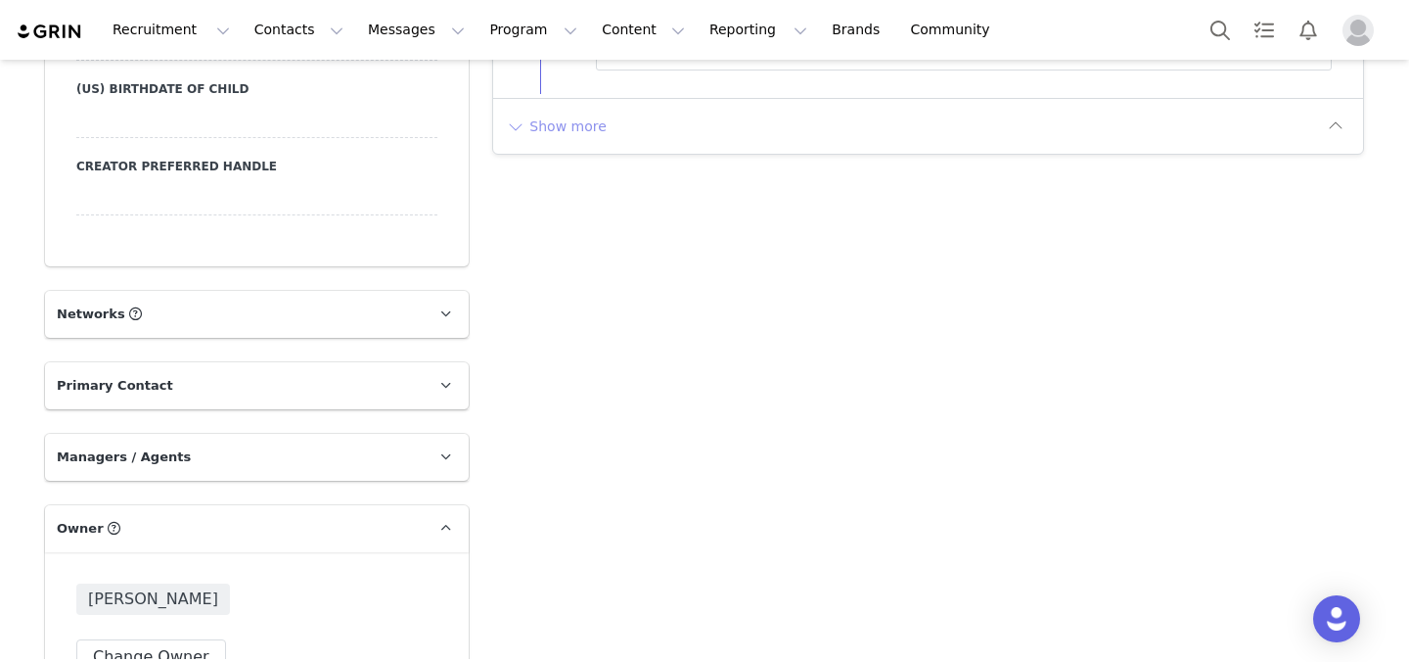
click at [544, 128] on button "Show more" at bounding box center [556, 126] width 103 height 31
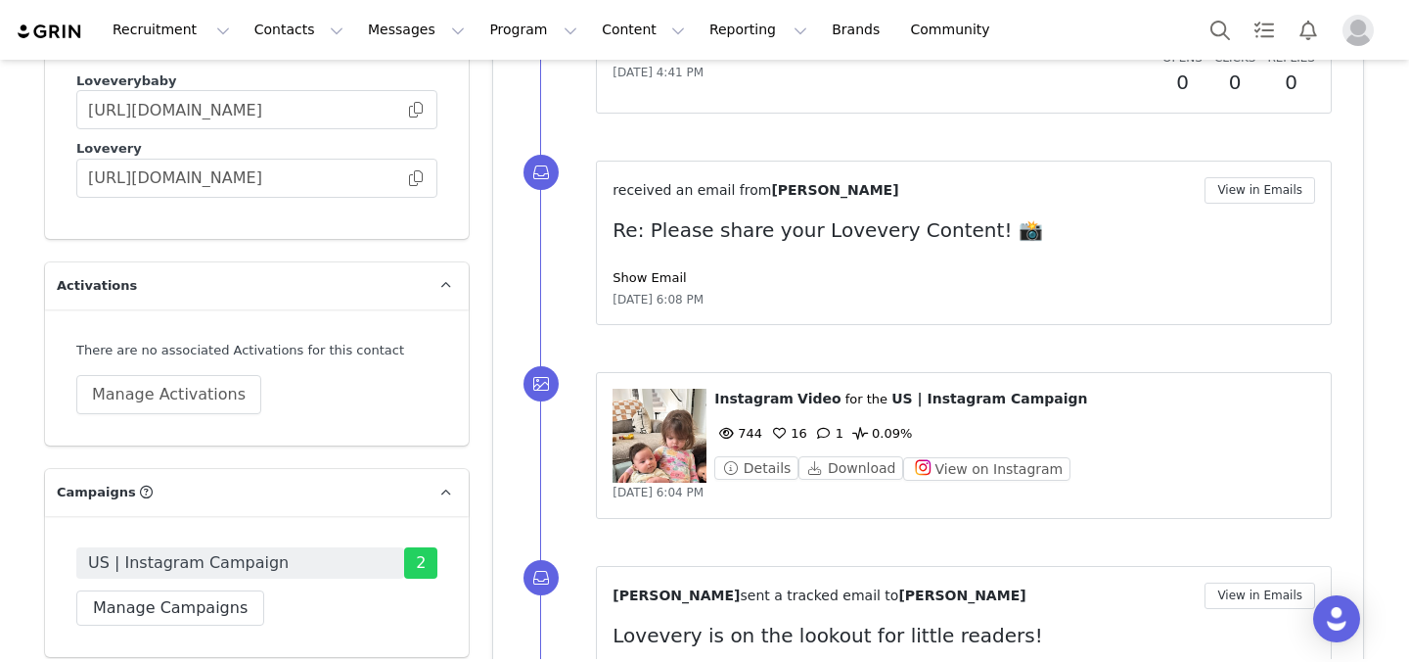
scroll to position [3754, 0]
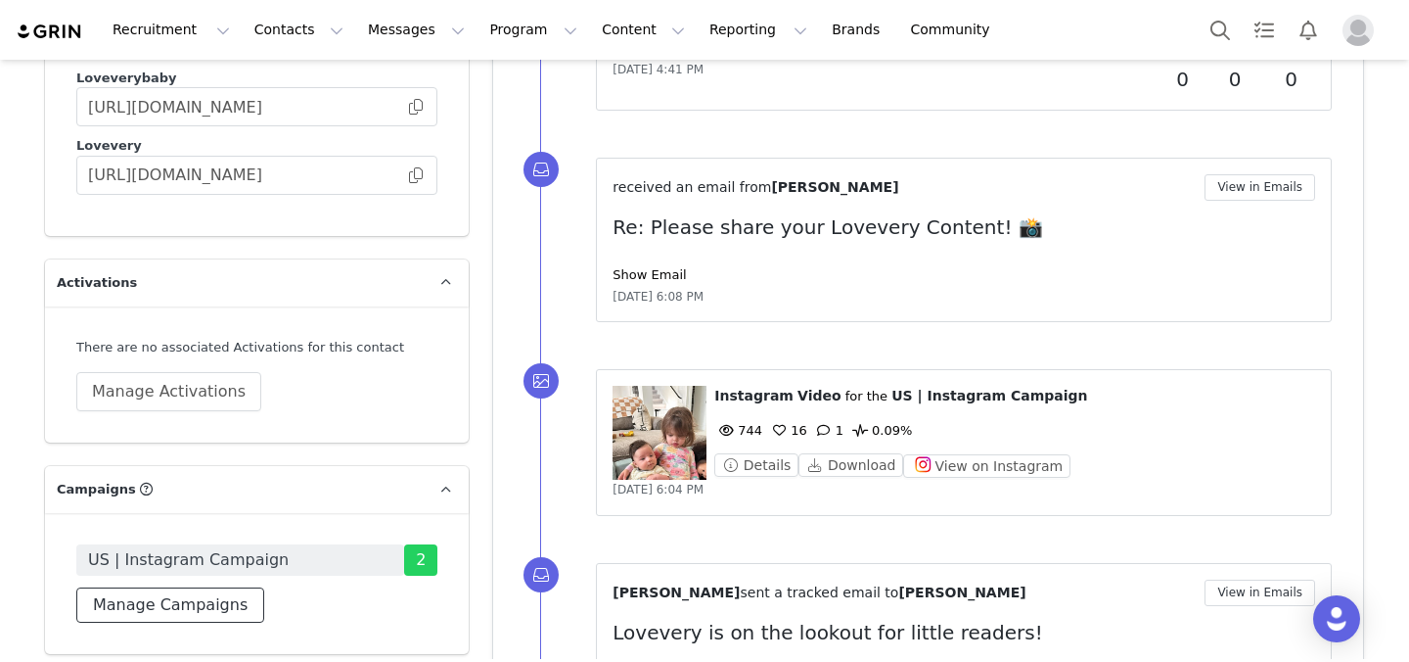
click at [196, 587] on button "Manage Campaigns" at bounding box center [170, 604] width 188 height 35
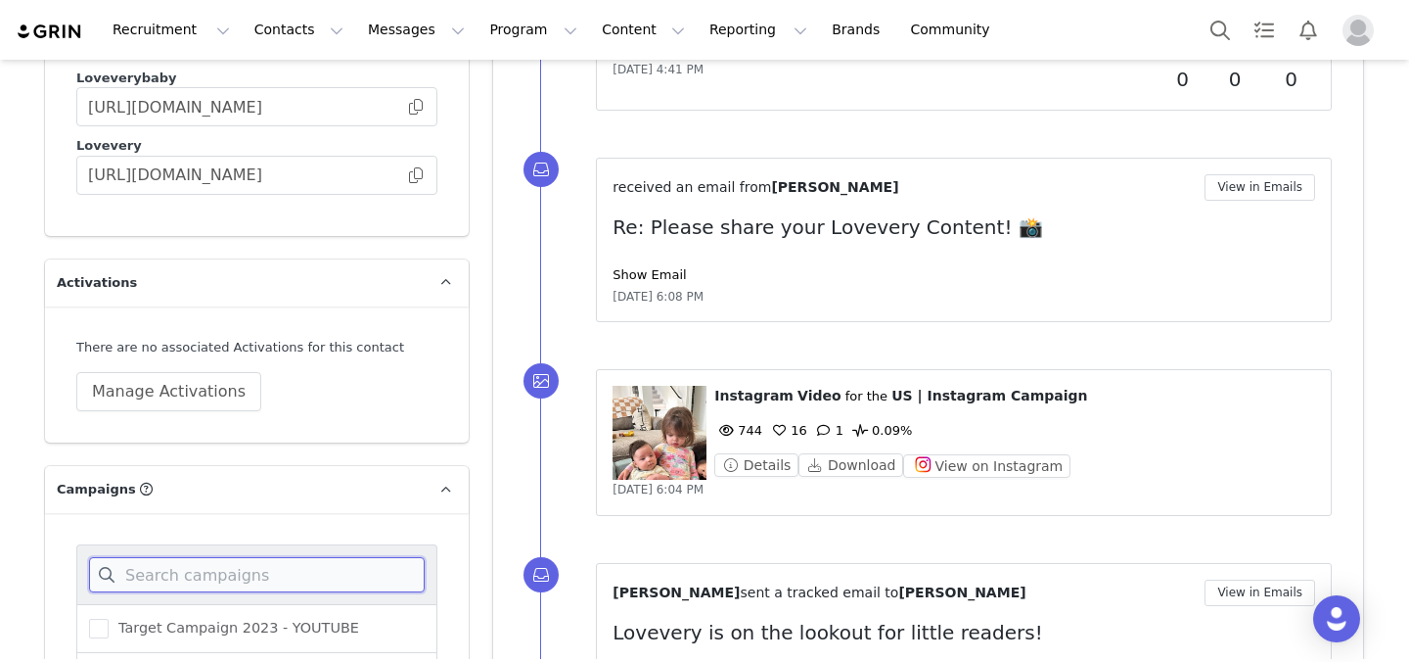
click at [208, 557] on input at bounding box center [257, 574] width 336 height 35
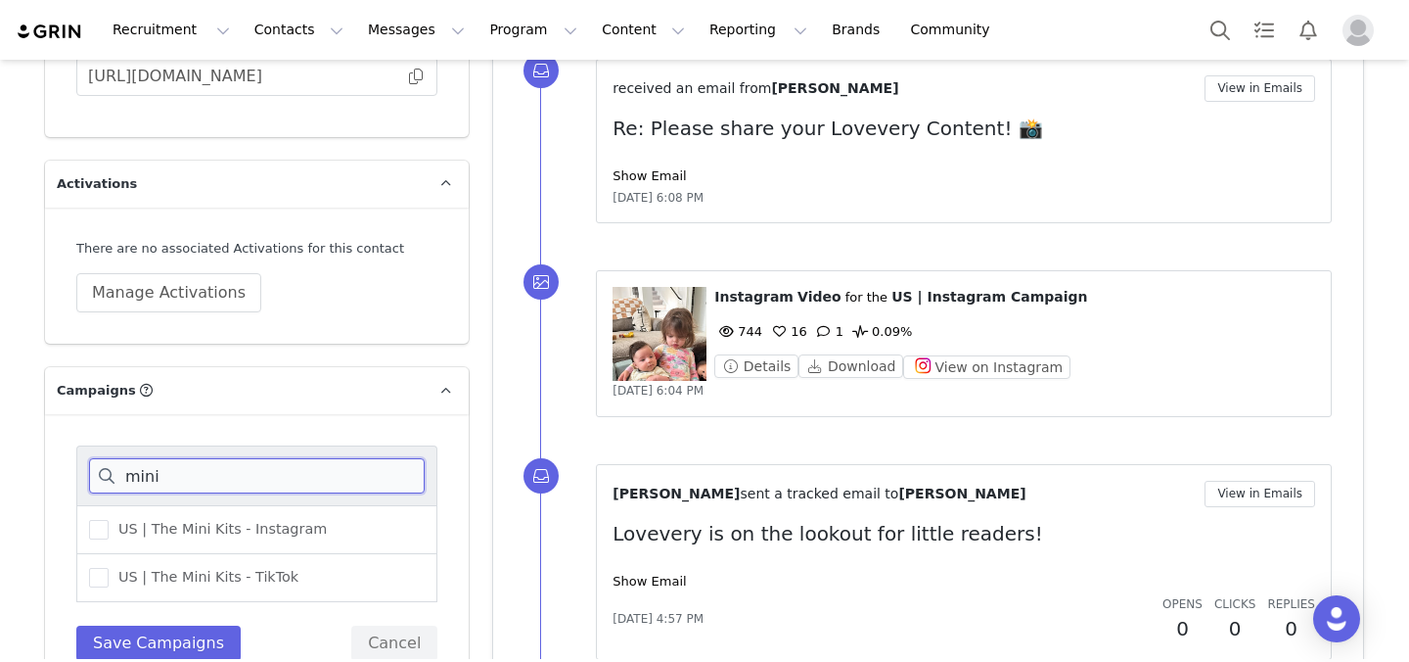
scroll to position [3862, 0]
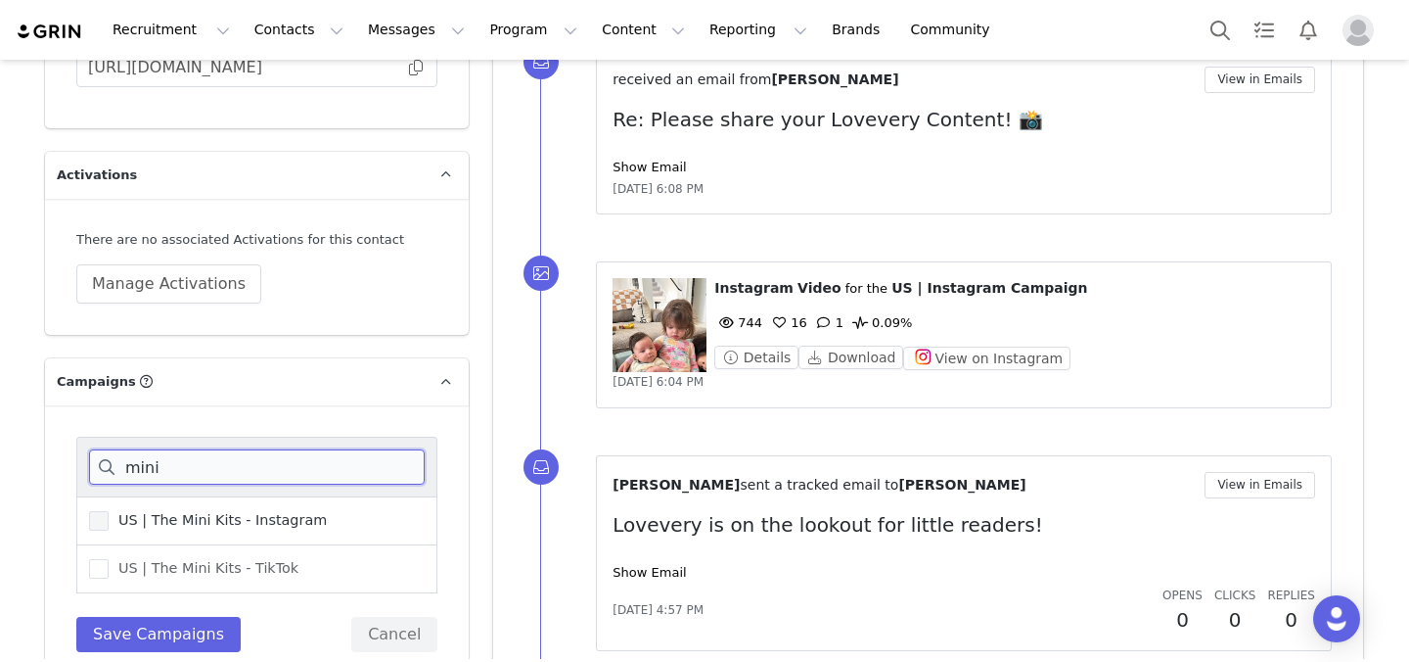
type input "mini"
click at [241, 511] on span "US | The Mini Kits - Instagram" at bounding box center [218, 520] width 218 height 19
click at [109, 511] on input "US | The Mini Kits - Instagram" at bounding box center [109, 511] width 0 height 0
click at [164, 593] on div "mini US | The Mini Kits - Instagram US | The Mini Kits - TikTok Save Campaigns …" at bounding box center [257, 544] width 424 height 278
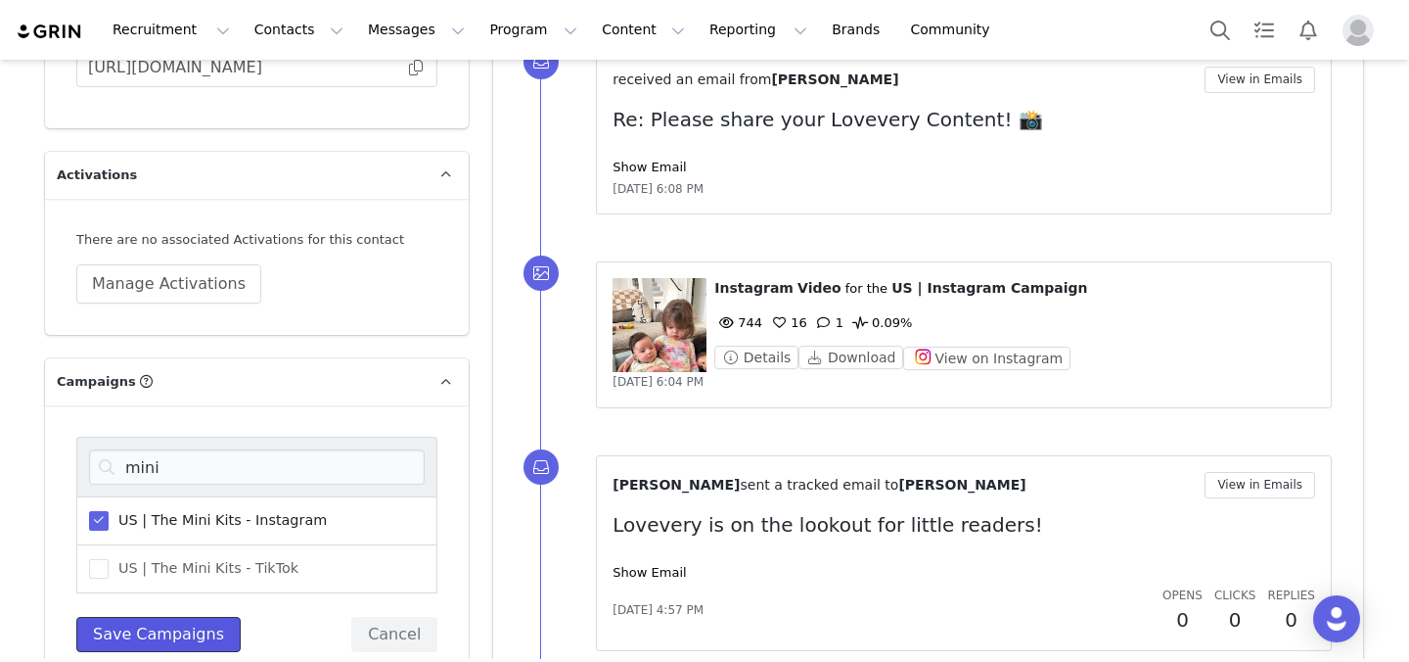
click at [164, 617] on button "Save Campaigns" at bounding box center [158, 634] width 164 height 35
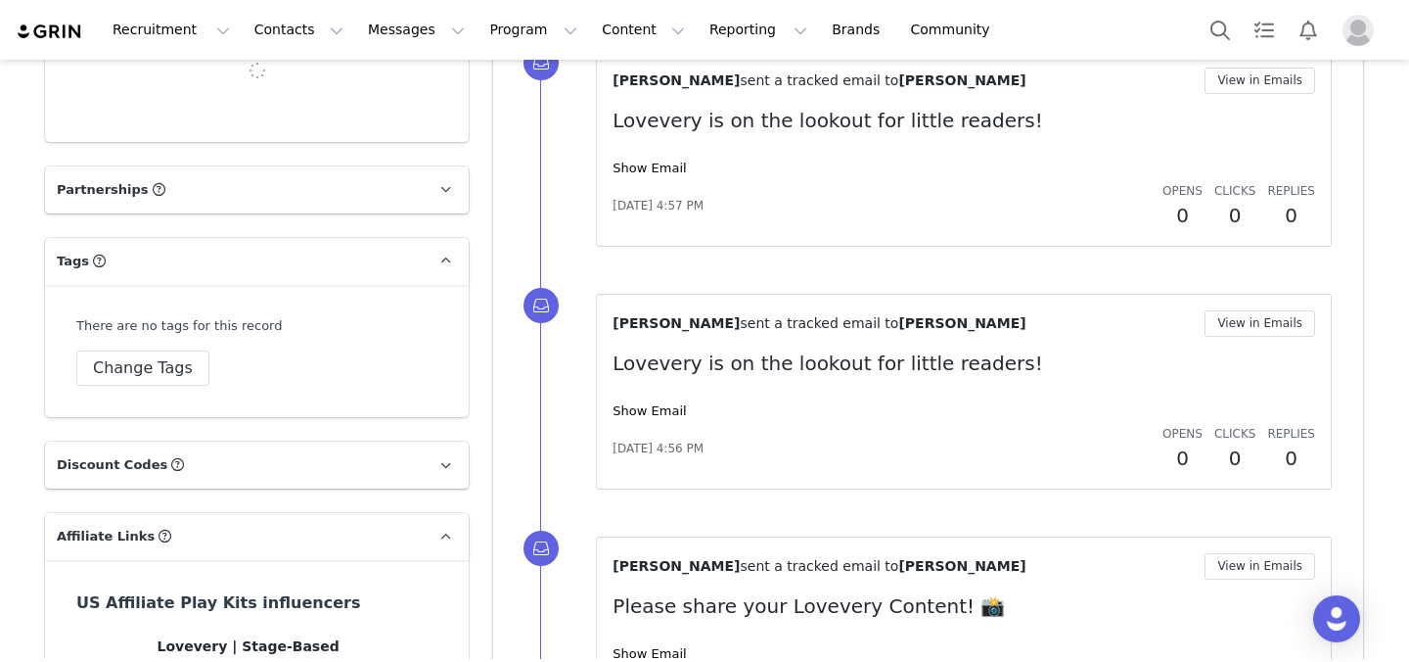
scroll to position [4273, 0]
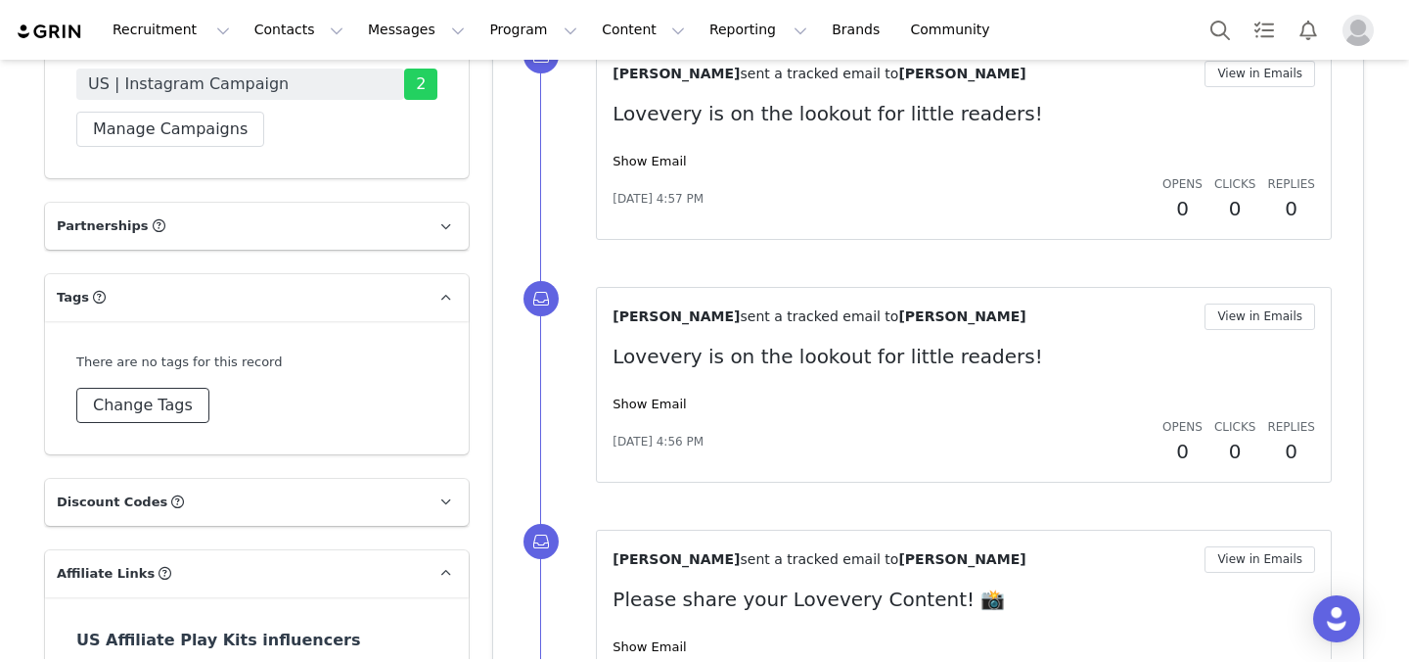
click at [147, 388] on button "Change Tags" at bounding box center [142, 405] width 133 height 35
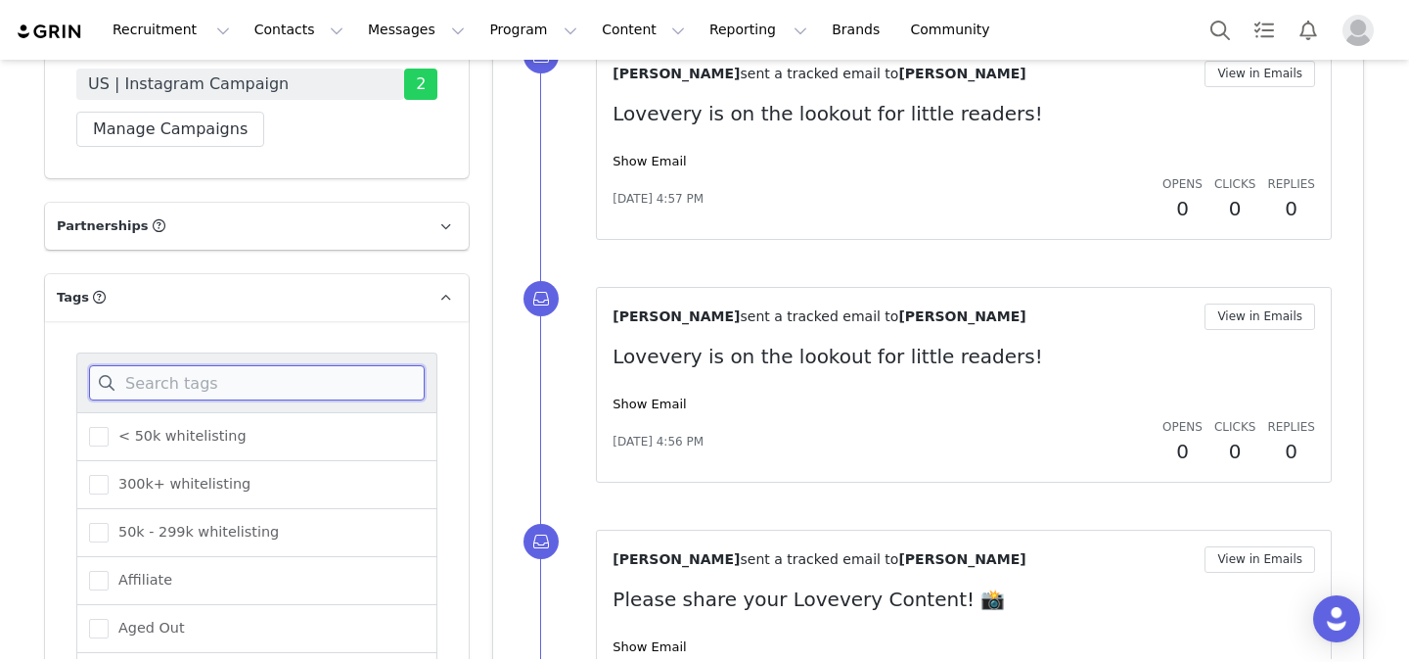
drag, startPoint x: 197, startPoint y: 328, endPoint x: 242, endPoint y: 216, distance: 120.3
click at [197, 365] on input at bounding box center [257, 382] width 336 height 35
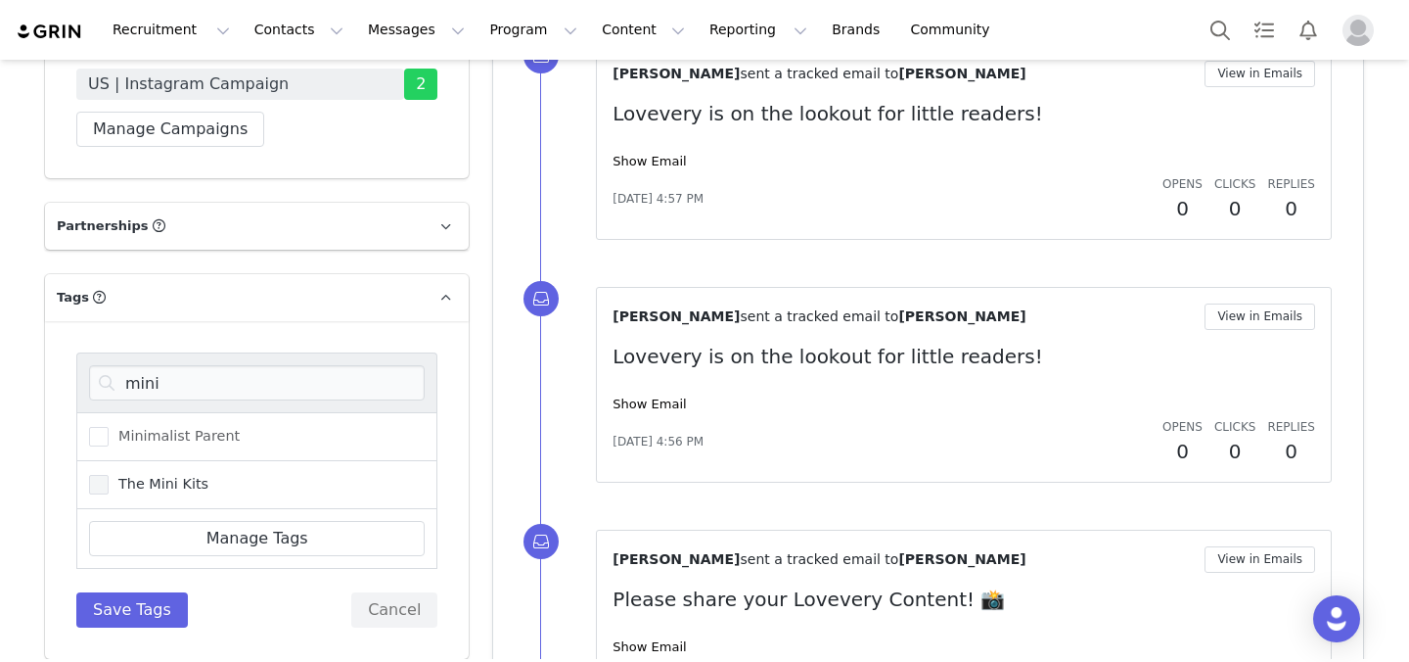
click at [184, 475] on span "The Mini Kits" at bounding box center [159, 484] width 100 height 19
click at [109, 475] on input "The Mini Kits" at bounding box center [109, 475] width 0 height 0
click at [226, 365] on input "mini" at bounding box center [257, 382] width 336 height 35
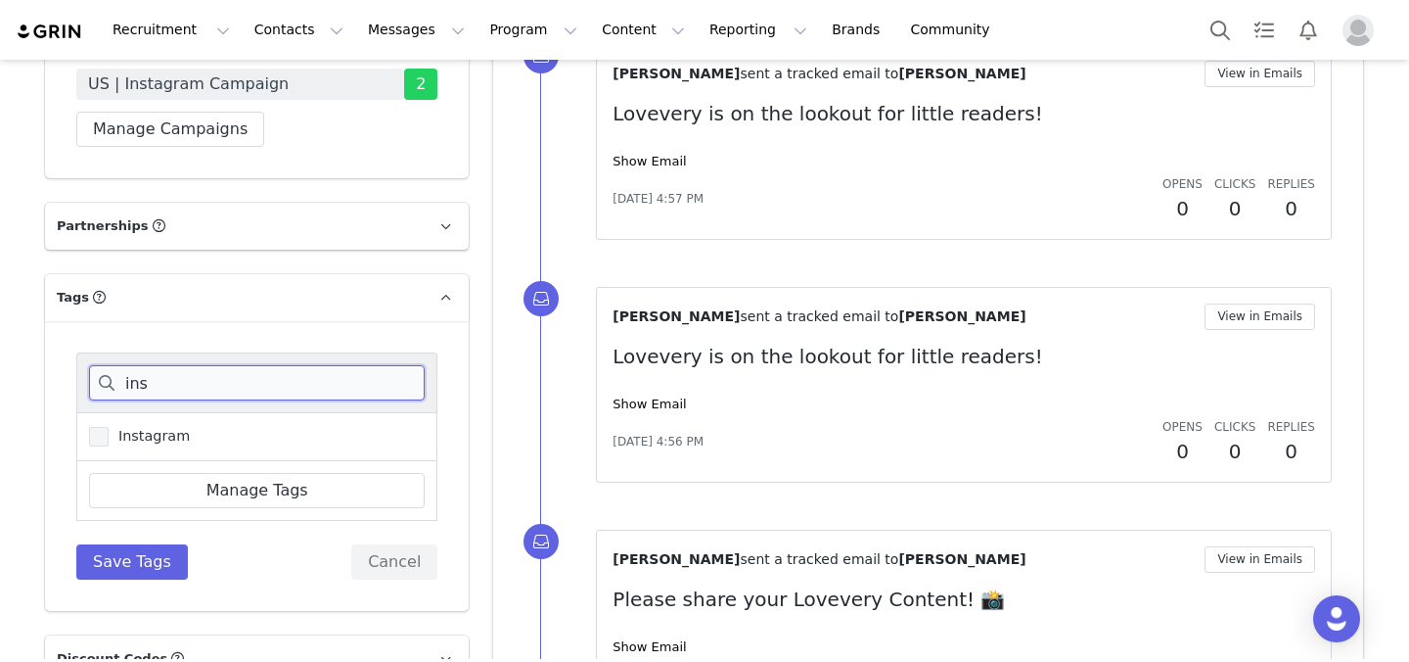
type input "ins"
click at [148, 427] on span "Instagram" at bounding box center [149, 436] width 81 height 19
click at [109, 427] on input "Instagram" at bounding box center [109, 427] width 0 height 0
click at [151, 521] on div "ins Instagram Manage Tags Save Tags Cancel" at bounding box center [257, 466] width 424 height 290
click at [144, 544] on button "Save Tags" at bounding box center [132, 561] width 112 height 35
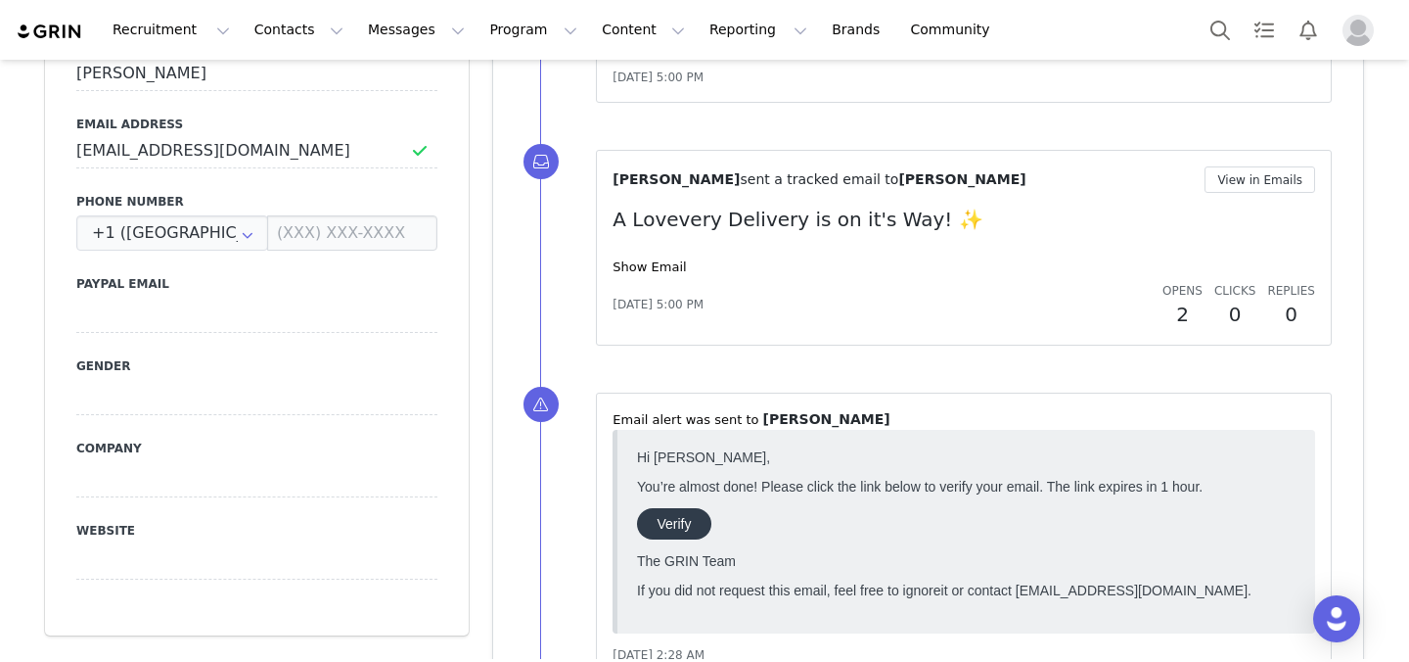
scroll to position [0, 0]
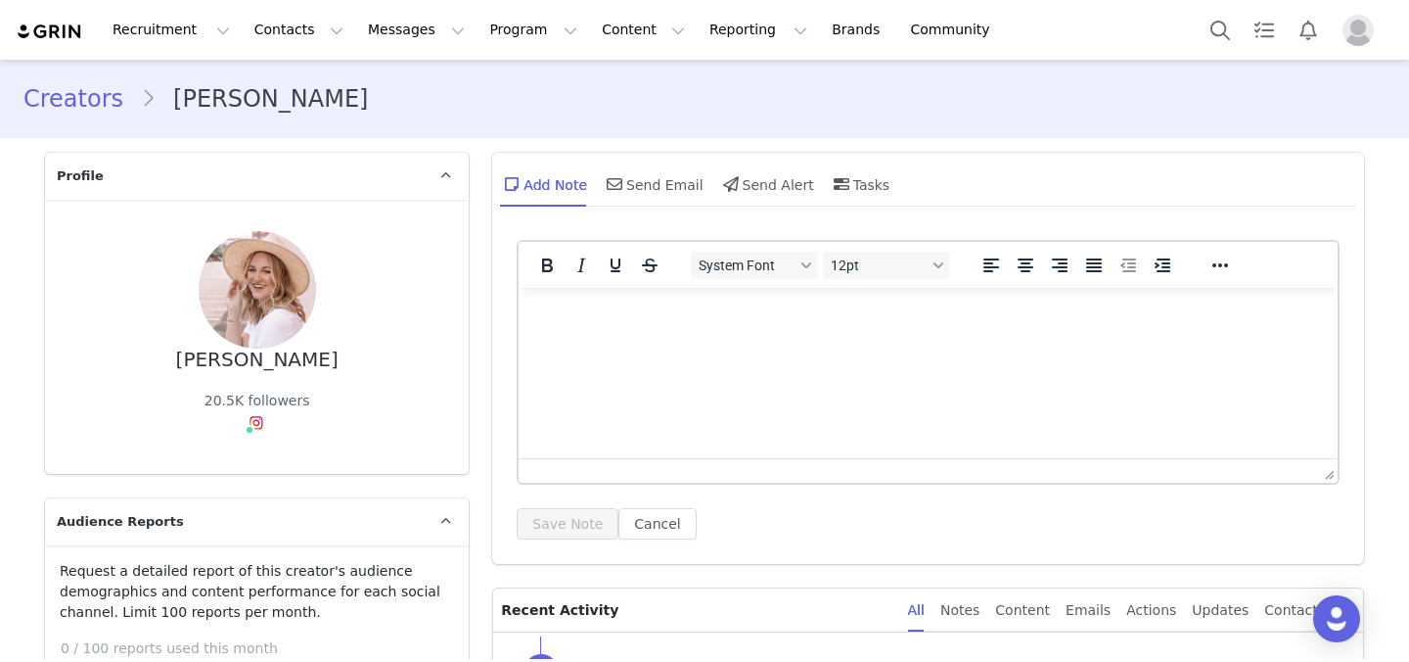
click at [627, 207] on div "Add Note Send Email Send Alert Tasks" at bounding box center [928, 191] width 872 height 77
click at [635, 188] on div "Send Email" at bounding box center [653, 183] width 101 height 47
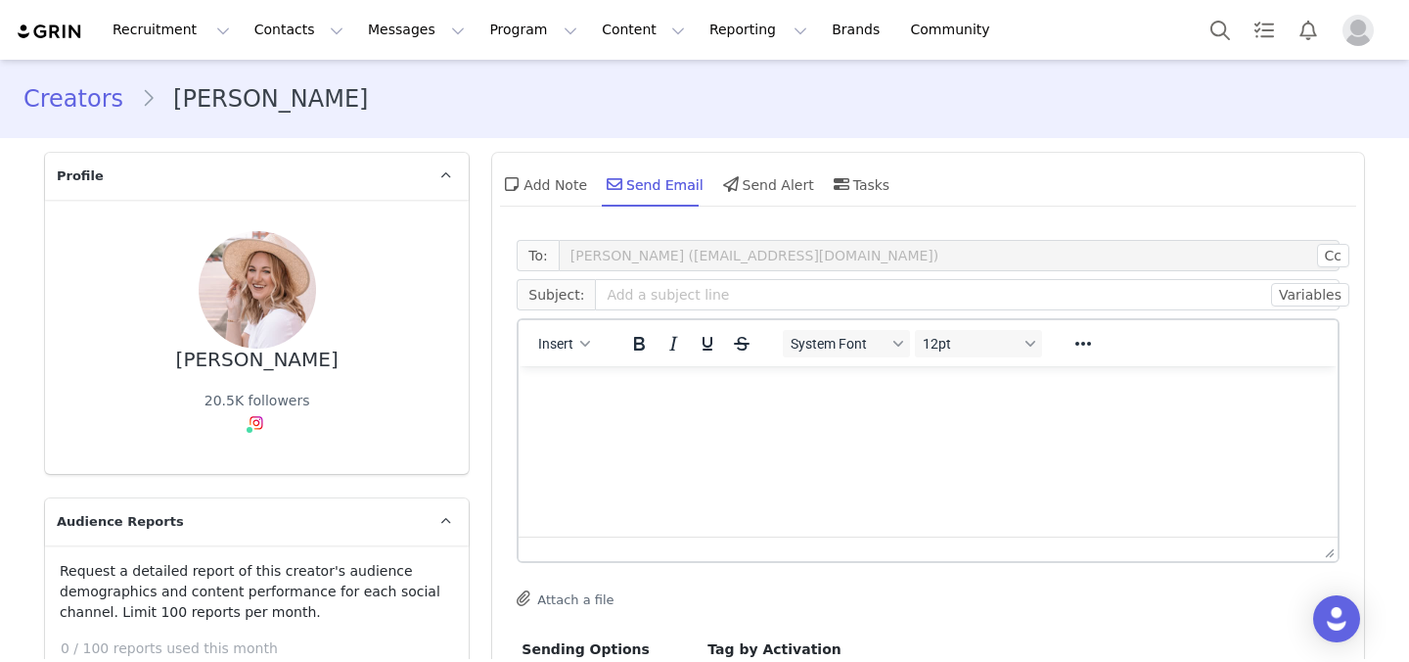
click at [565, 326] on div "Insert" at bounding box center [565, 343] width 92 height 38
click at [565, 357] on div "Insert" at bounding box center [565, 343] width 92 height 38
click at [566, 349] on span "Insert" at bounding box center [556, 344] width 35 height 16
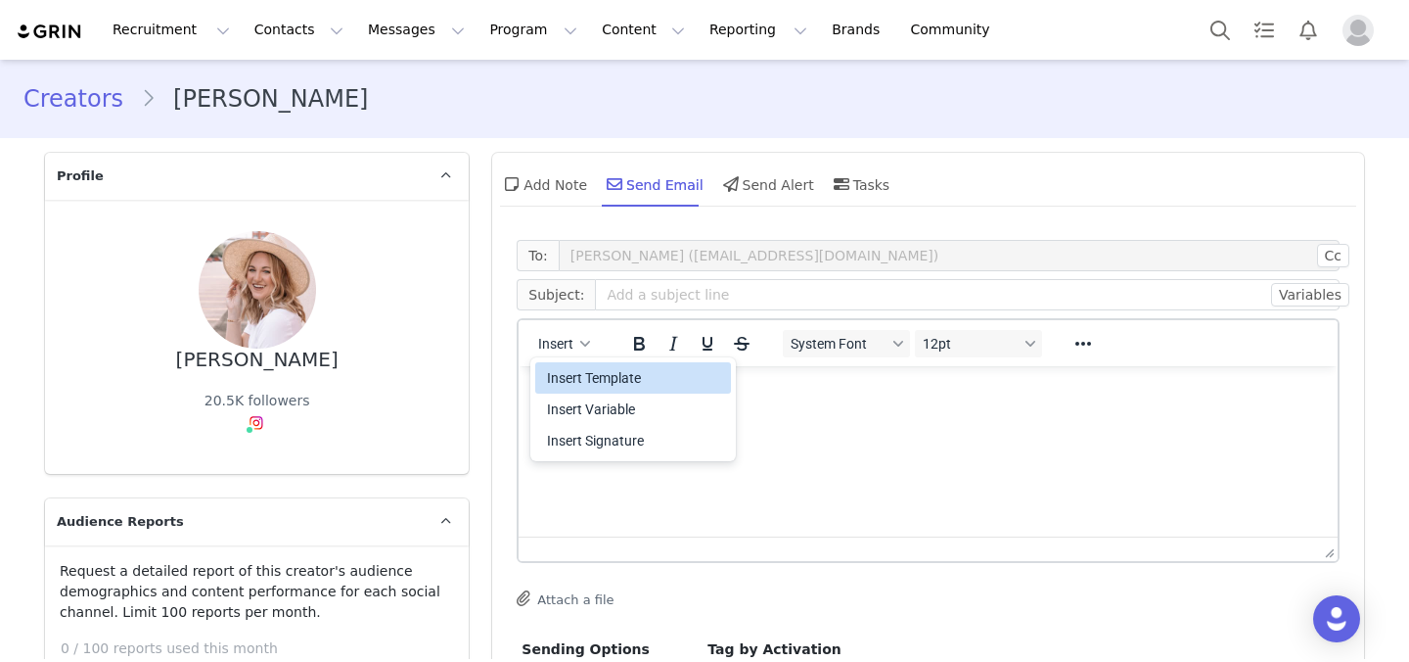
click at [599, 377] on div "Insert Template" at bounding box center [635, 377] width 176 height 23
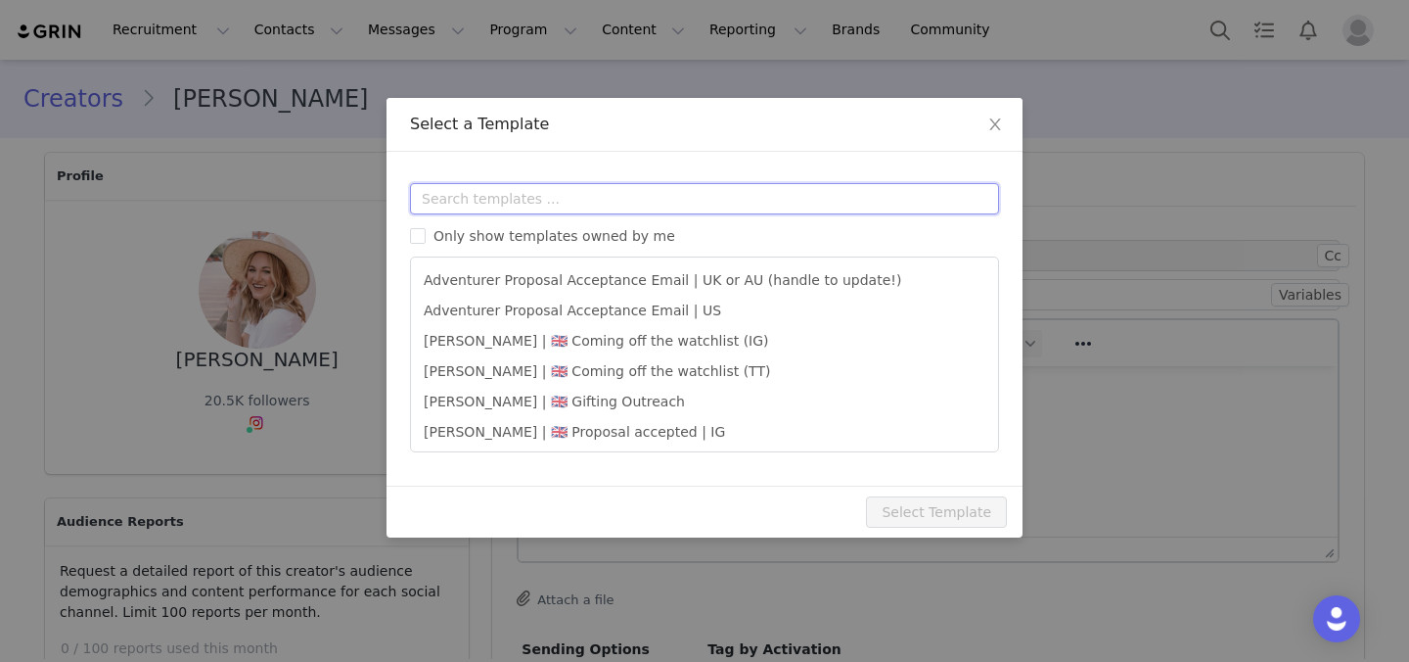
click at [586, 197] on input "text" at bounding box center [704, 198] width 589 height 31
type input "i"
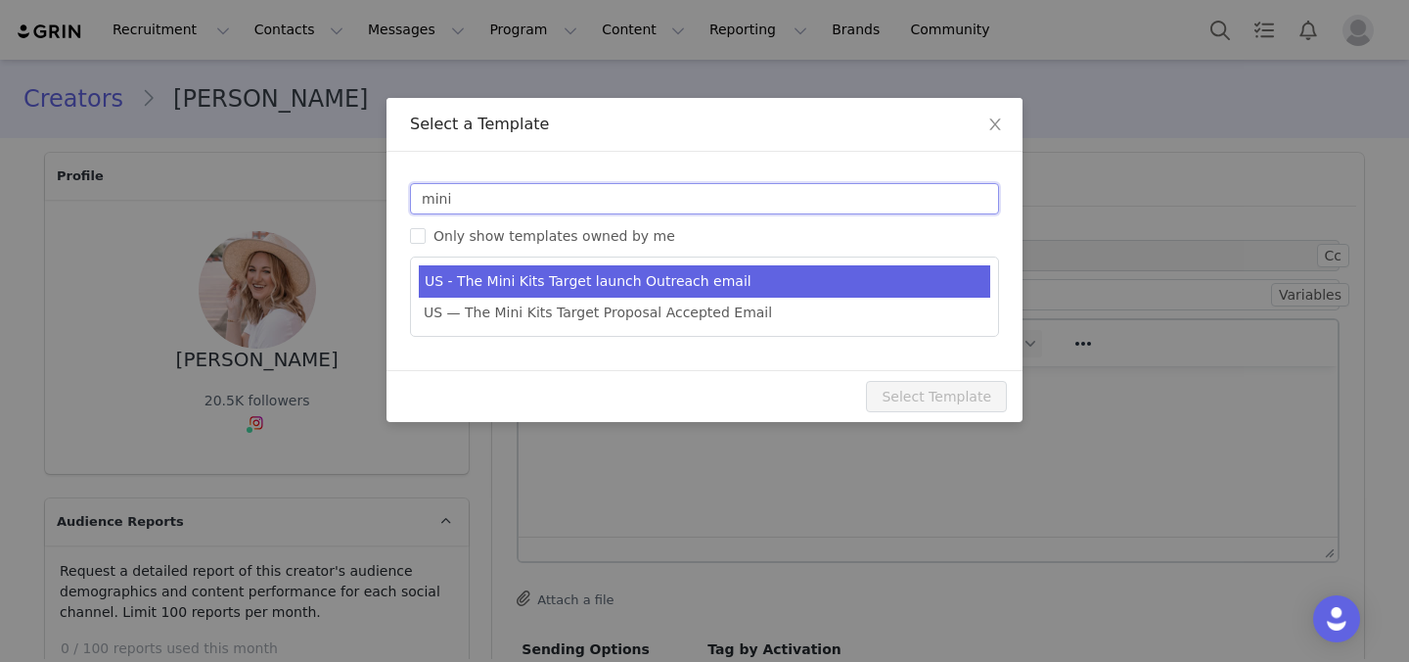
type input "mini"
type input "New! 9 new Mini Kits by Lovevery 🎉"
click at [647, 277] on li "US - The Mini Kits Target launch Outreach email" at bounding box center [705, 281] width 572 height 32
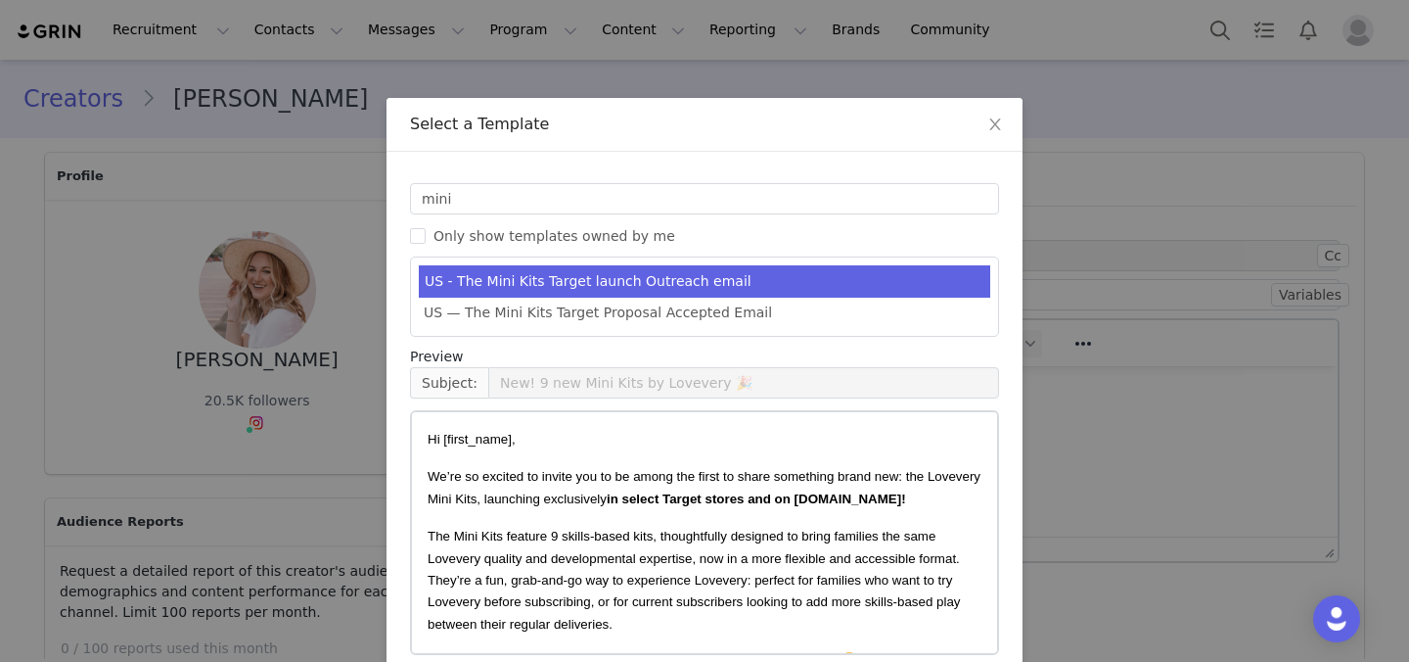
scroll to position [92, 0]
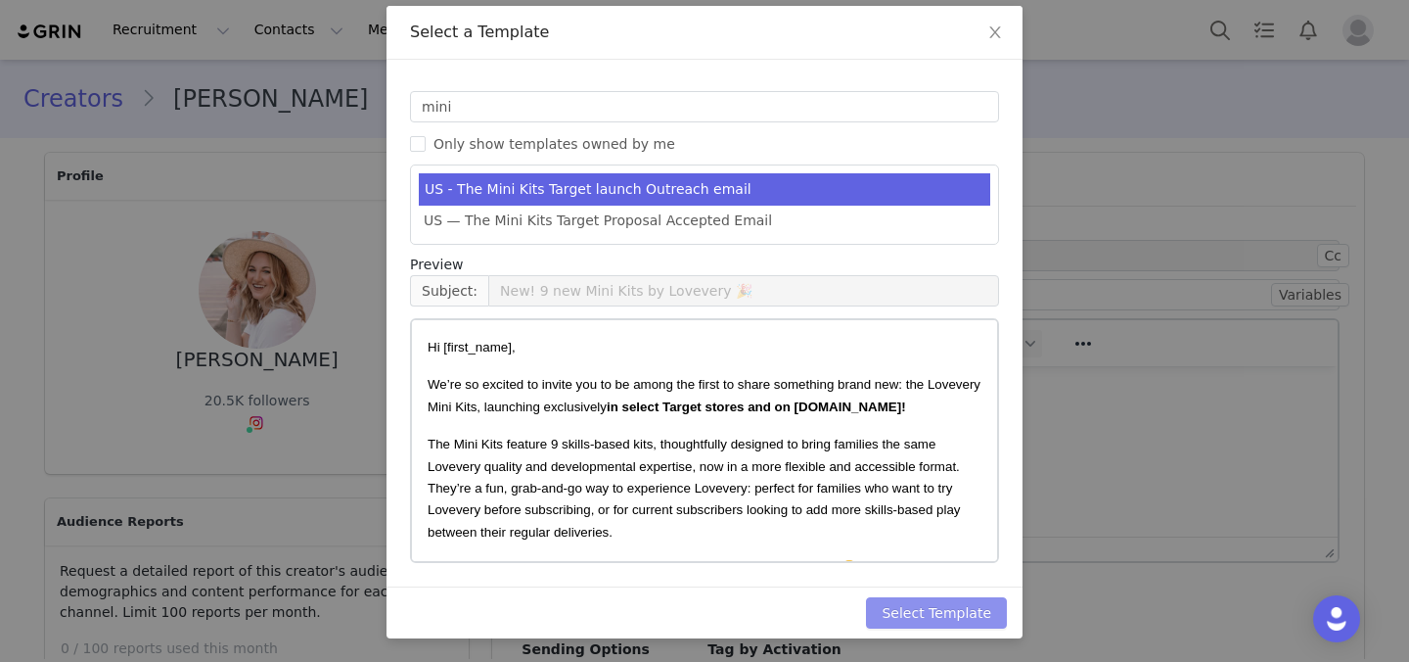
click at [963, 603] on button "Select Template" at bounding box center [936, 612] width 141 height 31
type input "New! 9 new Mini Kits by Lovevery 🎉"
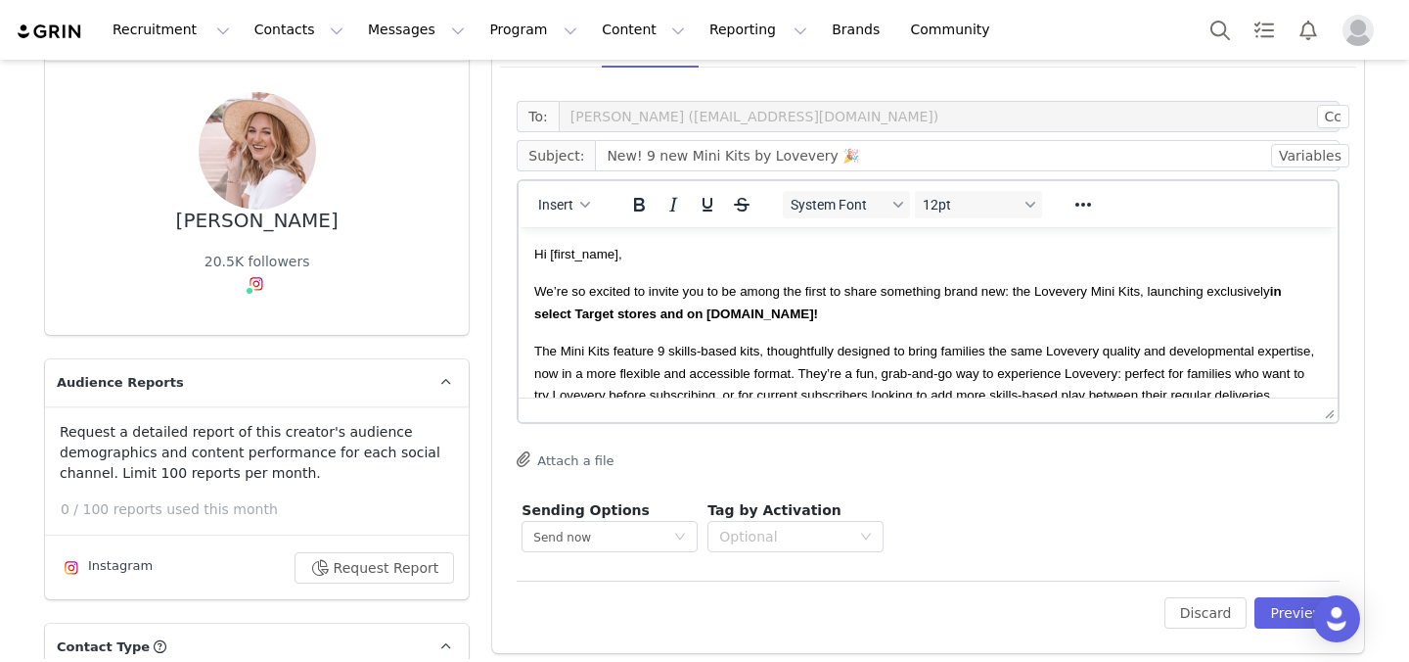
scroll to position [153, 0]
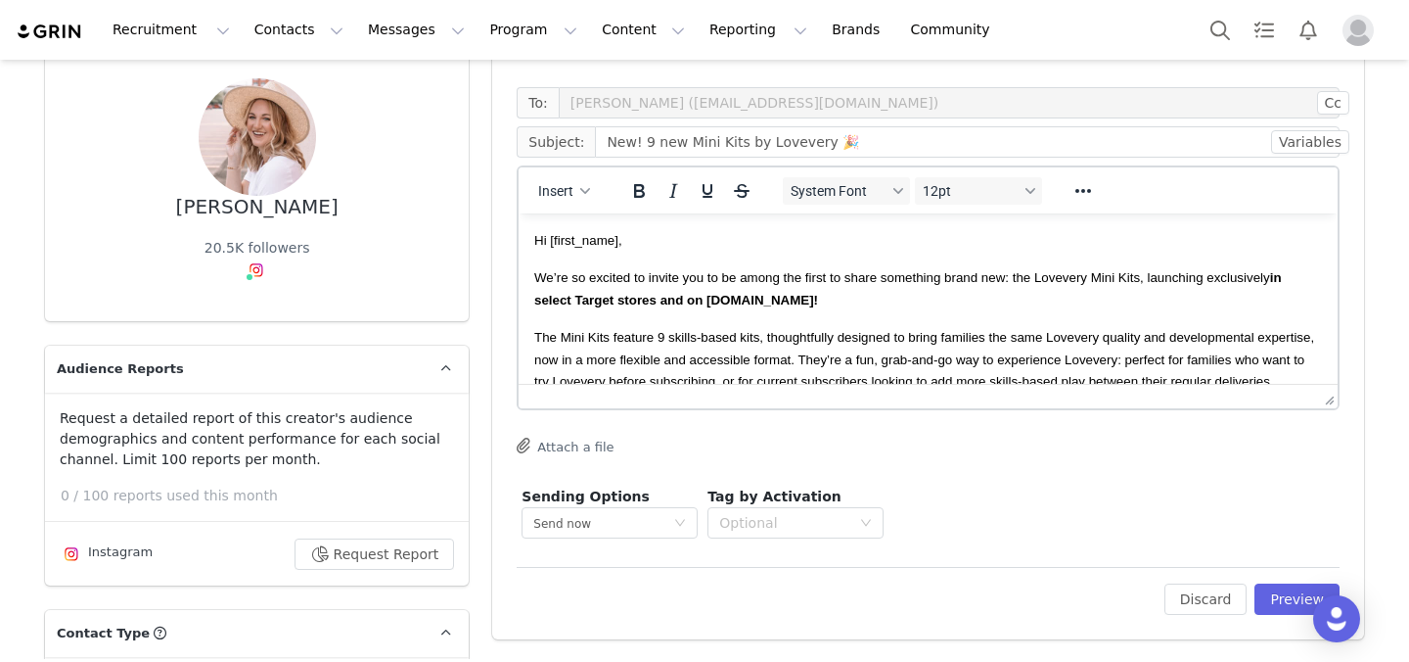
click at [1294, 618] on div "To: Julie Rehme (caloscloset@gmail.com) Cc Cc: Subject: New! 9 new Mini Kits by…" at bounding box center [928, 358] width 872 height 562
click at [1292, 612] on button "Preview" at bounding box center [1297, 598] width 85 height 31
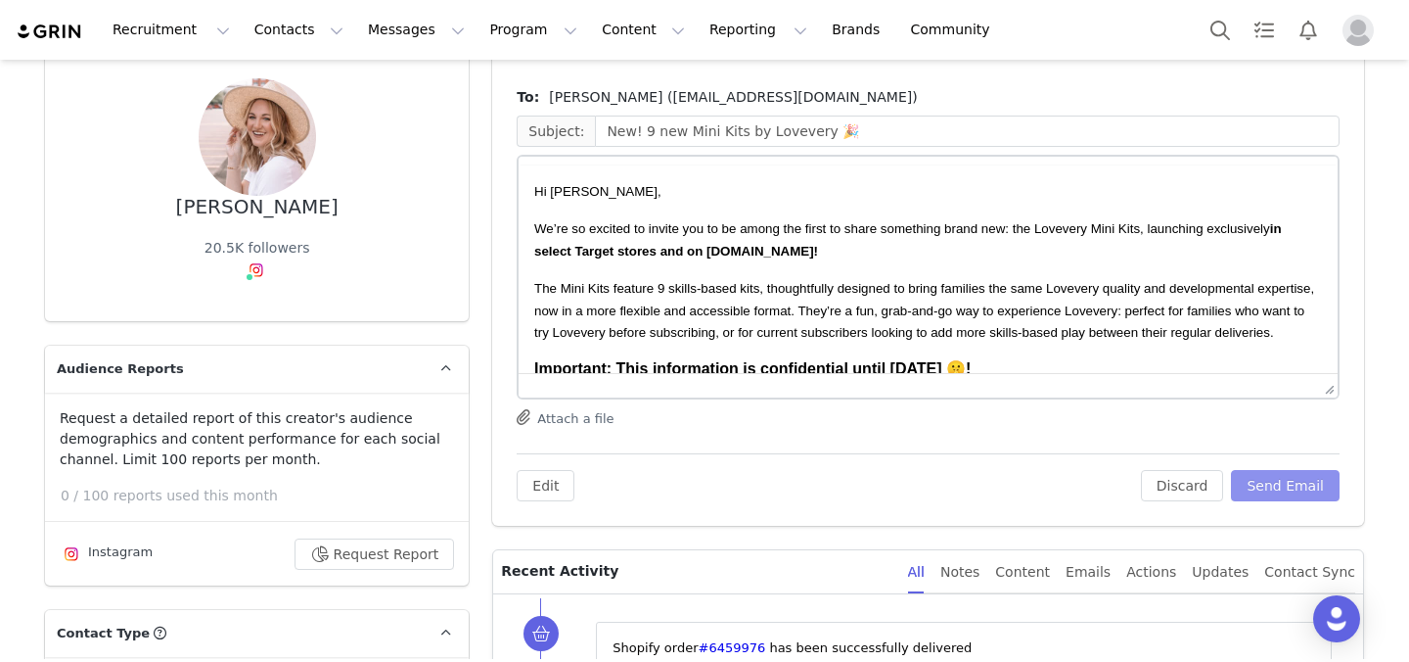
scroll to position [0, 0]
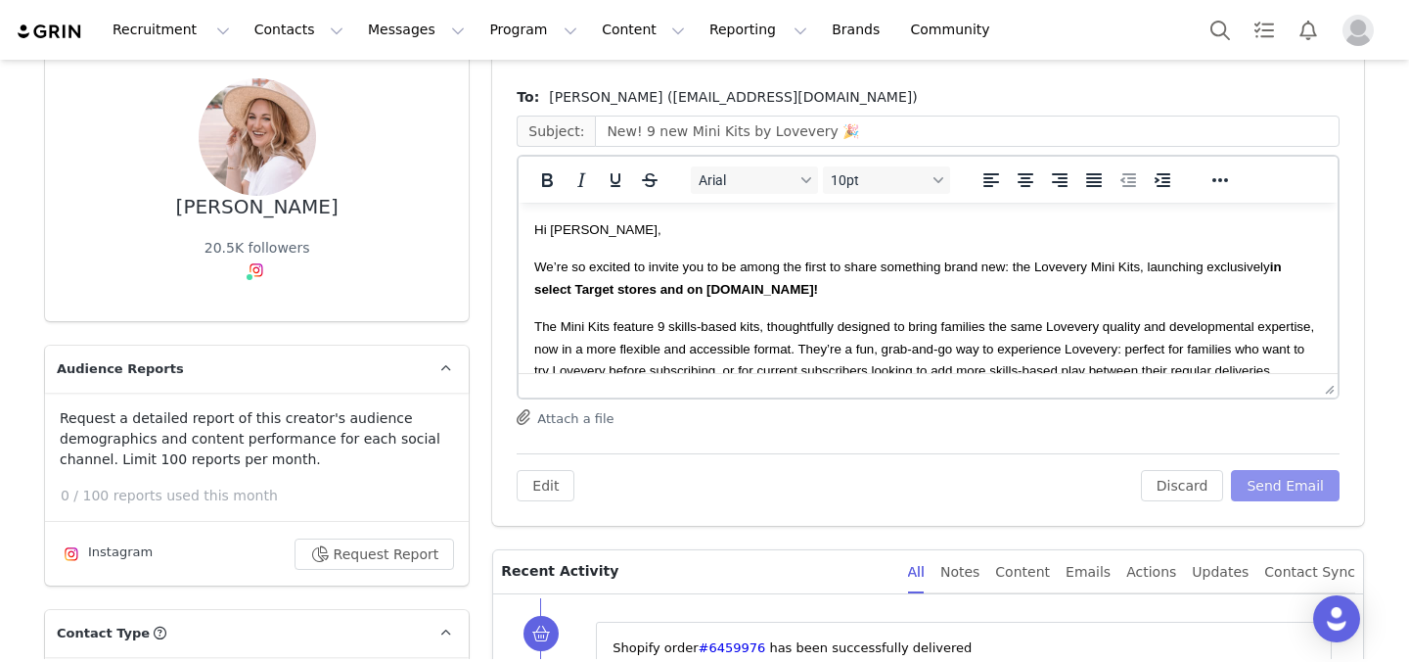
click at [1283, 481] on button "Send Email" at bounding box center [1285, 485] width 109 height 31
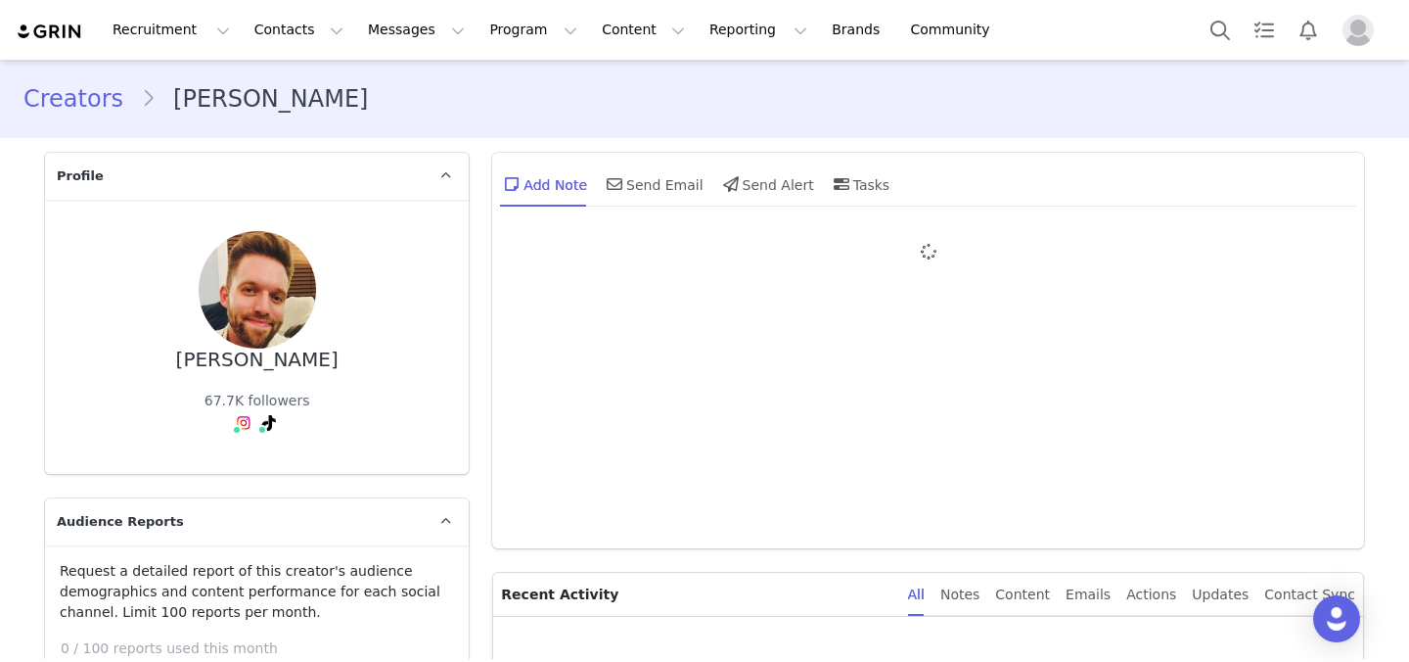
type input "+1 ([GEOGRAPHIC_DATA])"
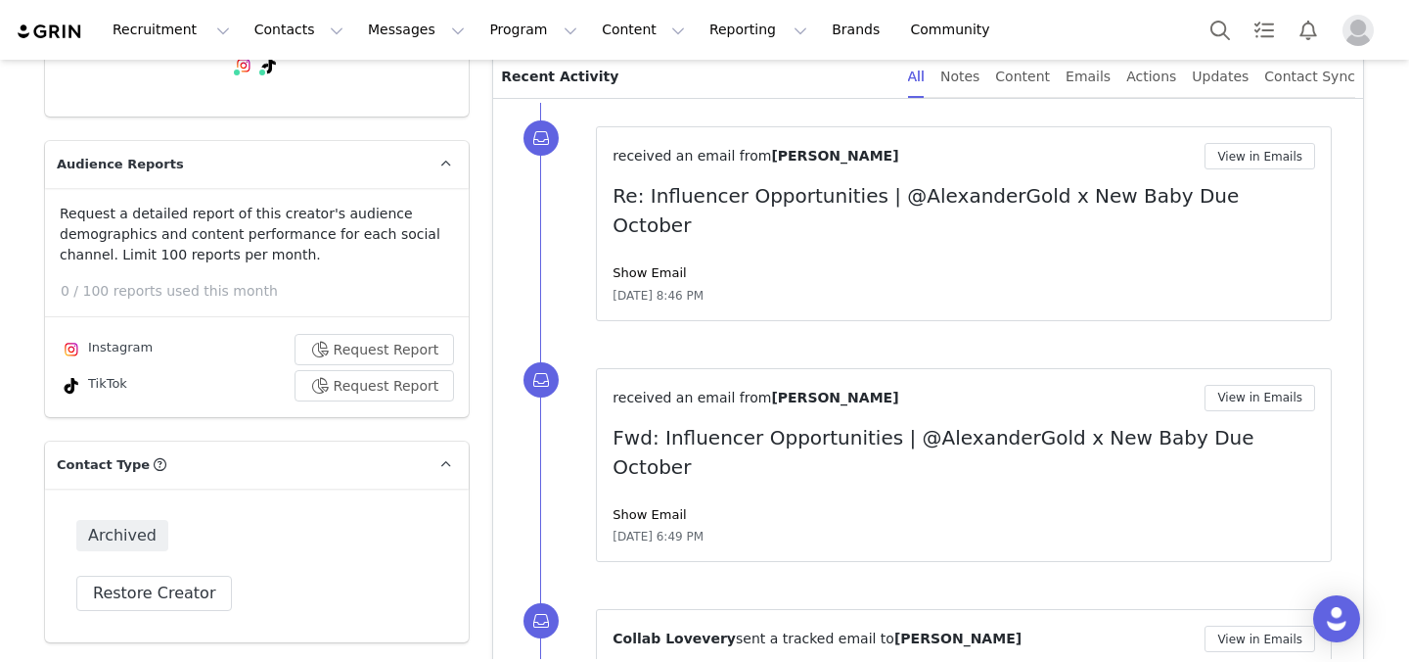
scroll to position [366, 0]
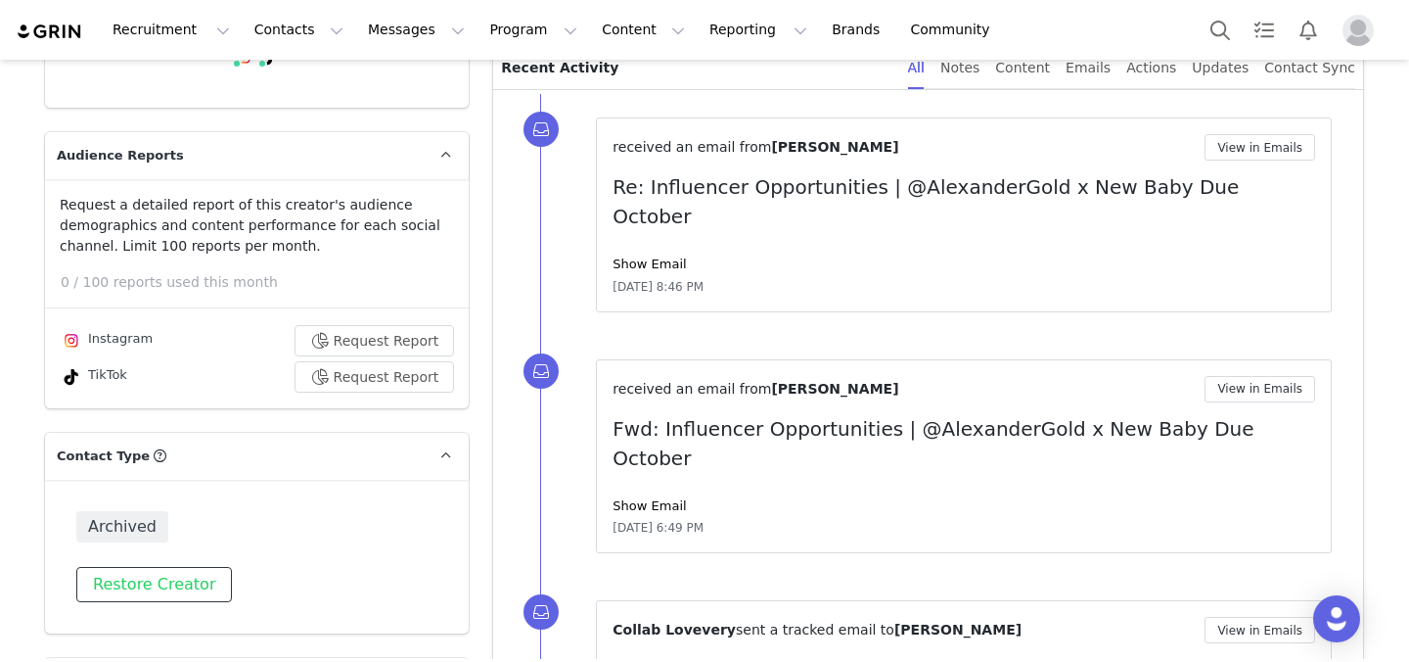
click at [163, 589] on button "Restore Creator" at bounding box center [154, 584] width 156 height 35
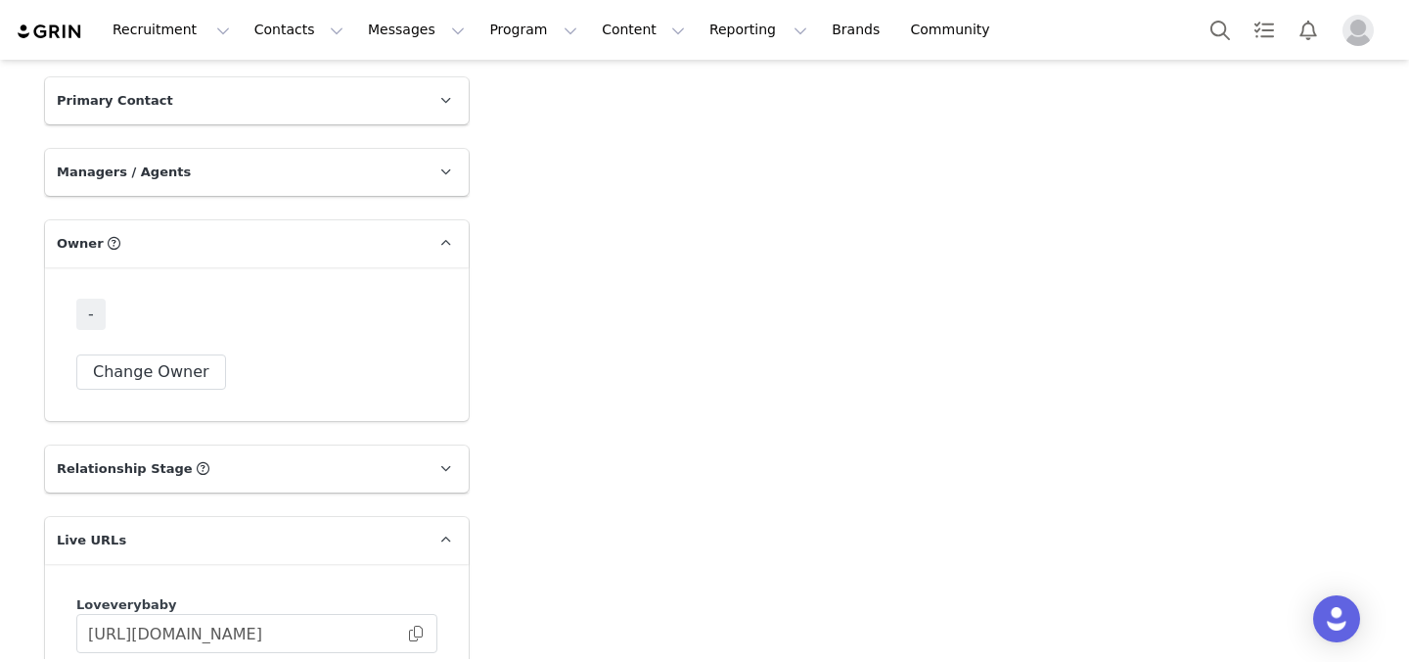
scroll to position [3278, 0]
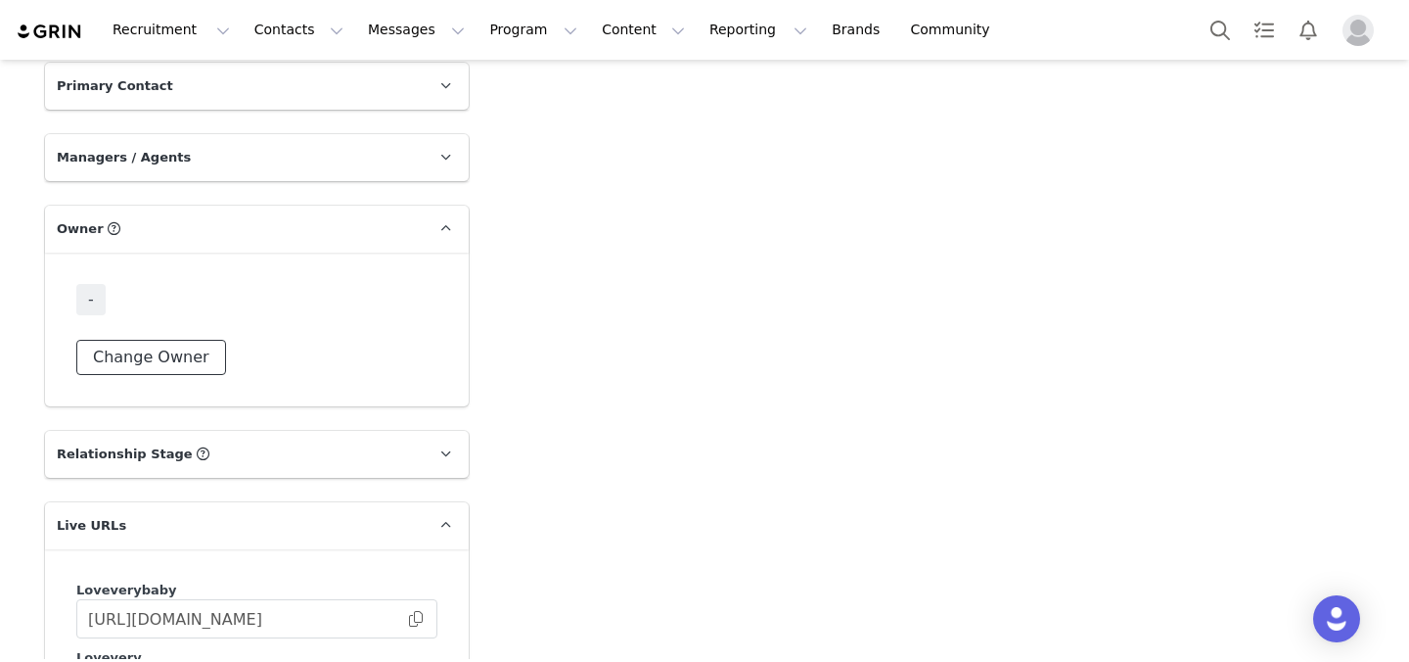
click at [119, 340] on button "Change Owner" at bounding box center [151, 357] width 150 height 35
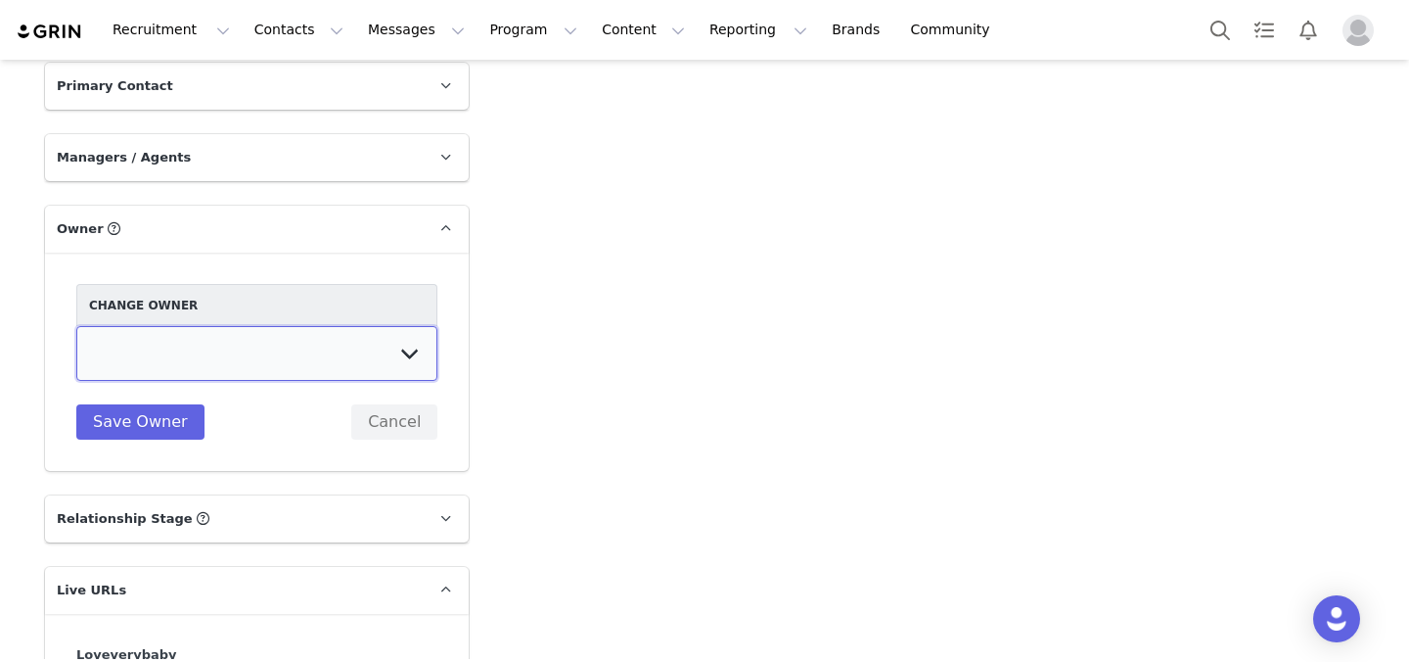
click at [166, 326] on select "Collab Lovevery Lovevery EU Amanda Tamalavičius Bahl Anne-Sophie Boyer Brianna …" at bounding box center [256, 353] width 361 height 55
select select "da7963ee-6e0d-4efa-994b-12e749583e84"
click at [76, 326] on select "Collab Lovevery Lovevery EU Amanda Tamalavičius Bahl Anne-Sophie Boyer Brianna …" at bounding box center [256, 353] width 361 height 55
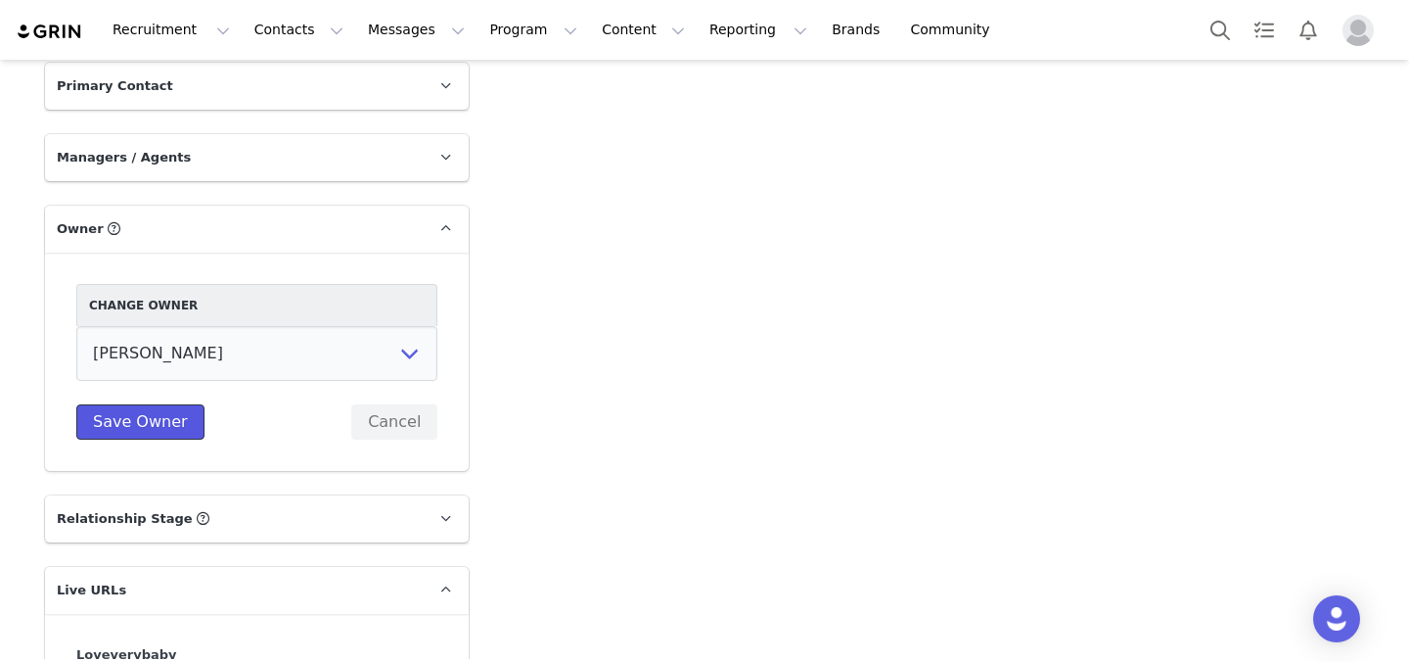
click at [156, 404] on button "Save Owner" at bounding box center [140, 421] width 128 height 35
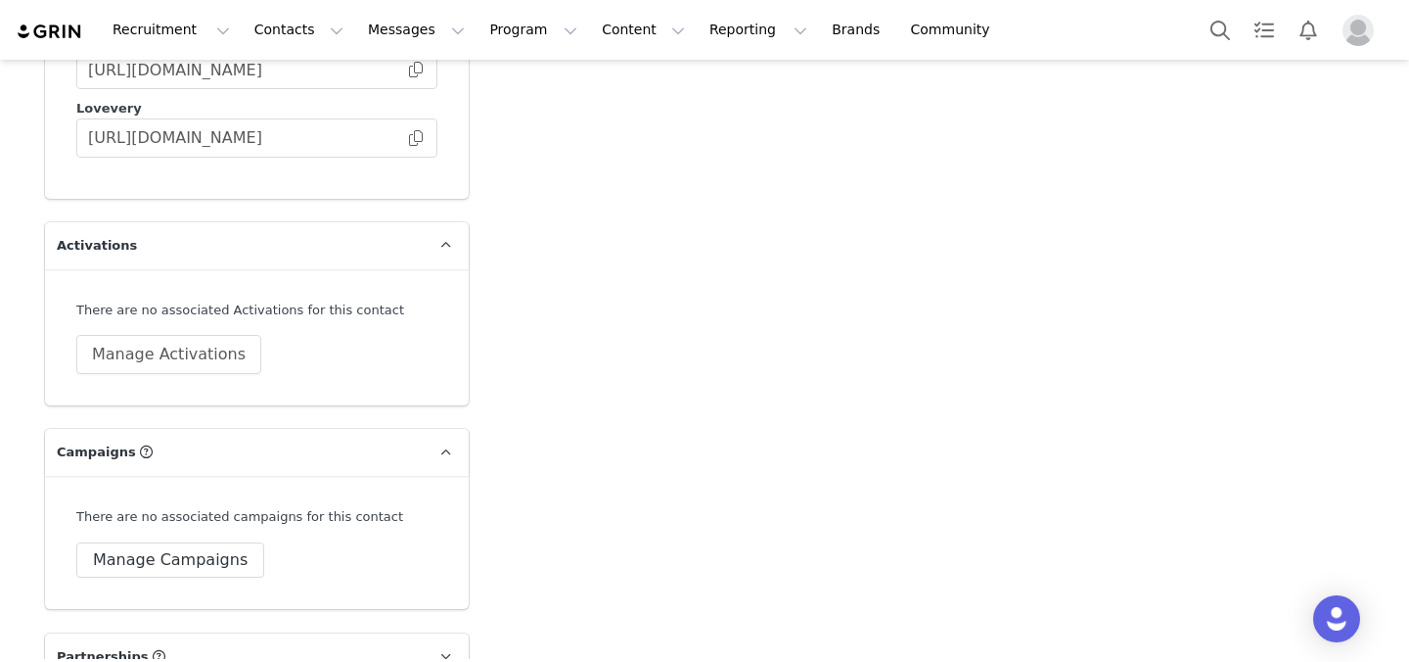
scroll to position [3839, 0]
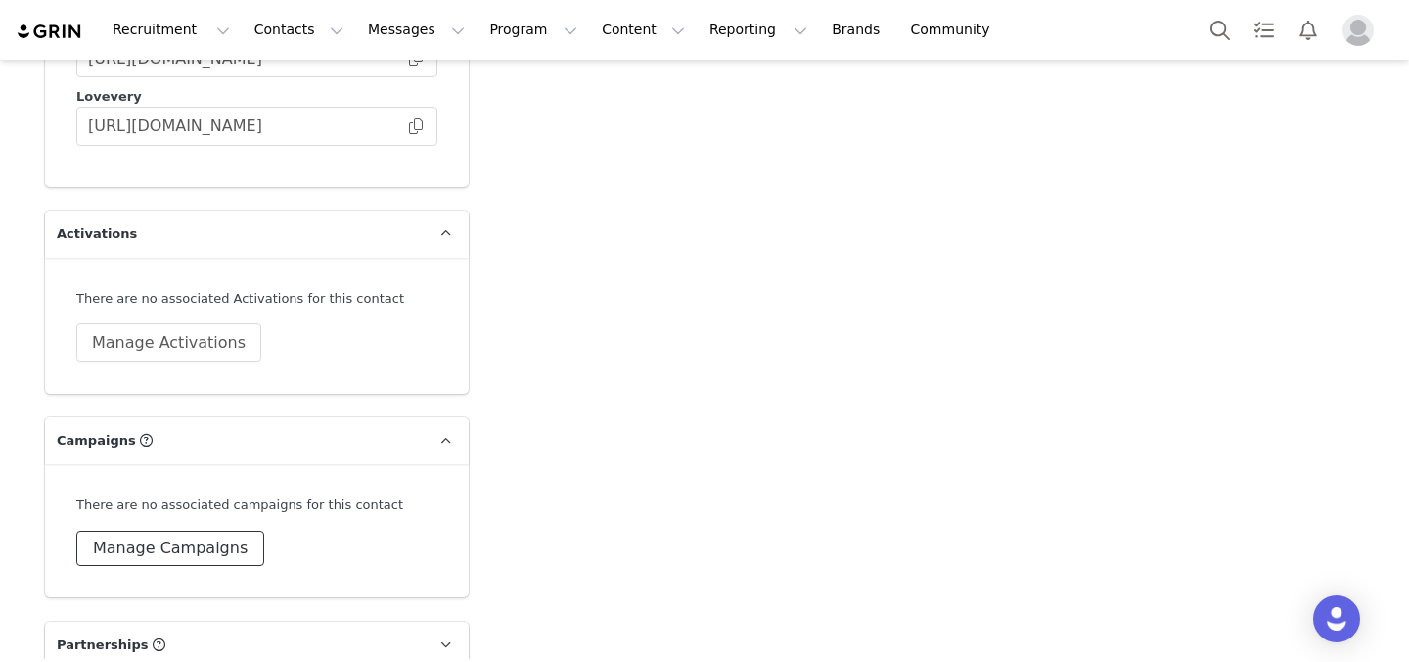
click at [185, 530] on button "Manage Campaigns" at bounding box center [170, 547] width 188 height 35
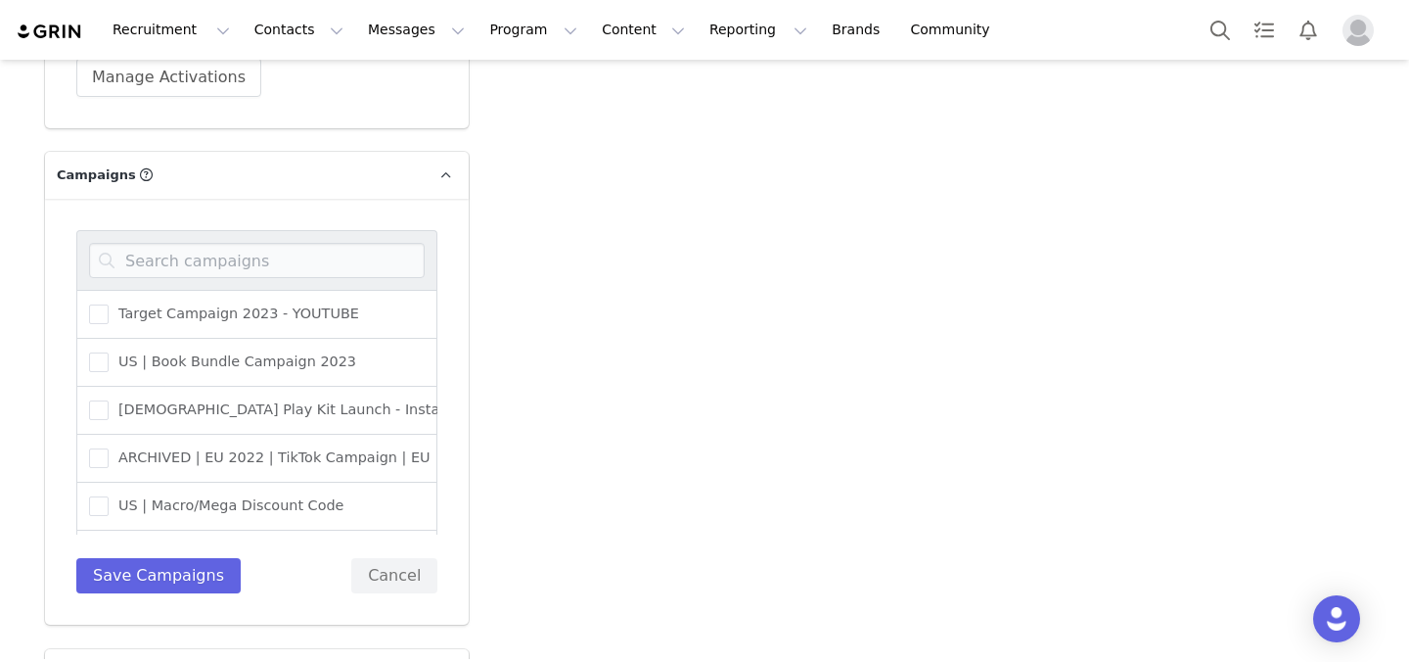
scroll to position [4077, 0]
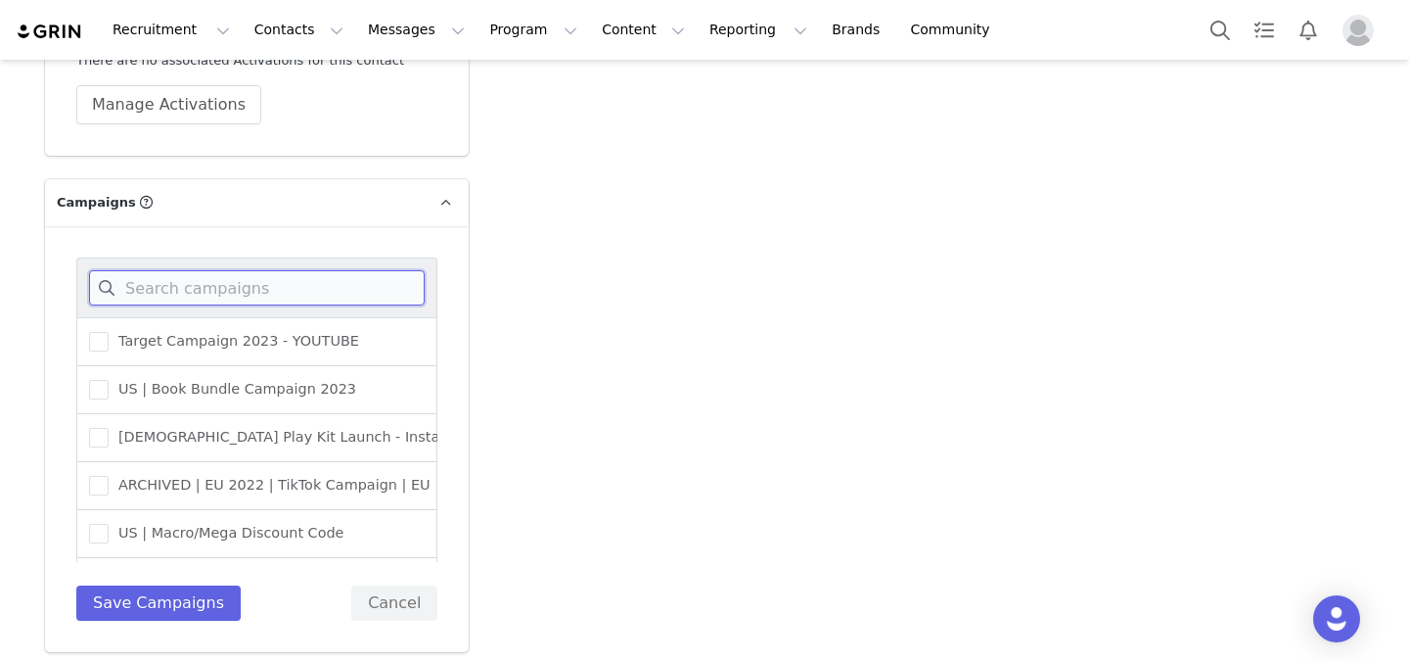
click at [242, 270] on input at bounding box center [257, 287] width 336 height 35
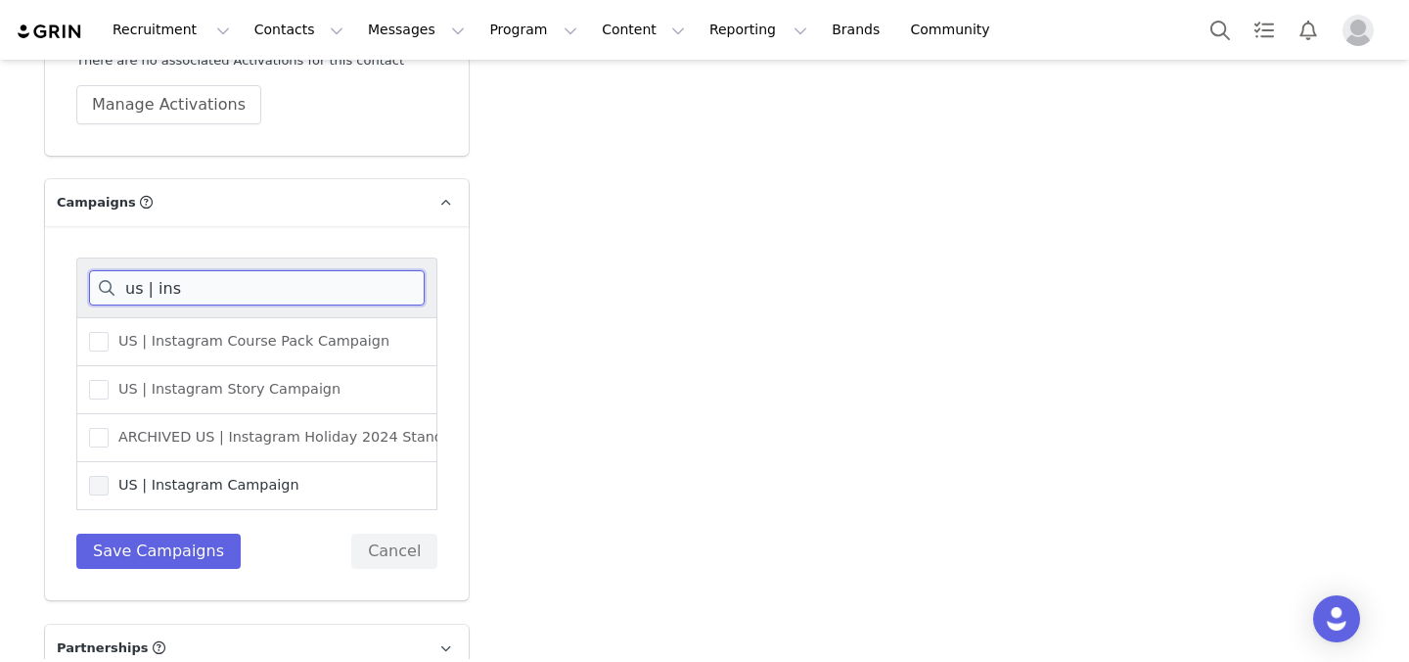
type input "us | ins"
click at [166, 476] on span "US | Instagram Campaign" at bounding box center [204, 485] width 191 height 19
click at [109, 476] on input "US | Instagram Campaign" at bounding box center [109, 476] width 0 height 0
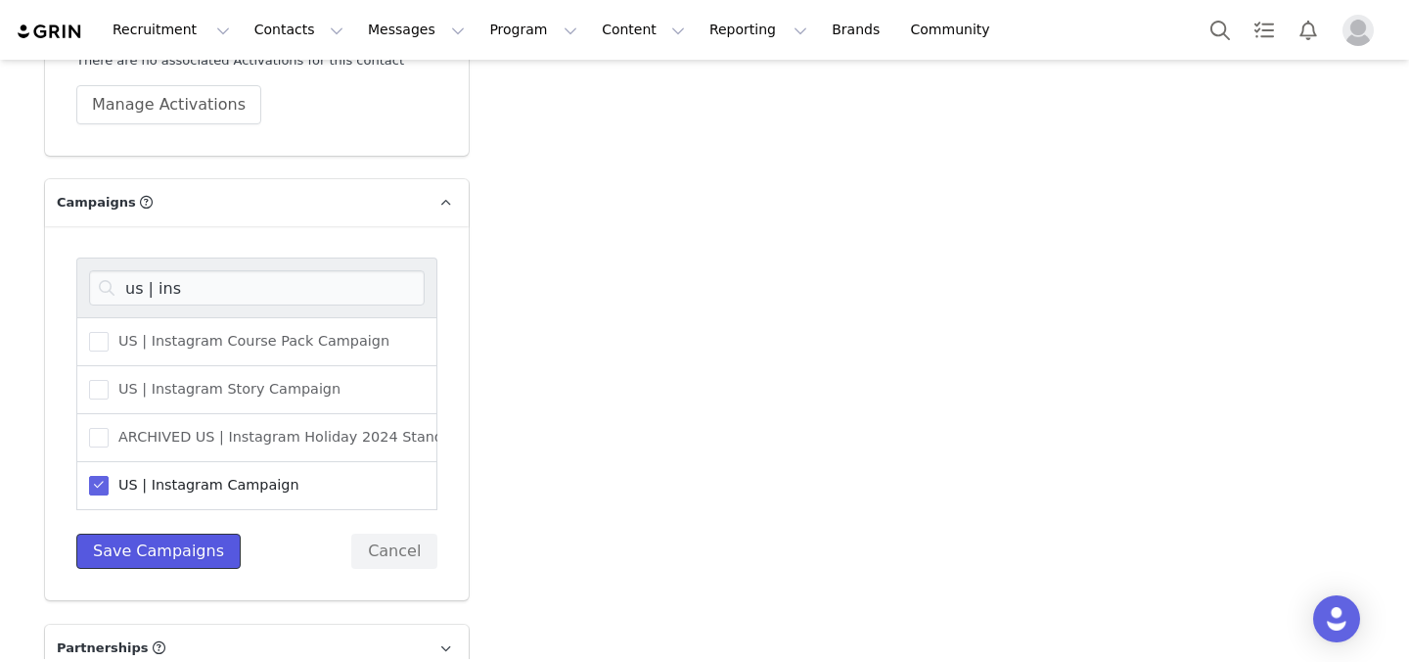
click at [165, 533] on button "Save Campaigns" at bounding box center [158, 550] width 164 height 35
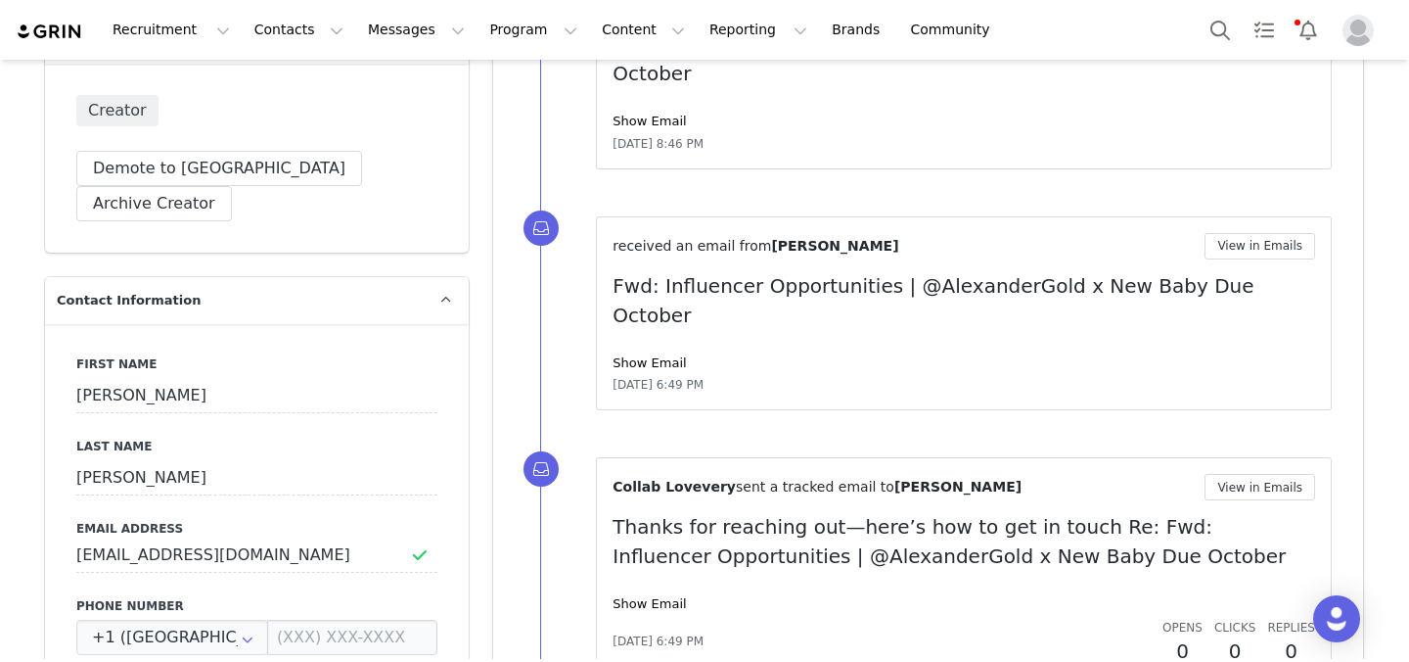
scroll to position [0, 0]
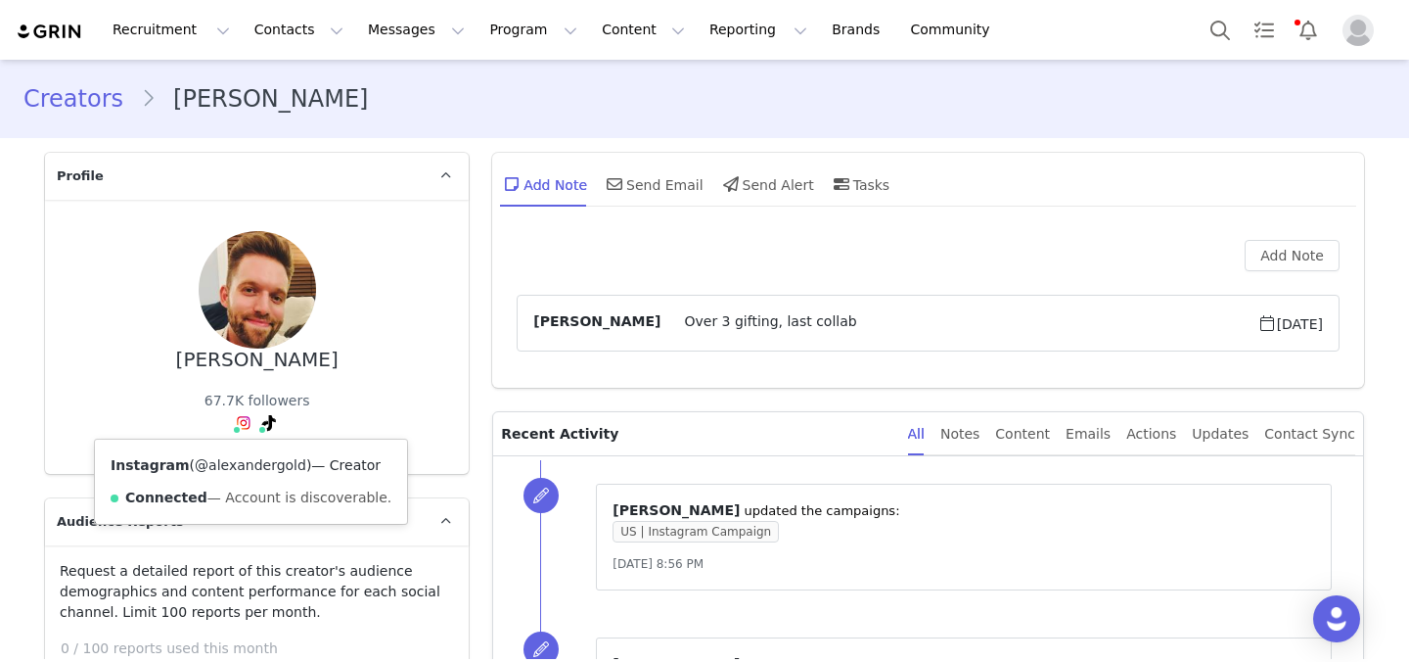
click at [238, 468] on link "@alexandergold" at bounding box center [251, 465] width 112 height 16
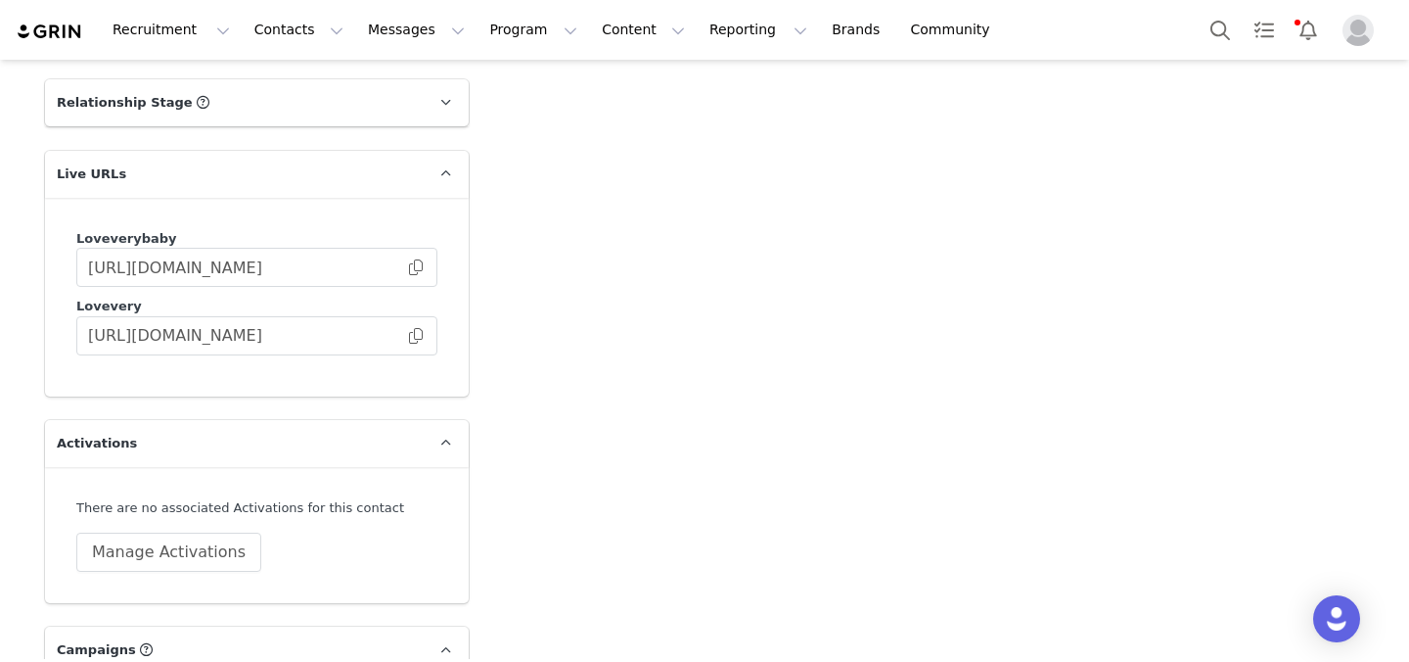
scroll to position [3634, 0]
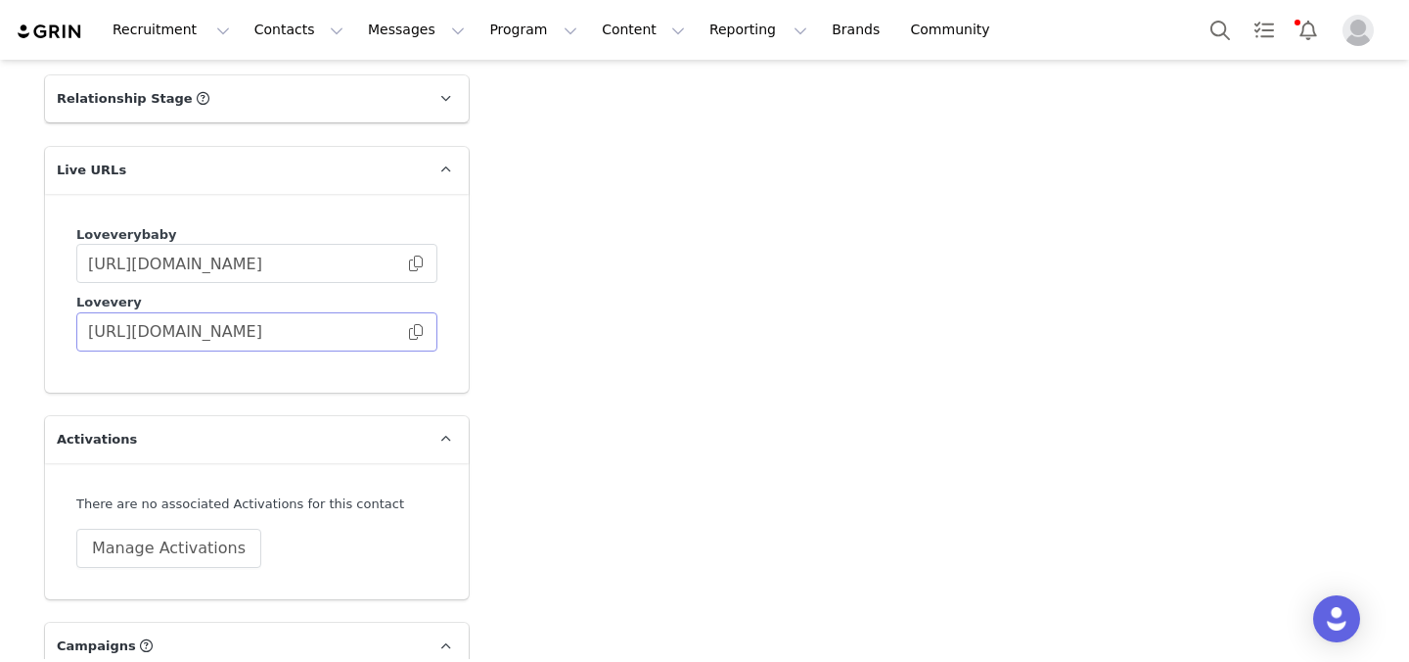
click at [412, 332] on span at bounding box center [416, 332] width 20 height 0
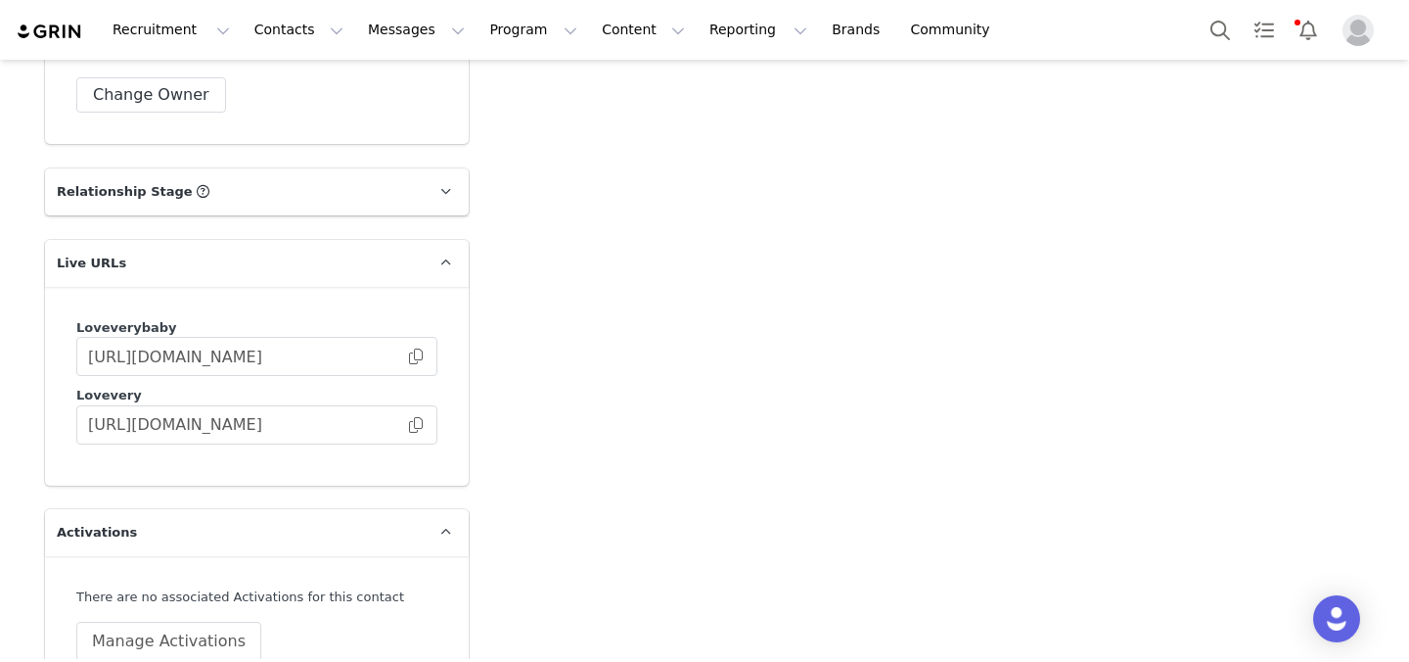
scroll to position [3538, 0]
click at [419, 428] on span at bounding box center [416, 428] width 20 height 0
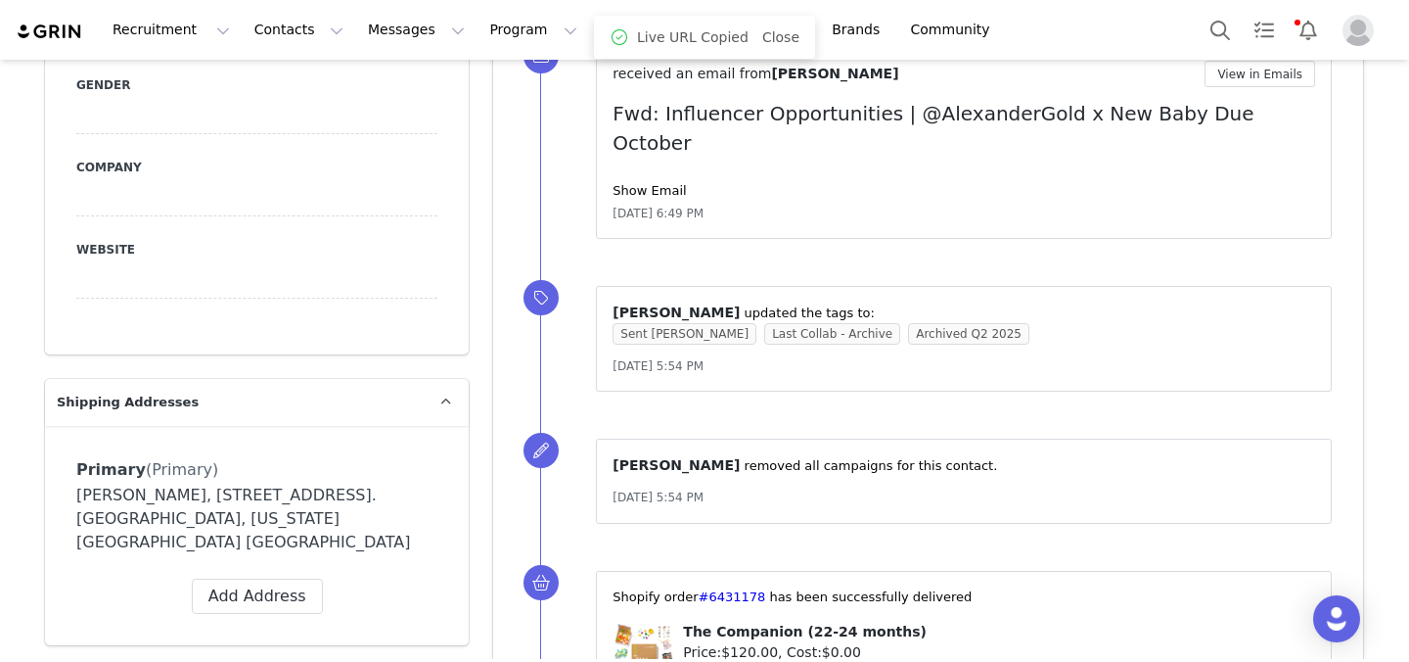
scroll to position [1482, 0]
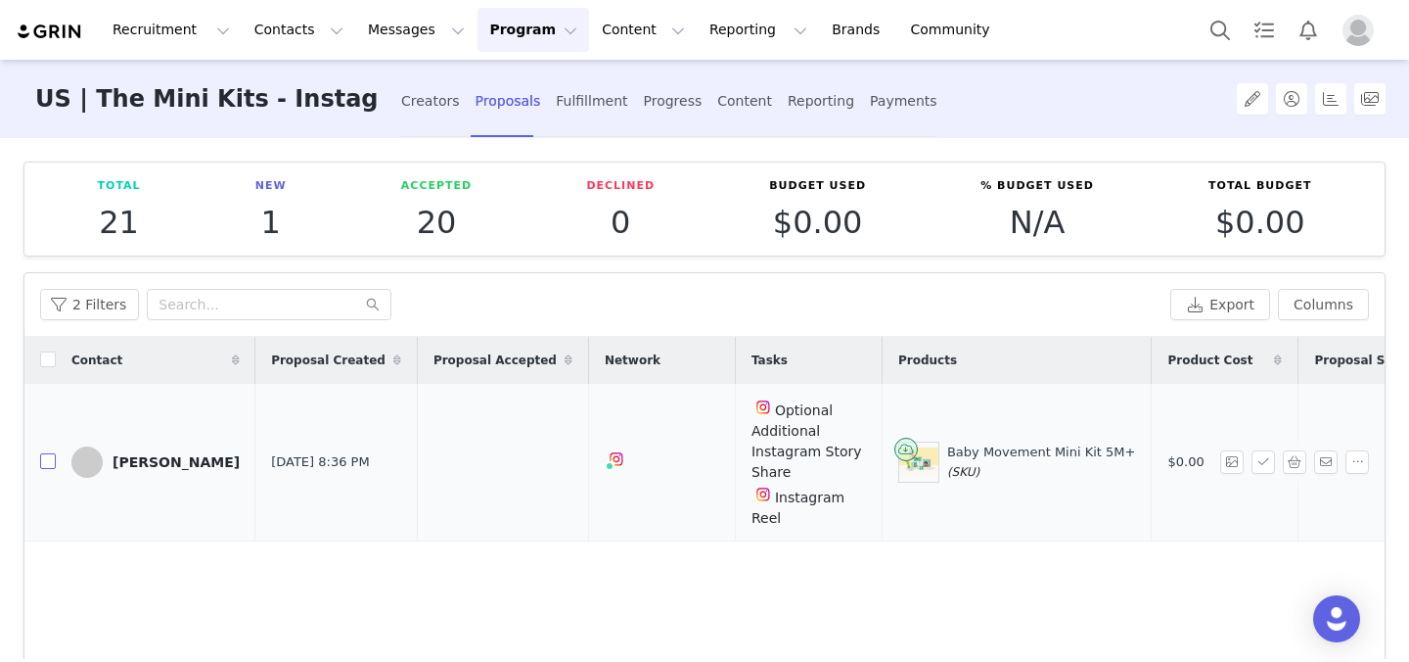
click at [44, 463] on input "checkbox" at bounding box center [48, 461] width 16 height 16
checkbox input "true"
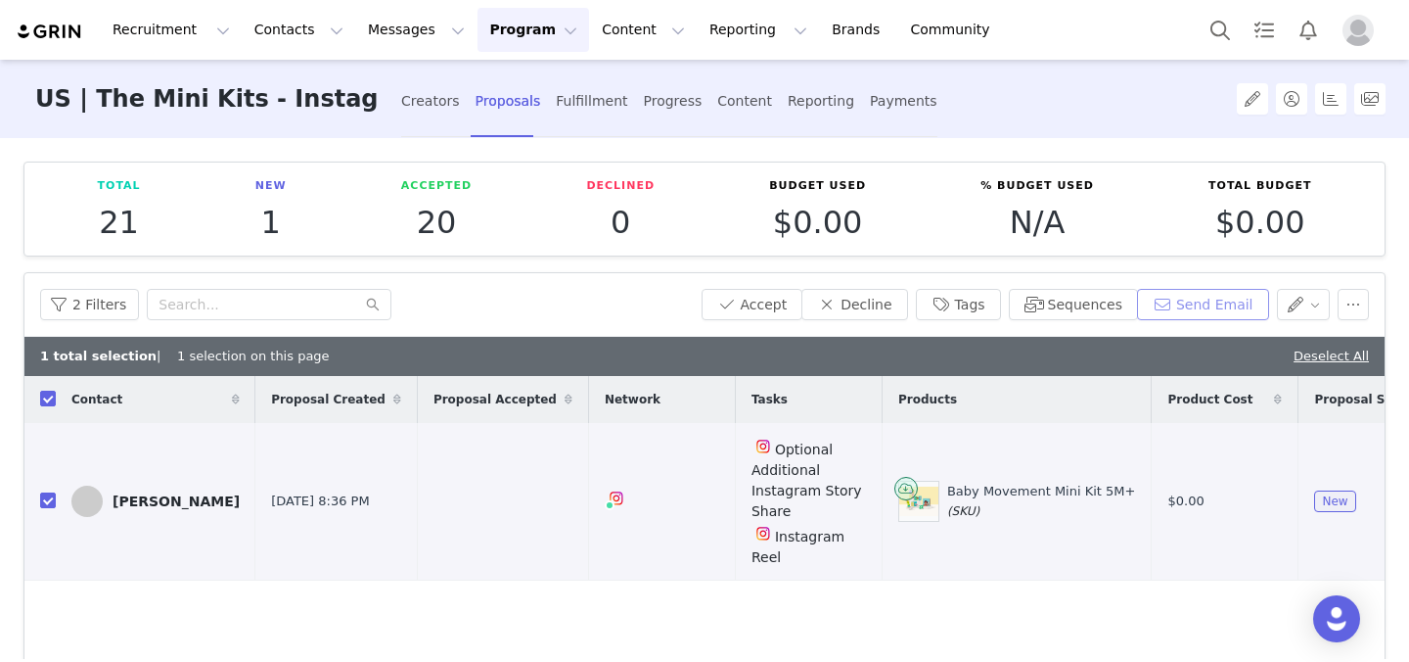
click at [1215, 302] on button "Send Email" at bounding box center [1203, 304] width 132 height 31
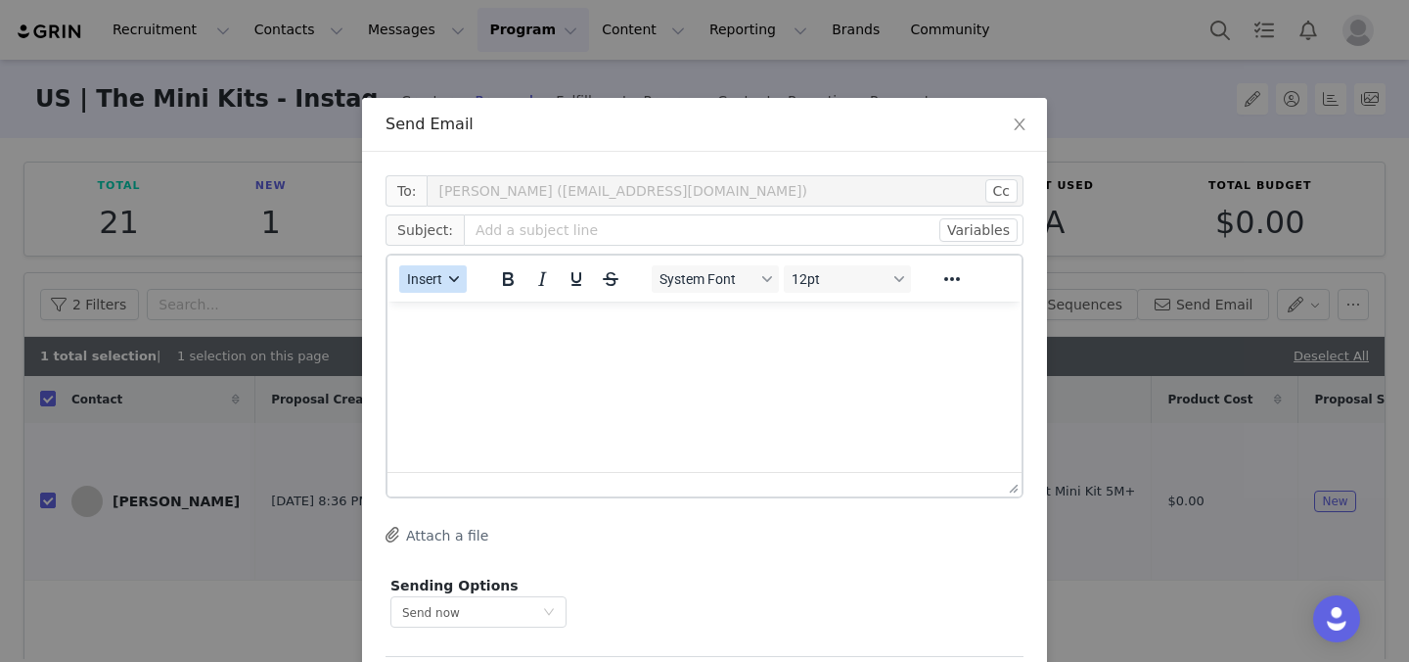
click at [419, 282] on span "Insert" at bounding box center [424, 279] width 35 height 16
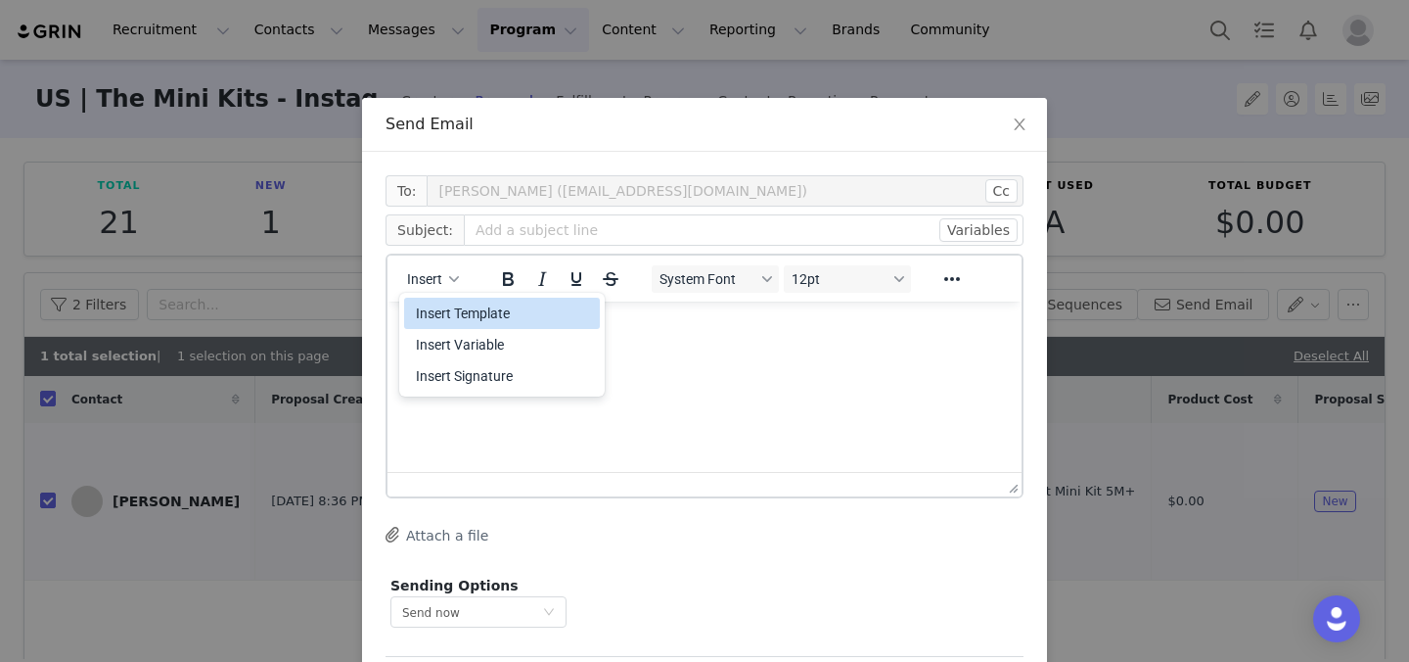
click at [444, 313] on div "Insert Template" at bounding box center [504, 312] width 176 height 23
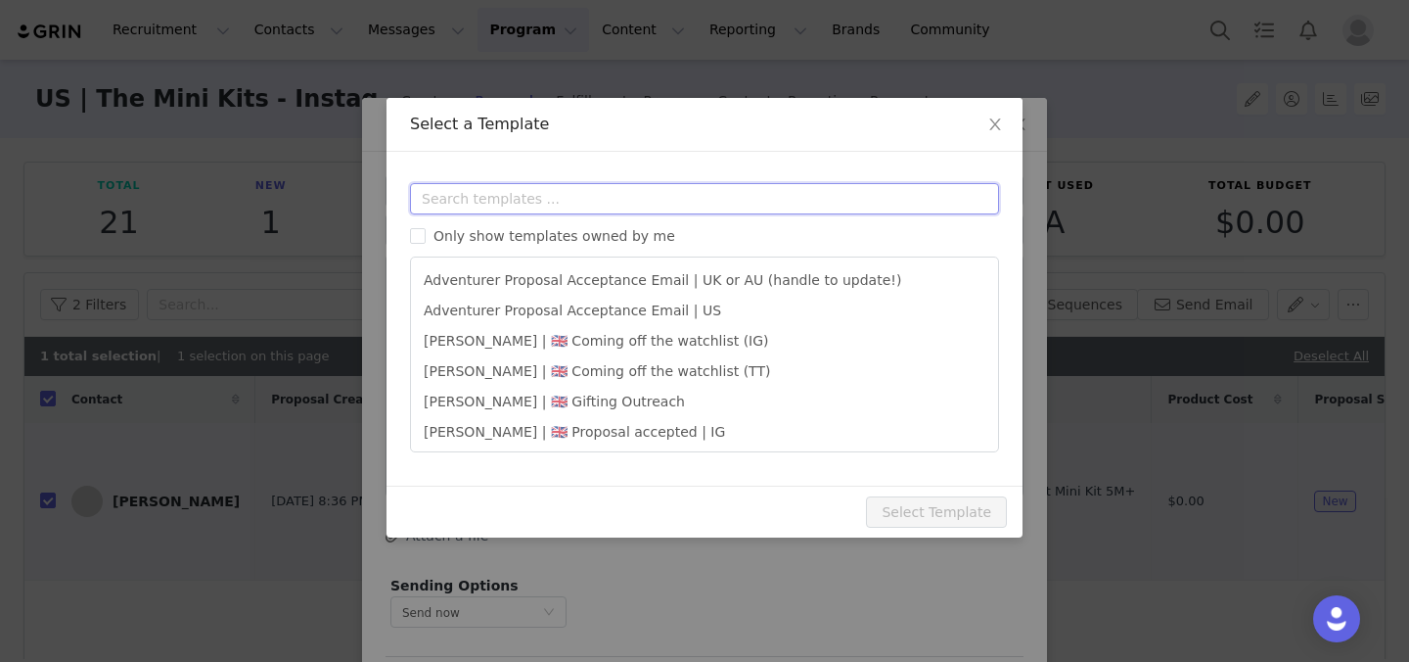
click at [481, 199] on input "text" at bounding box center [704, 198] width 589 height 31
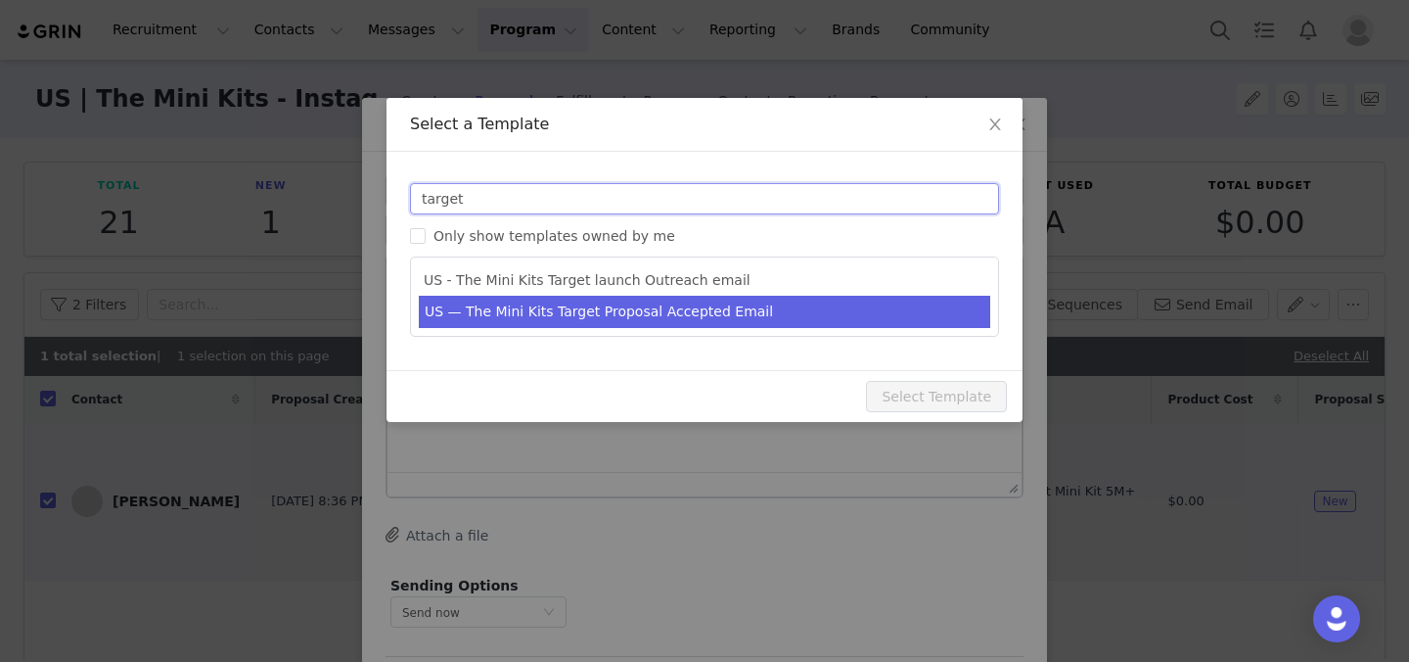
type input "target"
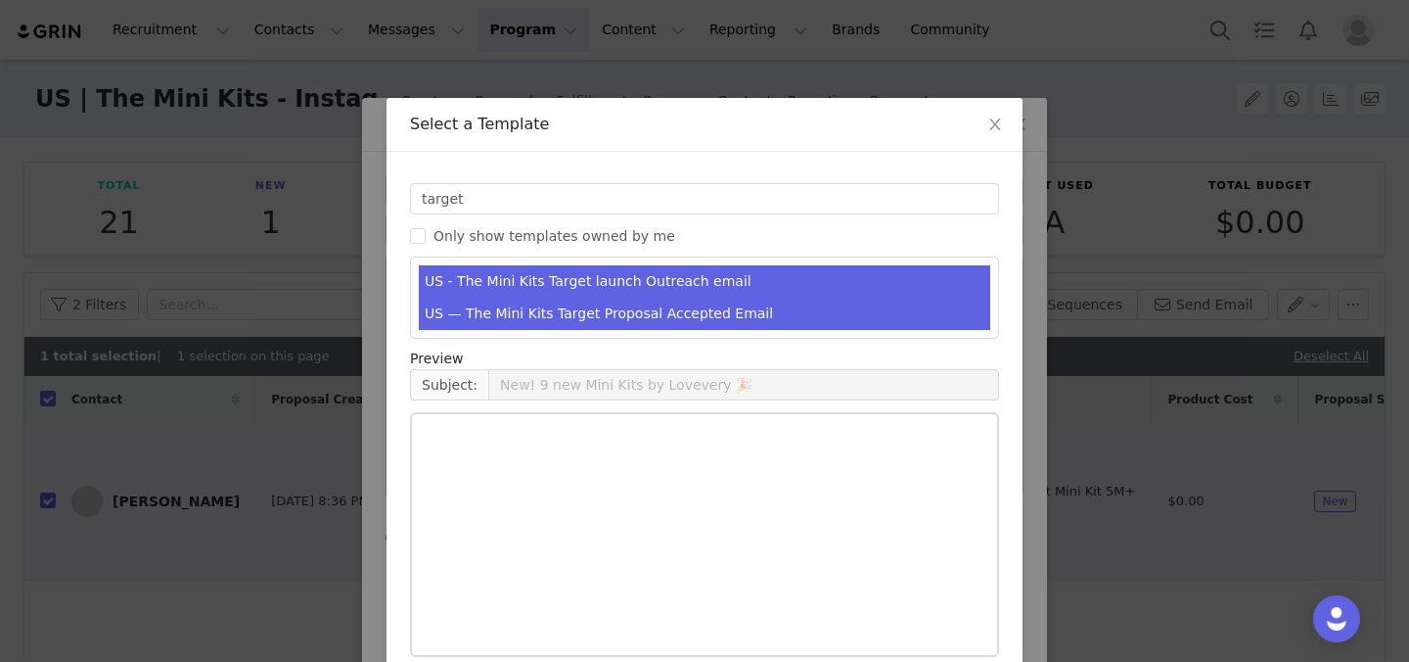
click at [508, 308] on li "US — The Mini Kits Target Proposal Accepted Email" at bounding box center [705, 314] width 572 height 32
type input "We’re so excited to work with you!"
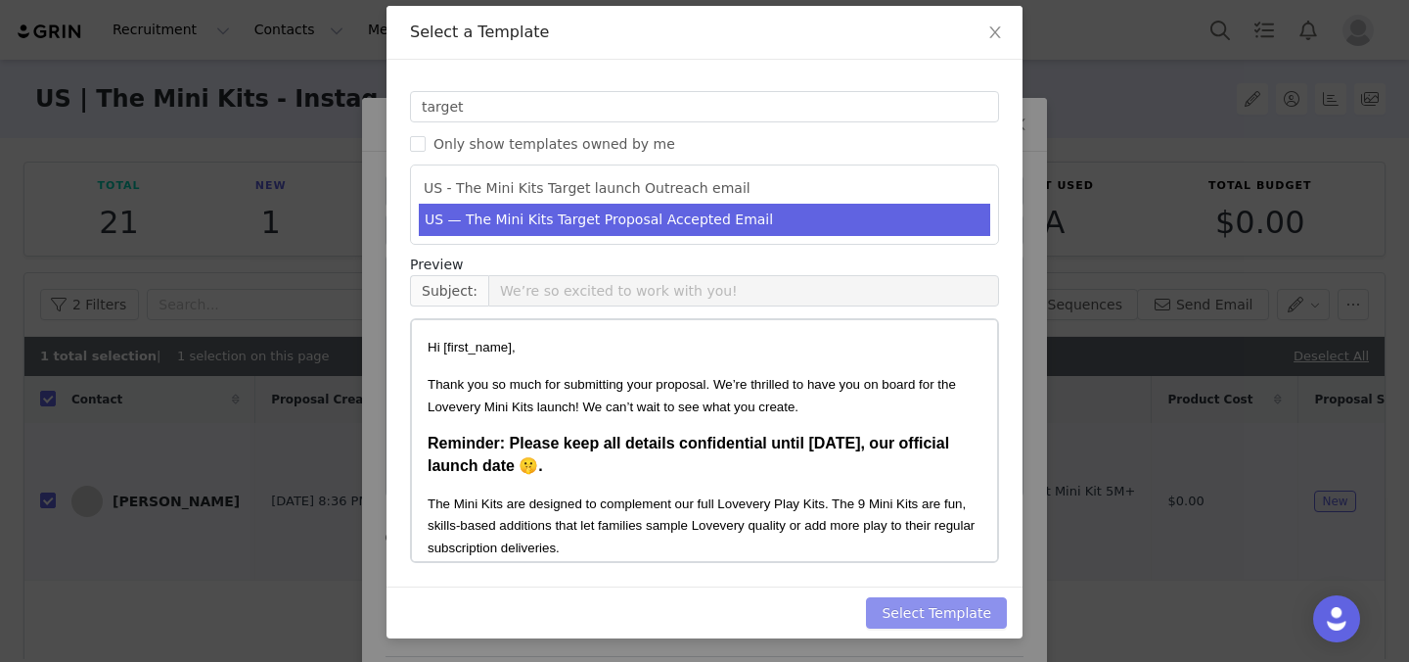
click at [955, 610] on button "Select Template" at bounding box center [936, 612] width 141 height 31
type input "We’re so excited to work with you!"
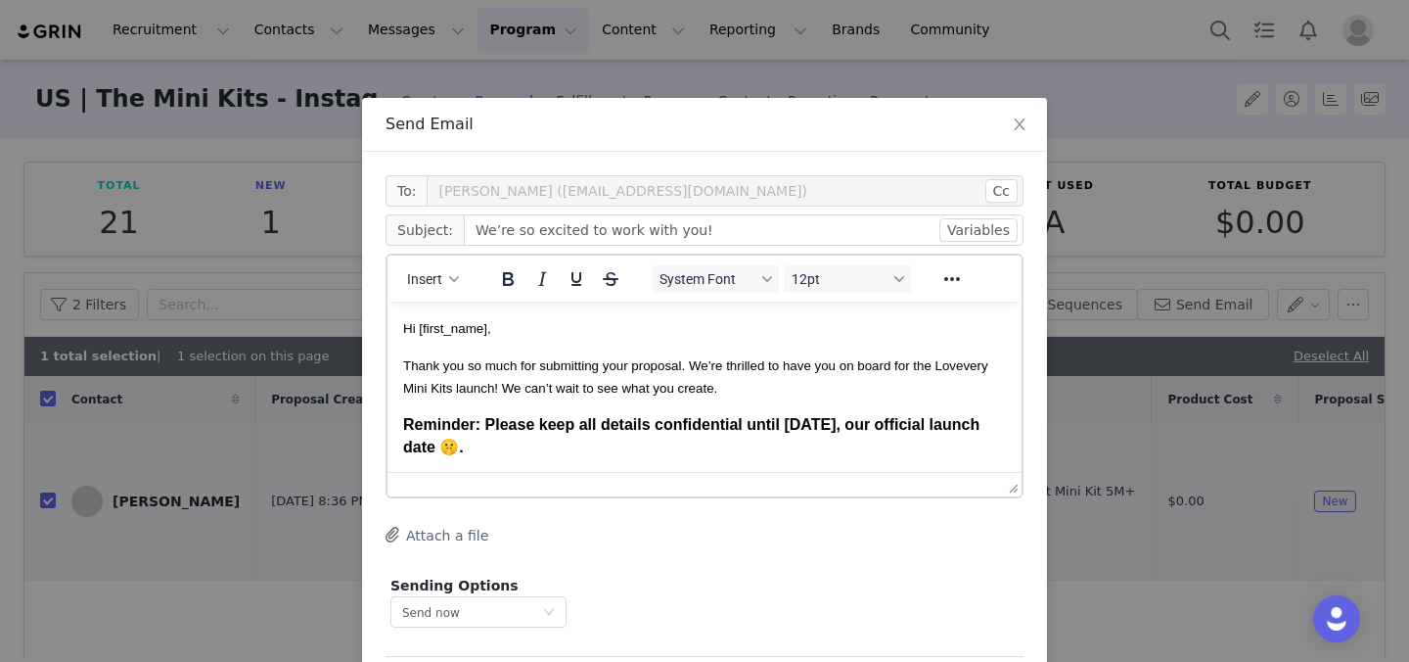
scroll to position [89, 0]
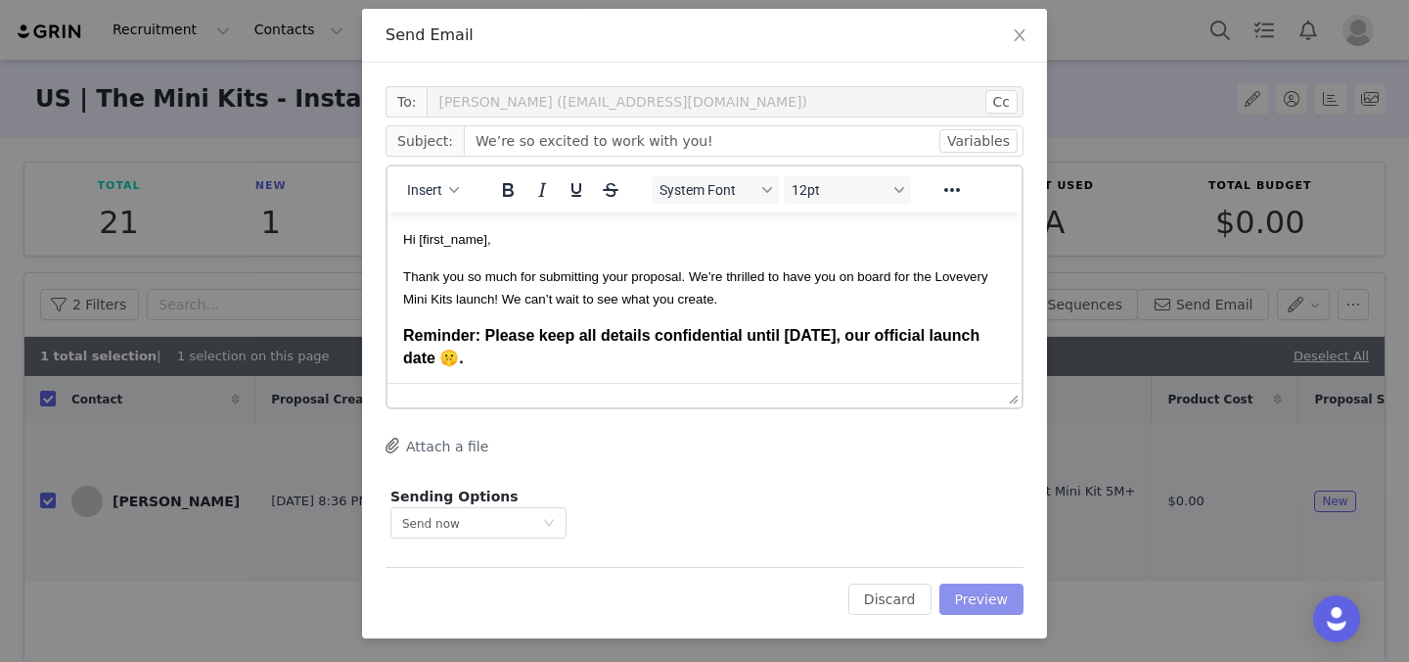
click at [962, 600] on button "Preview" at bounding box center [981, 598] width 85 height 31
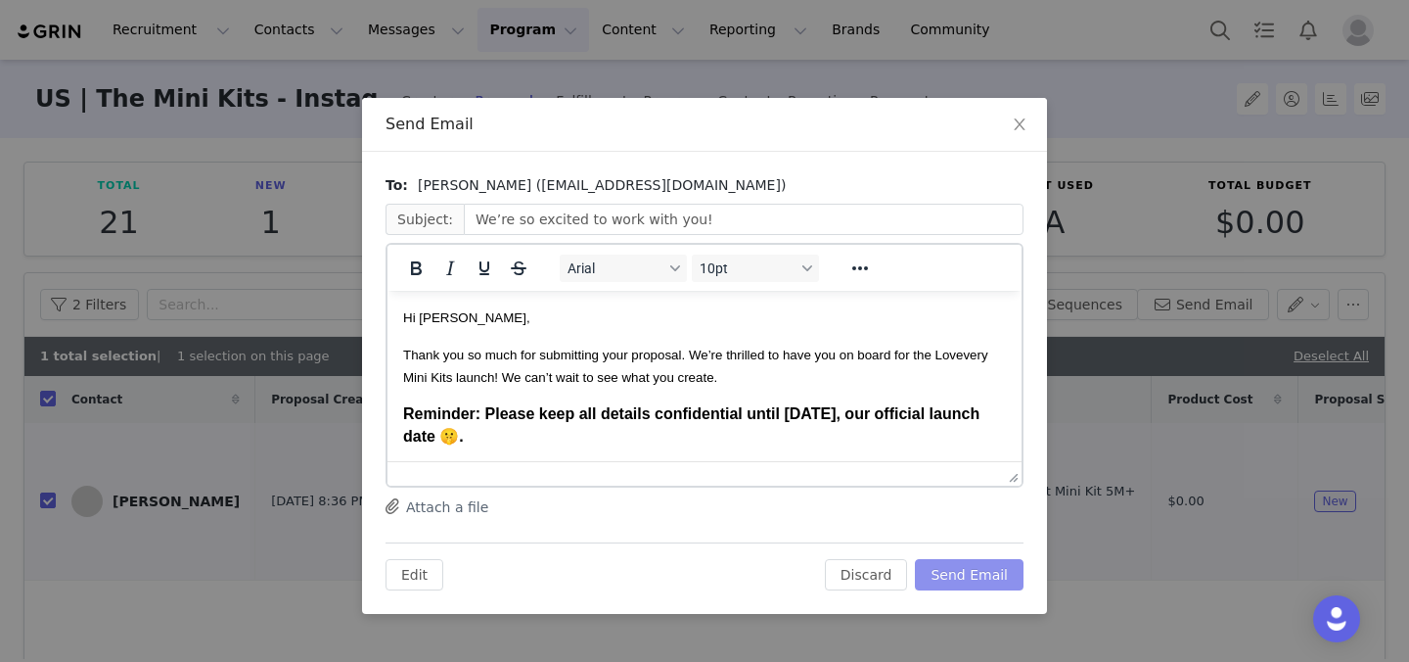
scroll to position [0, 0]
click at [985, 580] on button "Send Email" at bounding box center [969, 574] width 109 height 31
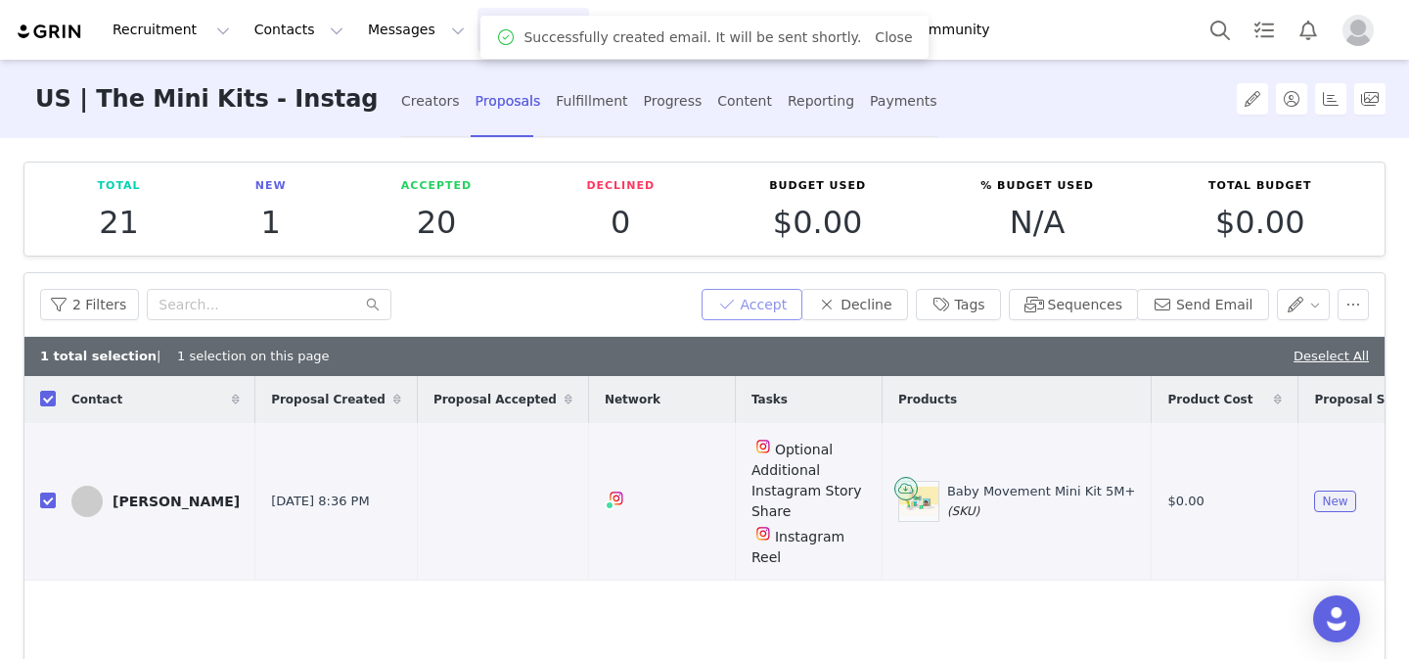
click at [780, 307] on button "Accept" at bounding box center [753, 304] width 102 height 31
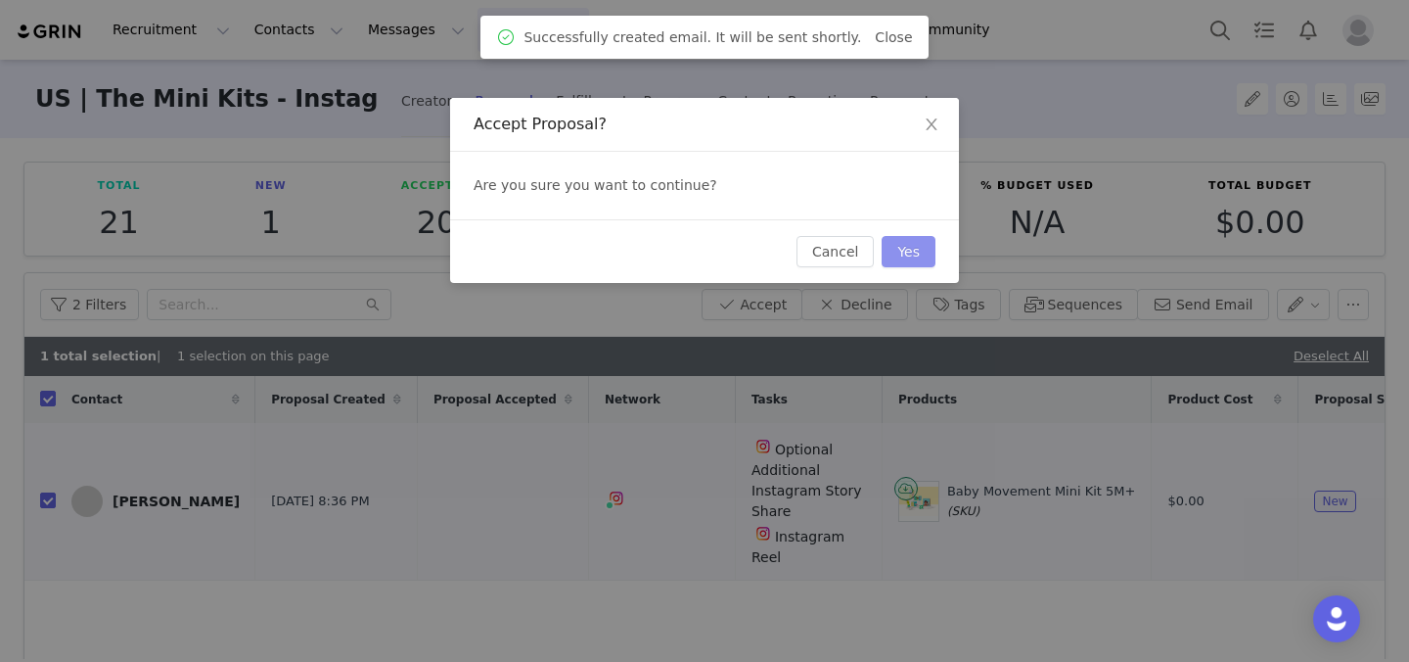
click at [922, 261] on button "Yes" at bounding box center [909, 251] width 54 height 31
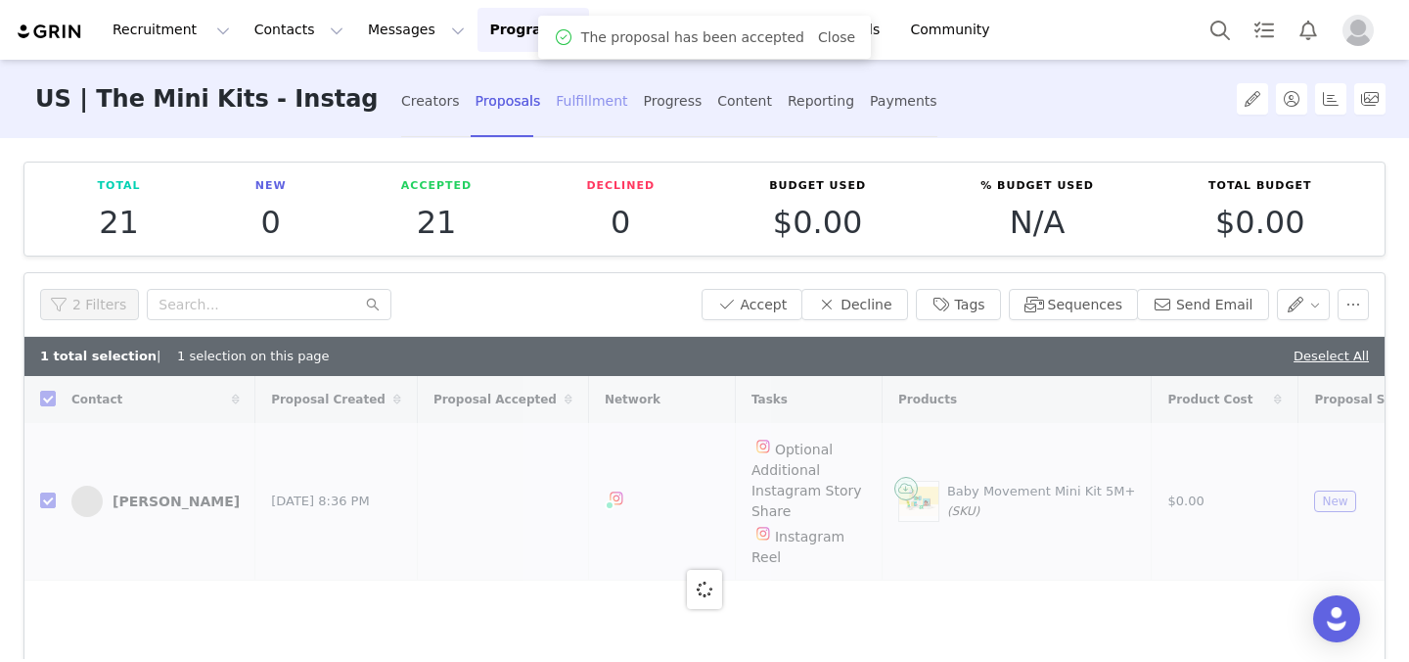
click at [564, 105] on div "Fulfillment" at bounding box center [591, 101] width 71 height 52
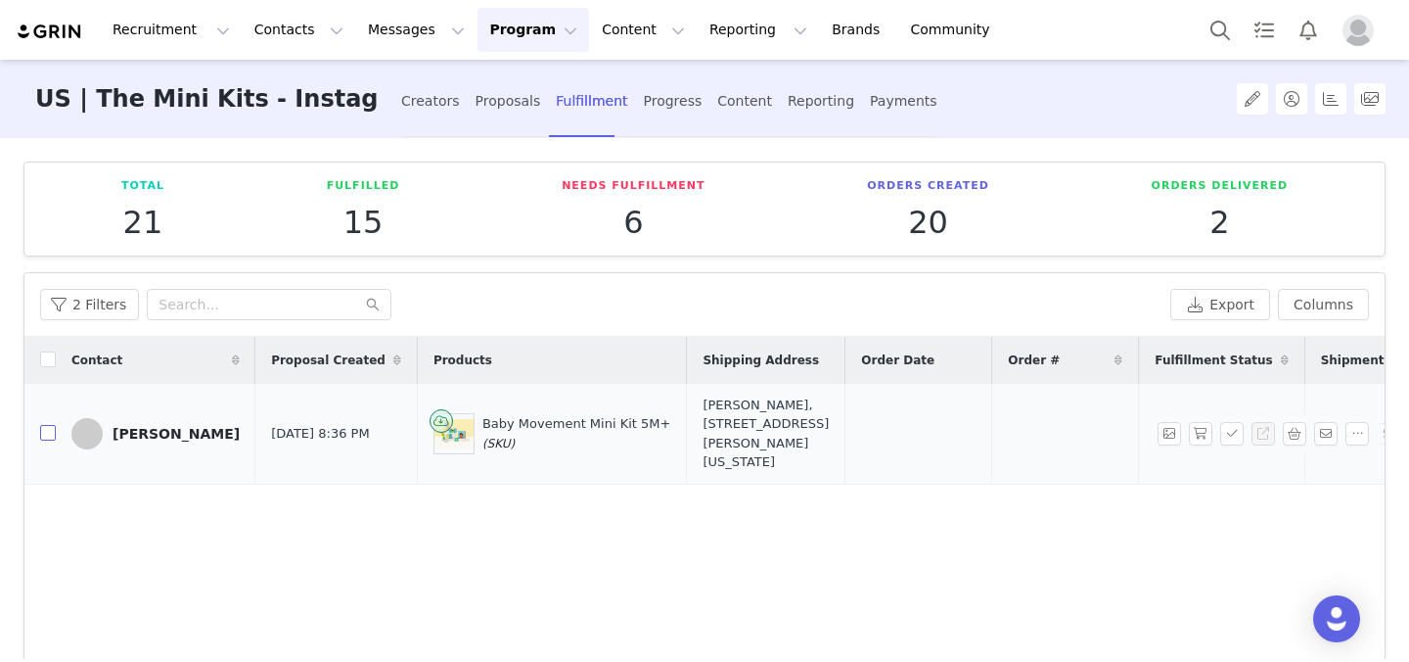
click at [47, 440] on input "checkbox" at bounding box center [48, 433] width 16 height 16
checkbox input "true"
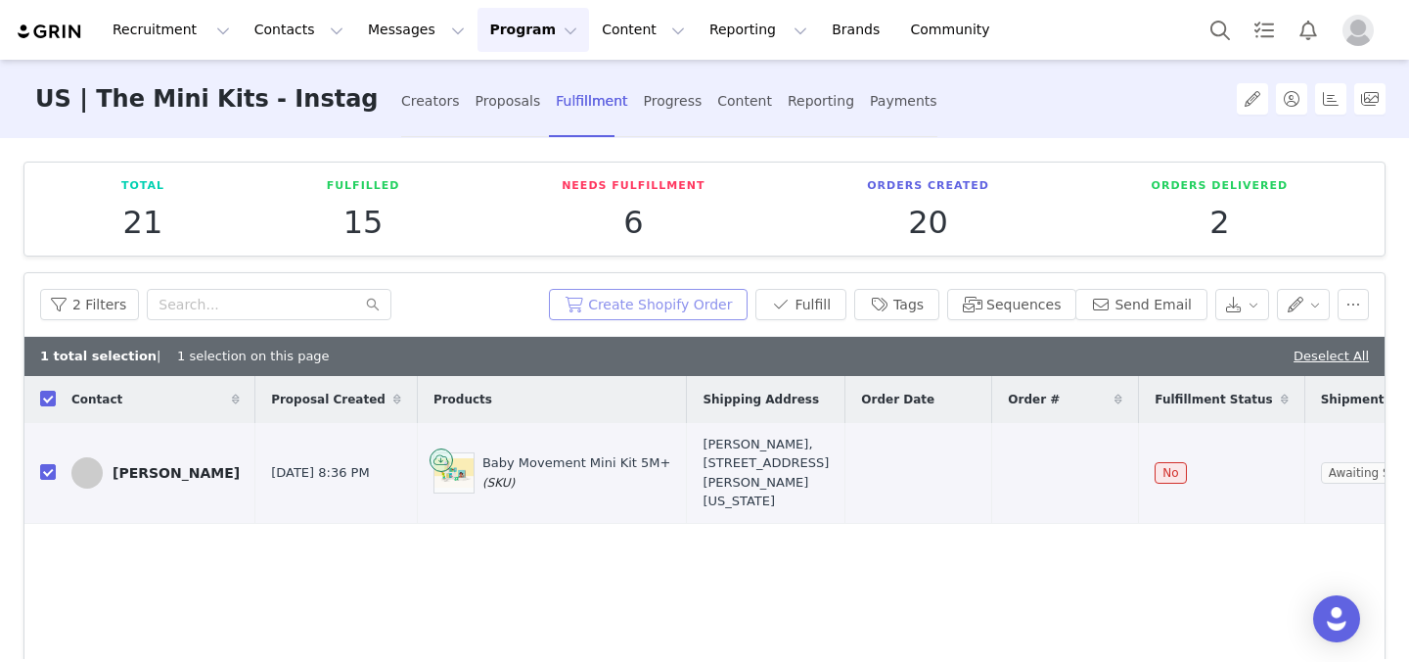
click at [635, 303] on button "Create Shopify Order" at bounding box center [648, 304] width 199 height 31
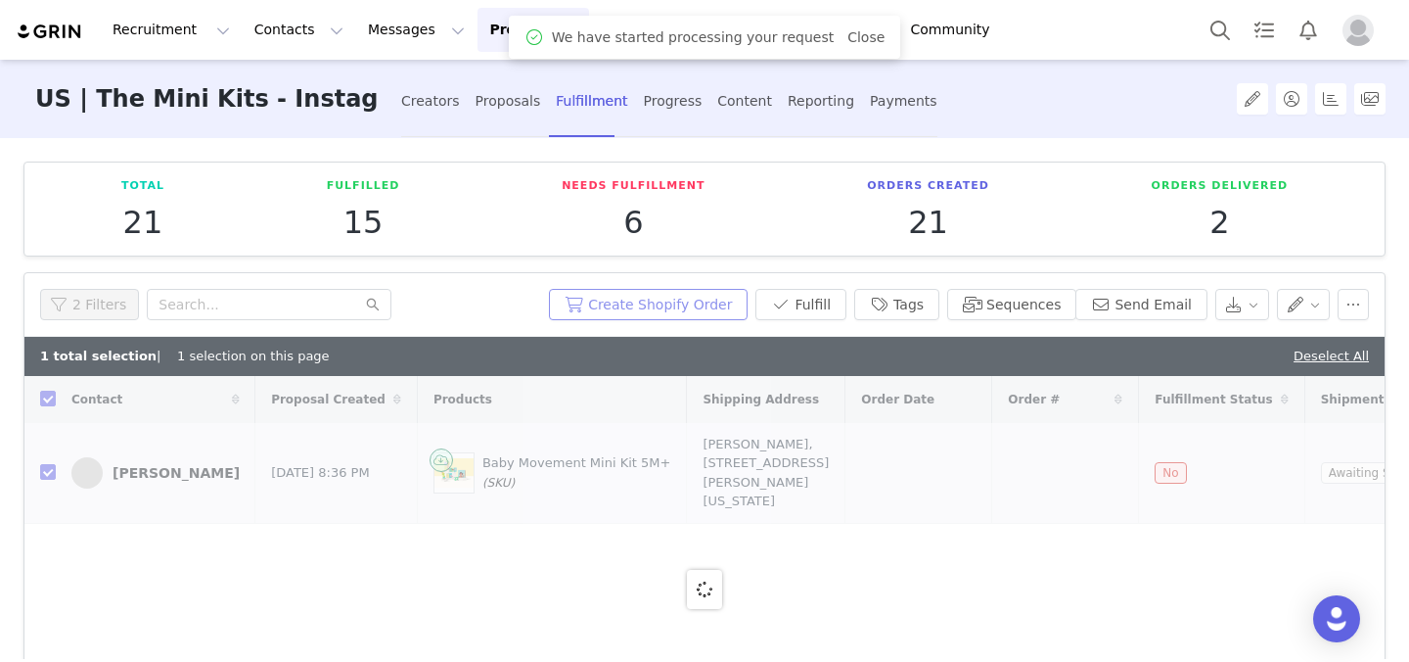
checkbox input "false"
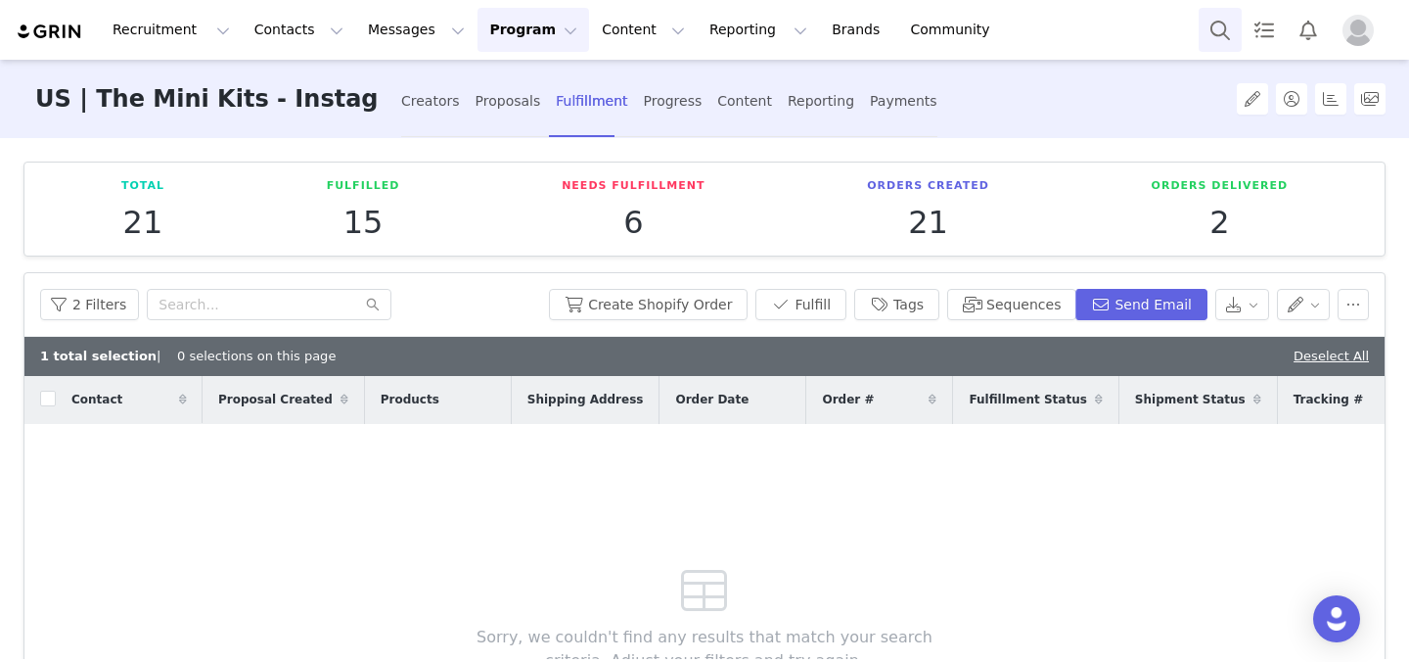
click at [1221, 32] on button "Search" at bounding box center [1220, 30] width 43 height 44
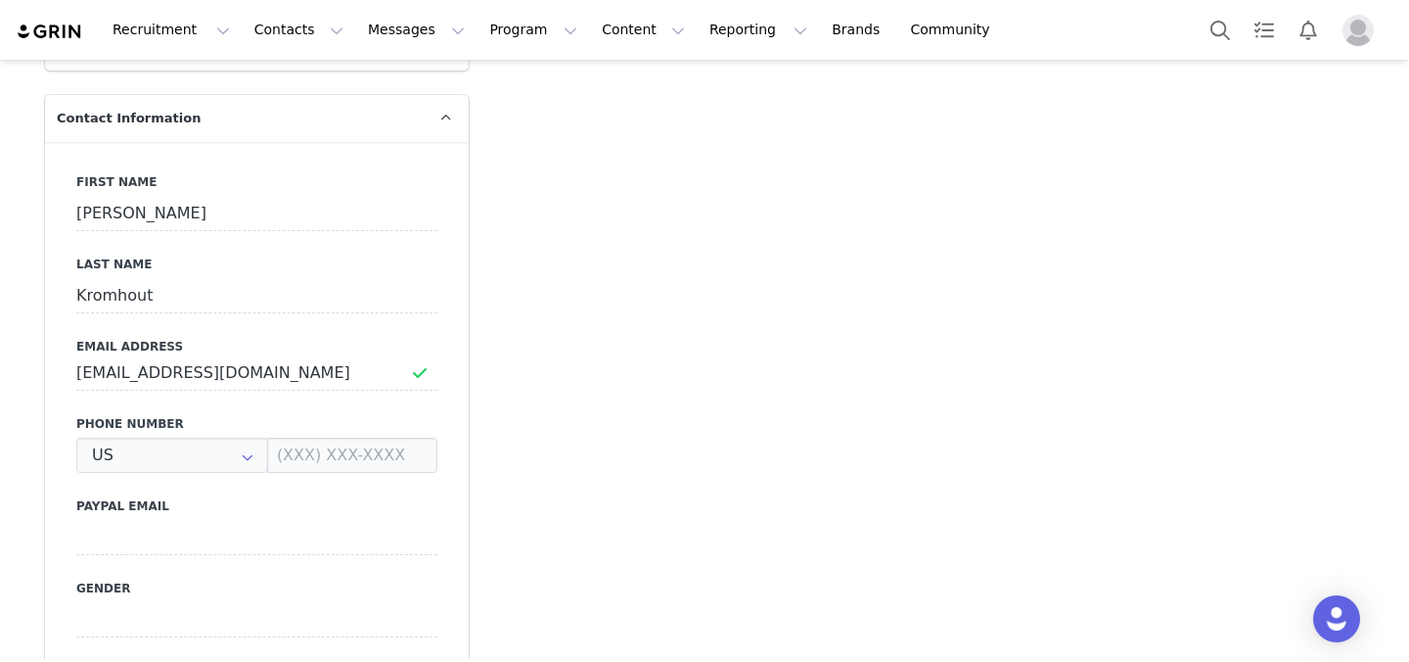
type input "+1 ([GEOGRAPHIC_DATA])"
